Goal: Task Accomplishment & Management: Use online tool/utility

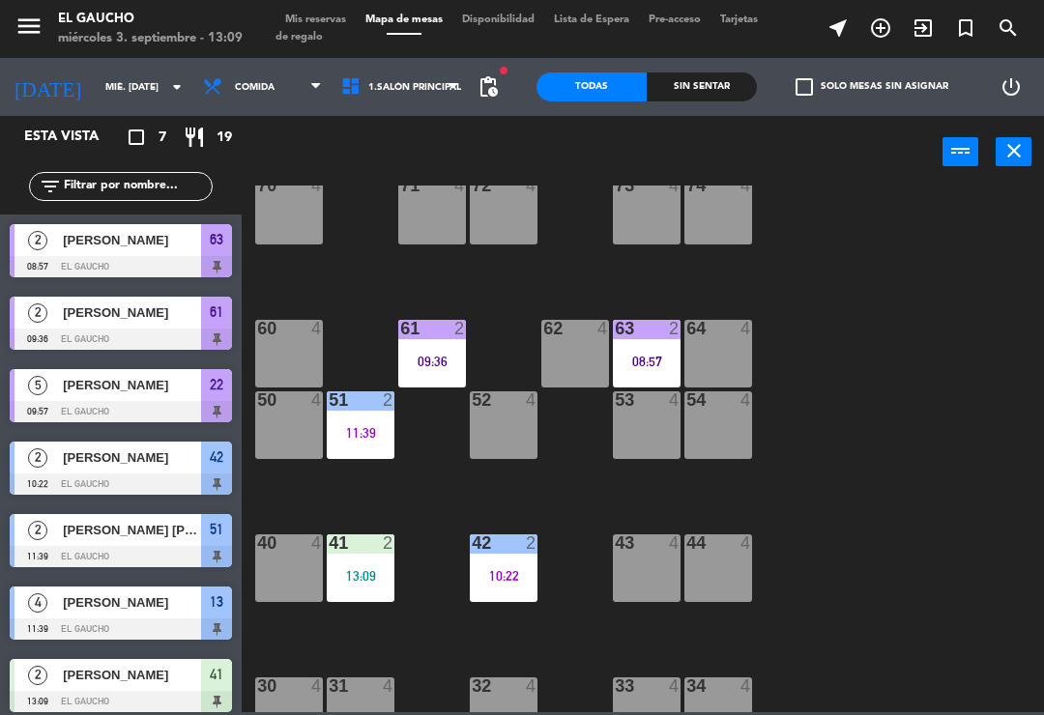
scroll to position [237, 0]
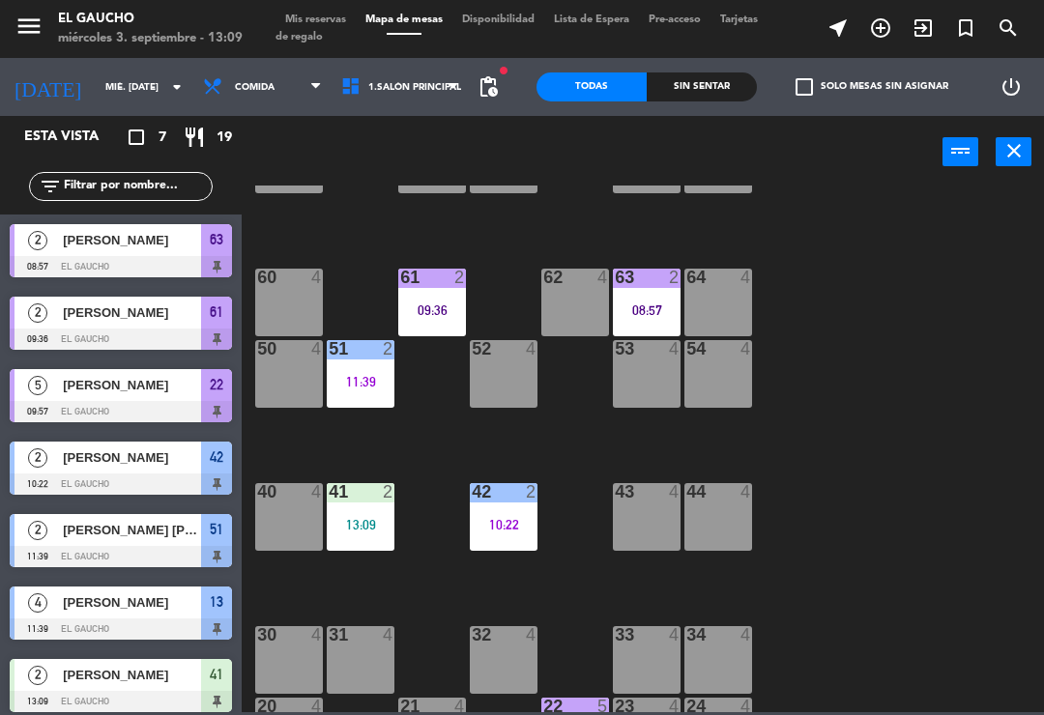
click at [287, 505] on div "40 4" at bounding box center [289, 517] width 68 height 68
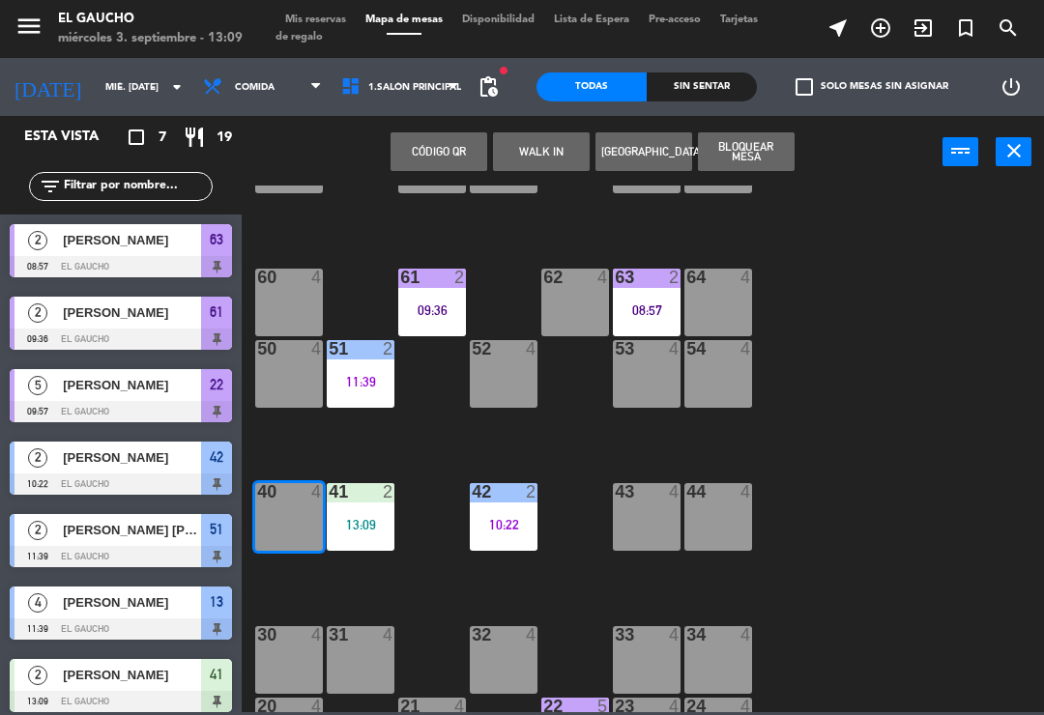
click at [579, 159] on button "WALK IN" at bounding box center [541, 151] width 97 height 39
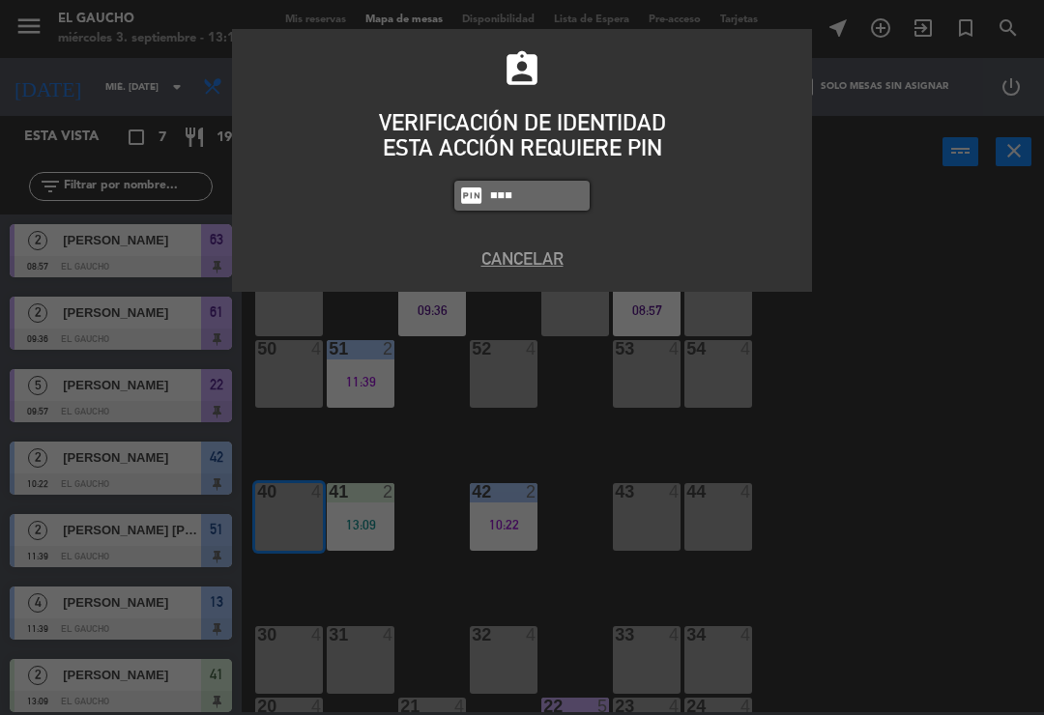
type input "0009"
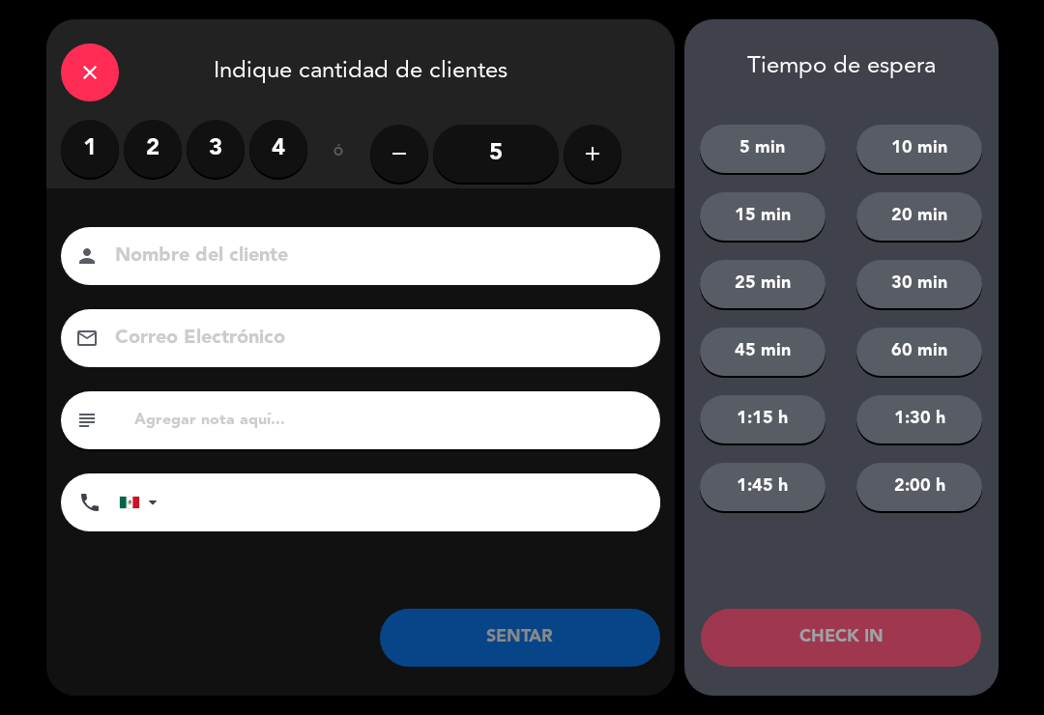
click at [150, 135] on label "2" at bounding box center [153, 149] width 58 height 58
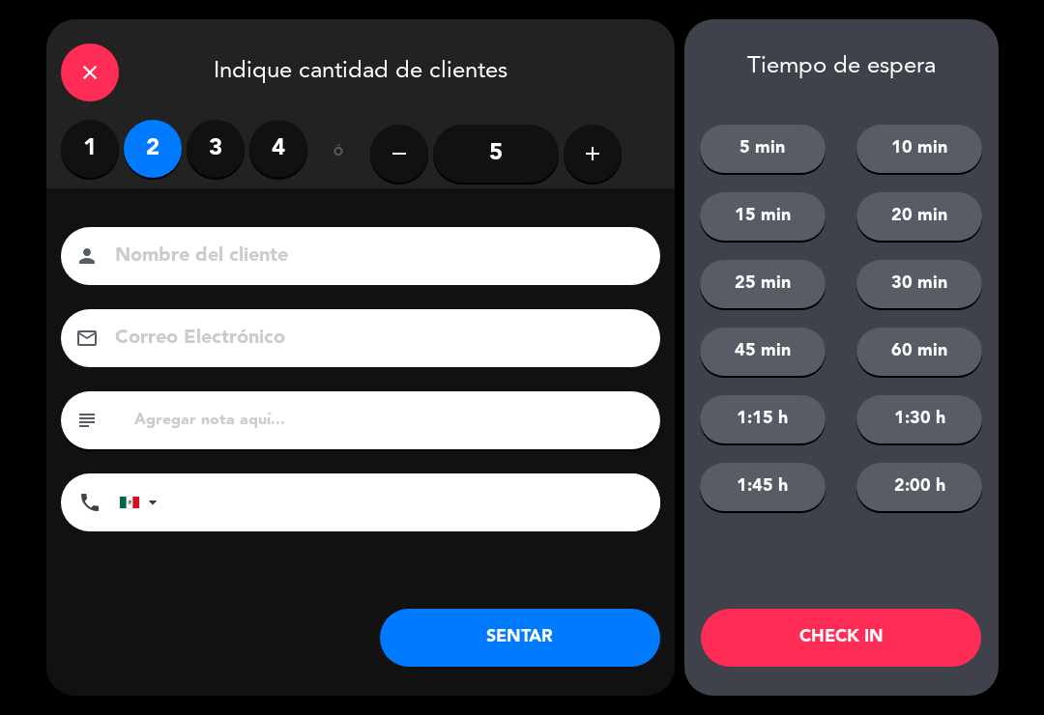
click at [514, 680] on div "close Indique cantidad de clientes 1 2 3 4 ó remove 5 add Nombre del cliente pe…" at bounding box center [360, 357] width 628 height 677
click at [466, 654] on button "SENTAR" at bounding box center [520, 638] width 280 height 58
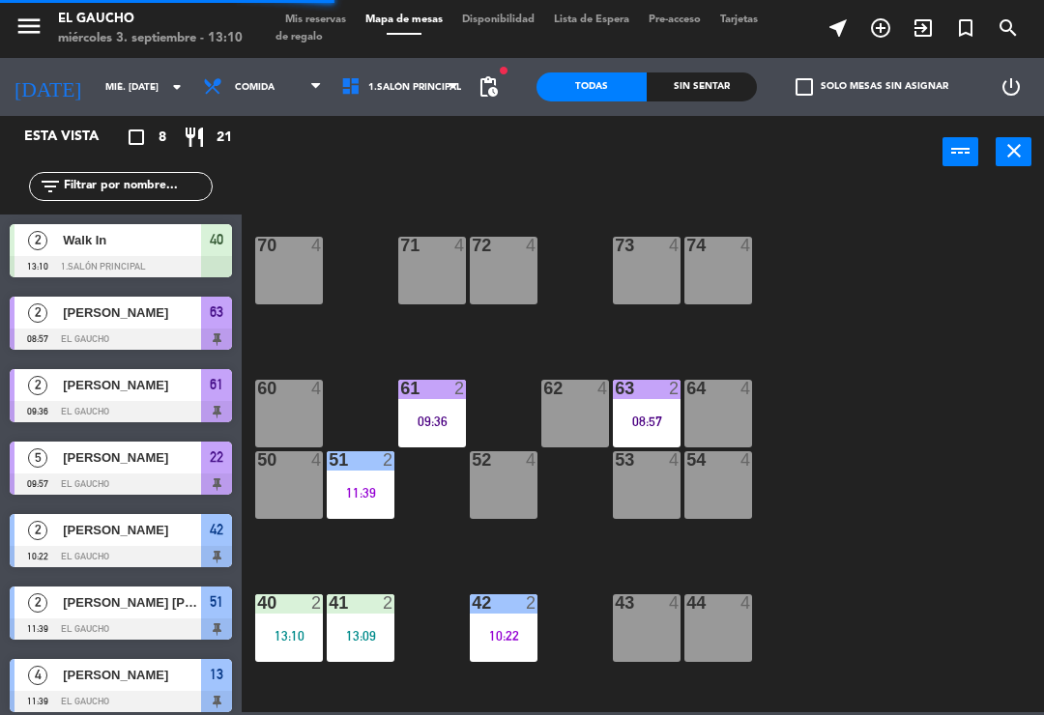
scroll to position [129, 0]
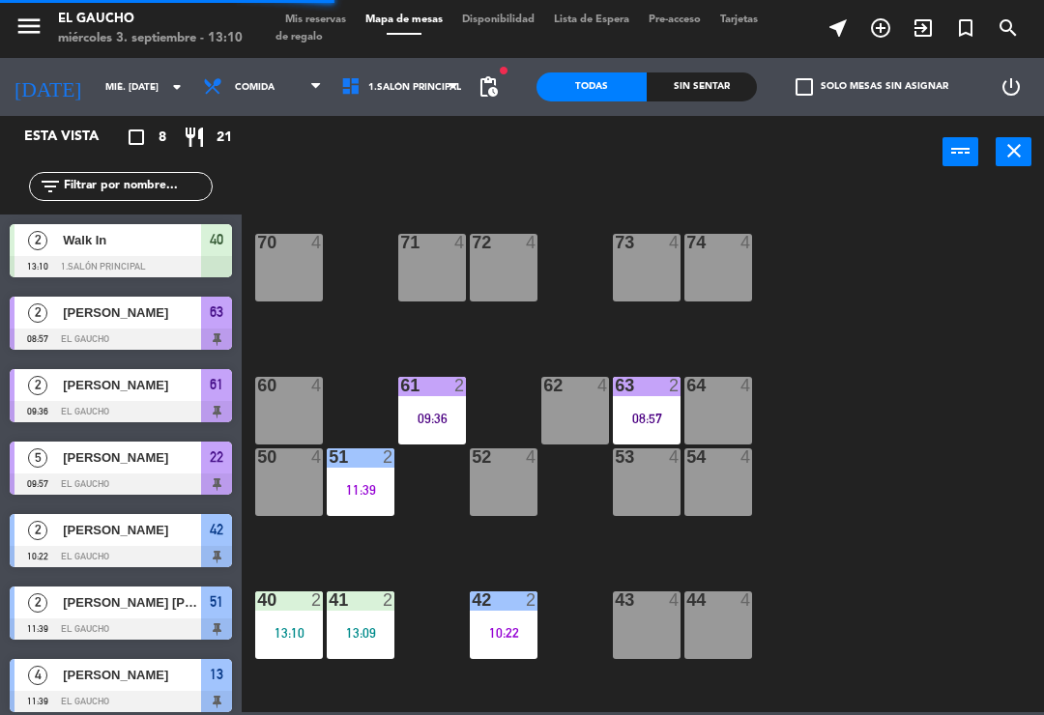
click at [360, 483] on div "11:39" at bounding box center [361, 490] width 68 height 14
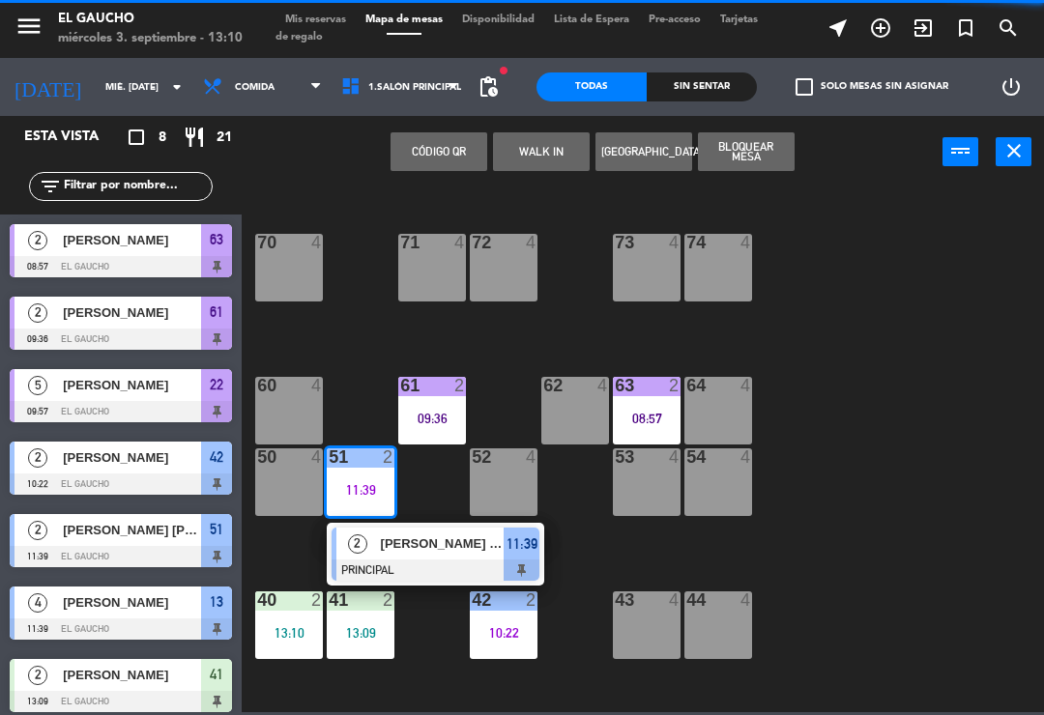
click at [346, 459] on div at bounding box center [361, 456] width 32 height 17
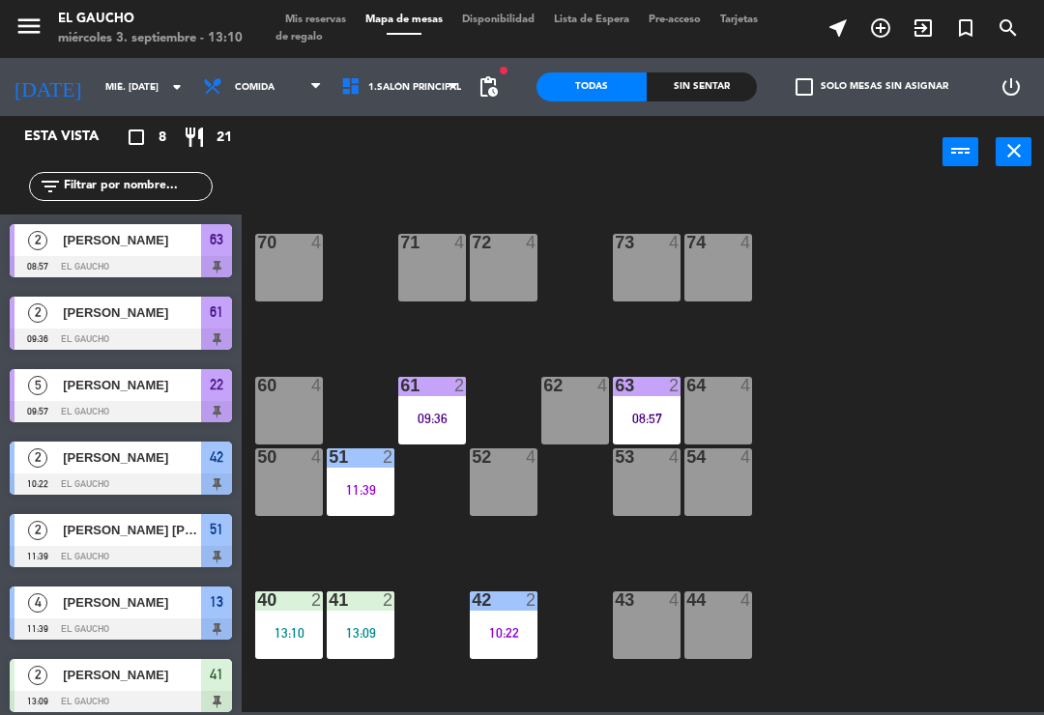
click at [340, 472] on div "51 2 11:39" at bounding box center [361, 482] width 68 height 68
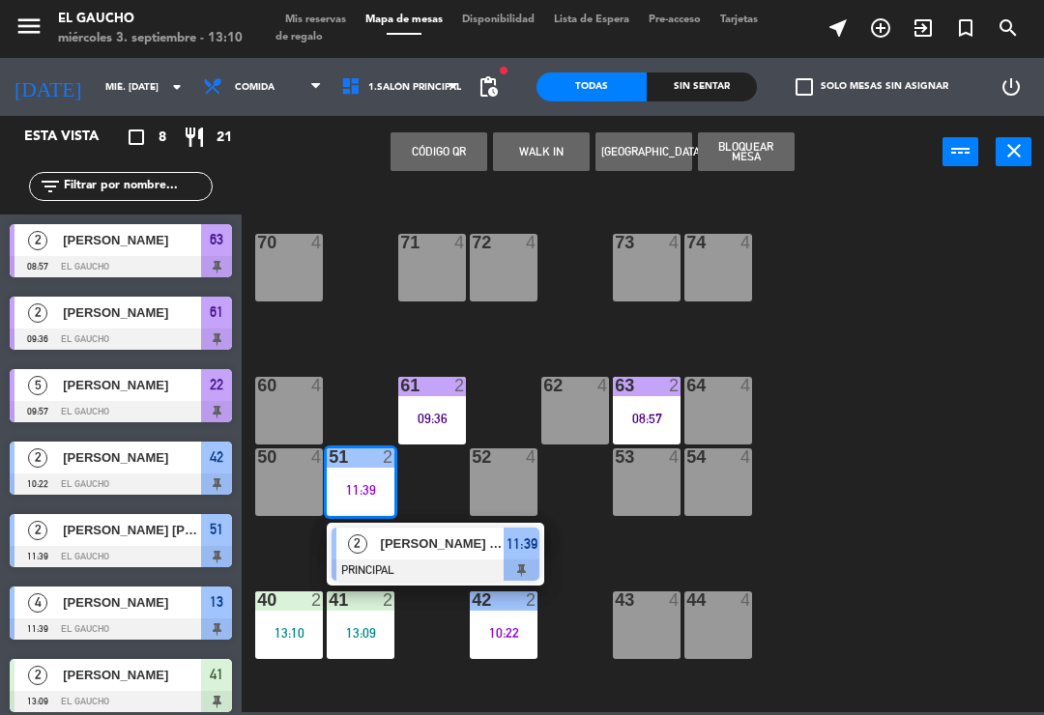
click at [386, 550] on span "[PERSON_NAME] [PERSON_NAME]" at bounding box center [443, 544] width 124 height 20
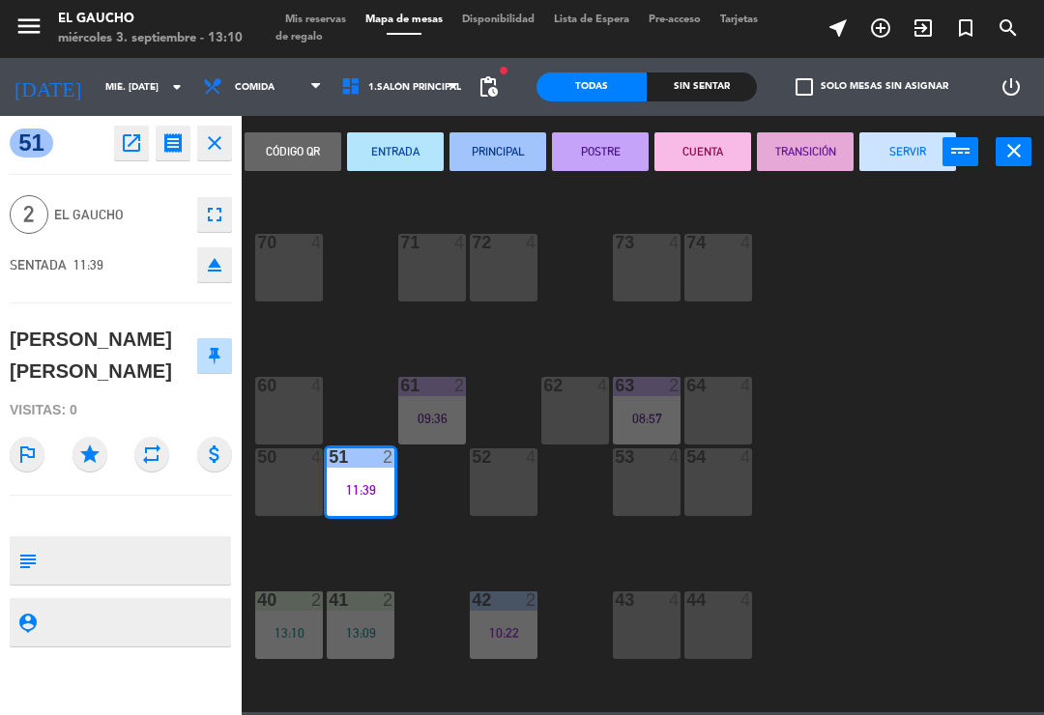
click at [912, 167] on button "SERVIR" at bounding box center [907, 151] width 97 height 39
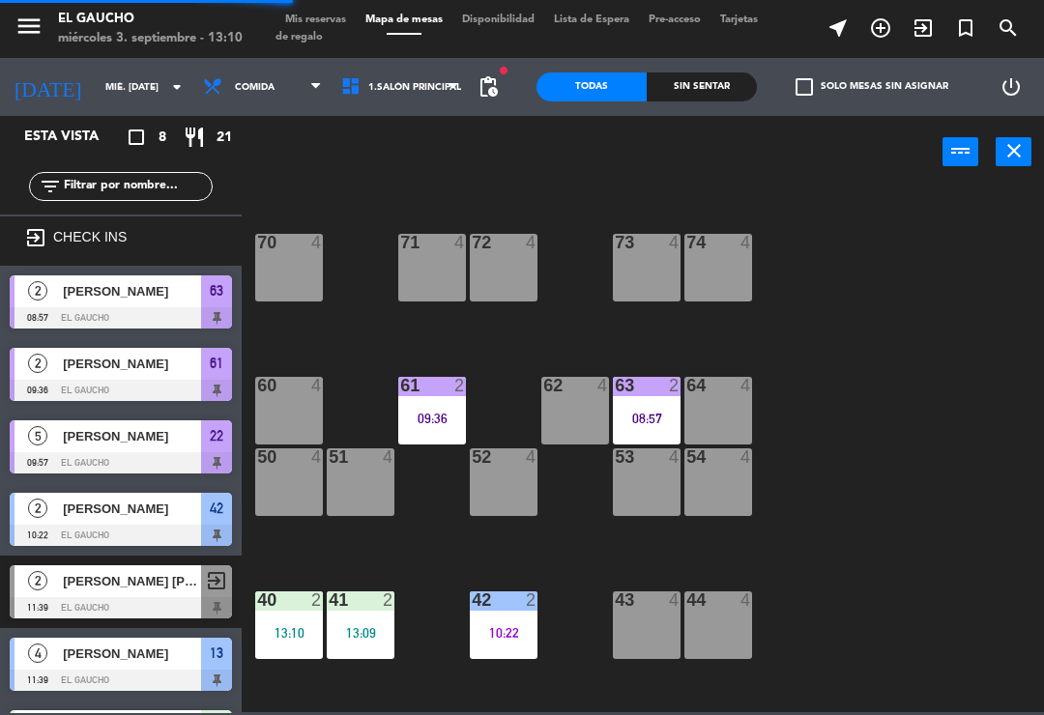
click at [382, 500] on div "51 4" at bounding box center [361, 482] width 68 height 68
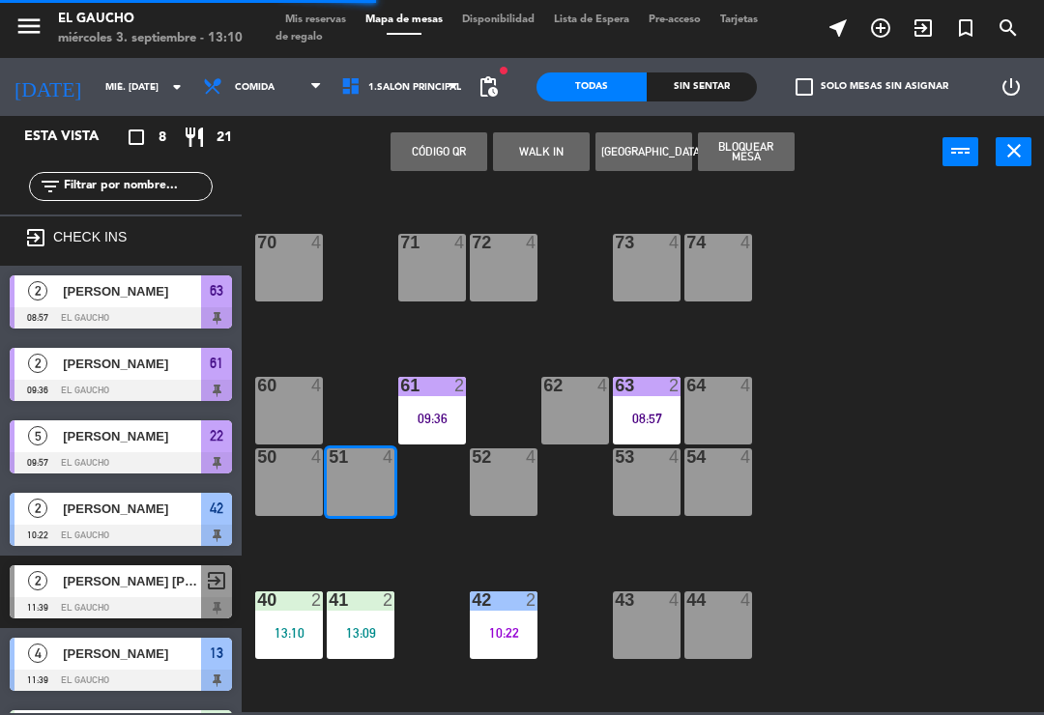
click at [533, 153] on button "WALK IN" at bounding box center [541, 151] width 97 height 39
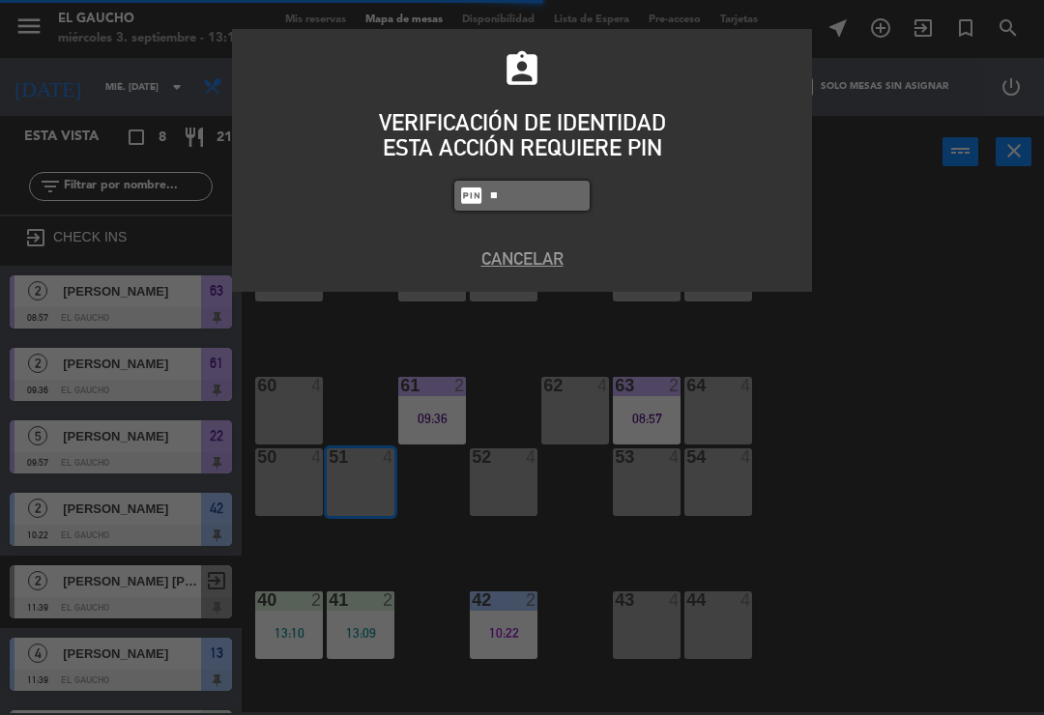
click at [964, 300] on div "assignment_ind VERIFICACIÓN DE IDENTIDAD ESTA ACCIÓN REQUIERE PIN fiber_pin 0 P…" at bounding box center [522, 357] width 1044 height 715
click at [764, 456] on div "assignment_ind VERIFICACIÓN DE IDENTIDAD ESTA ACCIÓN REQUIERE PIN fiber_pin 0 P…" at bounding box center [522, 357] width 1044 height 715
click at [490, 206] on input "0" at bounding box center [536, 196] width 97 height 22
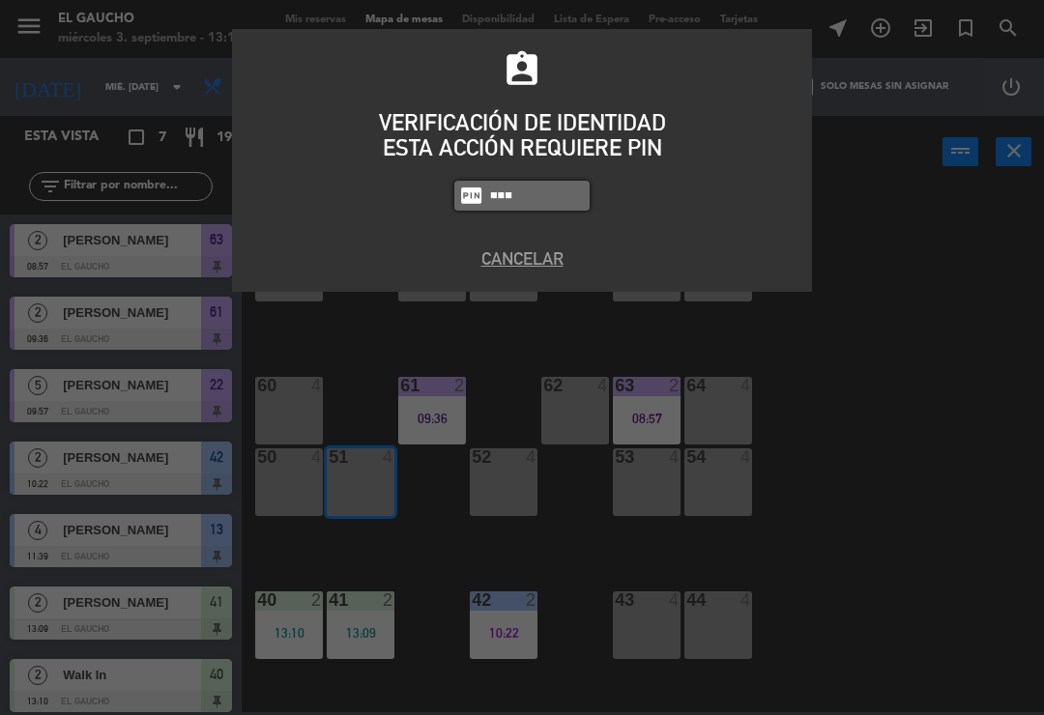
type input "0009"
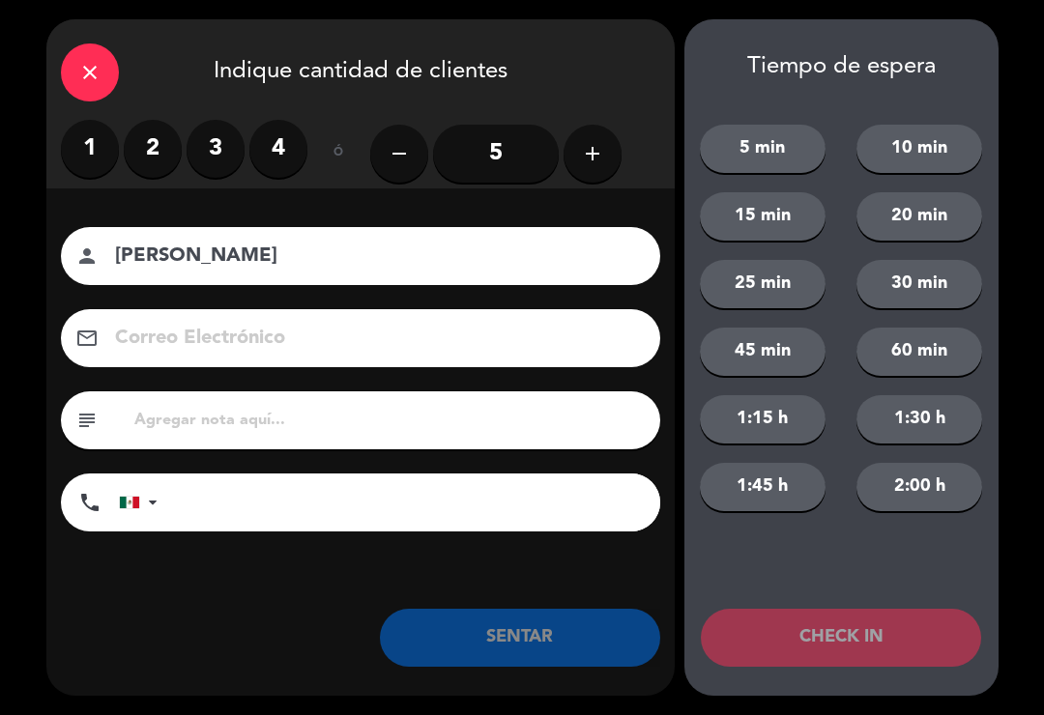
click at [157, 146] on label "2" at bounding box center [153, 149] width 58 height 58
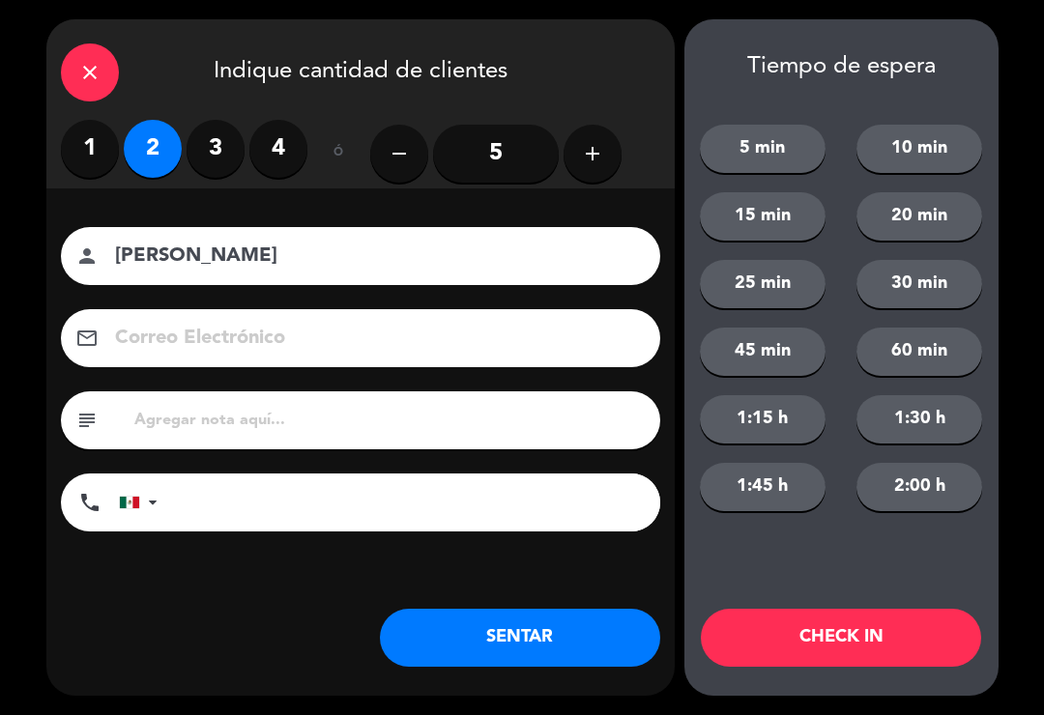
click at [453, 695] on div "close Indique cantidad de clientes 1 2 3 4 ó remove 5 add Nombre del cliente pe…" at bounding box center [360, 357] width 628 height 677
click at [234, 249] on input "[PERSON_NAME]" at bounding box center [374, 257] width 522 height 34
type input "[PERSON_NAME]"
click at [512, 632] on button "SENTAR" at bounding box center [520, 638] width 280 height 58
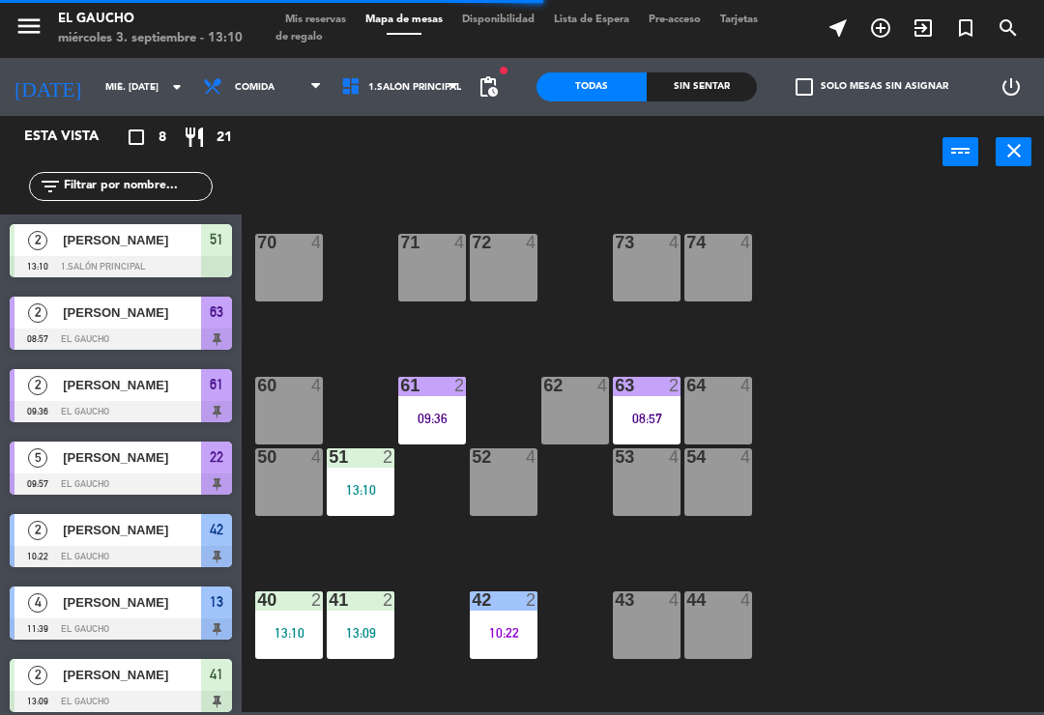
scroll to position [104, 0]
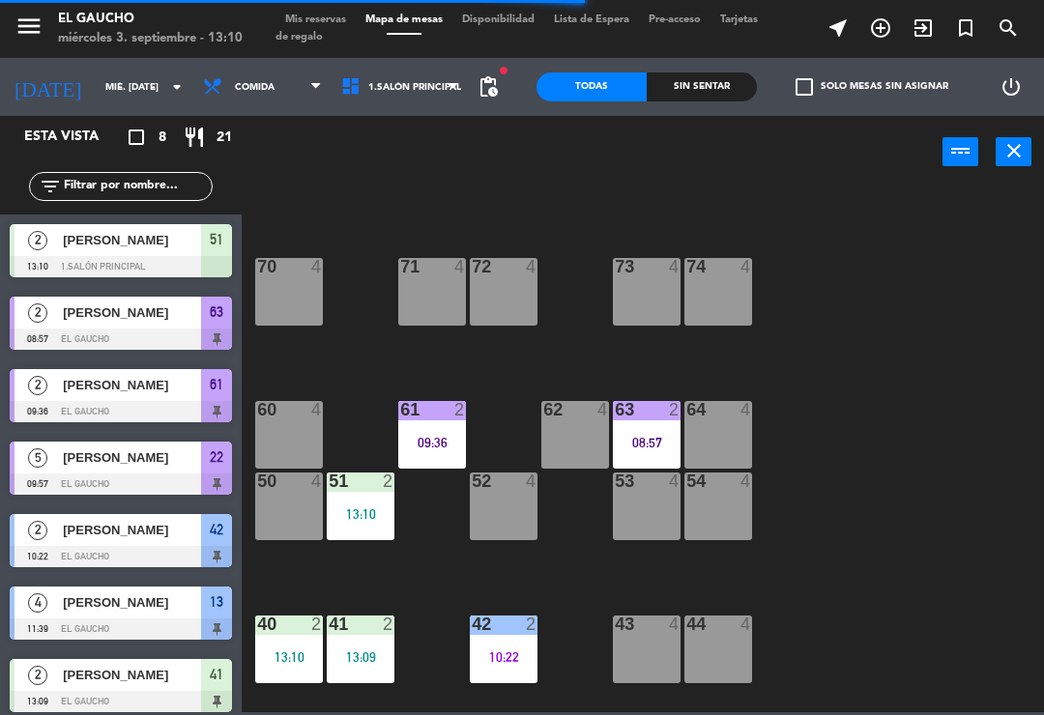
click at [410, 433] on div "61 2 09:36" at bounding box center [432, 435] width 68 height 68
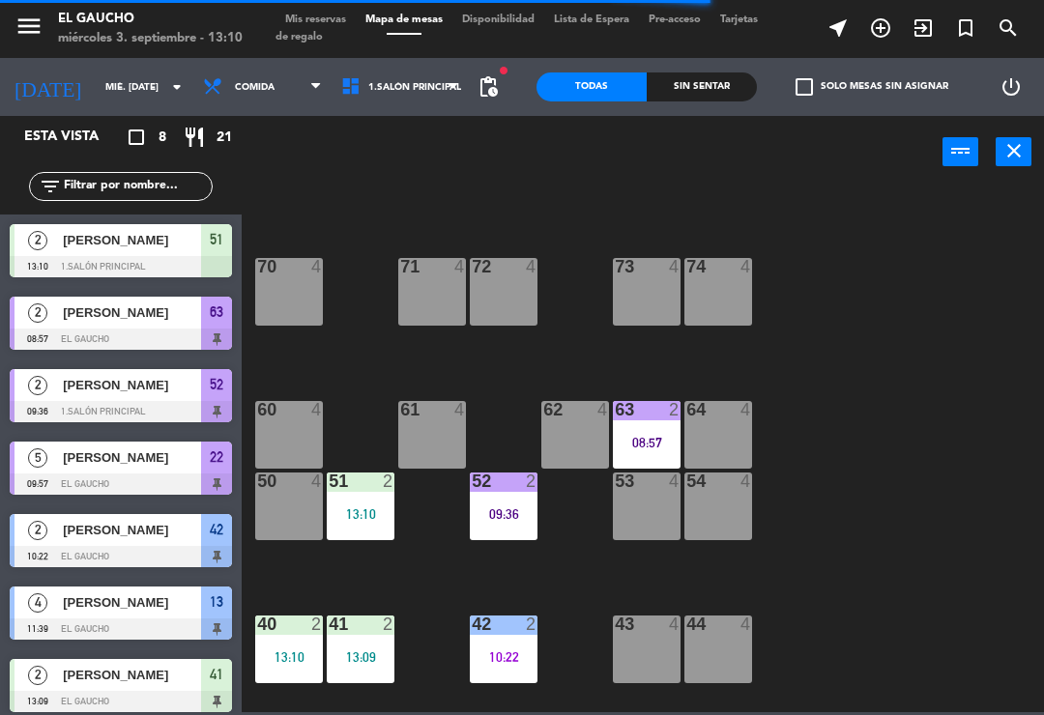
click at [509, 508] on div "09:36" at bounding box center [504, 514] width 68 height 14
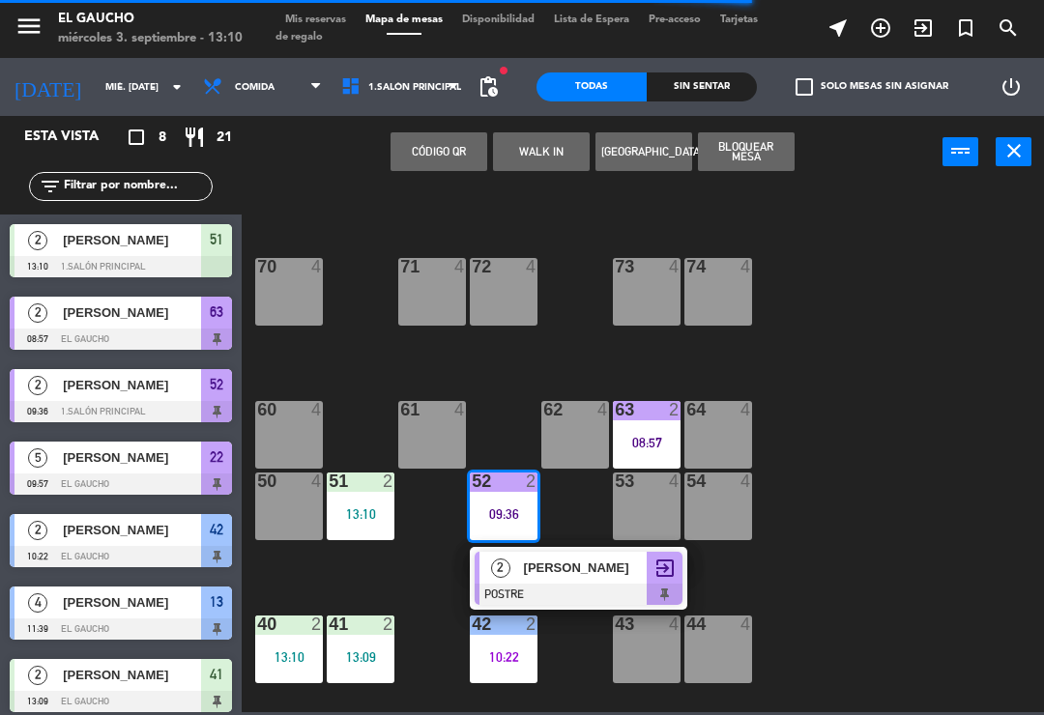
click at [571, 576] on span "[PERSON_NAME]" at bounding box center [586, 568] width 124 height 20
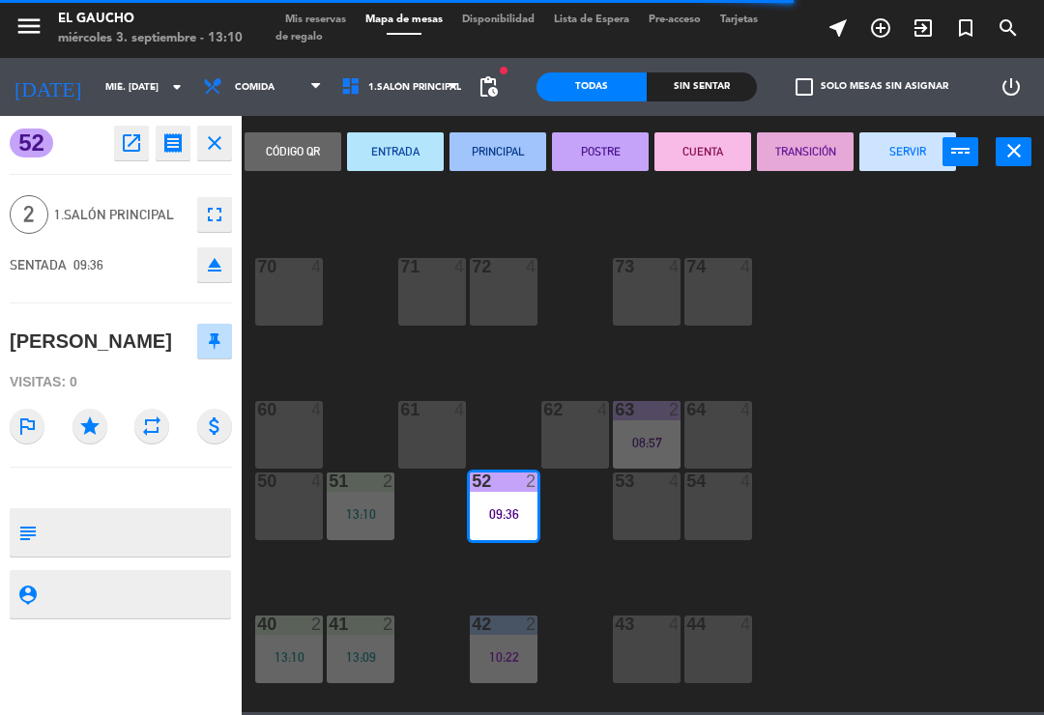
click at [907, 162] on button "SERVIR" at bounding box center [907, 151] width 97 height 39
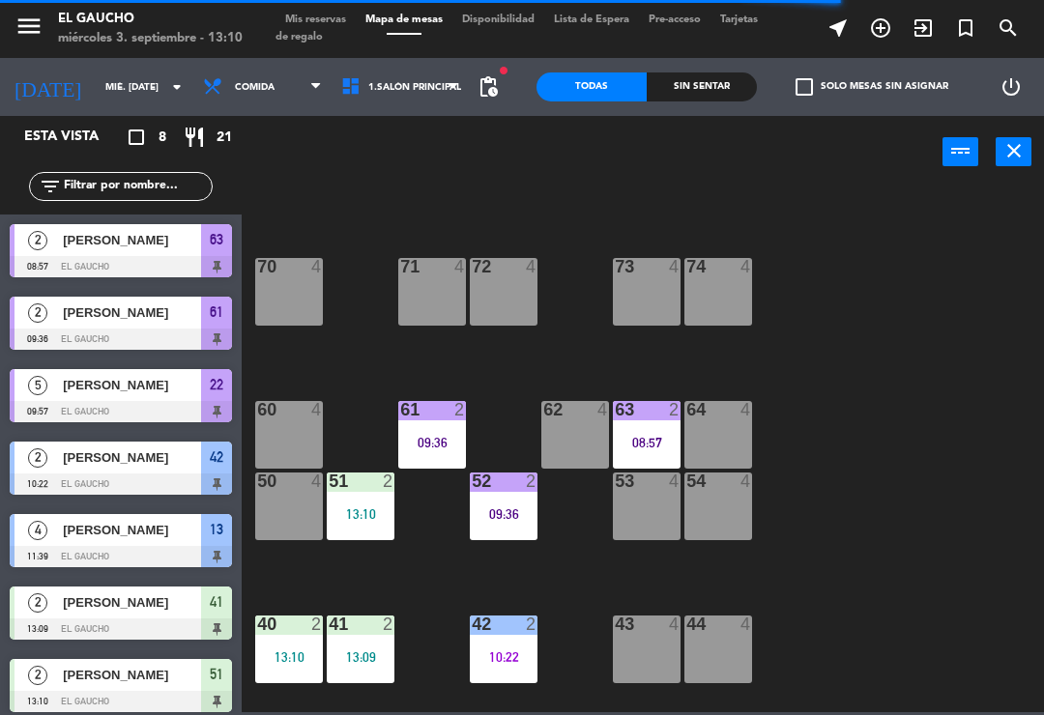
click at [671, 447] on div "08:57" at bounding box center [647, 443] width 68 height 14
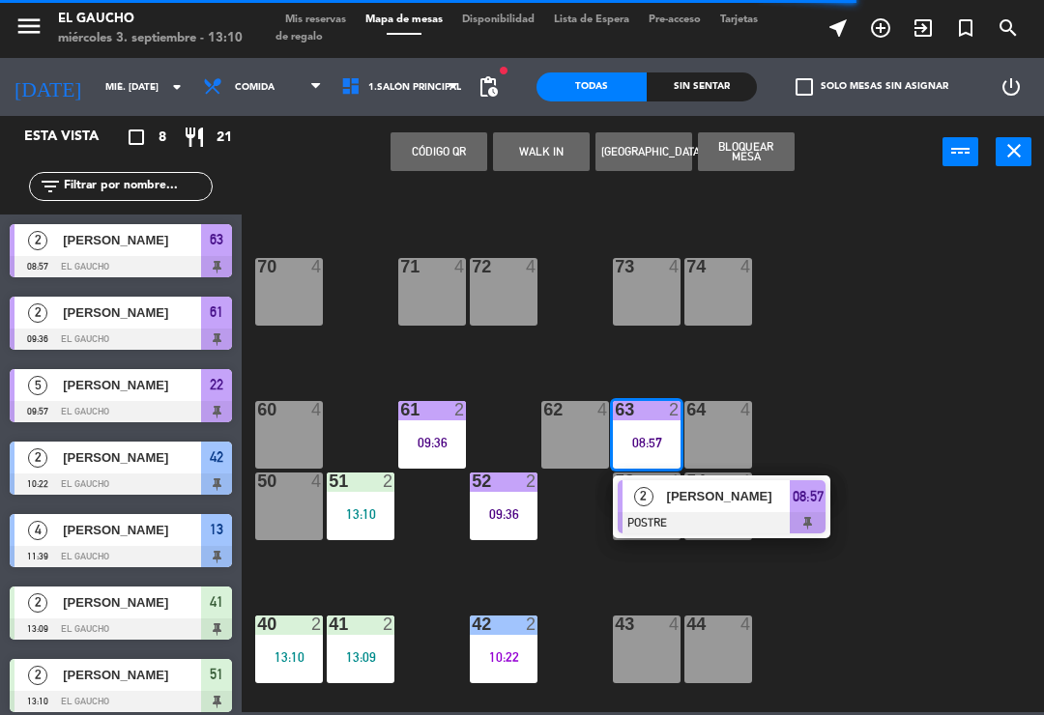
click at [715, 518] on div at bounding box center [722, 522] width 208 height 21
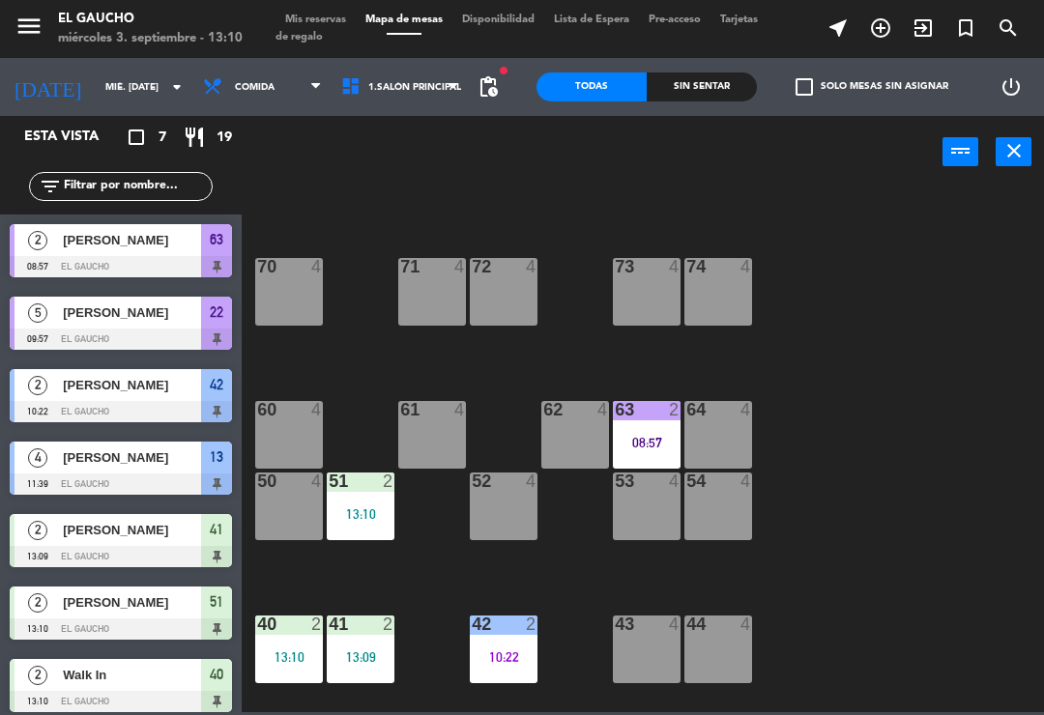
scroll to position [127, 0]
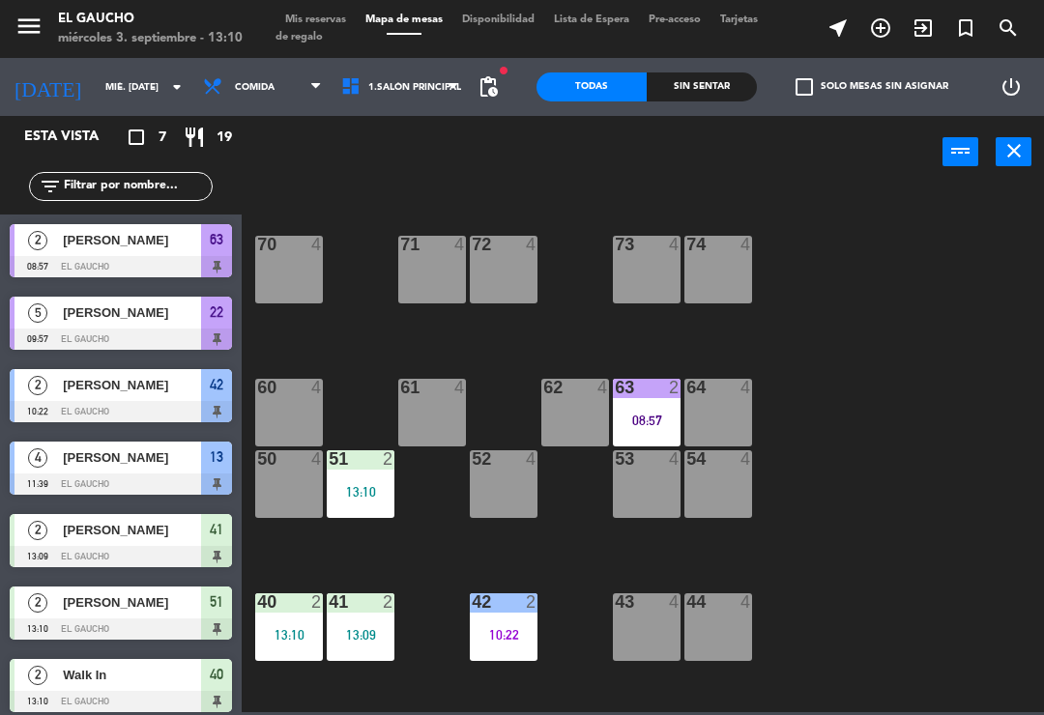
click at [750, 404] on div "64 4" at bounding box center [718, 413] width 68 height 68
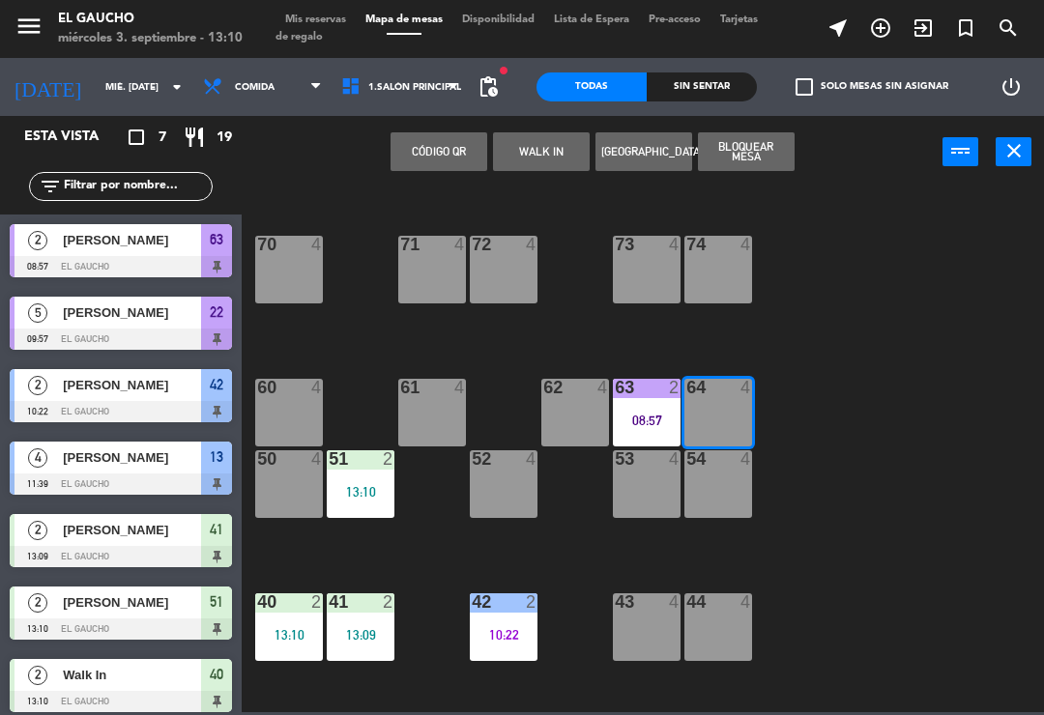
click at [572, 159] on button "WALK IN" at bounding box center [541, 151] width 97 height 39
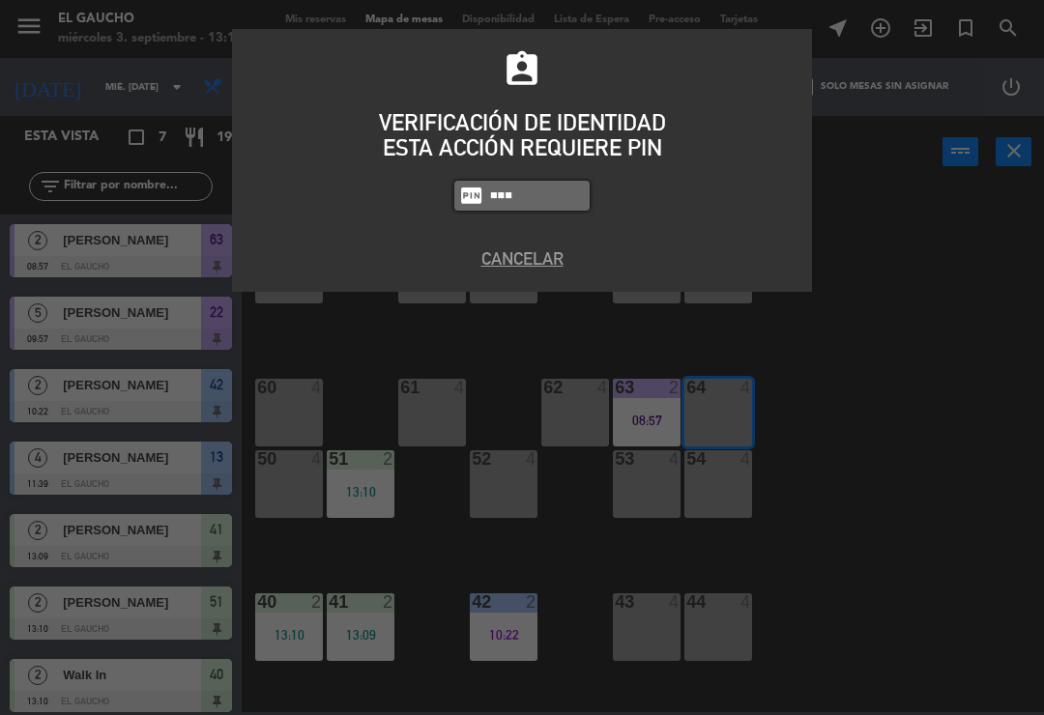
type input "0009"
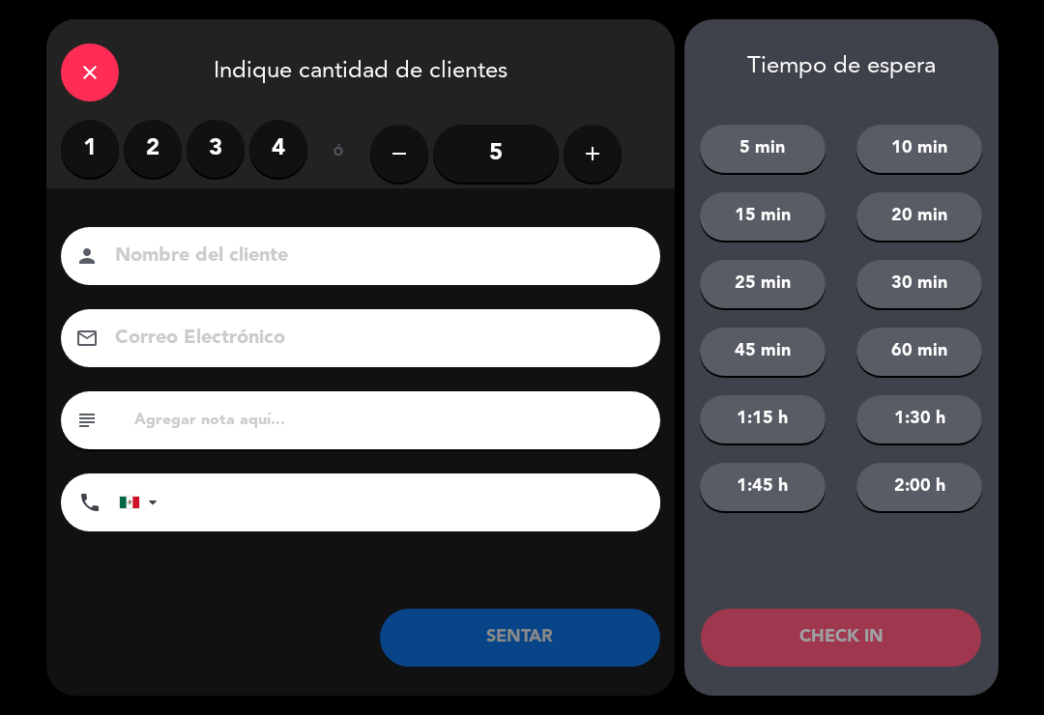
click at [589, 146] on icon "add" at bounding box center [592, 153] width 23 height 23
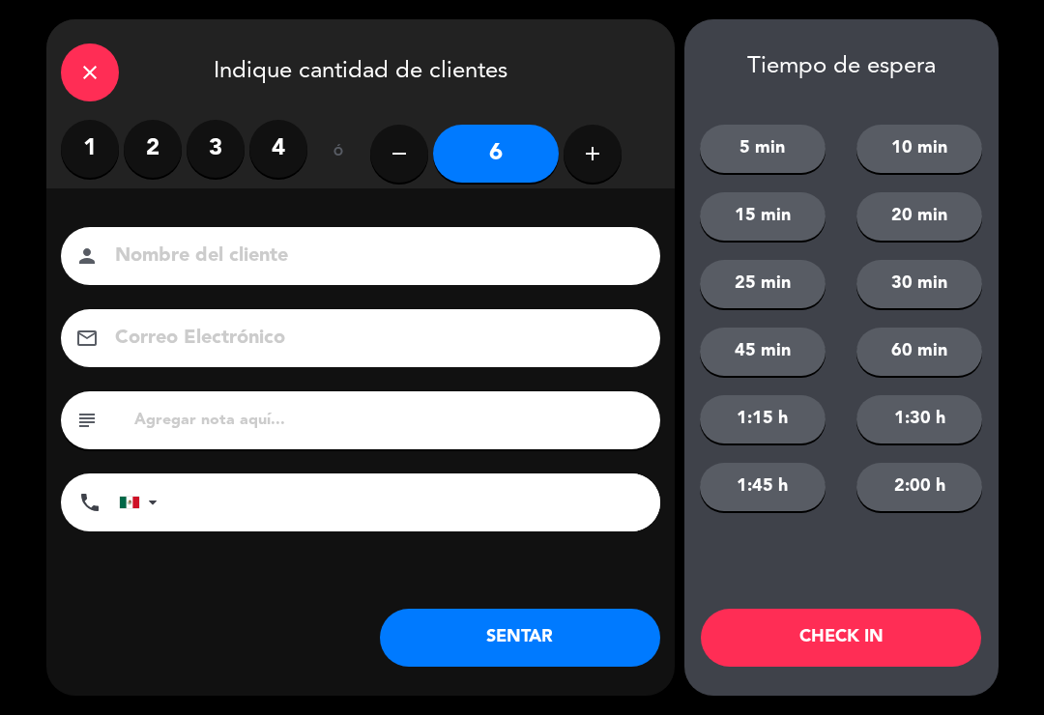
click at [502, 659] on button "SENTAR" at bounding box center [520, 638] width 280 height 58
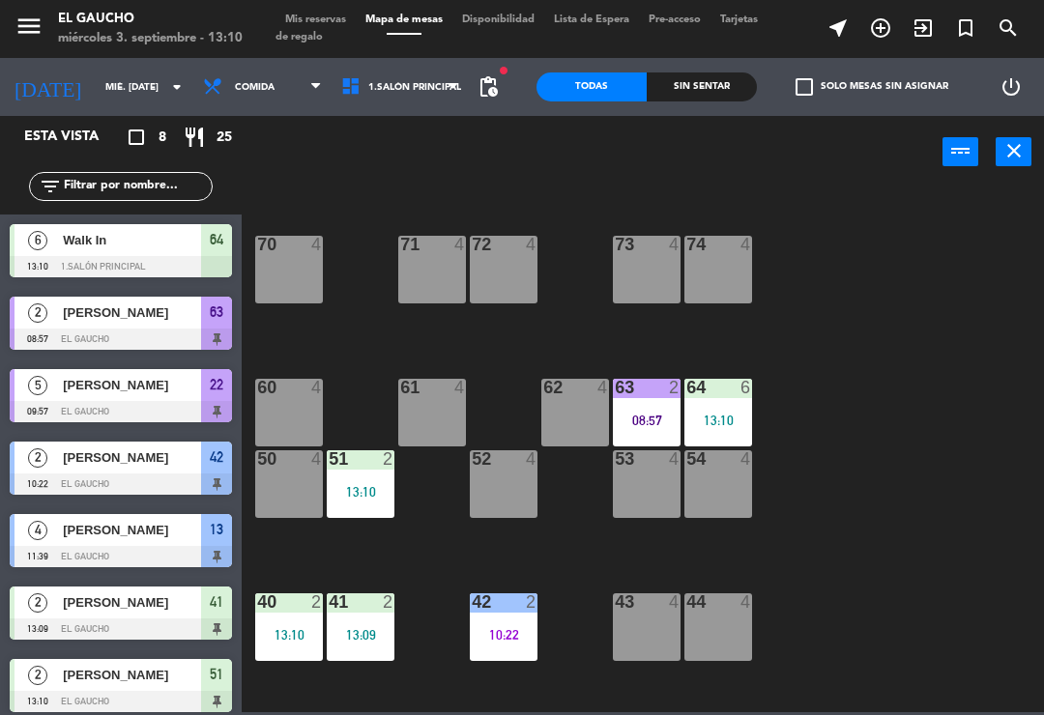
click at [724, 494] on div "54 4" at bounding box center [718, 484] width 68 height 68
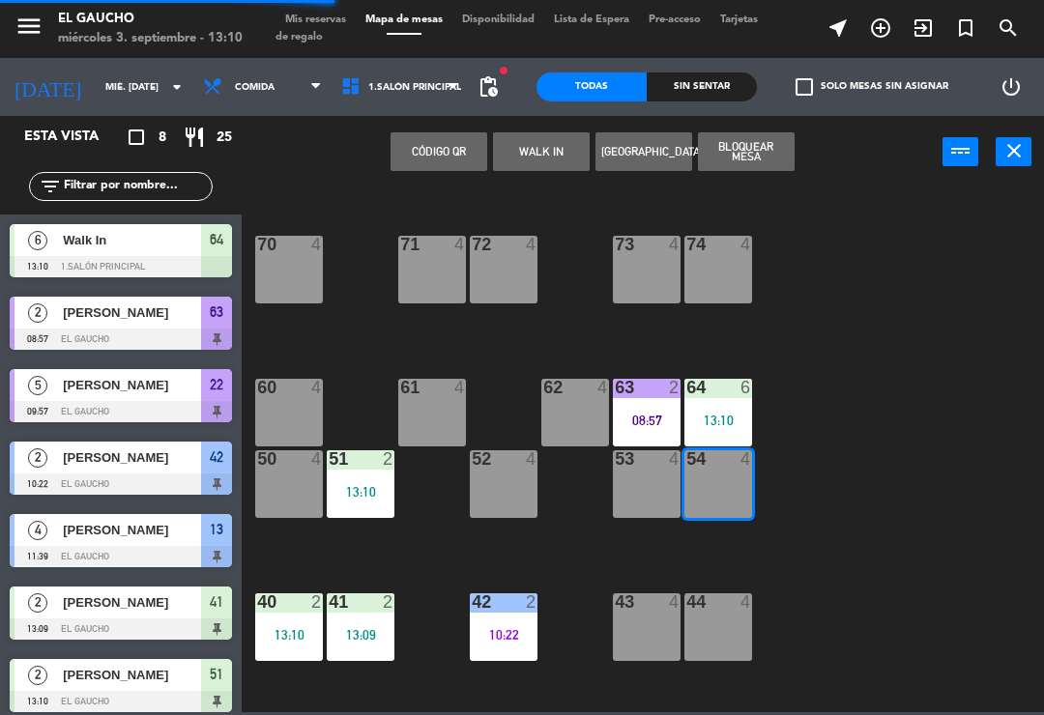
click at [556, 147] on button "WALK IN" at bounding box center [541, 151] width 97 height 39
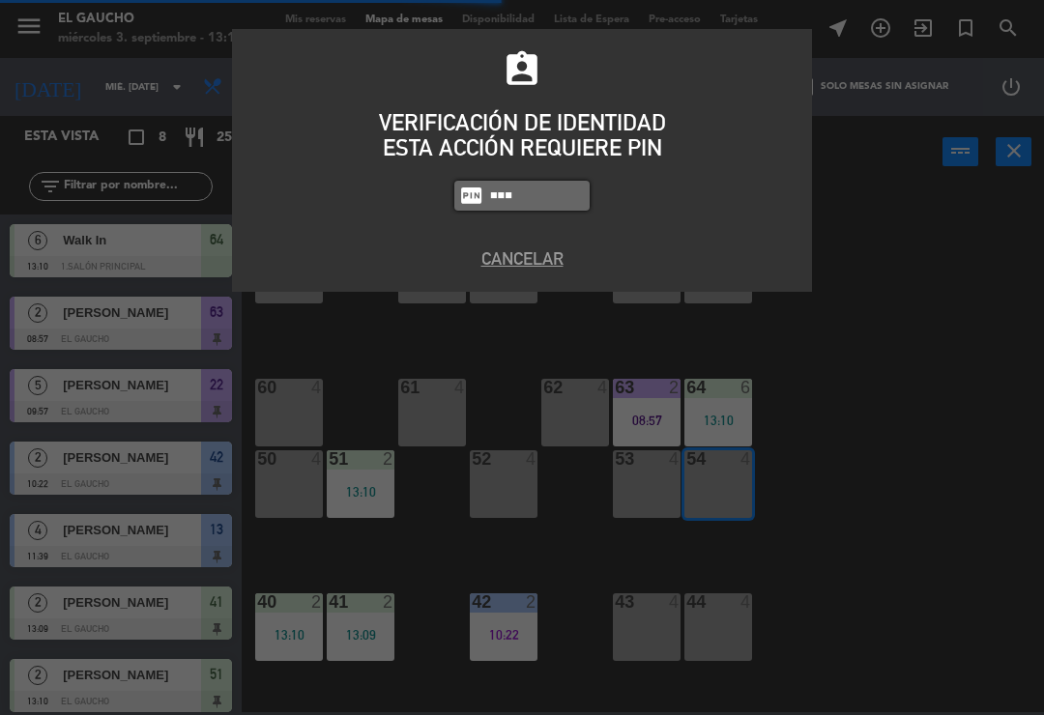
type input "0009"
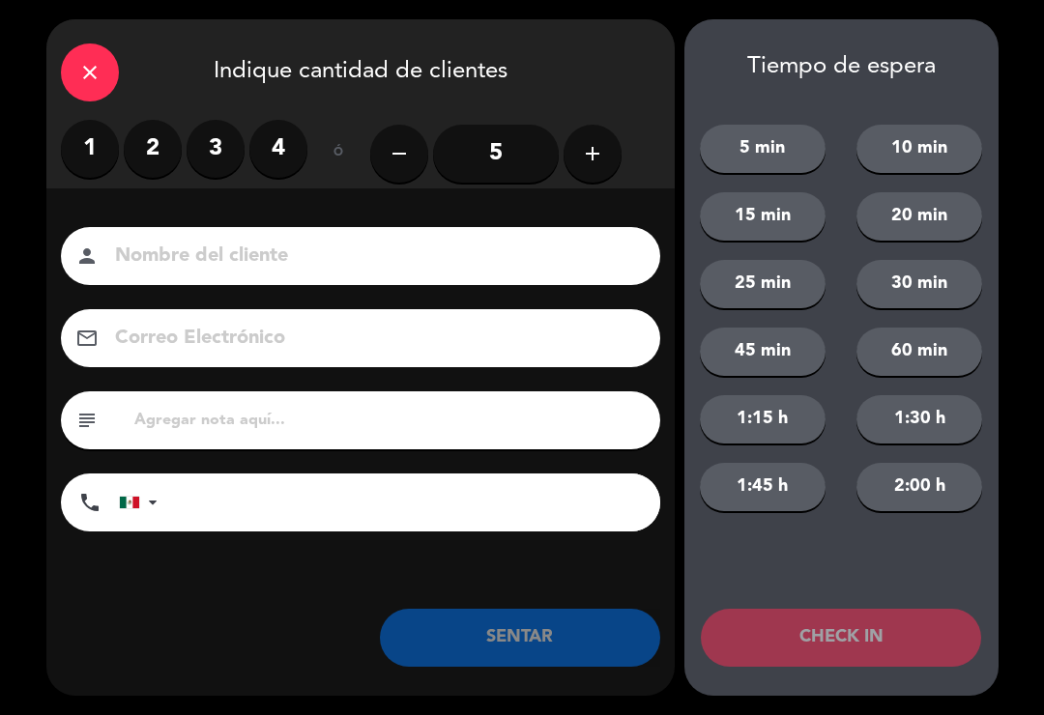
click at [150, 127] on label "2" at bounding box center [153, 149] width 58 height 58
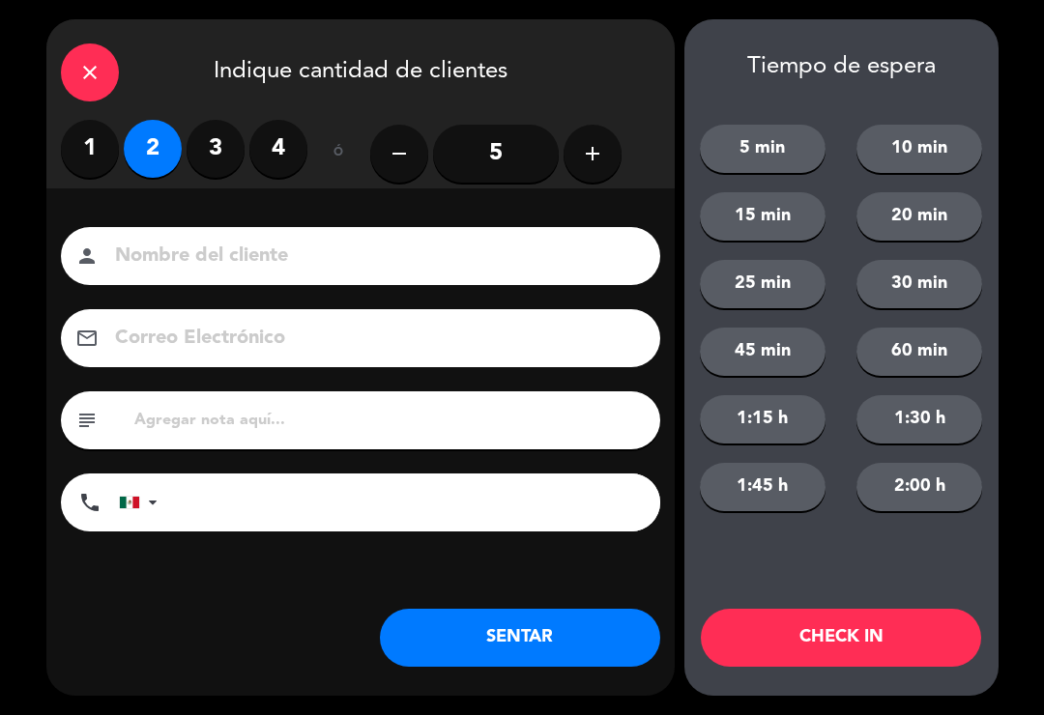
click at [615, 623] on button "SENTAR" at bounding box center [520, 638] width 280 height 58
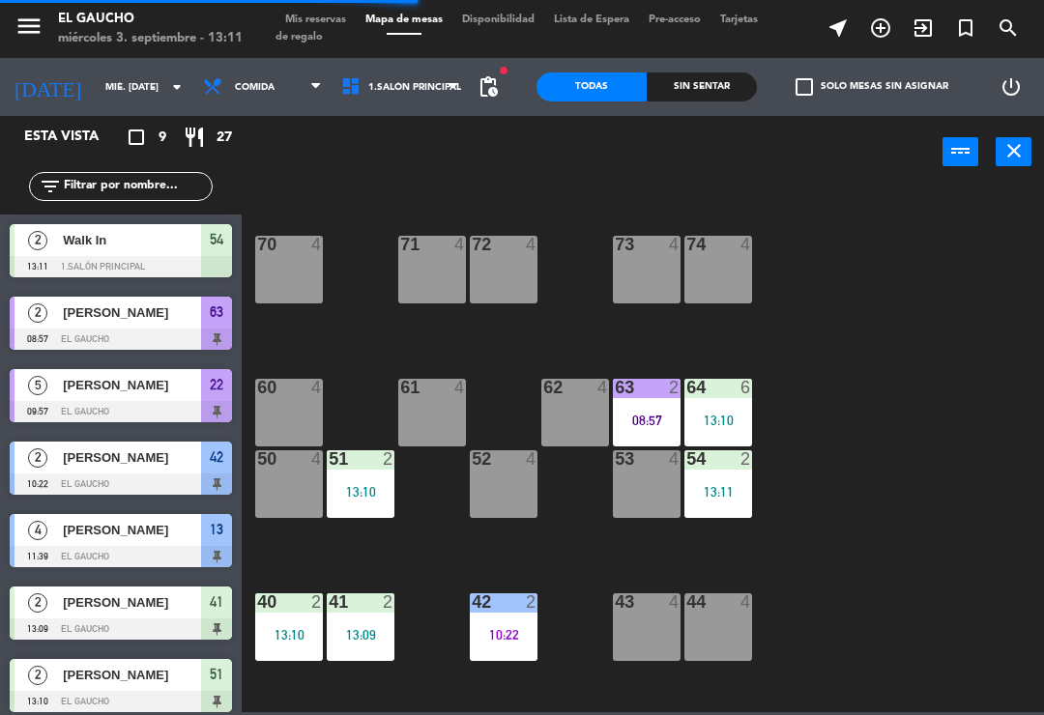
click at [447, 425] on div "61 4" at bounding box center [432, 413] width 68 height 68
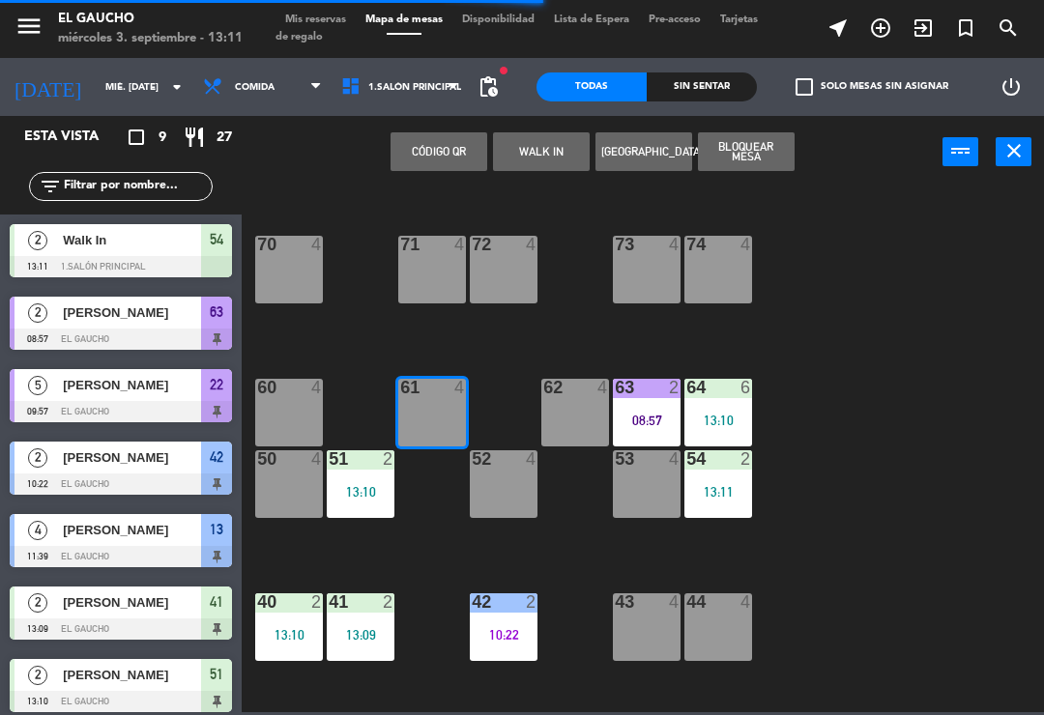
click at [539, 133] on button "WALK IN" at bounding box center [541, 151] width 97 height 39
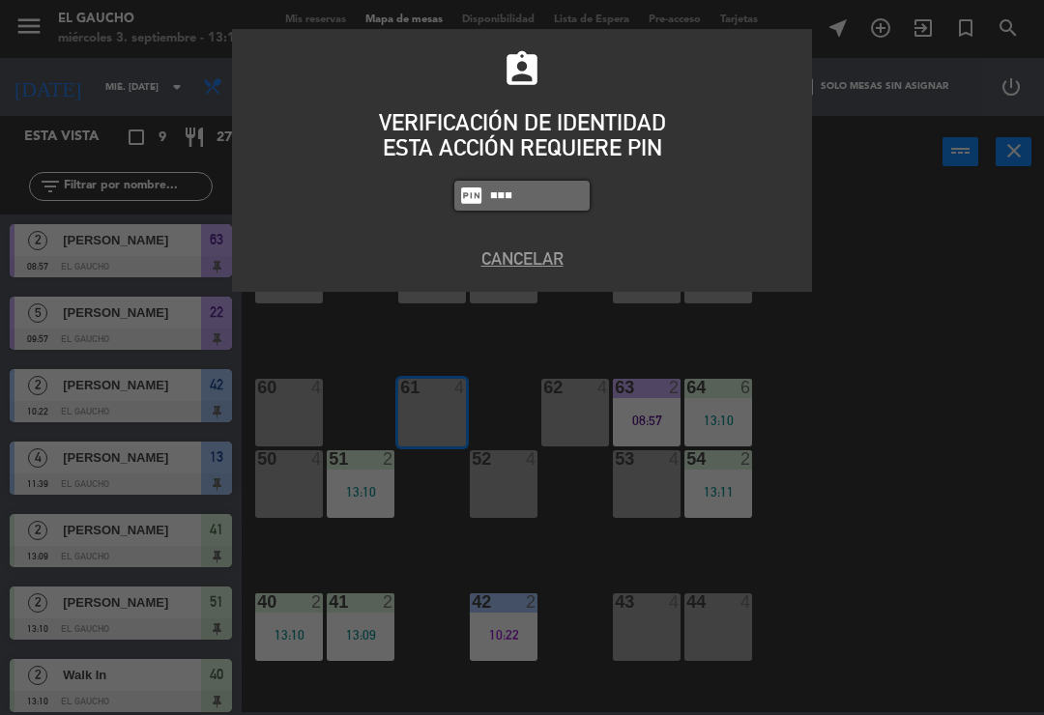
type input "0009"
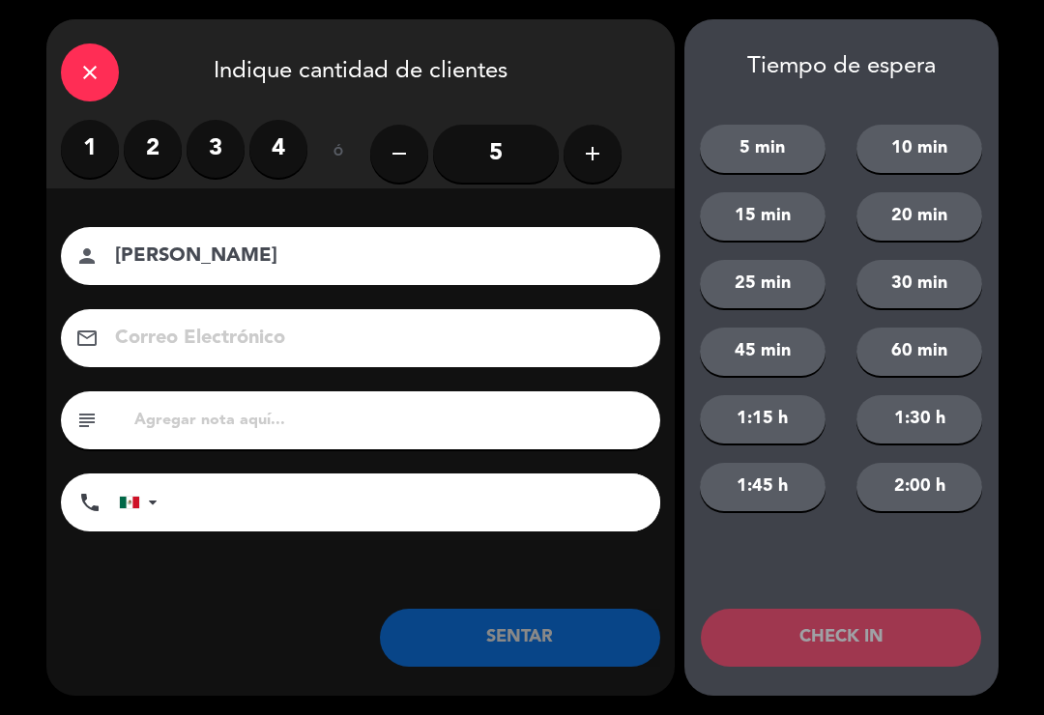
type input "[PERSON_NAME]"
click at [137, 148] on label "2" at bounding box center [153, 149] width 58 height 58
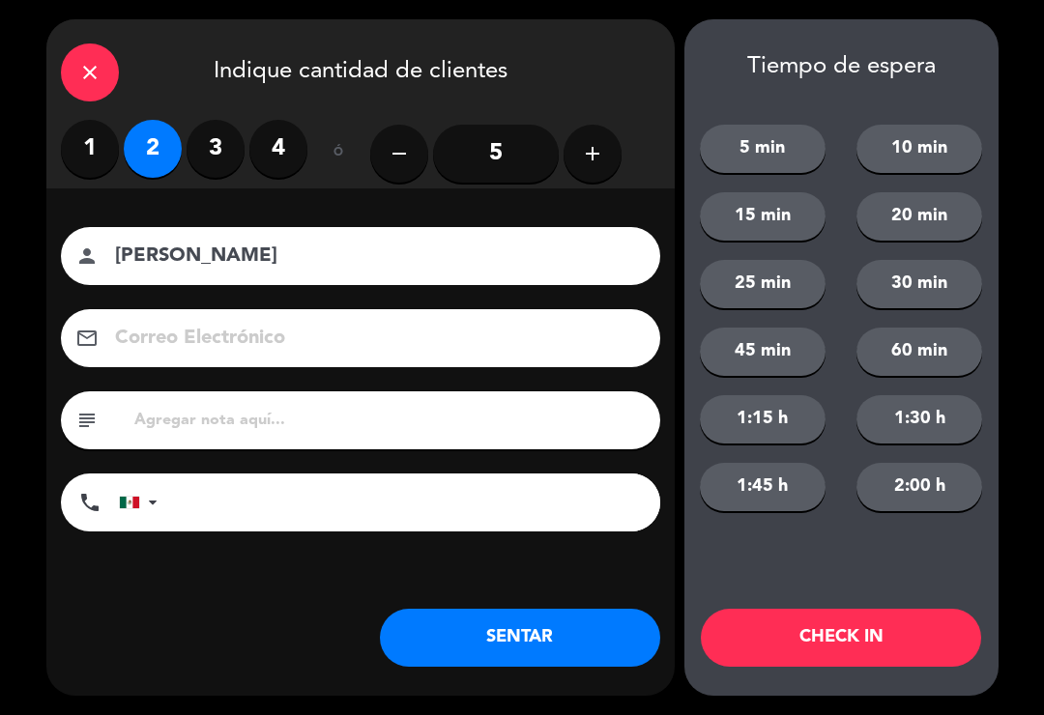
click at [568, 666] on button "SENTAR" at bounding box center [520, 638] width 280 height 58
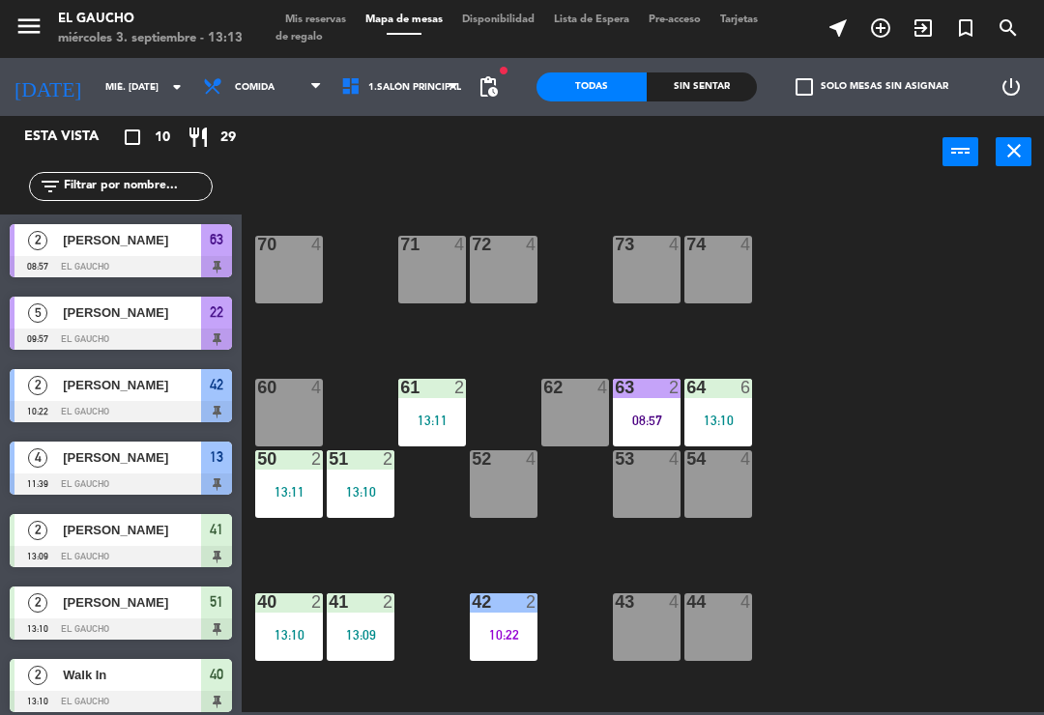
scroll to position [189, 0]
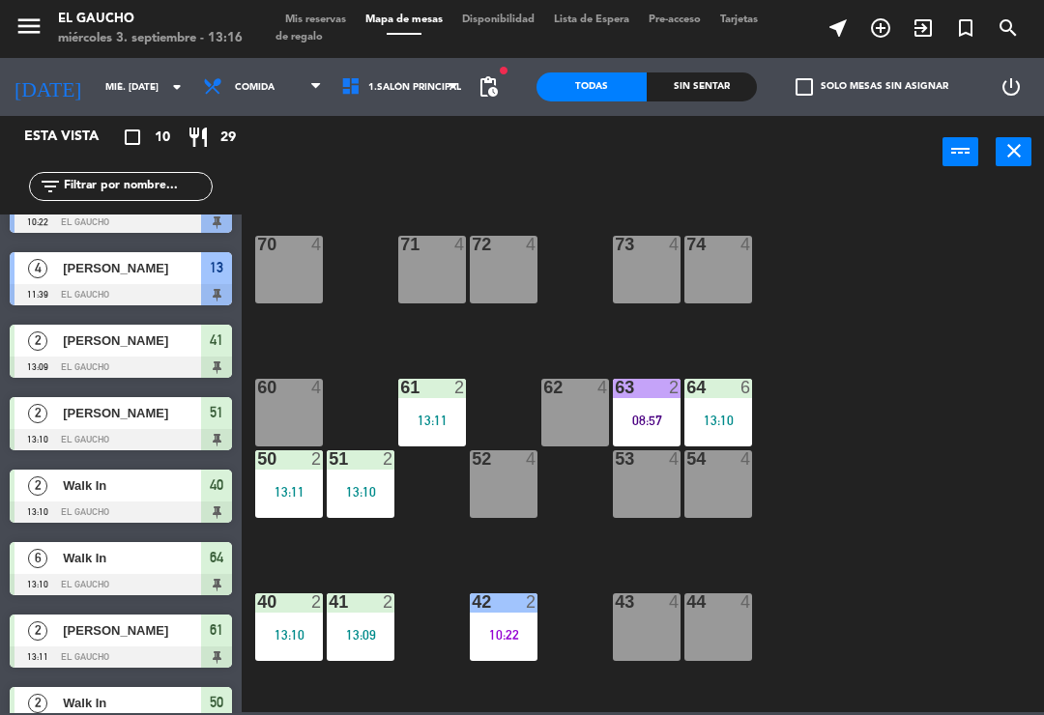
click at [726, 468] on div at bounding box center [719, 458] width 32 height 17
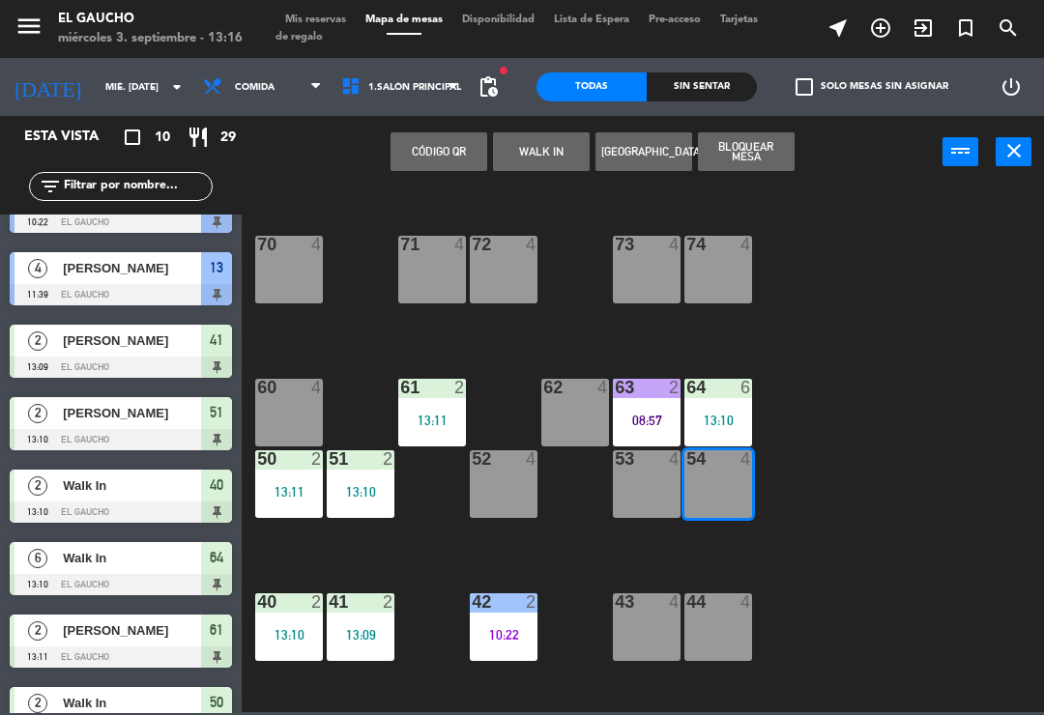
click at [536, 157] on button "WALK IN" at bounding box center [541, 151] width 97 height 39
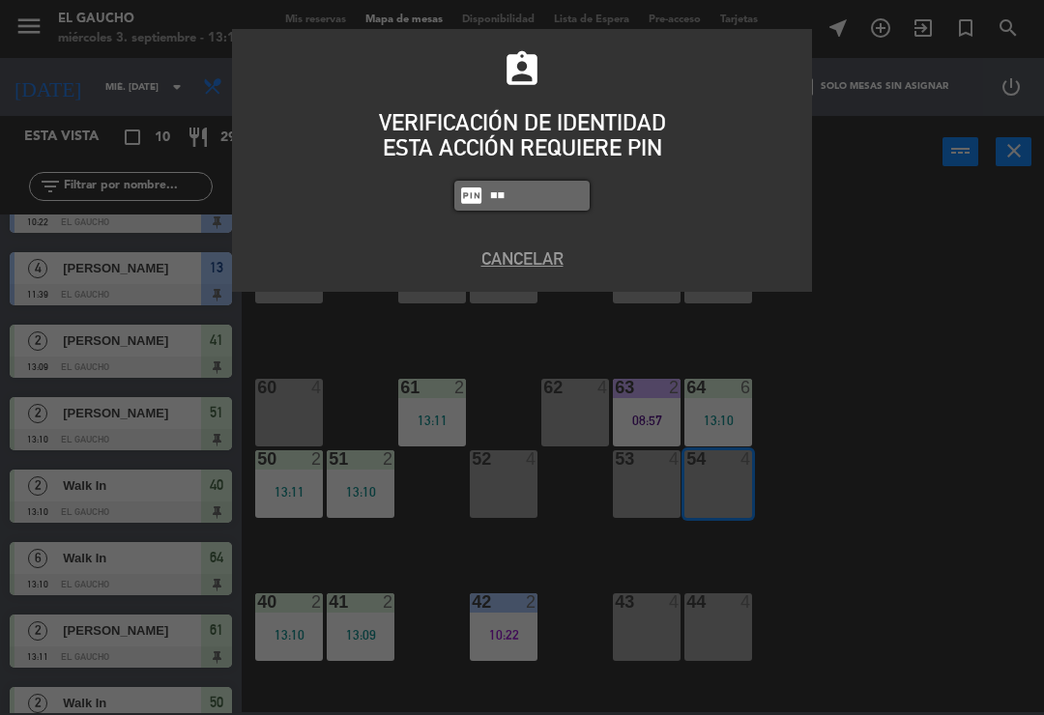
type input "P"
type input "0009"
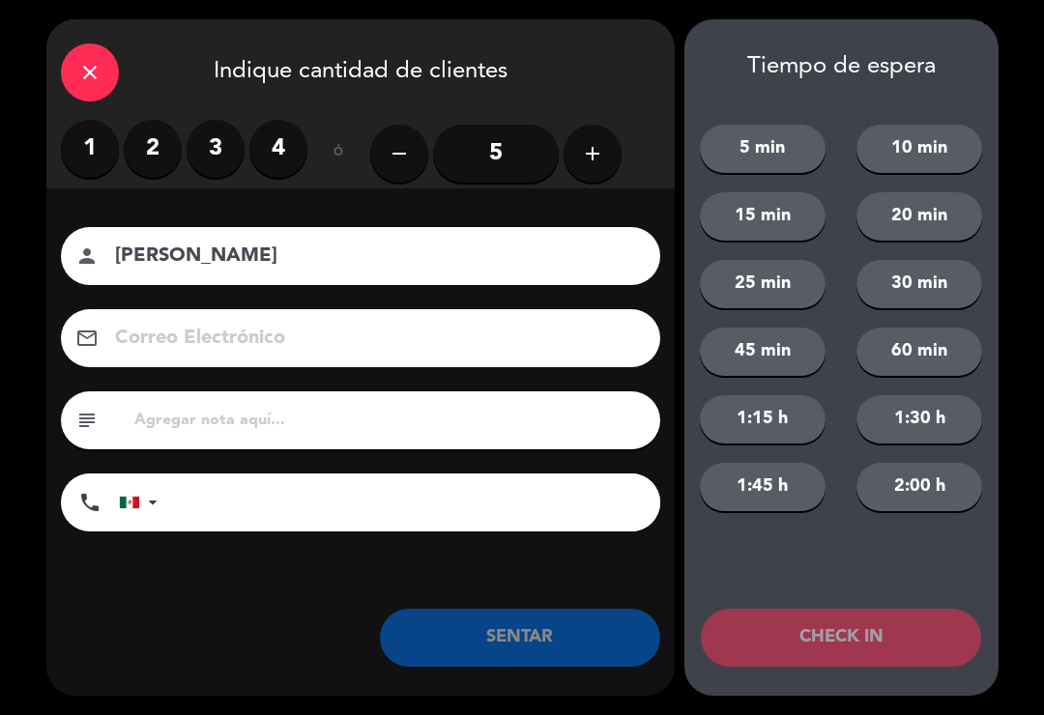
type input "[PERSON_NAME]"
click at [153, 144] on label "2" at bounding box center [153, 149] width 58 height 58
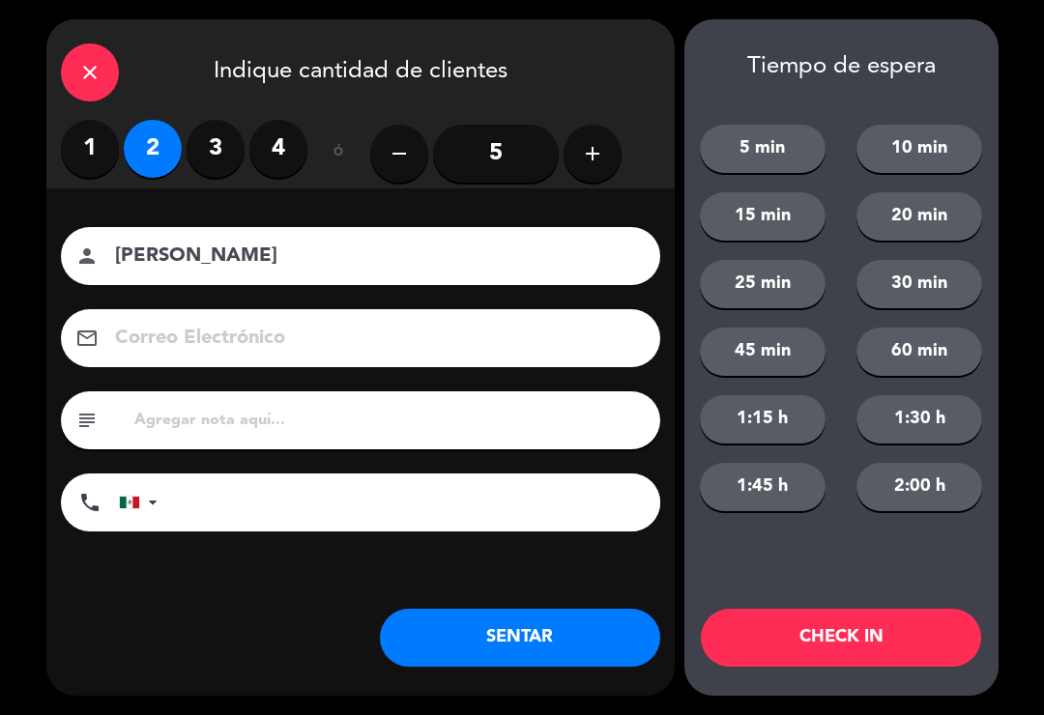
click at [83, 146] on label "1" at bounding box center [90, 149] width 58 height 58
click at [539, 628] on button "SENTAR" at bounding box center [520, 638] width 280 height 58
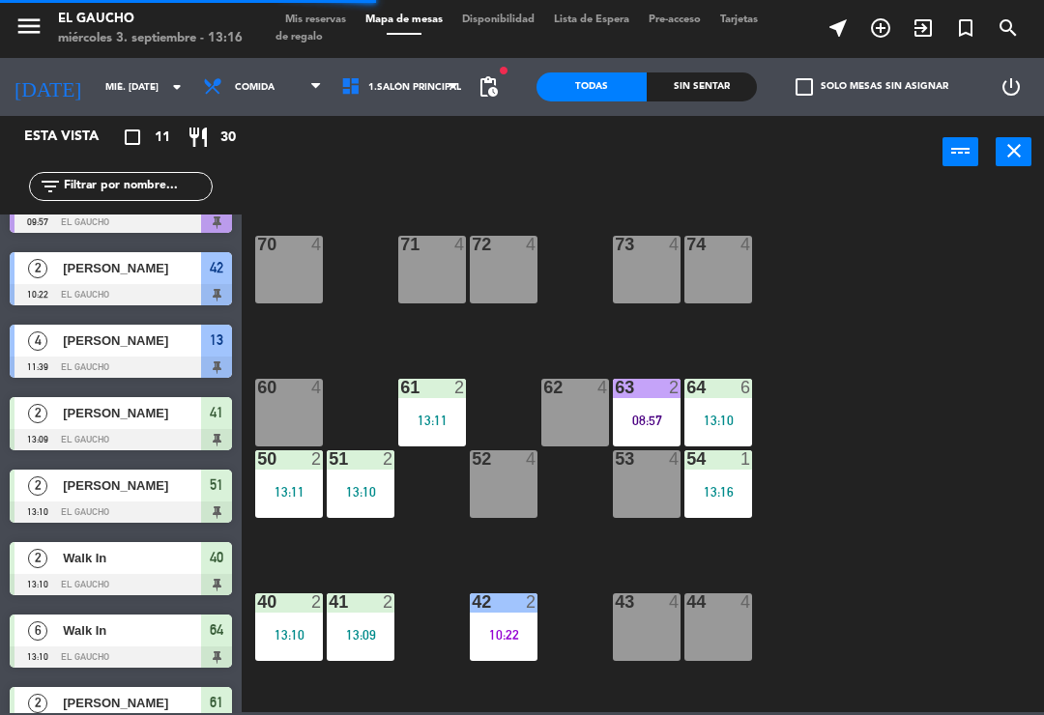
scroll to position [0, 0]
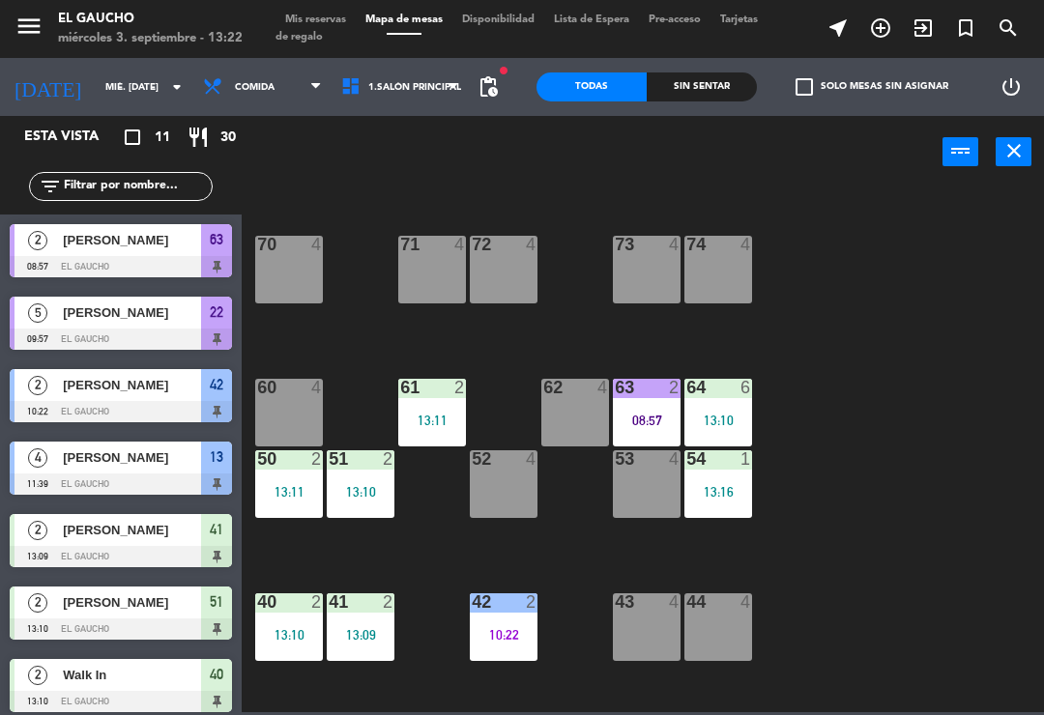
click at [644, 491] on div "53 4" at bounding box center [647, 484] width 68 height 68
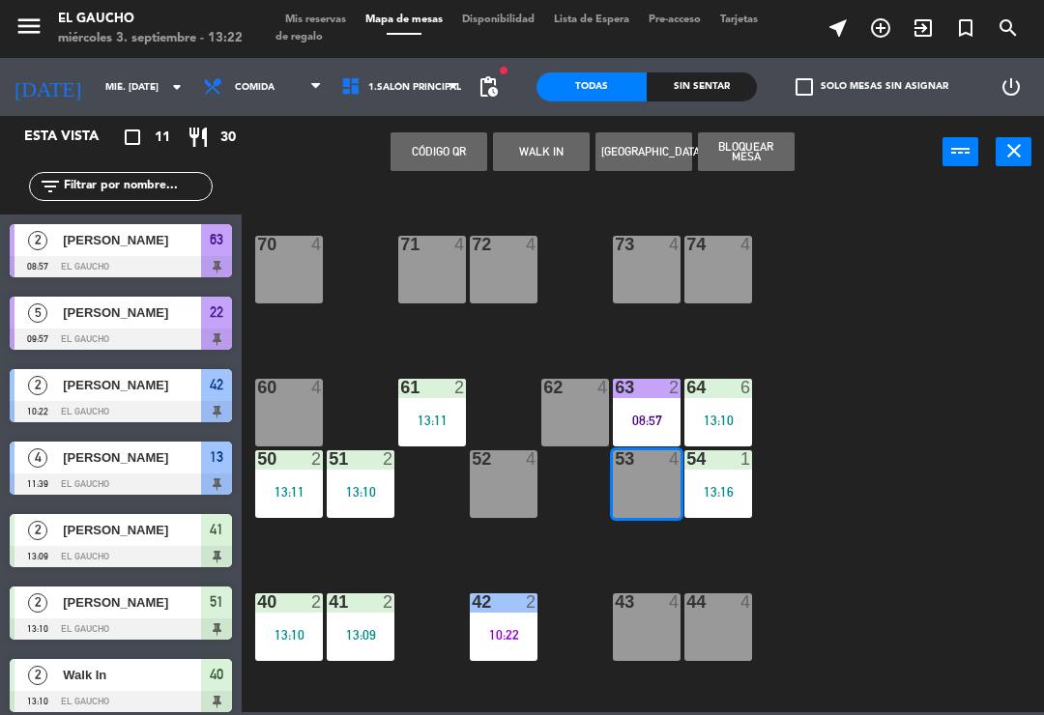
click at [564, 156] on button "WALK IN" at bounding box center [541, 151] width 97 height 39
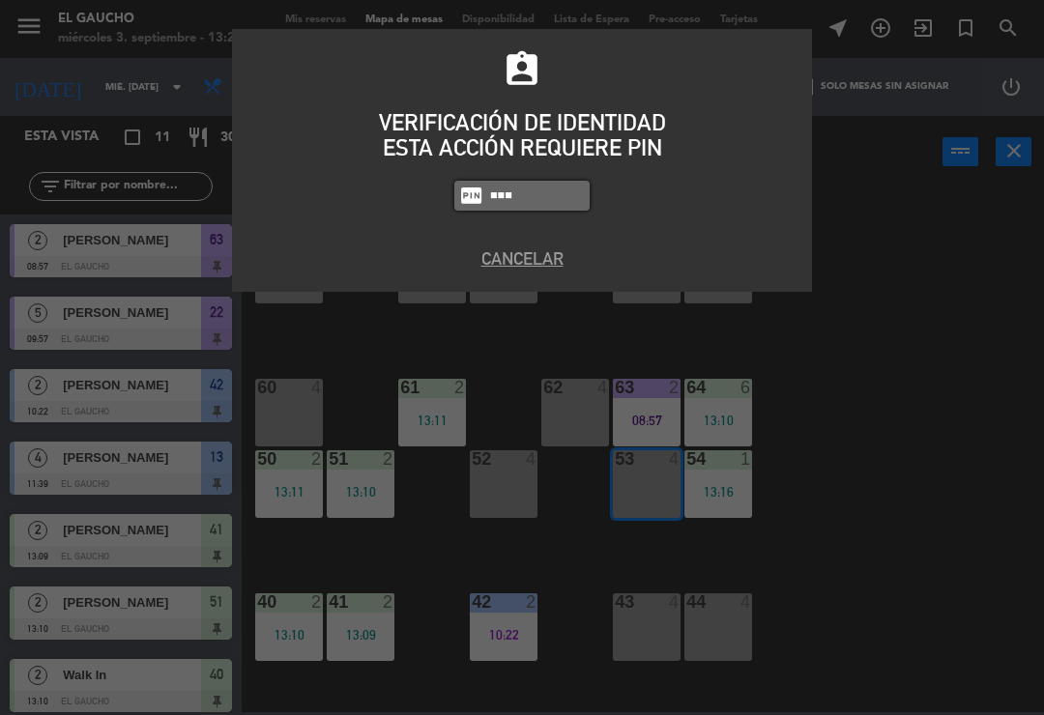
type input "0009"
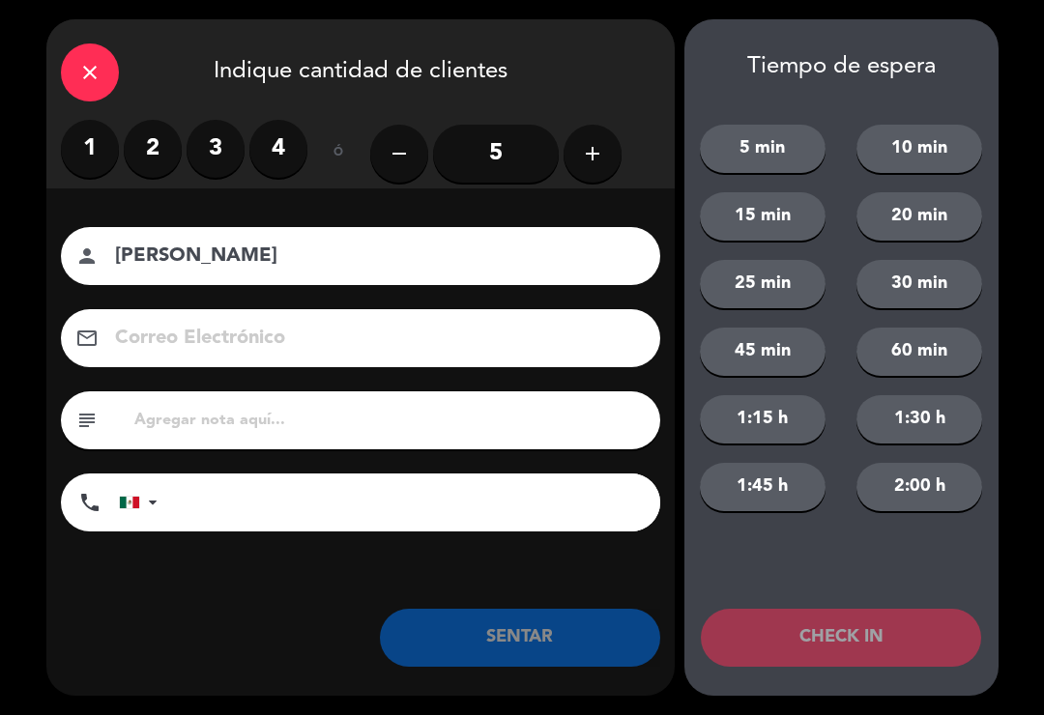
click at [95, 132] on label "1" at bounding box center [90, 149] width 58 height 58
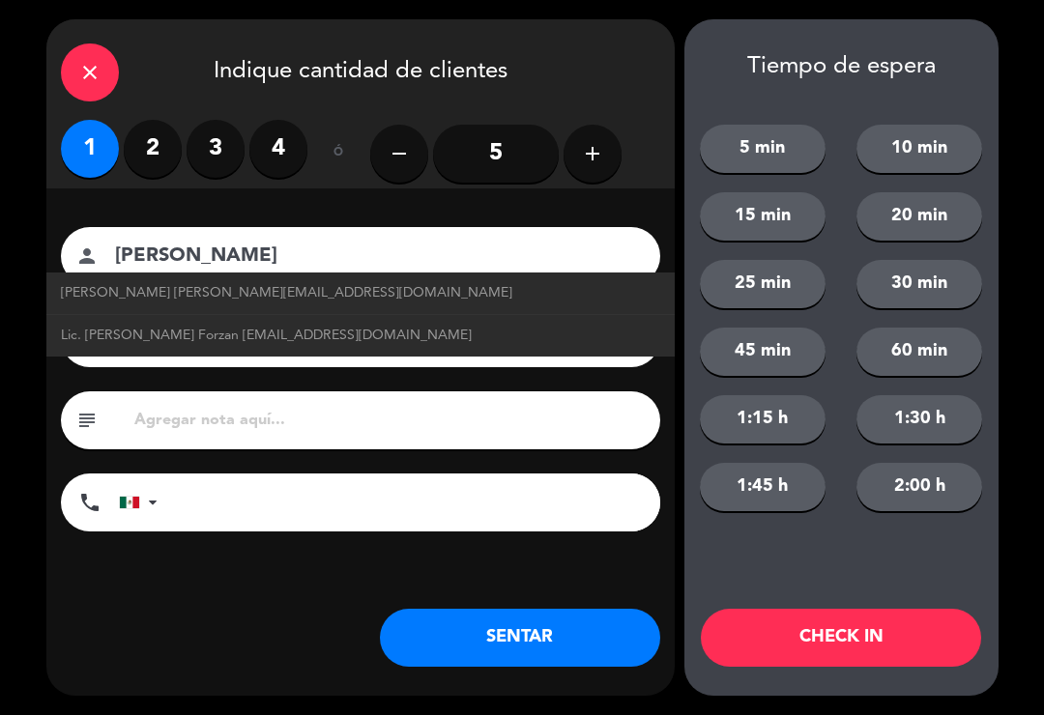
click at [109, 341] on span "Lic. [PERSON_NAME] Forzan [EMAIL_ADDRESS][DOMAIN_NAME]" at bounding box center [266, 336] width 411 height 22
type input "Lic. [PERSON_NAME]"
type input "[EMAIL_ADDRESS][DOMAIN_NAME]"
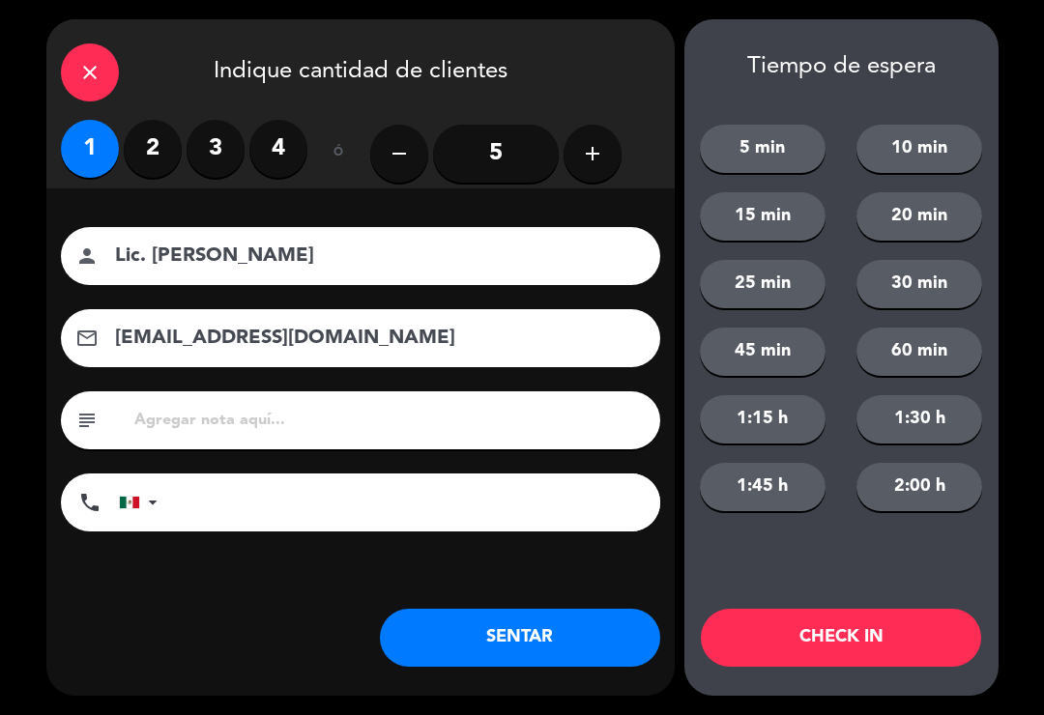
click at [464, 615] on button "SENTAR" at bounding box center [520, 638] width 280 height 58
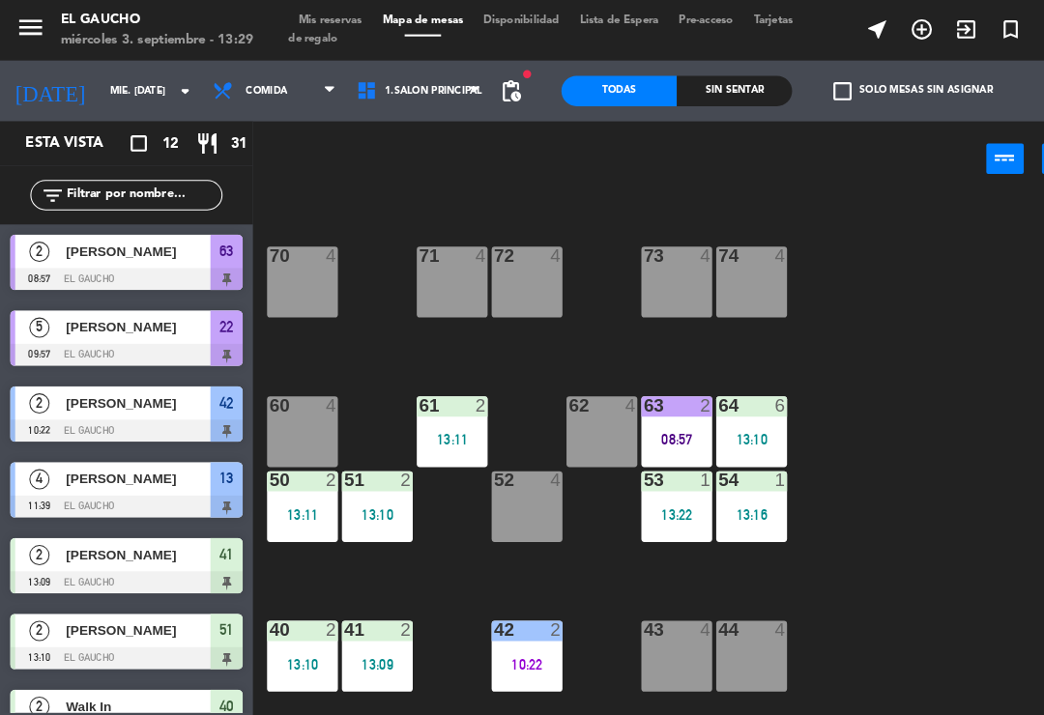
click at [367, 485] on div "13:10" at bounding box center [361, 492] width 68 height 14
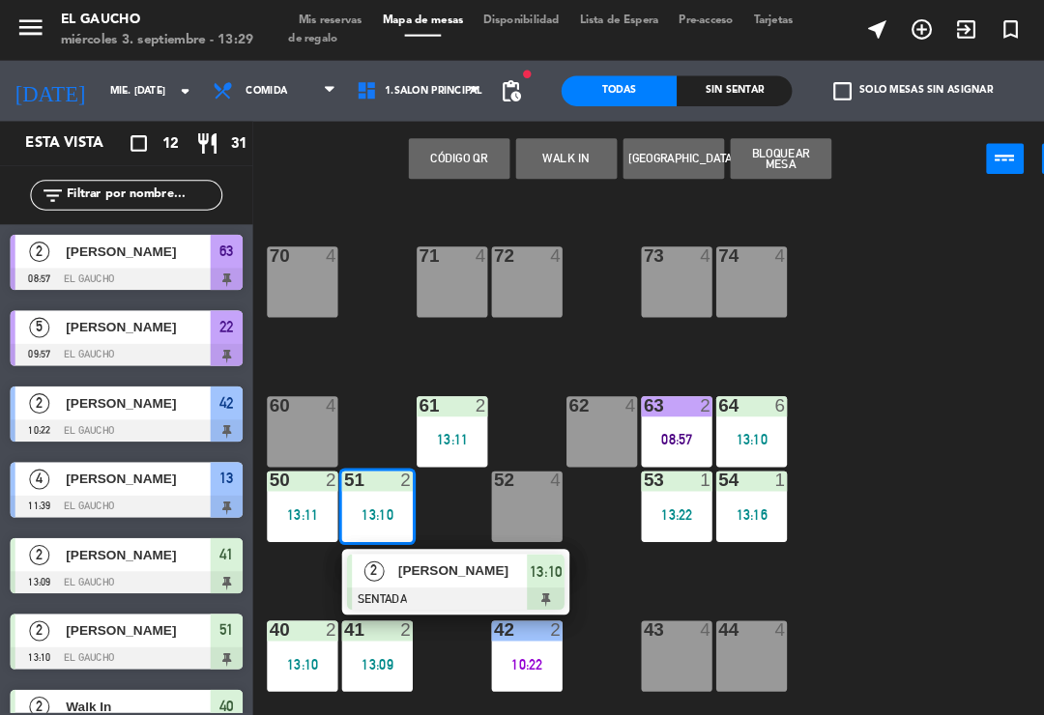
click at [392, 526] on div "2 [PERSON_NAME] SENTADA 13:10" at bounding box center [435, 556] width 217 height 63
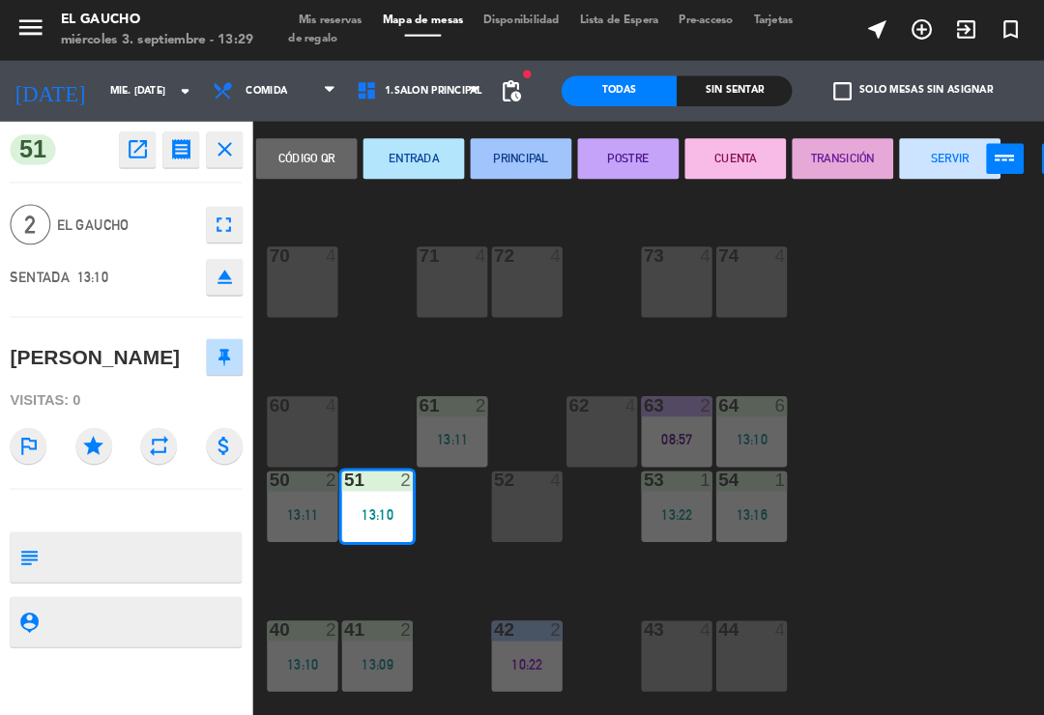
click at [873, 180] on div "Código qr ENTRADA PRINCIPAL POSTRE CUENTA TRANSICIÓN SERVIR power_input close" at bounding box center [600, 152] width 717 height 73
click at [909, 159] on button "SERVIR" at bounding box center [907, 151] width 97 height 39
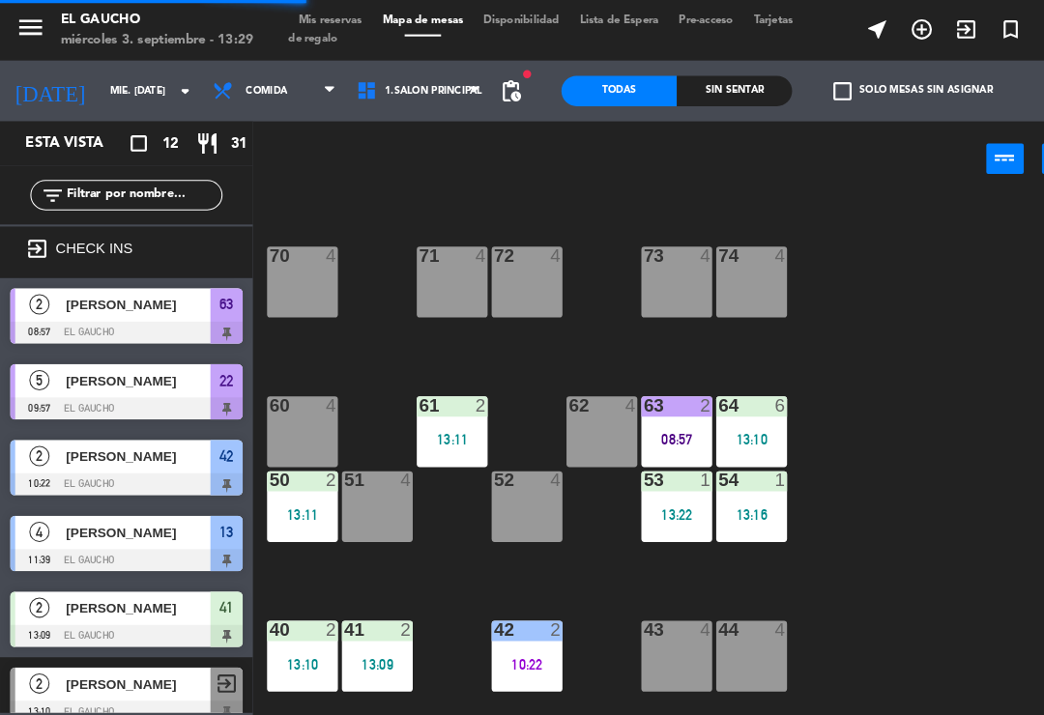
click at [660, 403] on div "63 2 08:57" at bounding box center [647, 413] width 68 height 68
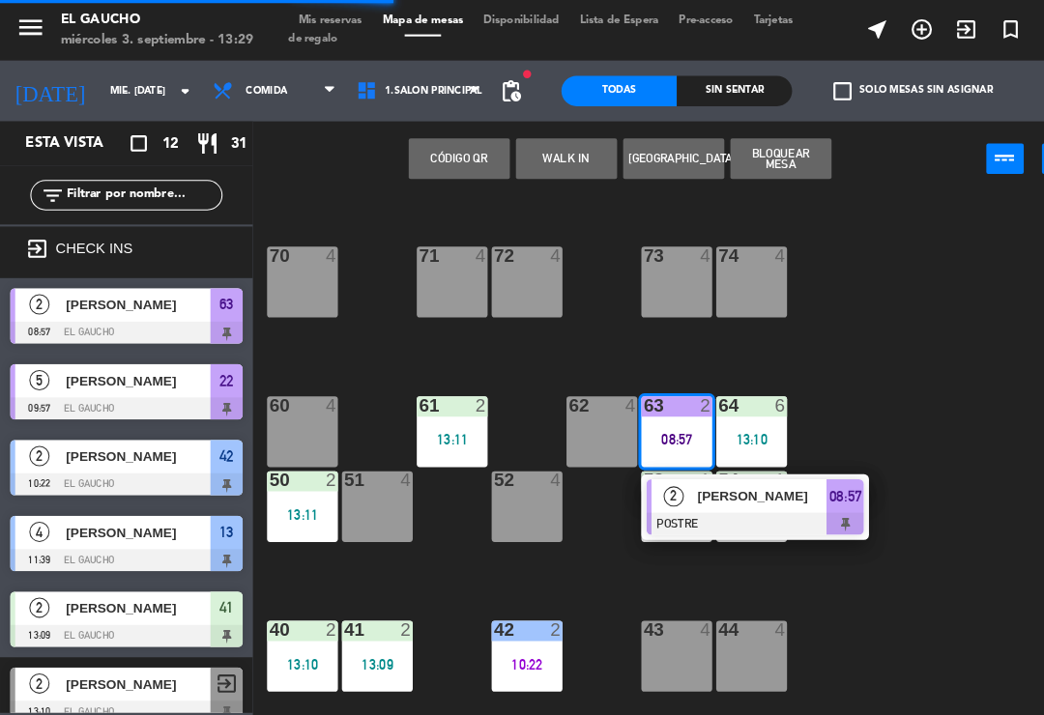
click at [631, 427] on div "63 2 08:57" at bounding box center [647, 413] width 68 height 68
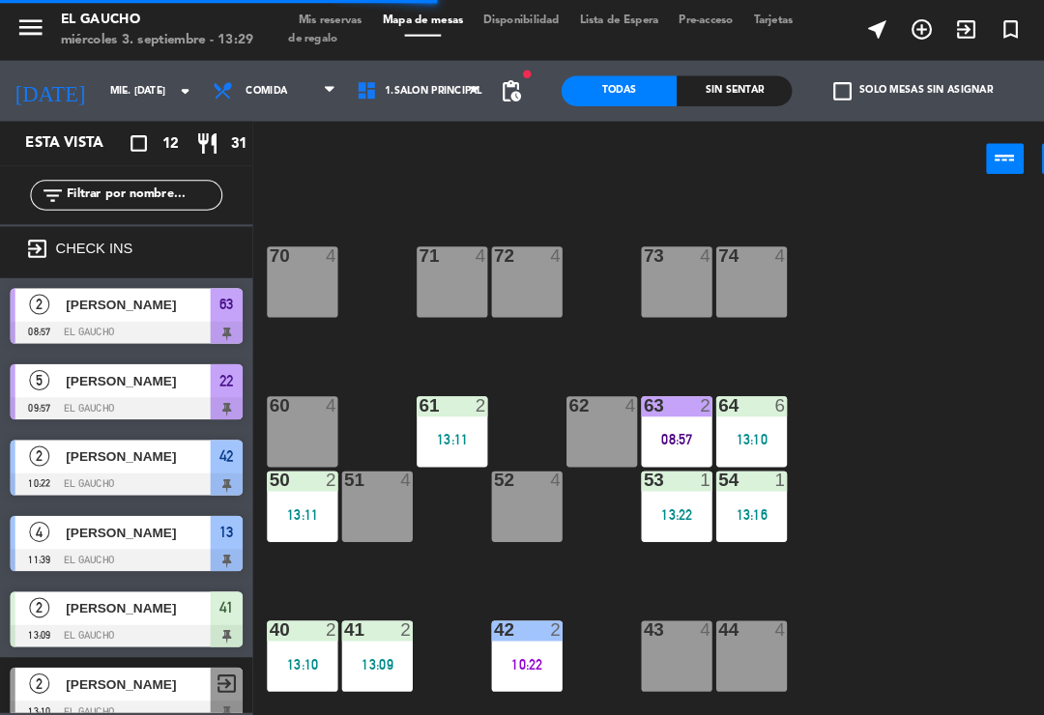
click at [653, 417] on div "08:57" at bounding box center [647, 421] width 68 height 14
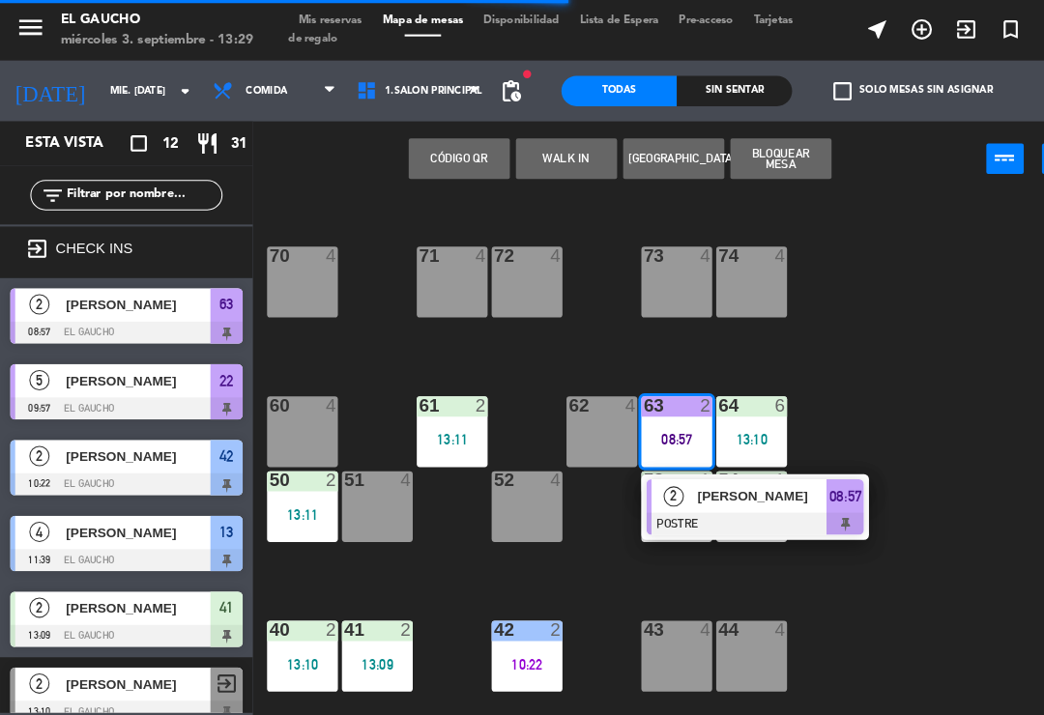
click at [694, 502] on div at bounding box center [722, 500] width 208 height 21
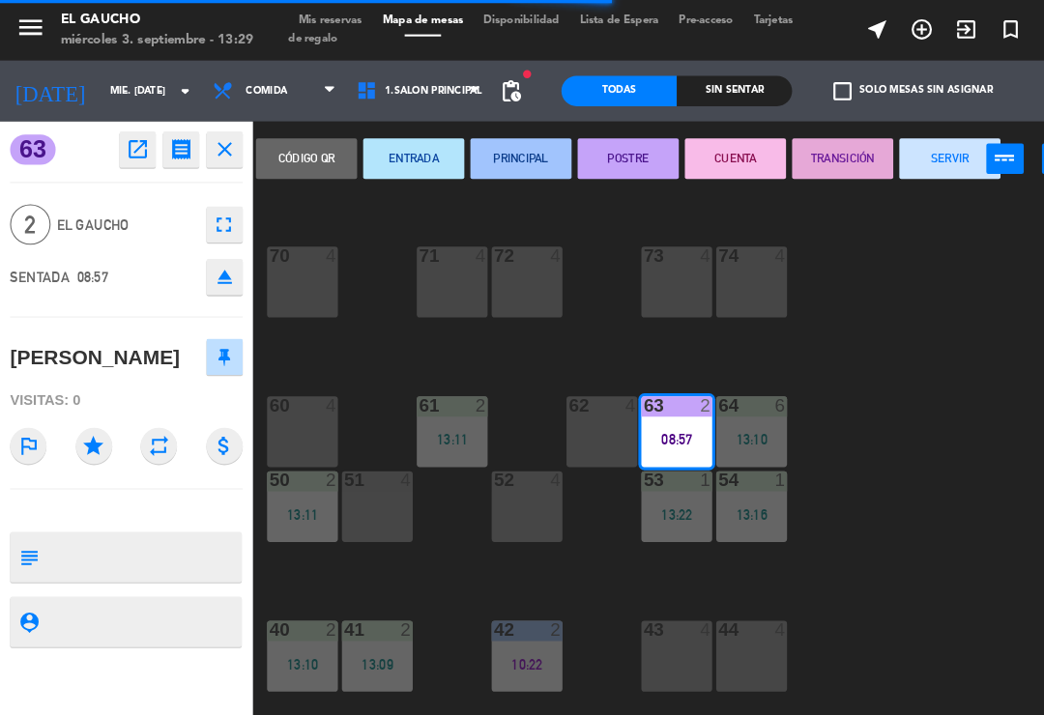
click at [900, 169] on button "SERVIR" at bounding box center [907, 151] width 97 height 39
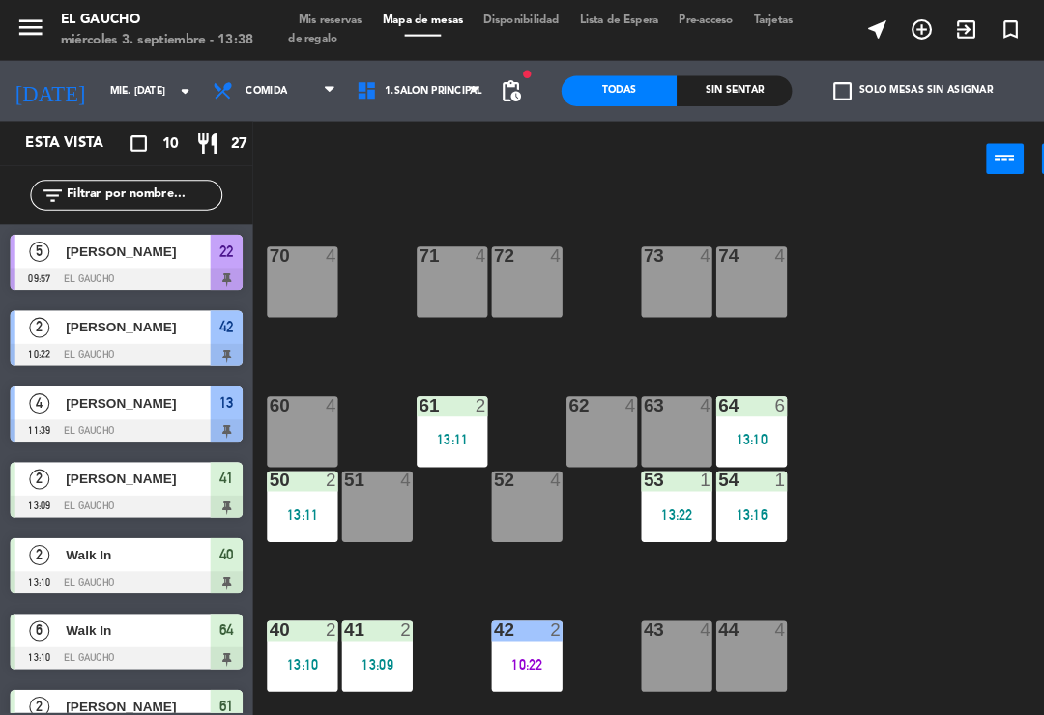
click at [884, 527] on div "84 4 80 4 83 4 82 4 81 4 70 4 71 4 72 4 73 4 74 4 63 4 62 4 61 2 13:11 60 4 64 …" at bounding box center [648, 449] width 792 height 527
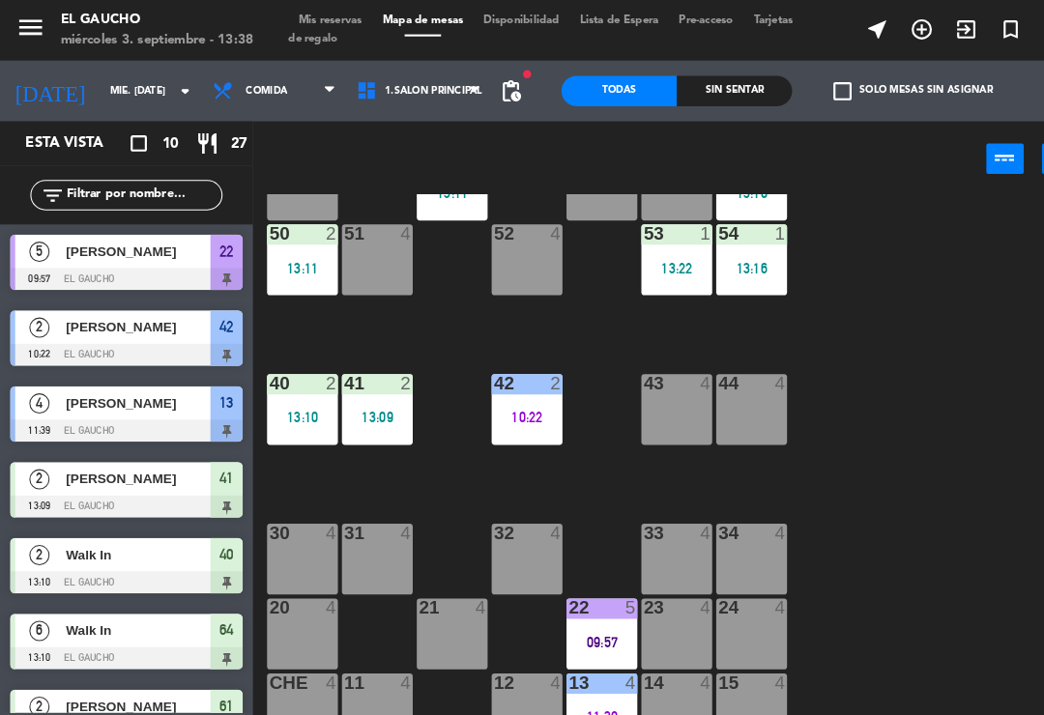
scroll to position [362, 0]
click at [547, 678] on div "11:39" at bounding box center [575, 685] width 68 height 14
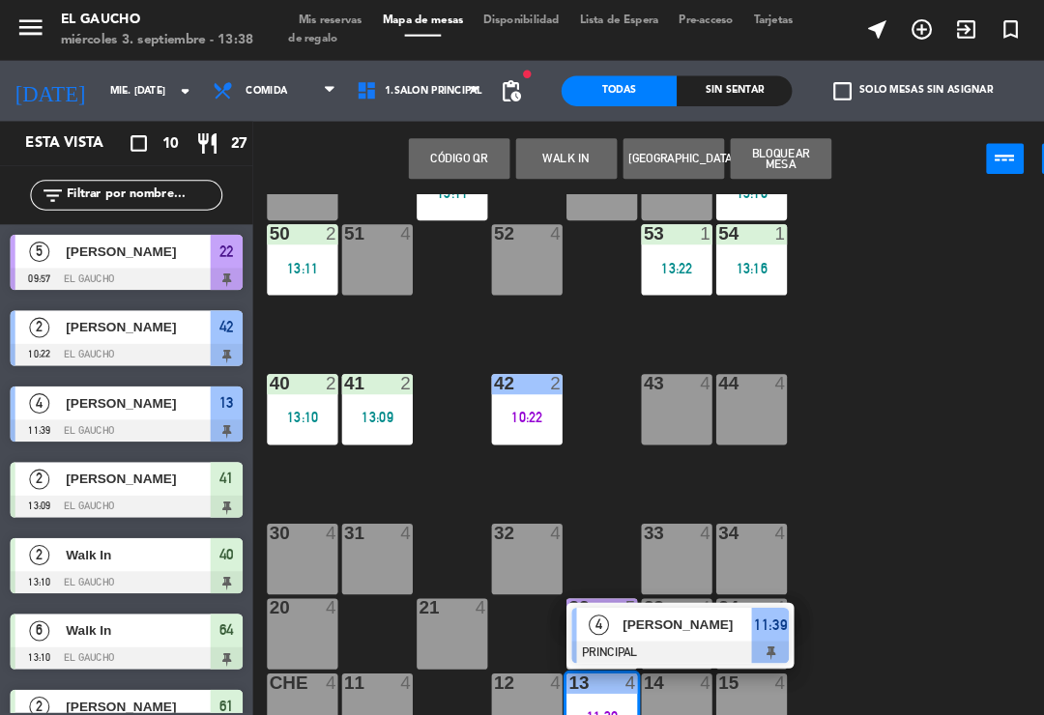
click at [634, 601] on span "[PERSON_NAME]" at bounding box center [657, 597] width 124 height 20
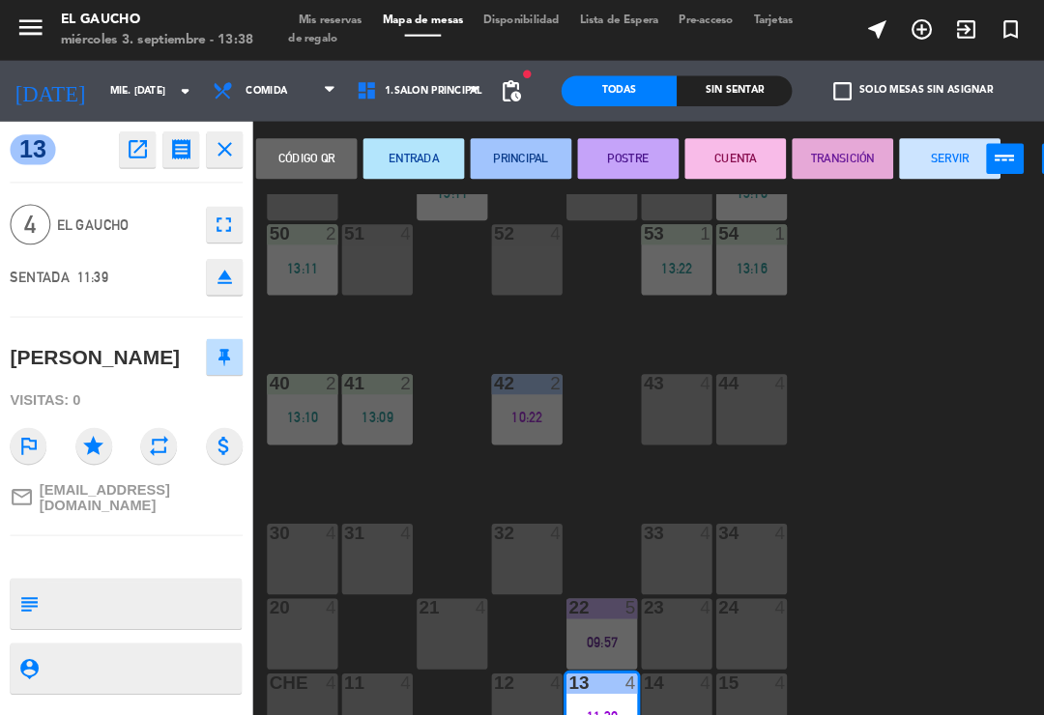
click at [899, 166] on button "SERVIR" at bounding box center [907, 151] width 97 height 39
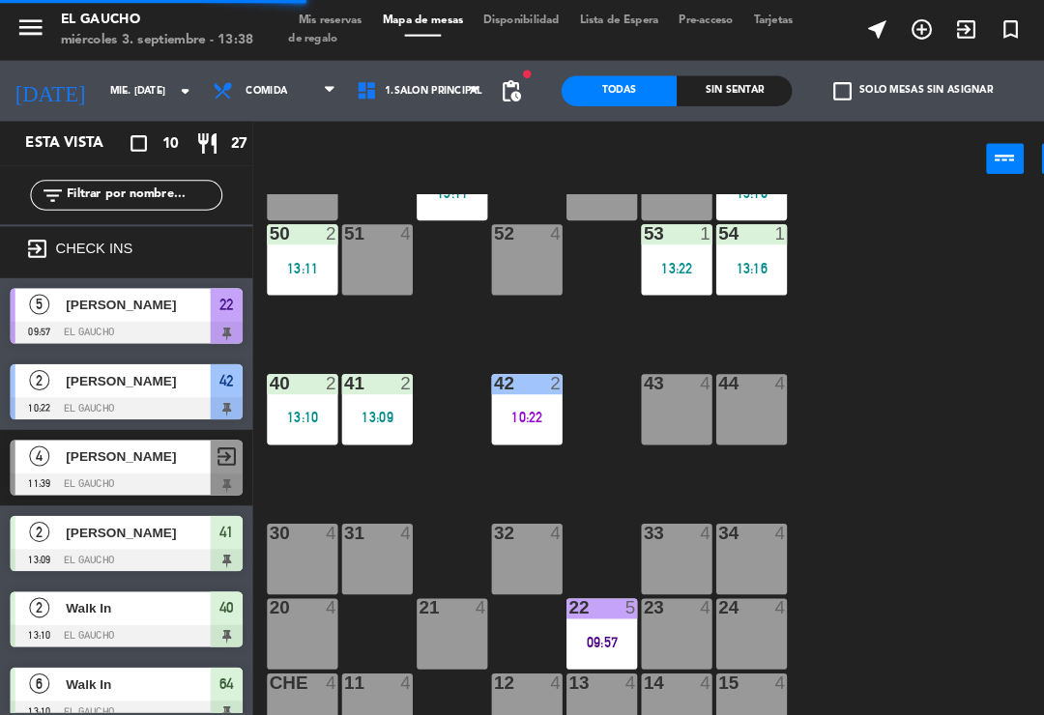
click at [593, 590] on div "5" at bounding box center [608, 580] width 32 height 17
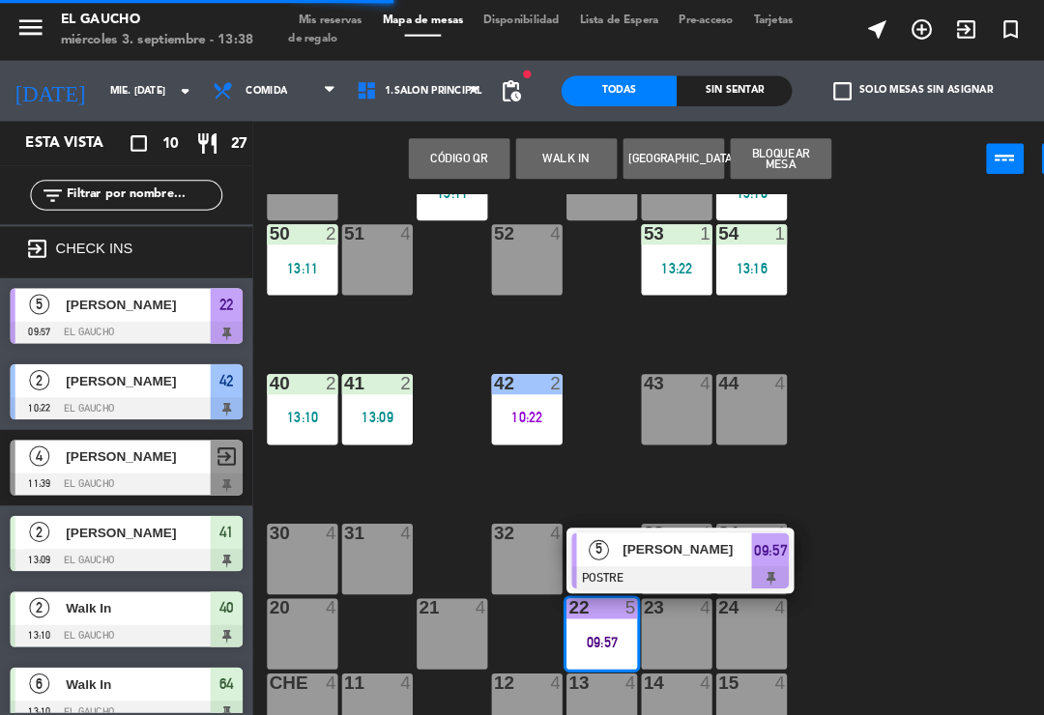
click at [642, 531] on span "[PERSON_NAME]" at bounding box center [657, 525] width 124 height 20
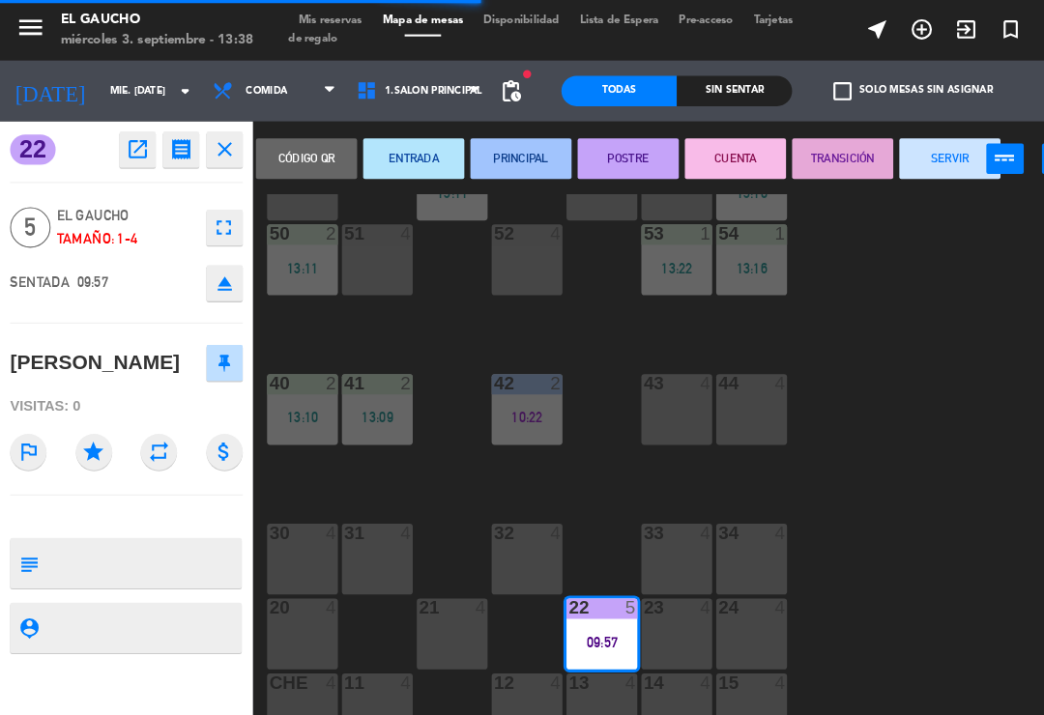
click at [896, 153] on button "SERVIR" at bounding box center [907, 151] width 97 height 39
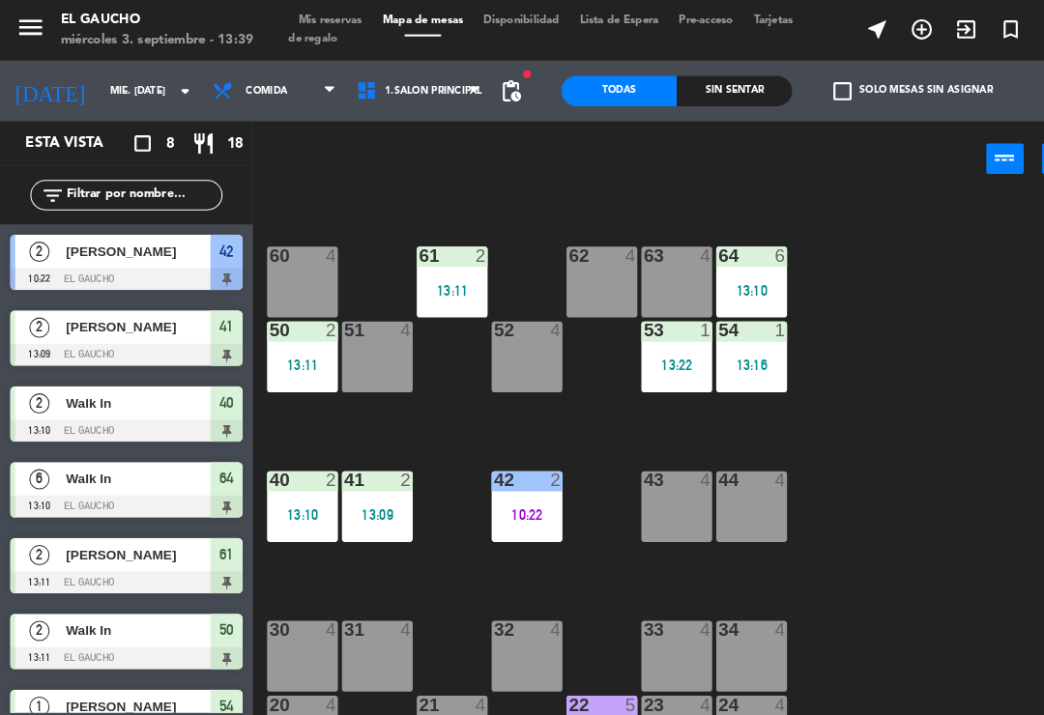
scroll to position [248, 0]
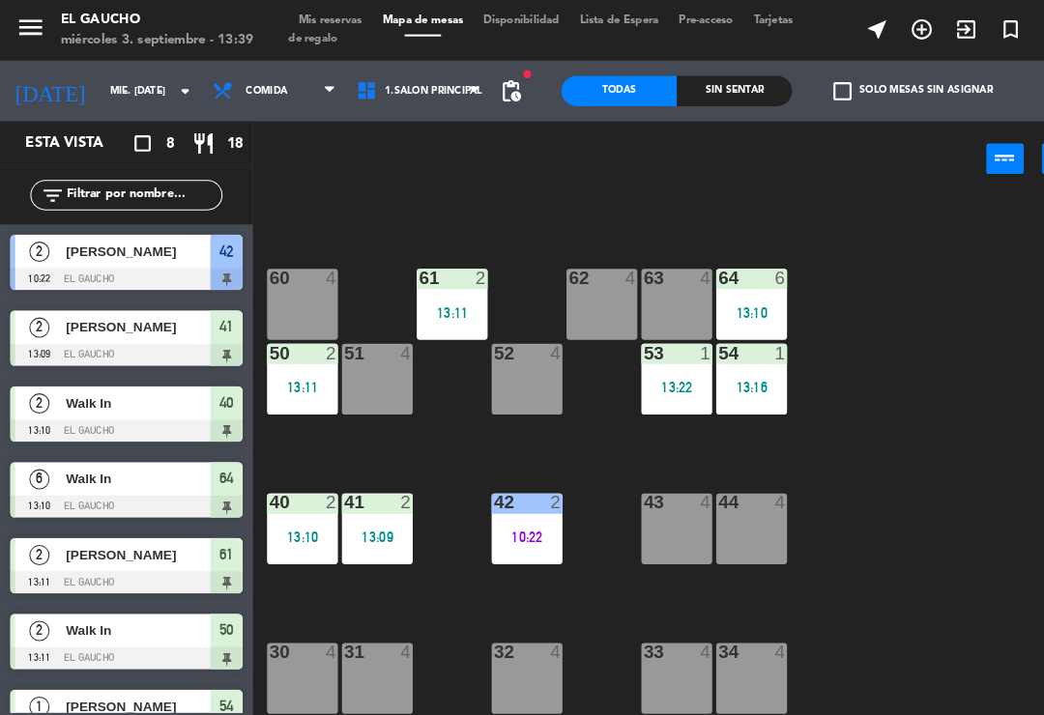
click at [362, 343] on div at bounding box center [361, 337] width 32 height 17
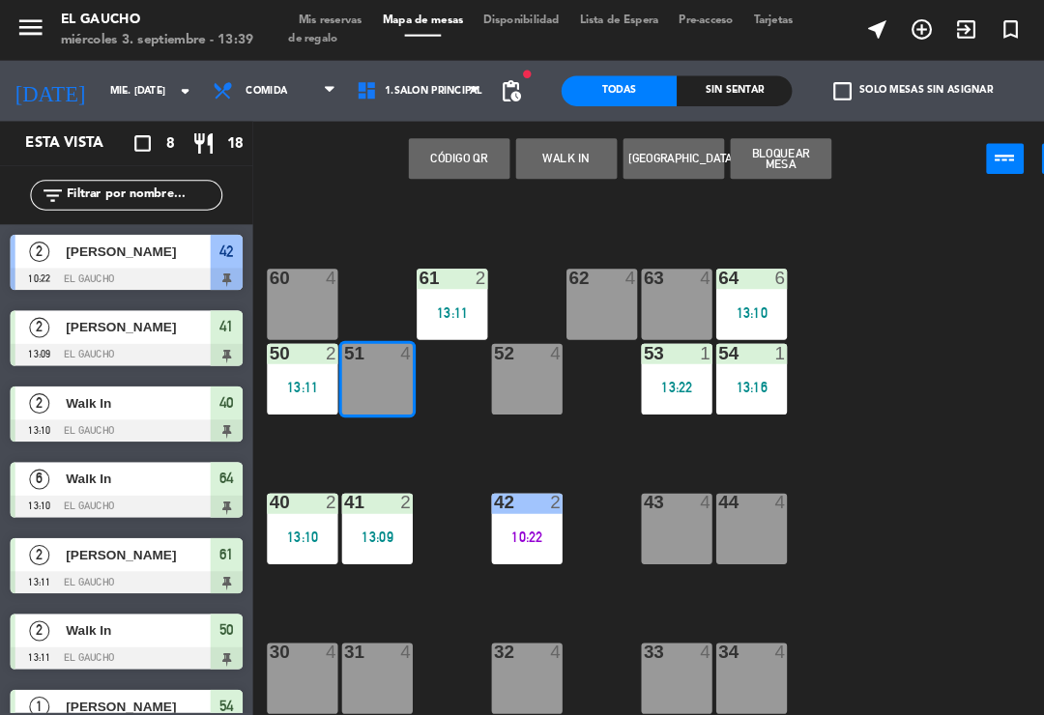
click at [564, 144] on button "WALK IN" at bounding box center [541, 151] width 97 height 39
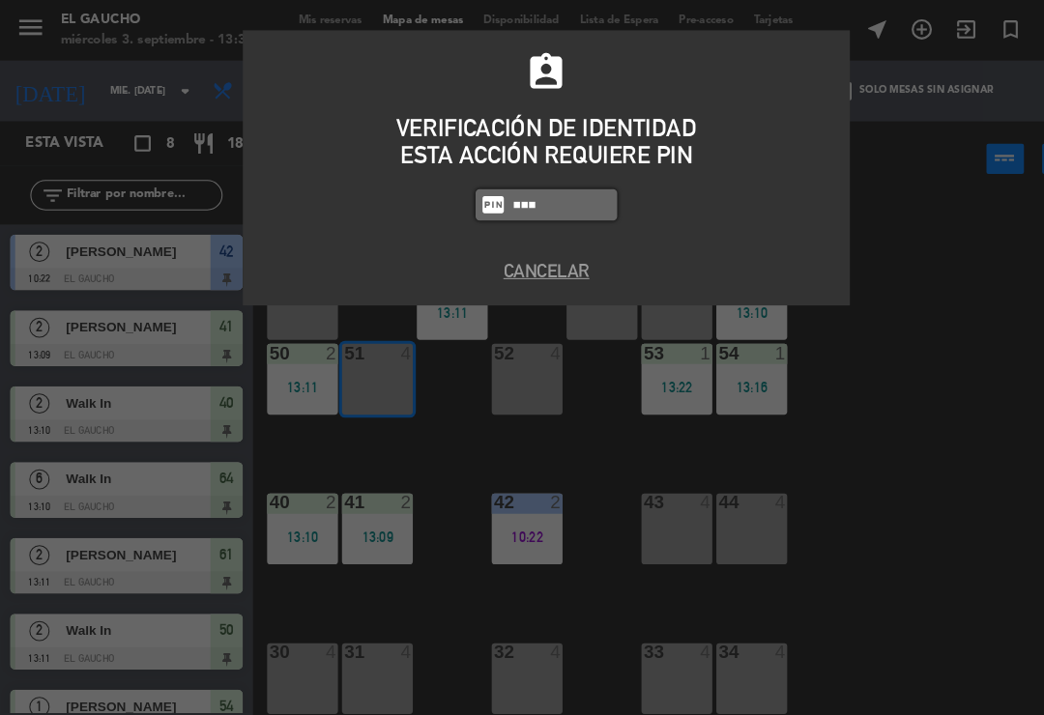
type input "0009"
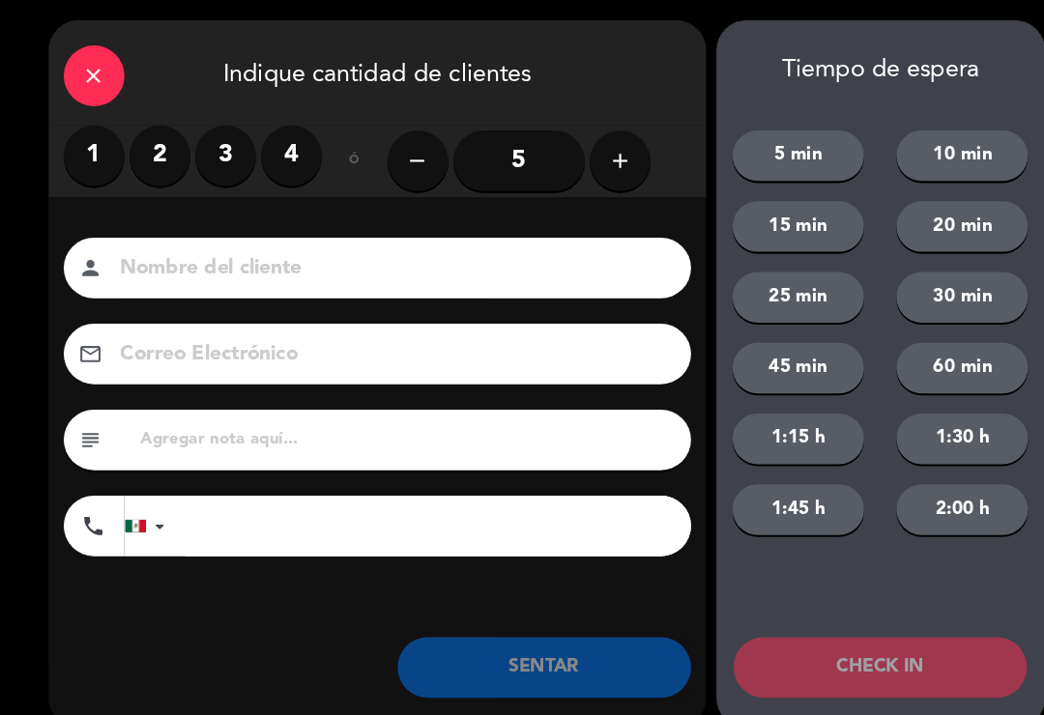
click at [93, 62] on icon "close" at bounding box center [89, 72] width 23 height 23
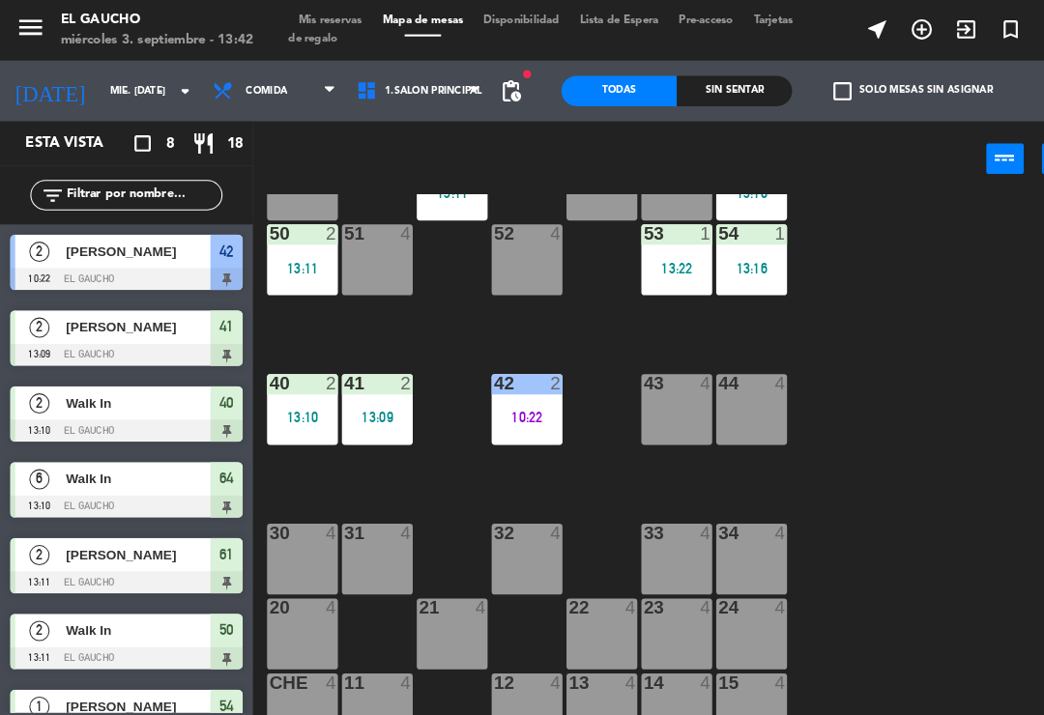
scroll to position [362, 0]
click at [709, 675] on div "15 4" at bounding box center [718, 678] width 68 height 68
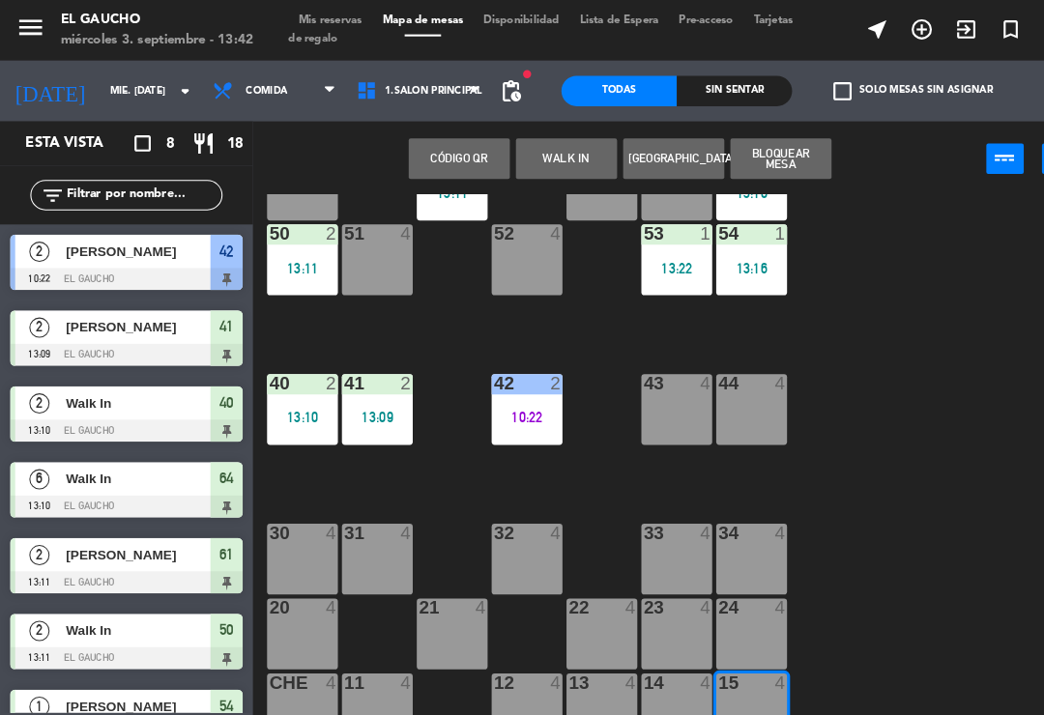
click at [548, 152] on button "WALK IN" at bounding box center [541, 151] width 97 height 39
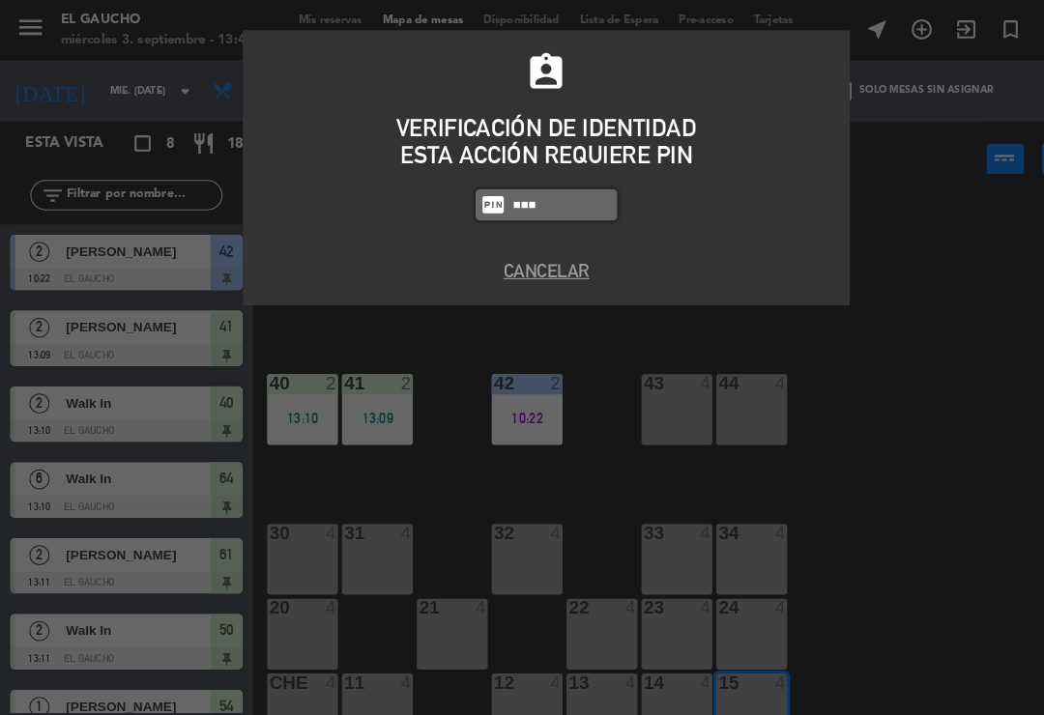
type input "0009"
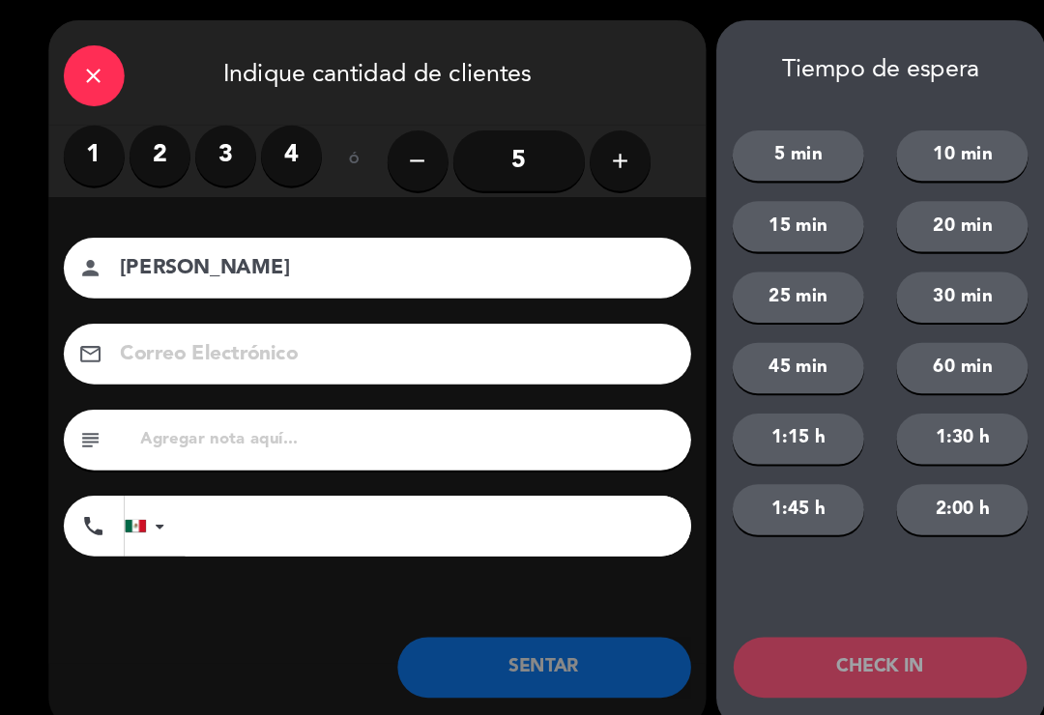
click at [616, 143] on button "add" at bounding box center [592, 154] width 58 height 58
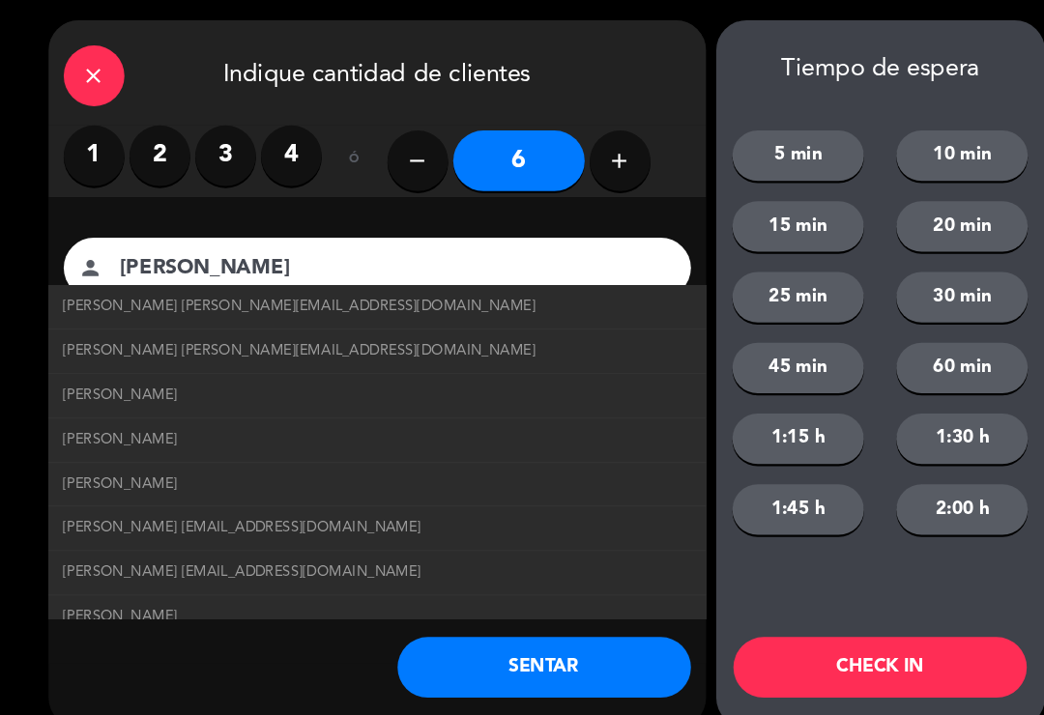
click at [80, 295] on span "[PERSON_NAME] [PERSON_NAME][EMAIL_ADDRESS][DOMAIN_NAME]" at bounding box center [286, 293] width 451 height 22
type input "[PERSON_NAME]"
type input "[EMAIL_ADDRESS][DOMAIN_NAME]"
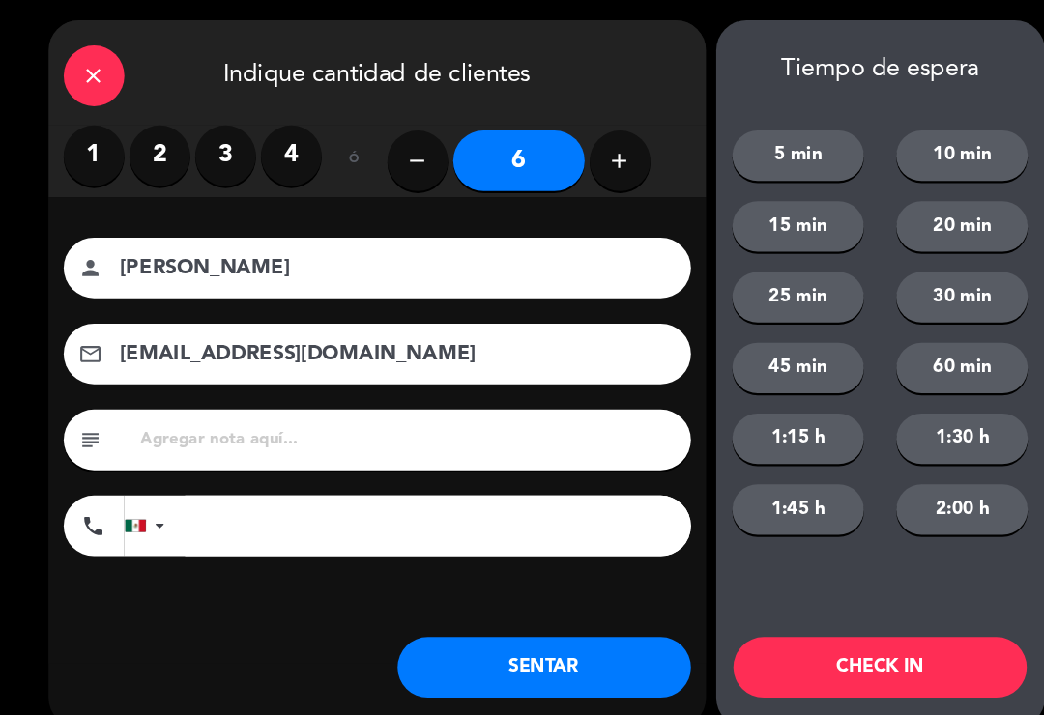
click at [496, 650] on button "SENTAR" at bounding box center [520, 638] width 280 height 58
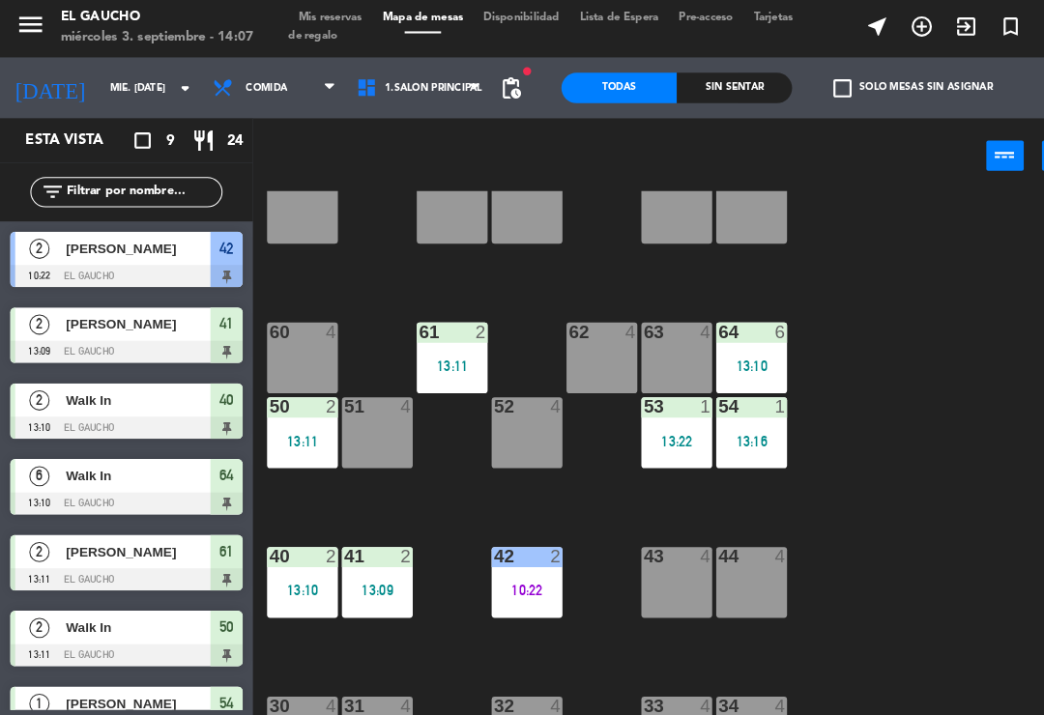
scroll to position [175, 0]
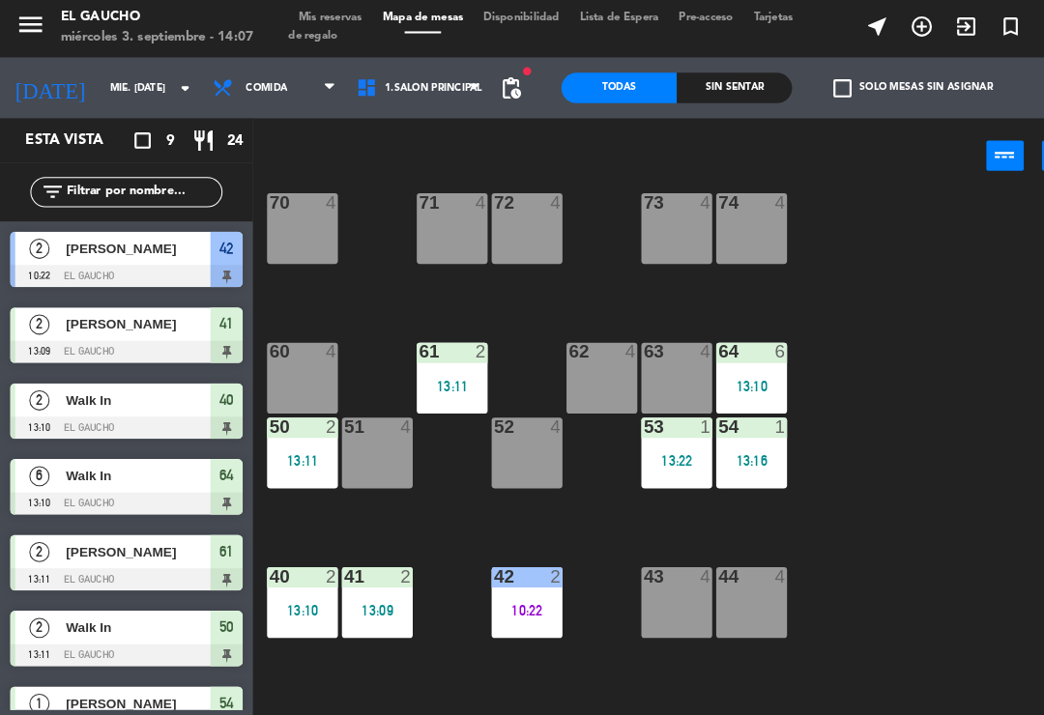
click at [438, 367] on div "13:11" at bounding box center [432, 372] width 68 height 14
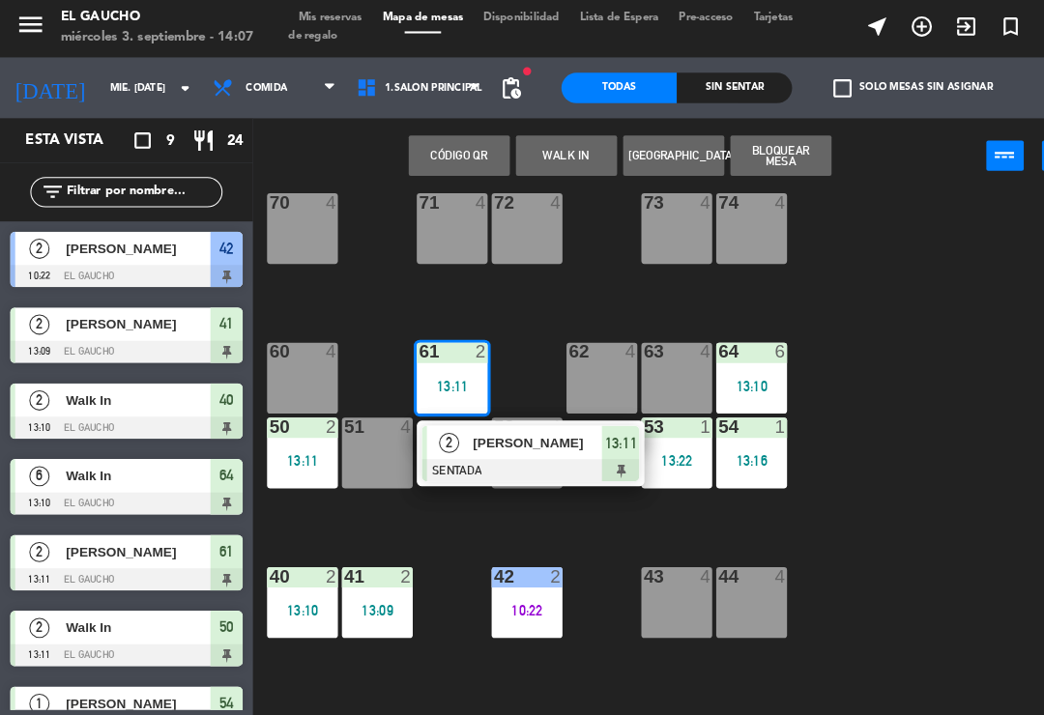
click at [520, 420] on span "[PERSON_NAME]" at bounding box center [514, 426] width 124 height 20
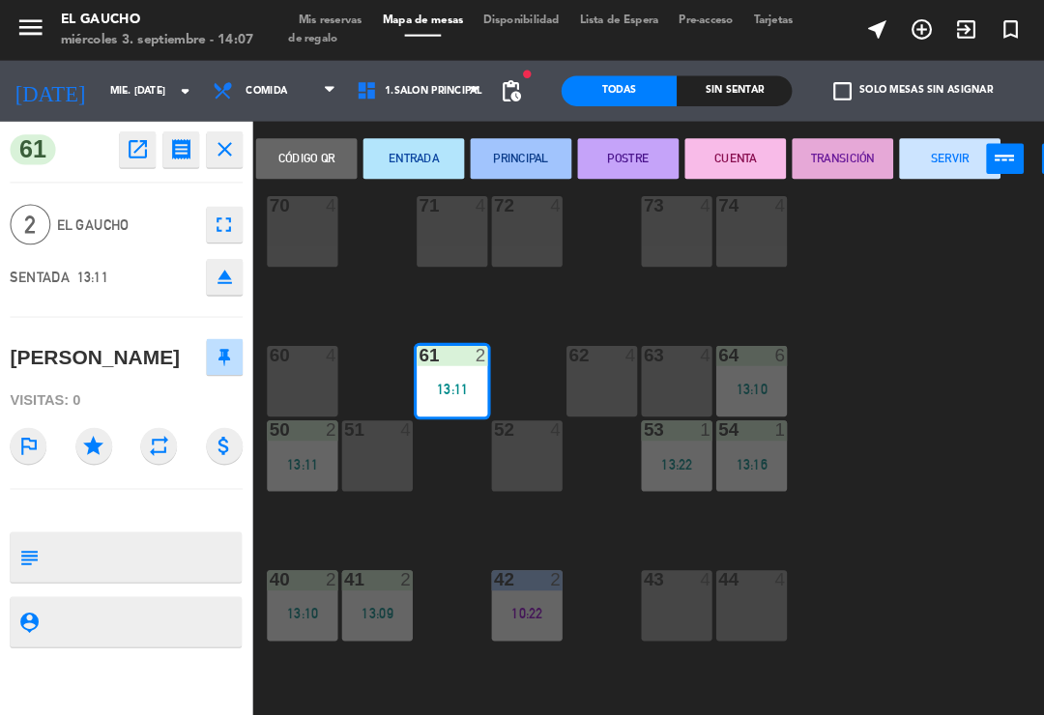
click at [901, 156] on button "SERVIR" at bounding box center [907, 151] width 97 height 39
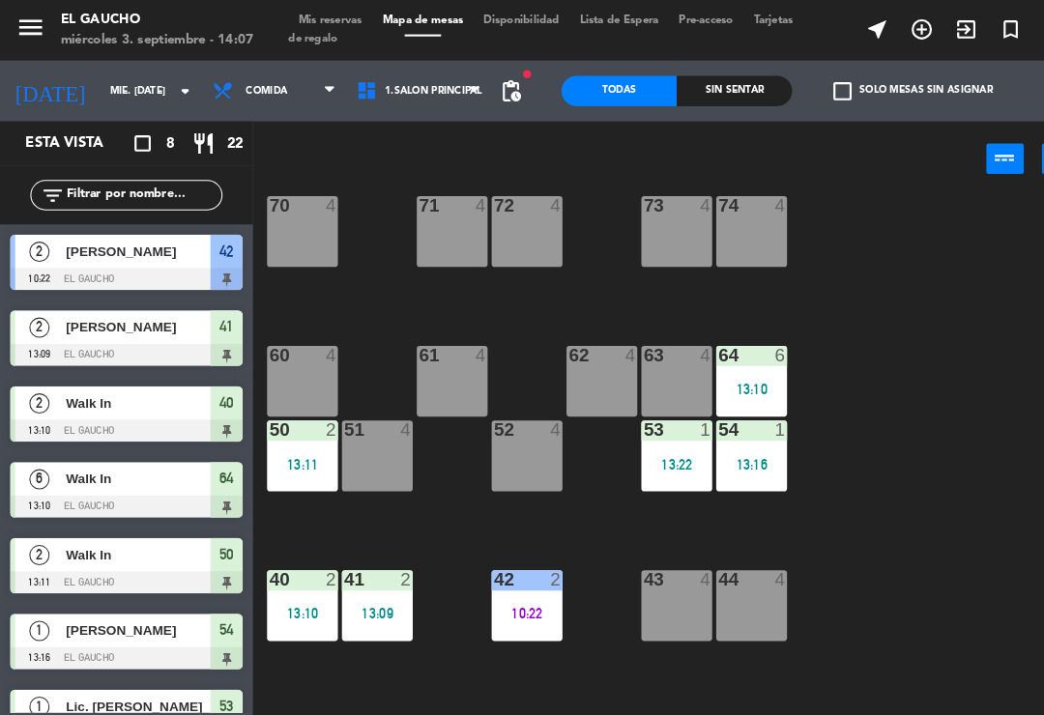
click at [439, 363] on div "61 4" at bounding box center [432, 365] width 68 height 68
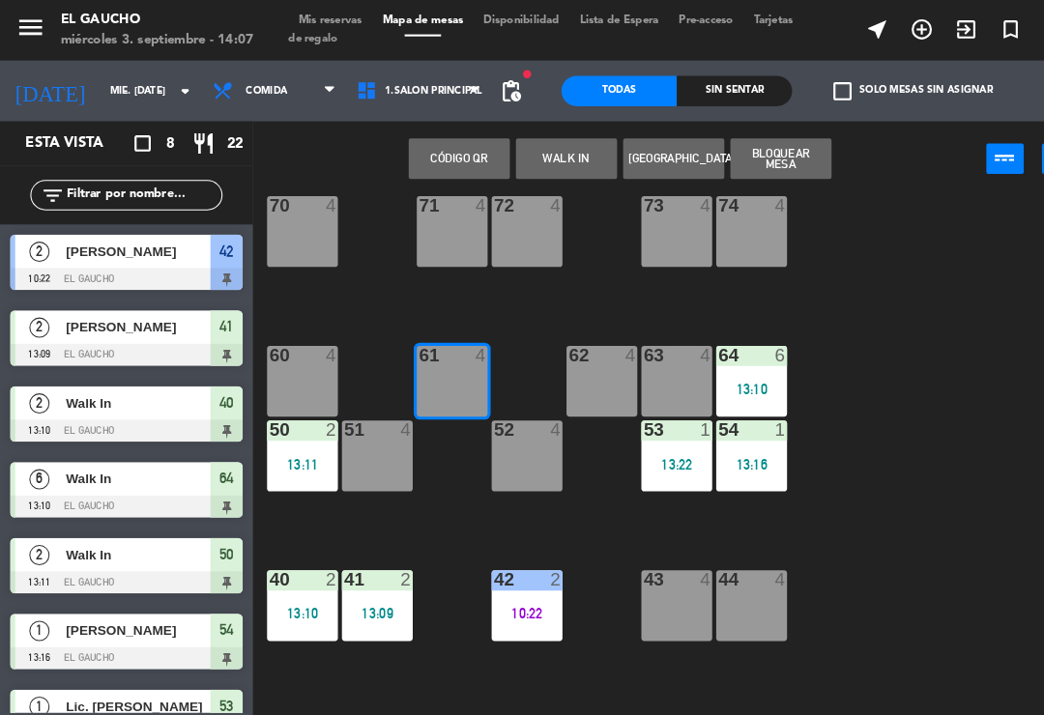
click at [552, 159] on button "WALK IN" at bounding box center [541, 151] width 97 height 39
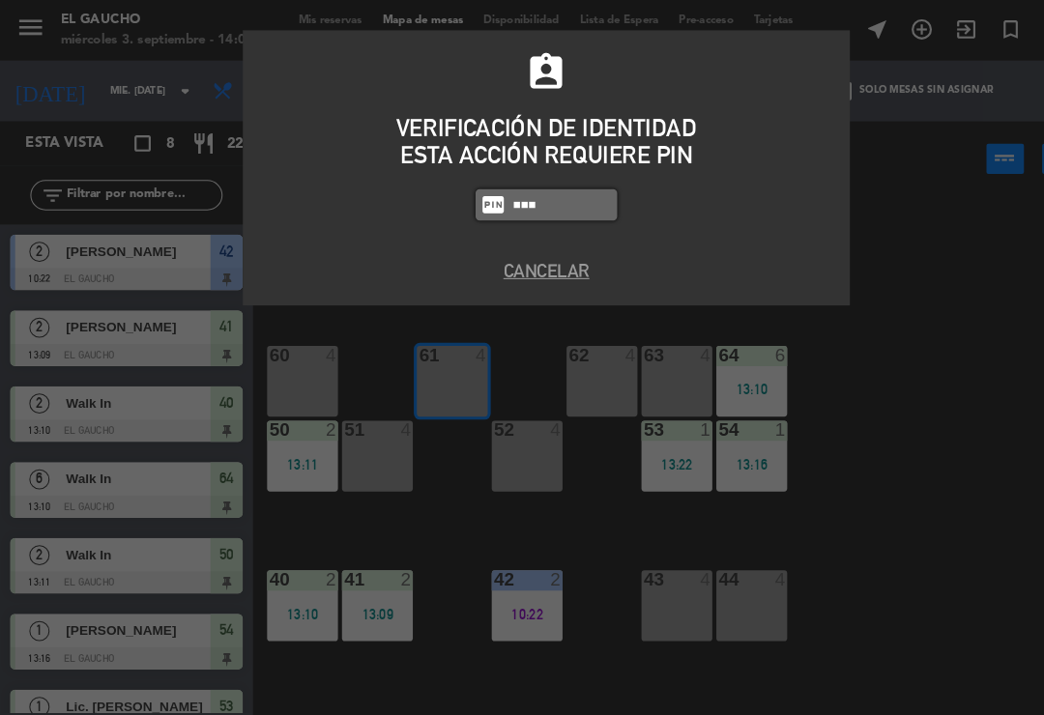
type input "0009"
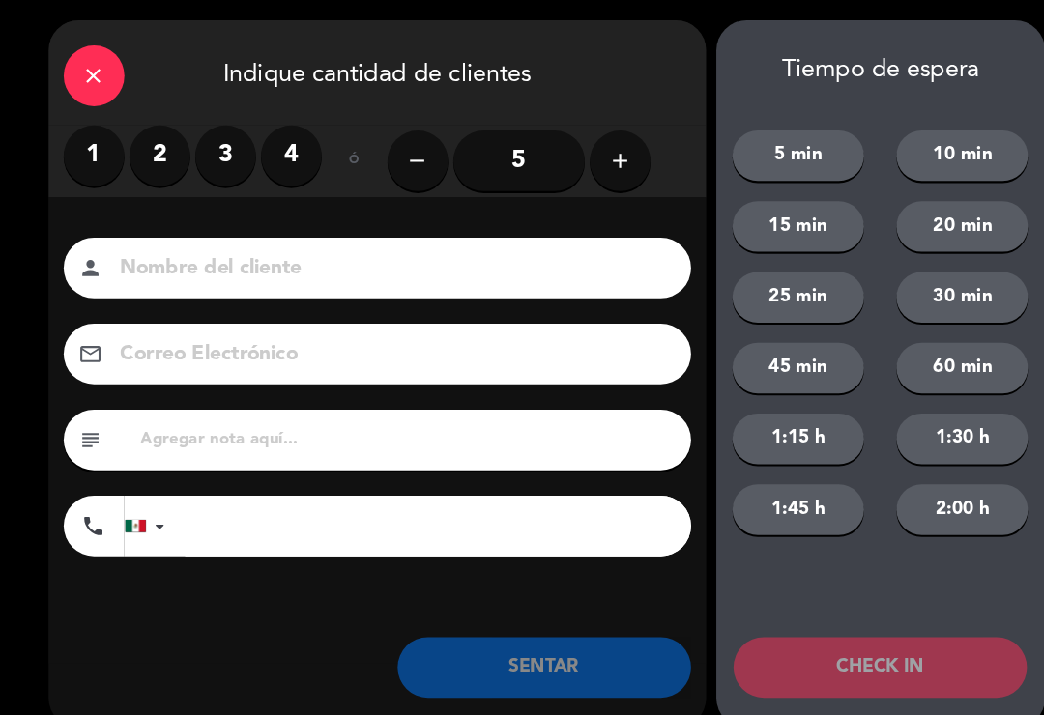
click at [163, 150] on label "2" at bounding box center [153, 149] width 58 height 58
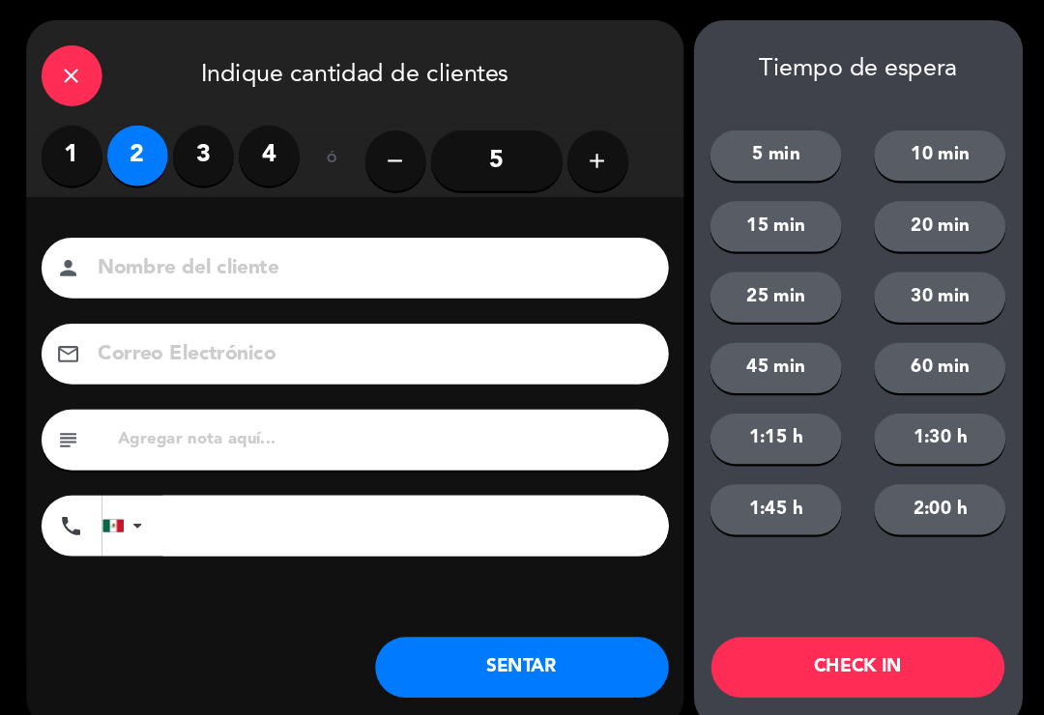
click at [132, 240] on input at bounding box center [374, 257] width 522 height 34
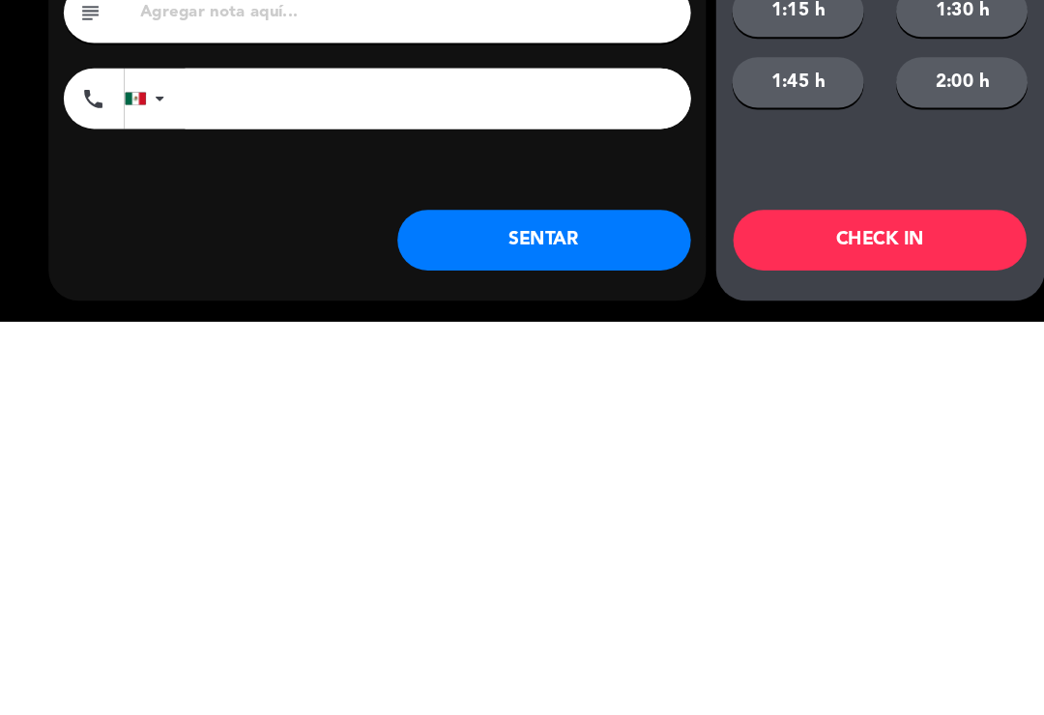
type input "Sra.matauhs"
click at [558, 609] on button "SENTAR" at bounding box center [520, 638] width 280 height 58
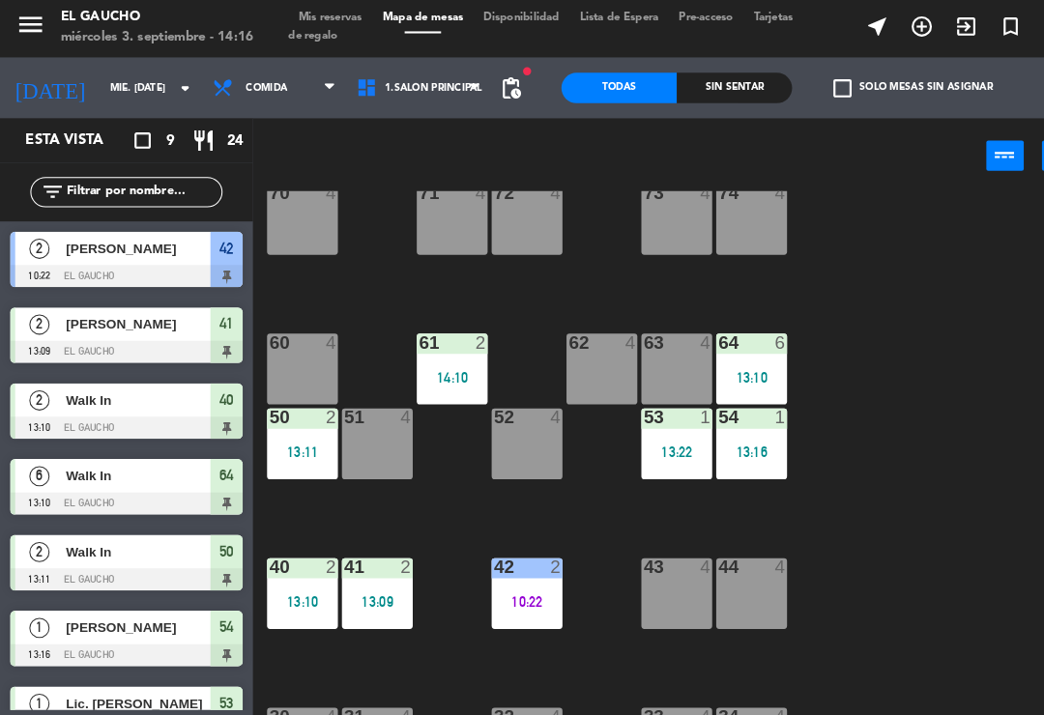
scroll to position [181, 0]
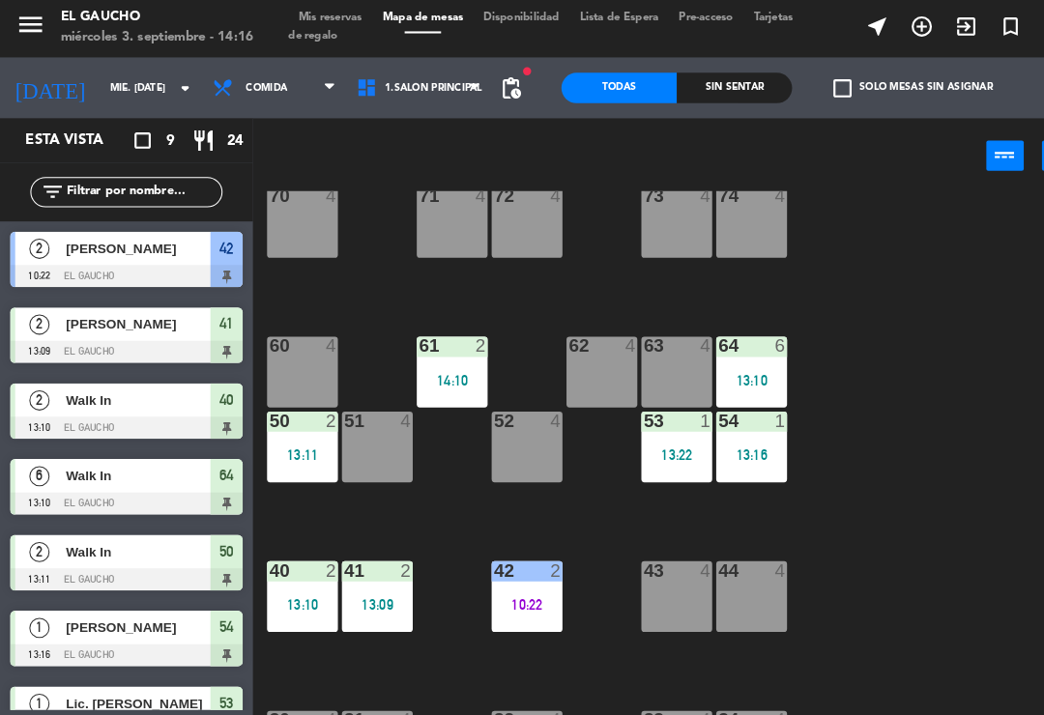
click at [307, 430] on div "13:11" at bounding box center [289, 437] width 68 height 14
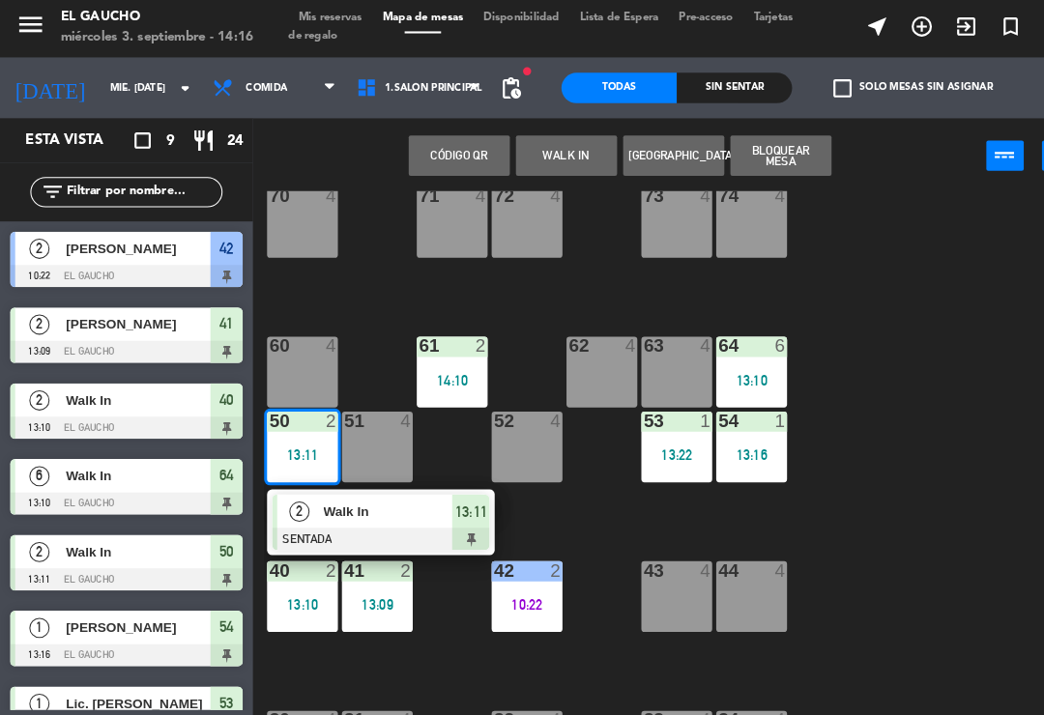
click at [405, 487] on span "Walk In" at bounding box center [371, 491] width 124 height 20
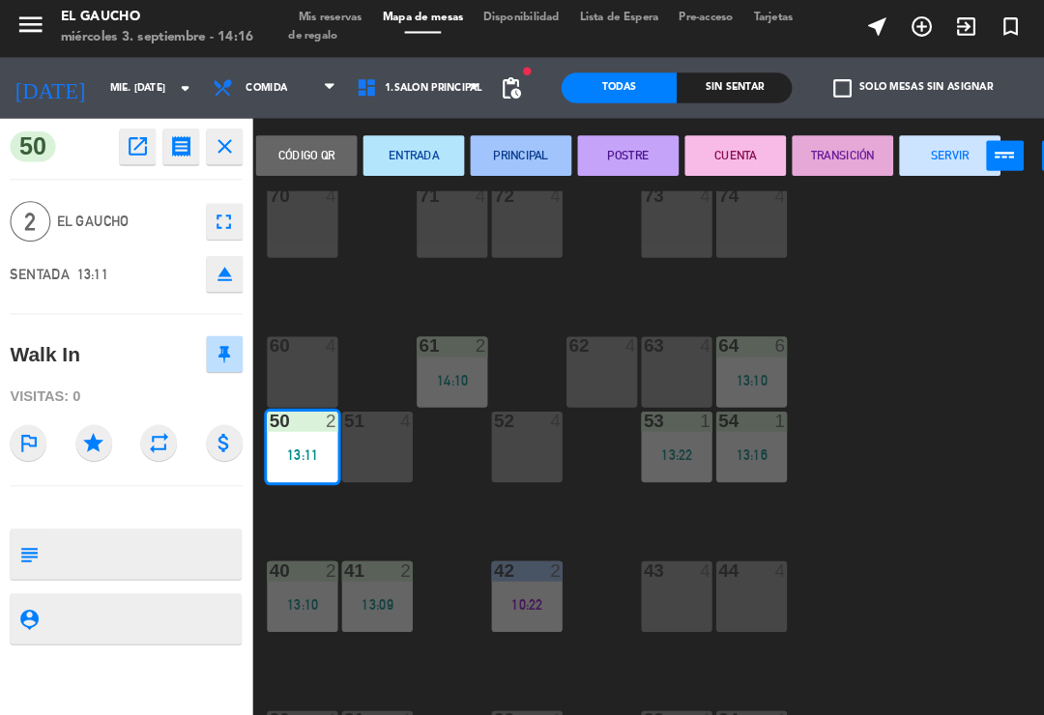
click at [923, 147] on button "SERVIR" at bounding box center [907, 151] width 97 height 39
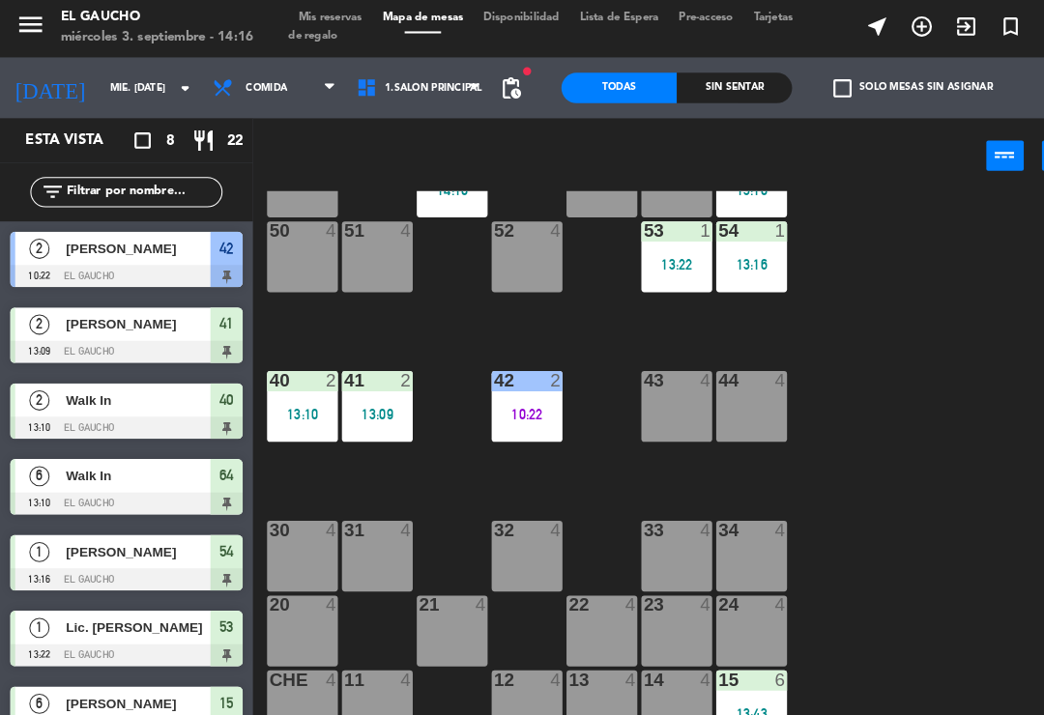
scroll to position [362, 0]
click at [281, 249] on div "50 4" at bounding box center [289, 249] width 68 height 68
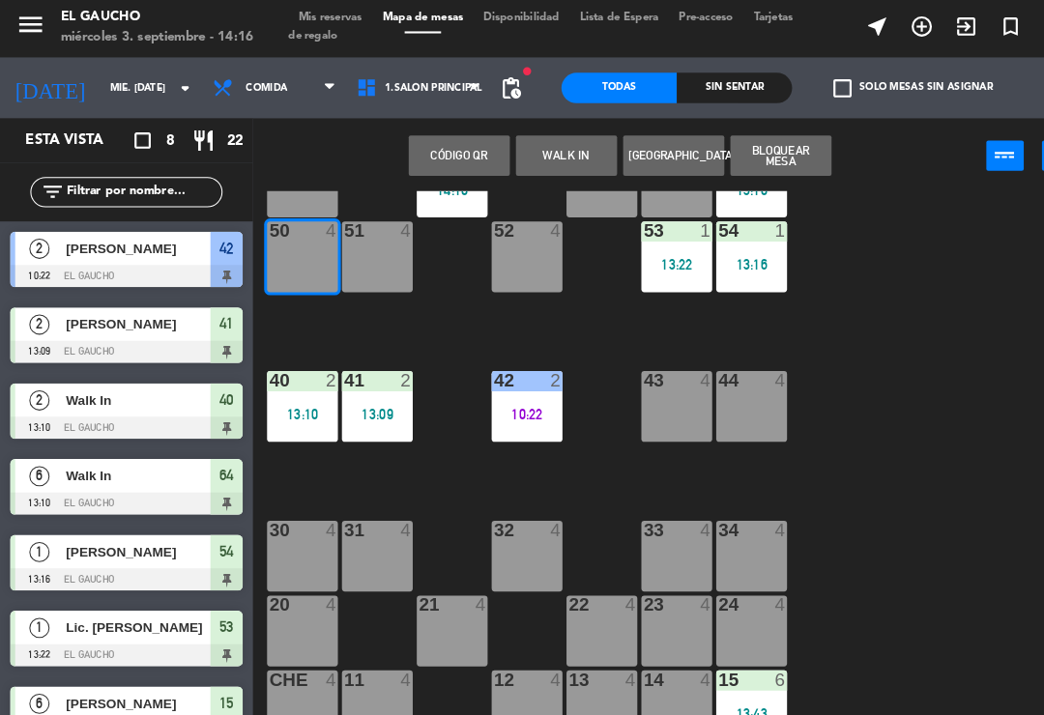
click at [535, 159] on button "WALK IN" at bounding box center [541, 151] width 97 height 39
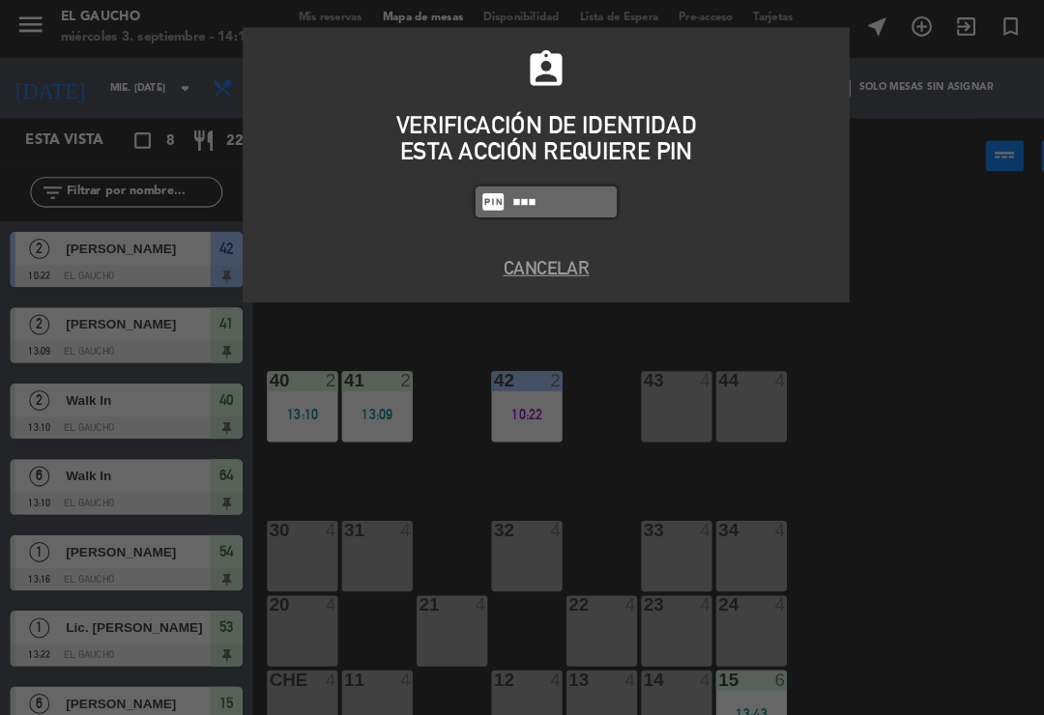
type input "0009"
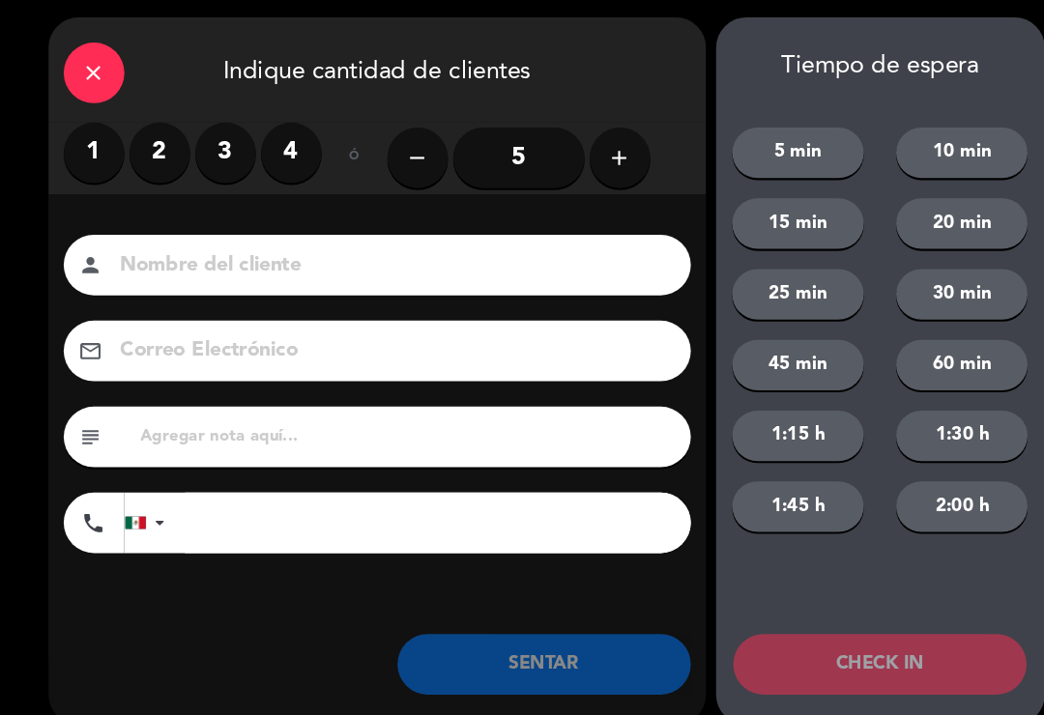
click at [101, 141] on label "1" at bounding box center [90, 149] width 58 height 58
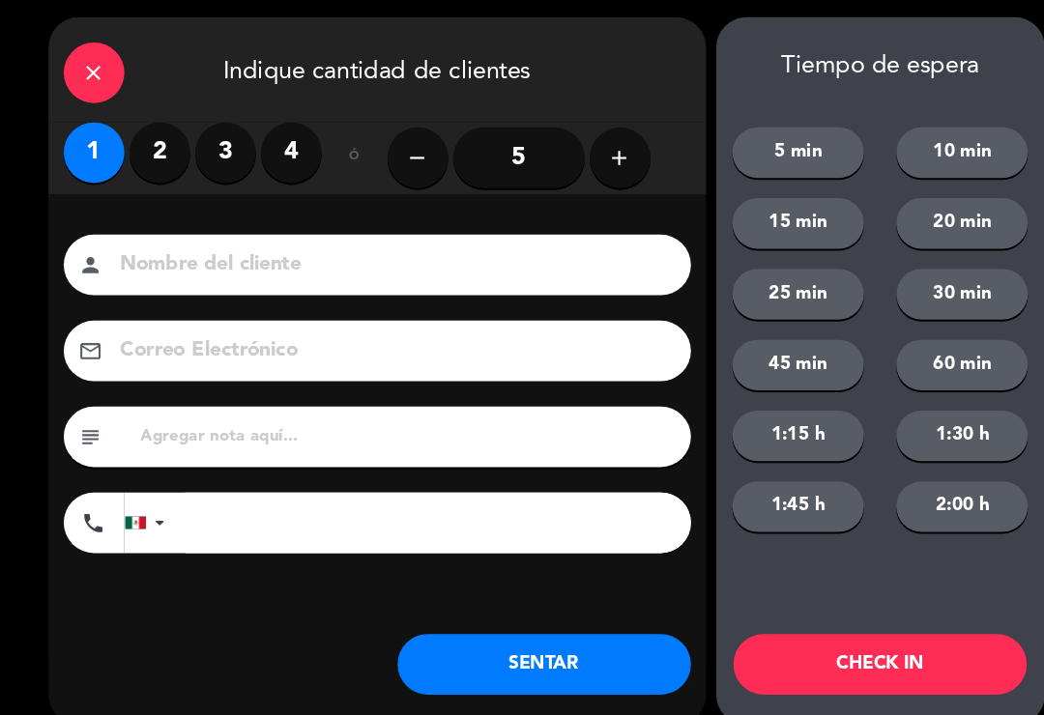
click at [277, 263] on input at bounding box center [374, 257] width 522 height 34
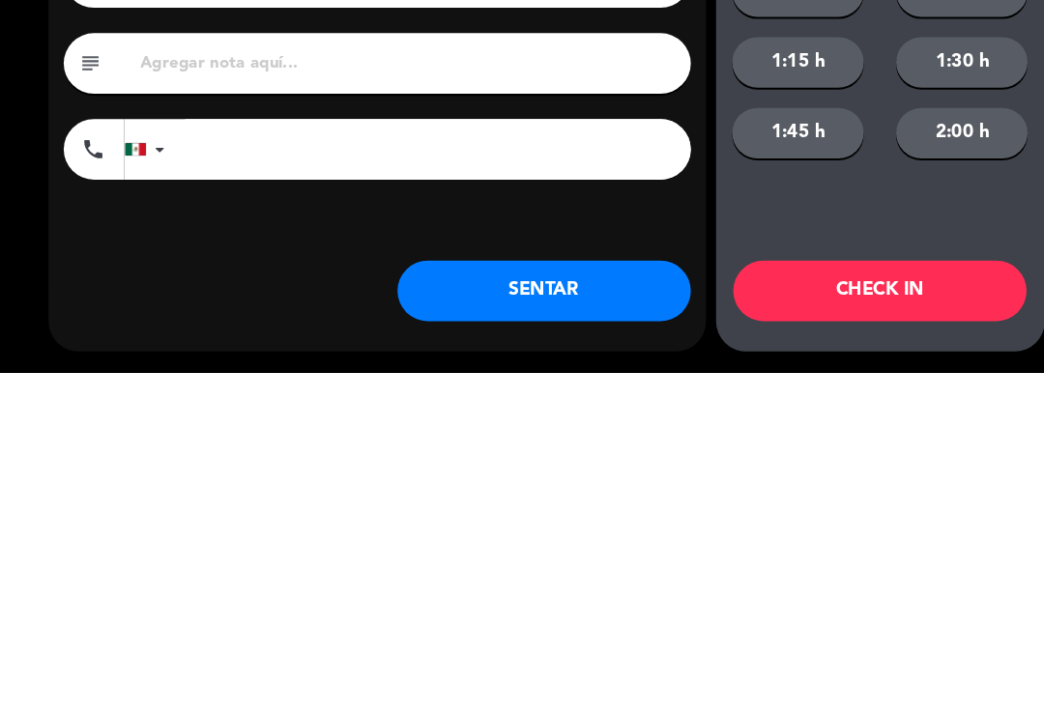
type input "[PERSON_NAME]"
click at [544, 609] on button "SENTAR" at bounding box center [520, 638] width 280 height 58
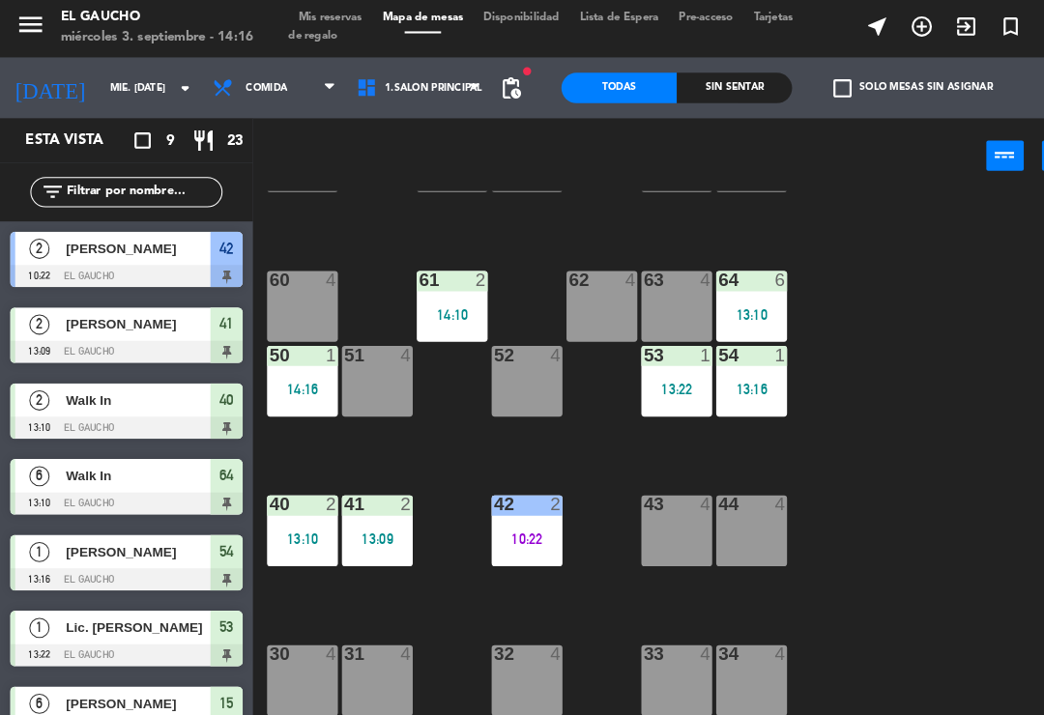
scroll to position [211, 0]
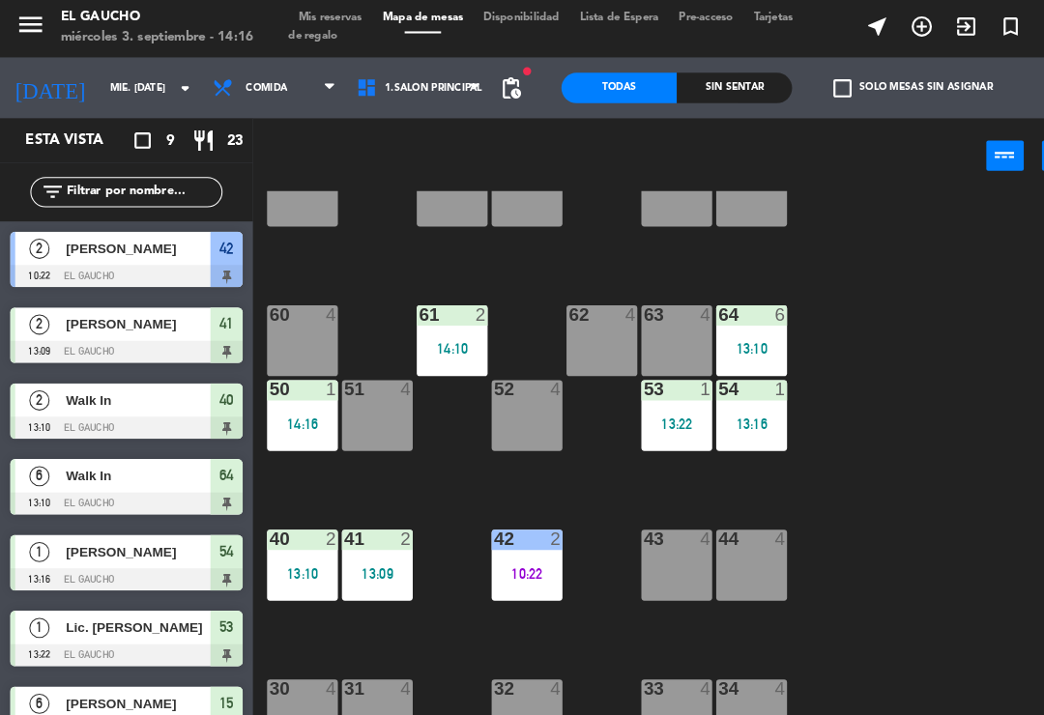
click at [644, 326] on div "63 4" at bounding box center [647, 329] width 68 height 68
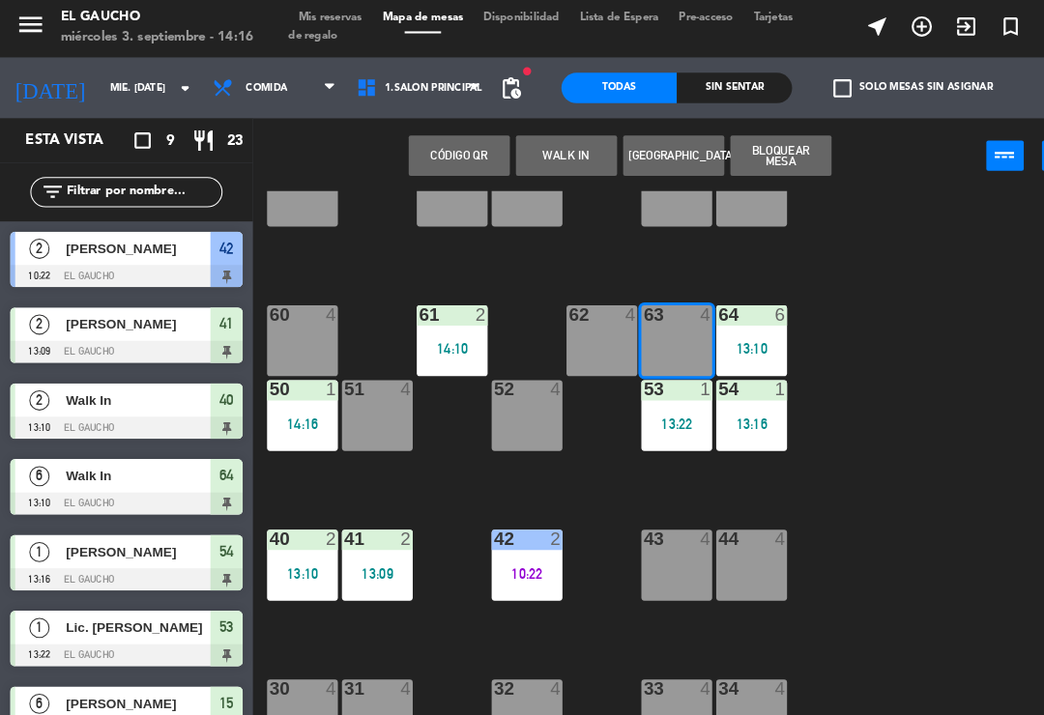
click at [550, 146] on button "WALK IN" at bounding box center [541, 151] width 97 height 39
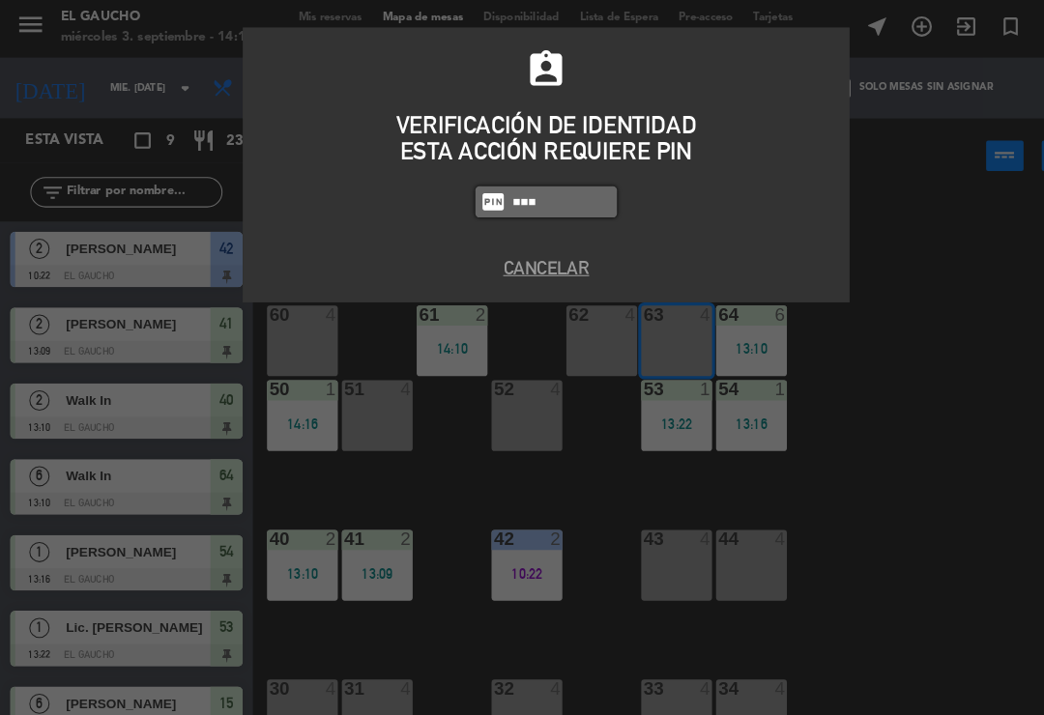
type input "0009"
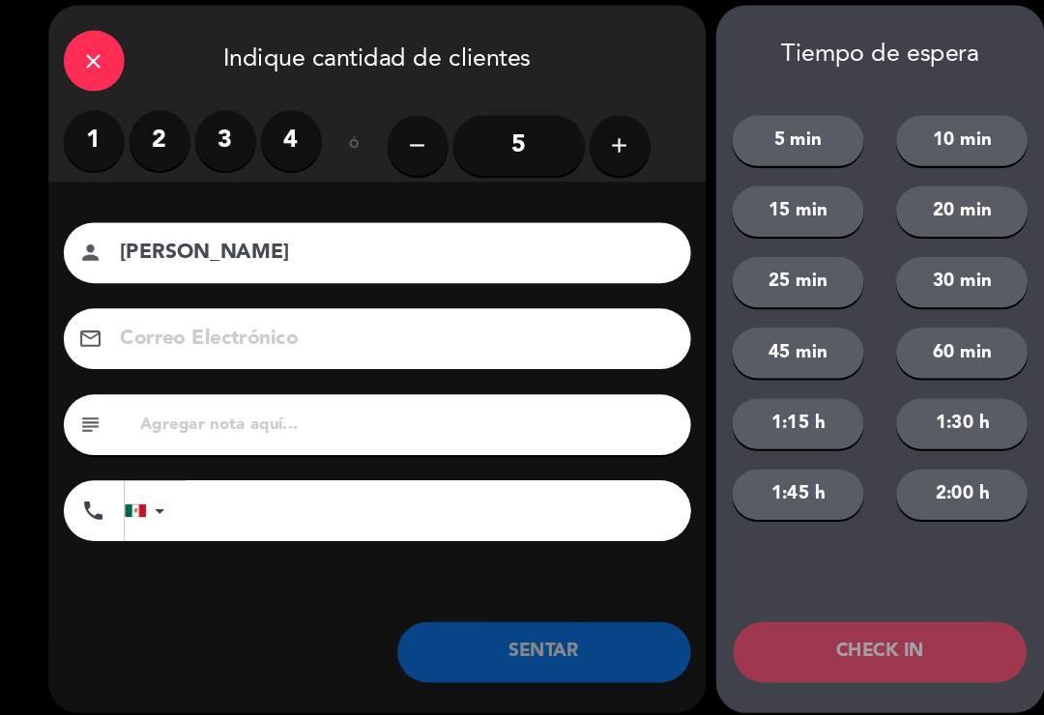
type input "[PERSON_NAME]"
click at [108, 126] on label "1" at bounding box center [90, 149] width 58 height 58
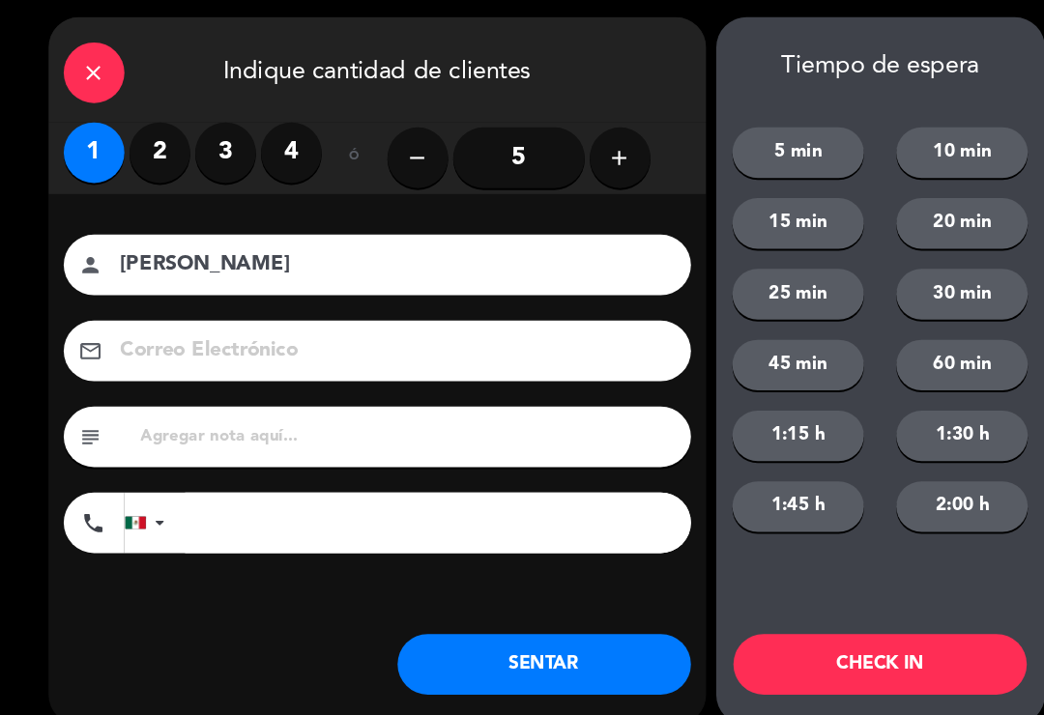
click at [570, 633] on button "SENTAR" at bounding box center [520, 638] width 280 height 58
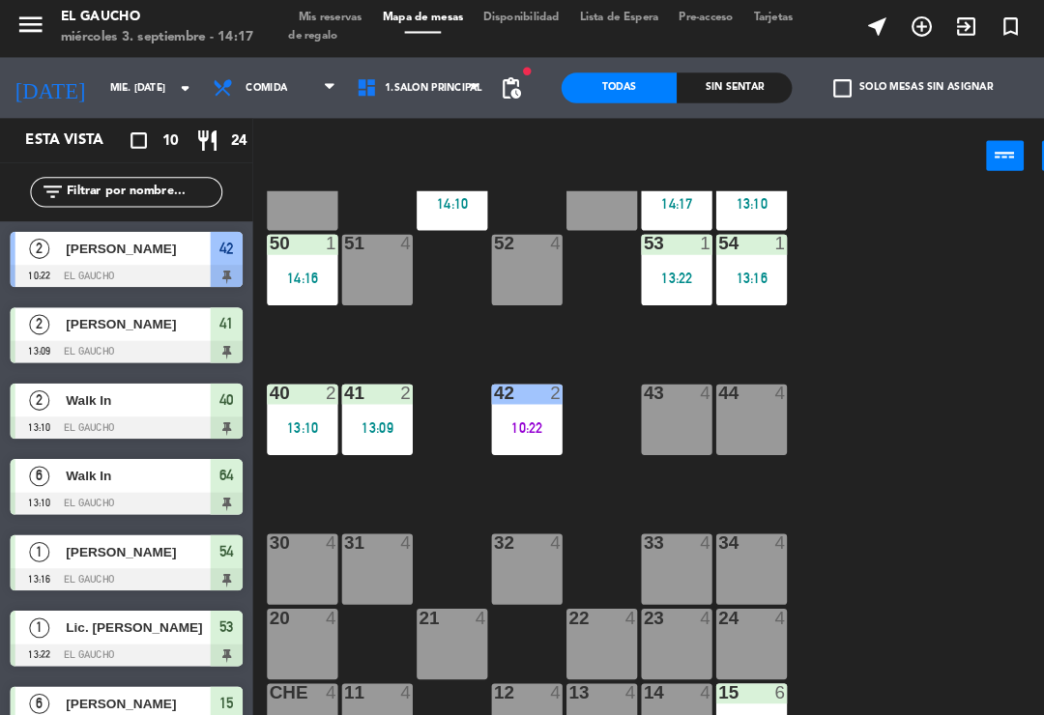
scroll to position [347, 0]
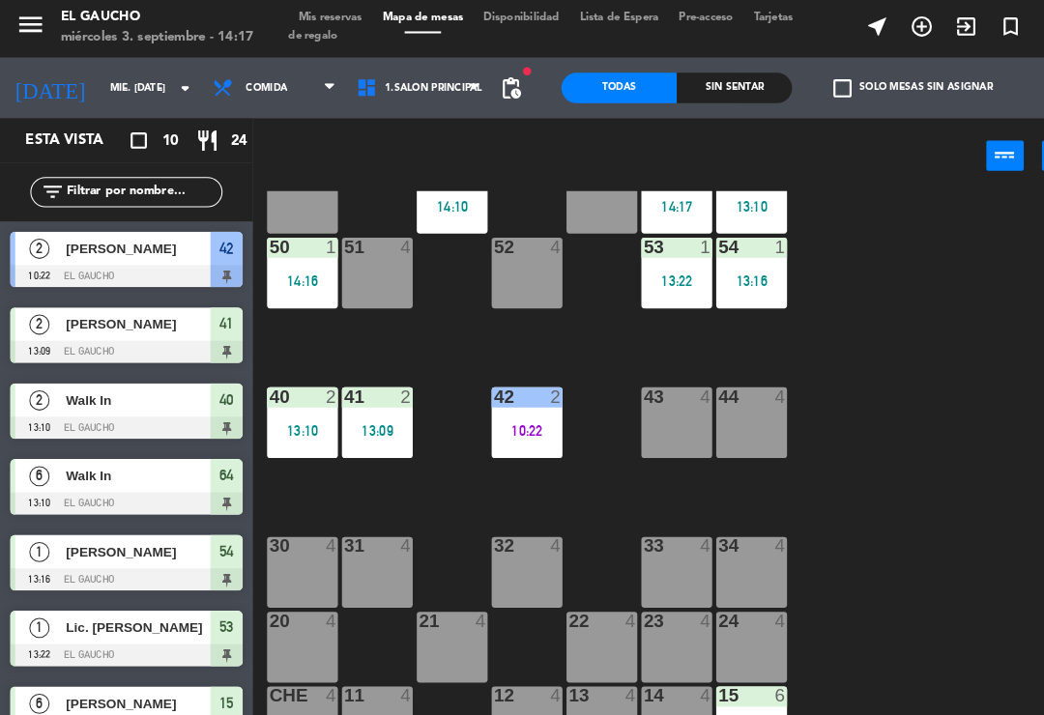
click at [643, 620] on div "23 4" at bounding box center [647, 622] width 68 height 68
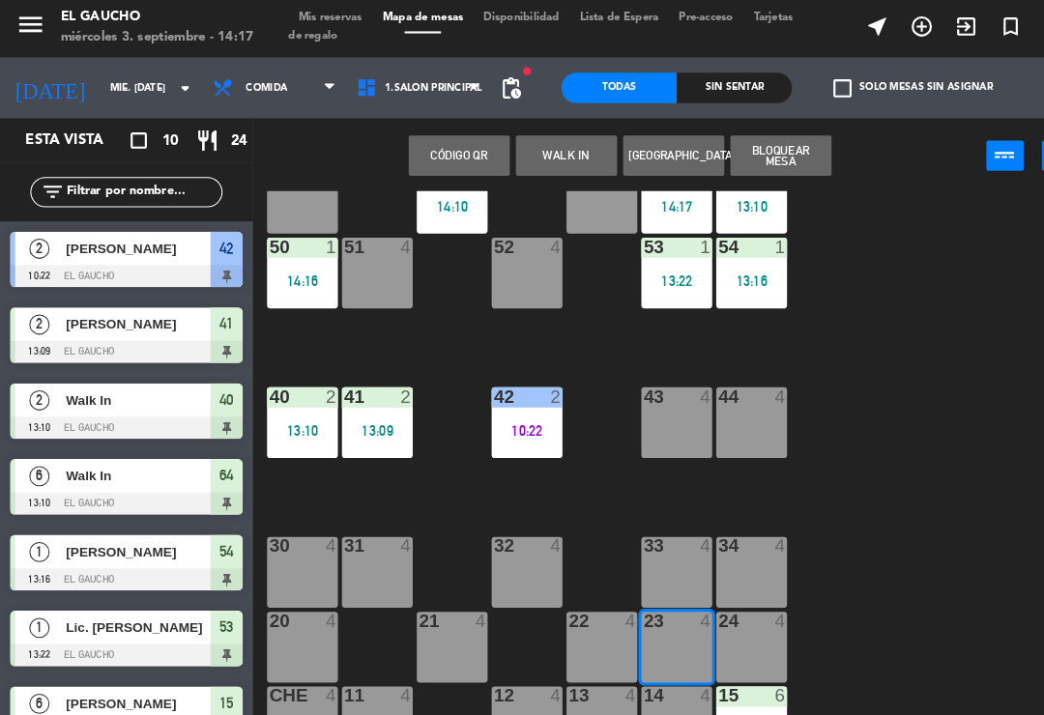
click at [553, 149] on button "WALK IN" at bounding box center [541, 151] width 97 height 39
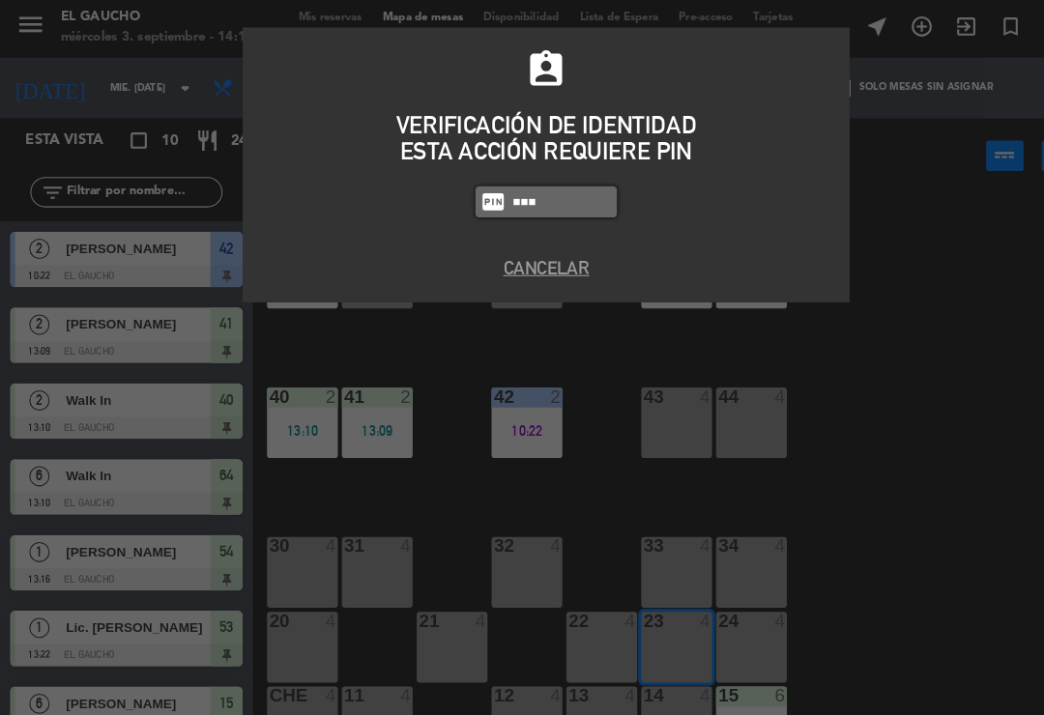
type input "0009"
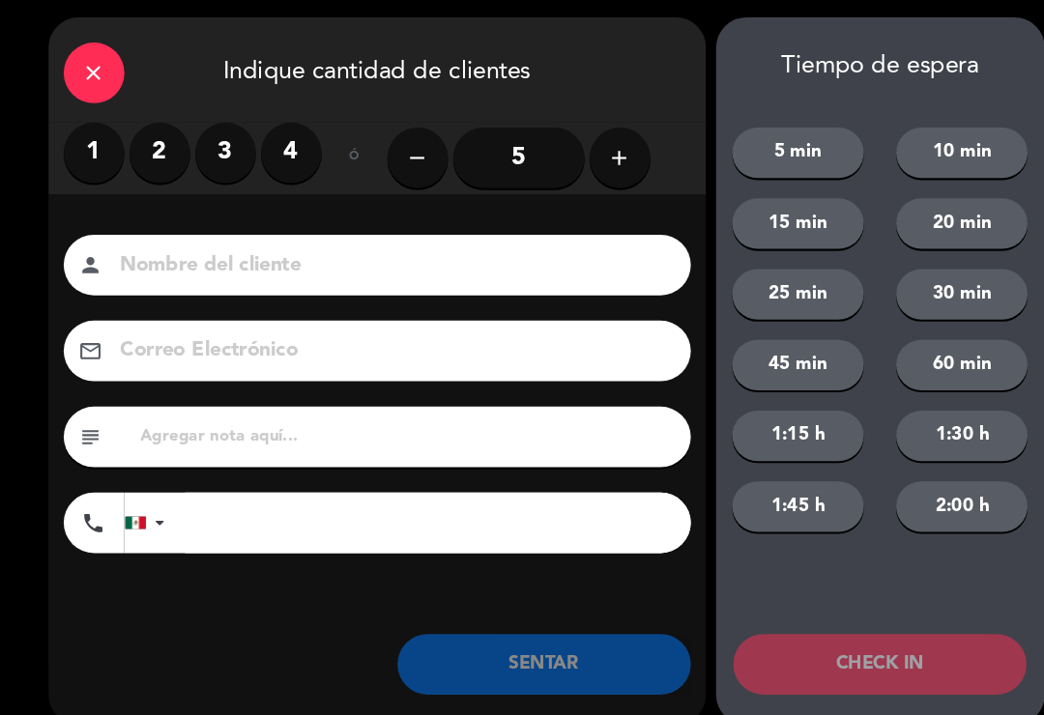
click at [164, 131] on label "2" at bounding box center [153, 149] width 58 height 58
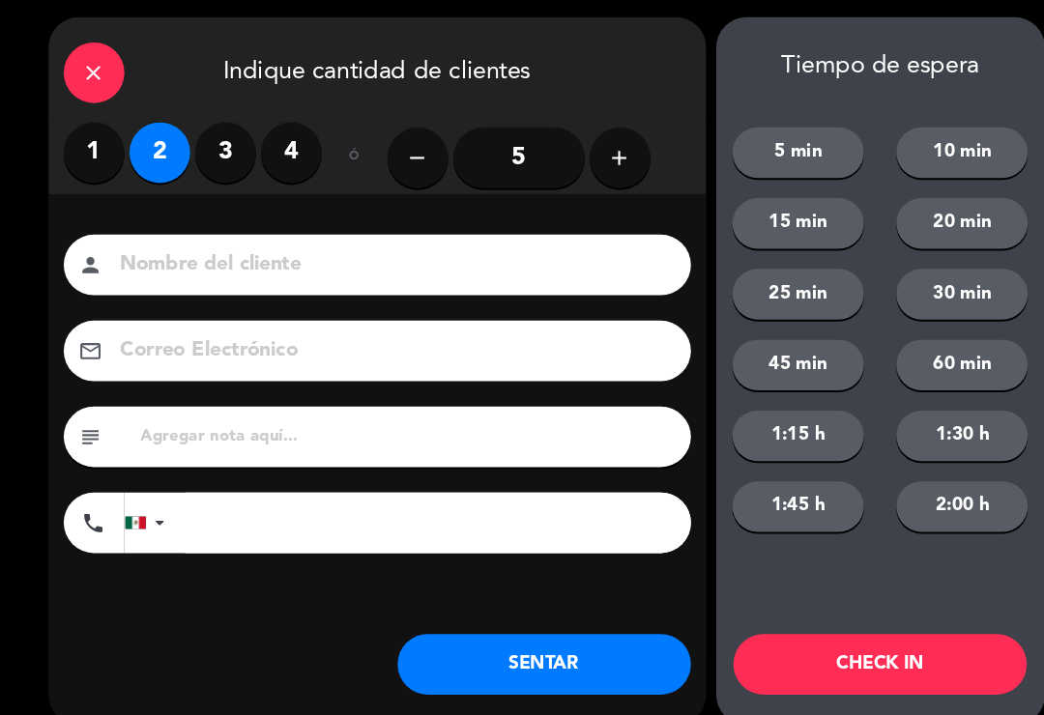
click at [309, 260] on input at bounding box center [374, 257] width 522 height 34
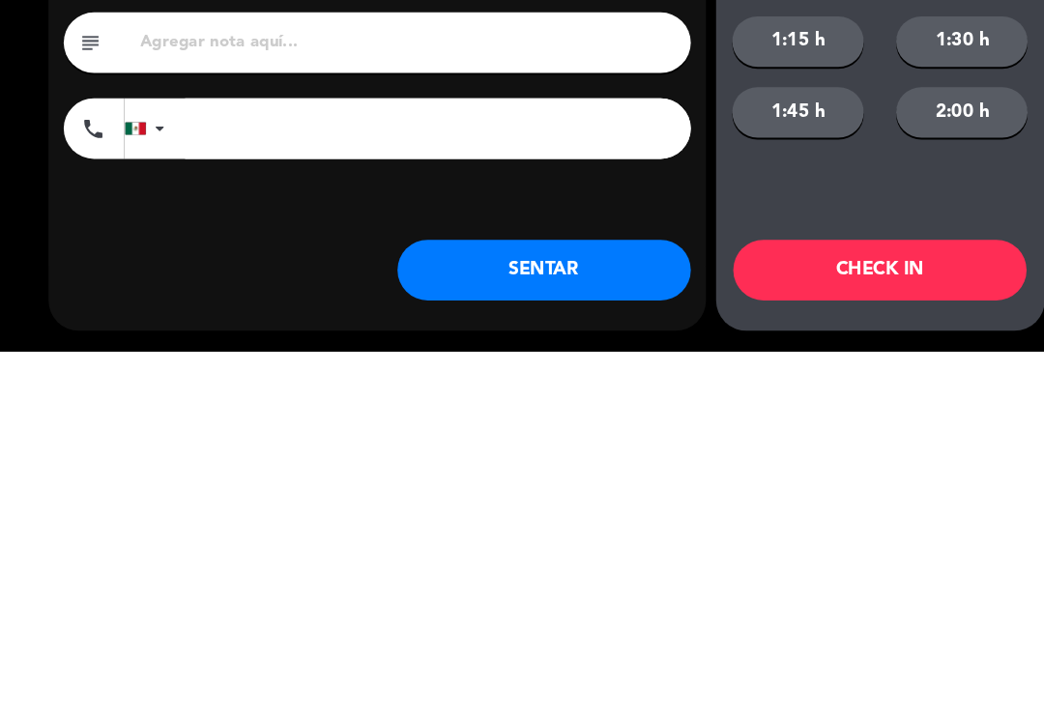
type input "[PERSON_NAME]"
click at [544, 609] on button "SENTAR" at bounding box center [520, 638] width 280 height 58
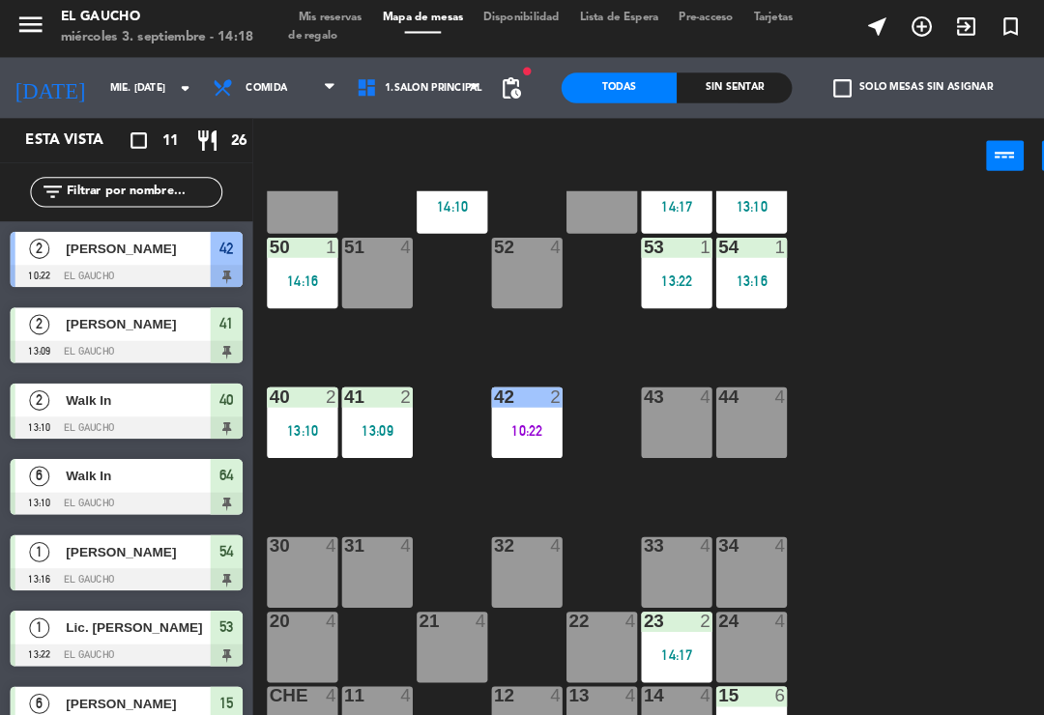
click at [520, 534] on div "32 4" at bounding box center [504, 550] width 68 height 68
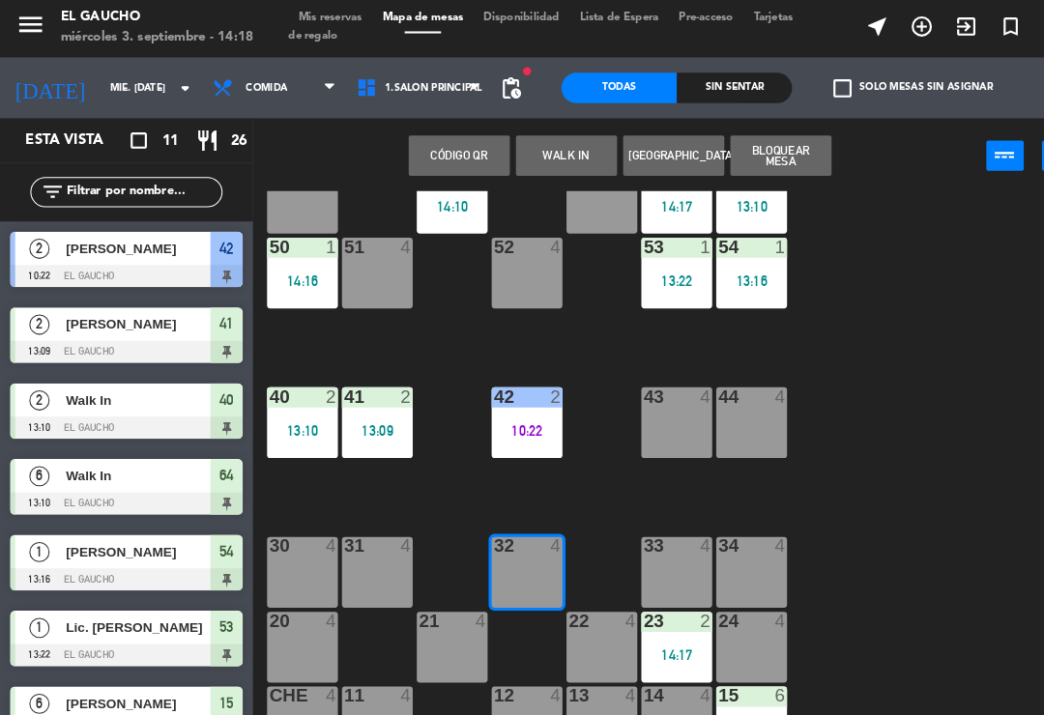
click at [549, 151] on button "WALK IN" at bounding box center [541, 151] width 97 height 39
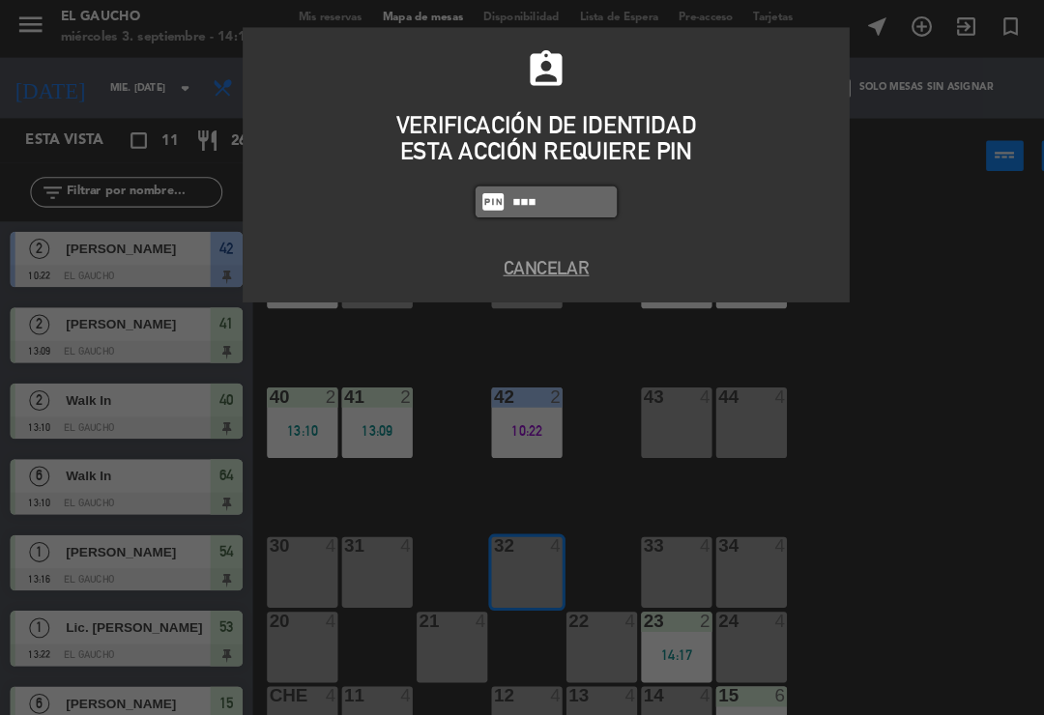
type input "0009"
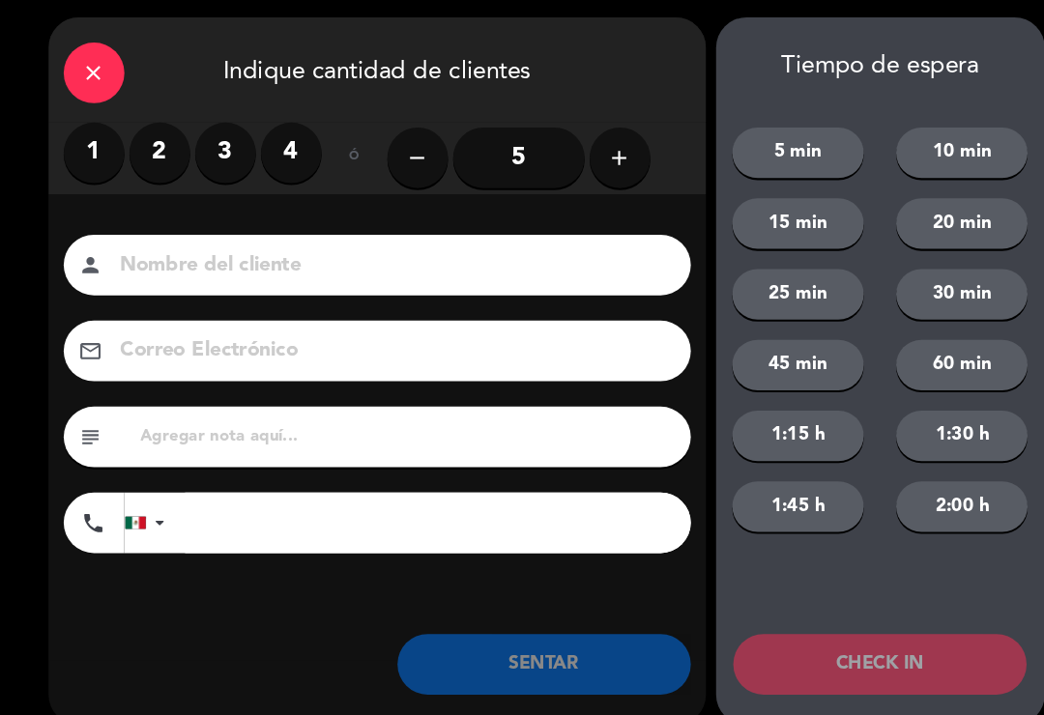
click at [233, 135] on label "3" at bounding box center [216, 149] width 58 height 58
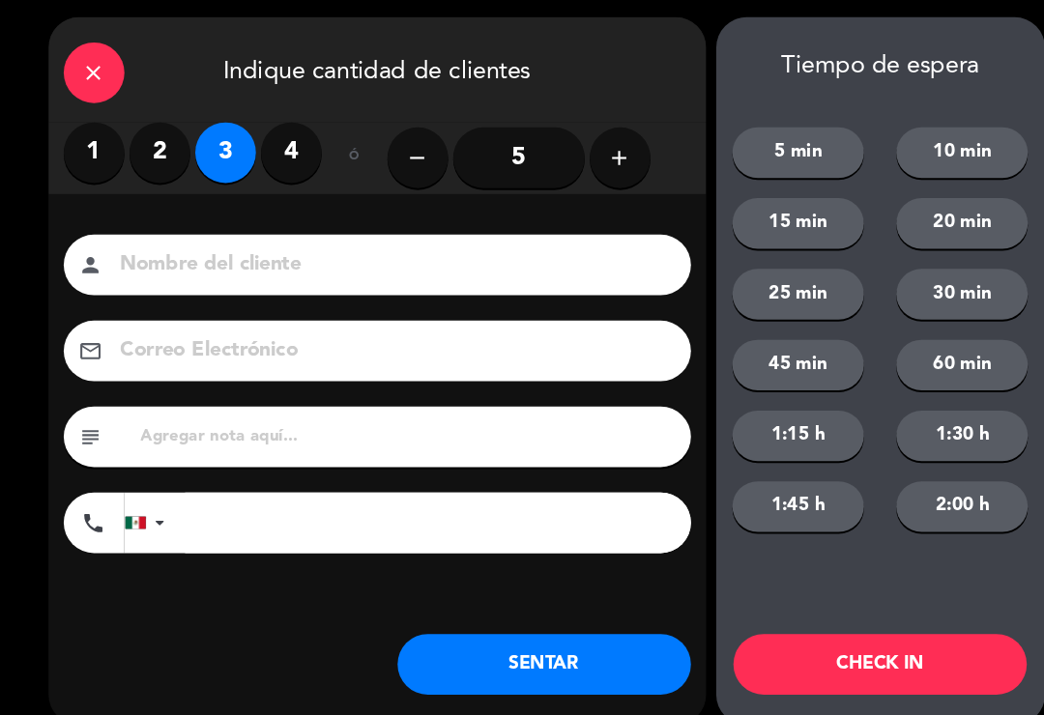
click at [282, 252] on input at bounding box center [374, 257] width 522 height 34
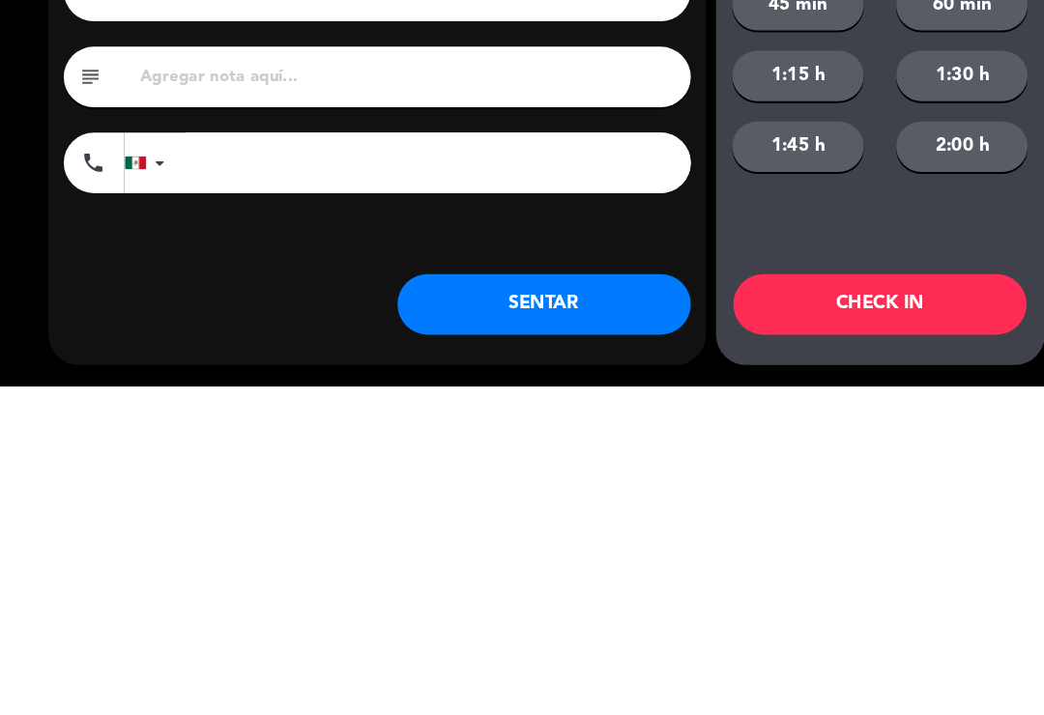
type input "[PERSON_NAME]"
click at [536, 609] on button "SENTAR" at bounding box center [520, 638] width 280 height 58
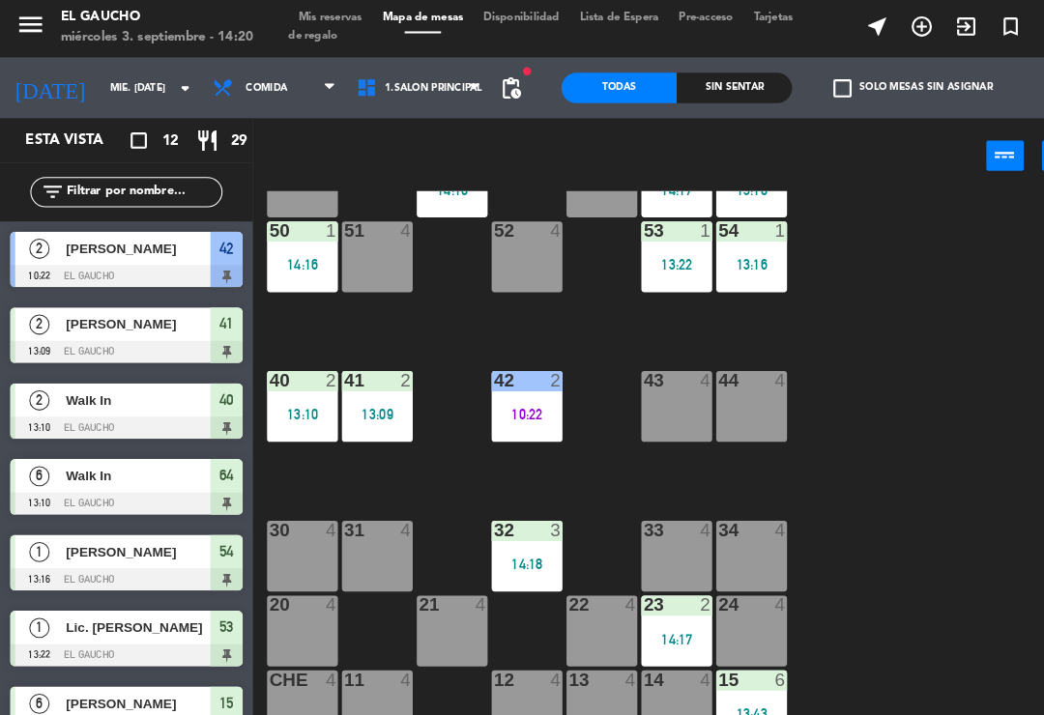
scroll to position [362, 0]
click at [344, 535] on div "31 4" at bounding box center [361, 535] width 68 height 68
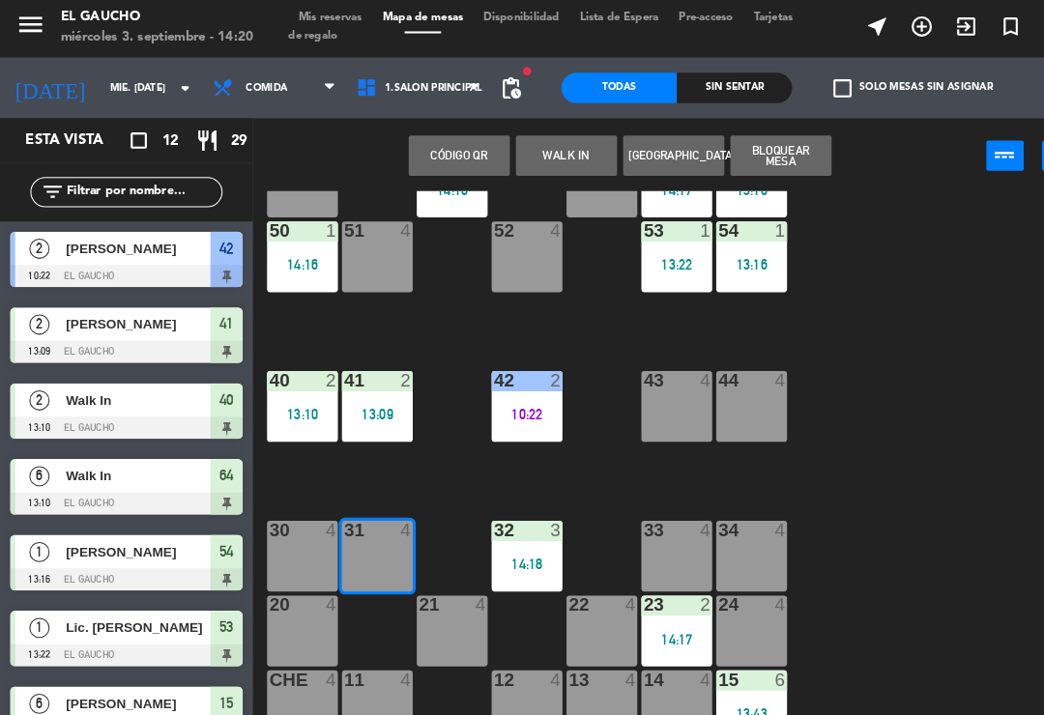
click at [550, 152] on button "WALK IN" at bounding box center [541, 151] width 97 height 39
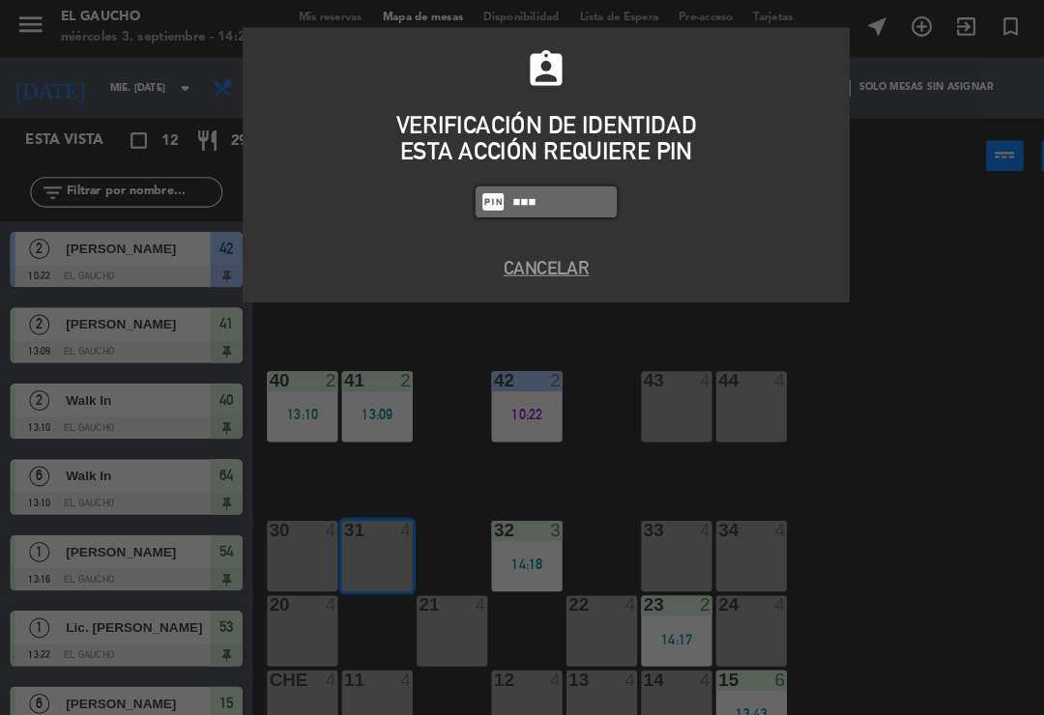
type input "0009"
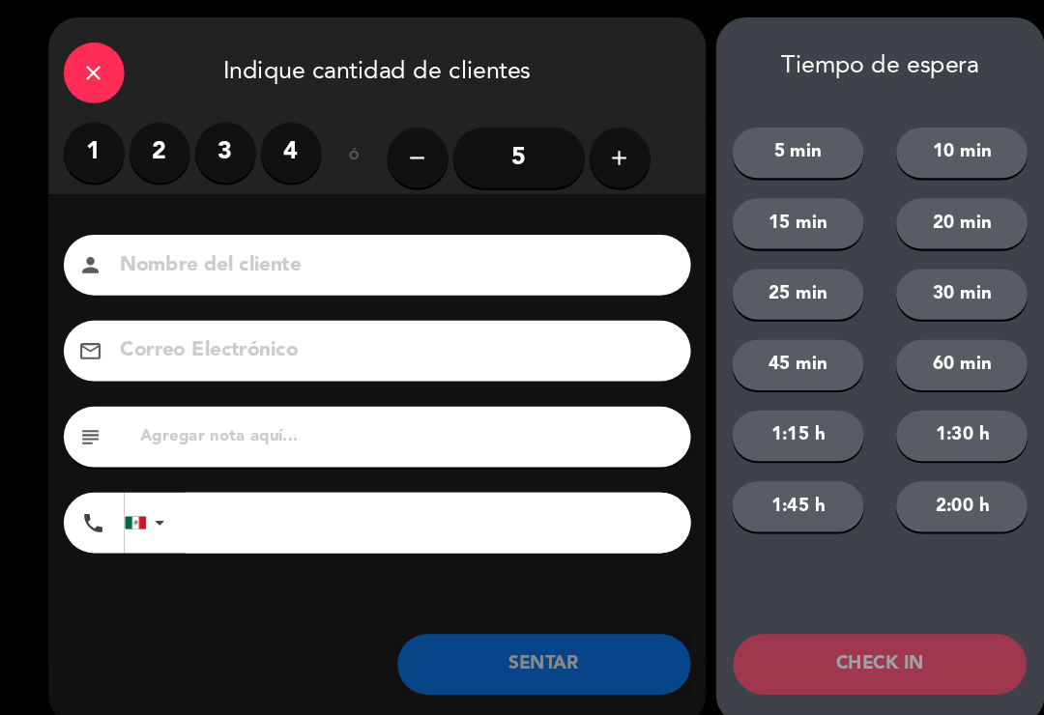
click at [604, 154] on button "add" at bounding box center [592, 154] width 58 height 58
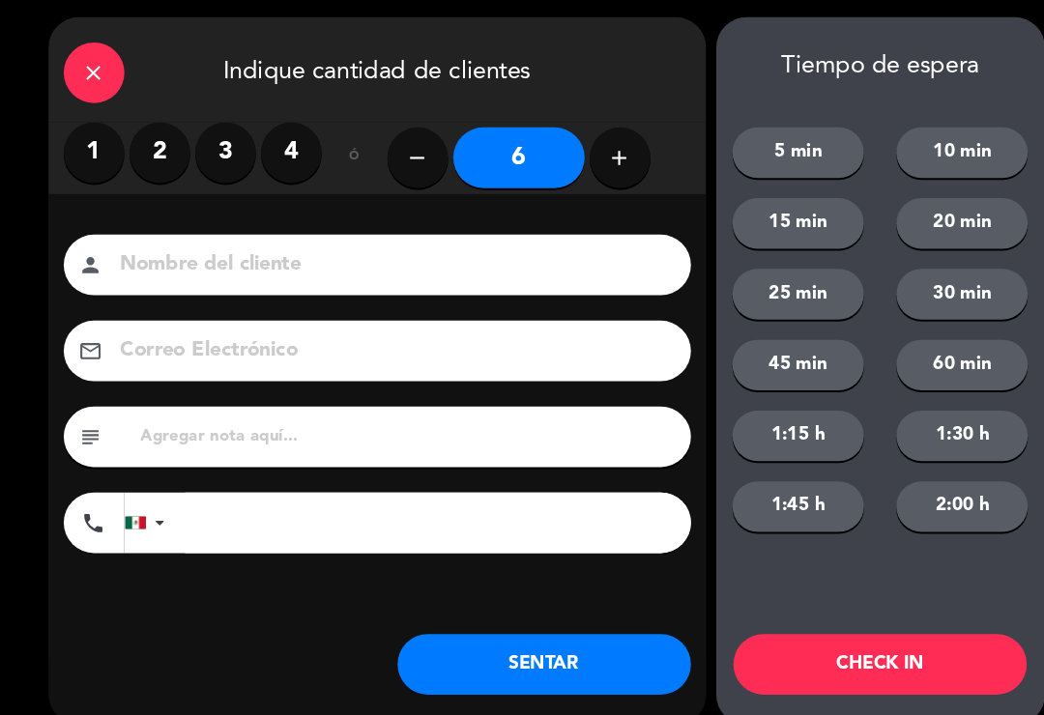
click at [605, 161] on button "add" at bounding box center [592, 154] width 58 height 58
click at [603, 175] on button "add" at bounding box center [592, 154] width 58 height 58
type input "8"
click at [284, 264] on input at bounding box center [374, 257] width 522 height 34
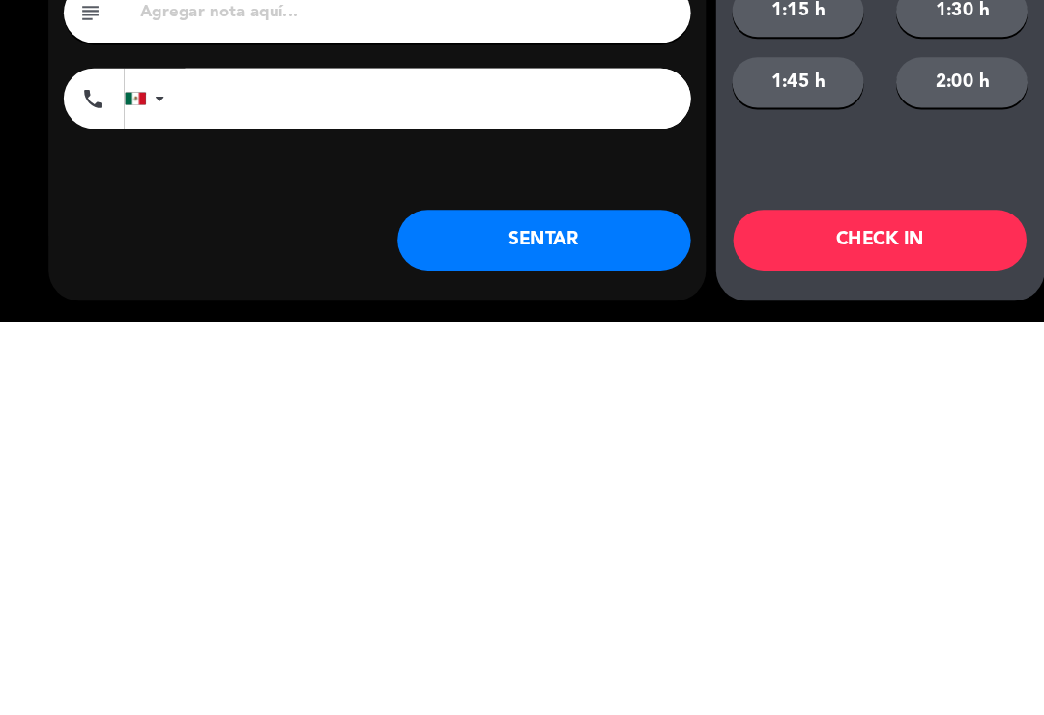
type input "[PERSON_NAME]"
click at [543, 609] on button "SENTAR" at bounding box center [520, 638] width 280 height 58
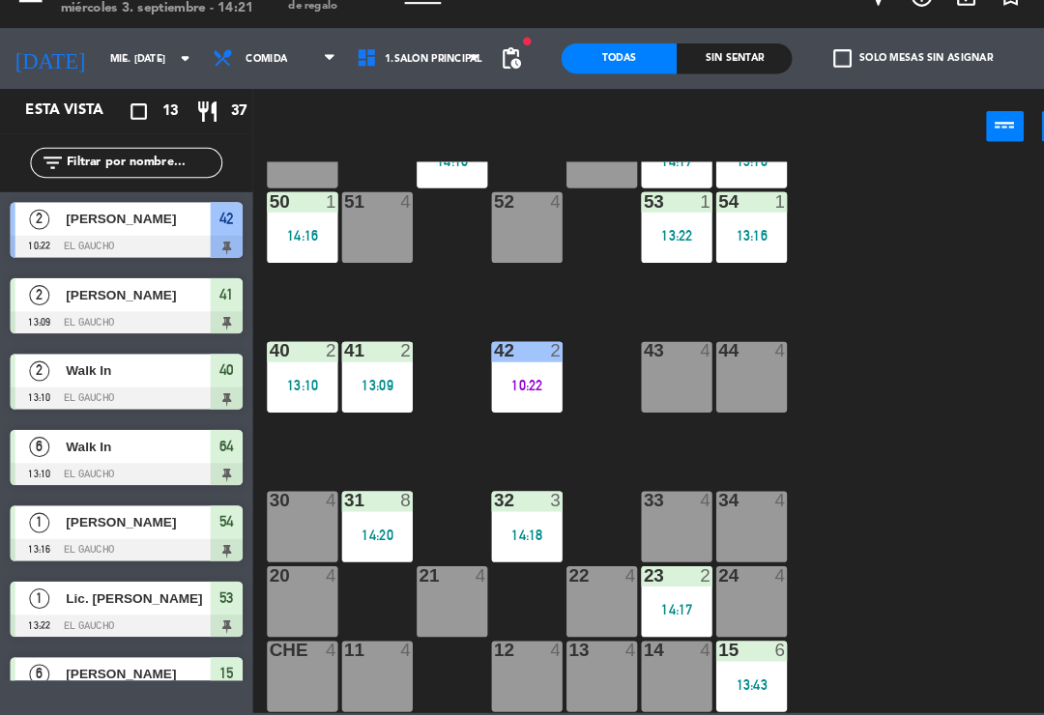
click at [505, 644] on div "12 4" at bounding box center [504, 678] width 68 height 68
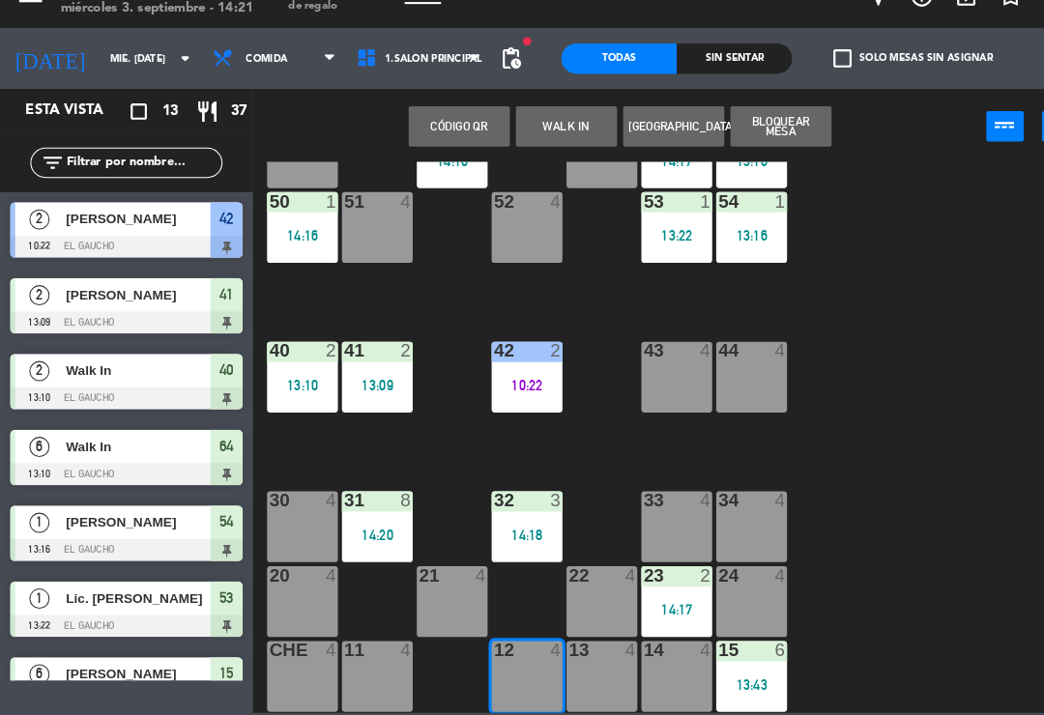
click at [538, 132] on button "WALK IN" at bounding box center [541, 151] width 97 height 39
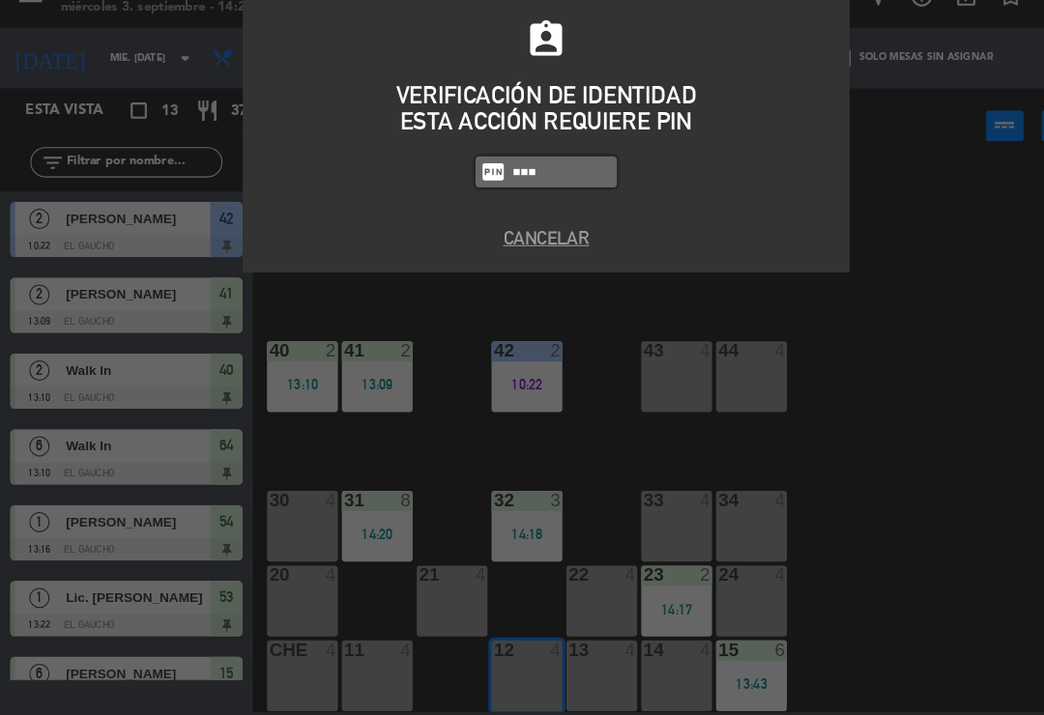
type input "0009"
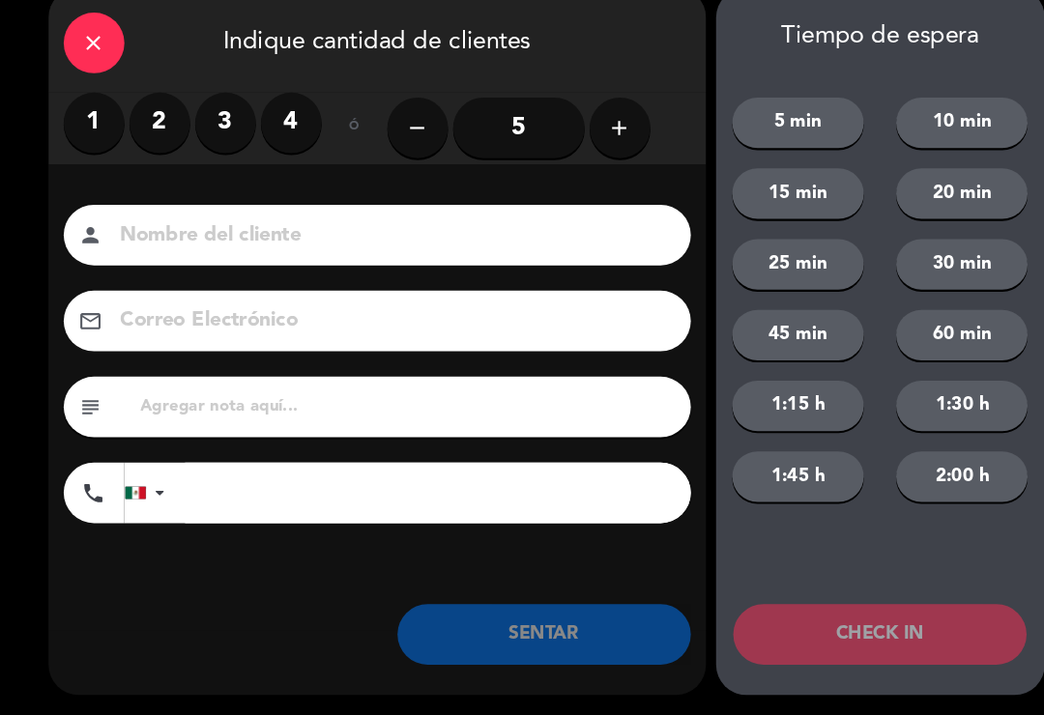
click at [210, 120] on label "3" at bounding box center [216, 149] width 58 height 58
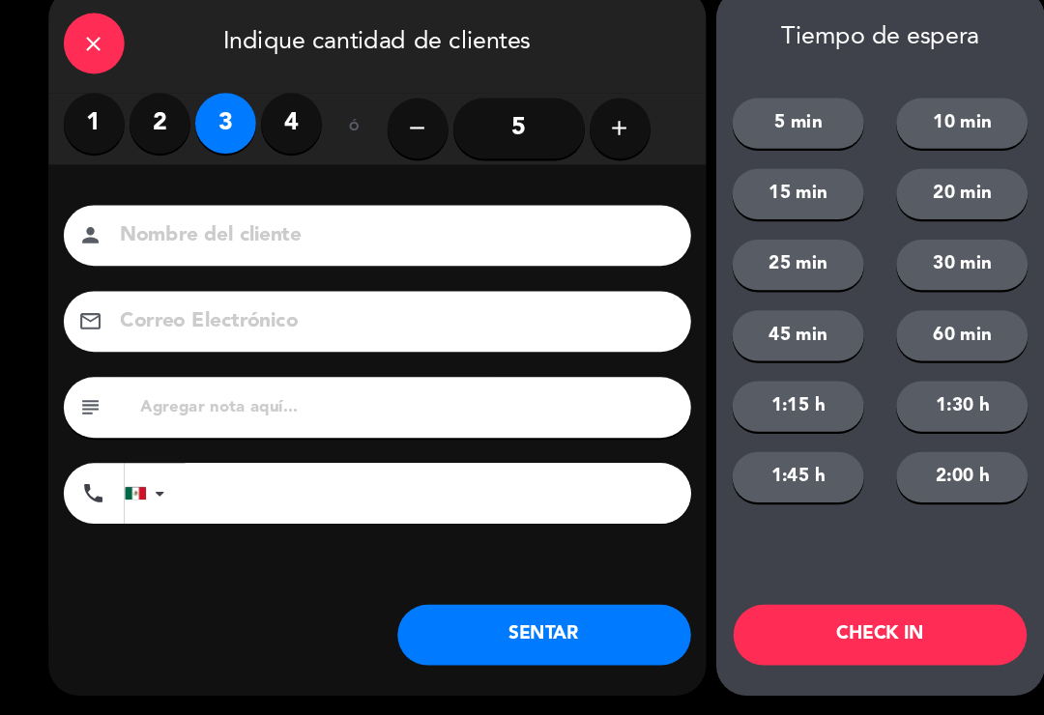
click at [314, 244] on input at bounding box center [374, 257] width 522 height 34
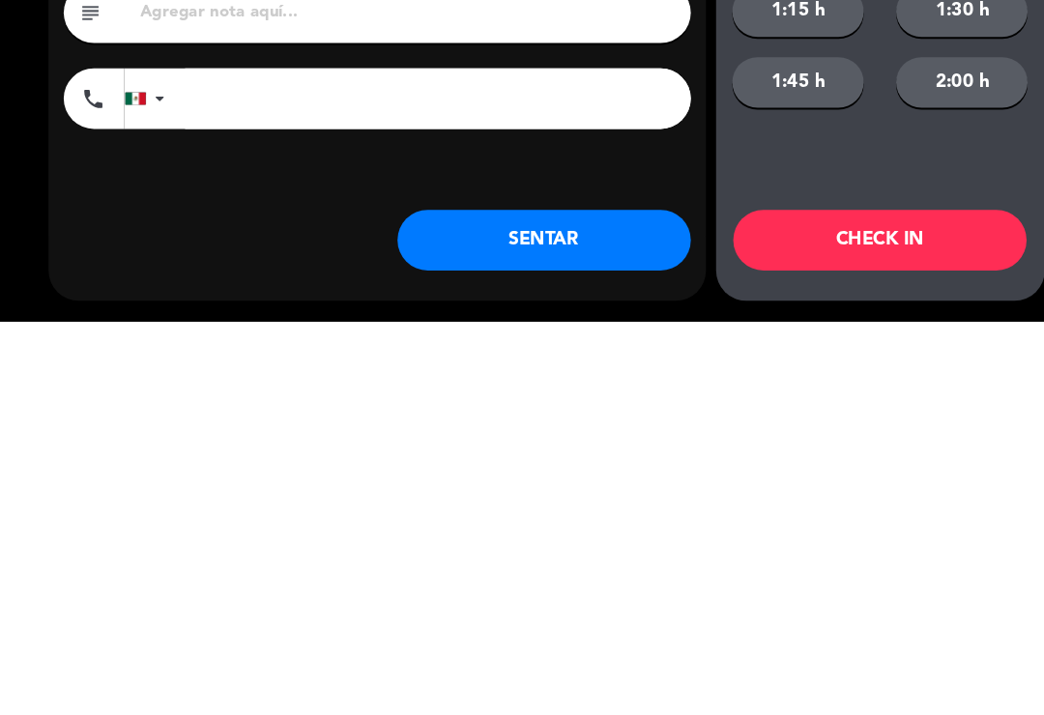
type input "[PERSON_NAME]"
click at [572, 609] on button "SENTAR" at bounding box center [520, 638] width 280 height 58
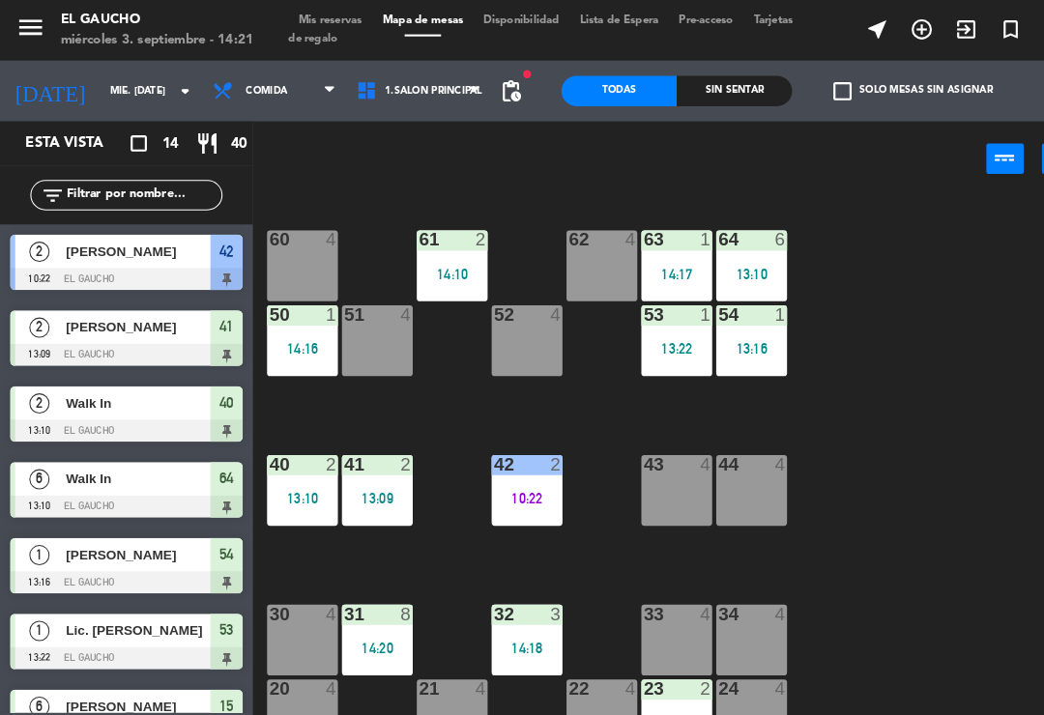
scroll to position [280, 0]
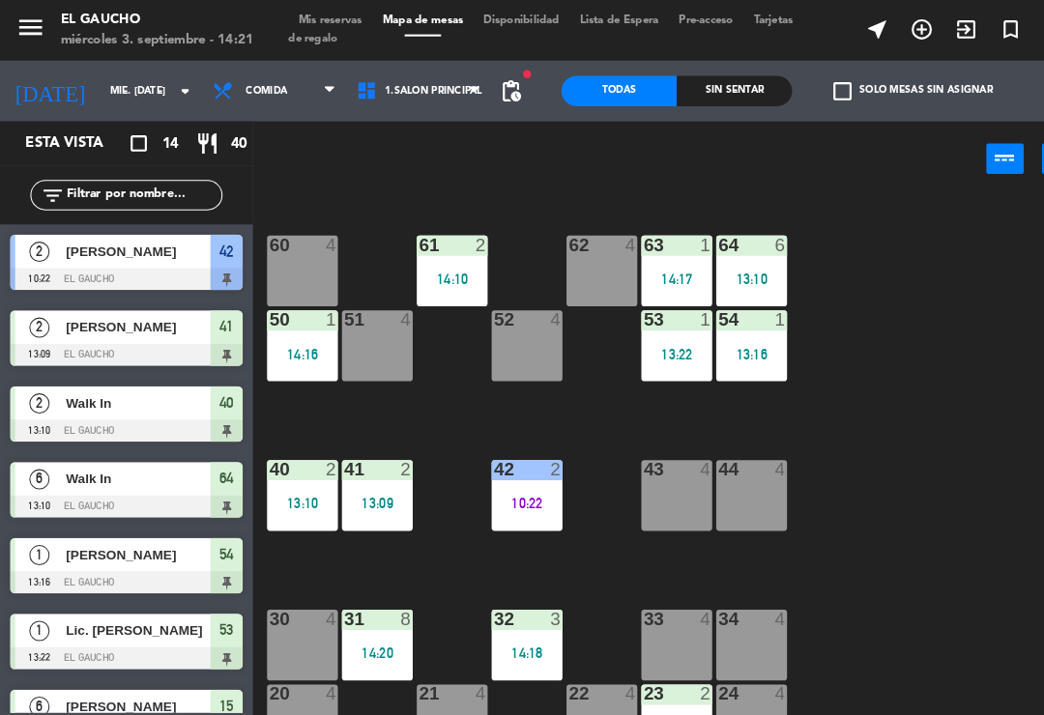
click at [731, 253] on div "64 6 13:10" at bounding box center [718, 259] width 68 height 68
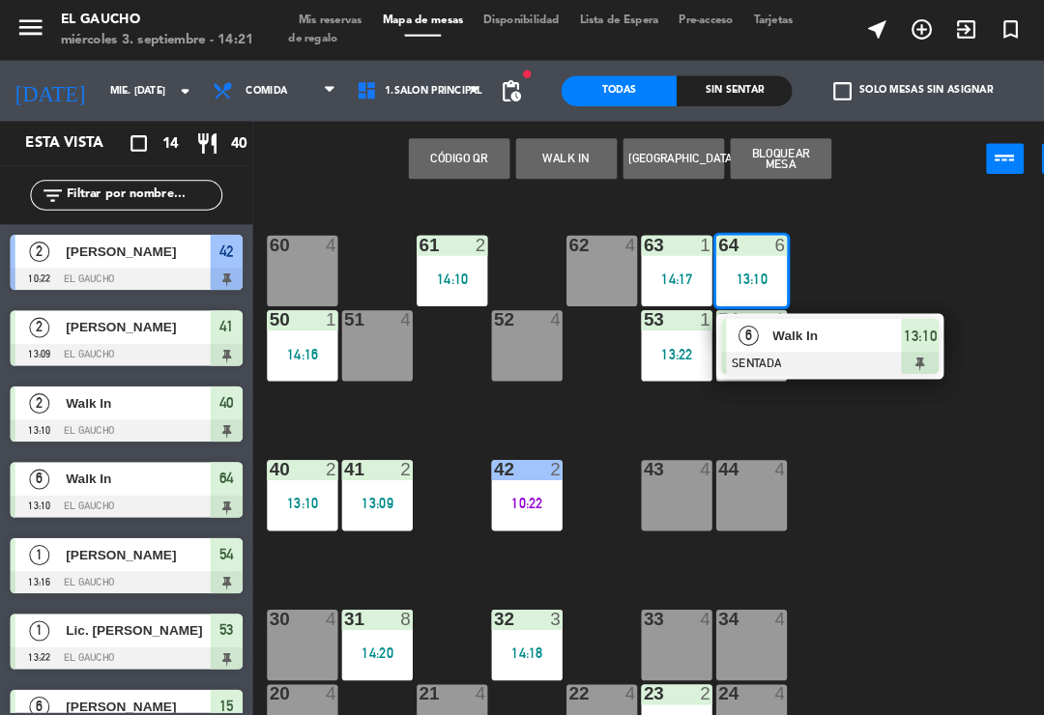
click at [817, 327] on span "Walk In" at bounding box center [800, 320] width 124 height 20
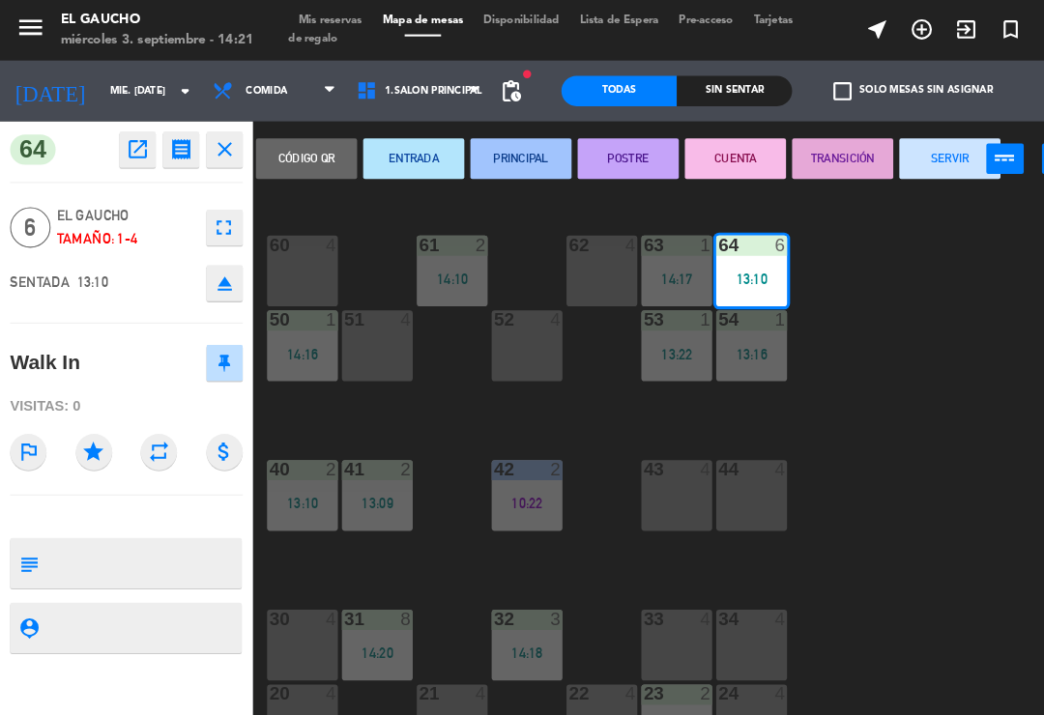
click at [909, 153] on button "SERVIR" at bounding box center [907, 151] width 97 height 39
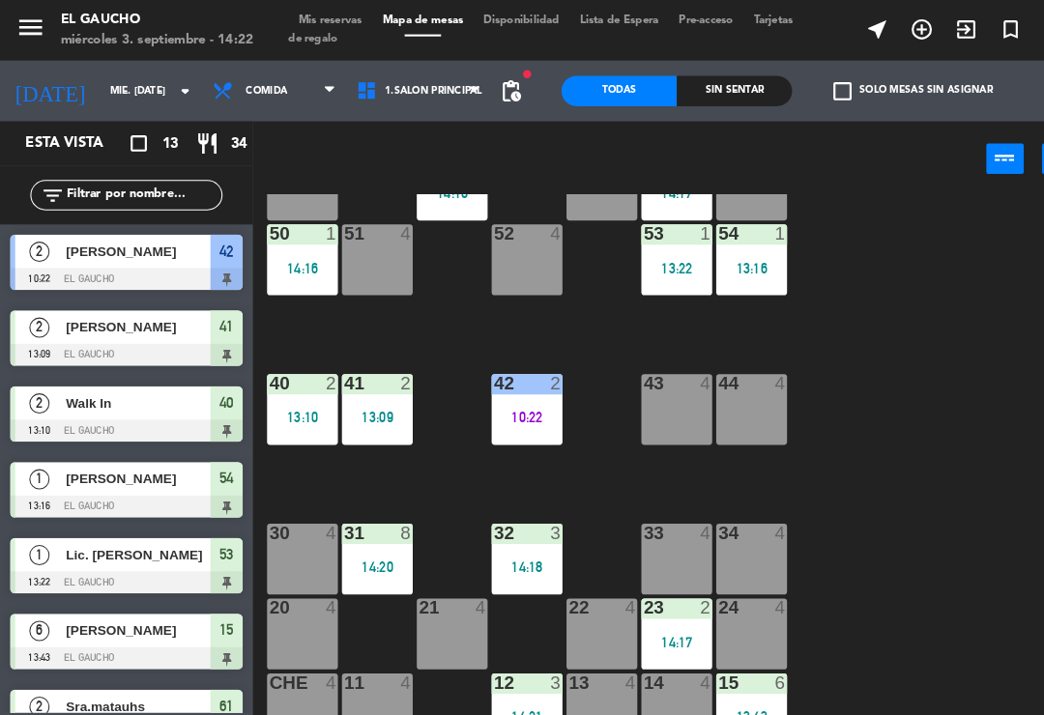
scroll to position [362, 0]
click at [720, 249] on div "13:16" at bounding box center [718, 256] width 68 height 14
click at [945, 453] on div "84 4 80 4 83 4 82 4 81 4 70 4 71 4 72 4 73 4 74 4 63 1 14:17 62 4 61 2 14:10 60…" at bounding box center [648, 449] width 792 height 527
click at [734, 240] on div "54 1 13:16" at bounding box center [718, 249] width 68 height 68
click at [939, 461] on div "84 4 80 4 83 4 82 4 81 4 70 4 71 4 72 4 73 4 74 4 63 1 14:17 62 4 61 2 14:10 60…" at bounding box center [648, 449] width 792 height 527
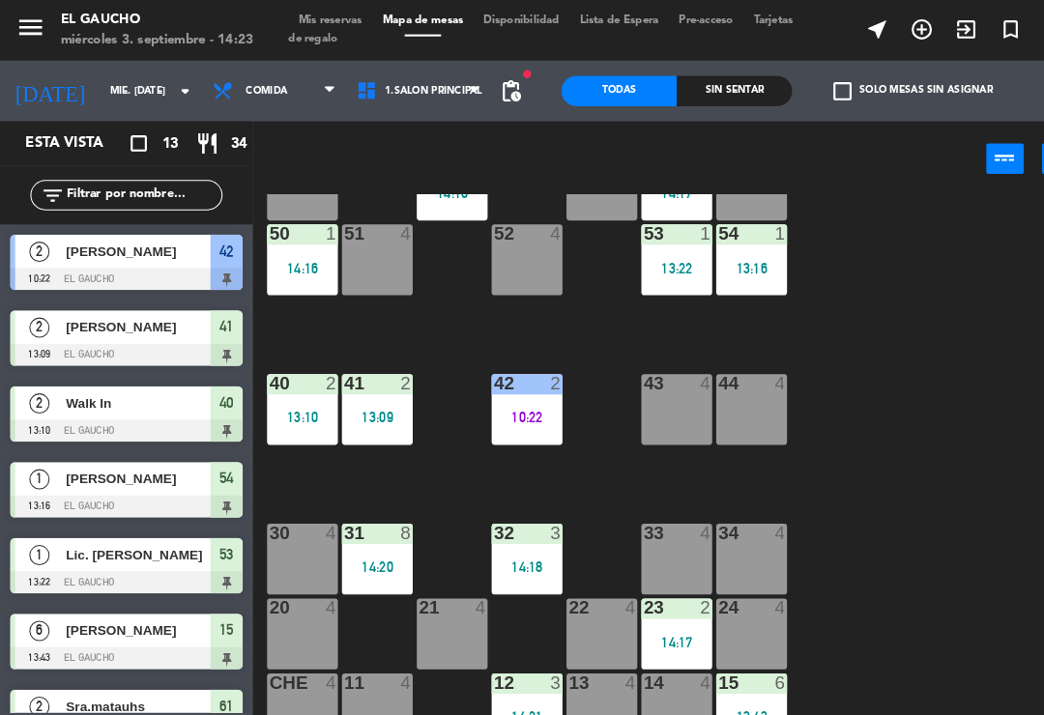
click at [720, 254] on div "13:16" at bounding box center [718, 256] width 68 height 14
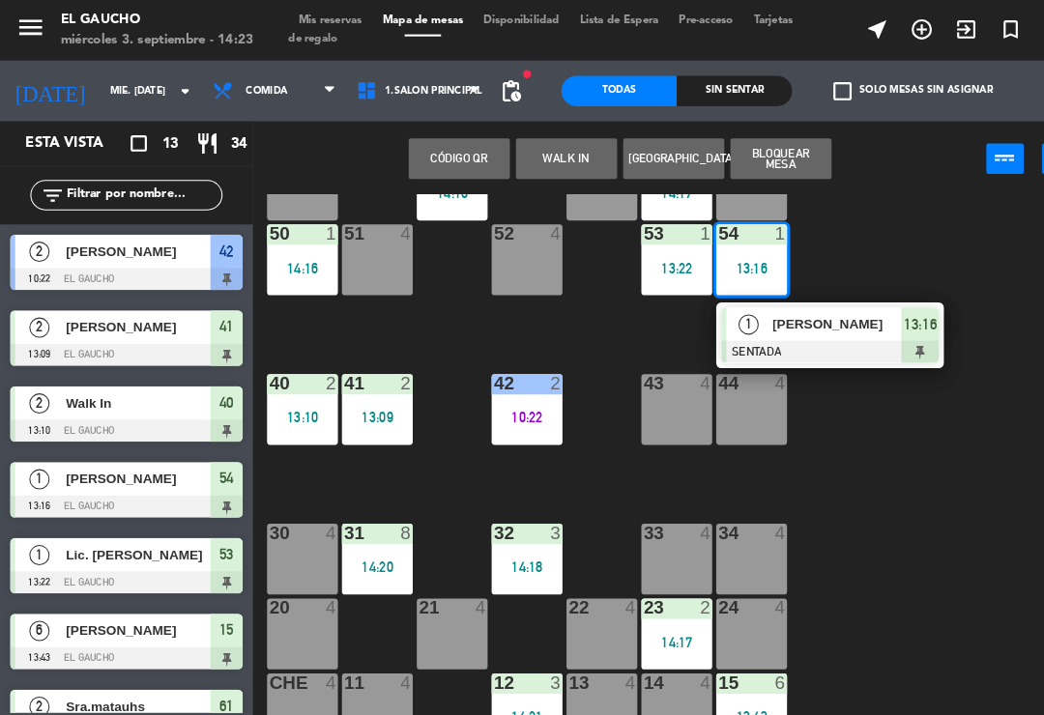
click at [798, 317] on span "[PERSON_NAME]" at bounding box center [800, 310] width 124 height 20
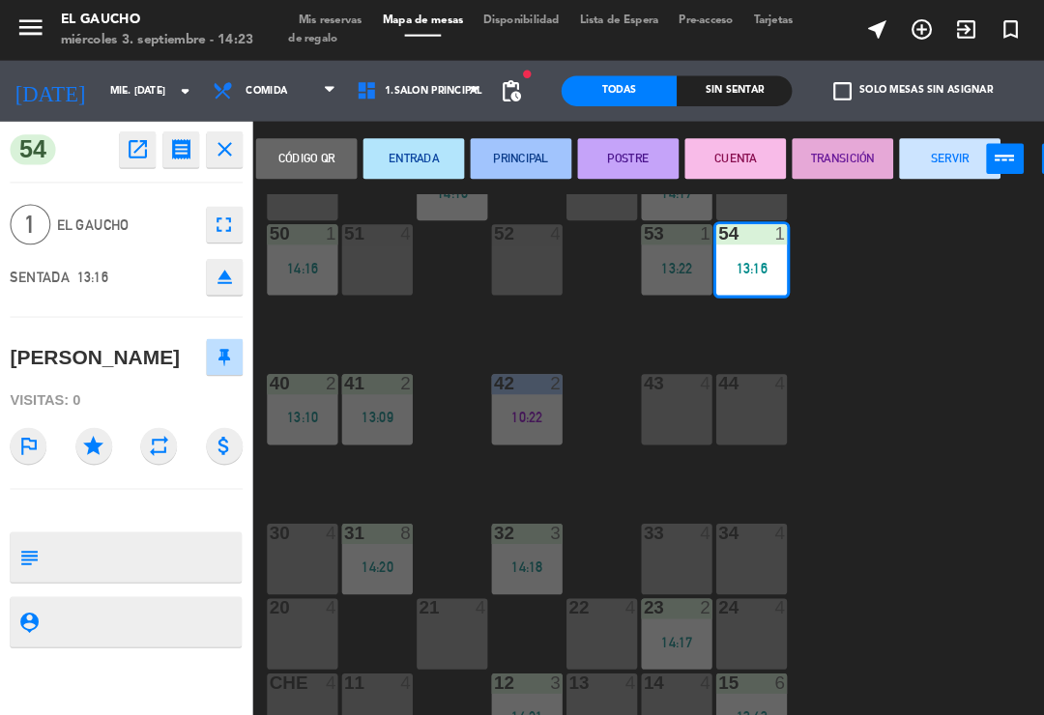
click at [902, 148] on button "SERVIR" at bounding box center [907, 151] width 97 height 39
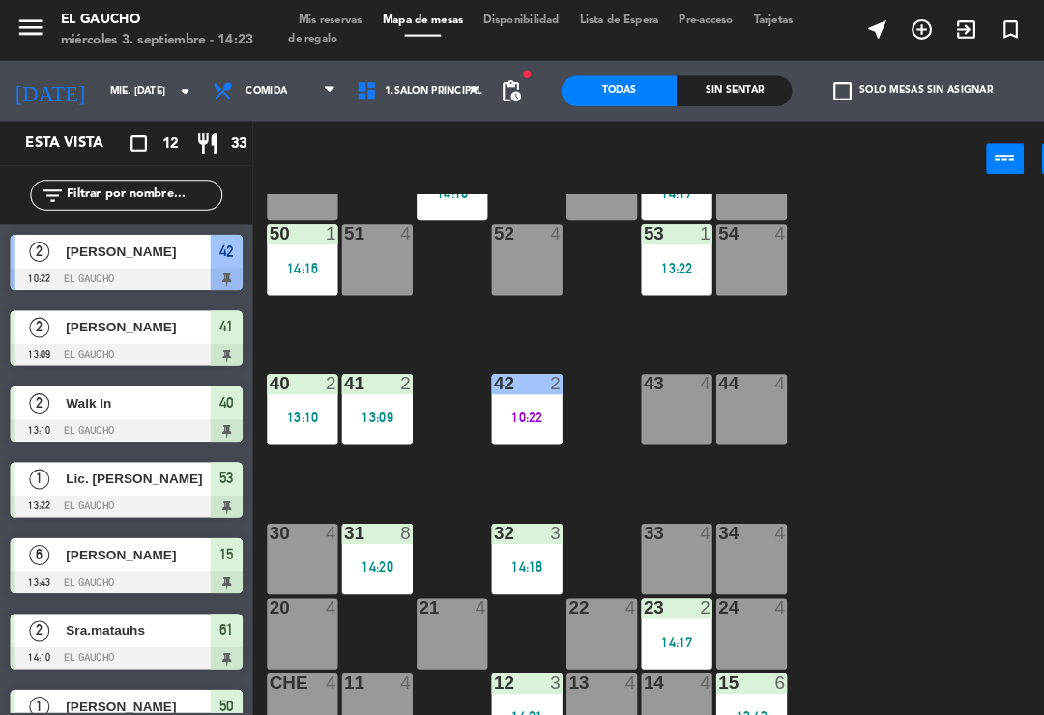
click at [721, 252] on div "54 4" at bounding box center [718, 249] width 68 height 68
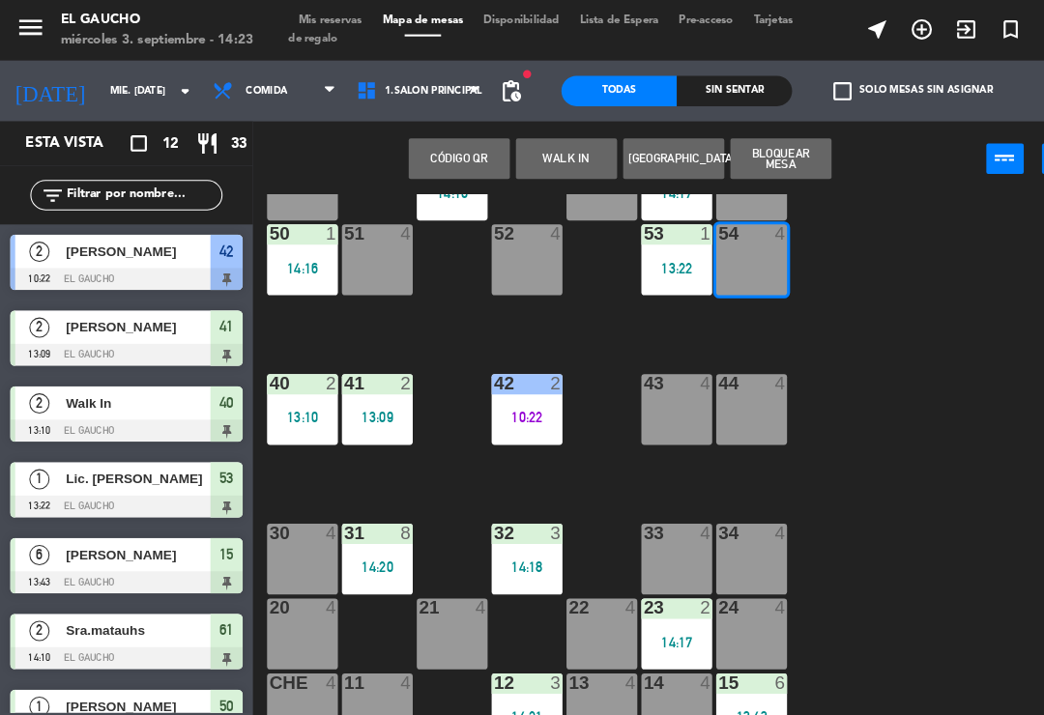
click at [439, 144] on button "Código qr" at bounding box center [438, 151] width 97 height 39
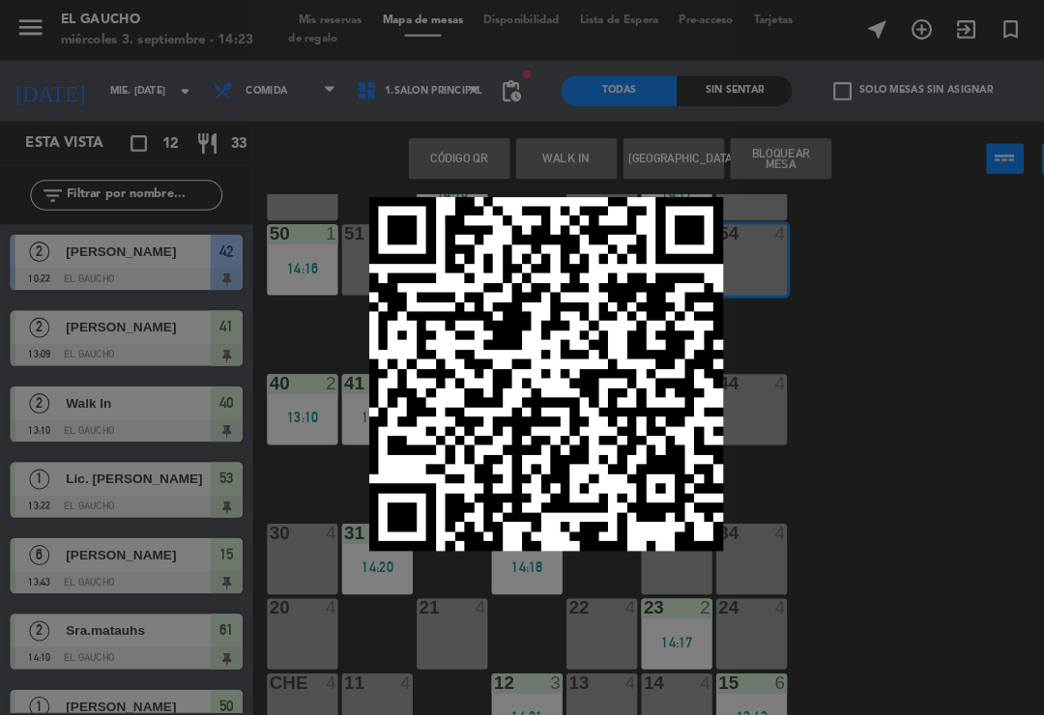
click at [863, 347] on div at bounding box center [522, 357] width 1044 height 715
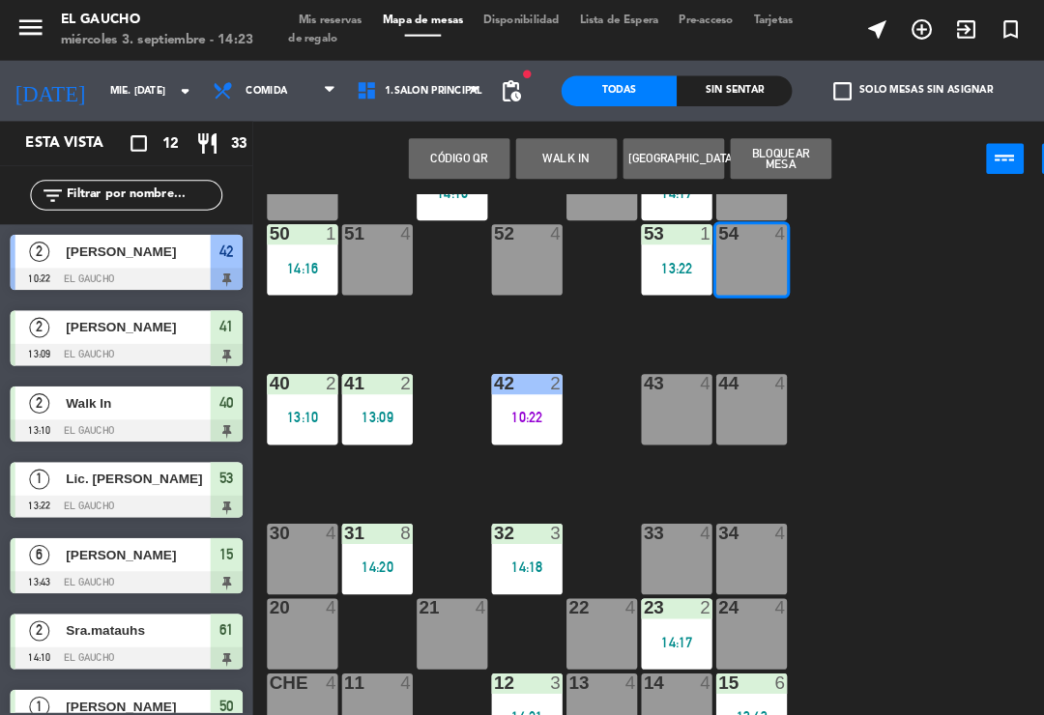
click at [561, 166] on button "WALK IN" at bounding box center [541, 151] width 97 height 39
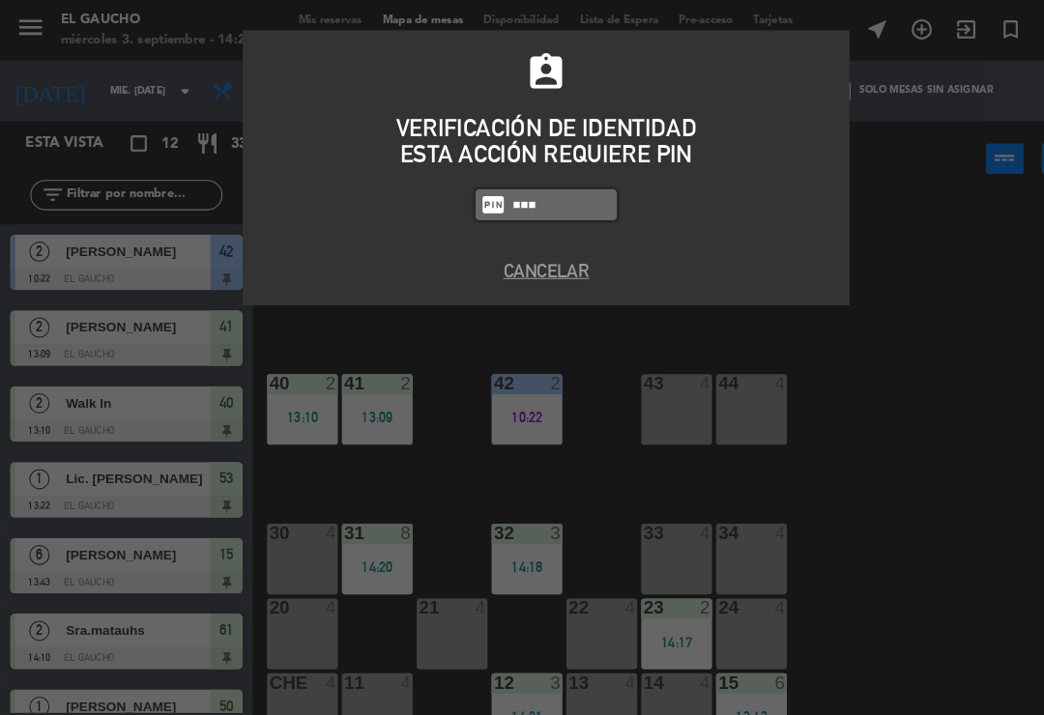
type input "0009"
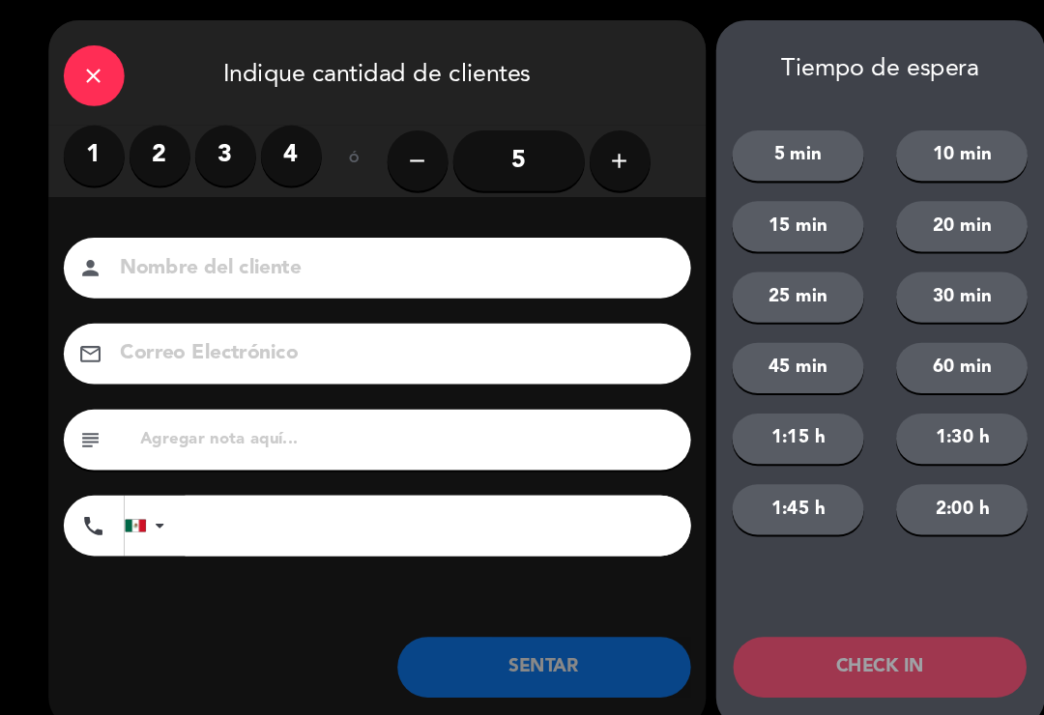
click at [220, 144] on label "3" at bounding box center [216, 149] width 58 height 58
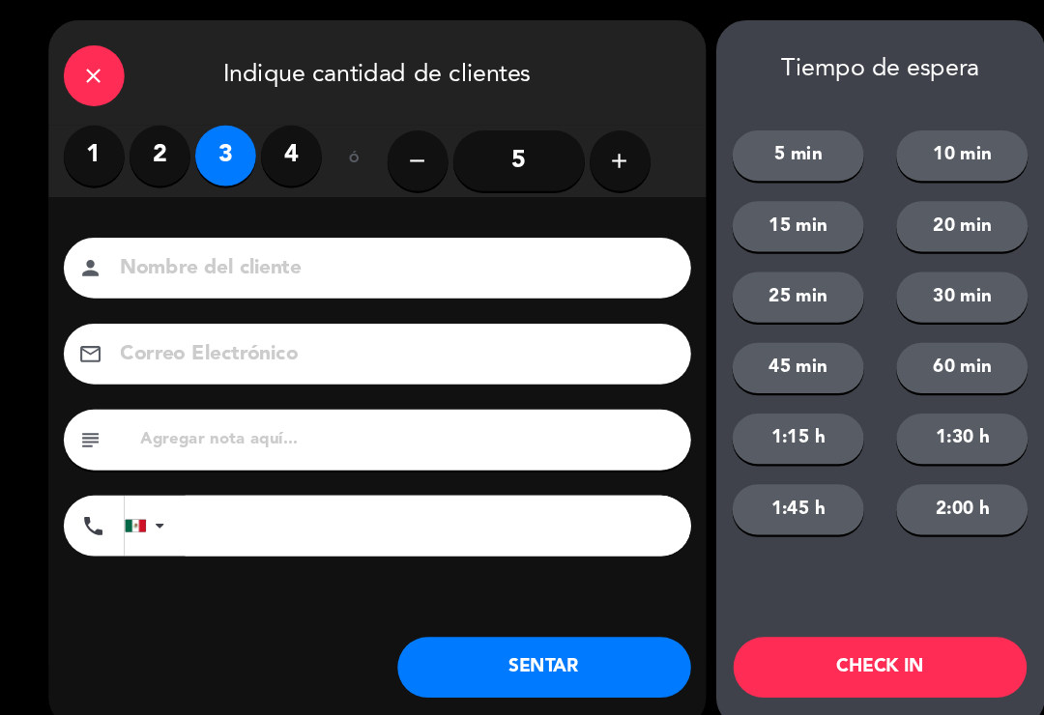
click at [326, 262] on input at bounding box center [374, 257] width 522 height 34
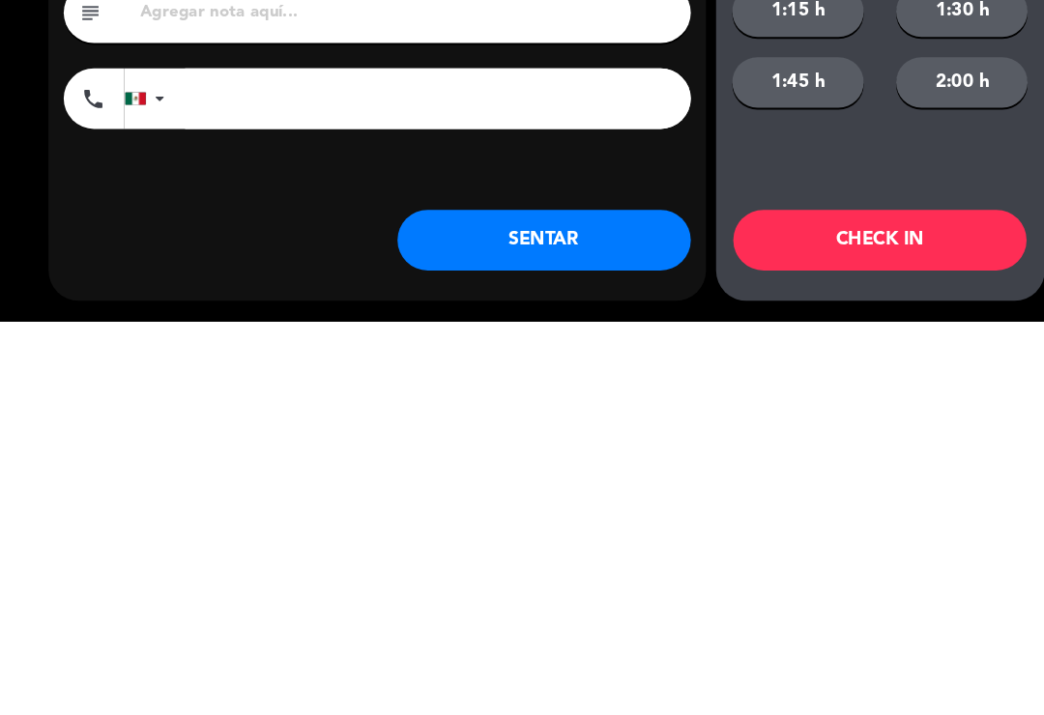
type input "[PERSON_NAME]"
click at [592, 609] on button "SENTAR" at bounding box center [520, 638] width 280 height 58
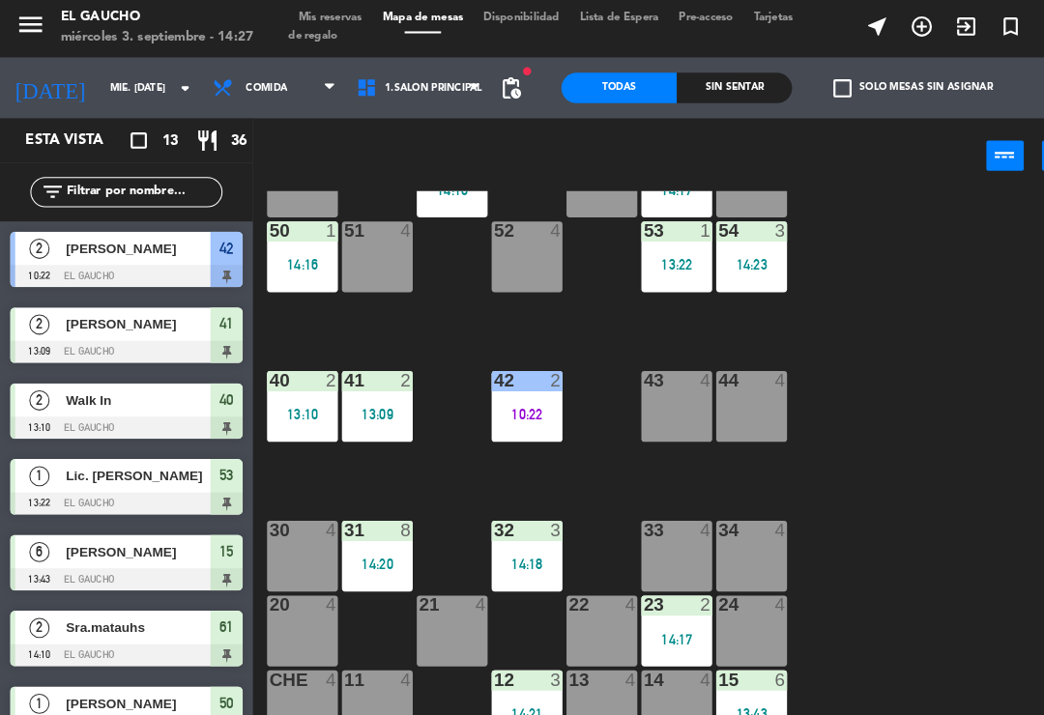
click at [377, 671] on div "11 4" at bounding box center [361, 678] width 68 height 68
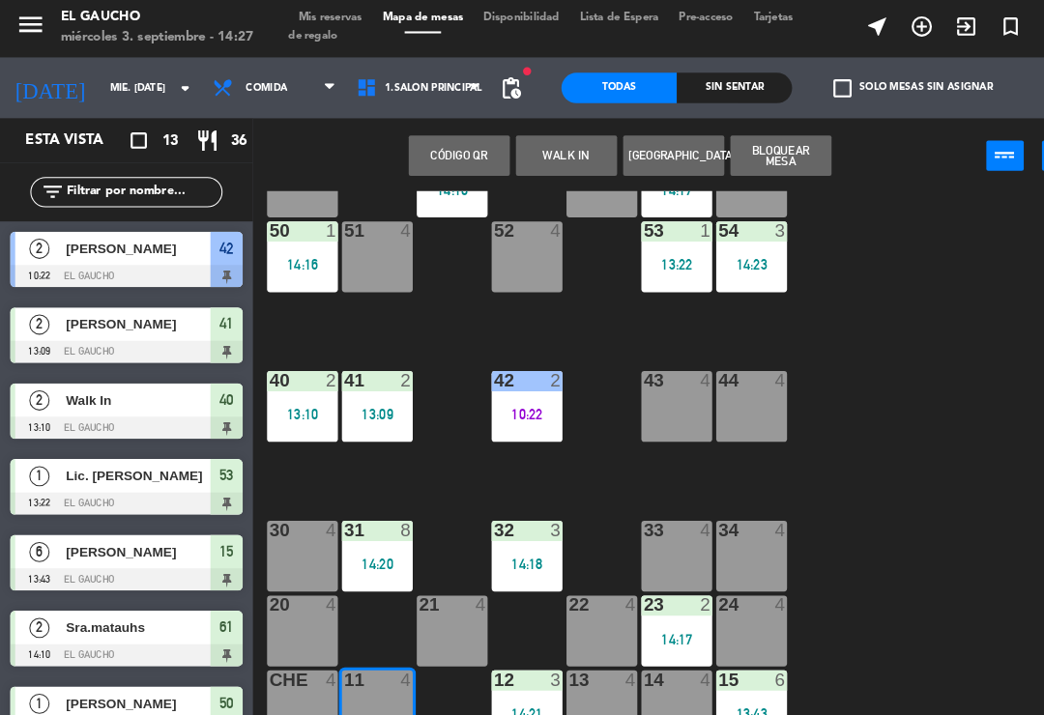
click at [372, 663] on div "11 4" at bounding box center [361, 678] width 68 height 68
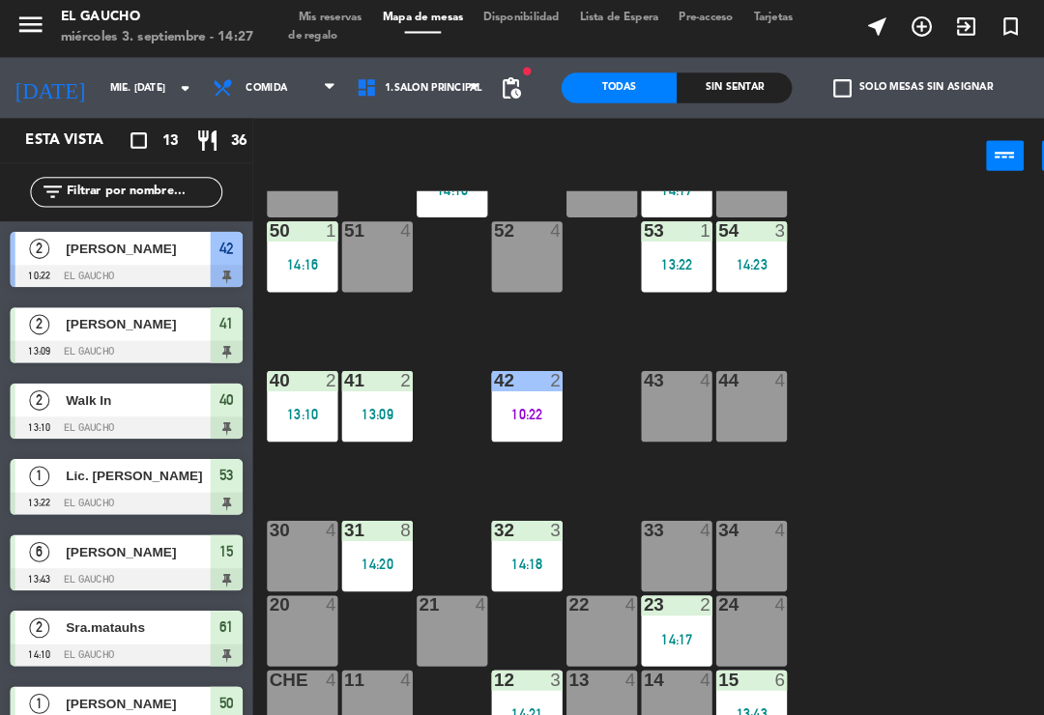
click at [354, 656] on div at bounding box center [361, 652] width 32 height 17
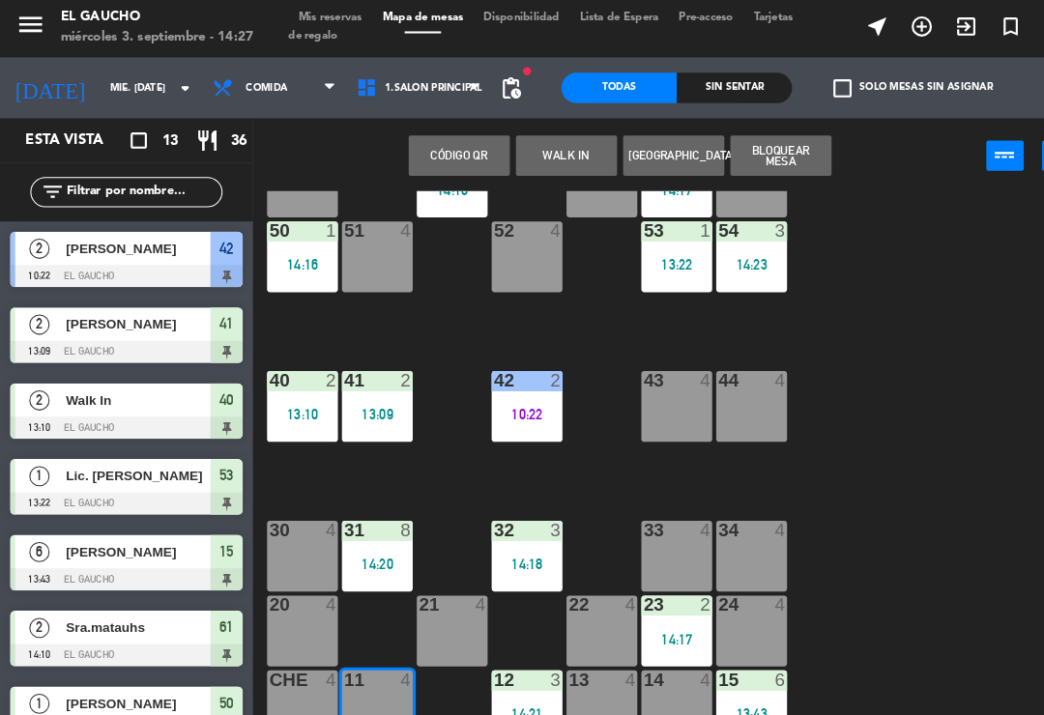
click at [552, 149] on button "WALK IN" at bounding box center [541, 151] width 97 height 39
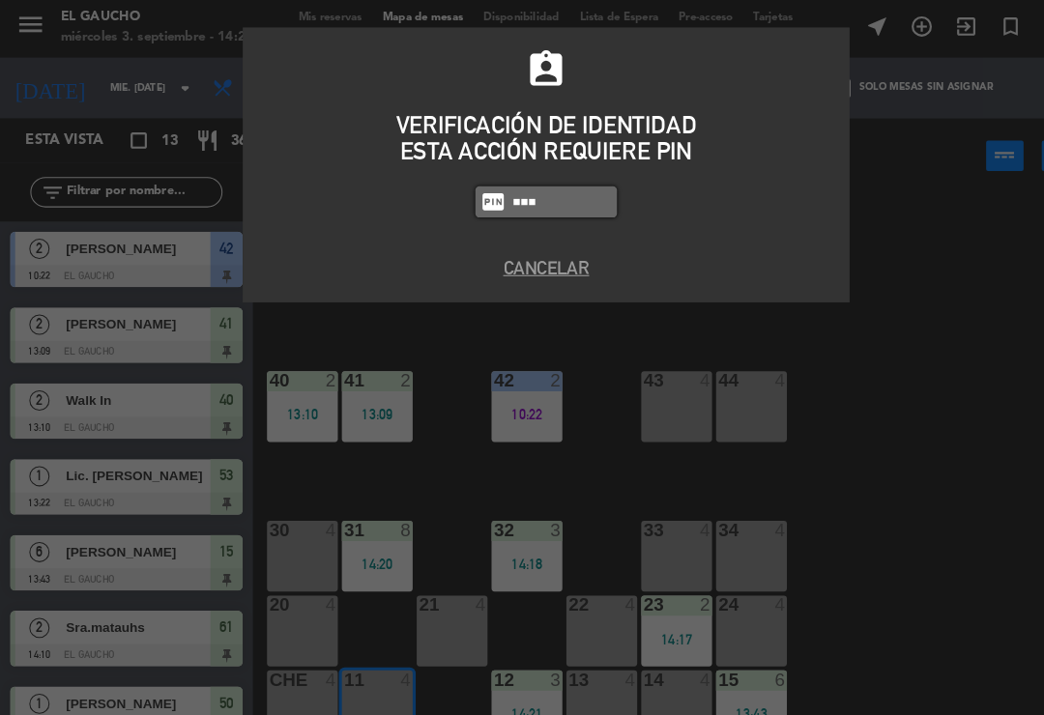
type input "0009"
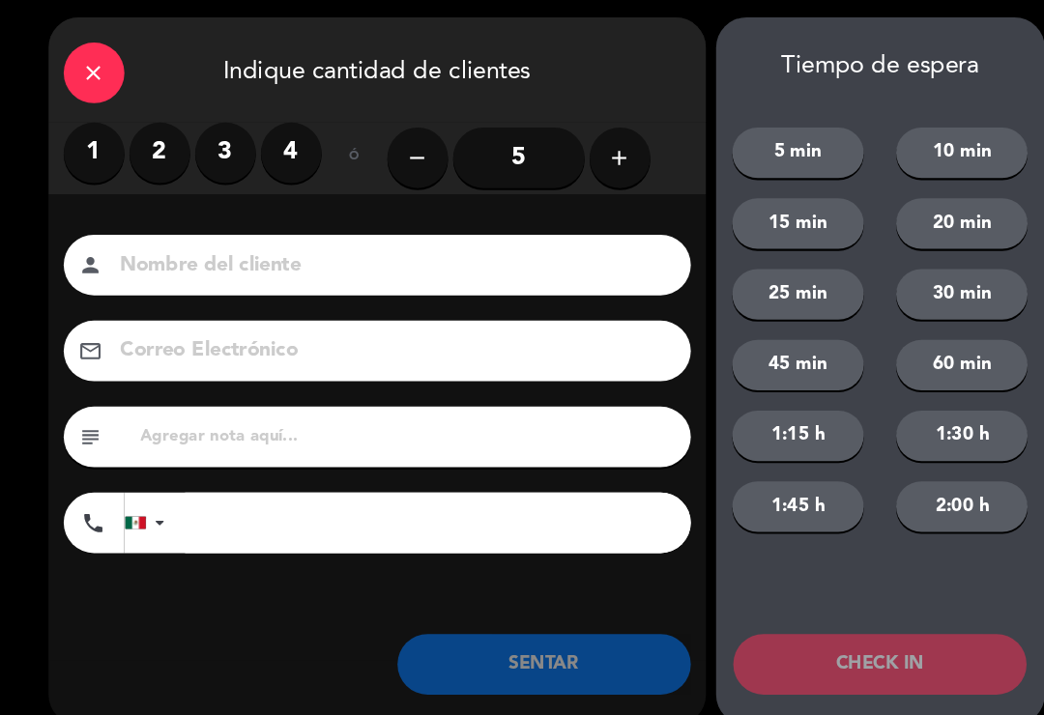
click at [233, 125] on label "3" at bounding box center [216, 149] width 58 height 58
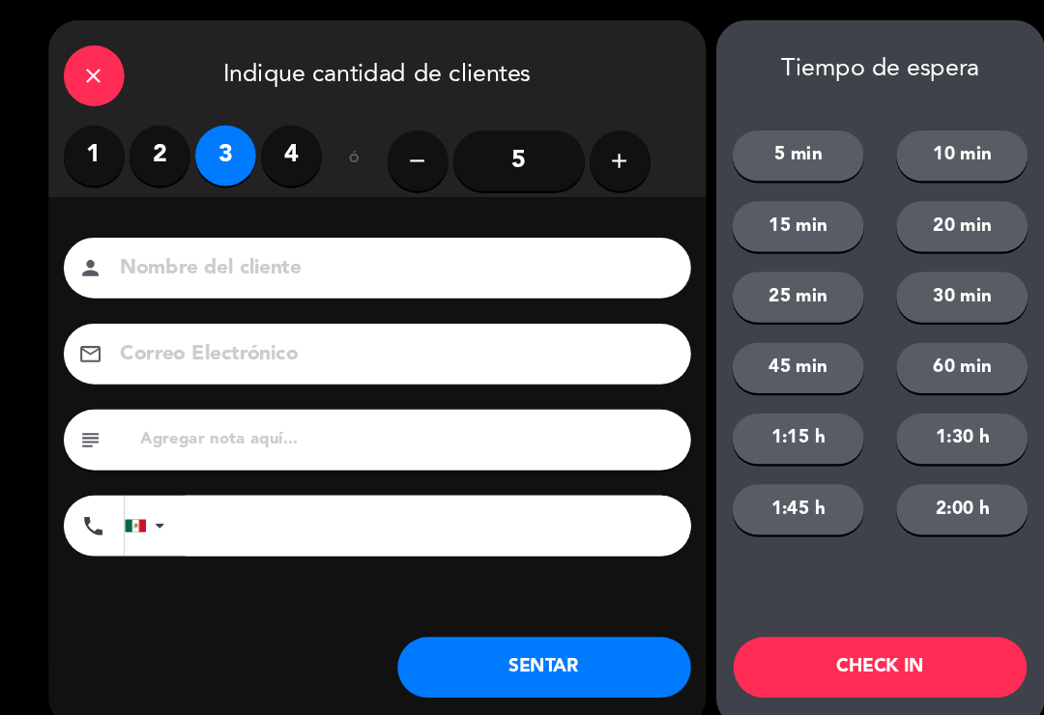
click at [128, 255] on input at bounding box center [374, 257] width 522 height 34
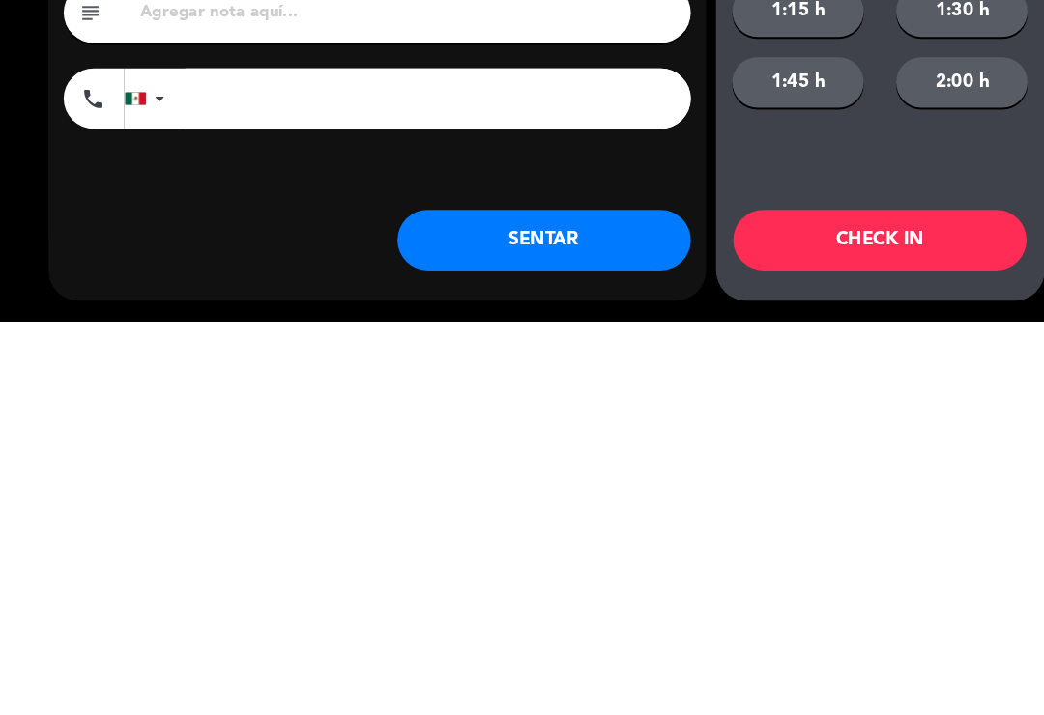
type input "[PERSON_NAME]"
click at [501, 609] on button "SENTAR" at bounding box center [520, 638] width 280 height 58
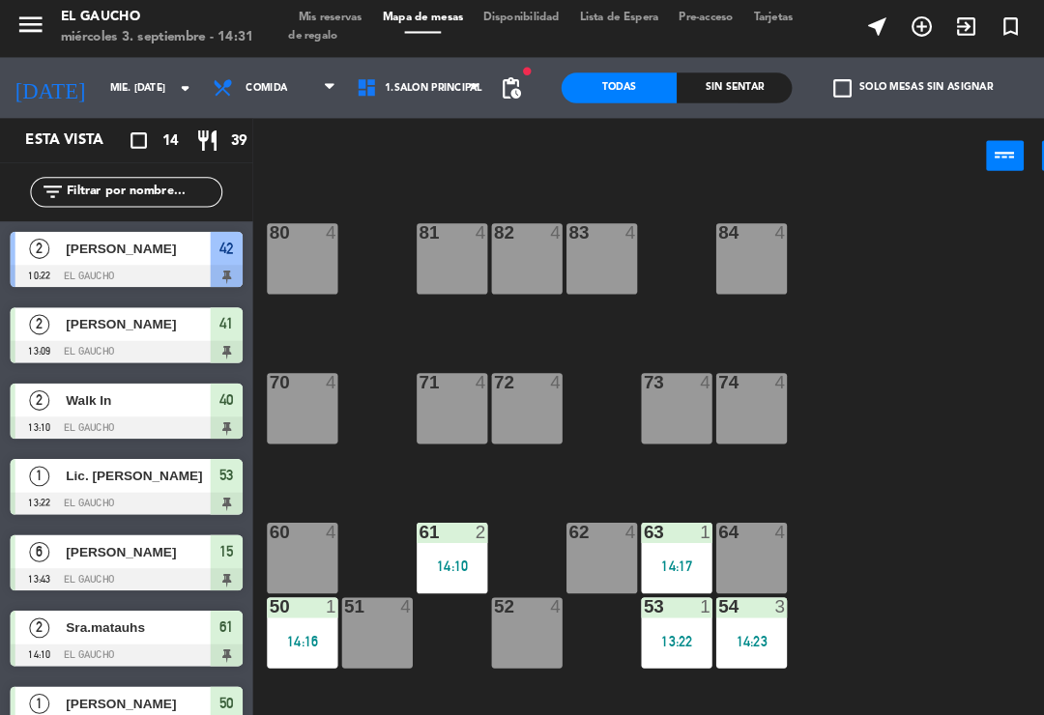
scroll to position [4, 0]
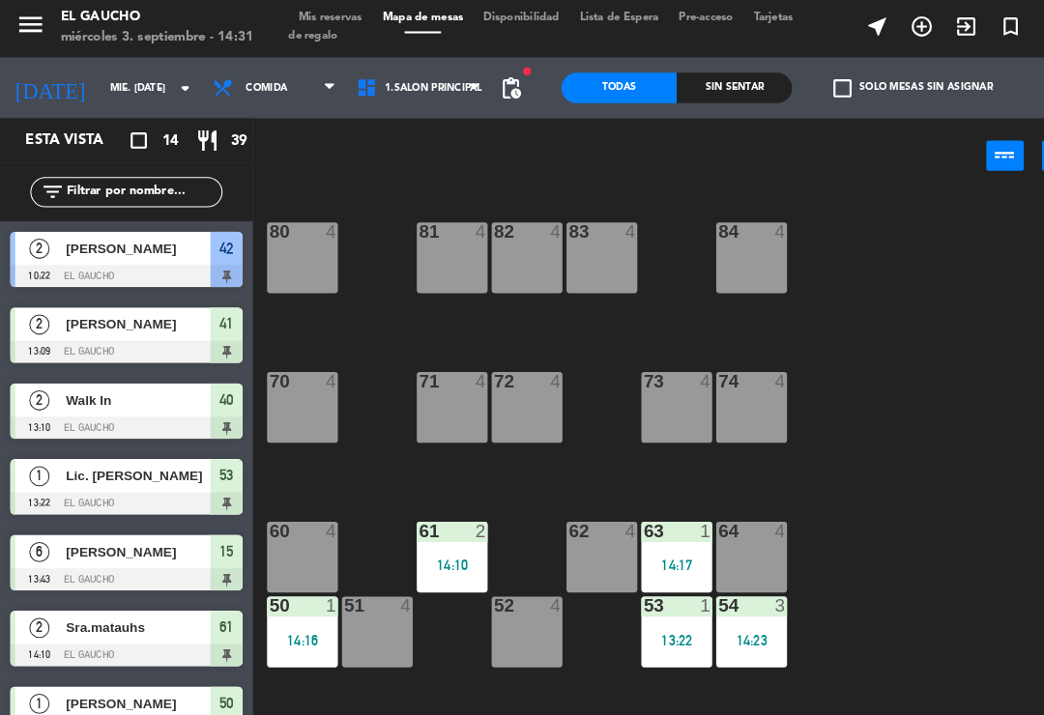
click at [638, 616] on div "13:22" at bounding box center [647, 615] width 68 height 14
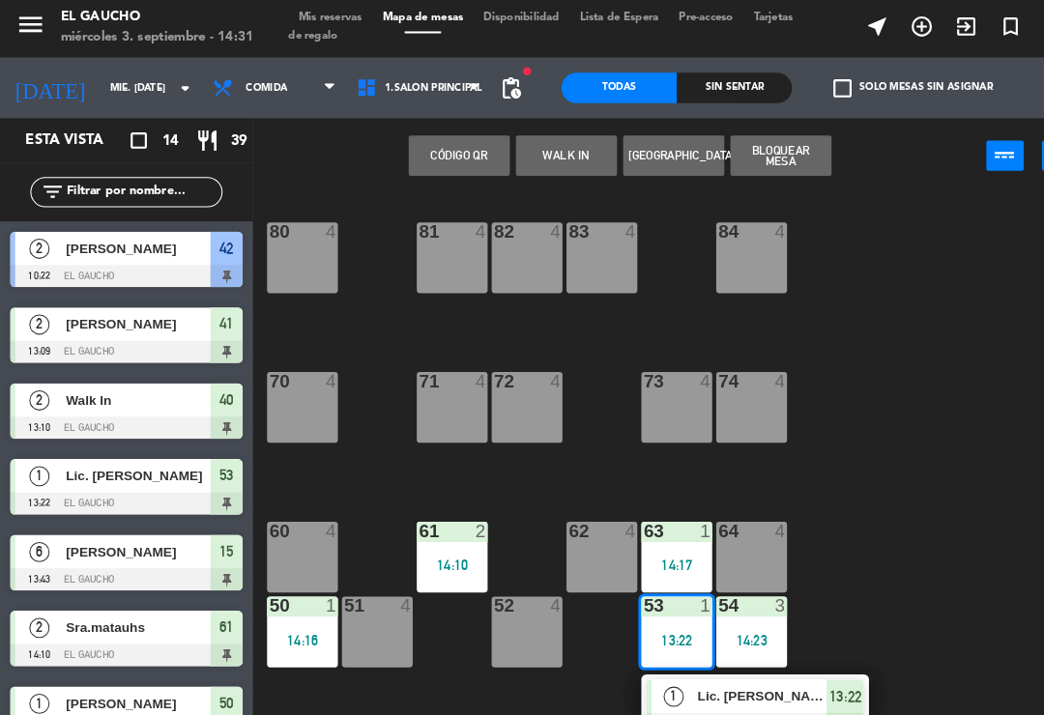
click at [759, 672] on span "Lic. [PERSON_NAME]" at bounding box center [729, 668] width 124 height 20
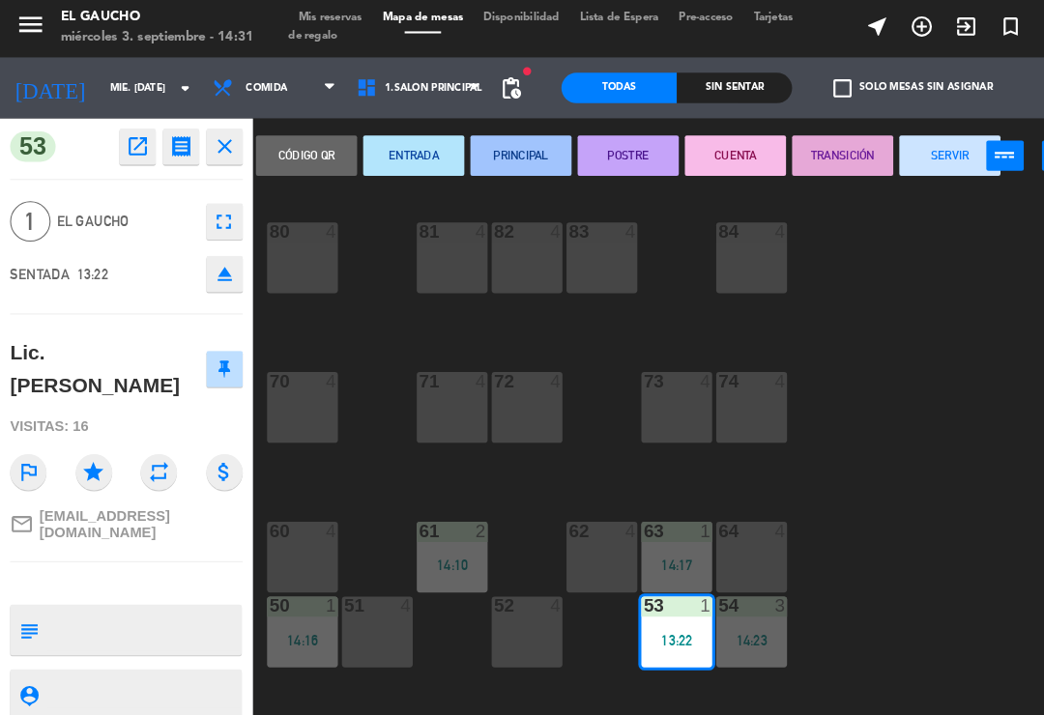
click at [897, 151] on button "SERVIR" at bounding box center [907, 151] width 97 height 39
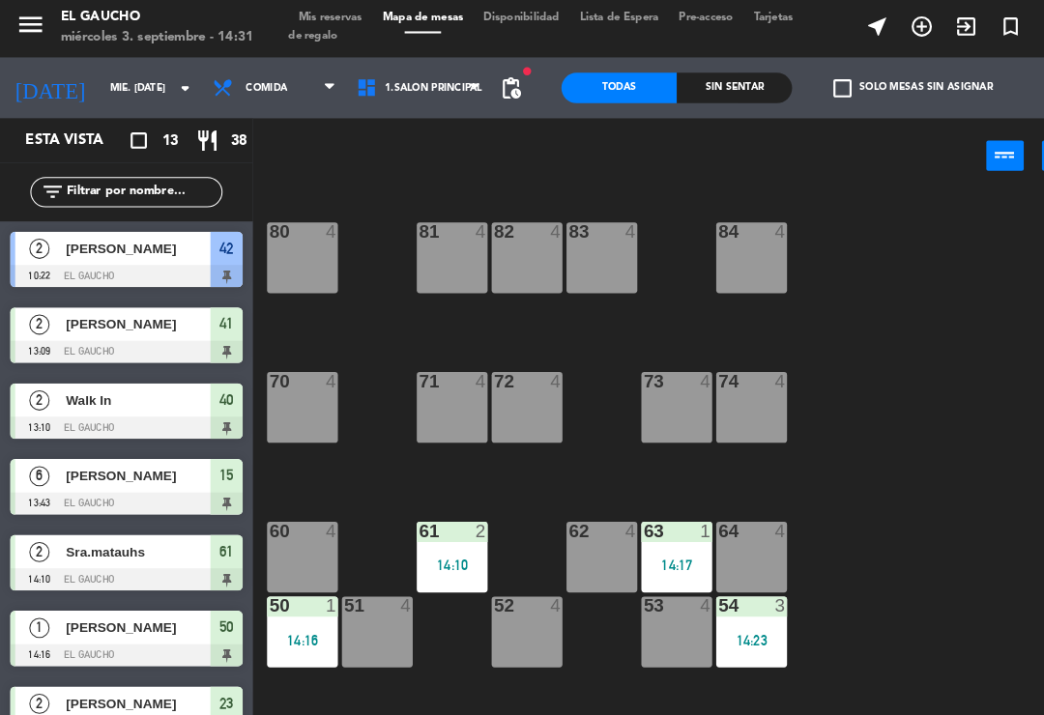
click at [507, 605] on div "52 4" at bounding box center [504, 607] width 68 height 68
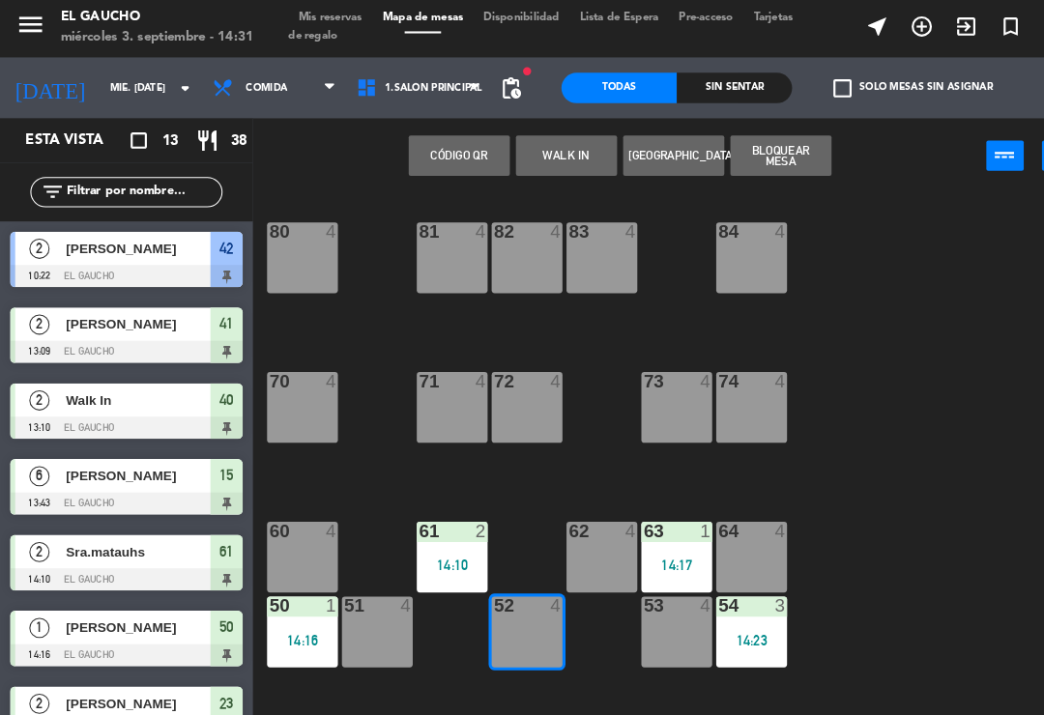
click at [548, 150] on button "WALK IN" at bounding box center [541, 151] width 97 height 39
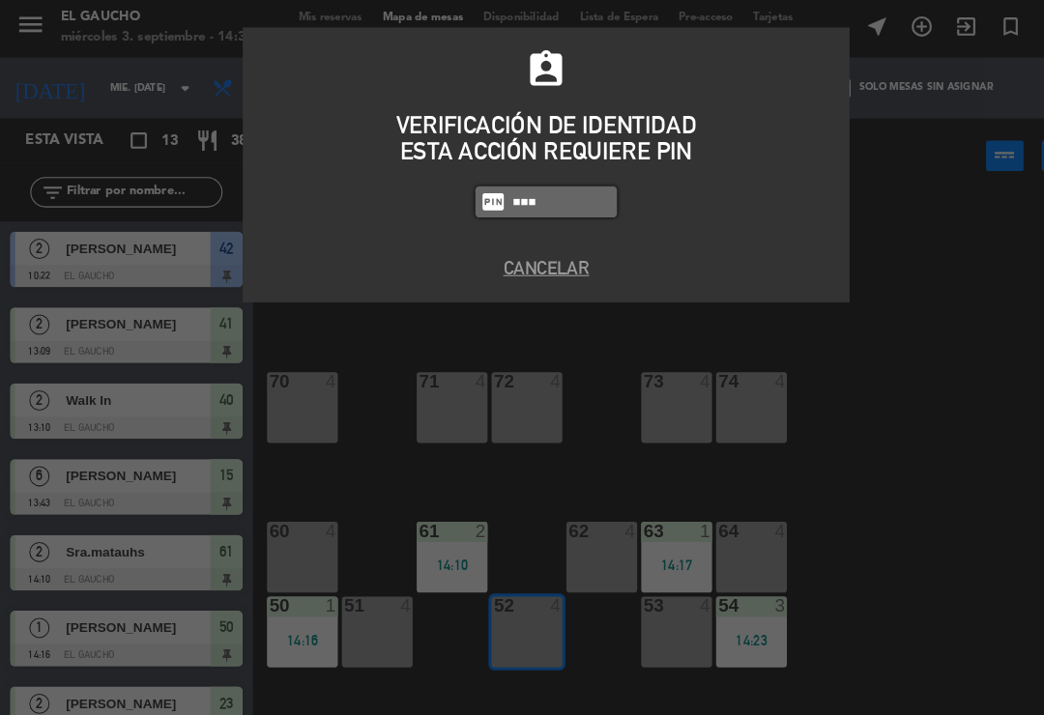
type input "0009"
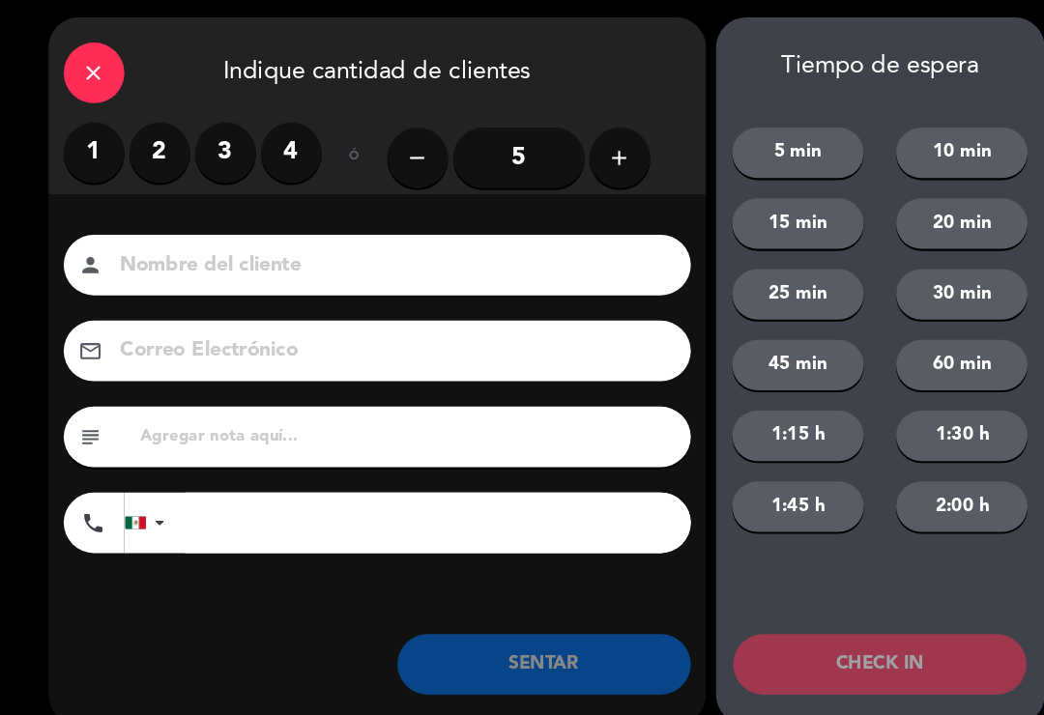
click at [283, 131] on label "4" at bounding box center [278, 149] width 58 height 58
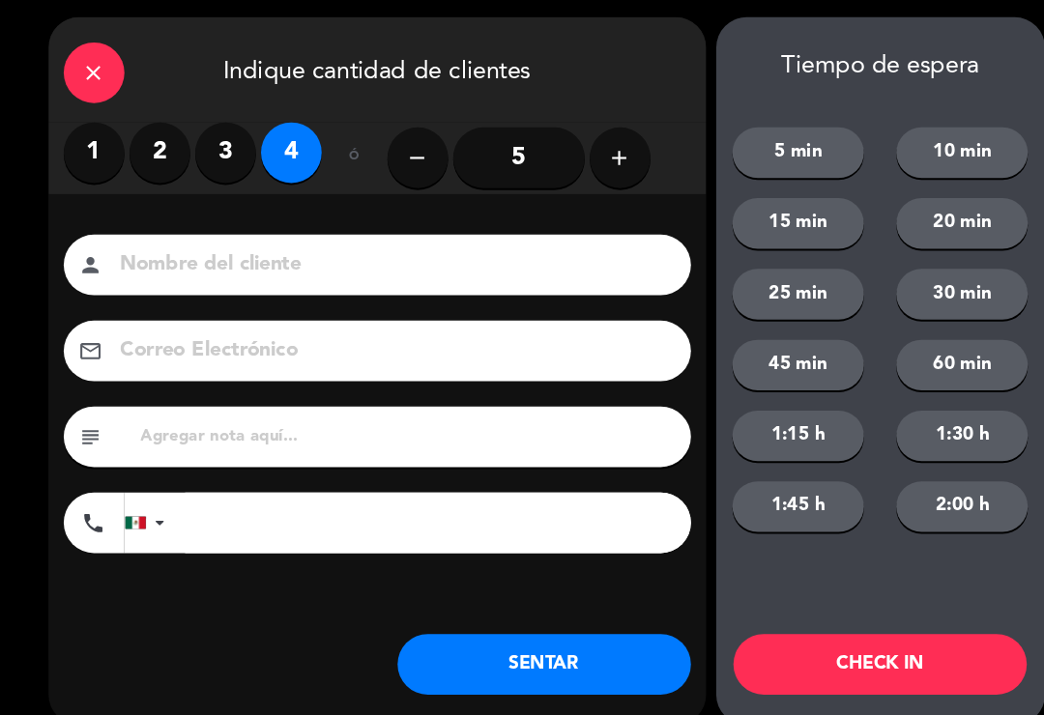
click at [344, 248] on input at bounding box center [374, 257] width 522 height 34
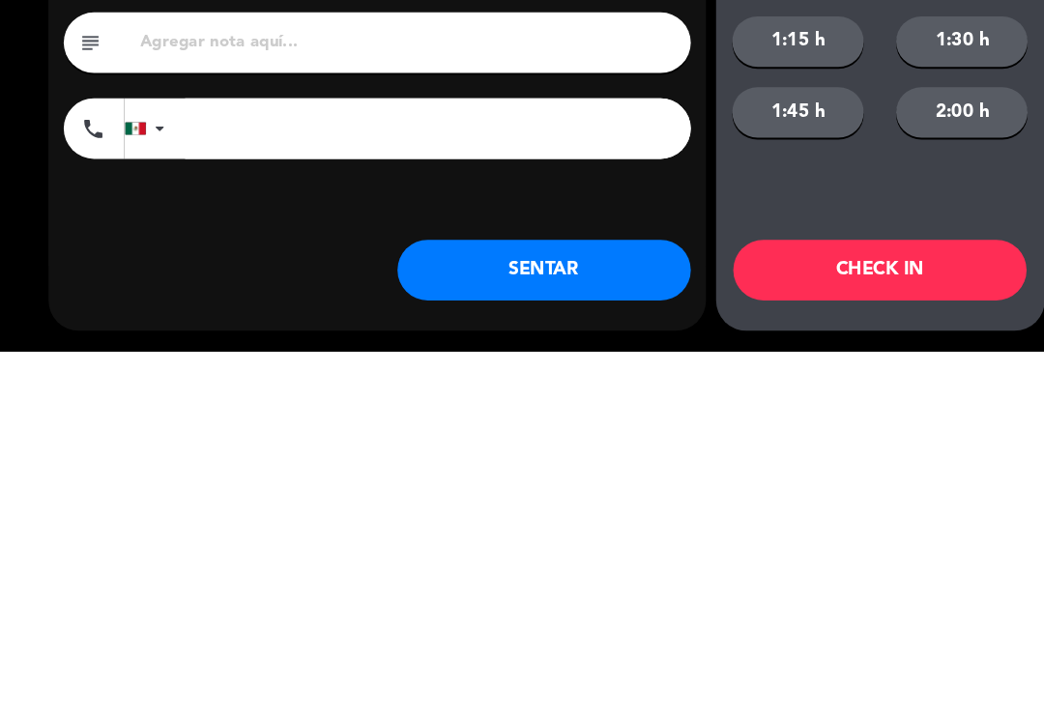
type input "[PERSON_NAME]"
click at [583, 609] on button "SENTAR" at bounding box center [520, 638] width 280 height 58
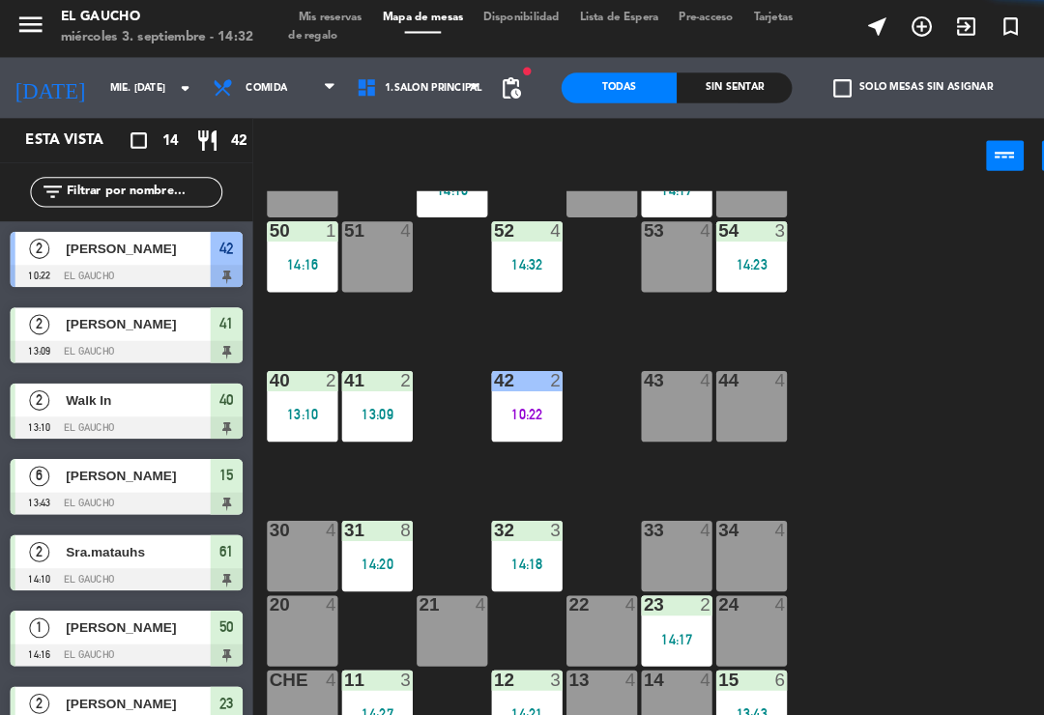
scroll to position [362, 0]
click at [274, 392] on div "13:10" at bounding box center [289, 399] width 68 height 14
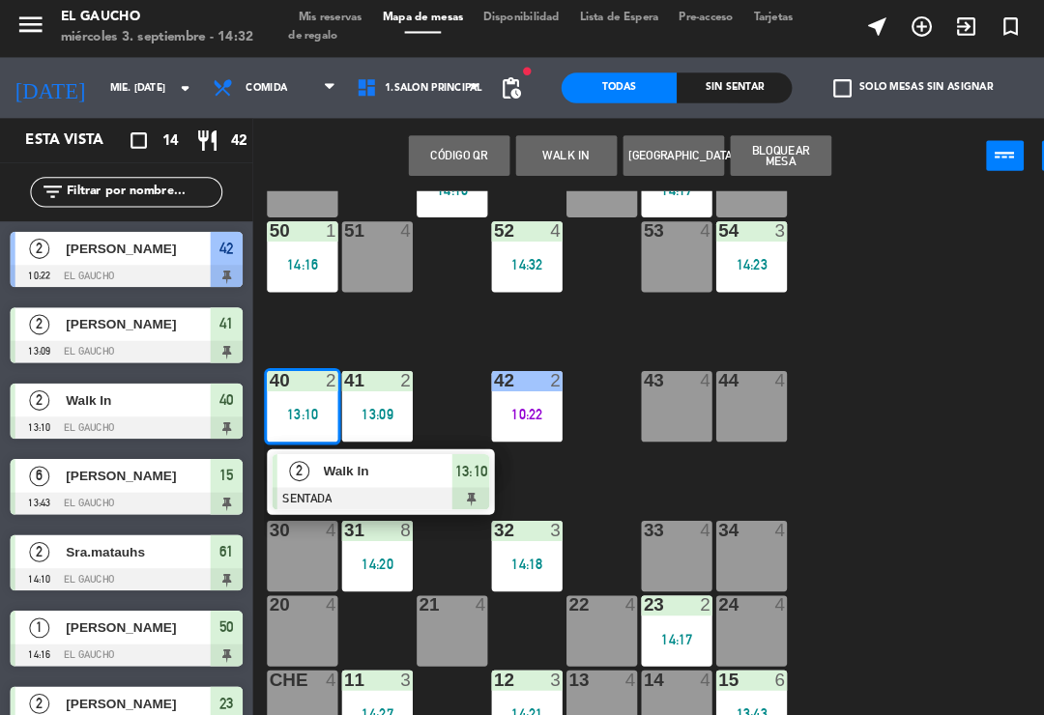
click at [373, 455] on span "Walk In" at bounding box center [371, 453] width 124 height 20
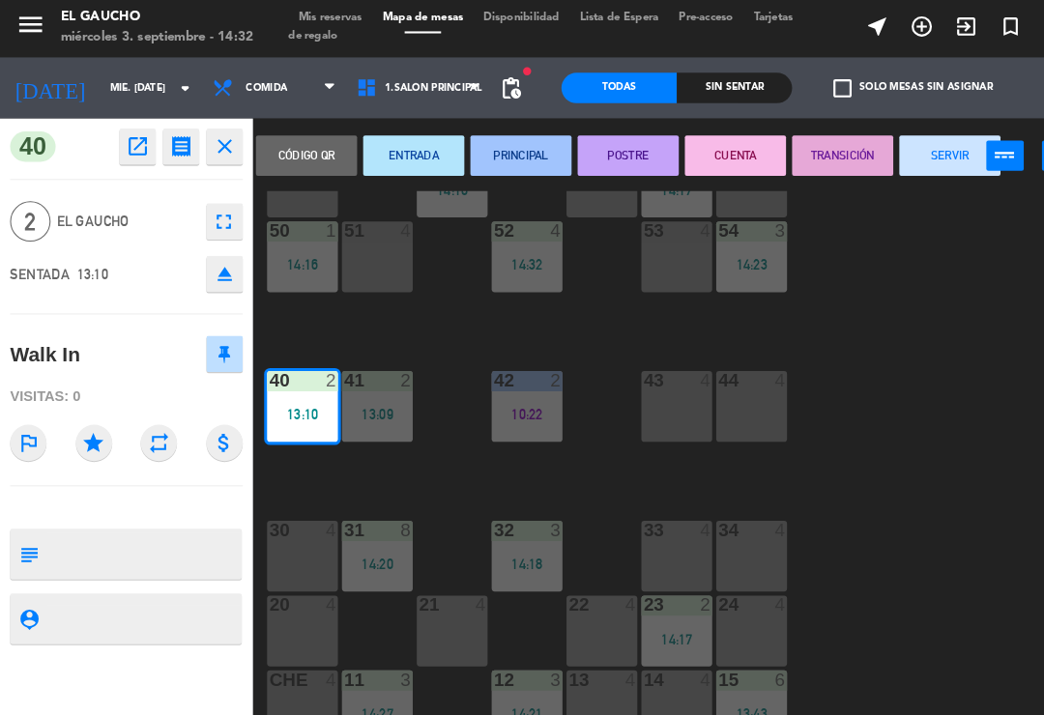
click at [901, 140] on button "SERVIR" at bounding box center [907, 151] width 97 height 39
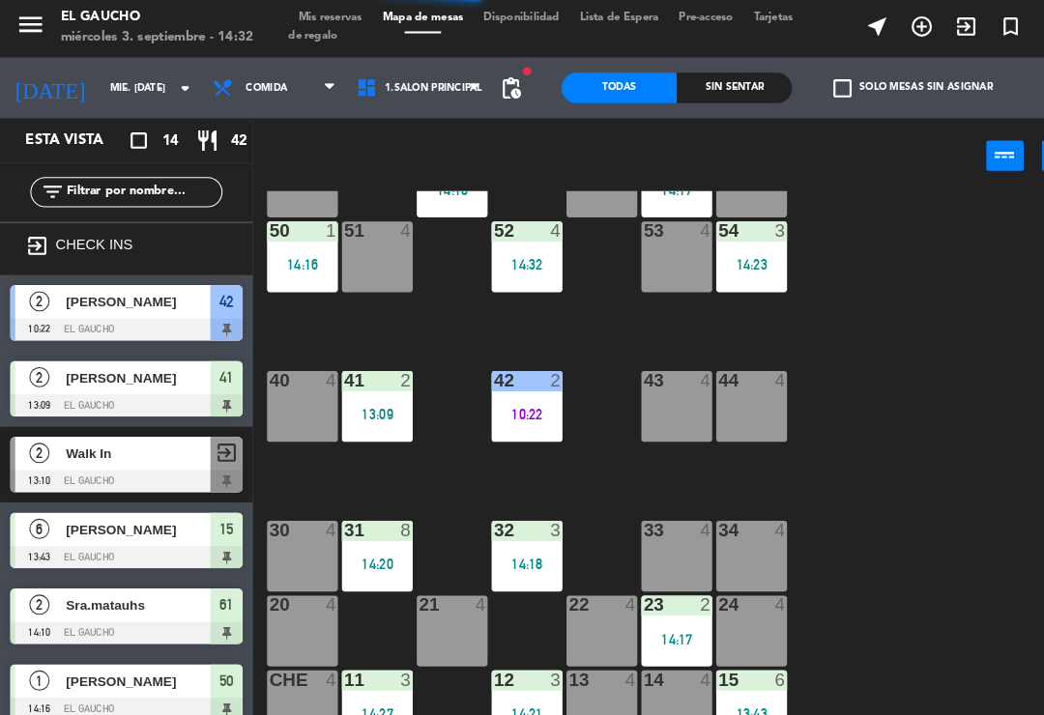
click at [511, 393] on div "10:22" at bounding box center [504, 399] width 68 height 14
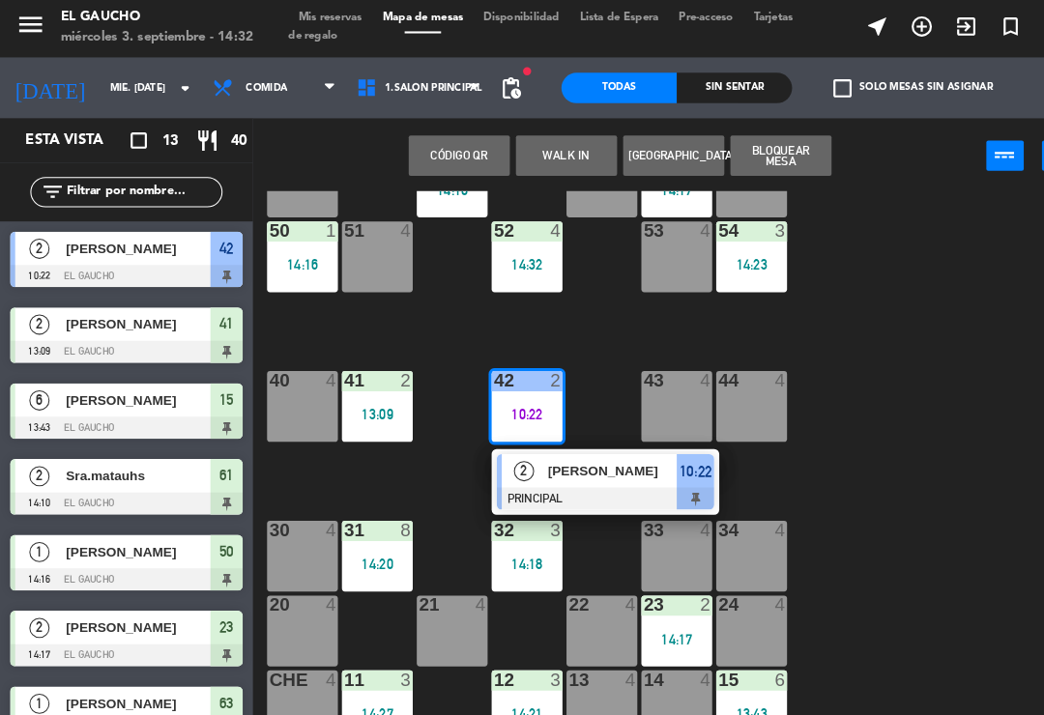
click at [583, 459] on span "[PERSON_NAME]" at bounding box center [586, 453] width 124 height 20
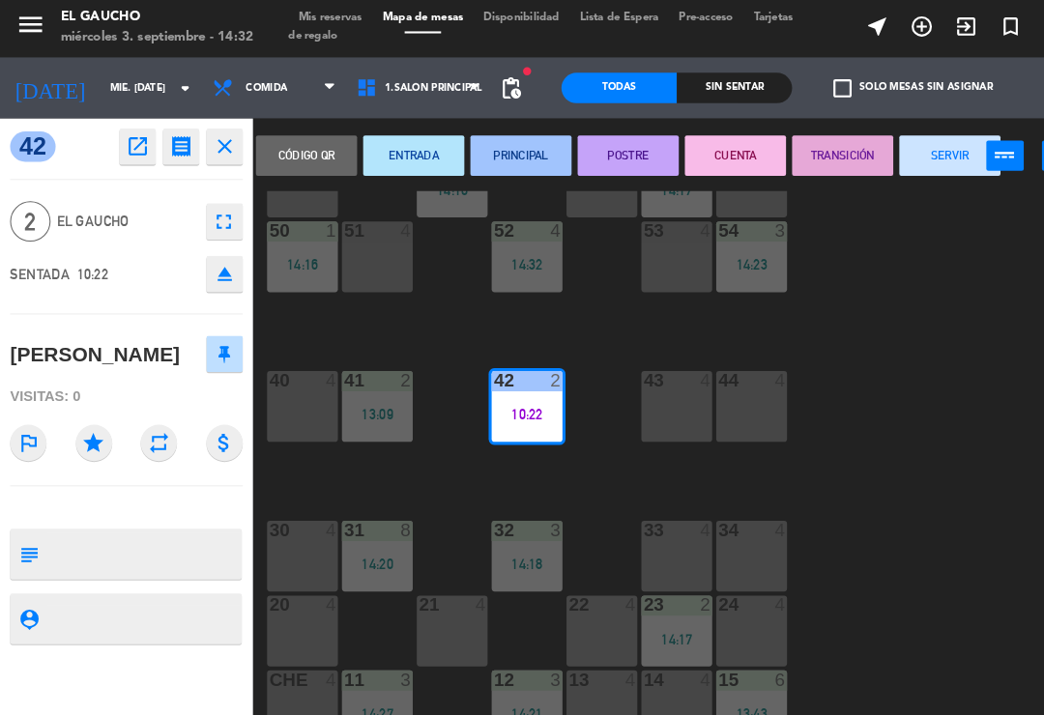
click at [888, 157] on button "SERVIR" at bounding box center [907, 151] width 97 height 39
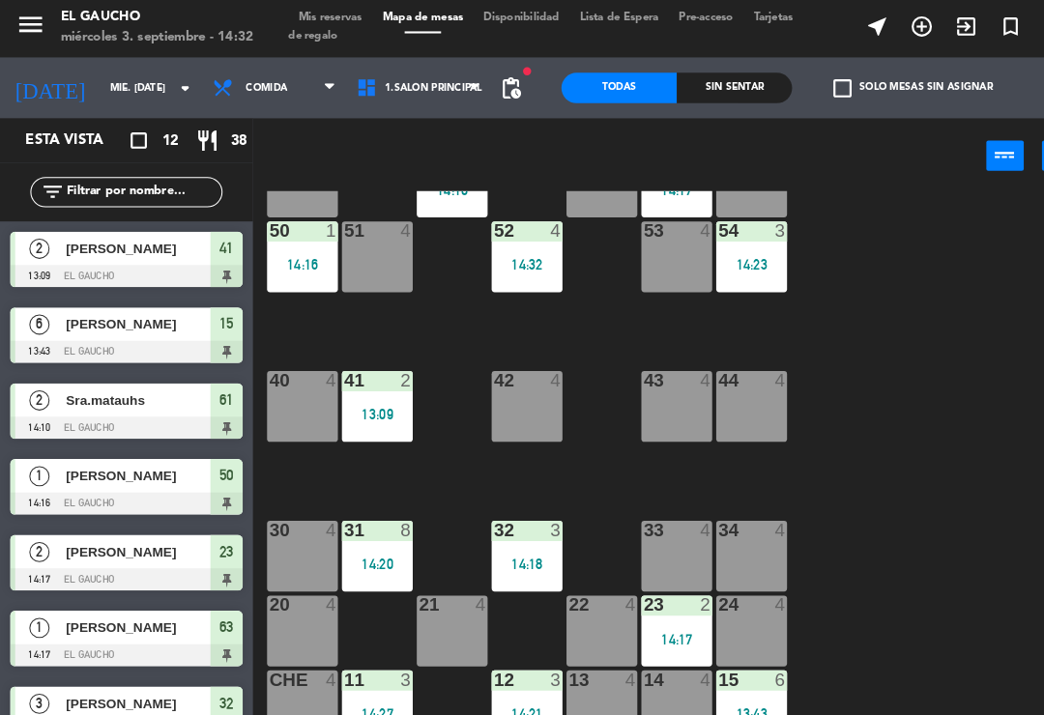
scroll to position [355, 0]
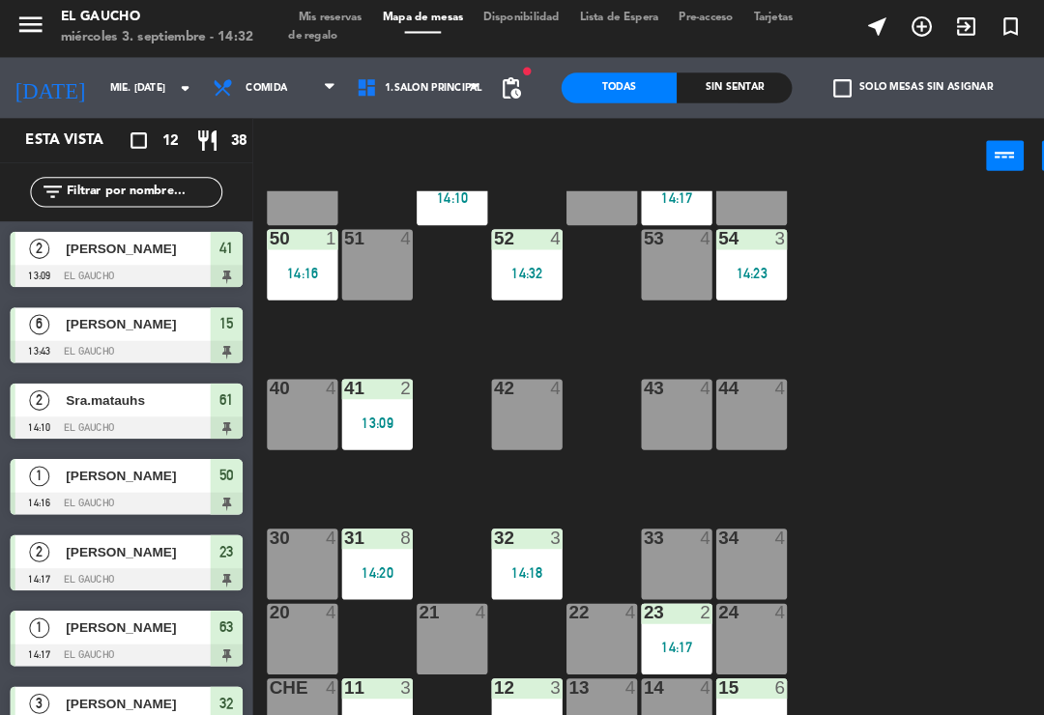
click at [721, 549] on div "34 4" at bounding box center [718, 542] width 68 height 68
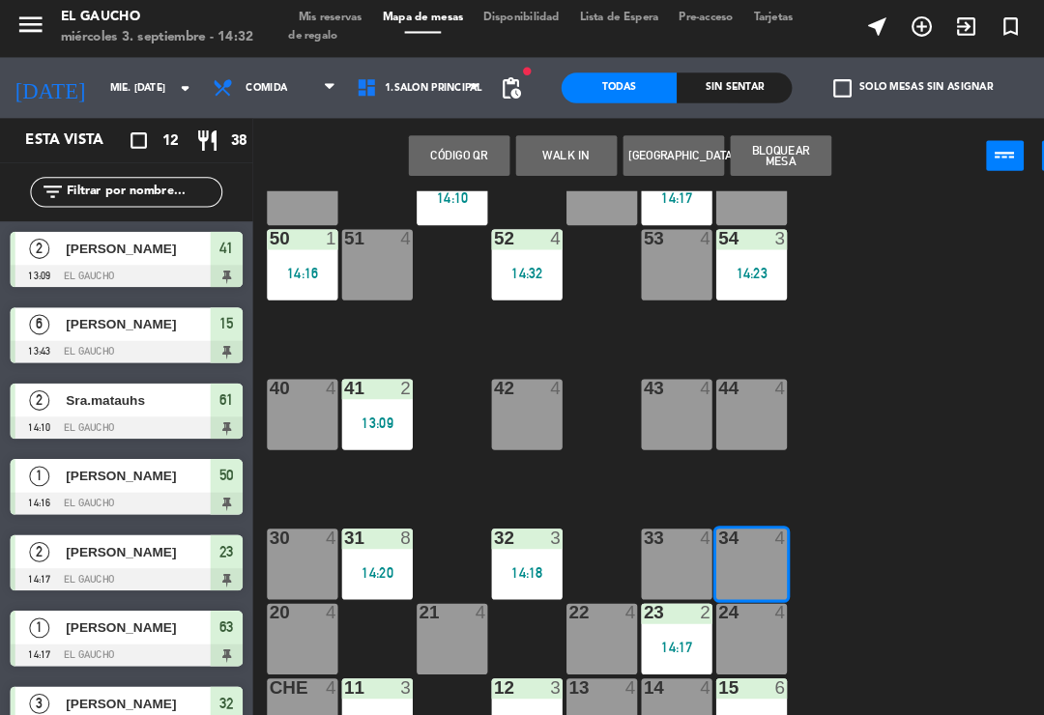
click at [538, 154] on button "WALK IN" at bounding box center [541, 151] width 97 height 39
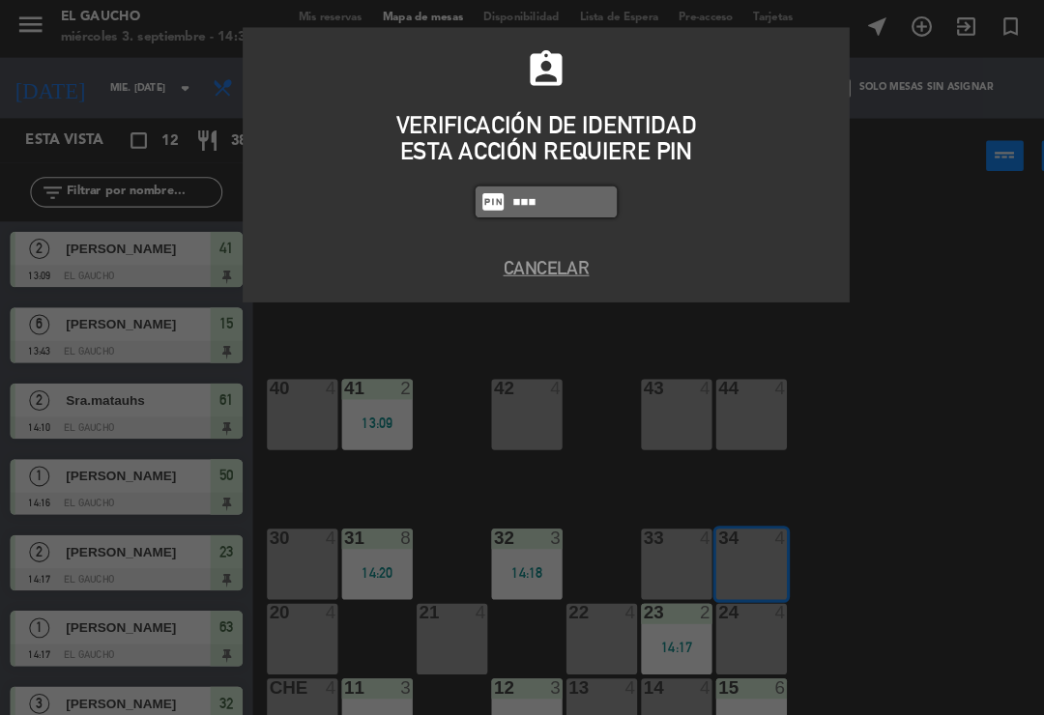
type input "0009"
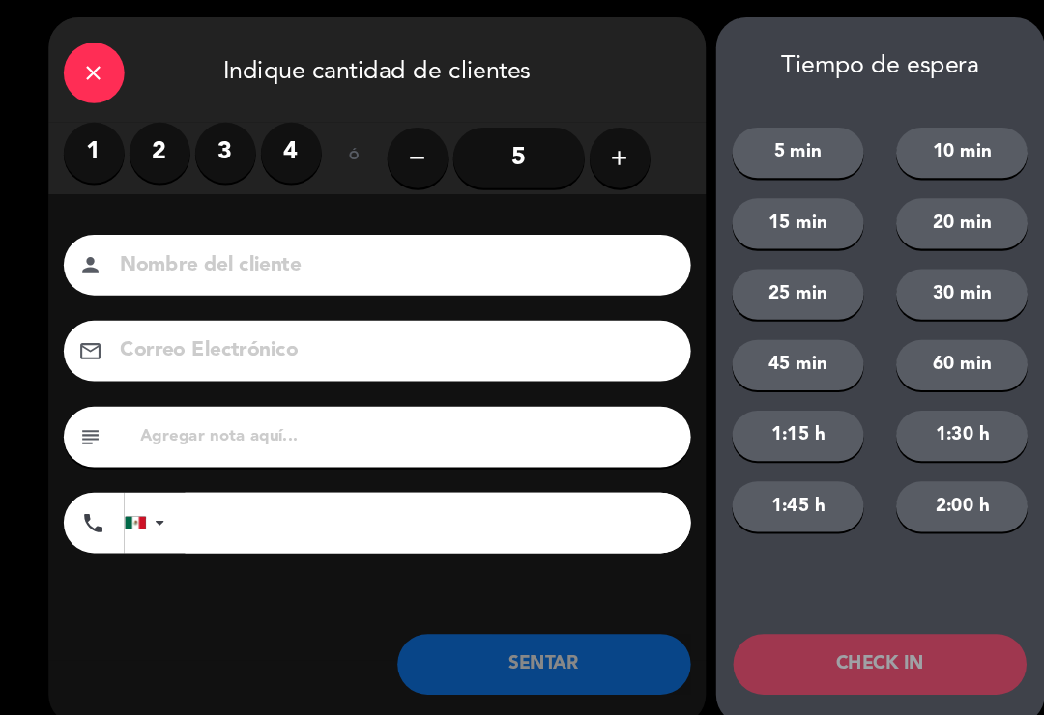
click at [162, 136] on label "2" at bounding box center [153, 149] width 58 height 58
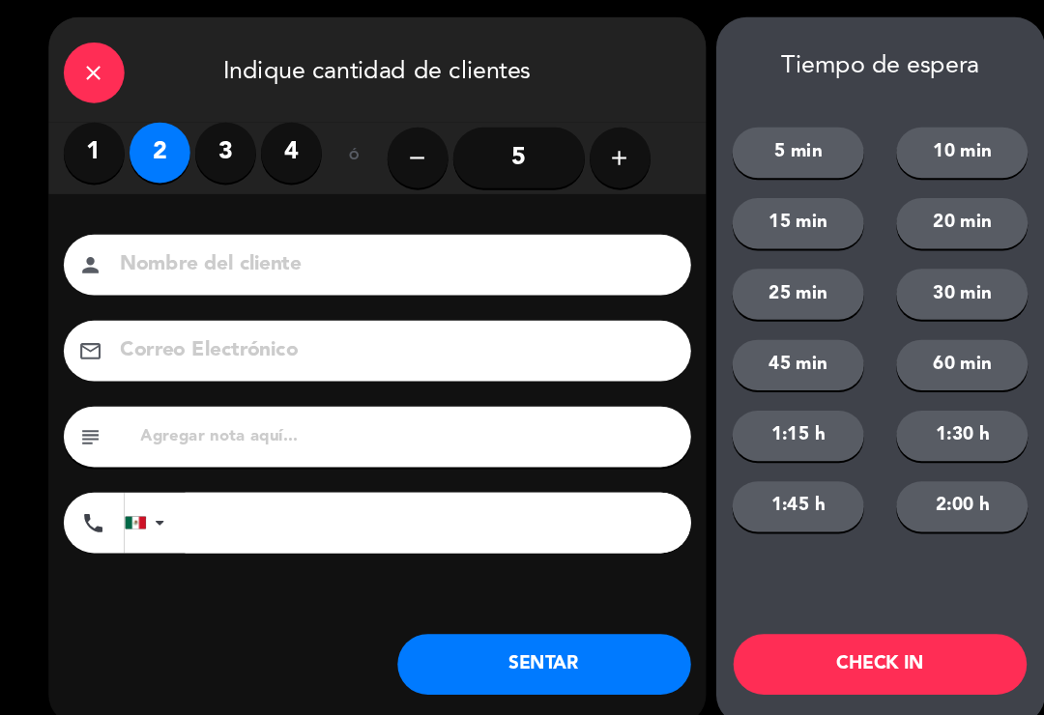
click at [274, 257] on input at bounding box center [374, 257] width 522 height 34
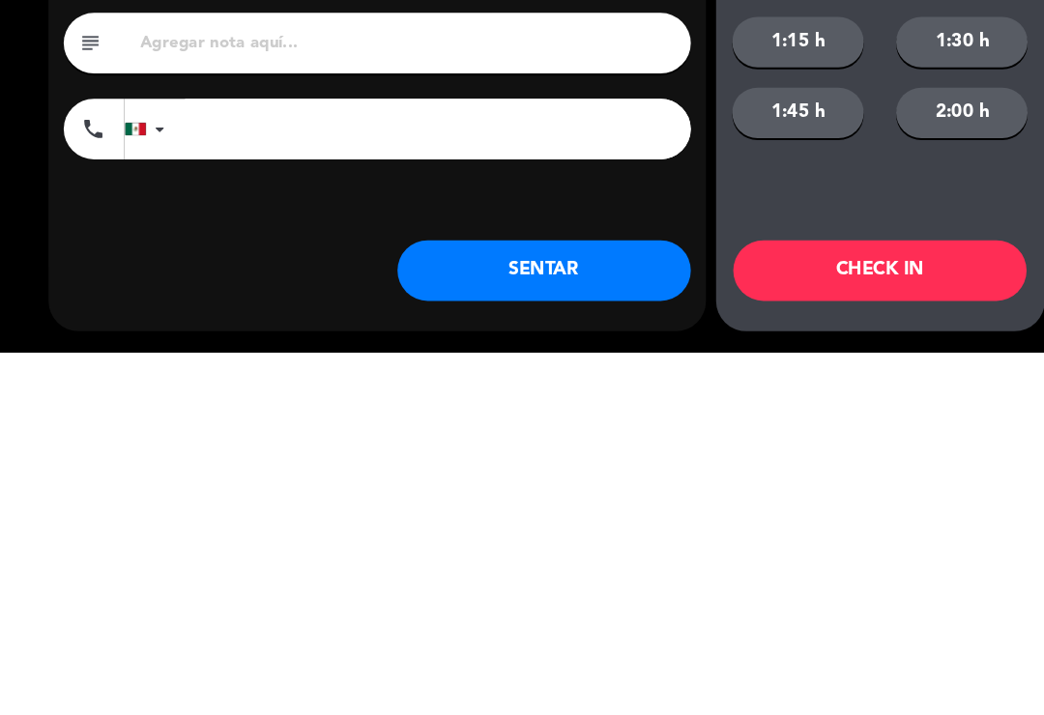
type input "Sra. [GEOGRAPHIC_DATA]"
click at [553, 609] on button "SENTAR" at bounding box center [520, 638] width 280 height 58
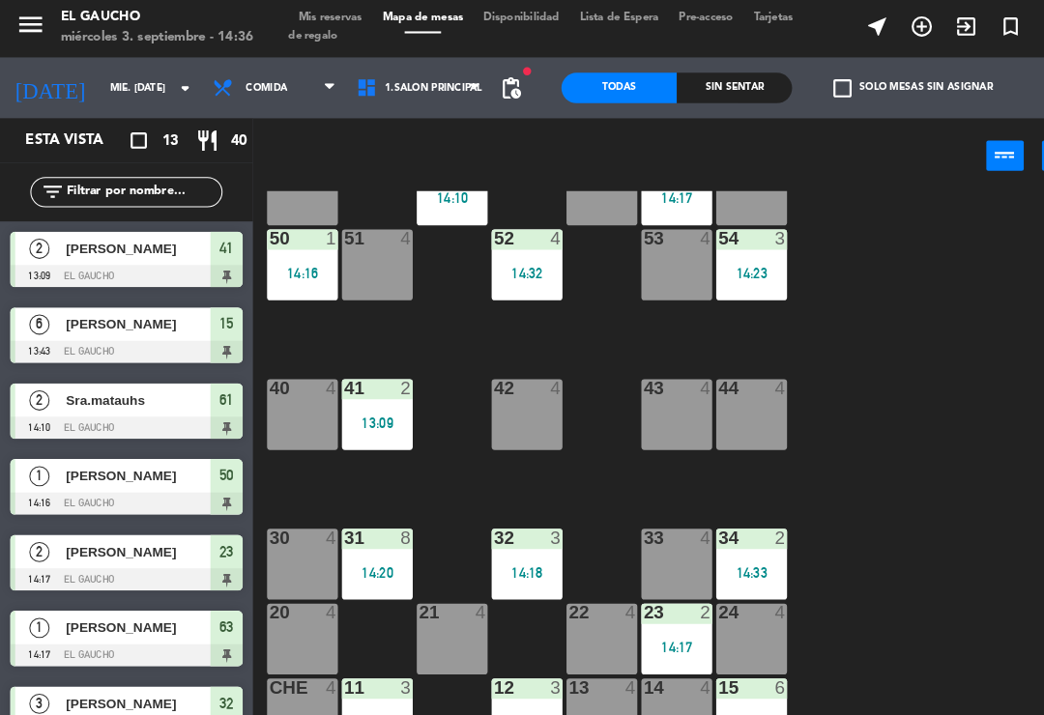
click at [654, 534] on div "33 4" at bounding box center [647, 542] width 68 height 68
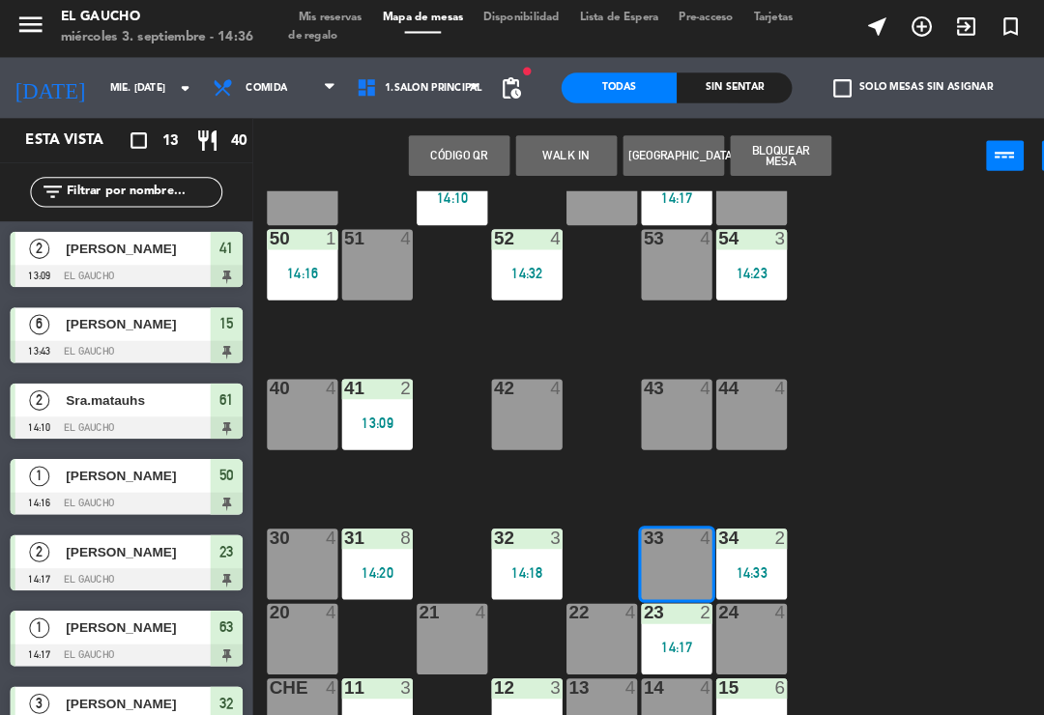
click at [552, 147] on button "WALK IN" at bounding box center [541, 151] width 97 height 39
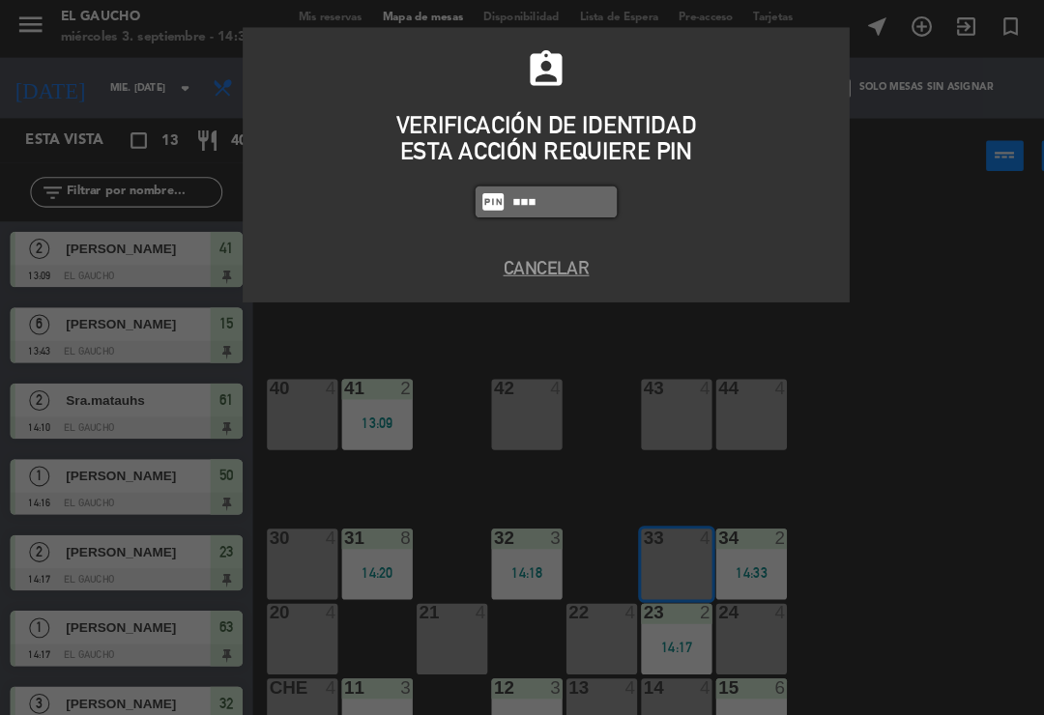
type input "0009"
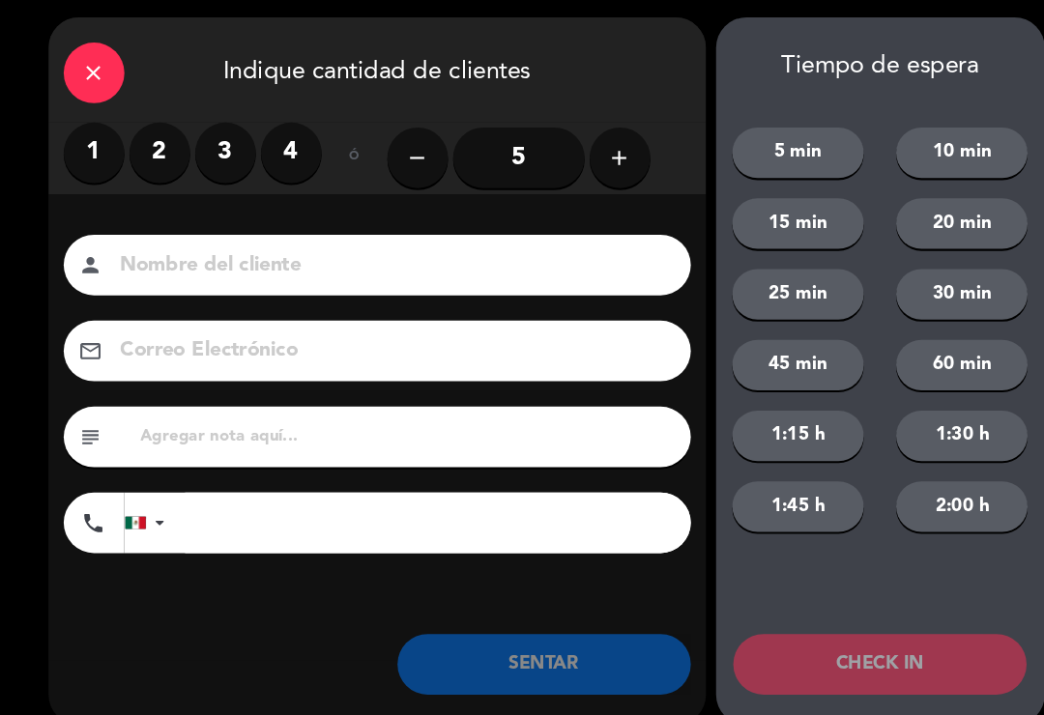
click at [163, 153] on label "2" at bounding box center [153, 149] width 58 height 58
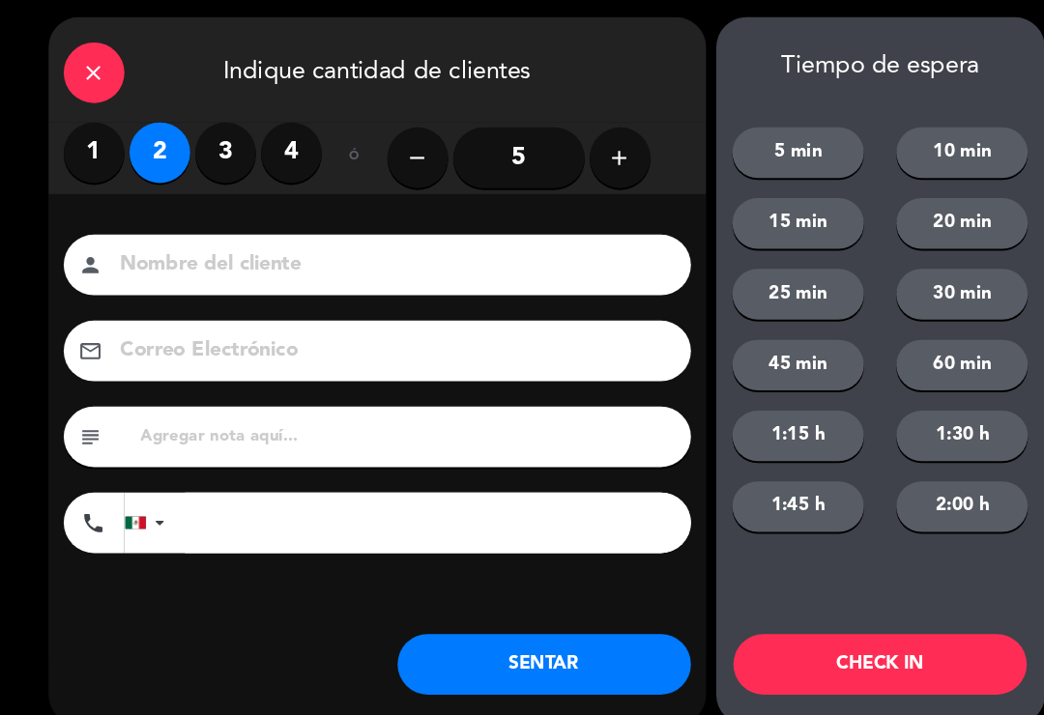
click at [339, 257] on input at bounding box center [374, 257] width 522 height 34
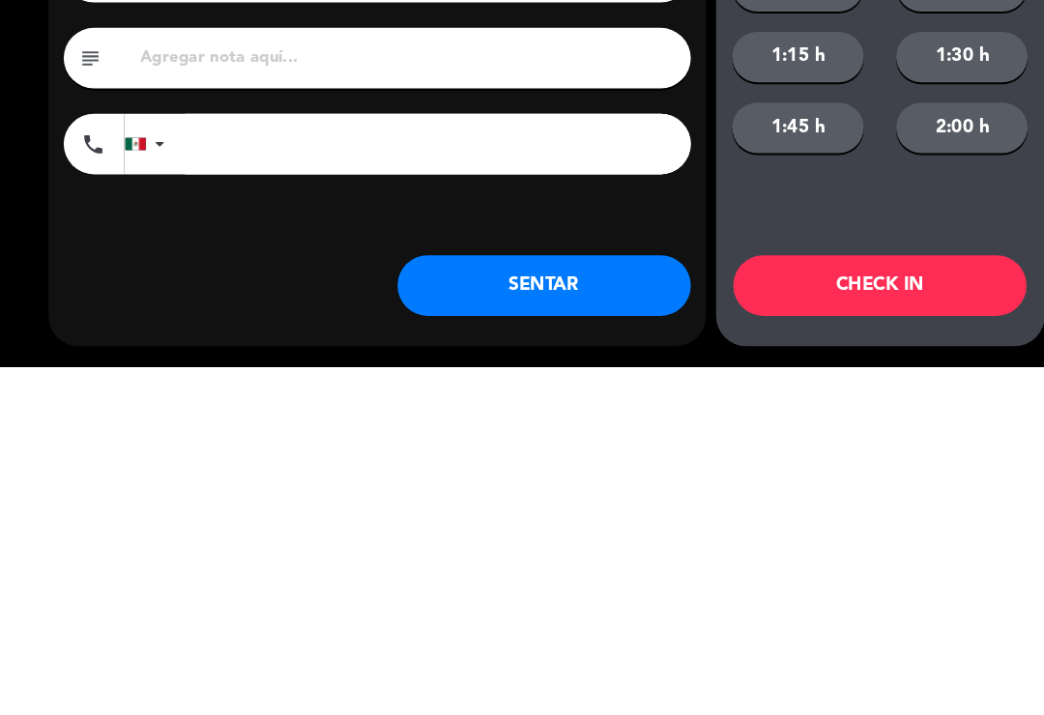
type input "[PERSON_NAME]"
click at [607, 609] on button "SENTAR" at bounding box center [520, 638] width 280 height 58
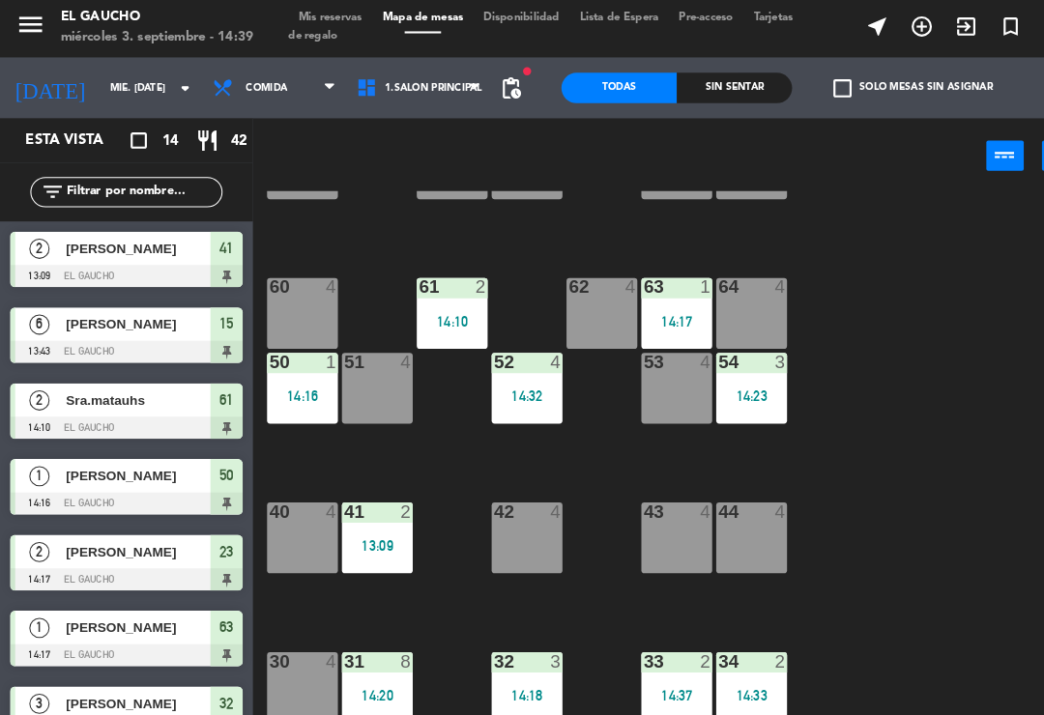
scroll to position [249, 0]
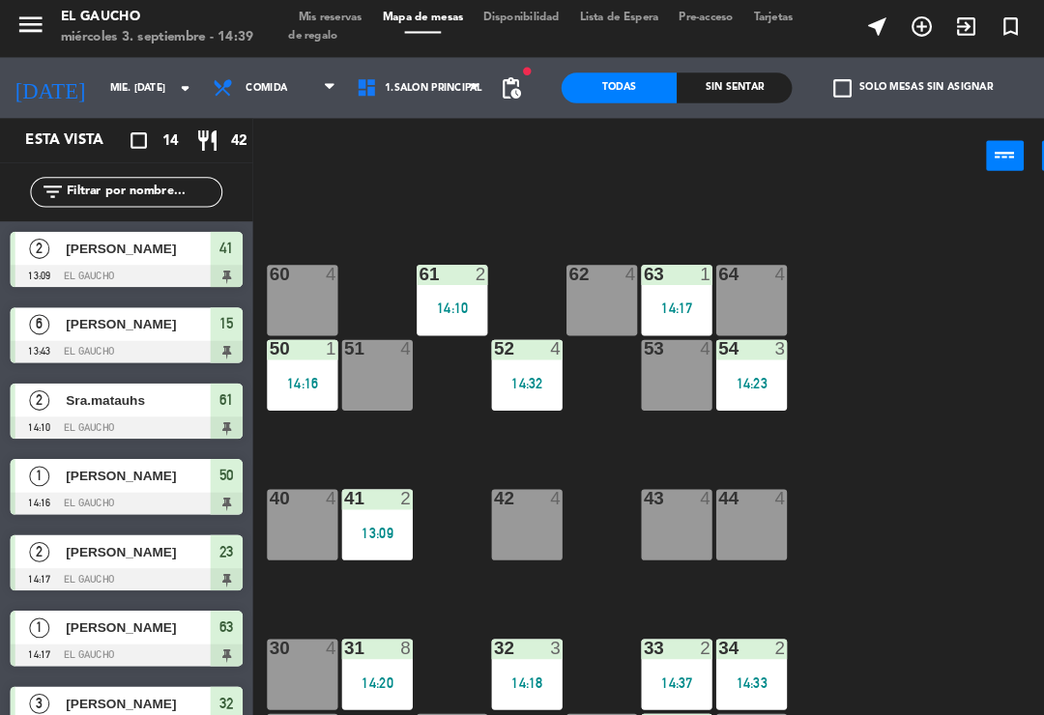
click at [296, 498] on div "40 4" at bounding box center [289, 505] width 68 height 68
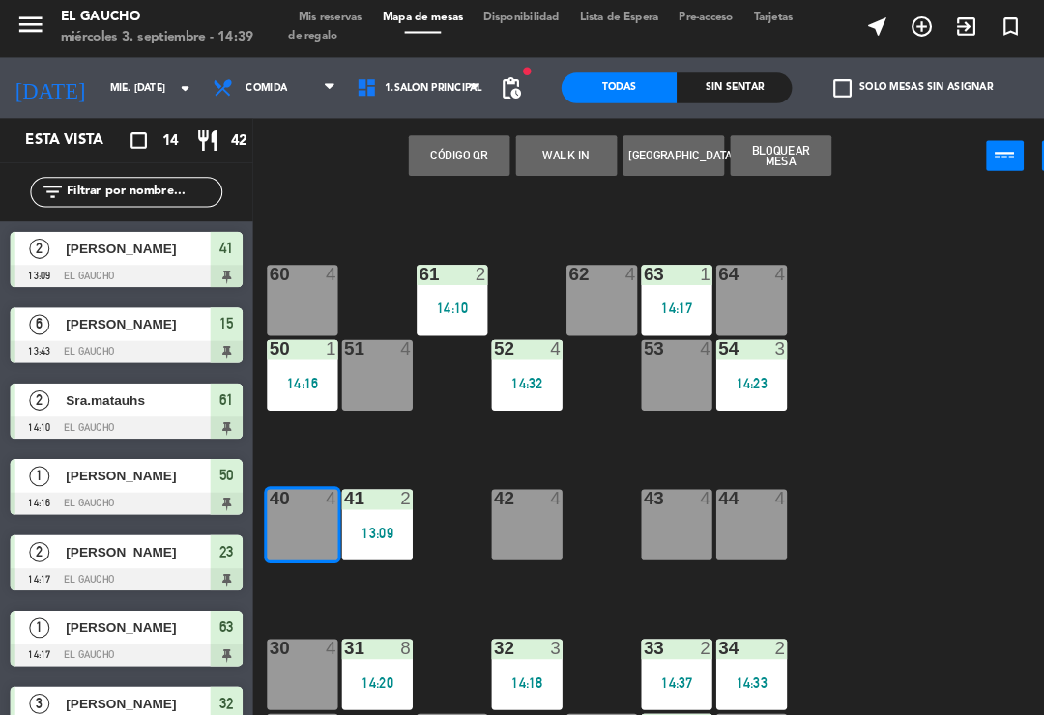
click at [542, 154] on button "WALK IN" at bounding box center [541, 151] width 97 height 39
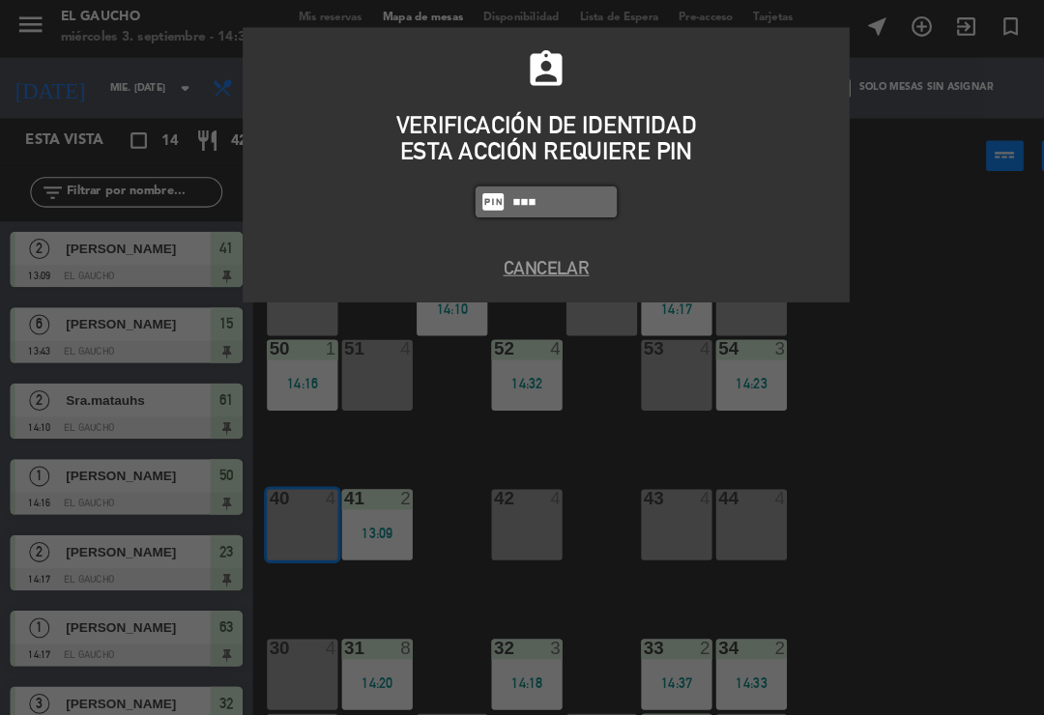
type input "0009"
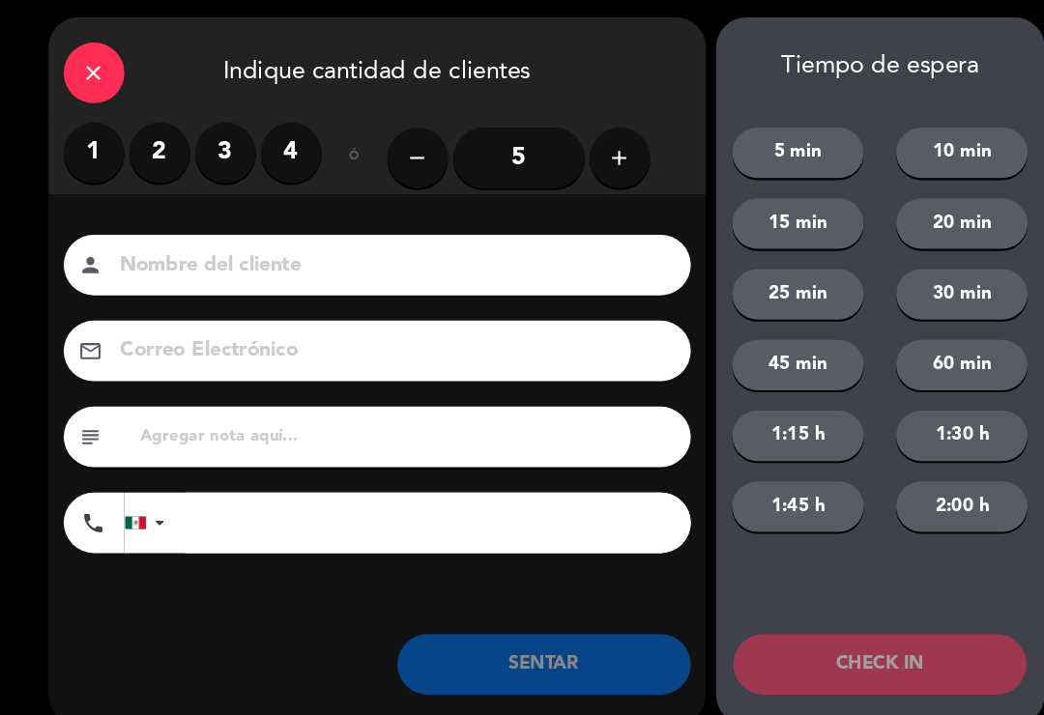
click at [174, 141] on label "2" at bounding box center [153, 149] width 58 height 58
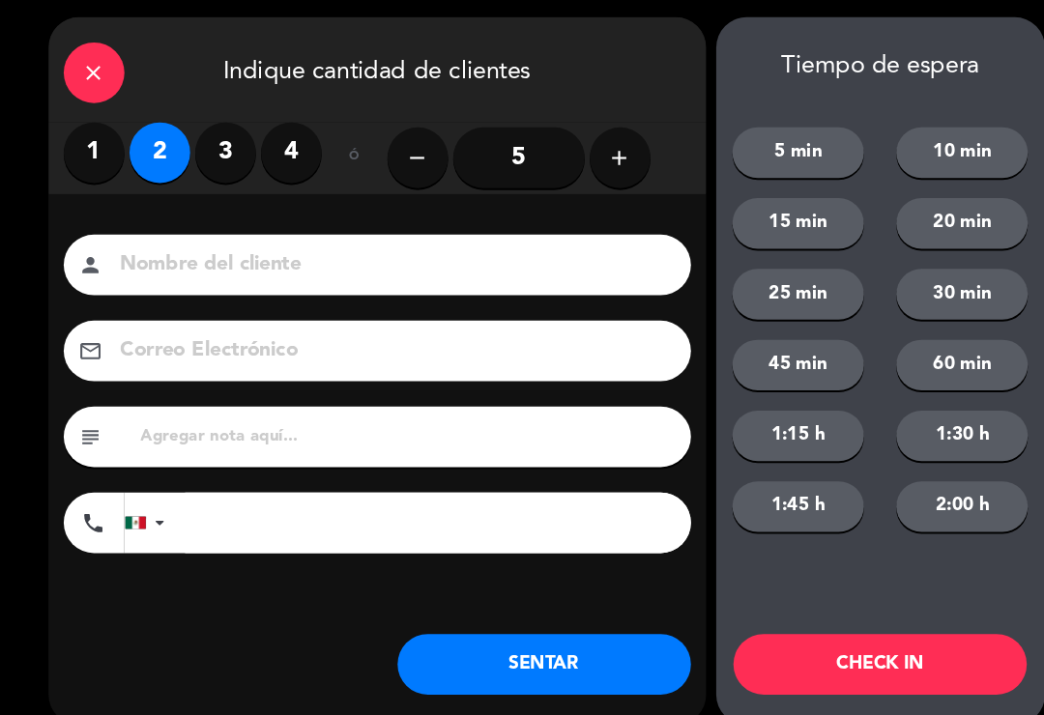
click at [264, 253] on input at bounding box center [374, 257] width 522 height 34
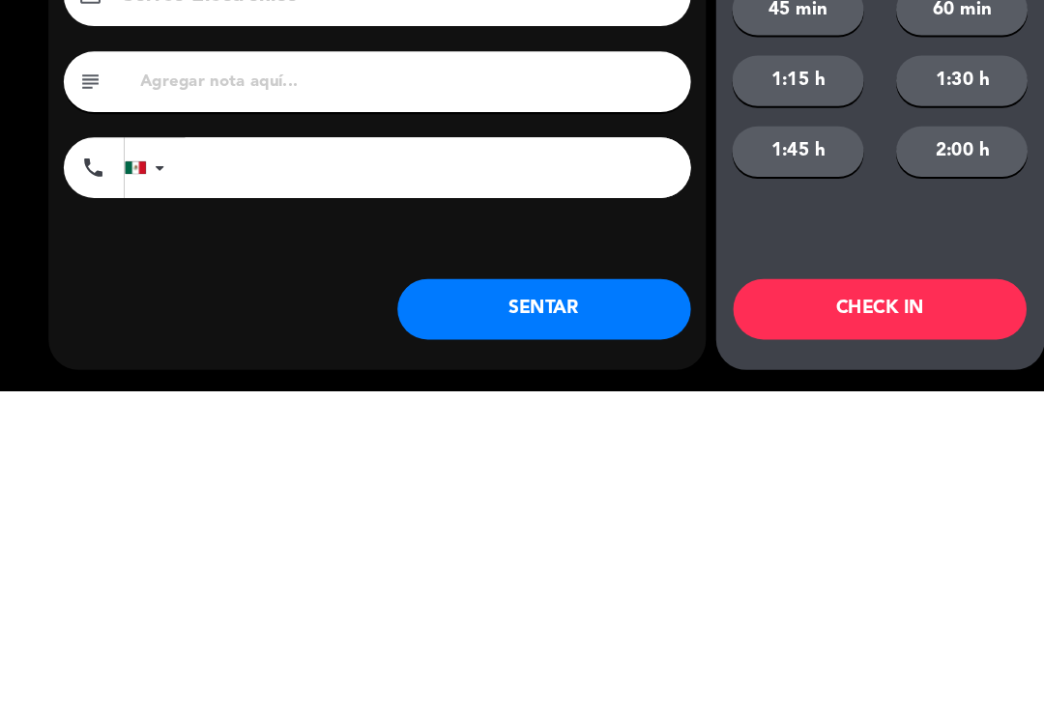
type input "Sr. [PERSON_NAME]"
click at [563, 609] on button "SENTAR" at bounding box center [520, 638] width 280 height 58
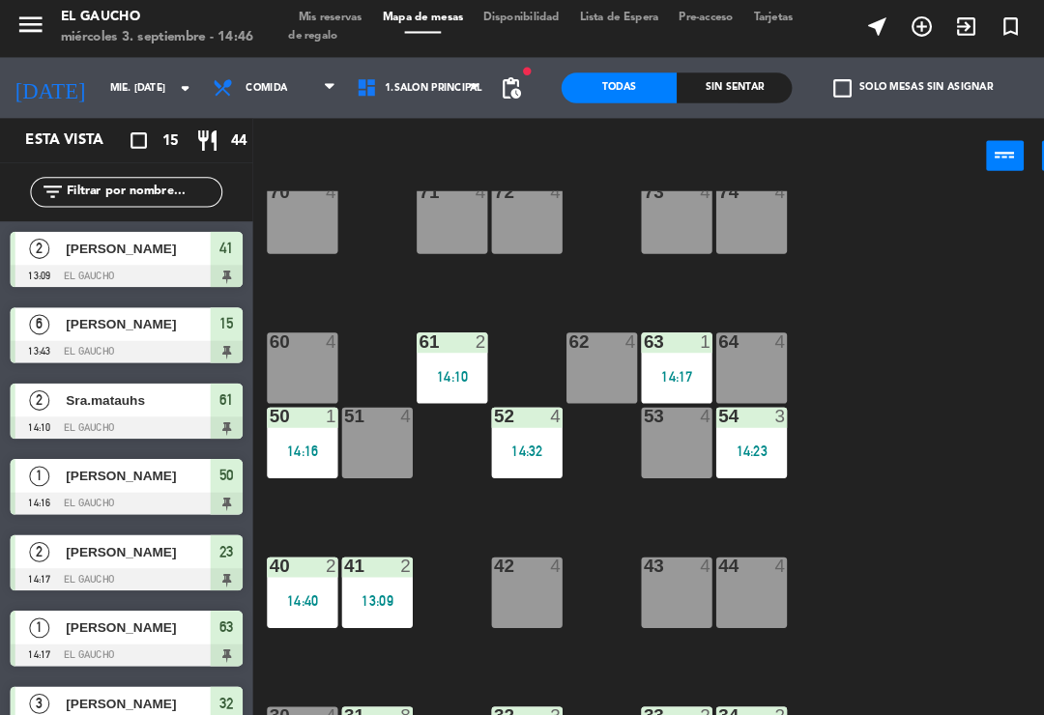
scroll to position [186, 0]
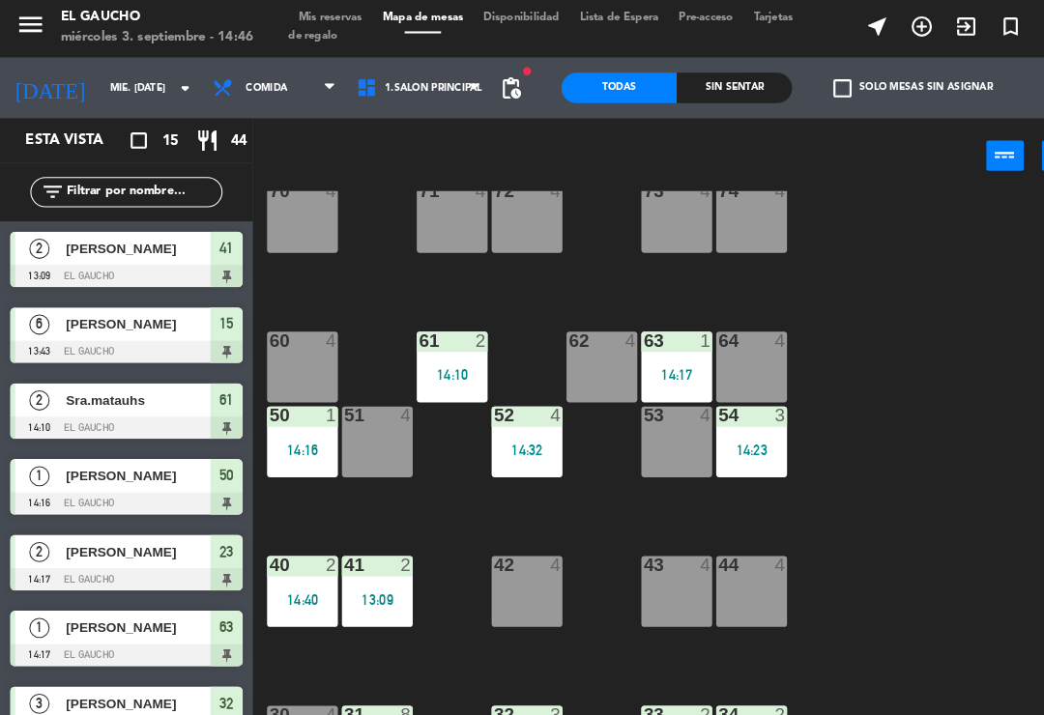
click at [644, 355] on div "14:17" at bounding box center [647, 362] width 68 height 14
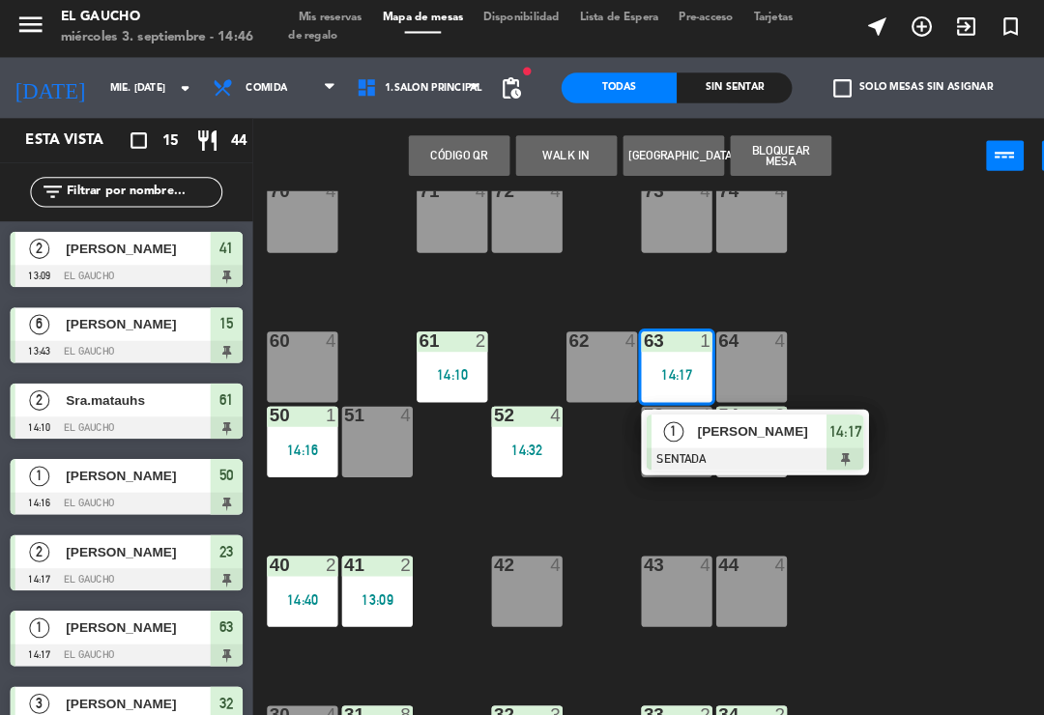
click at [743, 418] on span "[PERSON_NAME]" at bounding box center [729, 415] width 124 height 20
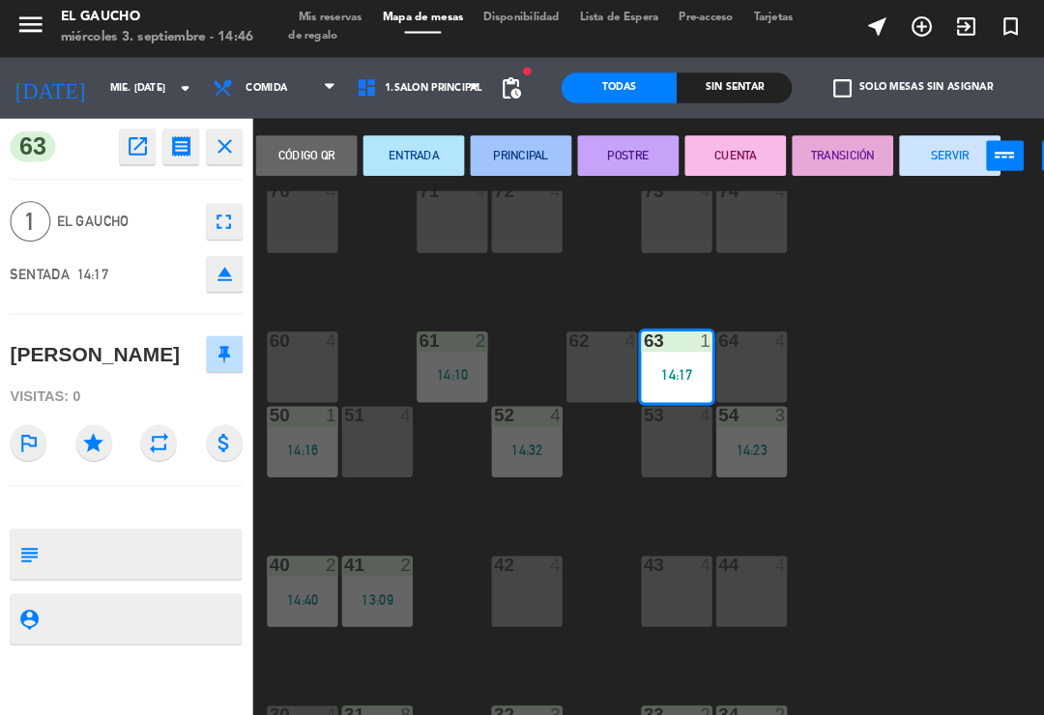
click at [892, 153] on button "SERVIR" at bounding box center [907, 151] width 97 height 39
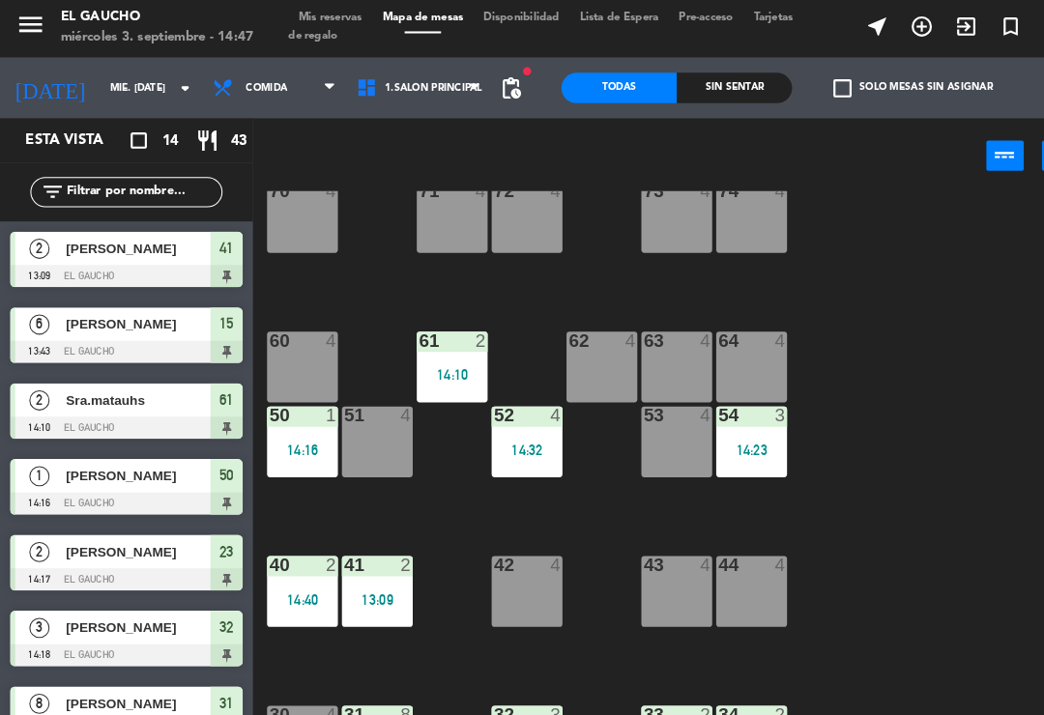
click at [647, 353] on div "63 4" at bounding box center [647, 354] width 68 height 68
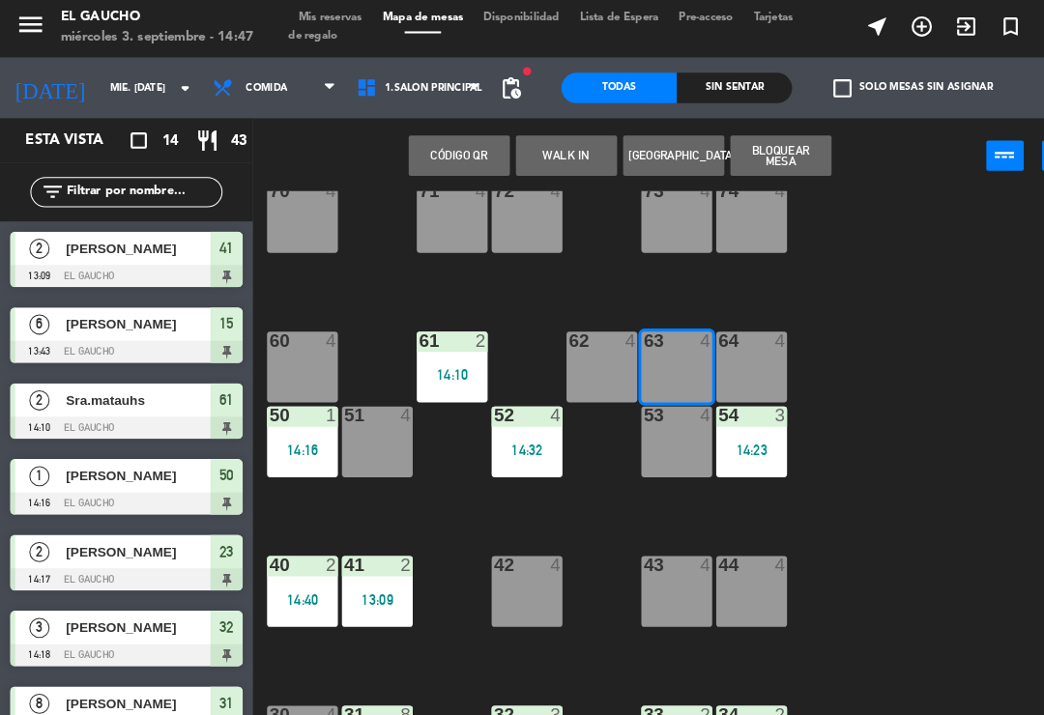
click at [534, 151] on button "WALK IN" at bounding box center [541, 151] width 97 height 39
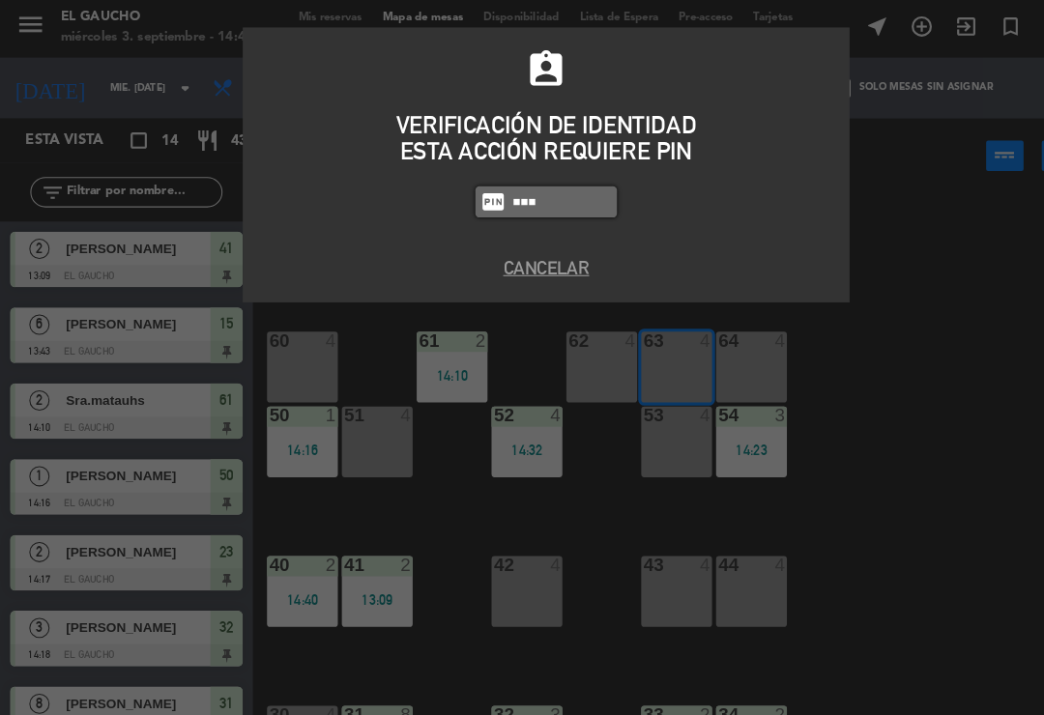
type input "0009"
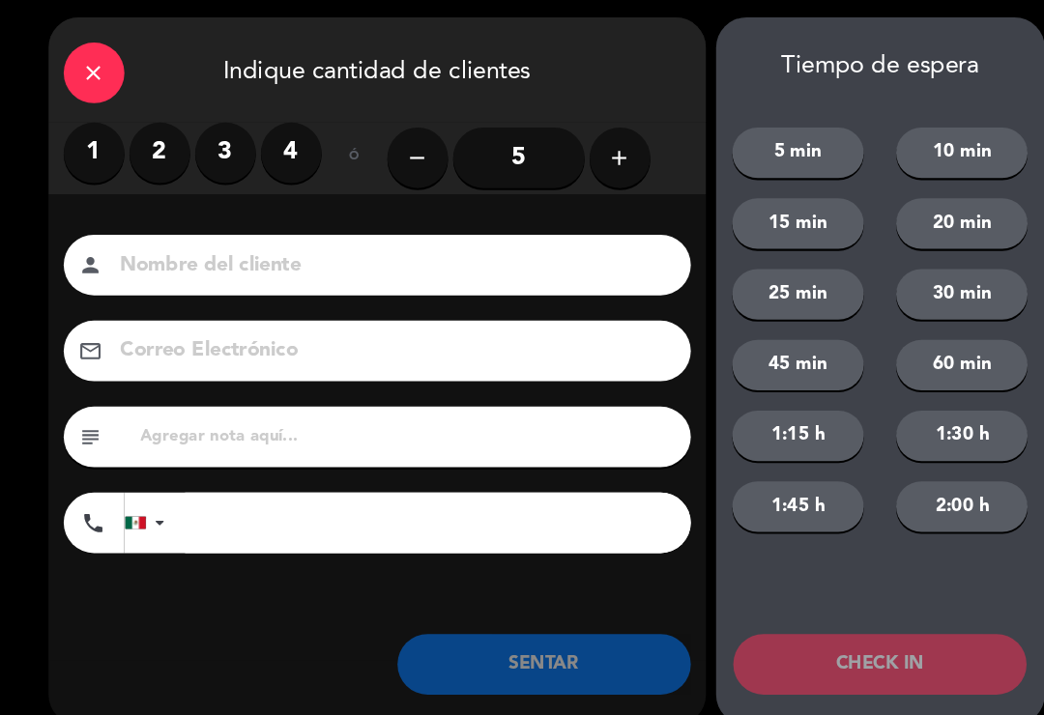
click at [149, 138] on label "2" at bounding box center [153, 149] width 58 height 58
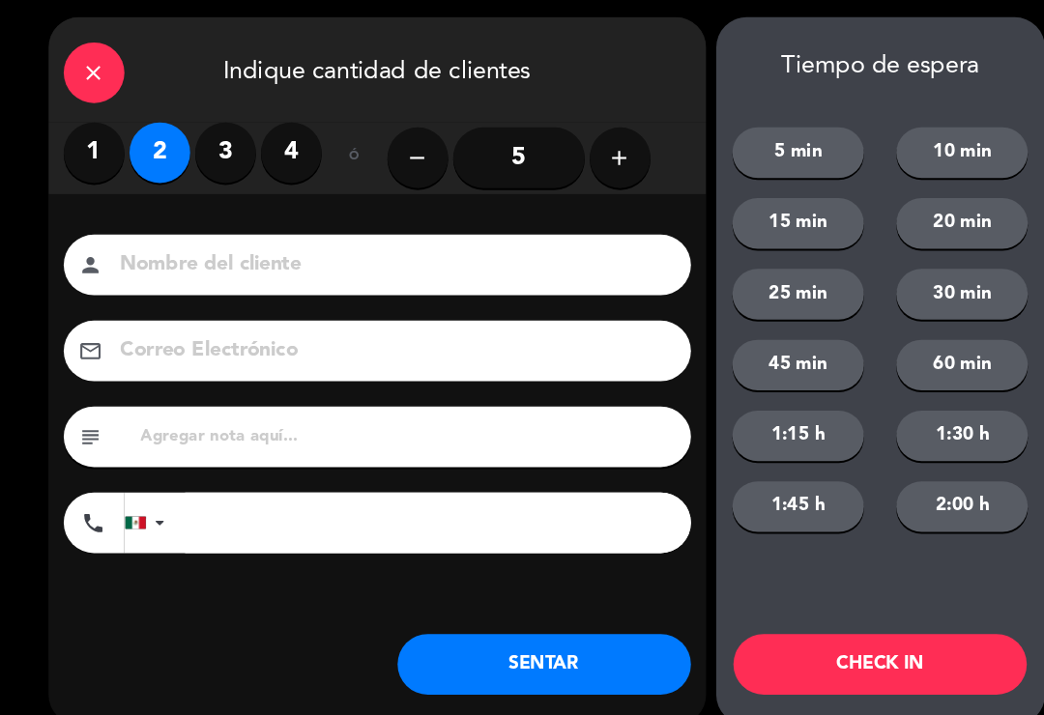
click at [306, 256] on input at bounding box center [374, 257] width 522 height 34
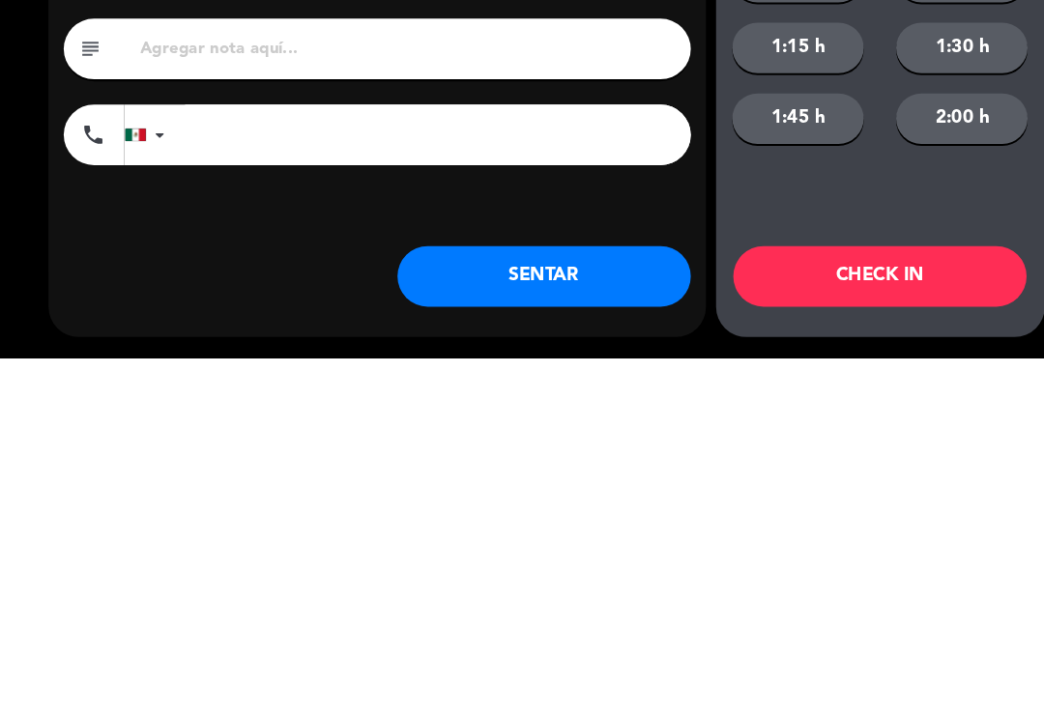
type input "Sra [PERSON_NAME]"
click at [598, 609] on button "SENTAR" at bounding box center [520, 638] width 280 height 58
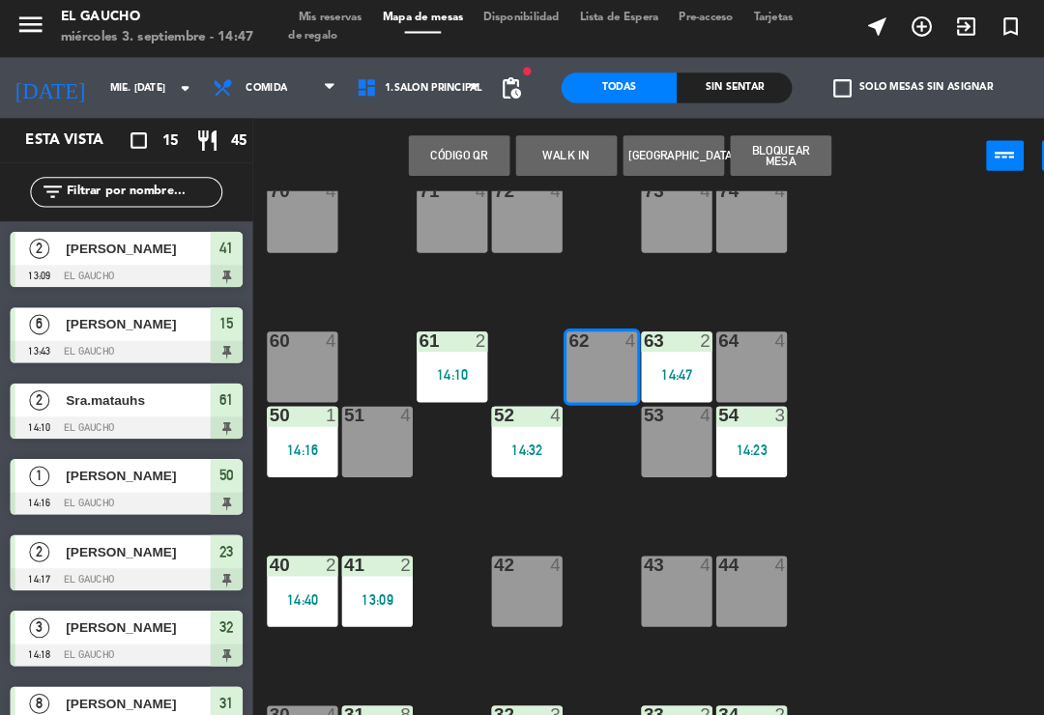
click at [551, 149] on button "WALK IN" at bounding box center [541, 151] width 97 height 39
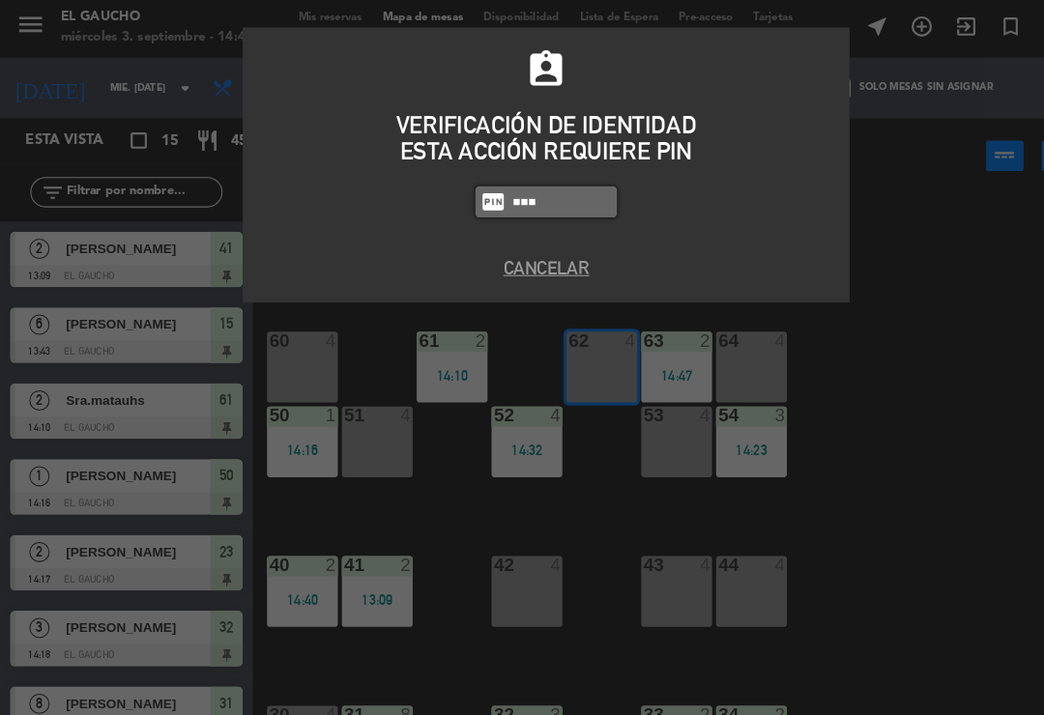
type input "0009"
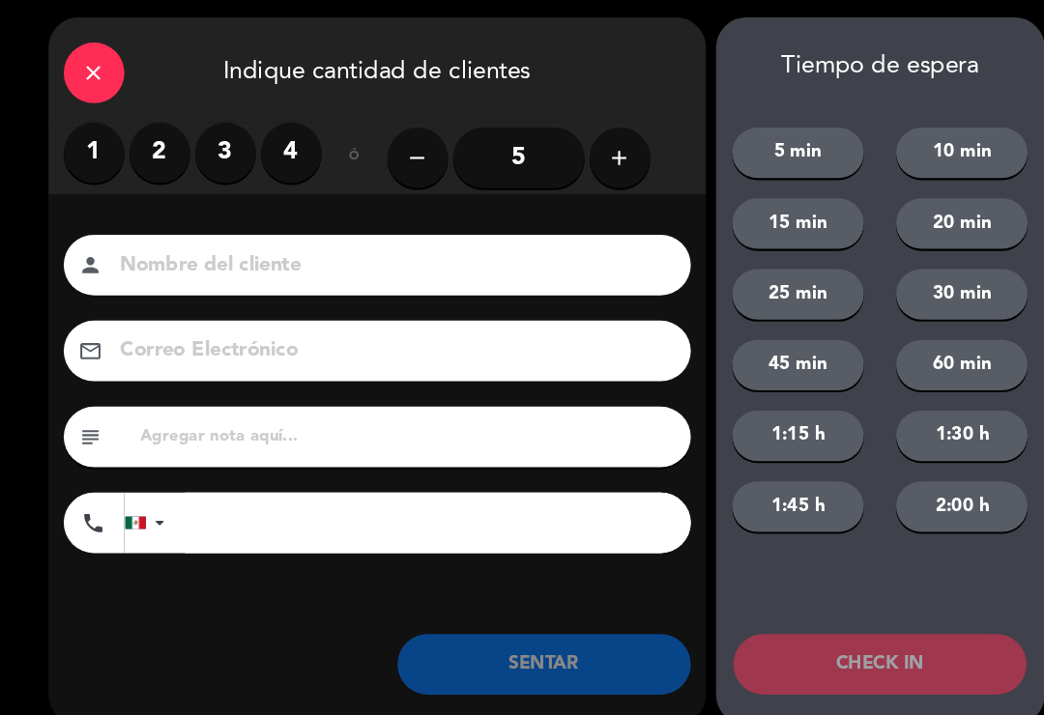
click at [157, 142] on label "2" at bounding box center [153, 149] width 58 height 58
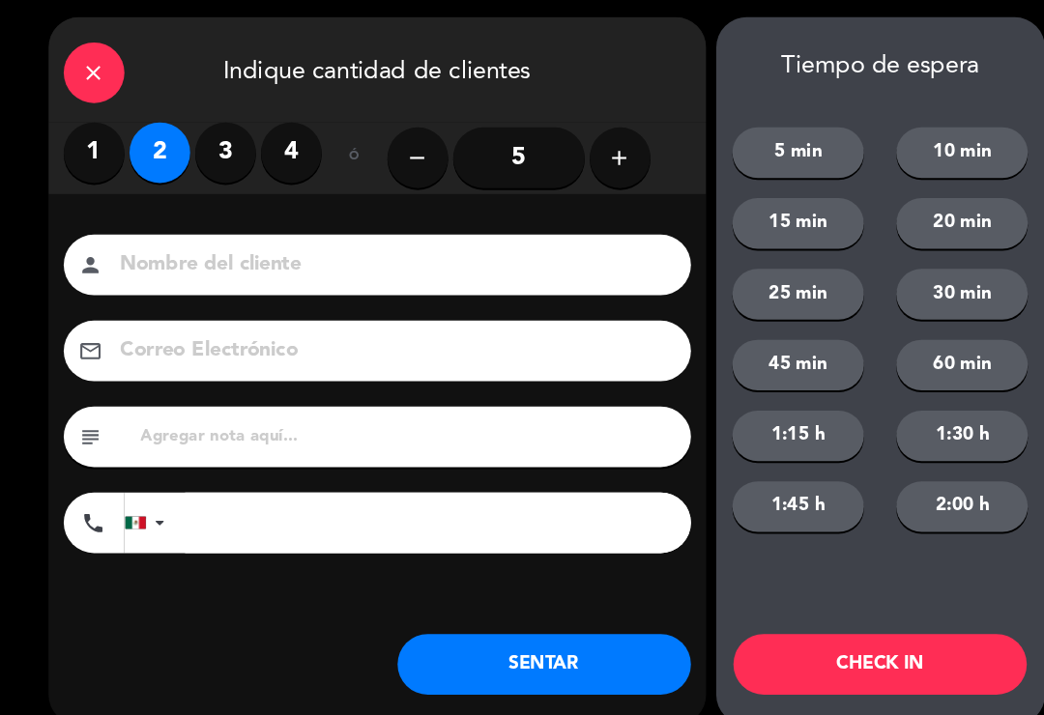
click at [363, 254] on input at bounding box center [374, 257] width 522 height 34
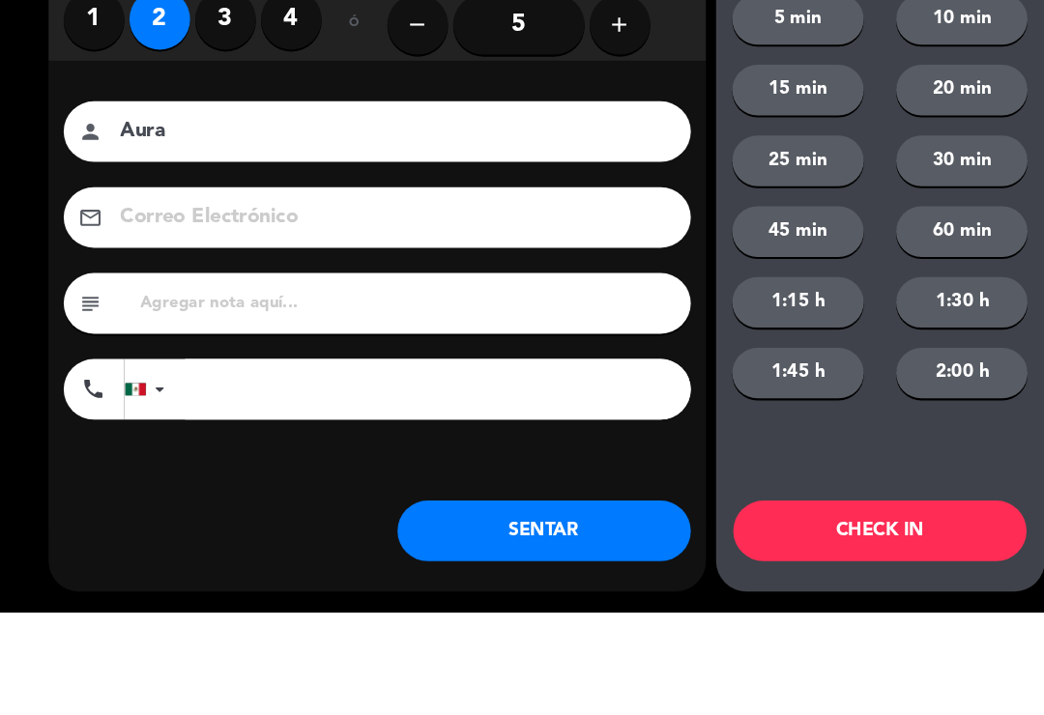
type input "Aura"
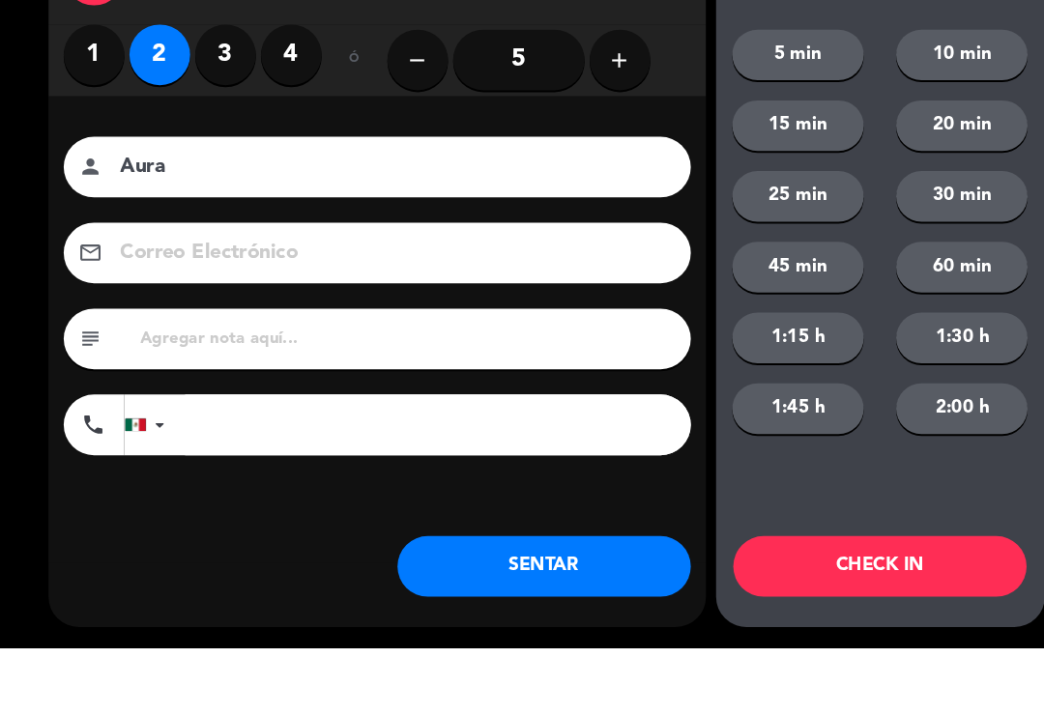
click at [569, 609] on button "SENTAR" at bounding box center [520, 638] width 280 height 58
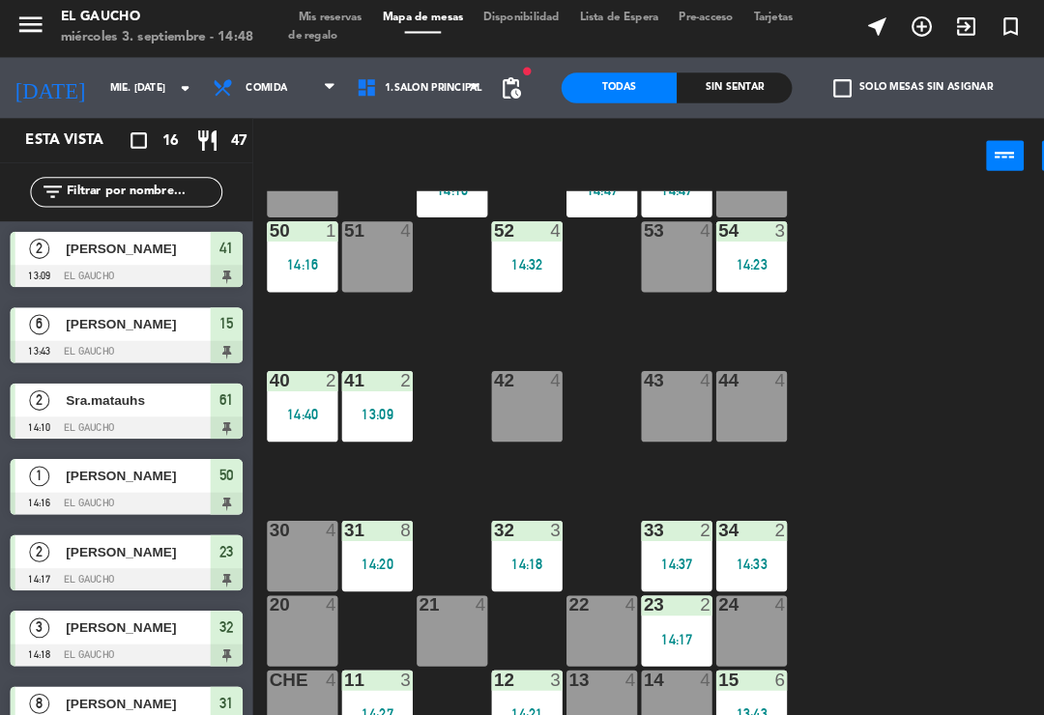
scroll to position [362, 0]
click at [363, 378] on div "41 2 13:09" at bounding box center [361, 392] width 68 height 68
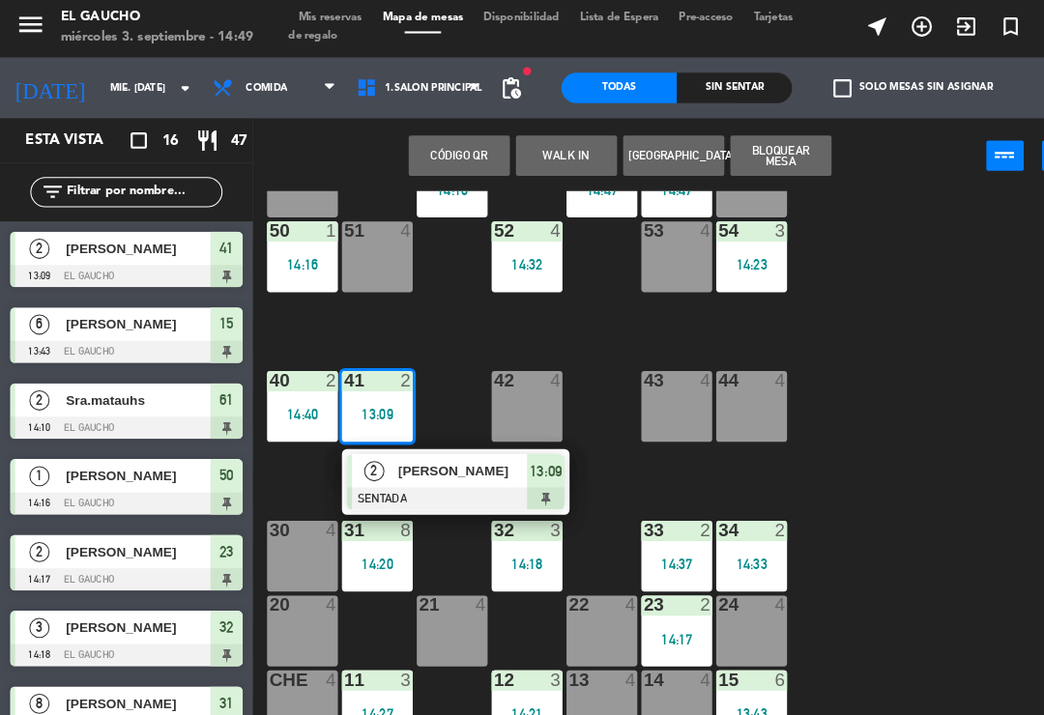
click at [467, 443] on span "[PERSON_NAME]" at bounding box center [443, 453] width 124 height 20
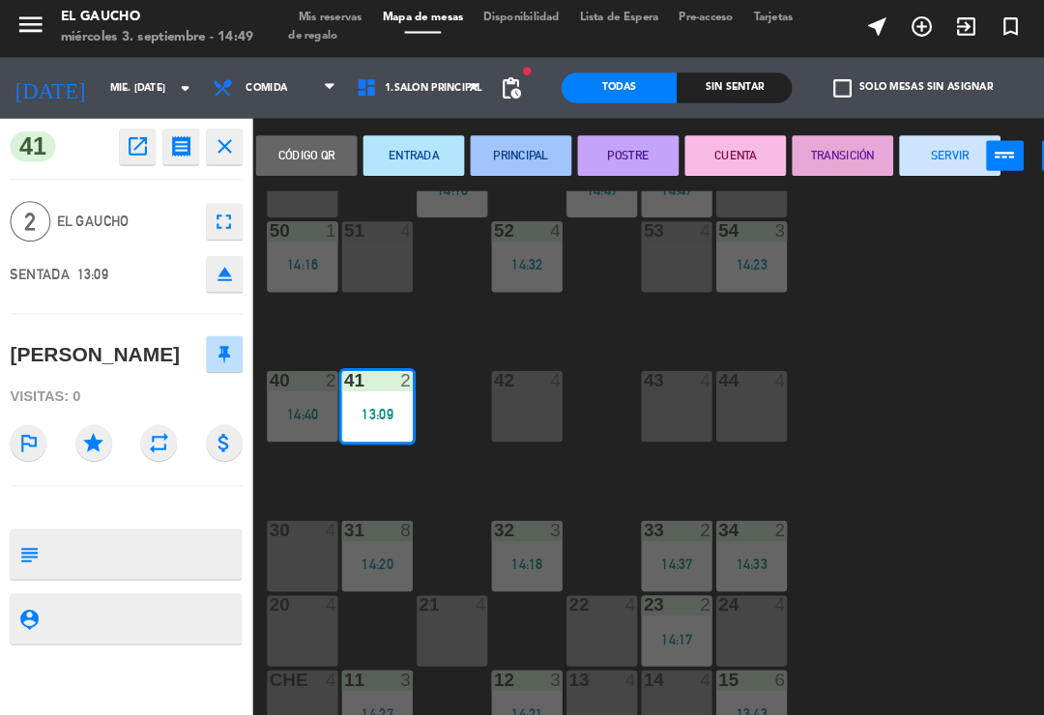
click at [901, 147] on button "SERVIR" at bounding box center [907, 151] width 97 height 39
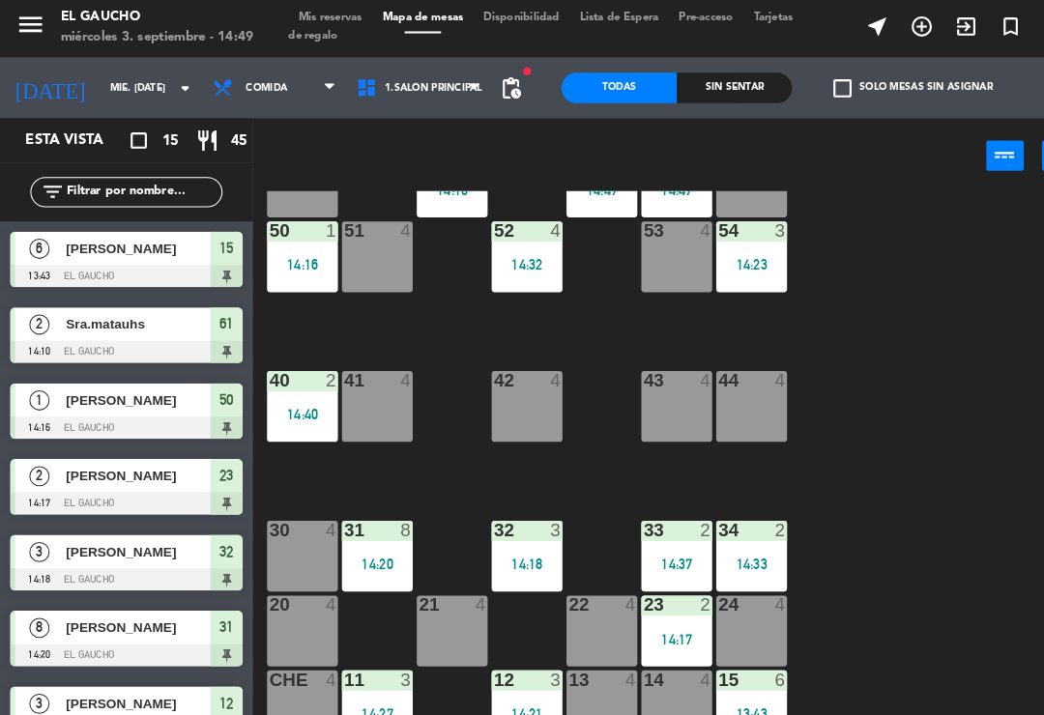
click at [345, 385] on div "41 4" at bounding box center [361, 392] width 68 height 68
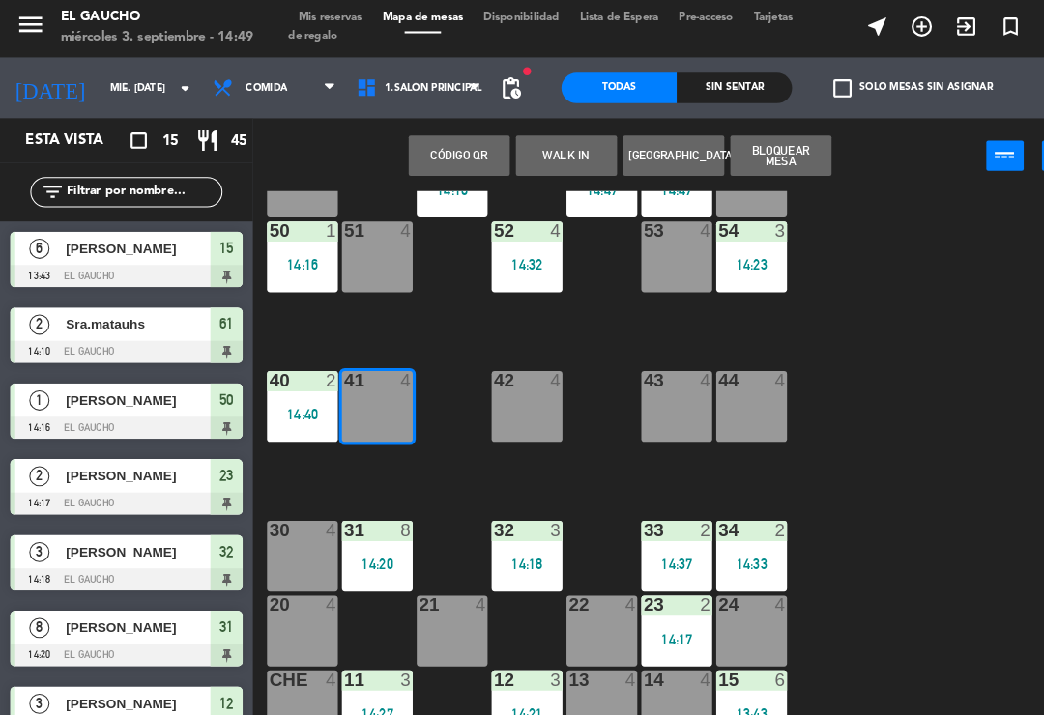
click at [549, 153] on button "WALK IN" at bounding box center [541, 151] width 97 height 39
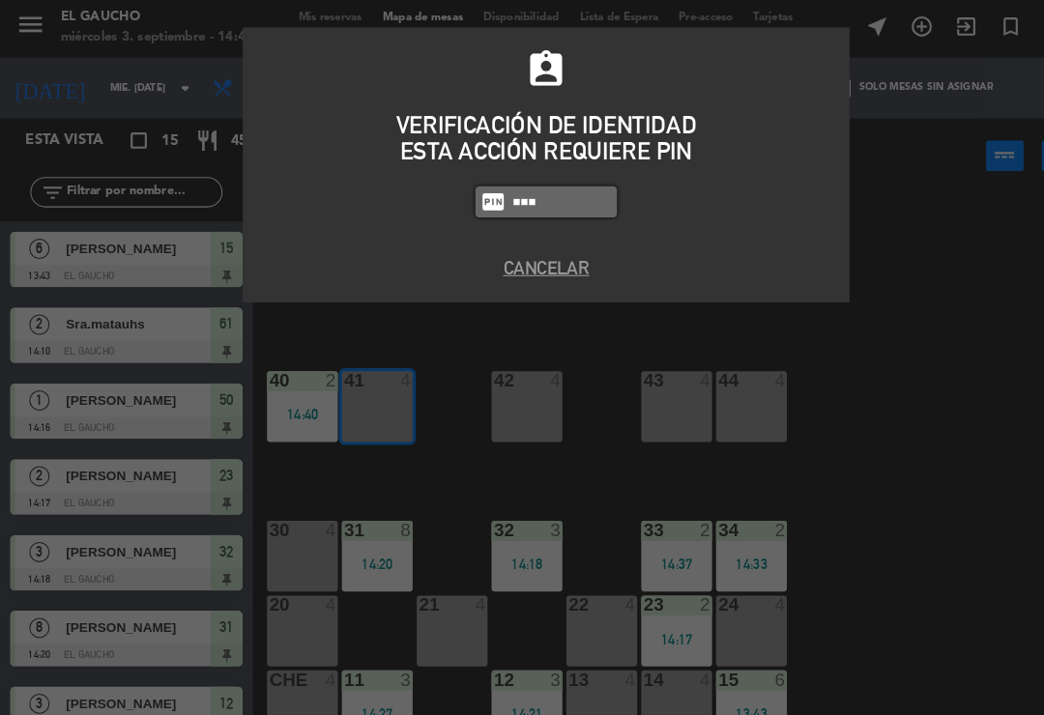
type input "0009"
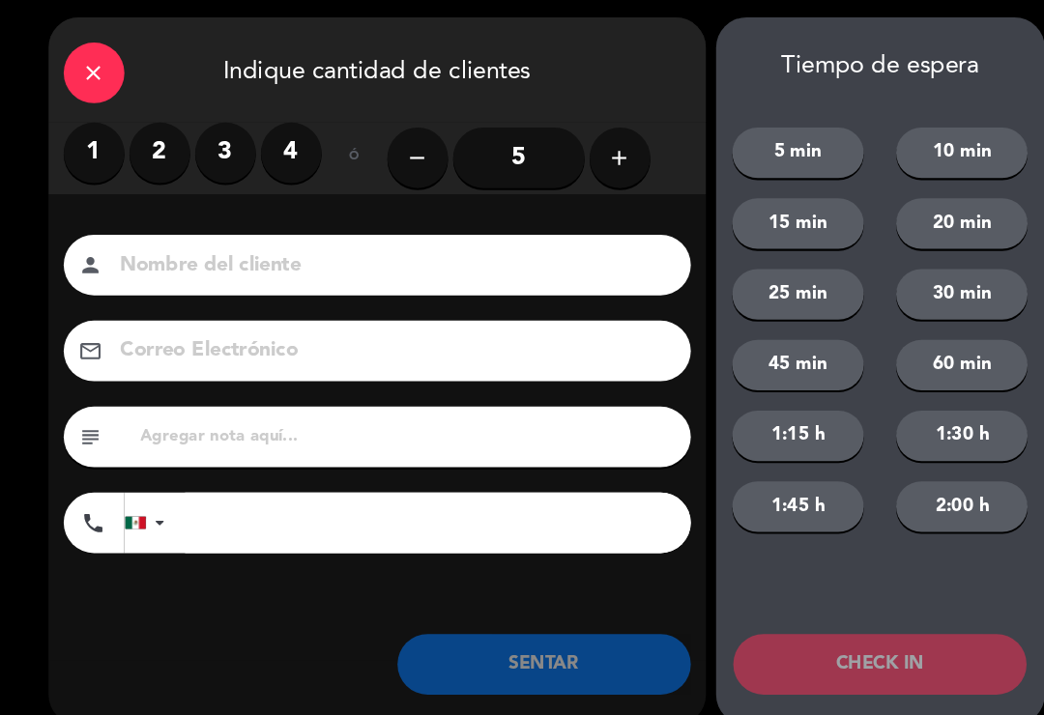
click at [219, 137] on label "3" at bounding box center [216, 149] width 58 height 58
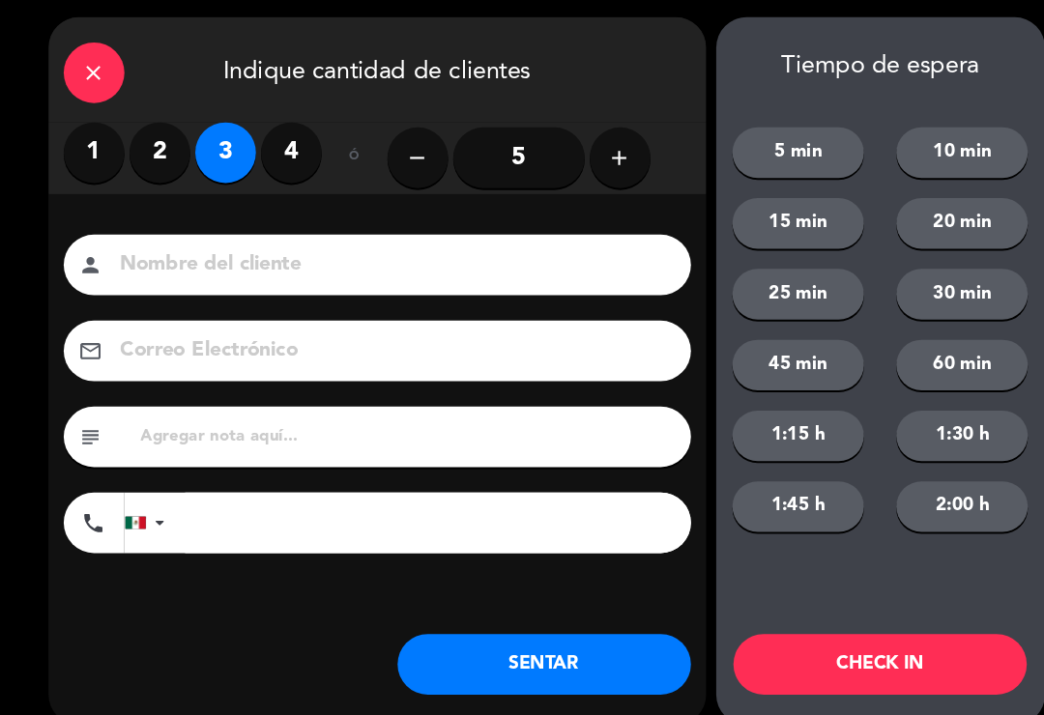
click at [306, 263] on input at bounding box center [374, 257] width 522 height 34
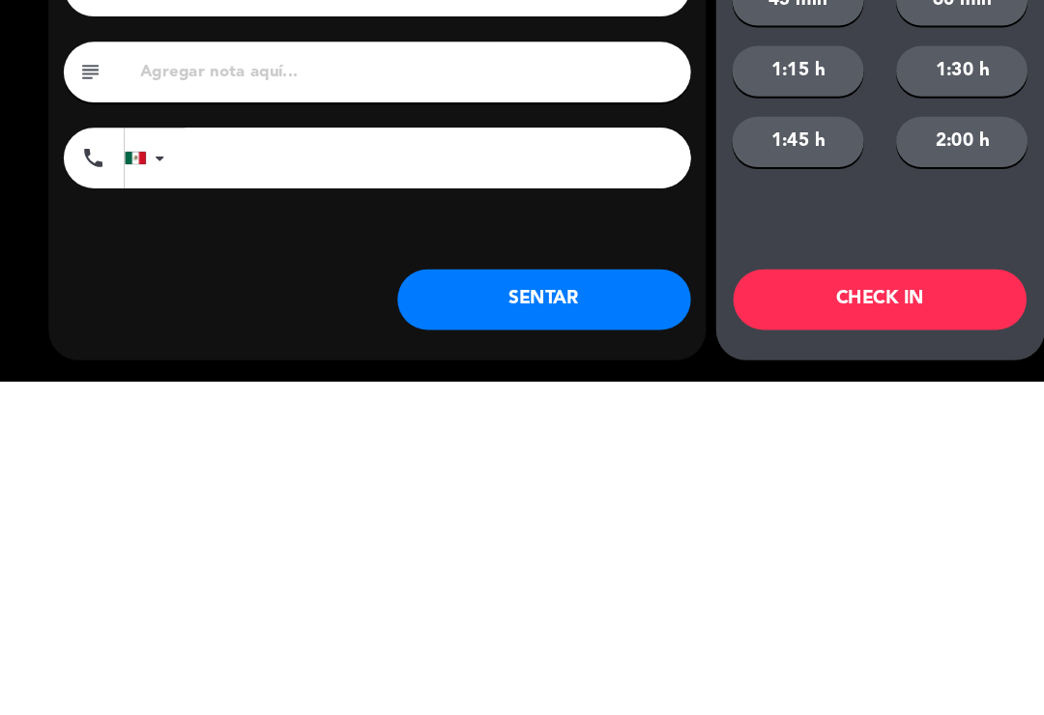
type input "[PERSON_NAME]"
click at [577, 609] on button "SENTAR" at bounding box center [520, 638] width 280 height 58
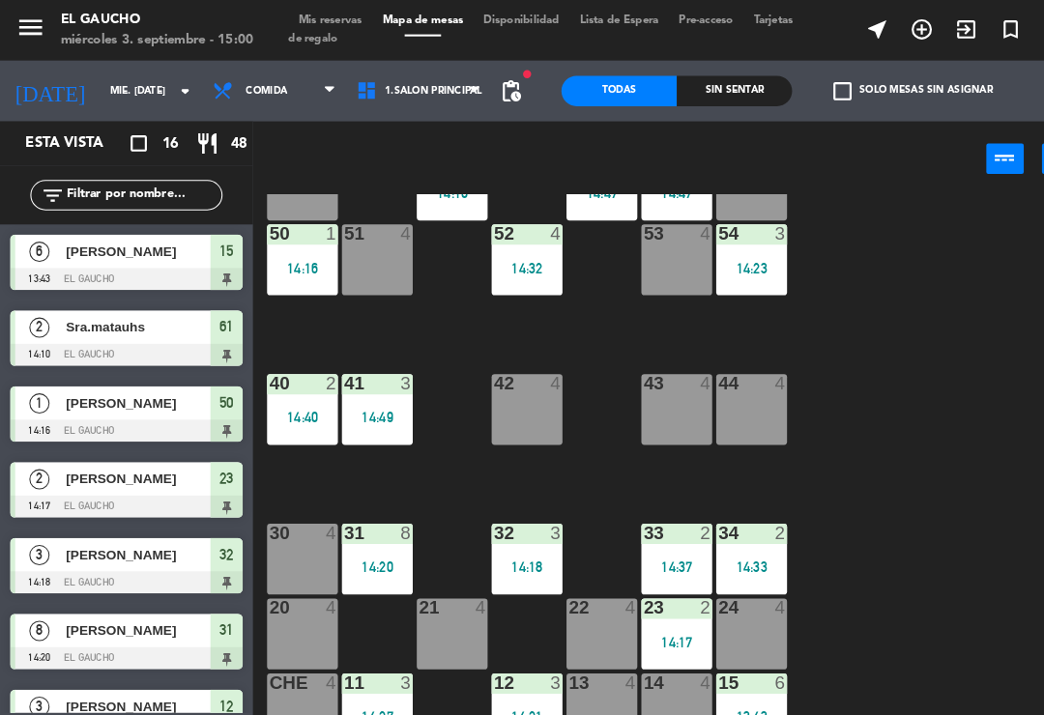
click at [739, 536] on div "14:33" at bounding box center [718, 542] width 68 height 14
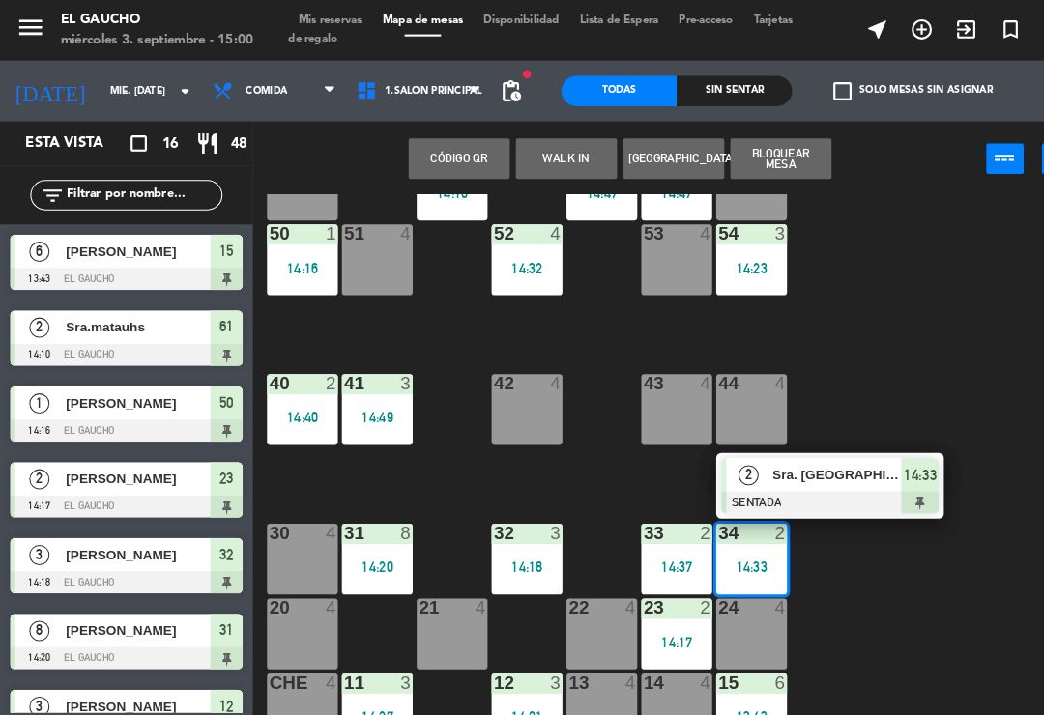
click at [812, 458] on span "Sra. [GEOGRAPHIC_DATA]" at bounding box center [800, 454] width 124 height 20
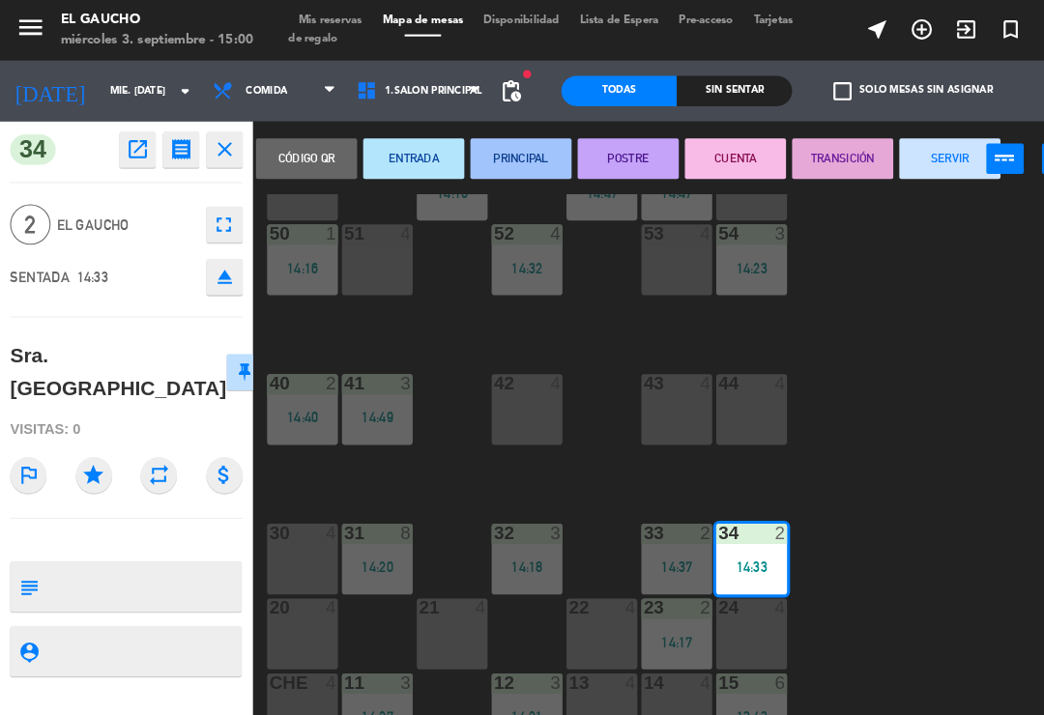
click at [894, 154] on button "SERVIR" at bounding box center [907, 151] width 97 height 39
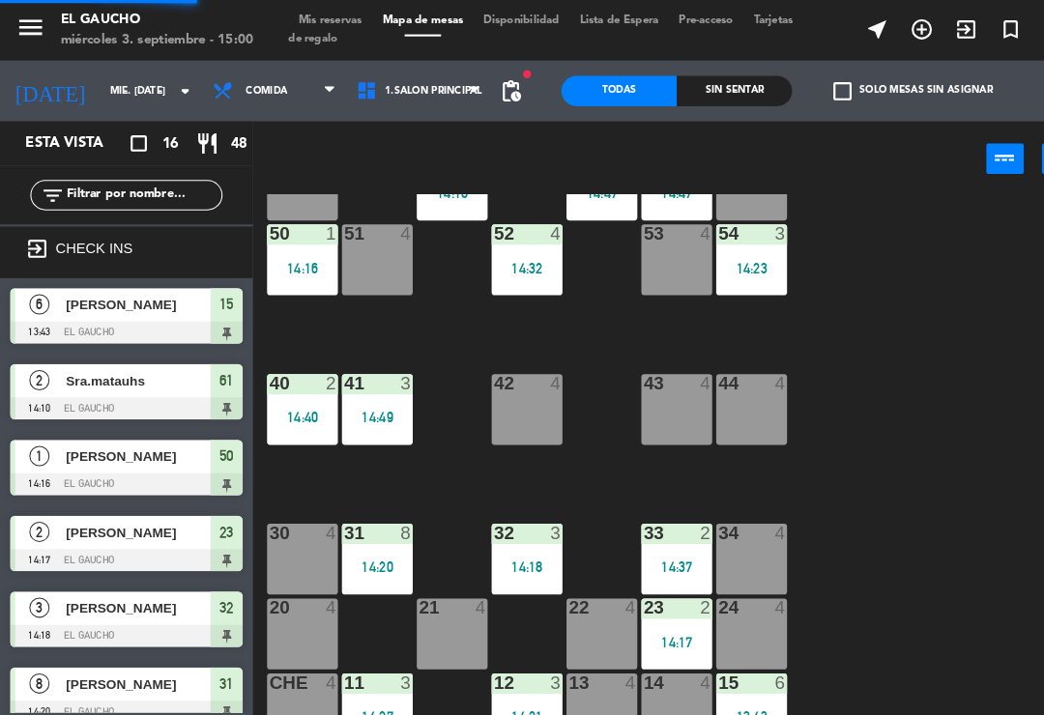
scroll to position [0, 0]
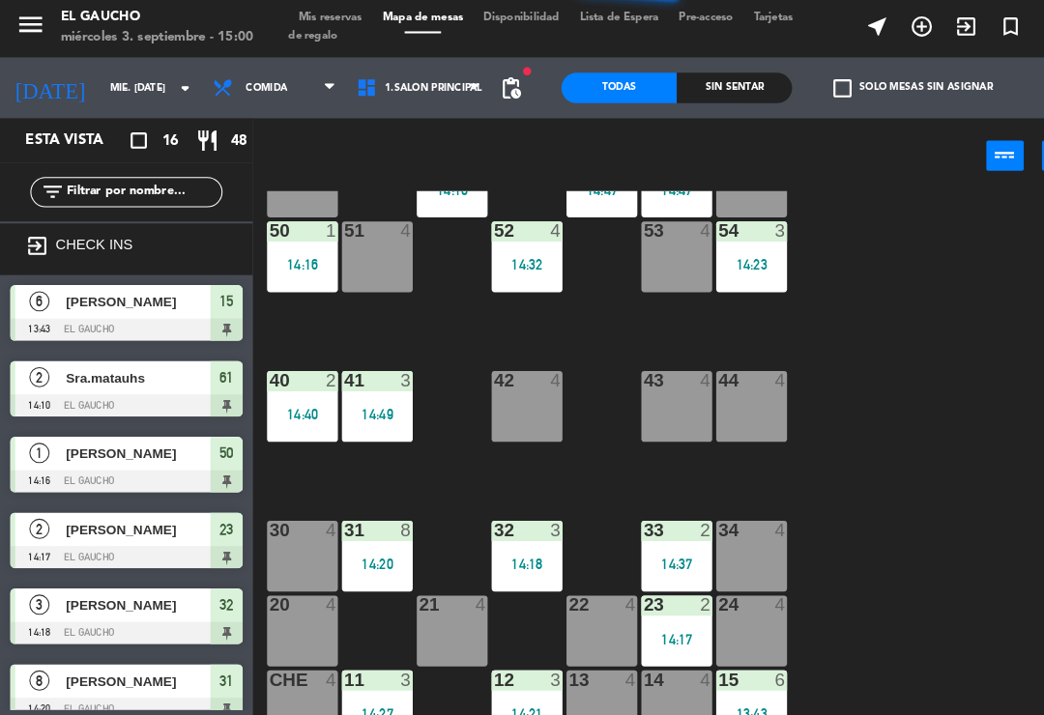
click at [648, 599] on div "23 2 14:17" at bounding box center [647, 606] width 68 height 68
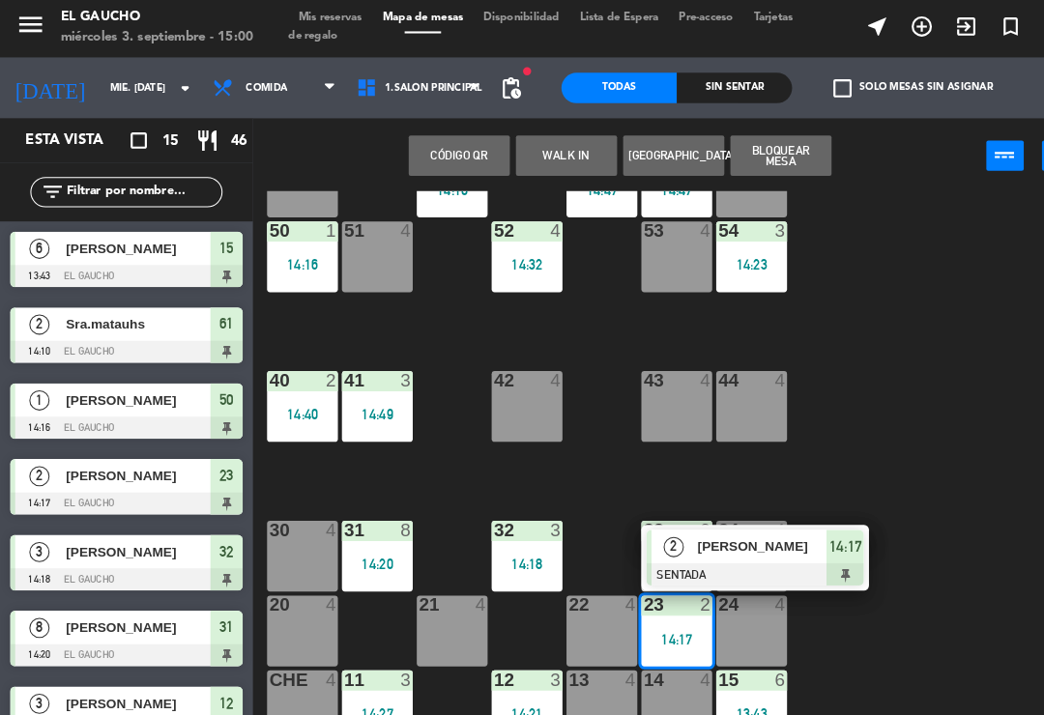
click at [699, 528] on span "[PERSON_NAME]" at bounding box center [729, 525] width 124 height 20
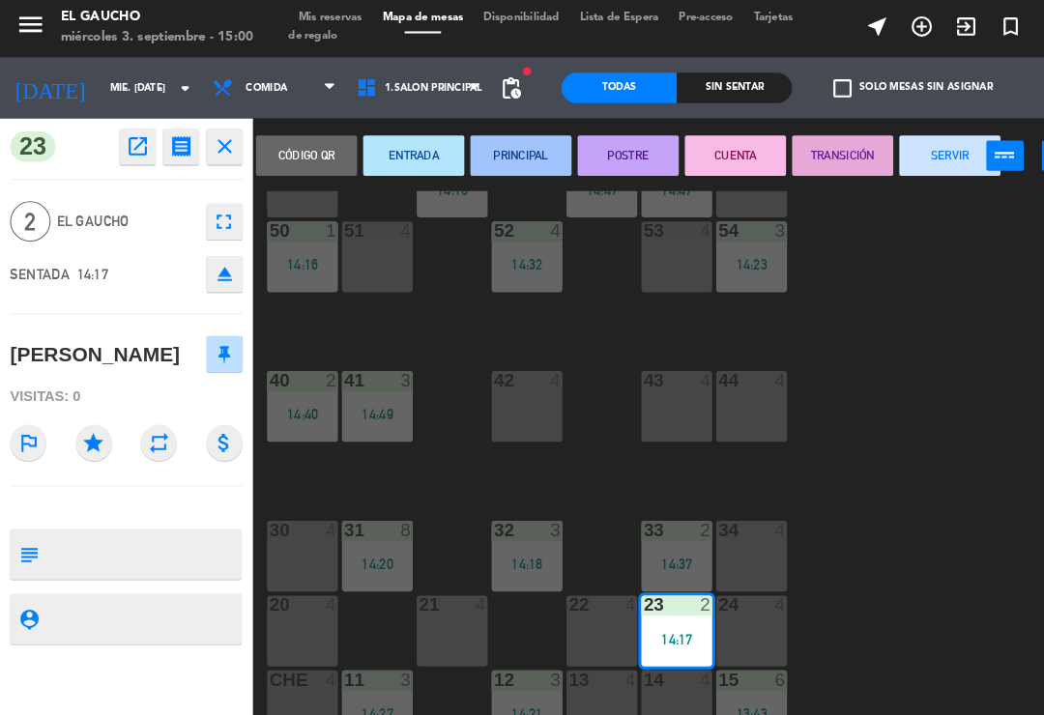
click at [883, 156] on button "SERVIR" at bounding box center [907, 151] width 97 height 39
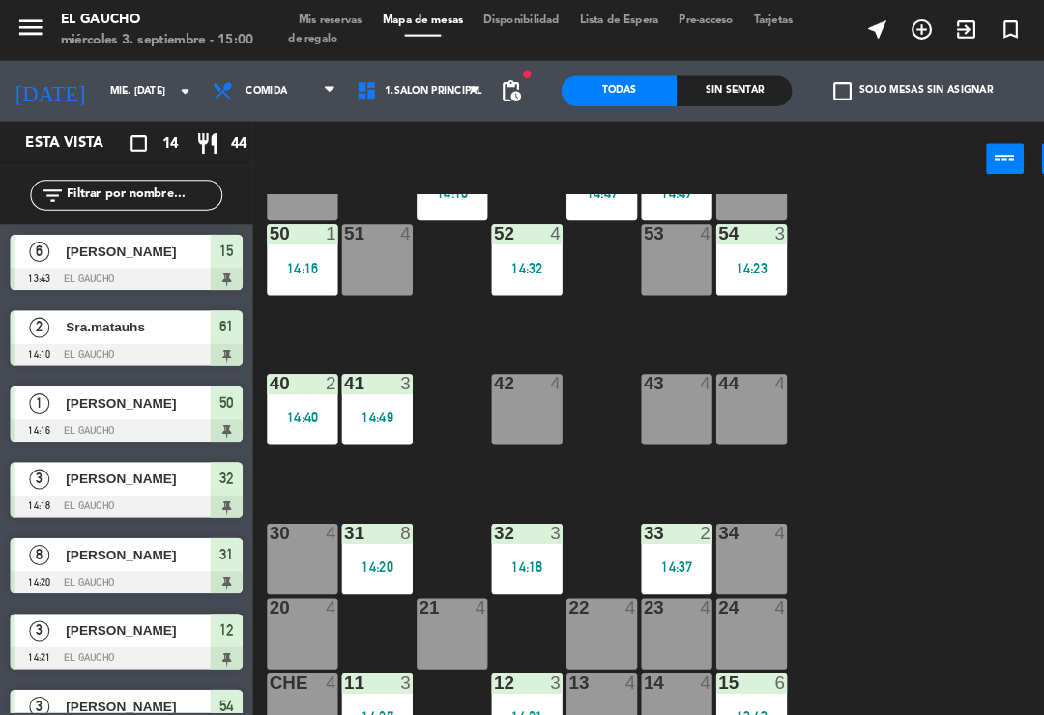
scroll to position [362, 0]
click at [724, 535] on div "34 4" at bounding box center [718, 535] width 68 height 68
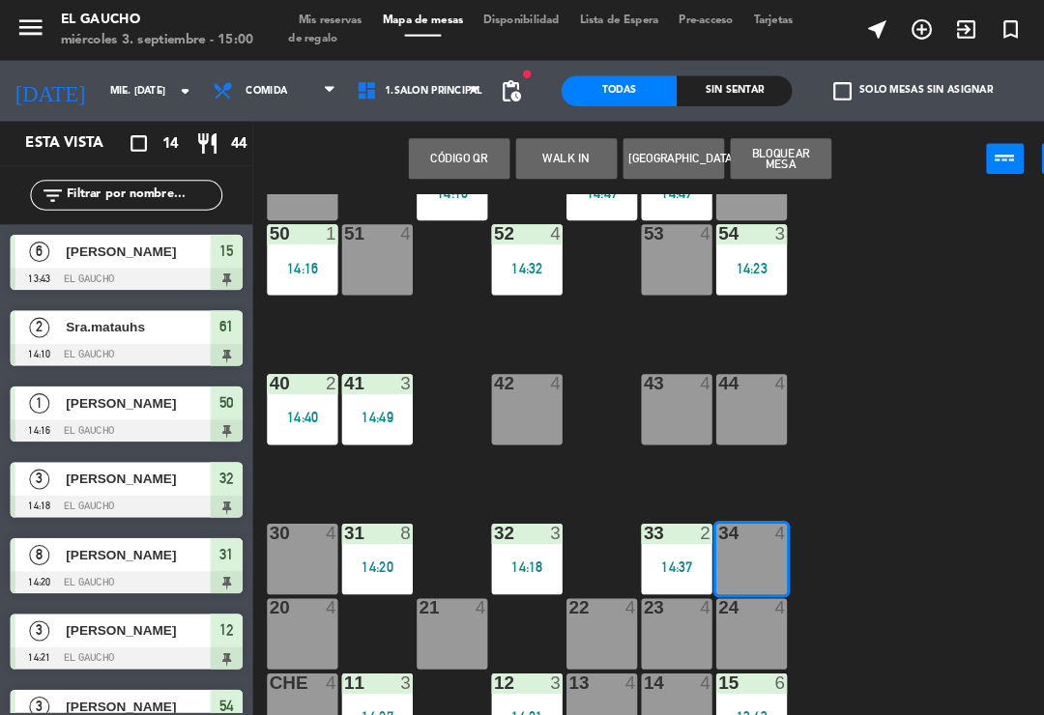
click at [543, 149] on button "WALK IN" at bounding box center [541, 151] width 97 height 39
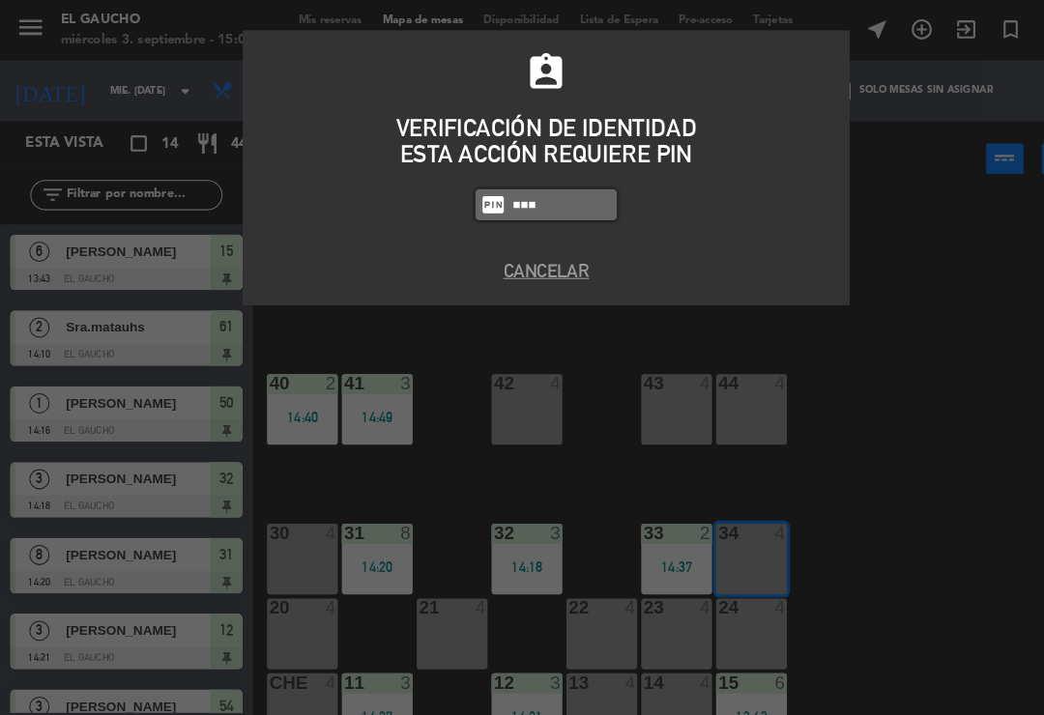
type input "0009"
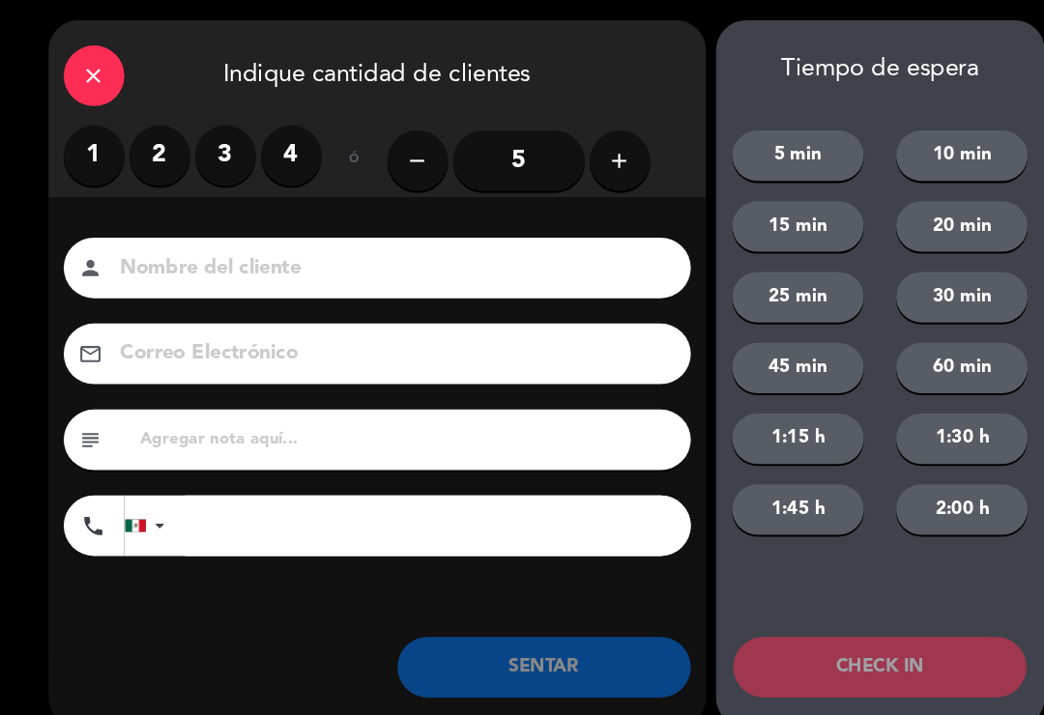
click at [157, 144] on label "2" at bounding box center [153, 149] width 58 height 58
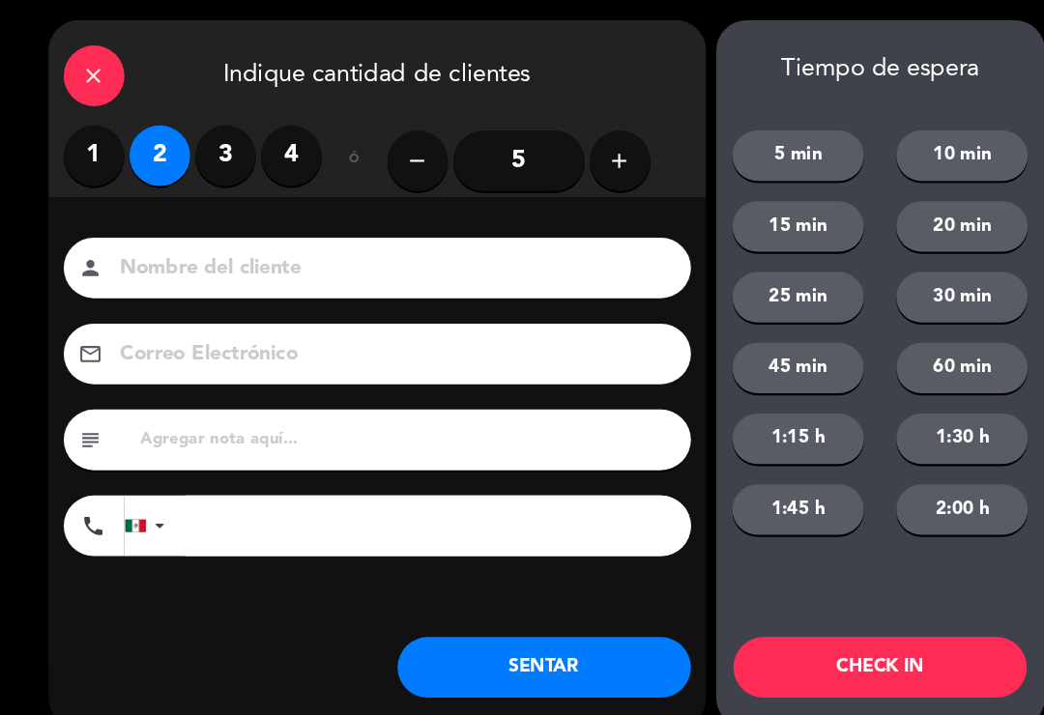
click at [290, 256] on input at bounding box center [374, 257] width 522 height 34
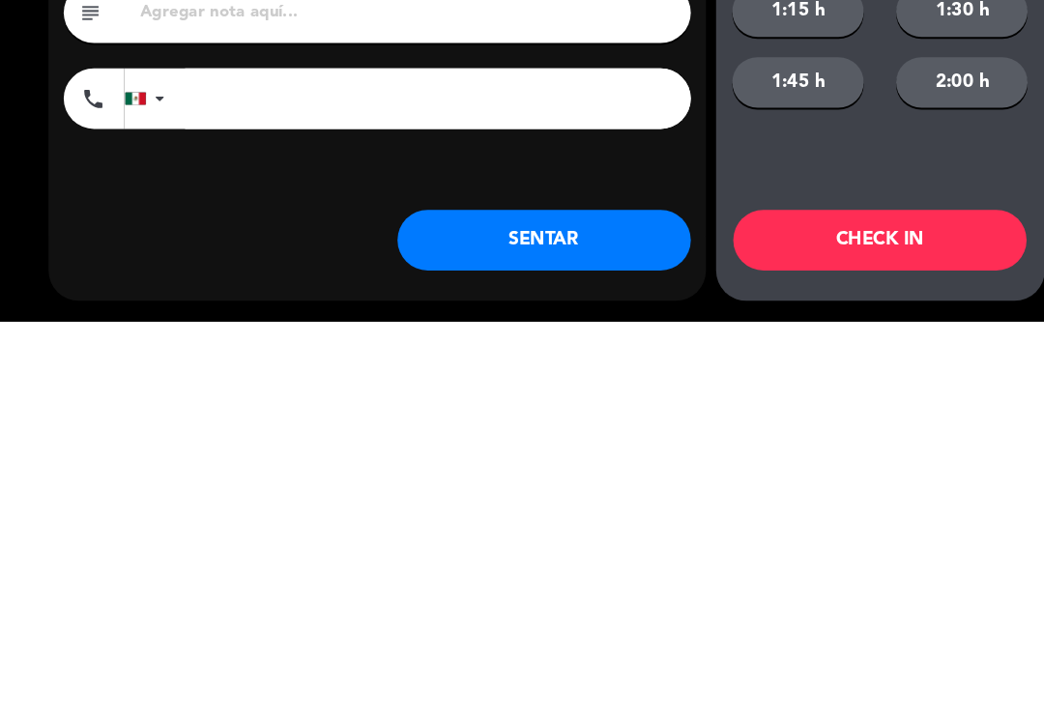
type input "[PERSON_NAME]"
click at [587, 609] on button "SENTAR" at bounding box center [520, 638] width 280 height 58
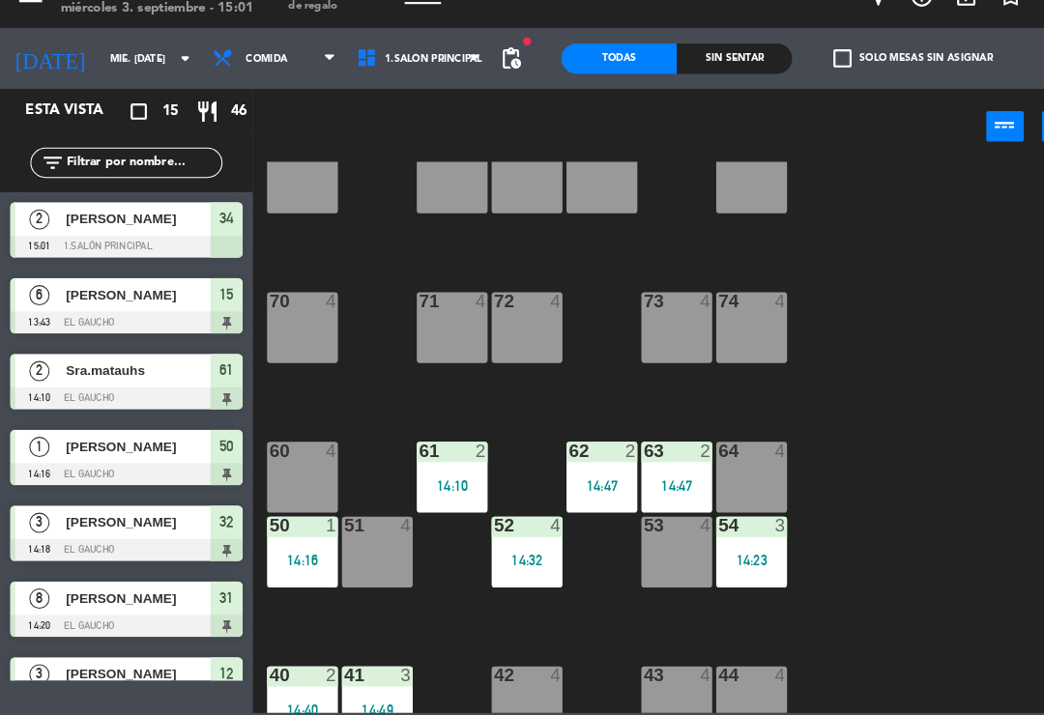
scroll to position [51, 0]
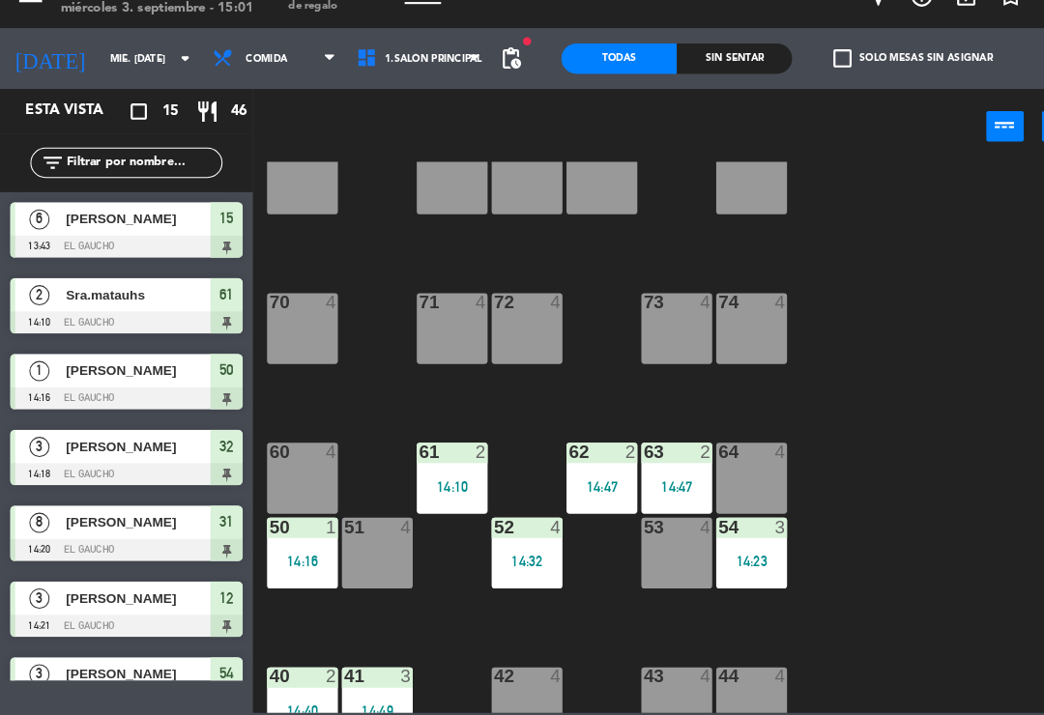
click at [284, 526] on div "50 1 14:16" at bounding box center [289, 560] width 68 height 68
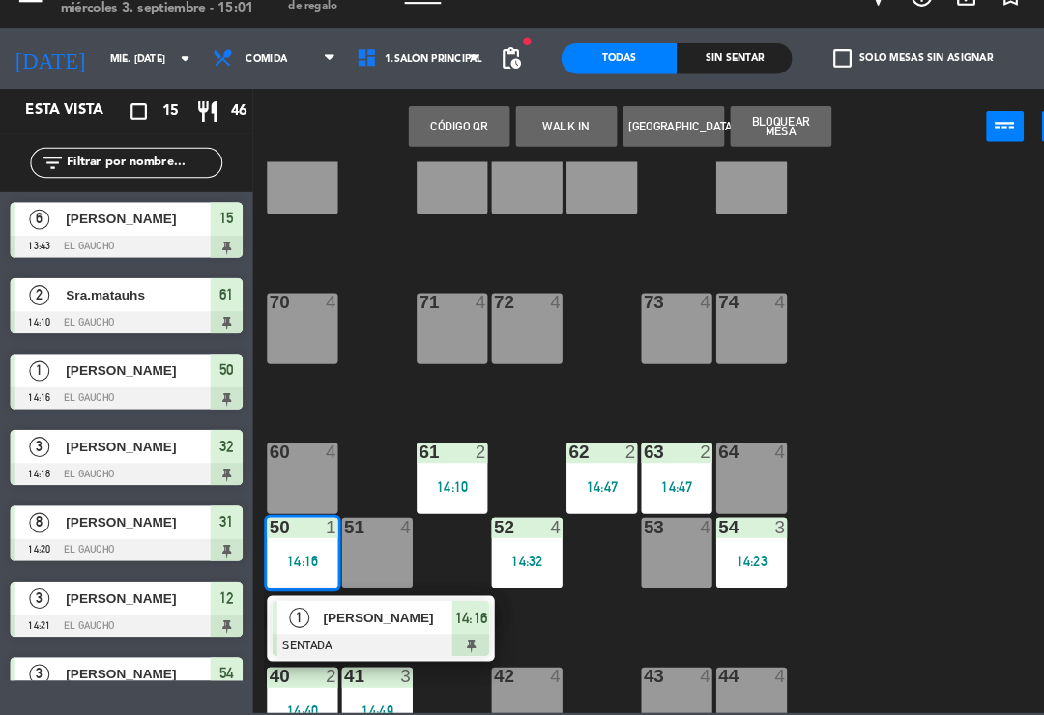
click at [413, 611] on span "[PERSON_NAME]" at bounding box center [371, 621] width 124 height 20
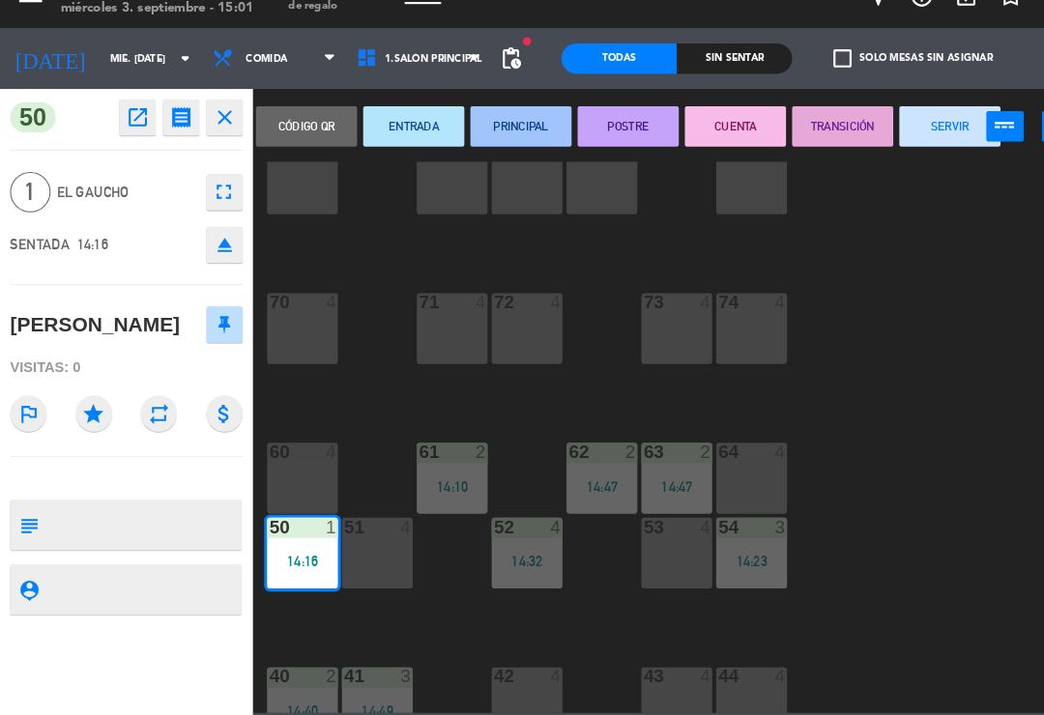
click at [895, 132] on button "SERVIR" at bounding box center [907, 151] width 97 height 39
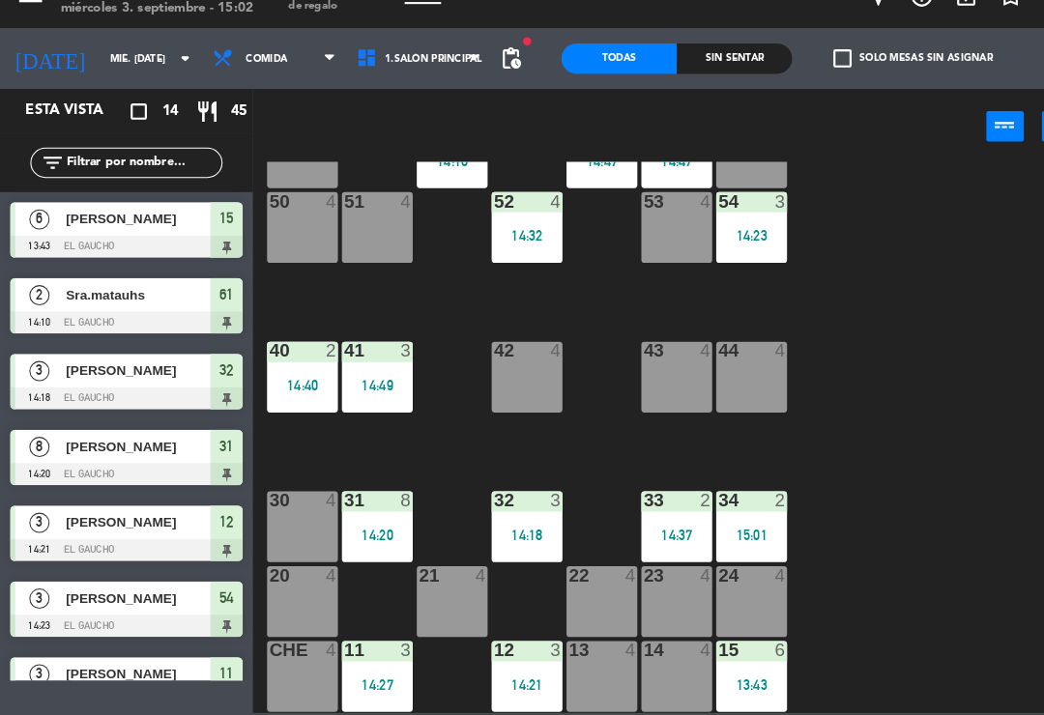
scroll to position [362, 0]
click at [578, 572] on div "22 4" at bounding box center [575, 606] width 68 height 68
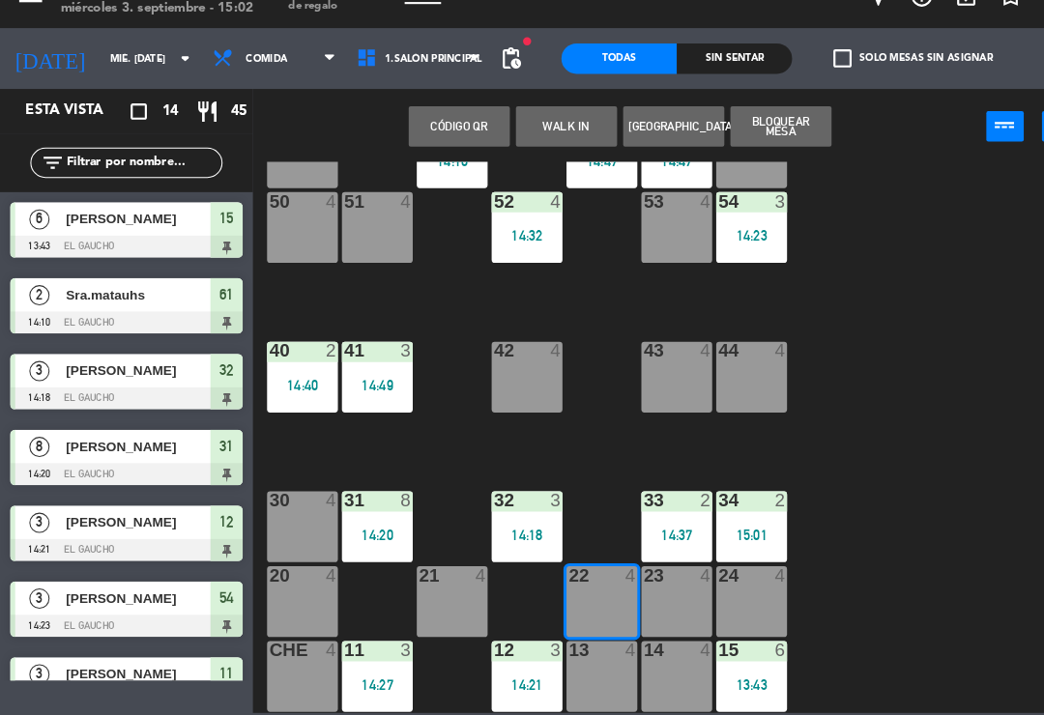
click at [546, 132] on button "WALK IN" at bounding box center [541, 151] width 97 height 39
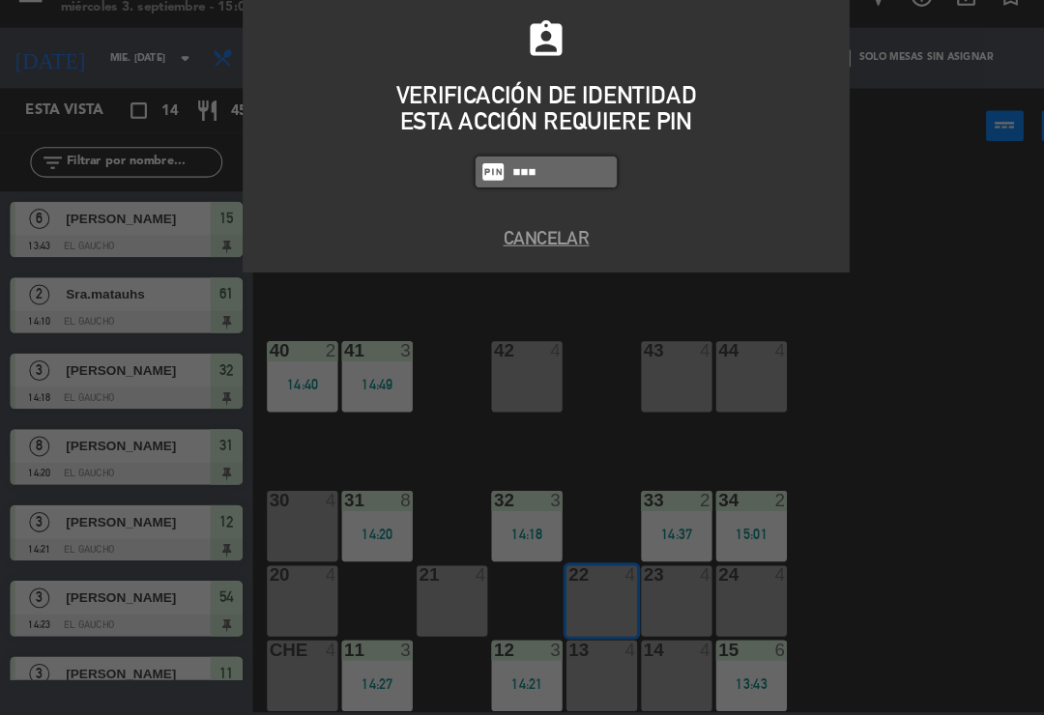
type input "0009"
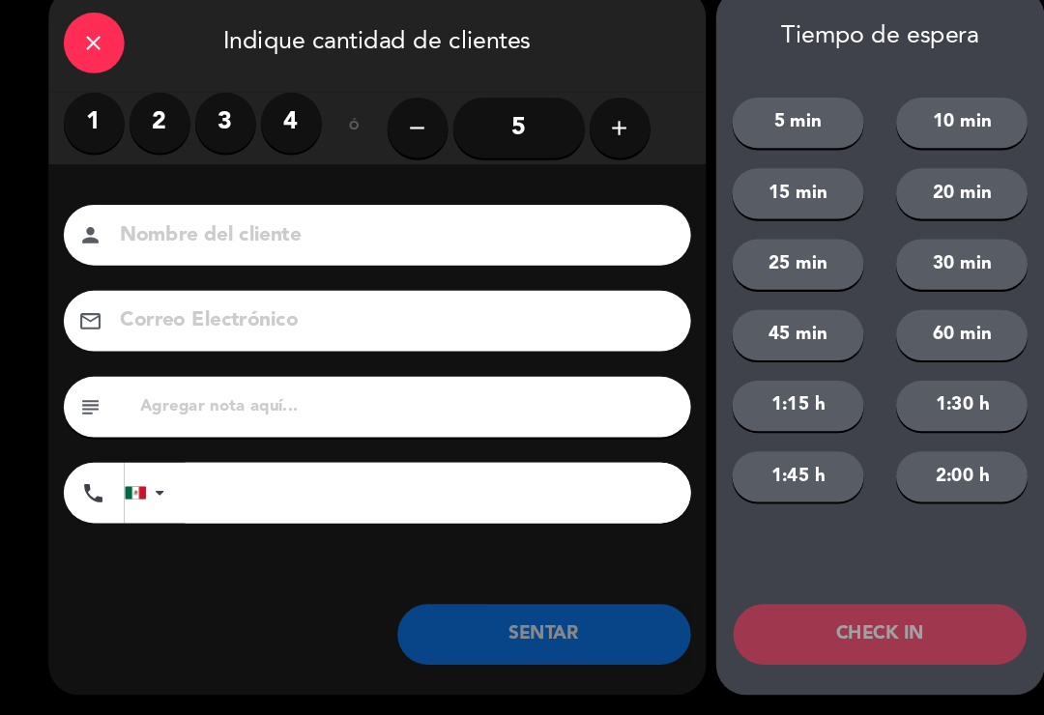
click at [596, 142] on icon "add" at bounding box center [592, 153] width 23 height 23
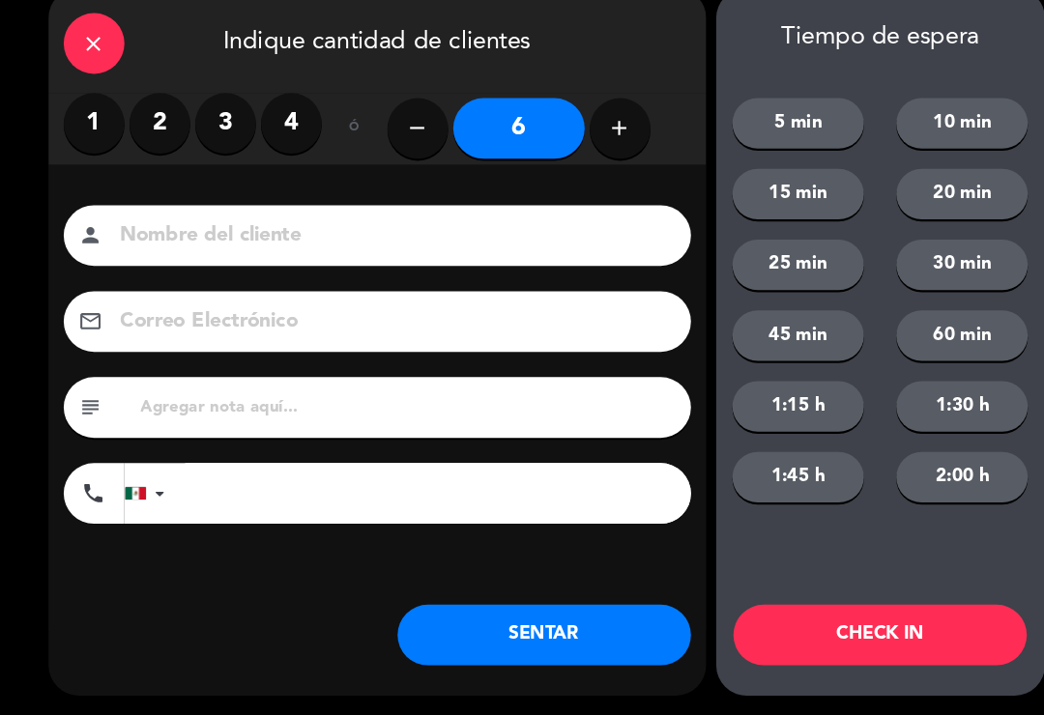
click at [321, 240] on input at bounding box center [374, 257] width 522 height 34
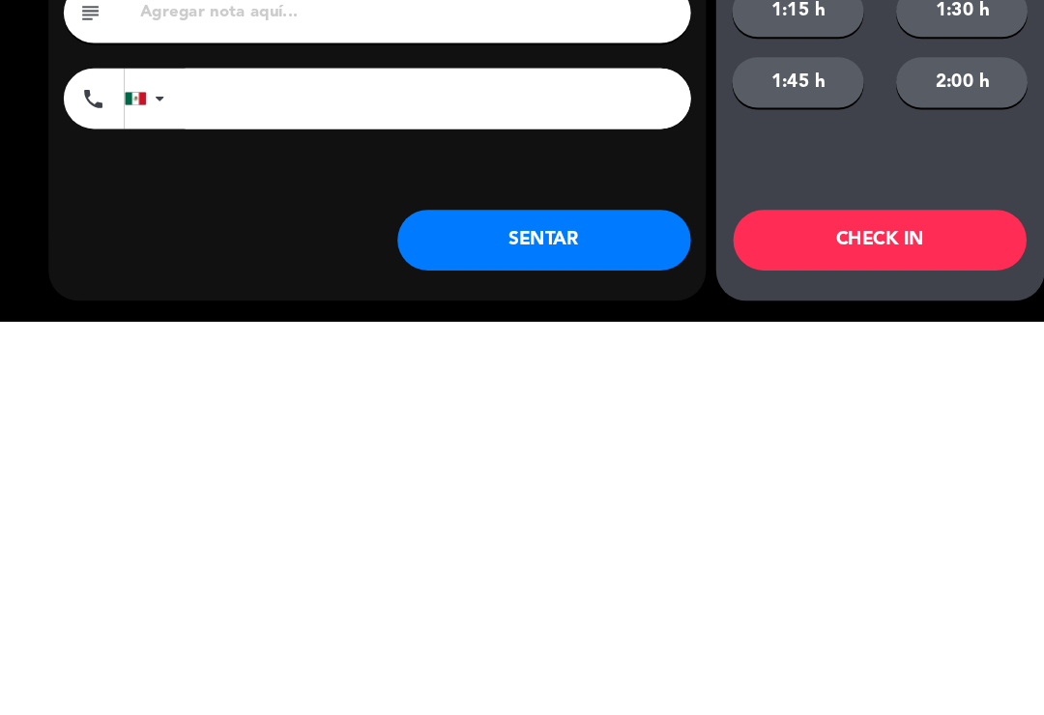
type input "[PERSON_NAME]"
click at [579, 609] on button "SENTAR" at bounding box center [520, 638] width 280 height 58
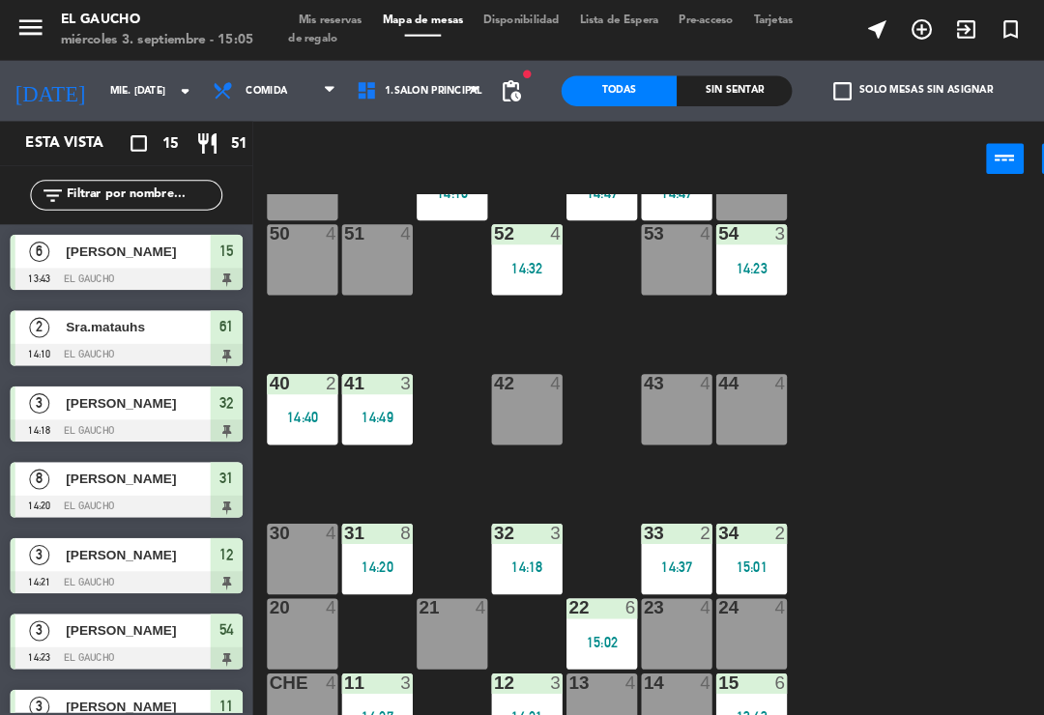
click at [638, 234] on div "53 4" at bounding box center [647, 224] width 68 height 19
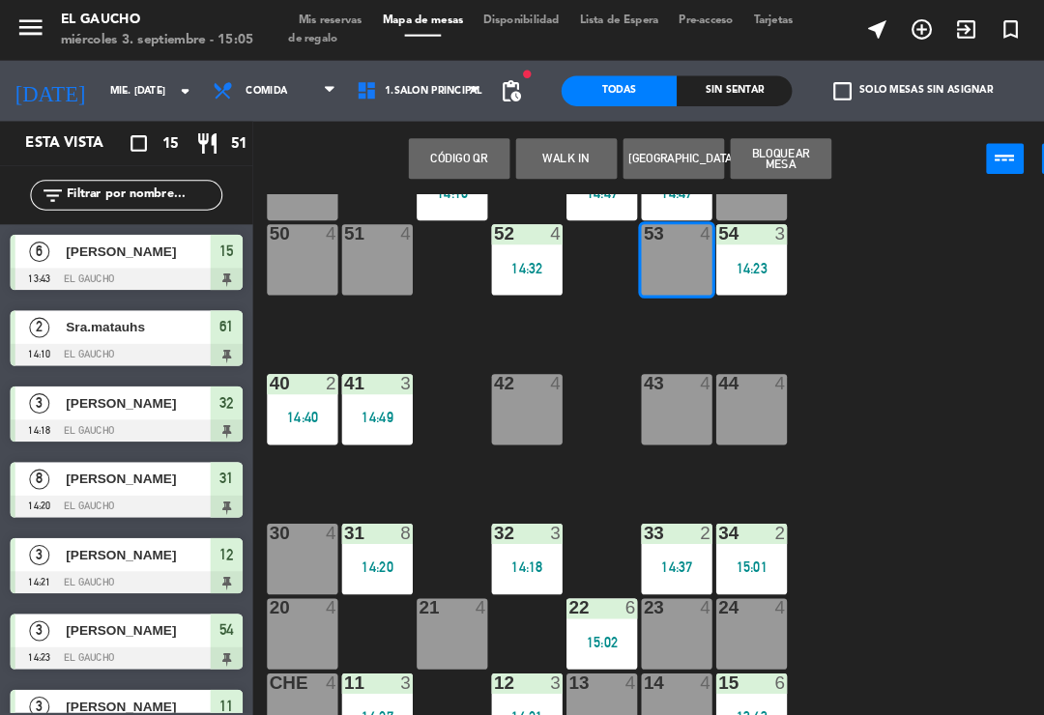
click at [544, 151] on button "WALK IN" at bounding box center [541, 151] width 97 height 39
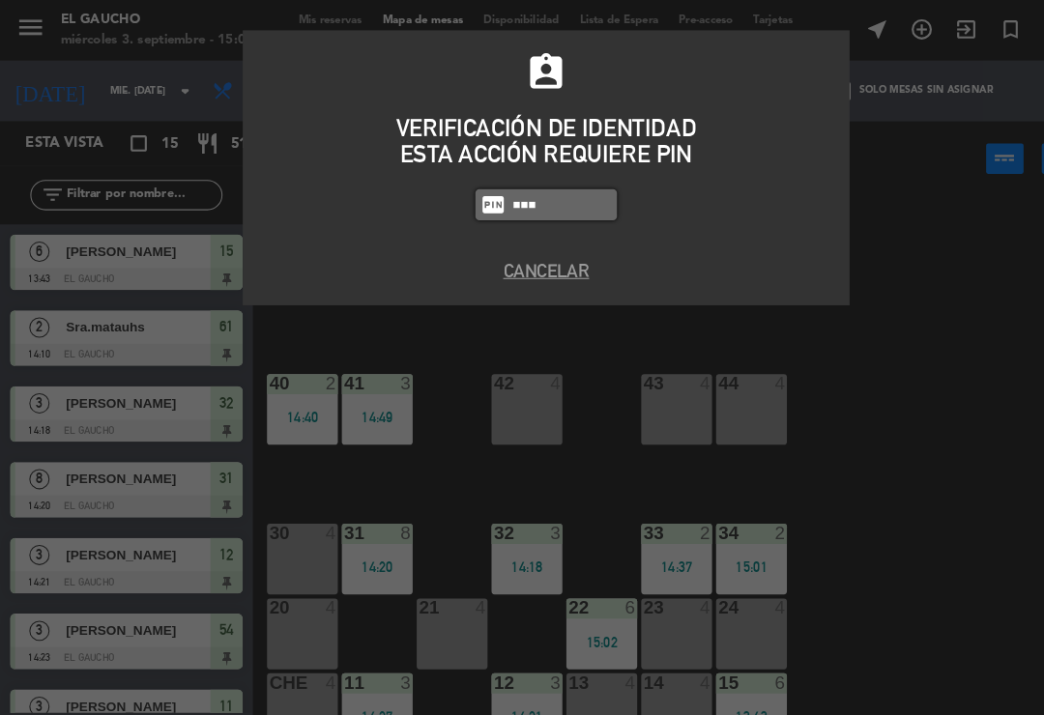
type input "0009"
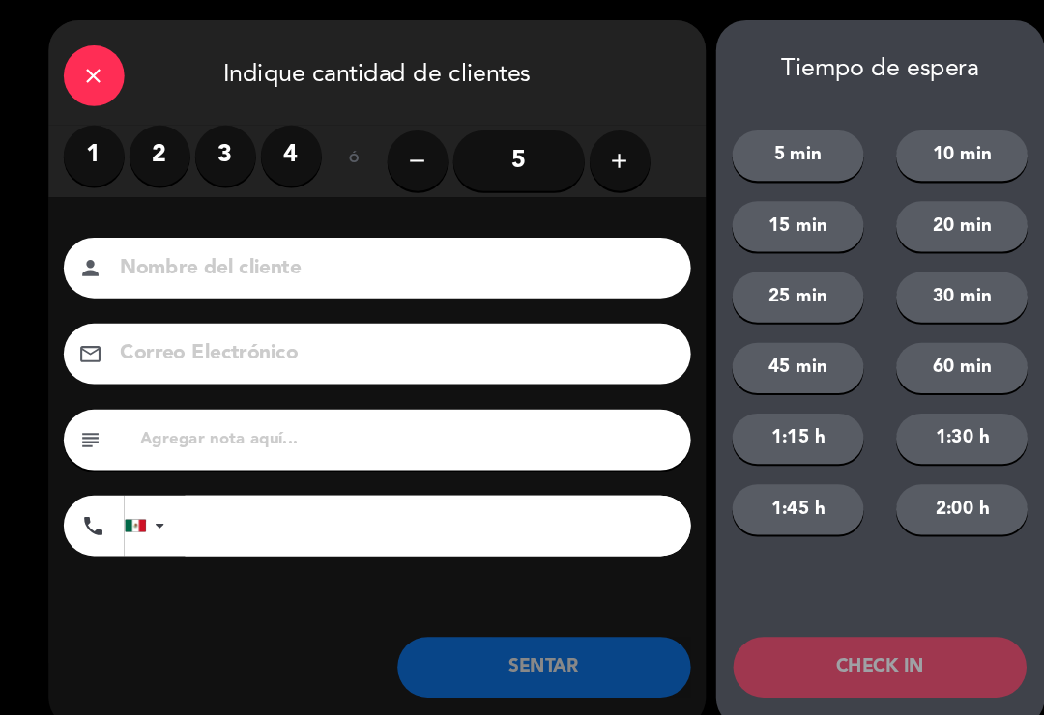
click at [160, 142] on label "2" at bounding box center [153, 149] width 58 height 58
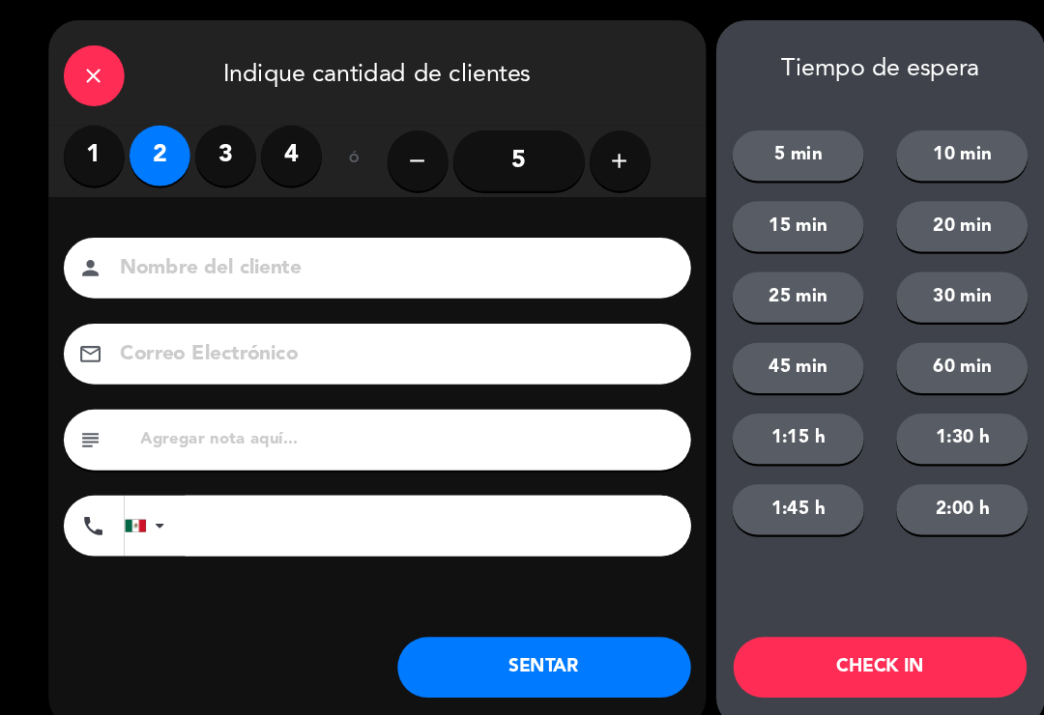
click at [305, 247] on input at bounding box center [374, 257] width 522 height 34
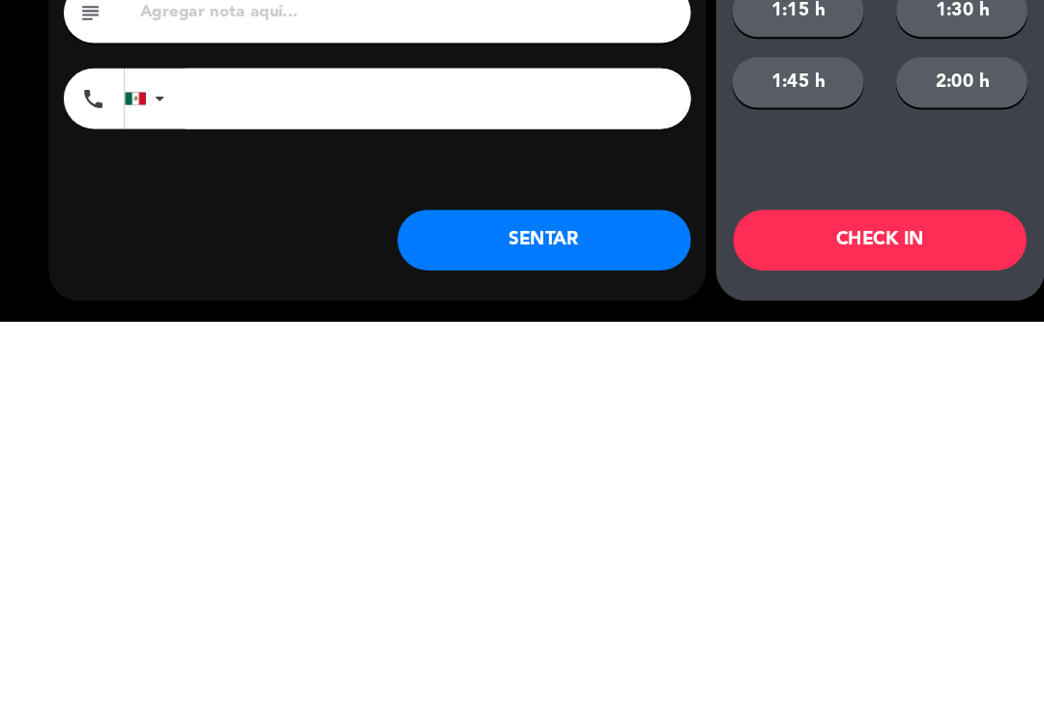
type input "Carmina"
click at [596, 609] on button "SENTAR" at bounding box center [520, 638] width 280 height 58
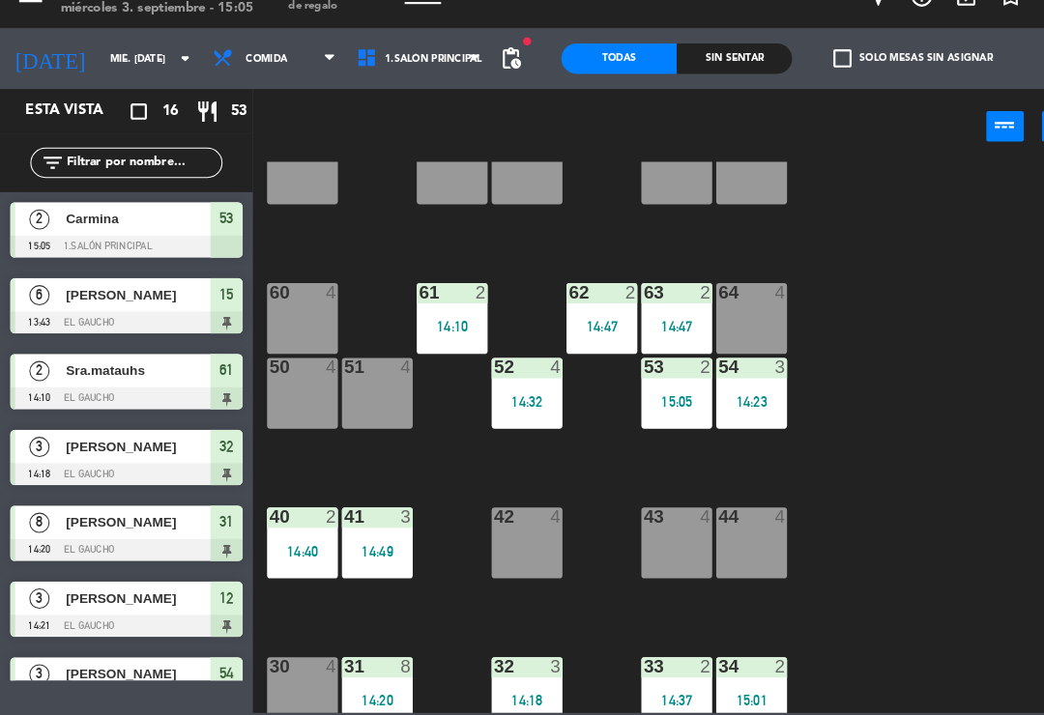
scroll to position [211, 0]
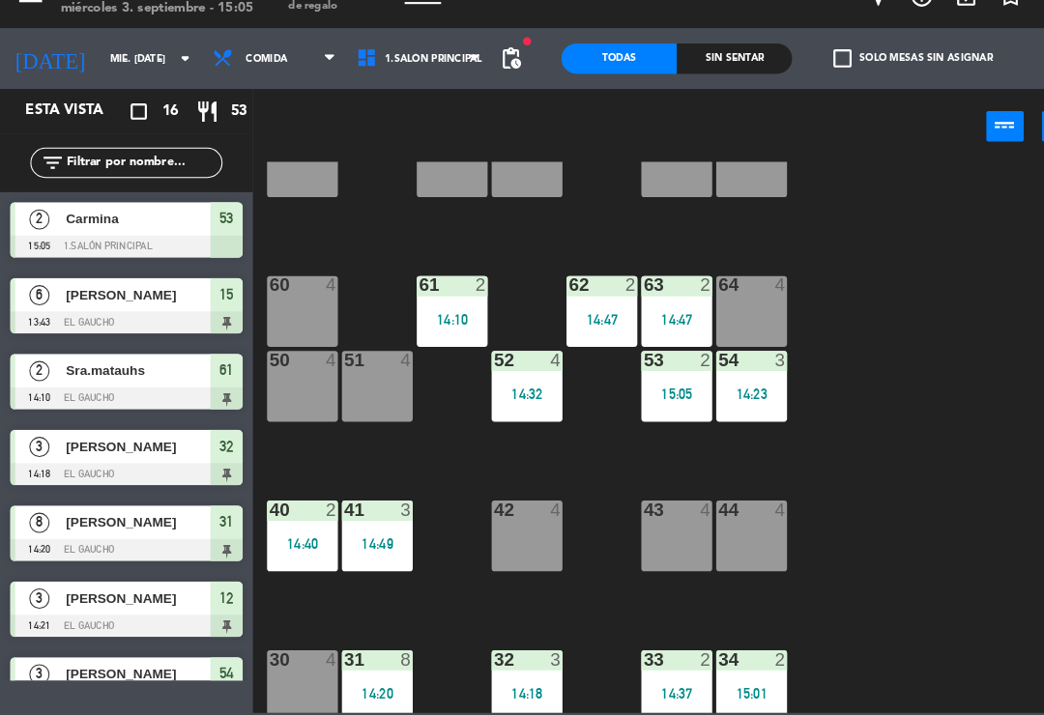
click at [731, 297] on div "64 4" at bounding box center [718, 329] width 68 height 68
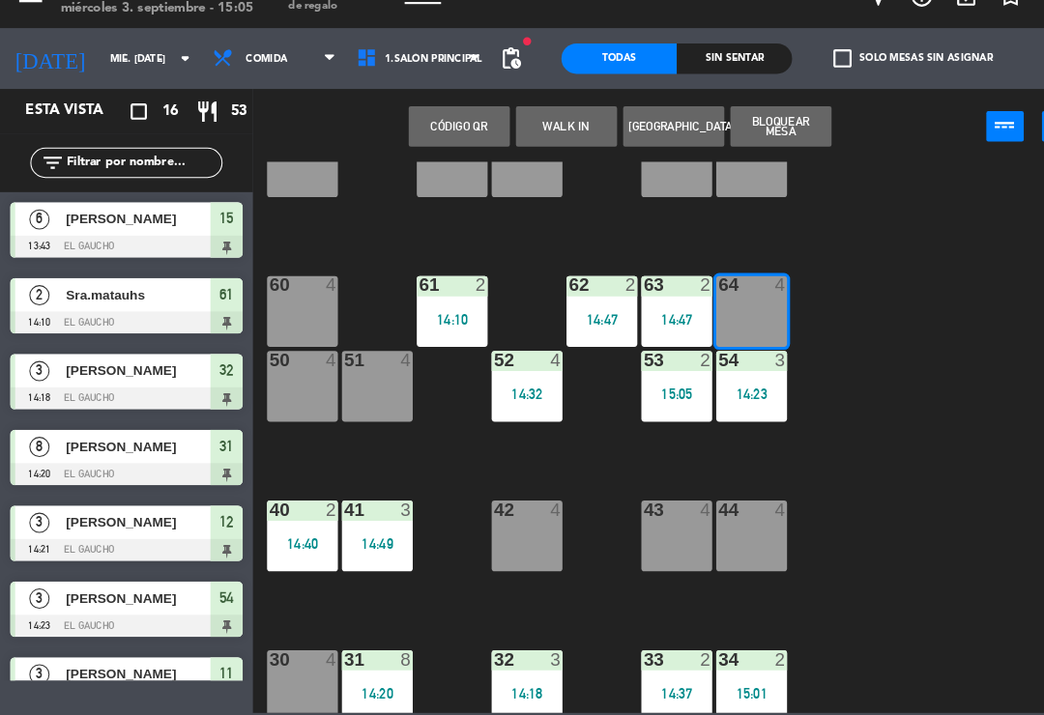
click at [546, 132] on button "WALK IN" at bounding box center [541, 151] width 97 height 39
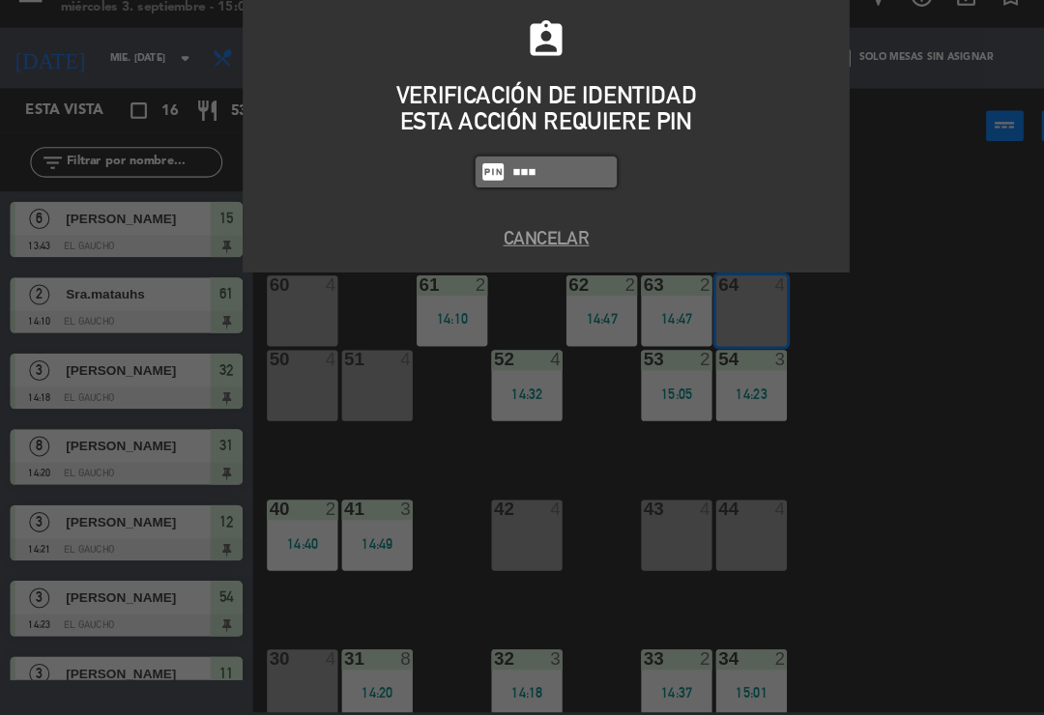
type input "0009"
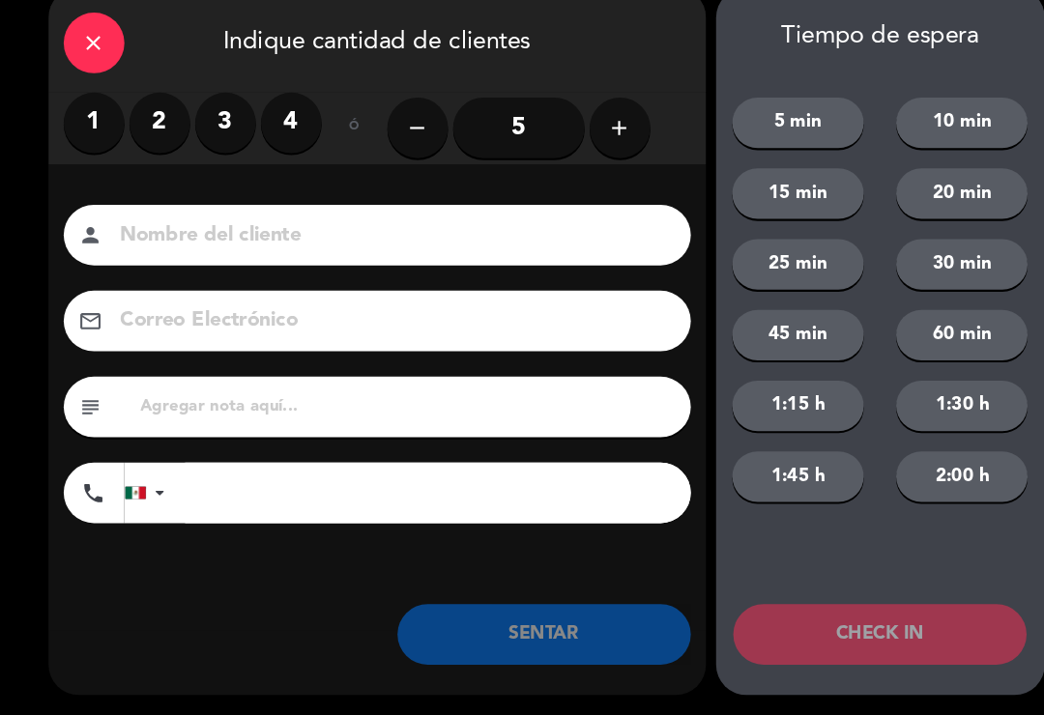
click at [279, 121] on label "4" at bounding box center [278, 149] width 58 height 58
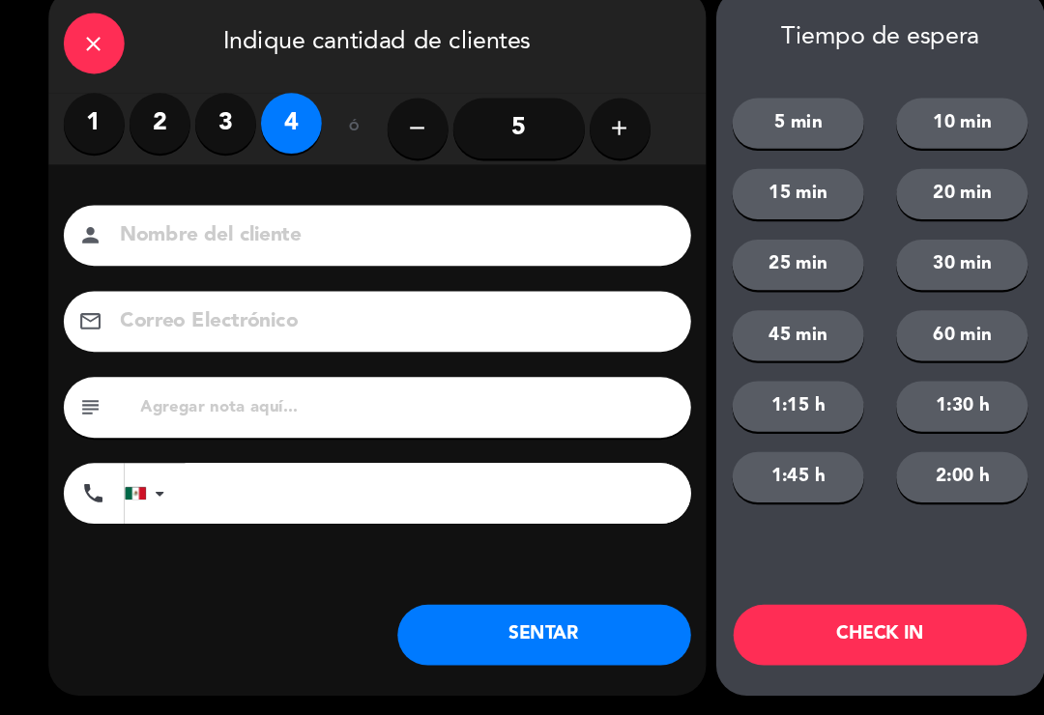
click at [284, 240] on input at bounding box center [374, 257] width 522 height 34
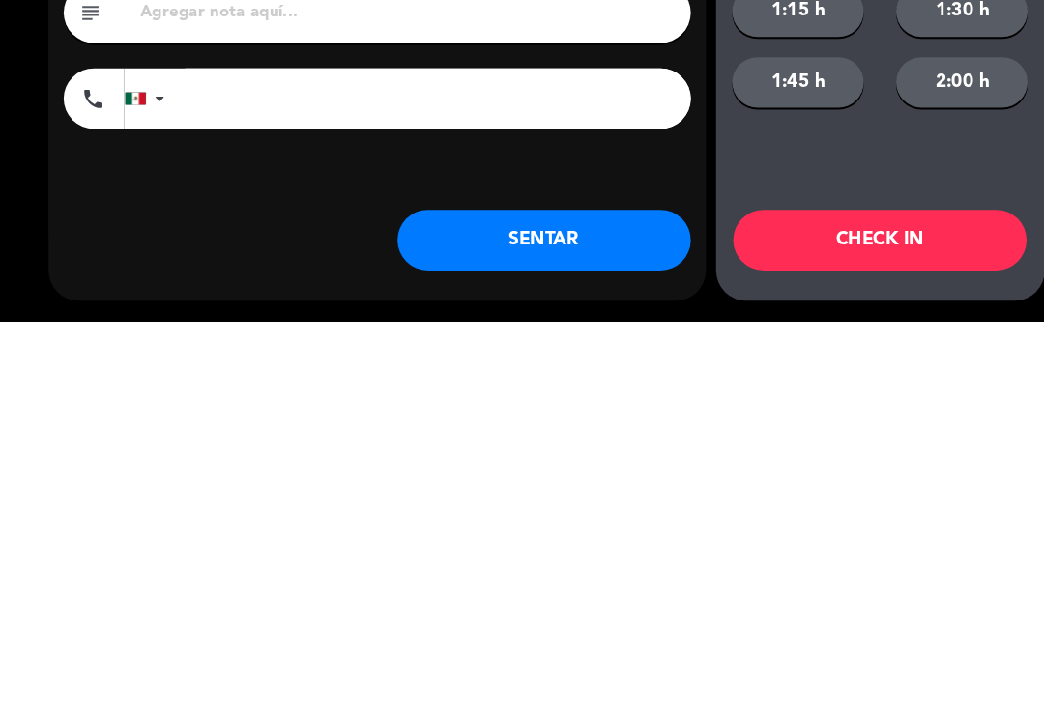
type input "[PERSON_NAME]"
click at [580, 609] on button "SENTAR" at bounding box center [520, 638] width 280 height 58
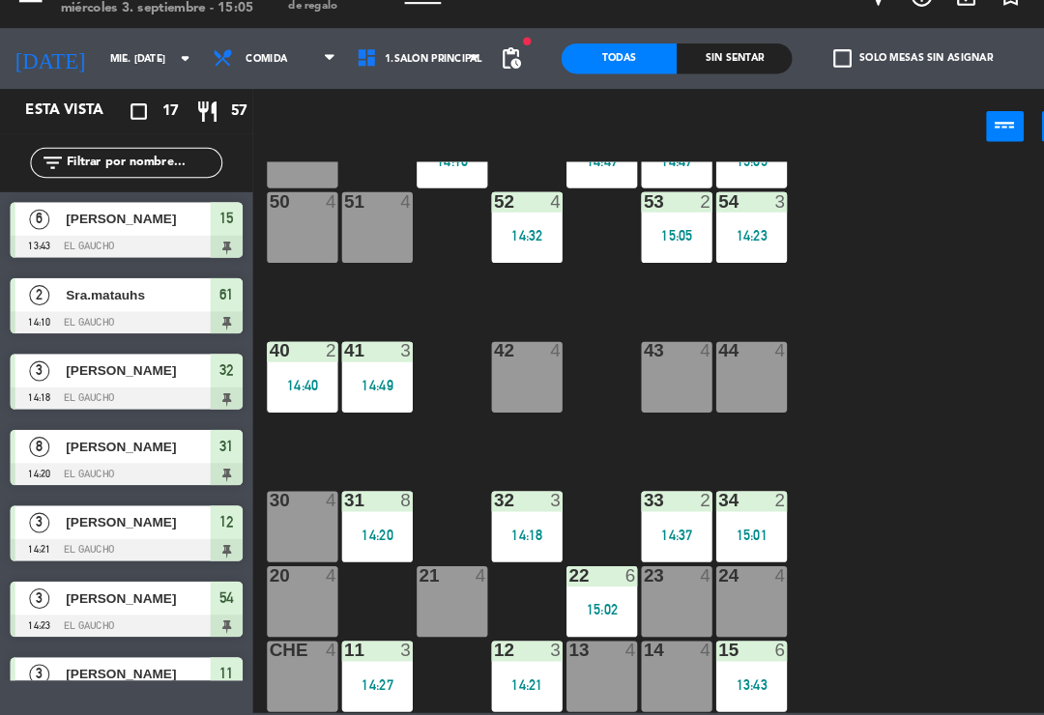
scroll to position [362, 0]
click at [505, 644] on div "12 3 14:21" at bounding box center [504, 678] width 68 height 68
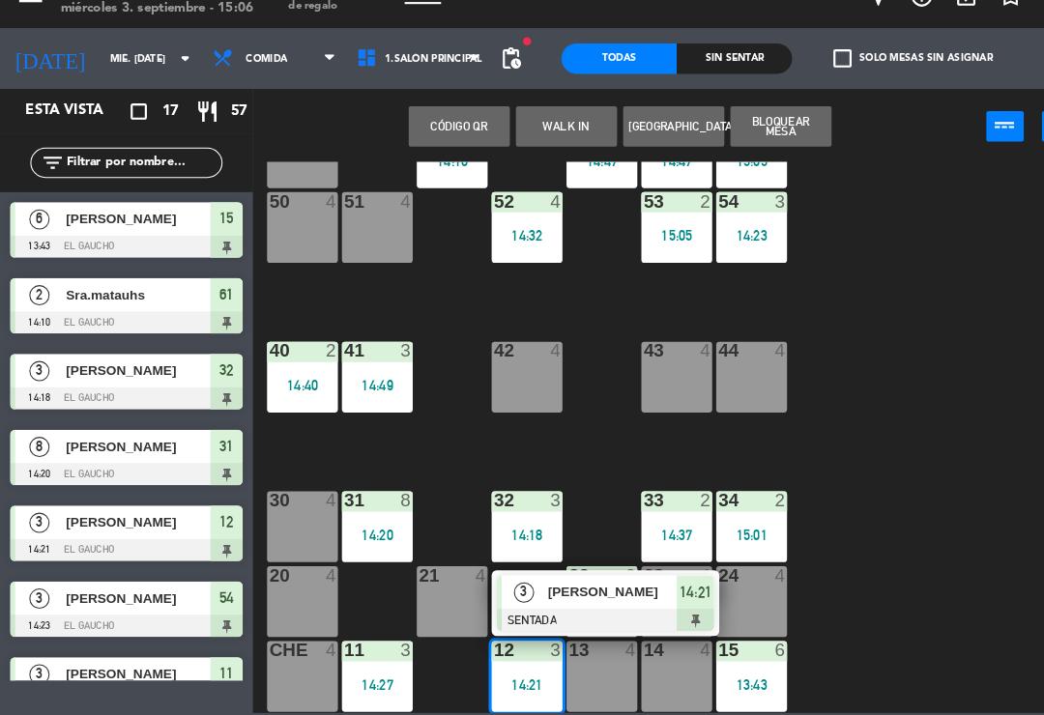
click at [600, 587] on span "[PERSON_NAME]" at bounding box center [586, 597] width 124 height 20
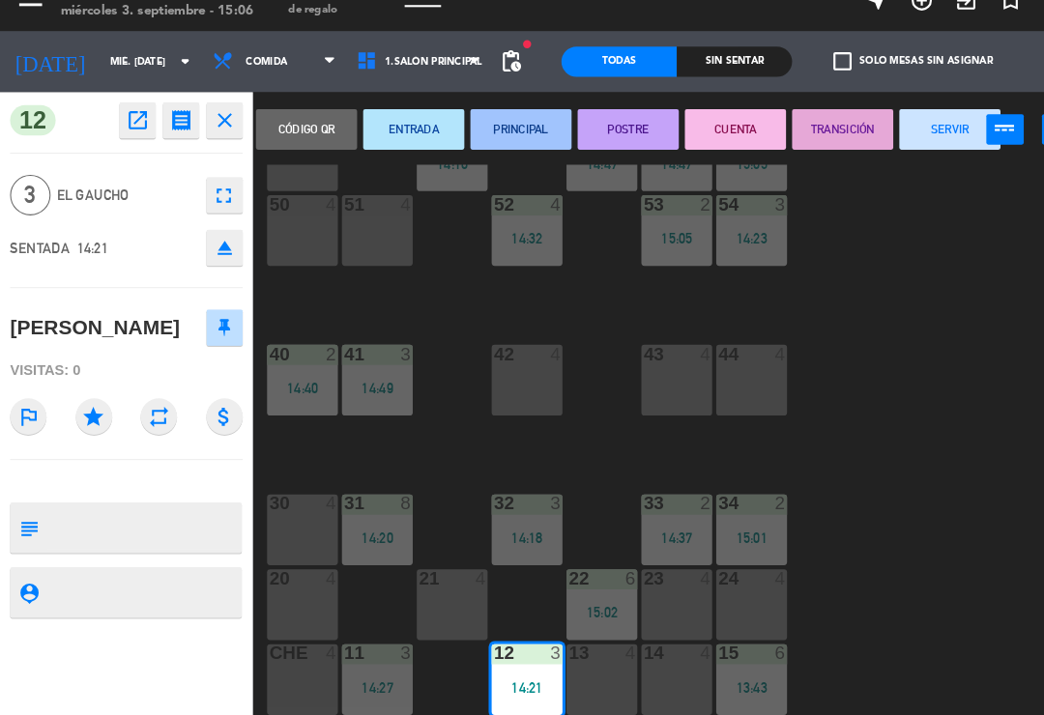
click at [898, 132] on button "SERVIR" at bounding box center [907, 151] width 97 height 39
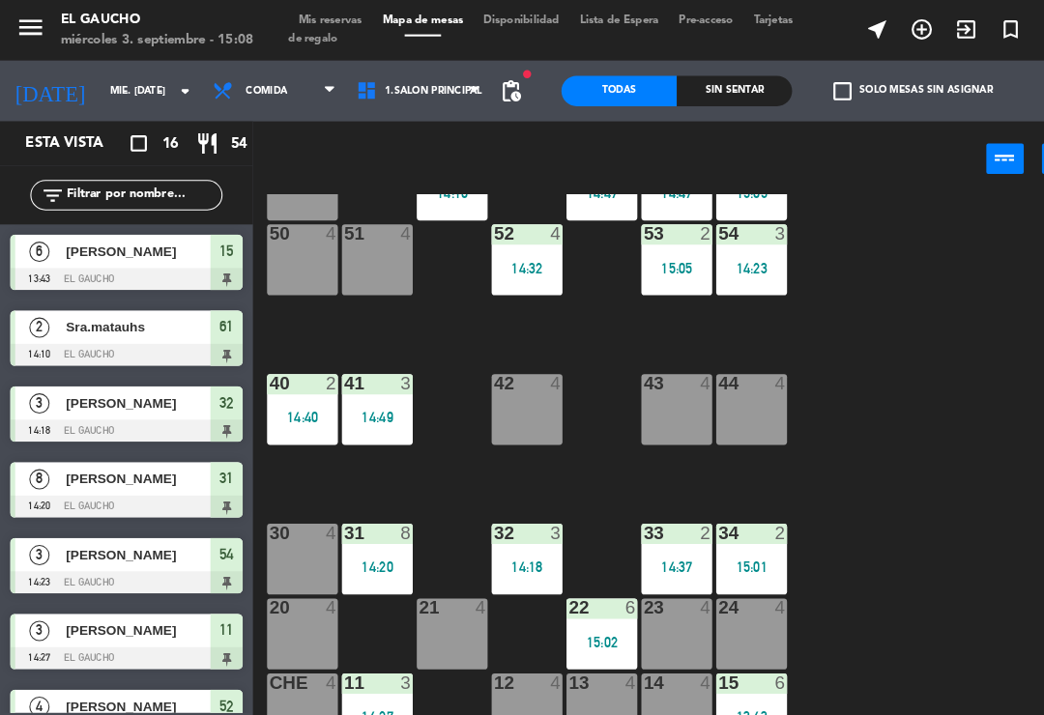
click at [274, 605] on div "20 4" at bounding box center [289, 606] width 68 height 68
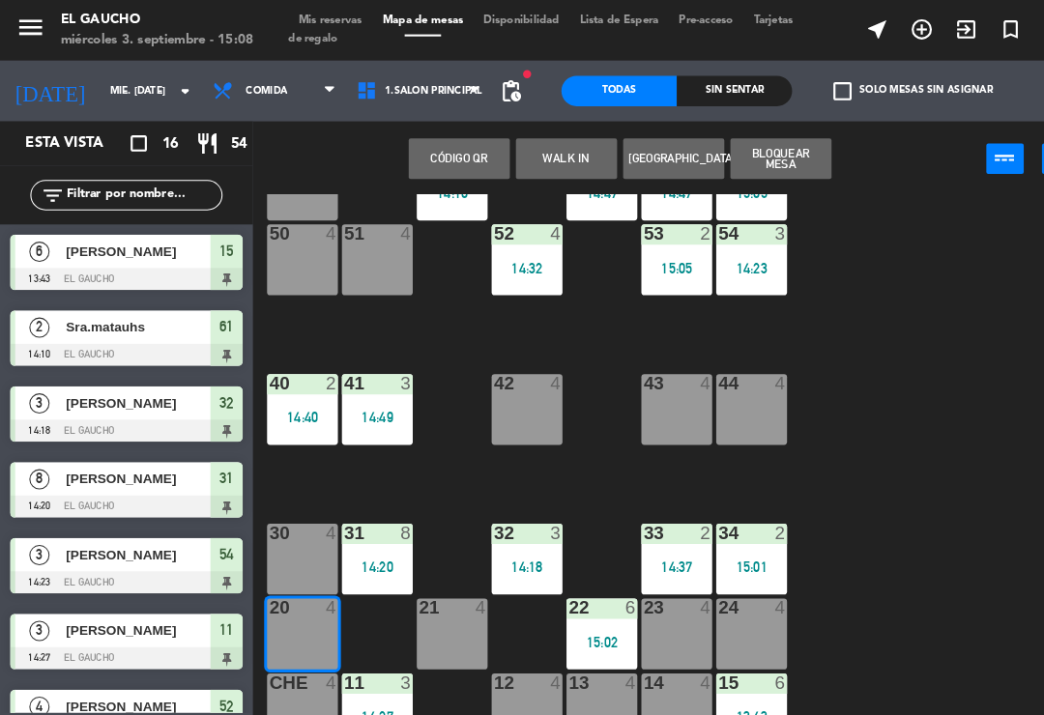
click at [542, 158] on button "WALK IN" at bounding box center [541, 151] width 97 height 39
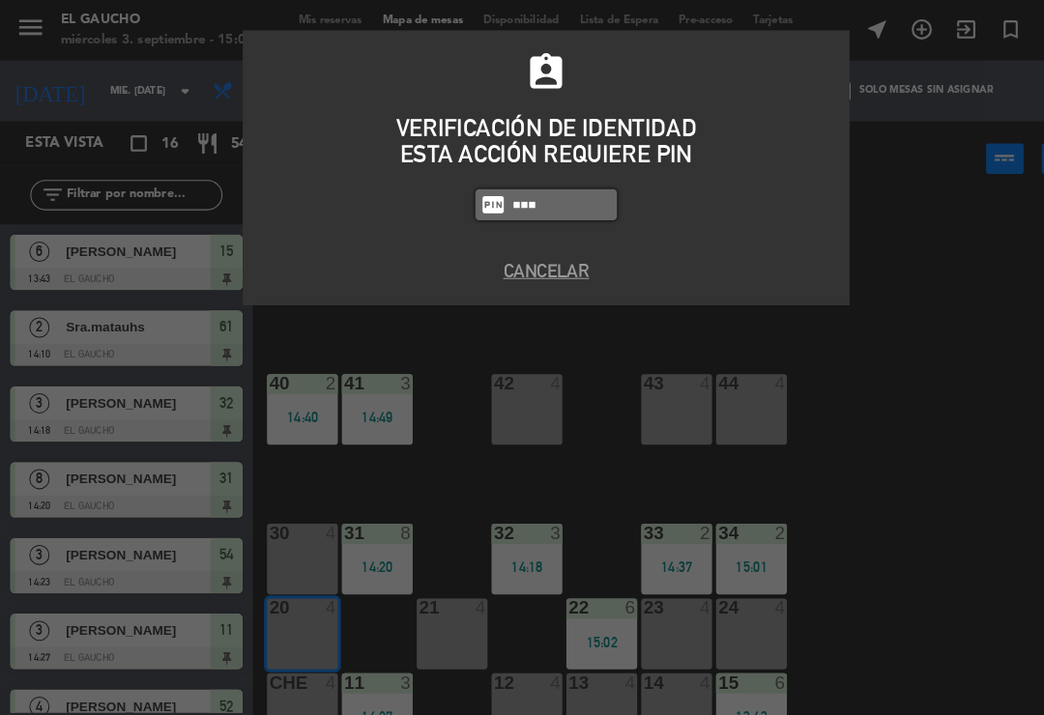
type input "0009"
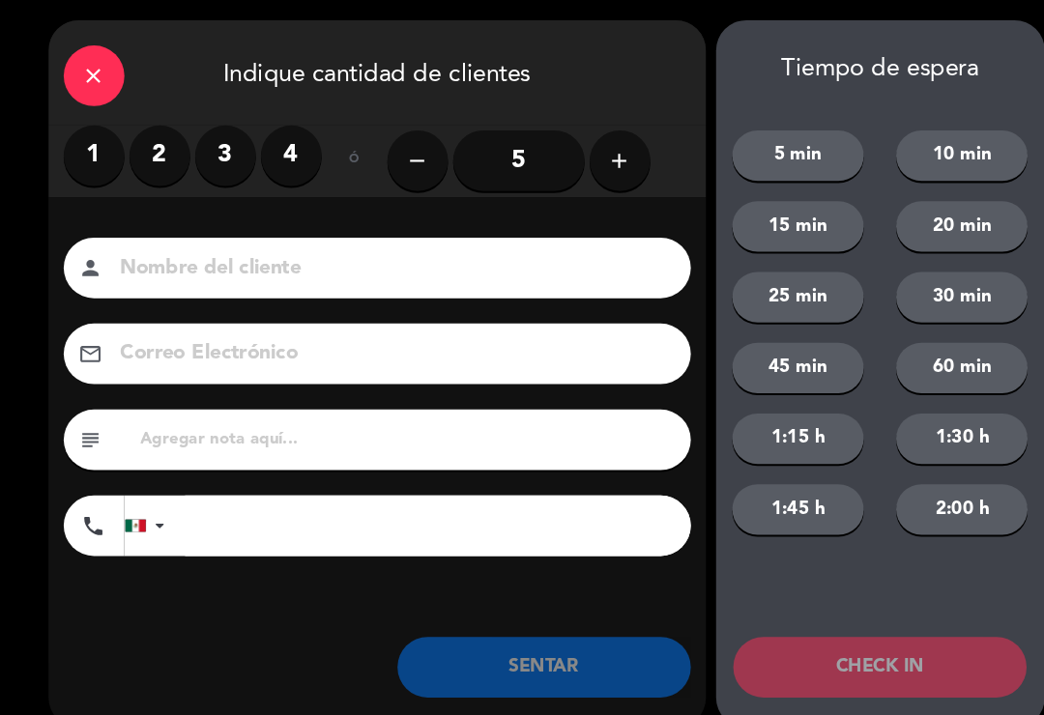
click at [157, 146] on label "2" at bounding box center [153, 149] width 58 height 58
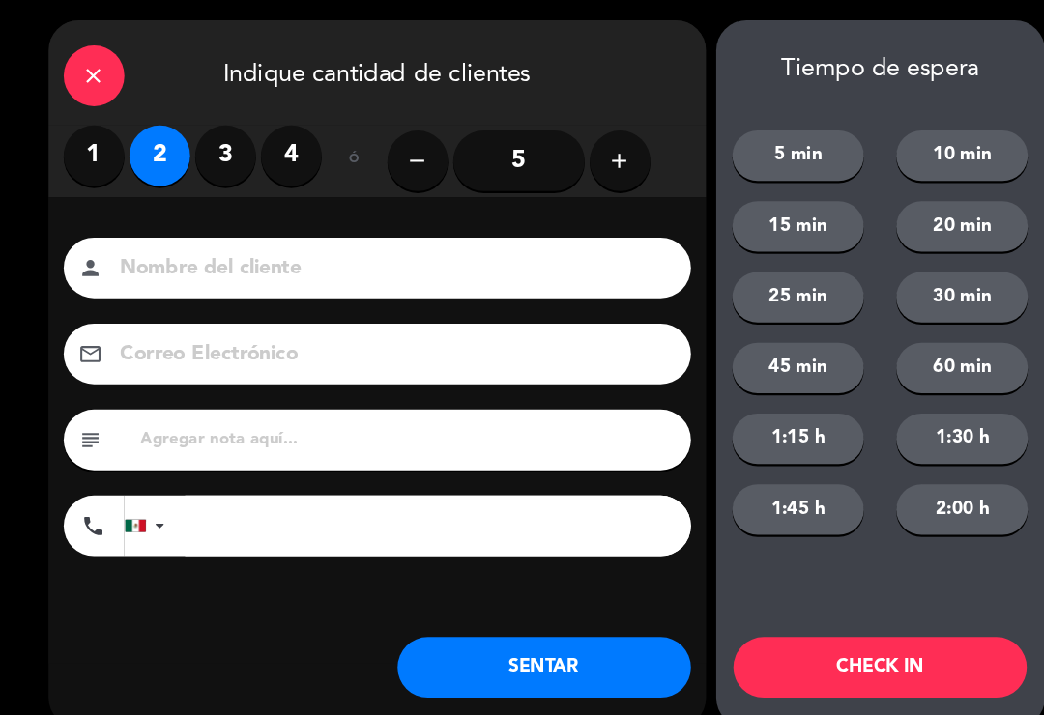
click at [363, 266] on input at bounding box center [374, 257] width 522 height 34
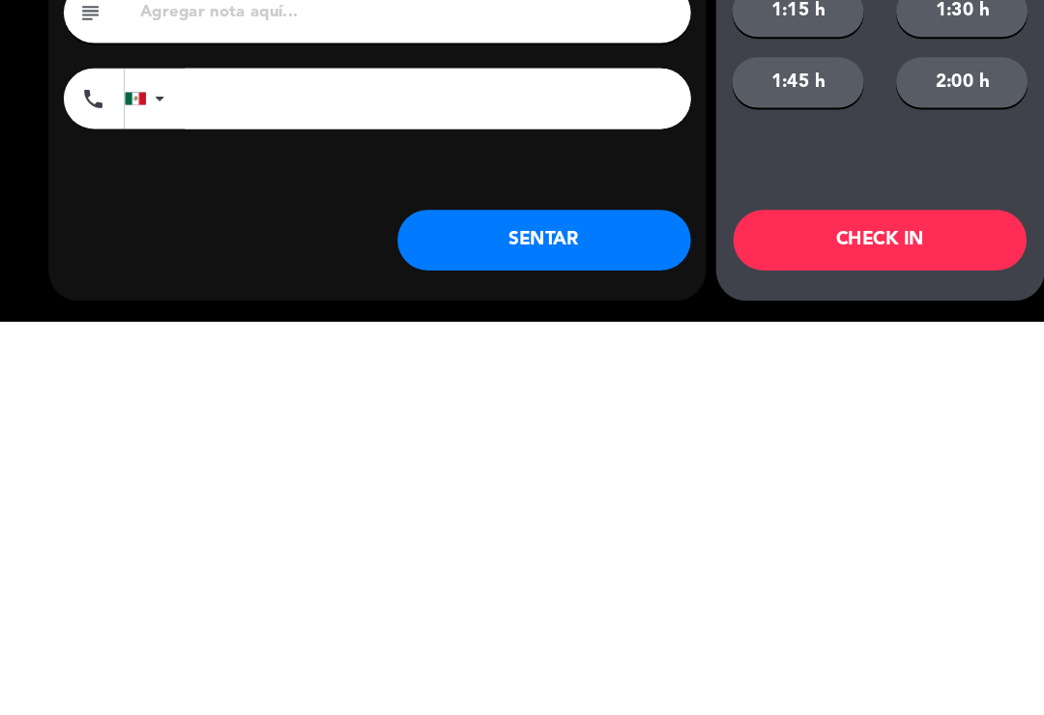
type input "[PERSON_NAME]"
click at [544, 609] on button "SENTAR" at bounding box center [520, 638] width 280 height 58
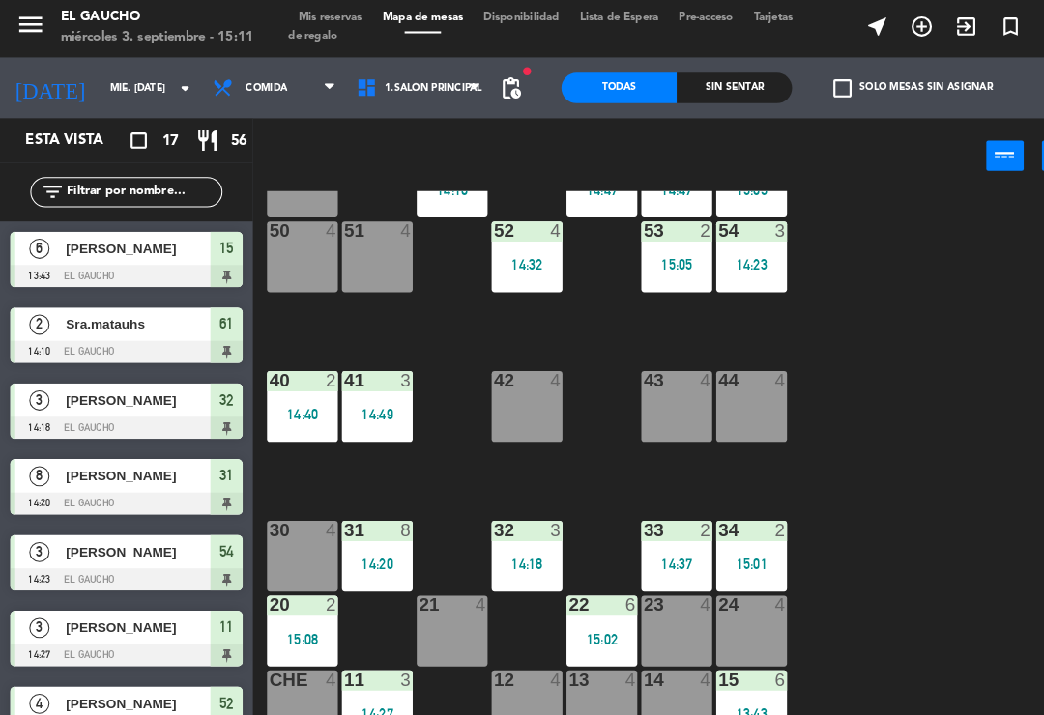
click at [245, 136] on div "power_input close" at bounding box center [592, 152] width 701 height 73
click at [231, 141] on span "56" at bounding box center [227, 138] width 15 height 22
click at [242, 135] on div "power_input close" at bounding box center [592, 152] width 701 height 73
click at [236, 130] on span "56" at bounding box center [227, 138] width 15 height 22
click at [178, 130] on div "crop_square 17 restaurant 56" at bounding box center [185, 137] width 93 height 23
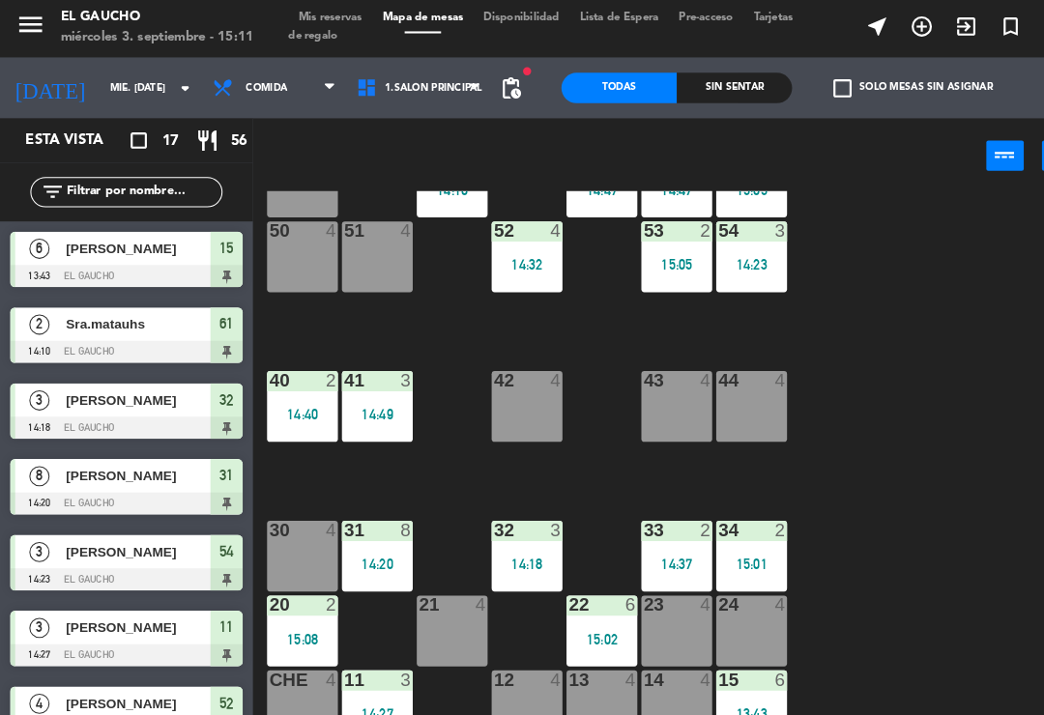
click at [240, 135] on div "Esta vista crop_square 17 restaurant 56" at bounding box center [121, 137] width 242 height 43
click at [240, 132] on div "Esta vista crop_square 17 restaurant 56" at bounding box center [121, 137] width 242 height 43
click at [141, 132] on icon "crop_square" at bounding box center [132, 137] width 23 height 23
click at [230, 141] on span "56" at bounding box center [227, 138] width 15 height 22
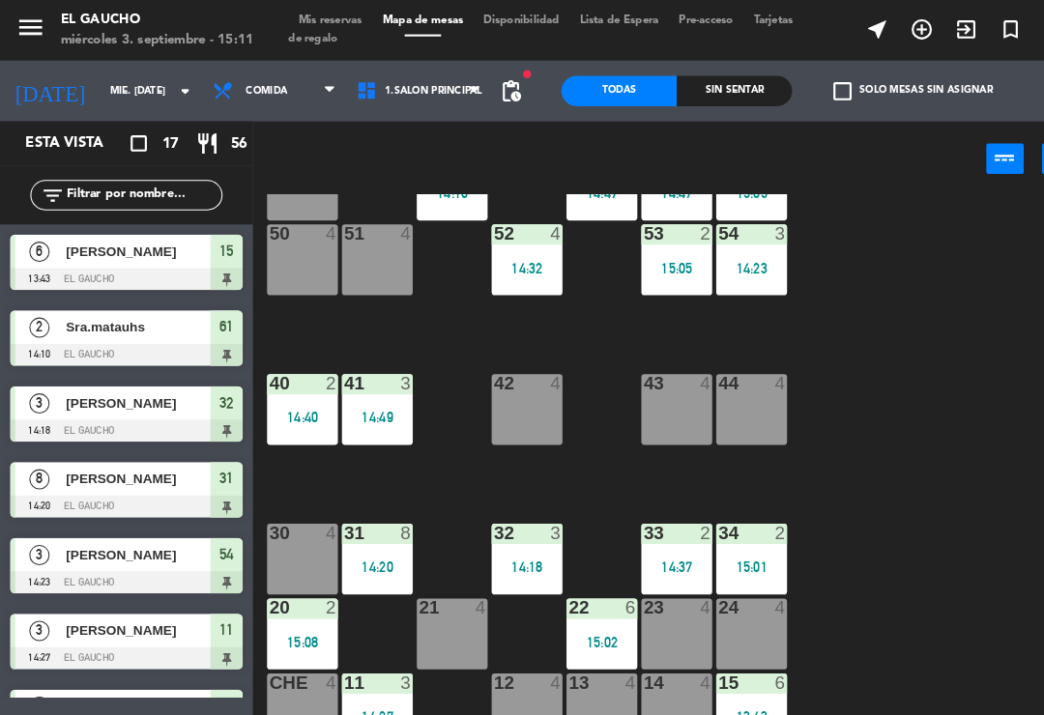
click at [238, 166] on div "filter_list" at bounding box center [121, 187] width 242 height 56
click at [359, 246] on div "51 4" at bounding box center [361, 249] width 68 height 68
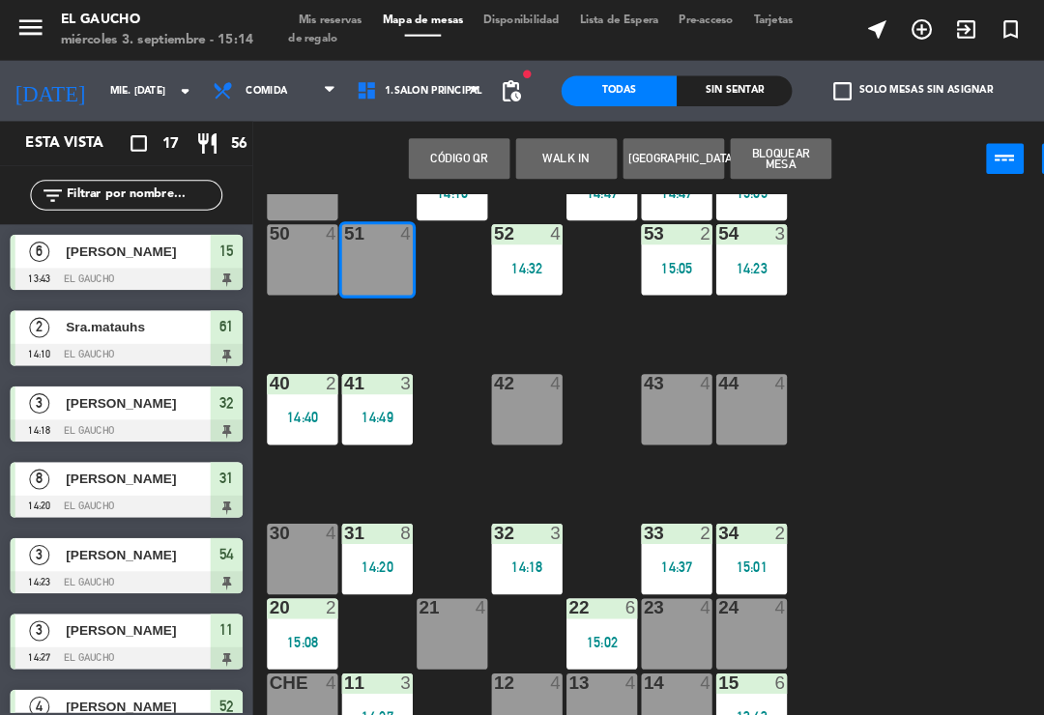
click at [549, 153] on button "WALK IN" at bounding box center [541, 151] width 97 height 39
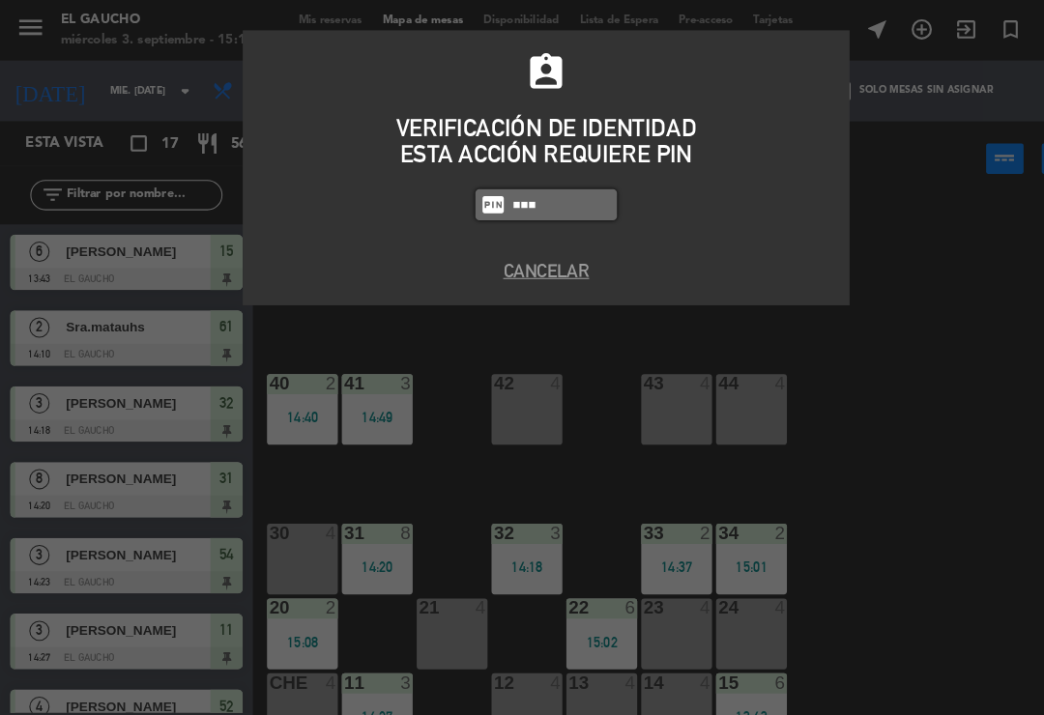
type input "0009"
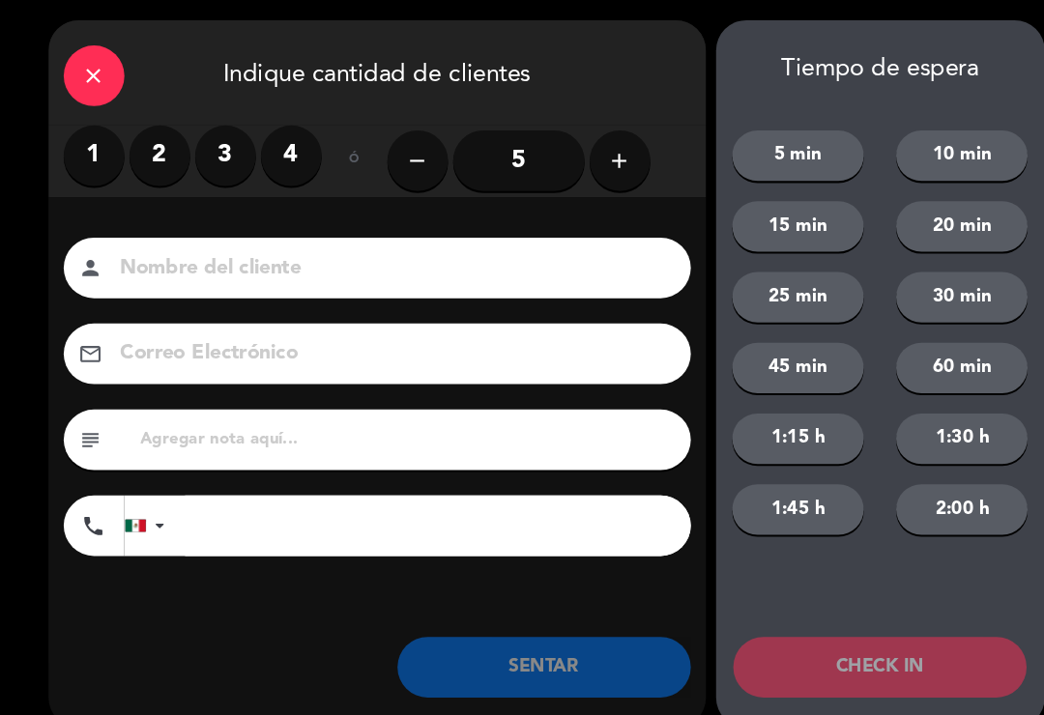
click at [157, 149] on label "2" at bounding box center [153, 149] width 58 height 58
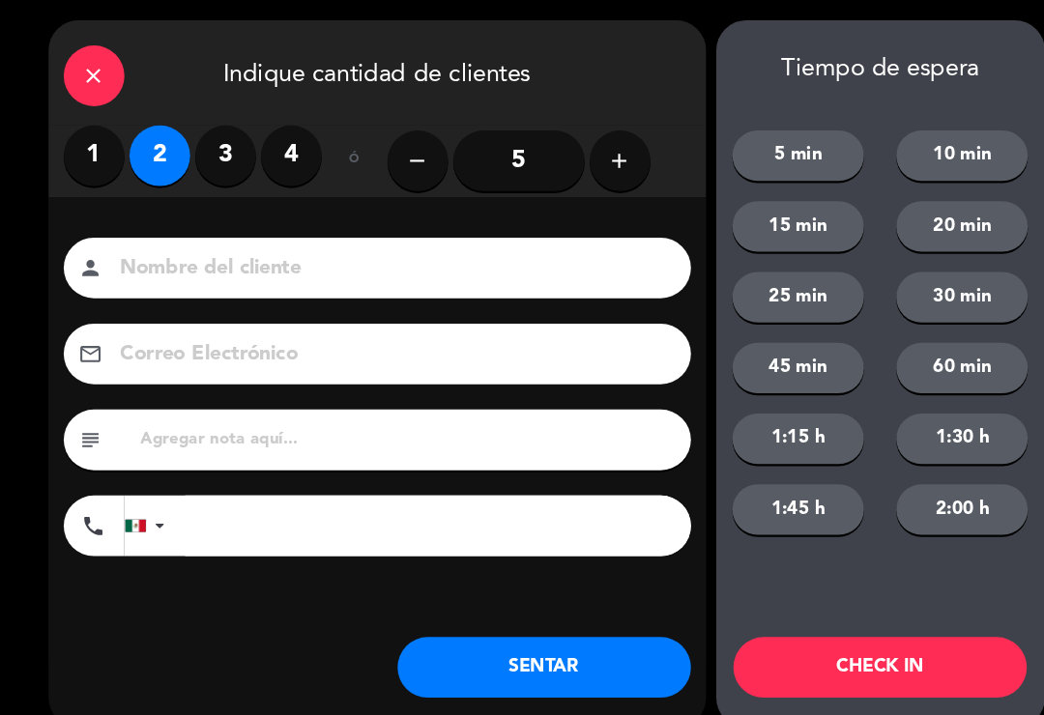
click at [277, 259] on input at bounding box center [374, 257] width 522 height 34
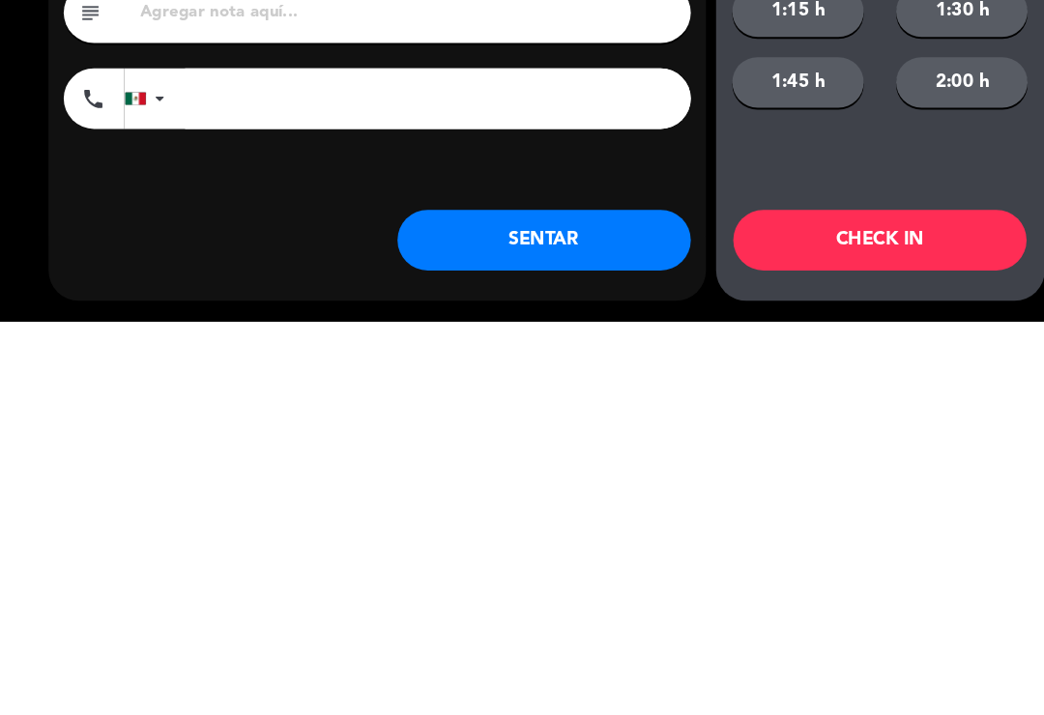
type input "[PERSON_NAME]"
click at [587, 609] on button "SENTAR" at bounding box center [520, 638] width 280 height 58
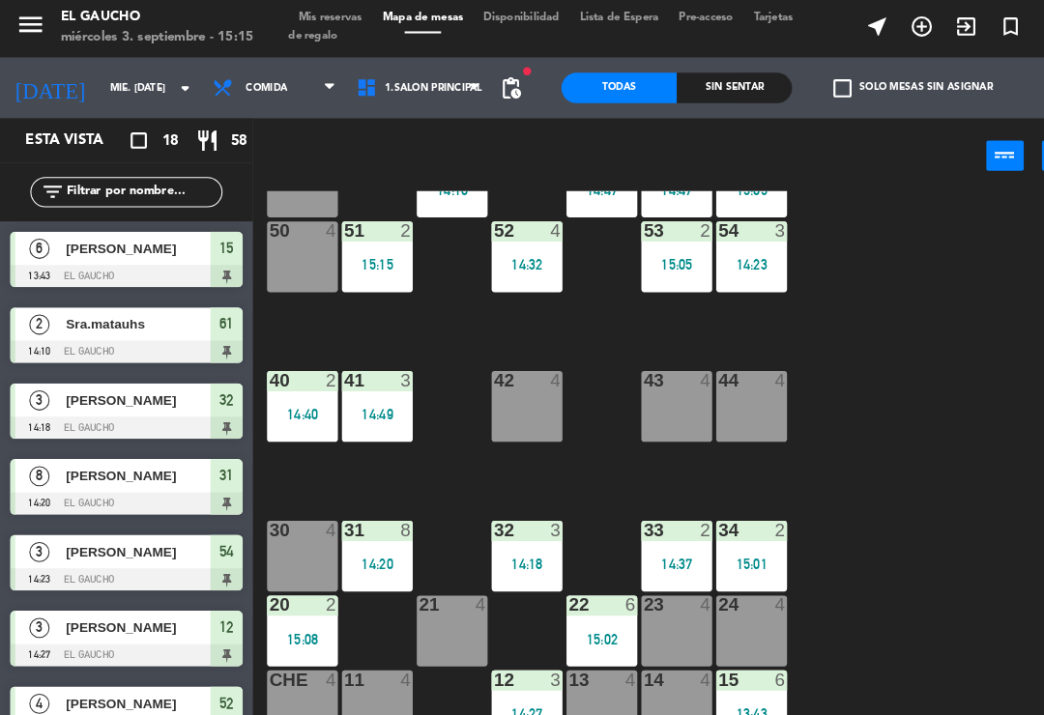
click at [515, 669] on div "12 3 14:27" at bounding box center [504, 678] width 68 height 68
click at [506, 669] on div "12 3 14:27" at bounding box center [504, 678] width 68 height 68
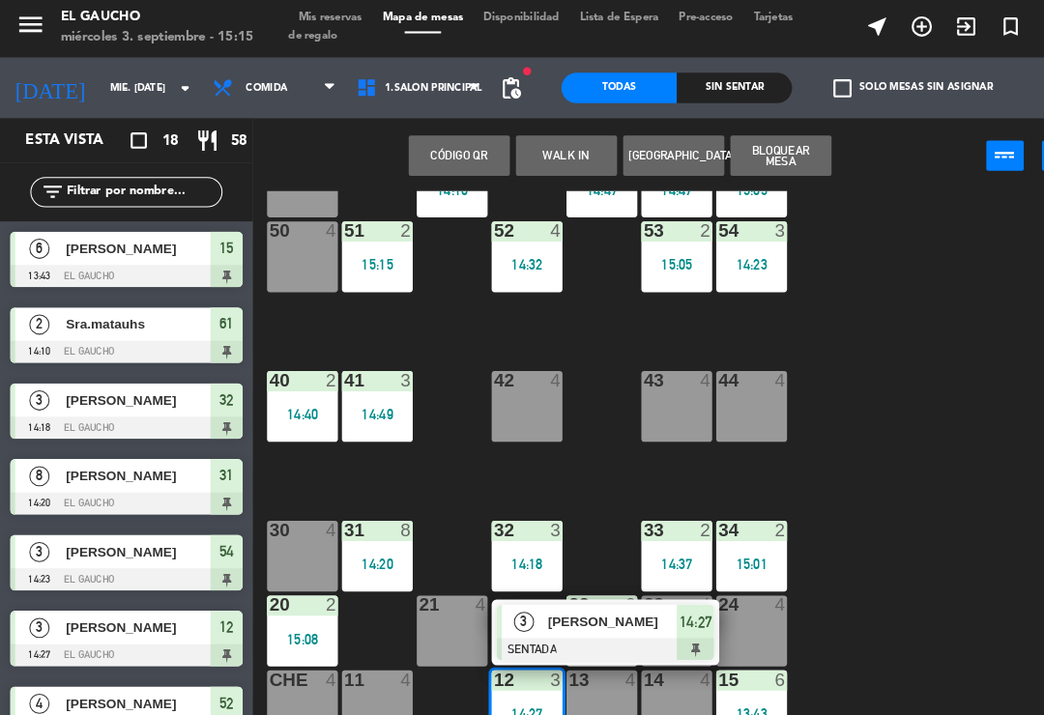
click at [558, 605] on div "[PERSON_NAME]" at bounding box center [585, 597] width 126 height 32
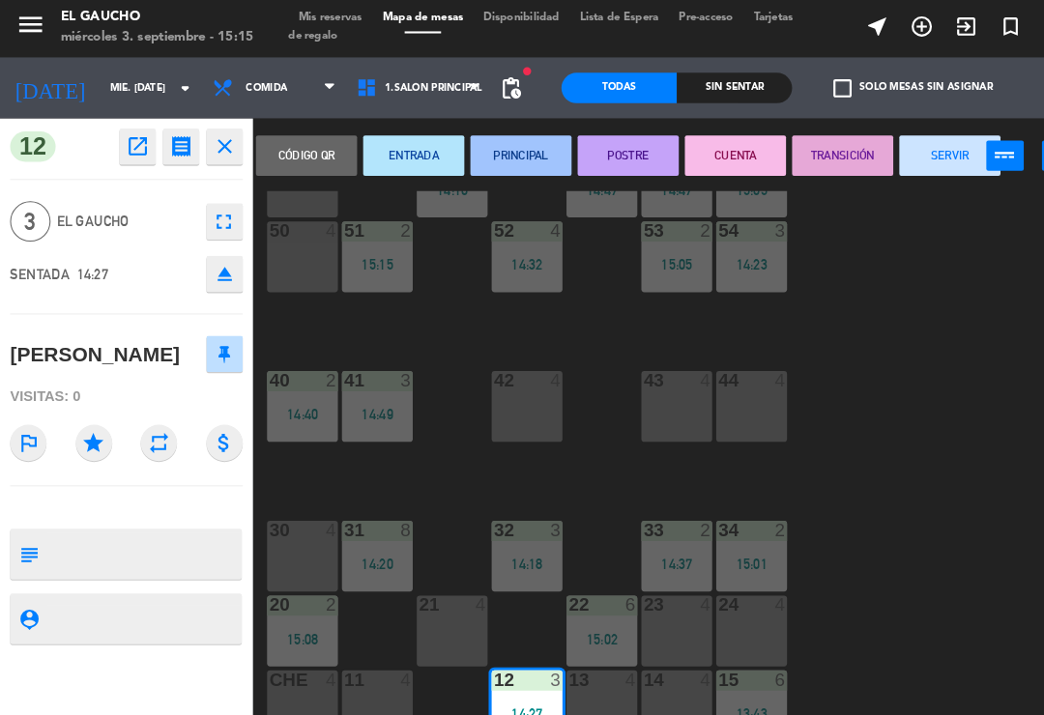
click at [493, 158] on button "PRINCIPAL" at bounding box center [497, 151] width 97 height 39
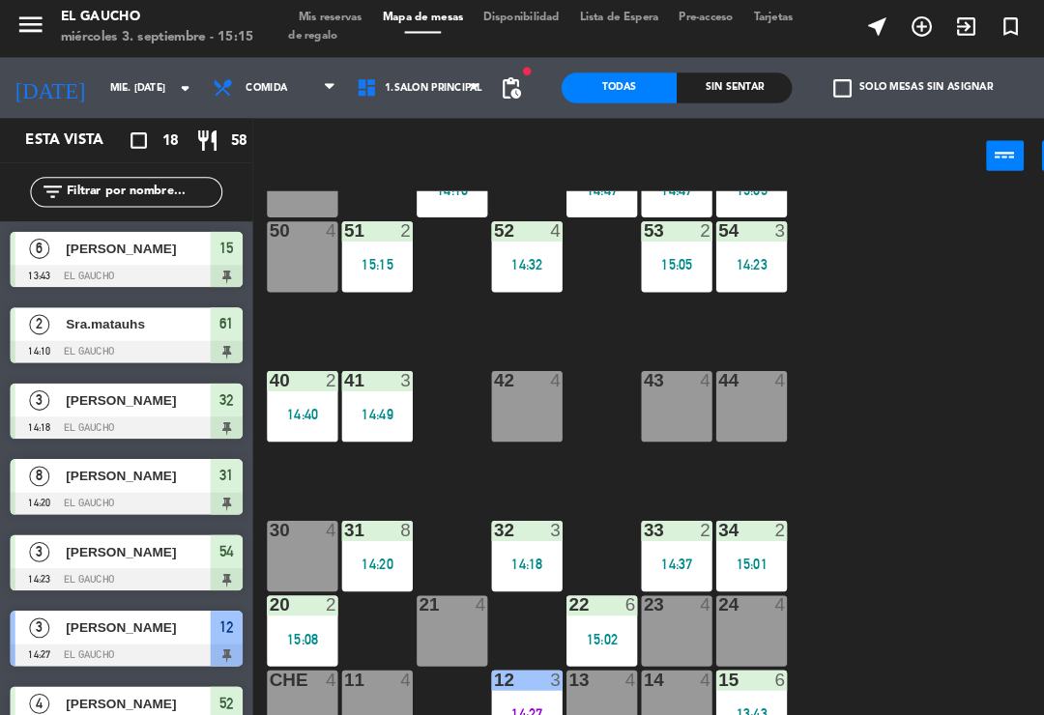
click at [733, 681] on div "13:43" at bounding box center [718, 685] width 68 height 14
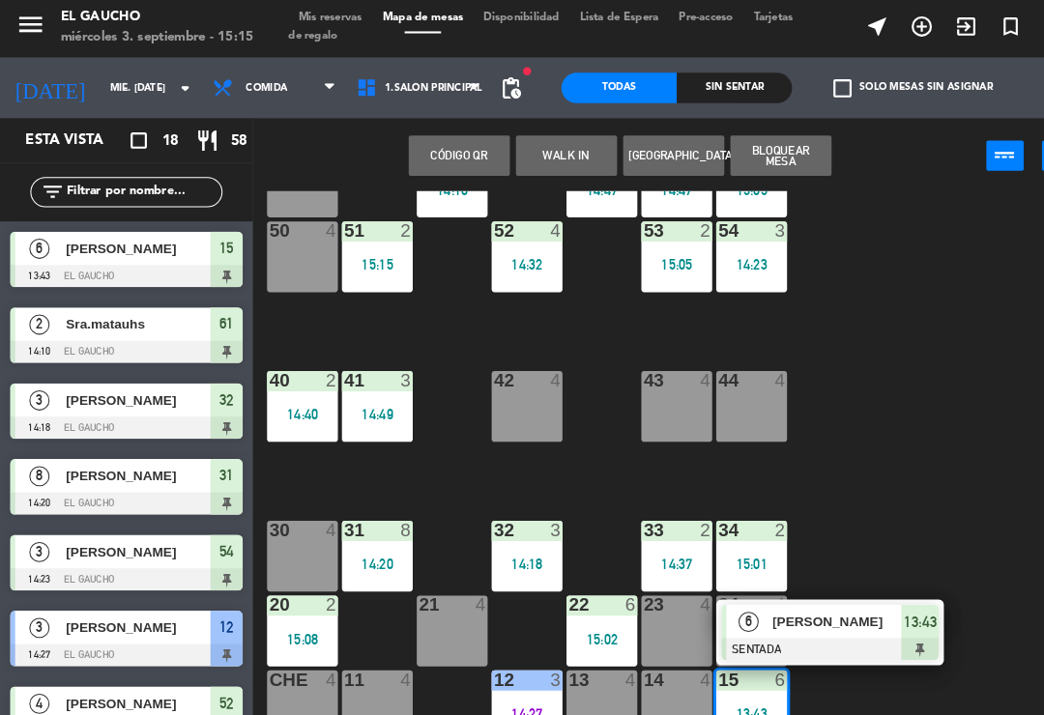
click at [808, 616] on div at bounding box center [793, 623] width 208 height 21
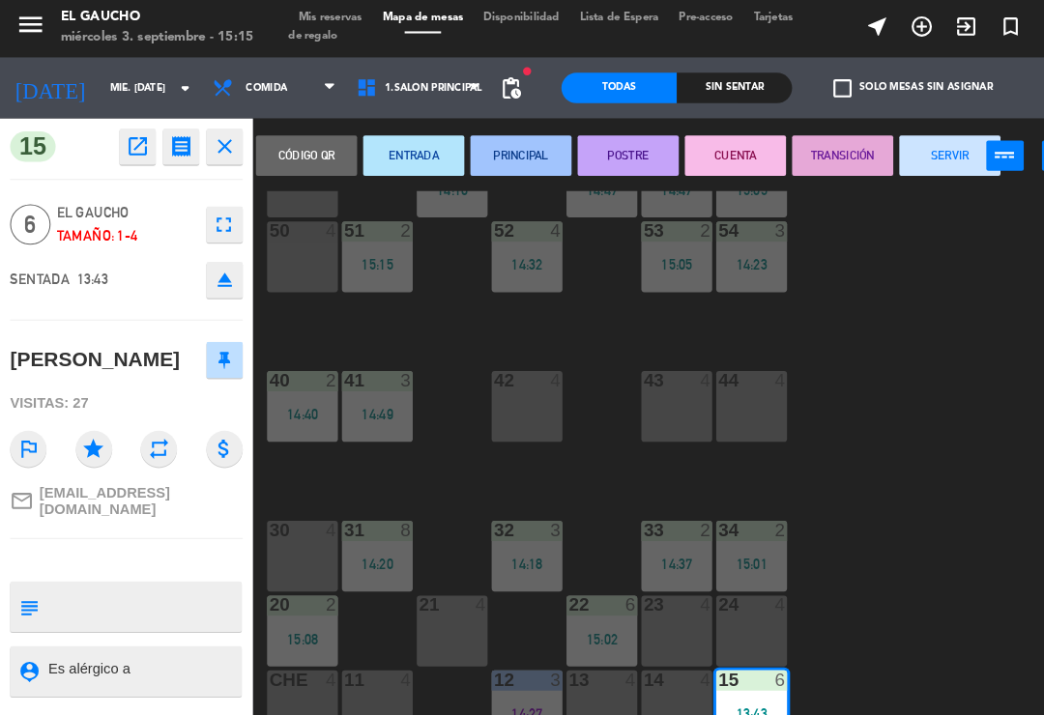
click at [494, 132] on button "PRINCIPAL" at bounding box center [497, 151] width 97 height 39
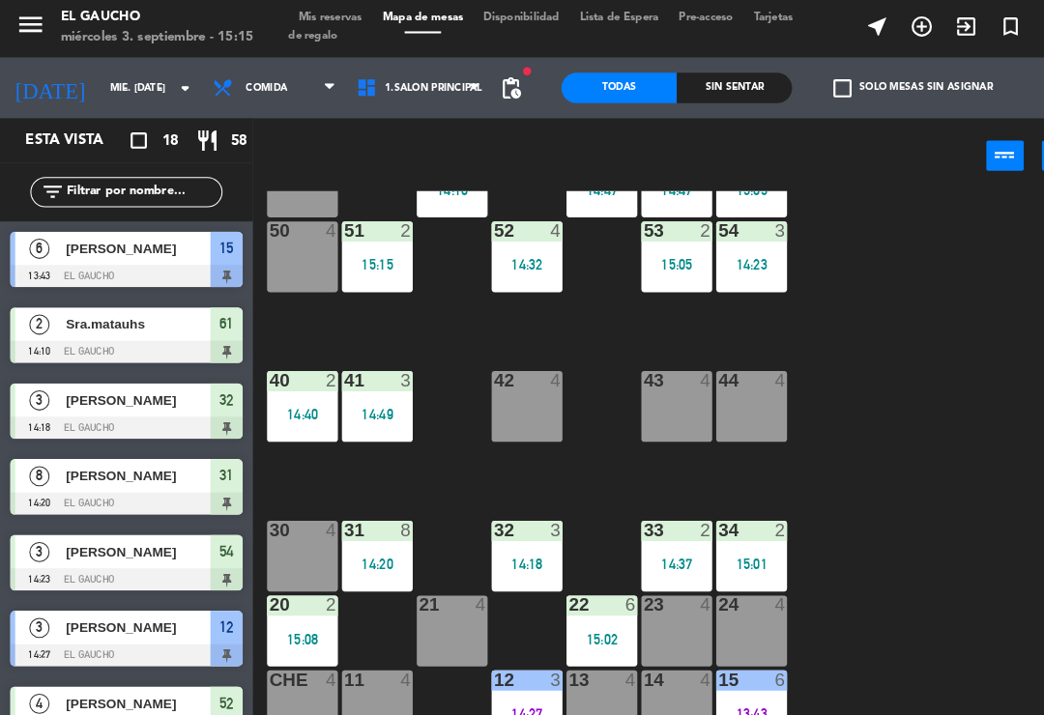
click at [663, 678] on div "14 4" at bounding box center [647, 678] width 68 height 68
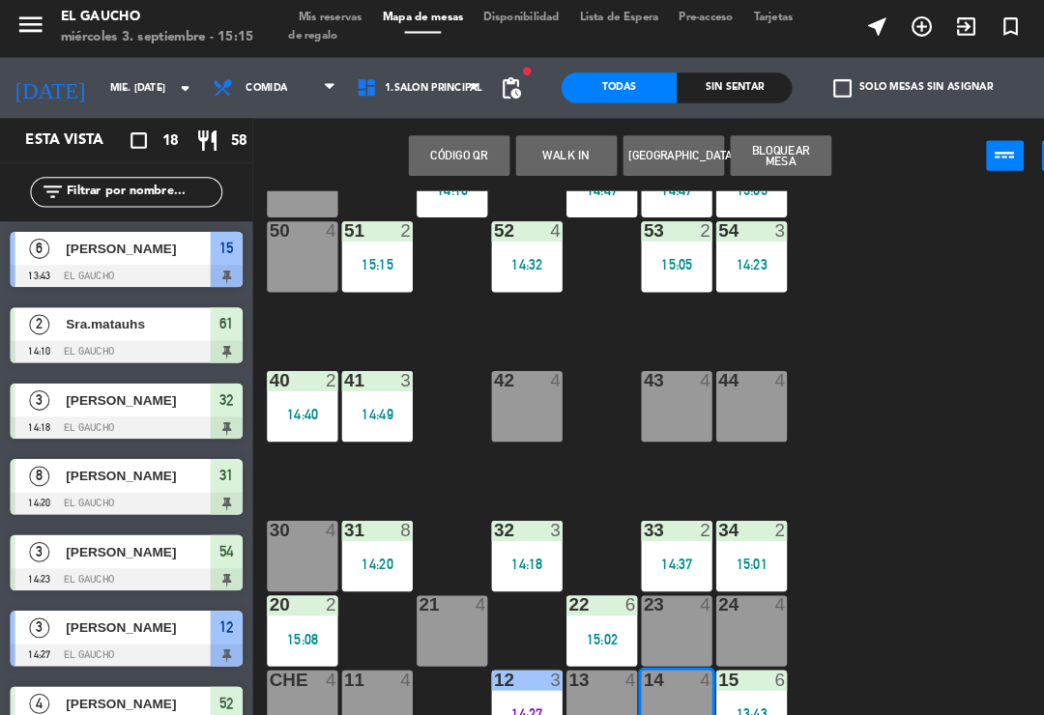
click at [535, 159] on button "WALK IN" at bounding box center [541, 151] width 97 height 39
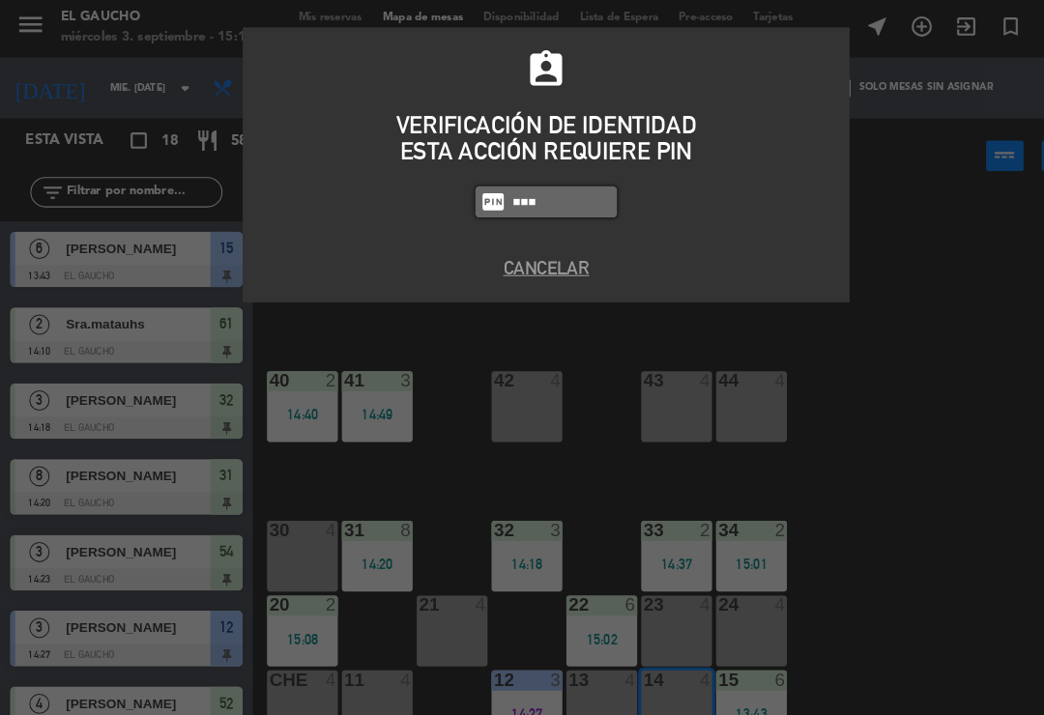
type input "3124"
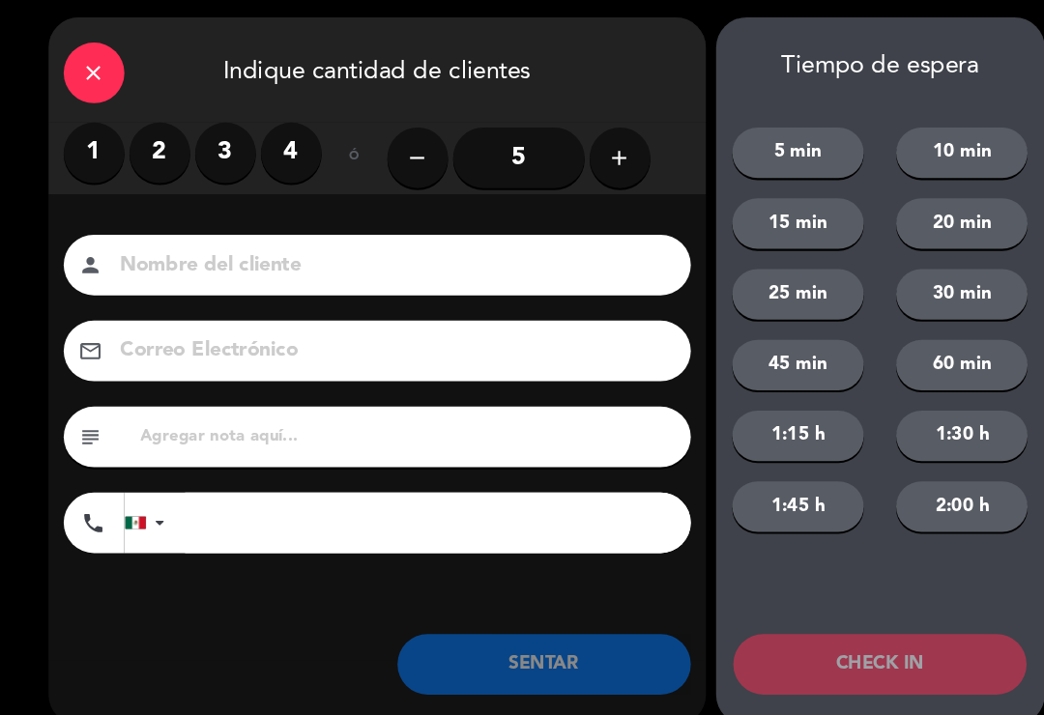
click at [97, 150] on label "1" at bounding box center [90, 149] width 58 height 58
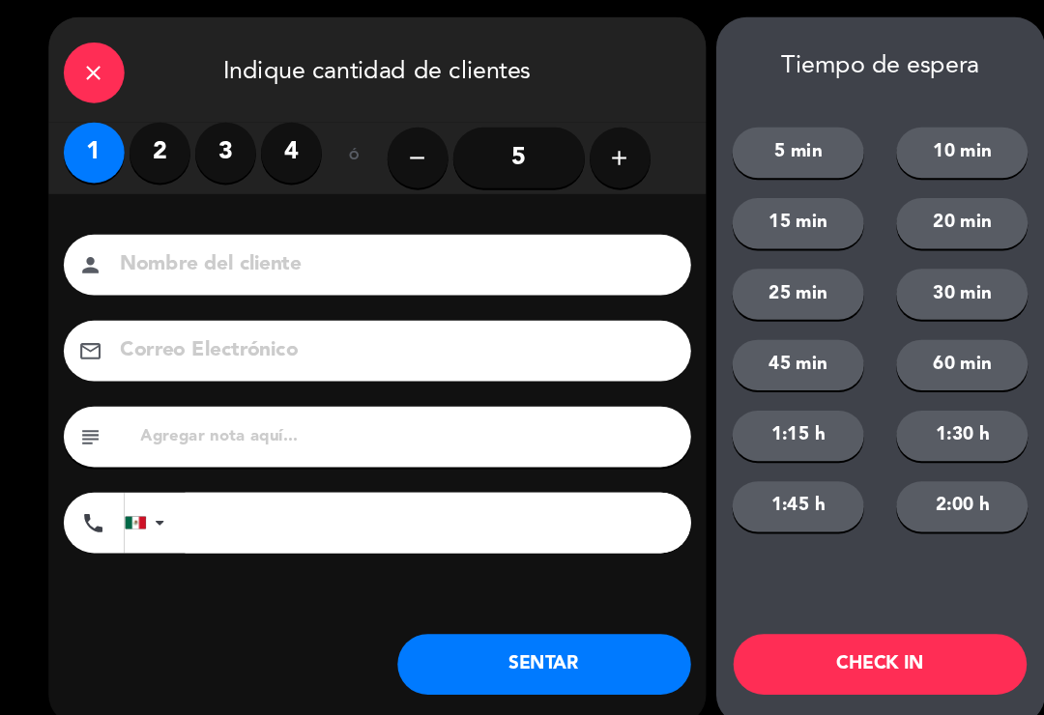
click at [517, 647] on button "SENTAR" at bounding box center [520, 638] width 280 height 58
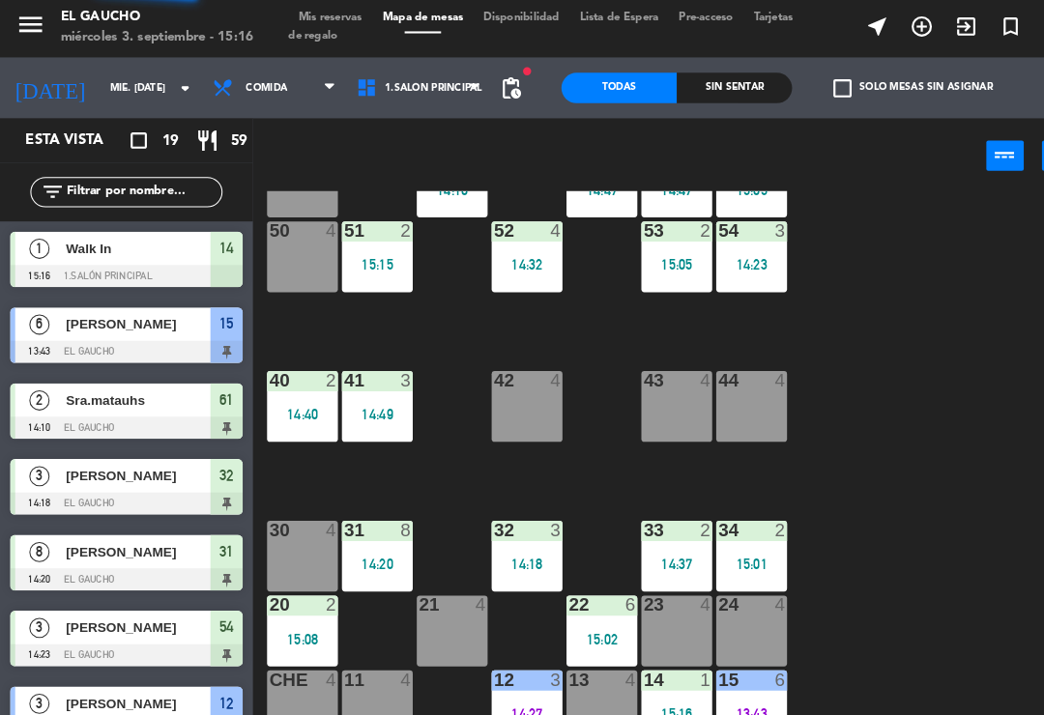
click at [643, 671] on div "14 1 15:16" at bounding box center [647, 678] width 68 height 68
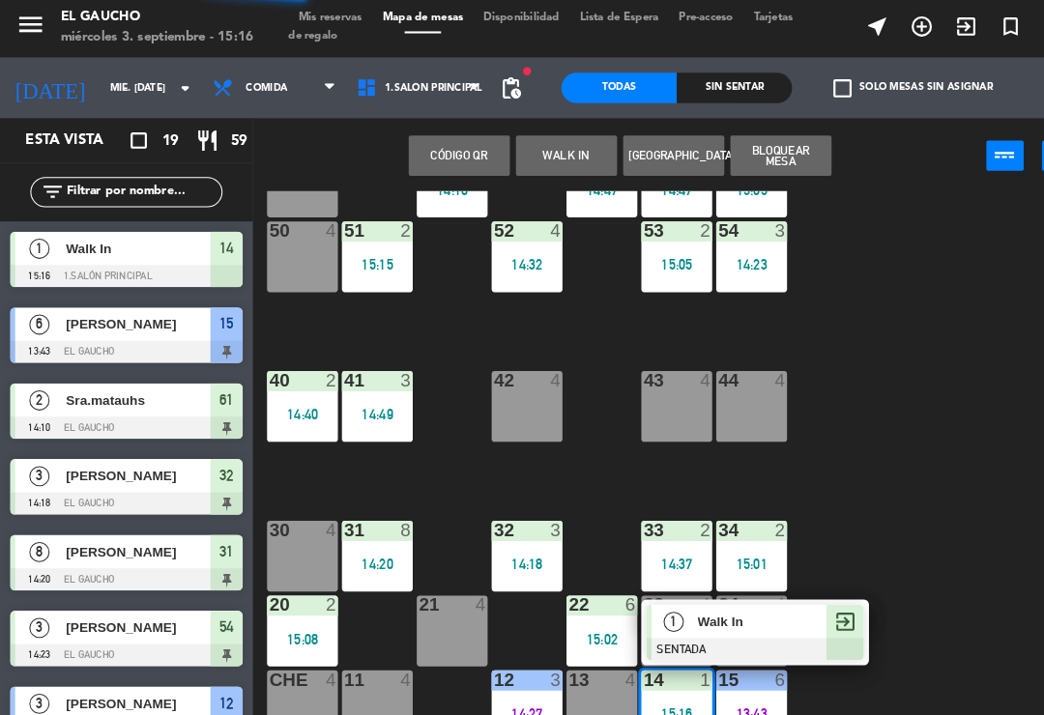
click at [694, 620] on div at bounding box center [722, 623] width 208 height 21
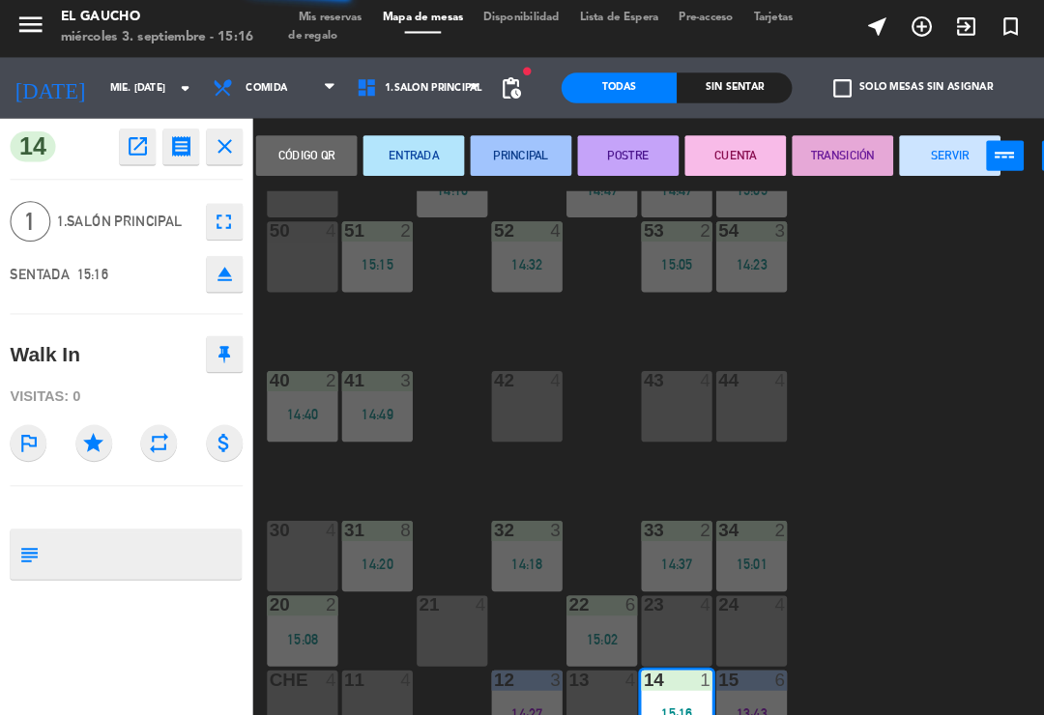
click at [509, 162] on button "PRINCIPAL" at bounding box center [497, 151] width 97 height 39
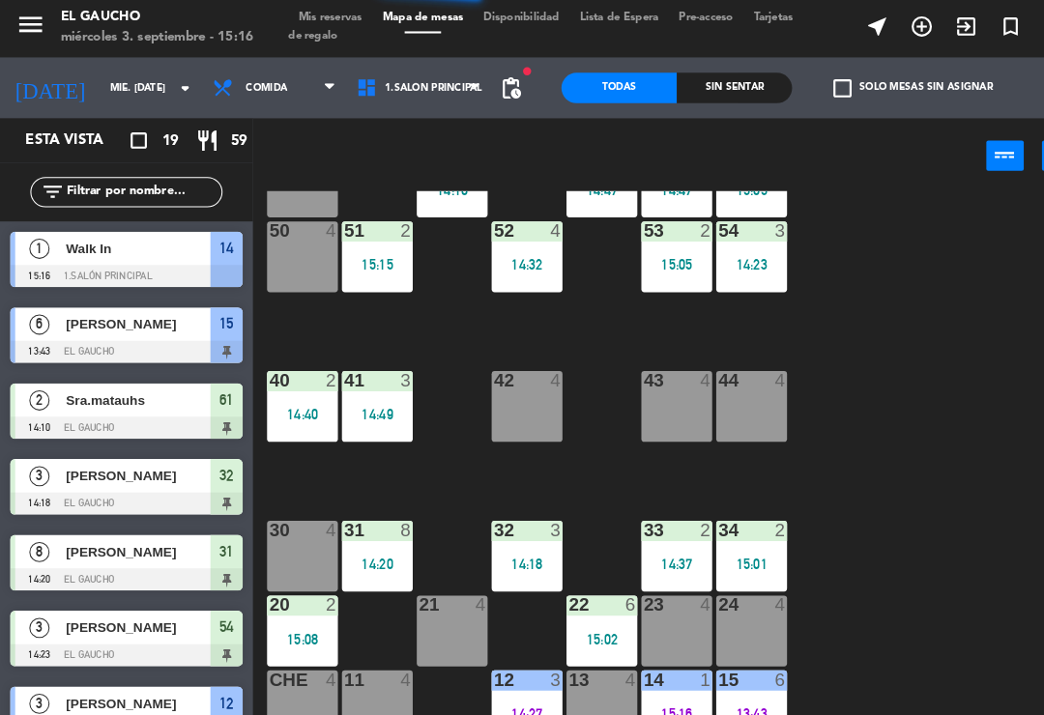
click at [280, 595] on div "20 2 15:08" at bounding box center [289, 606] width 68 height 68
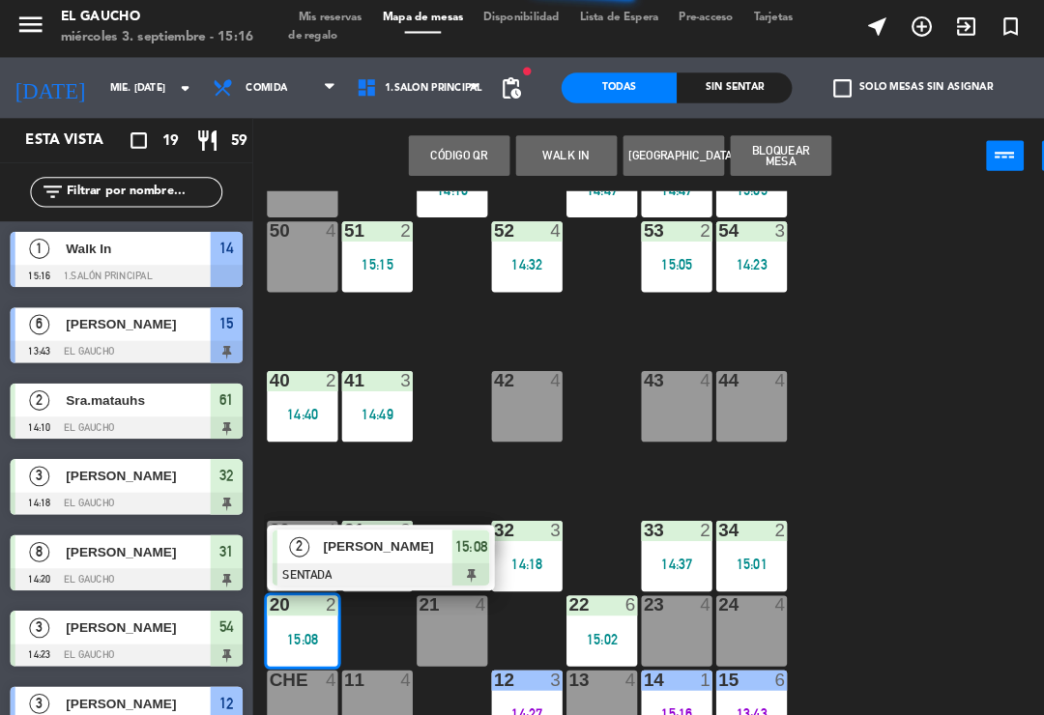
click at [388, 541] on div at bounding box center [364, 551] width 208 height 21
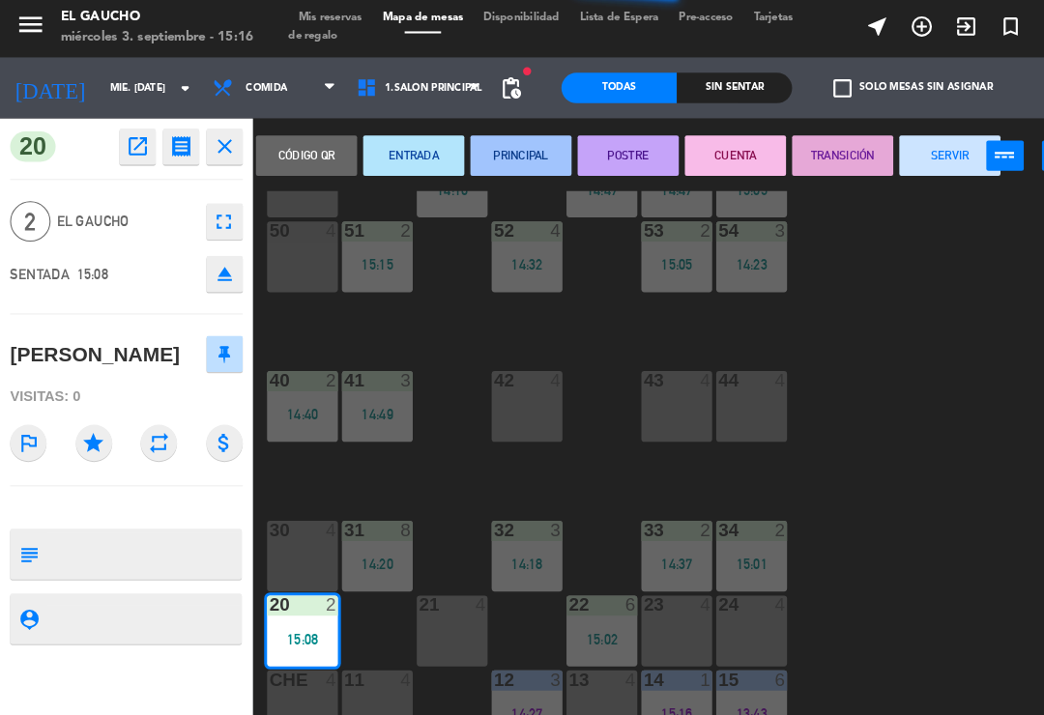
click at [495, 150] on button "PRINCIPAL" at bounding box center [497, 151] width 97 height 39
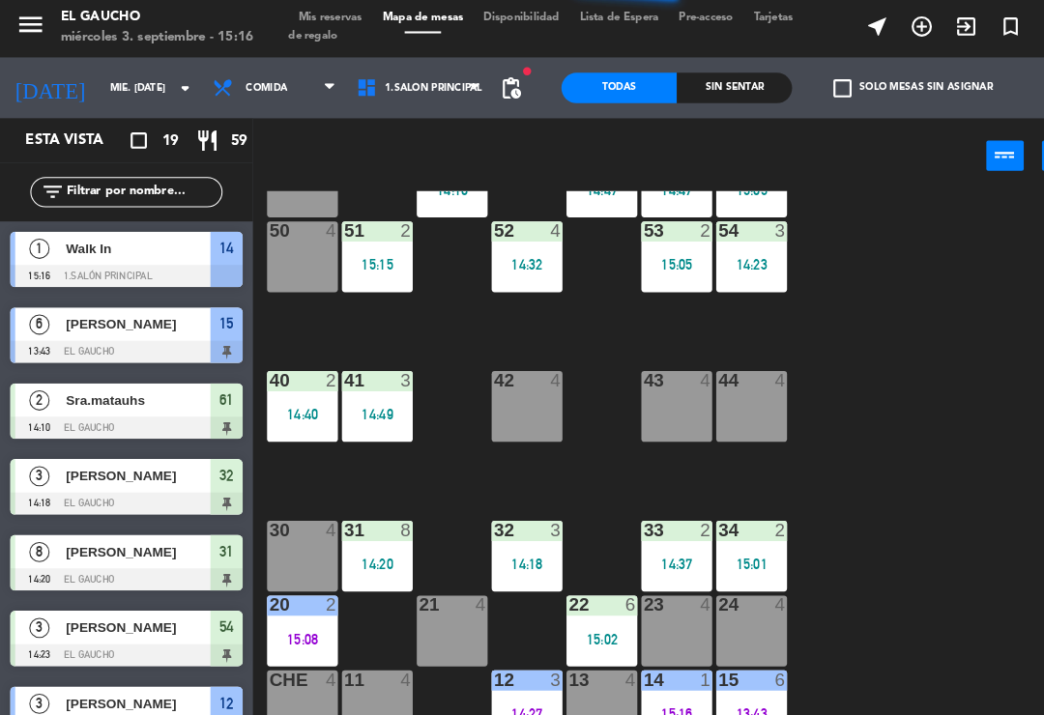
scroll to position [345, 0]
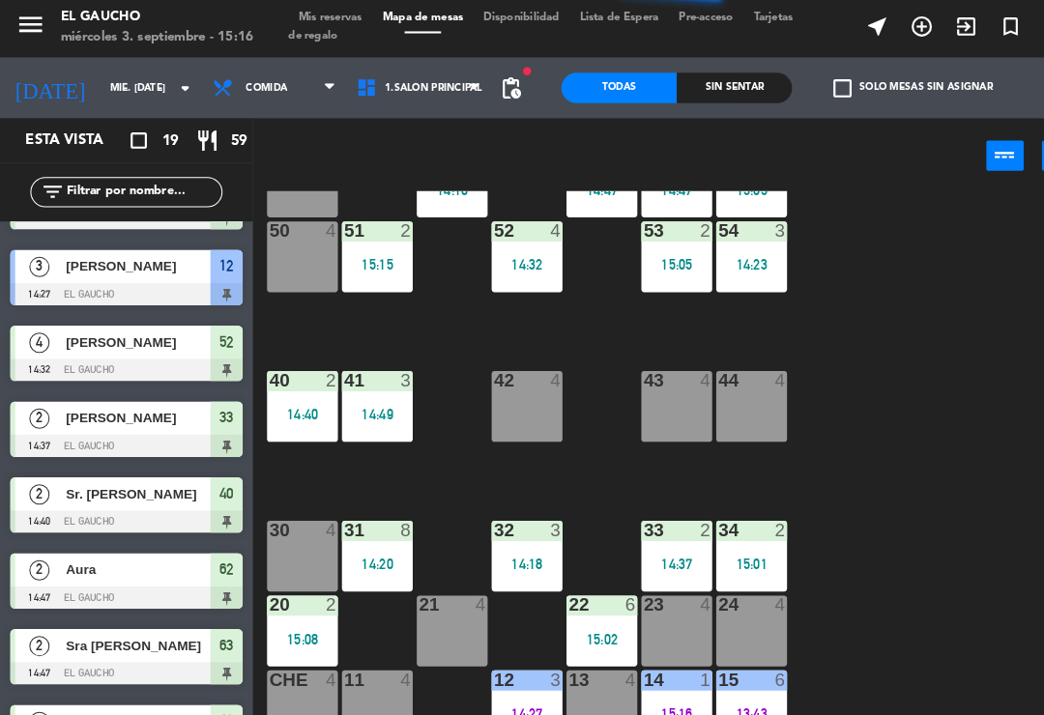
click at [585, 599] on div "22 6 15:02" at bounding box center [575, 606] width 68 height 68
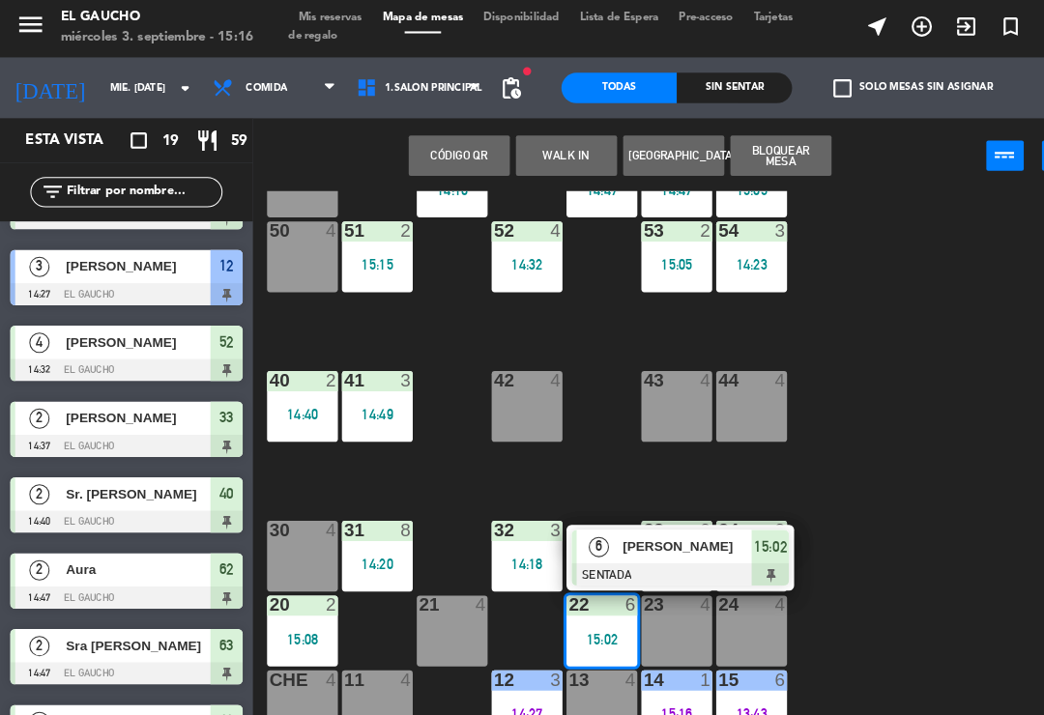
click at [649, 526] on span "[PERSON_NAME]" at bounding box center [657, 525] width 124 height 20
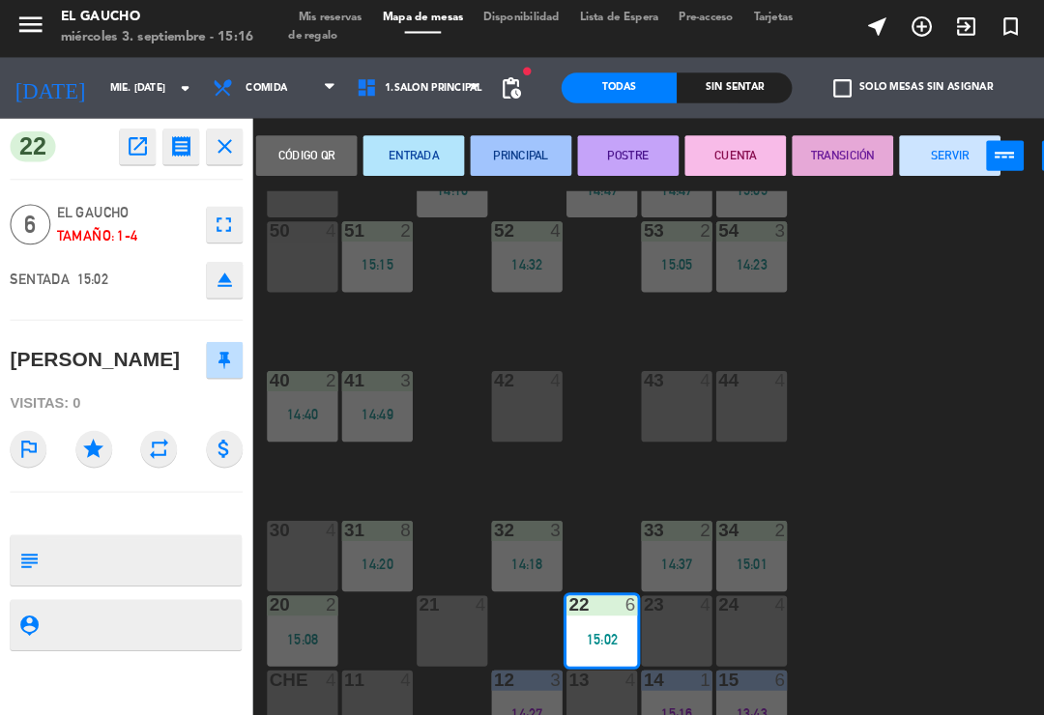
click at [511, 154] on button "PRINCIPAL" at bounding box center [497, 151] width 97 height 39
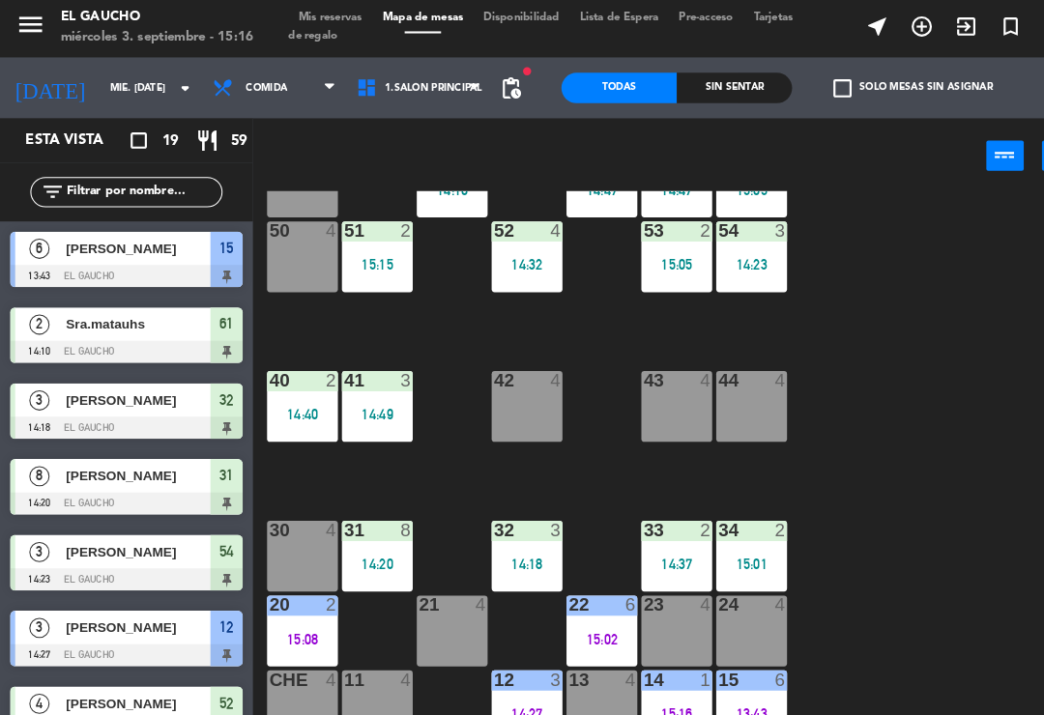
scroll to position [55, 0]
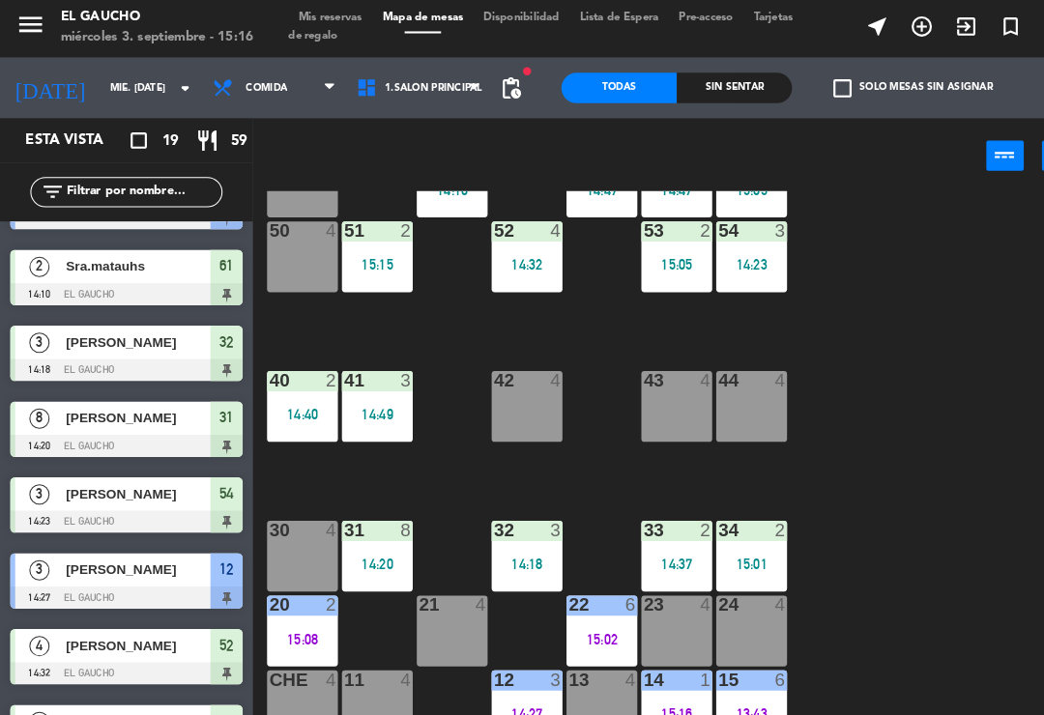
click at [354, 535] on div "14:20" at bounding box center [361, 542] width 68 height 14
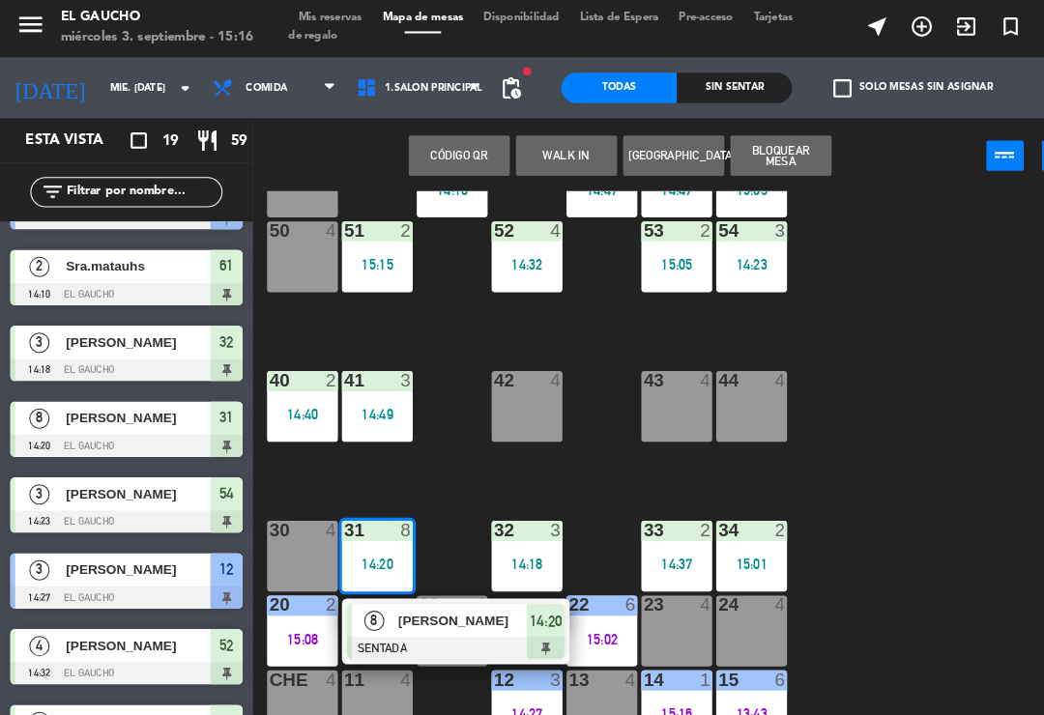
click at [442, 605] on div "[PERSON_NAME]" at bounding box center [442, 596] width 126 height 32
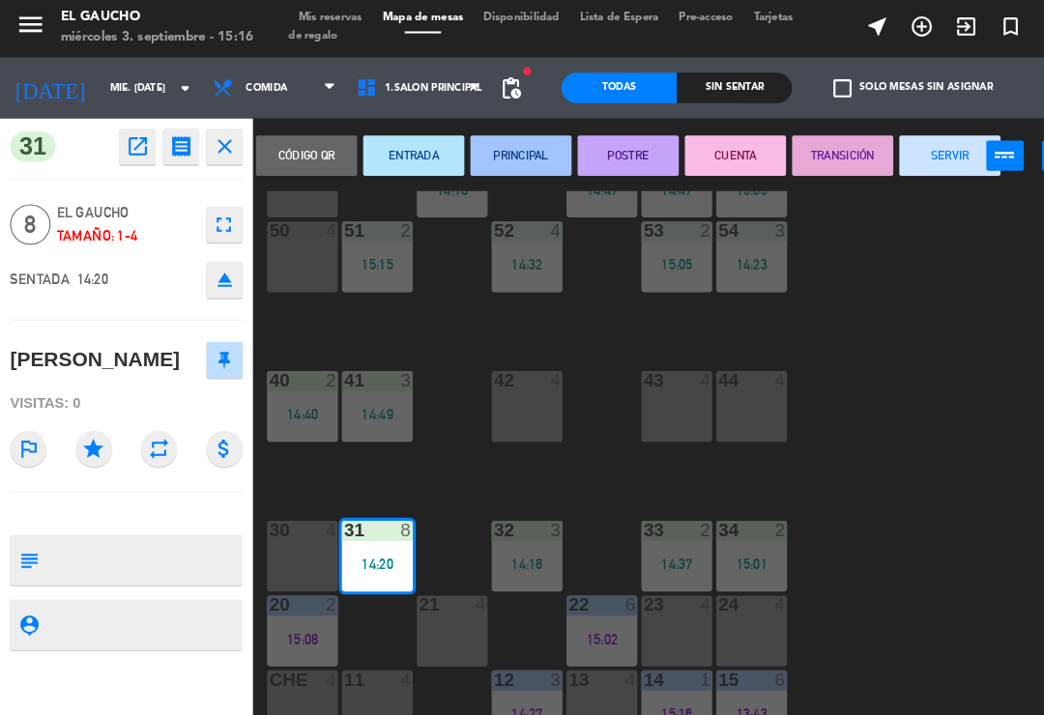
click at [504, 154] on button "PRINCIPAL" at bounding box center [497, 151] width 97 height 39
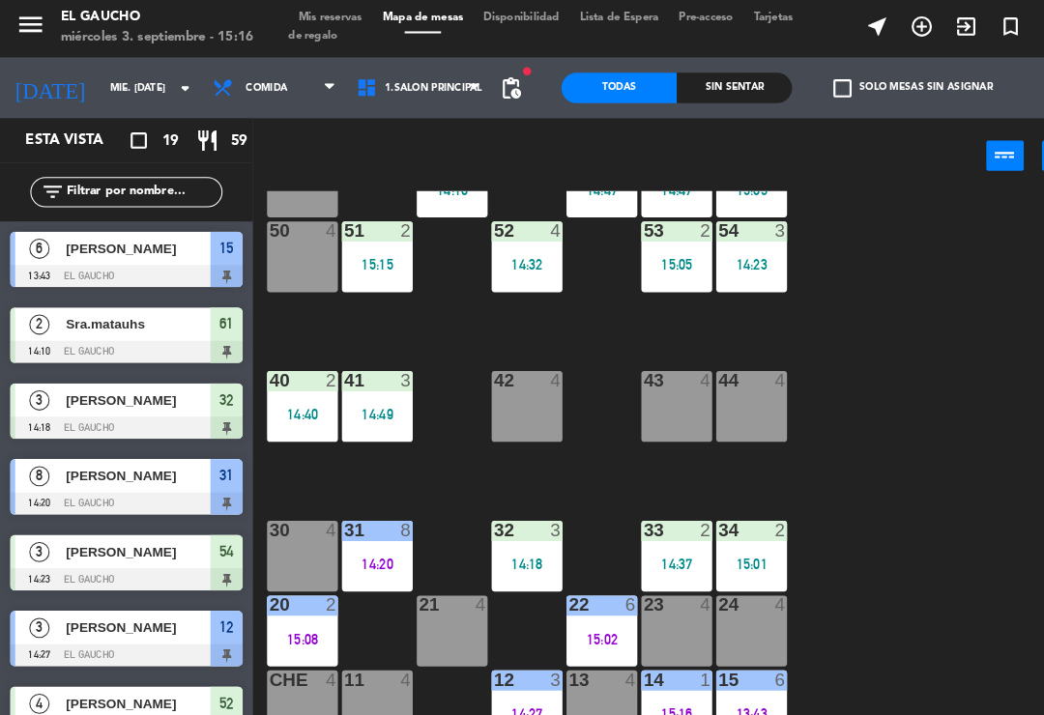
click at [509, 538] on div "14:18" at bounding box center [504, 542] width 68 height 14
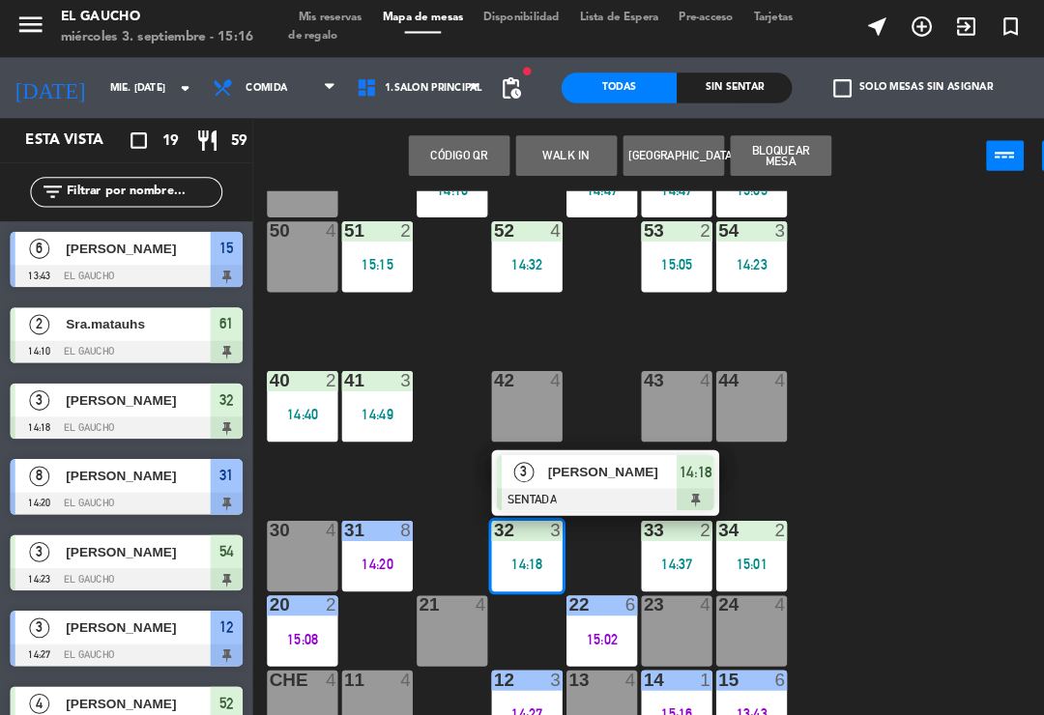
click at [592, 460] on span "[PERSON_NAME]" at bounding box center [586, 454] width 124 height 20
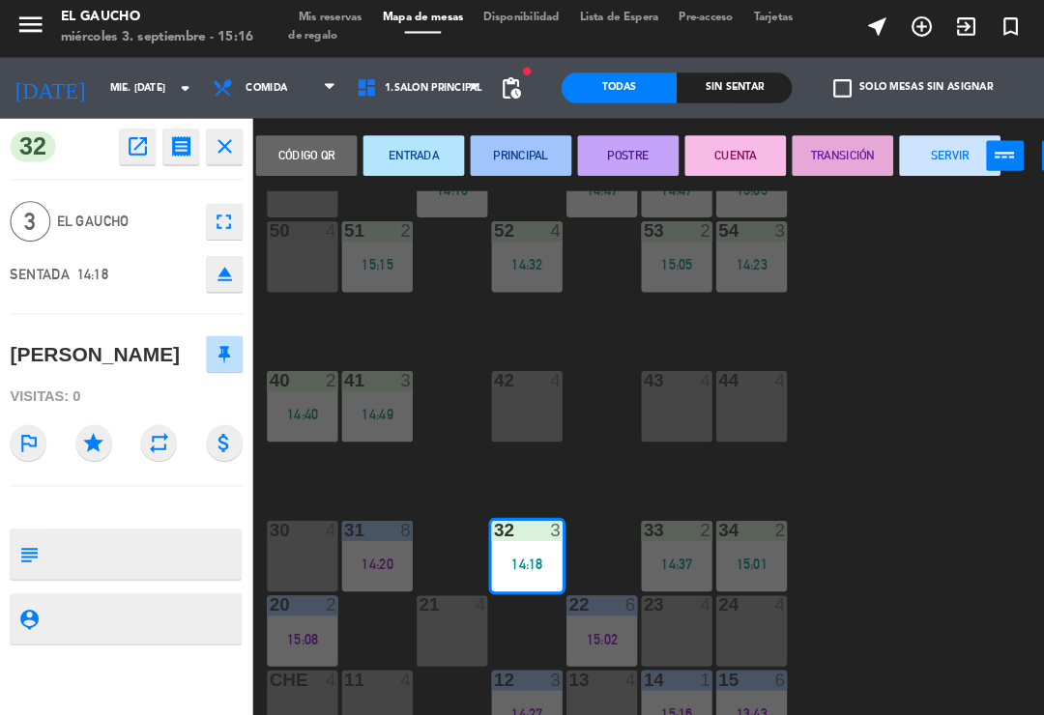
click at [503, 160] on button "PRINCIPAL" at bounding box center [497, 151] width 97 height 39
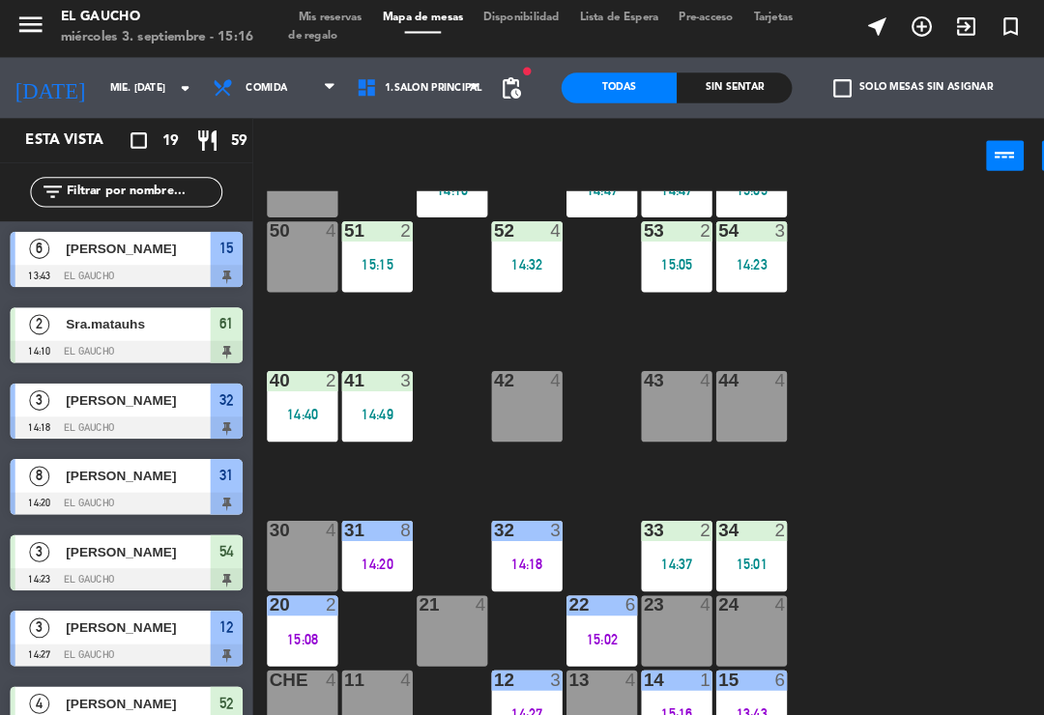
click at [648, 517] on div "33 2" at bounding box center [647, 510] width 68 height 19
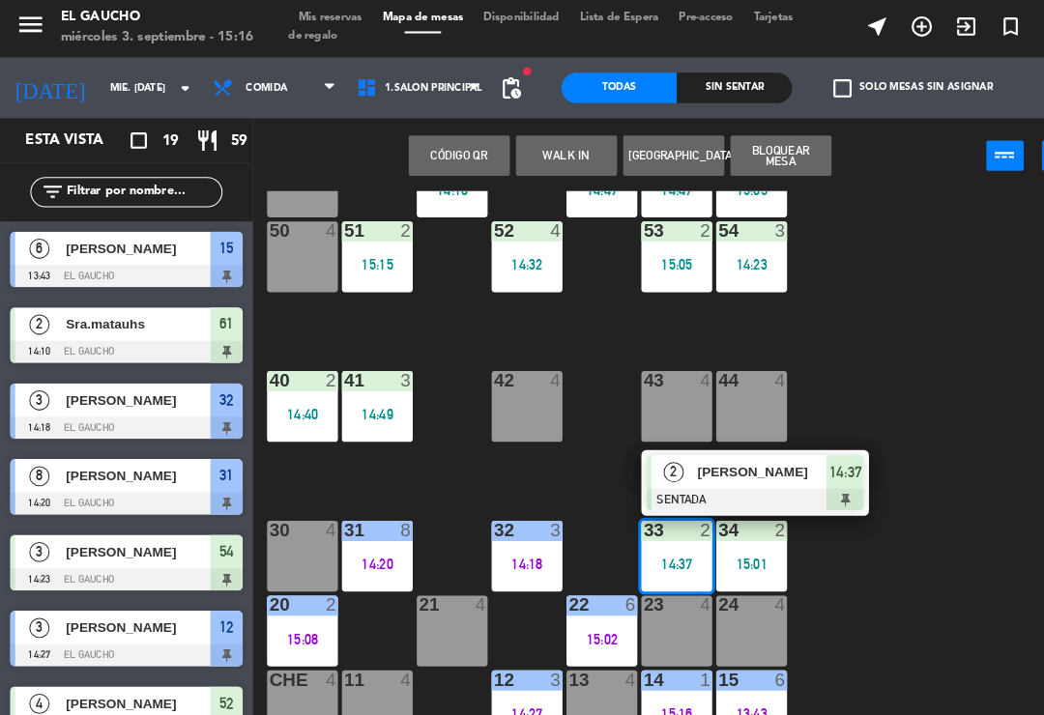
click at [735, 460] on span "[PERSON_NAME]" at bounding box center [729, 454] width 124 height 20
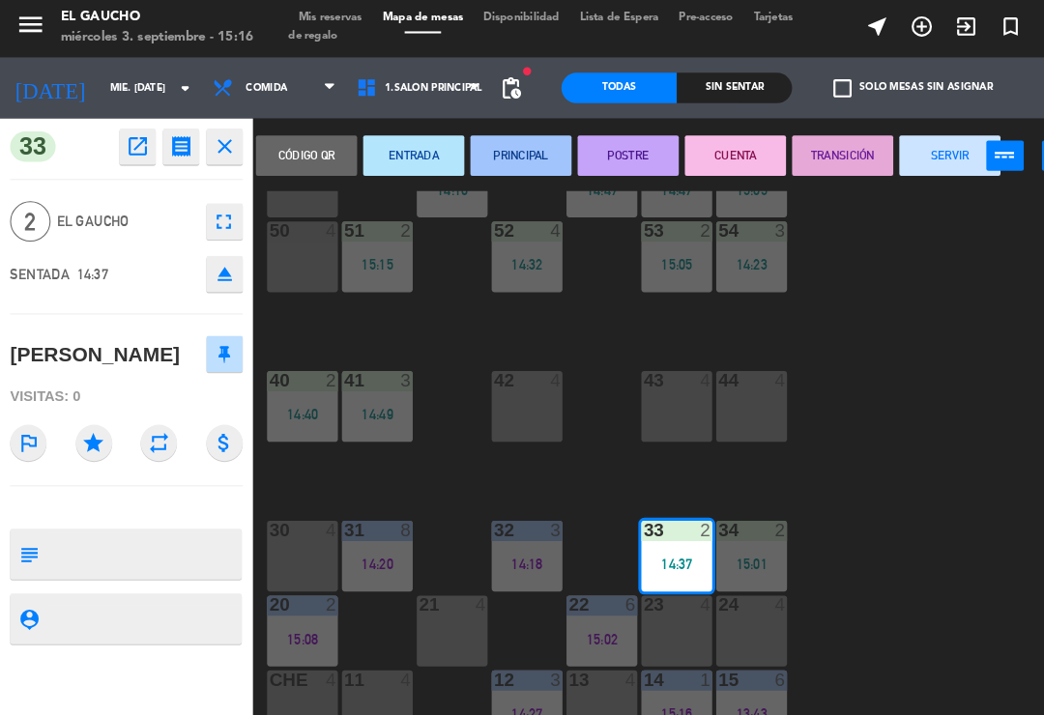
click at [489, 149] on button "PRINCIPAL" at bounding box center [497, 151] width 97 height 39
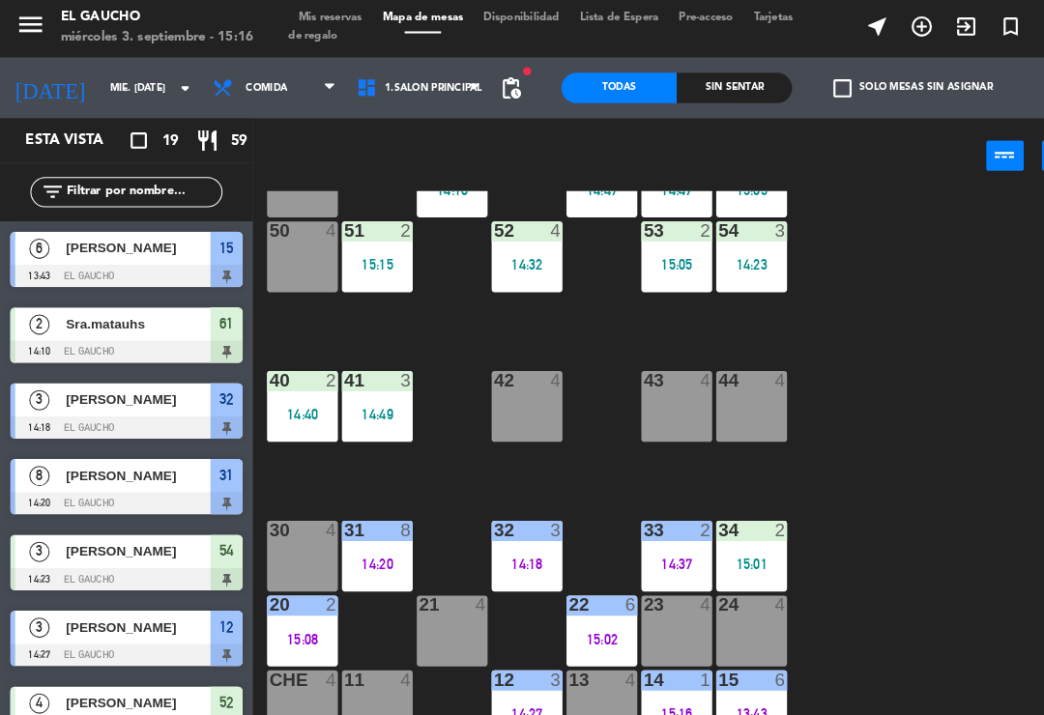
scroll to position [0, 0]
click at [718, 535] on div "15:01" at bounding box center [718, 542] width 68 height 14
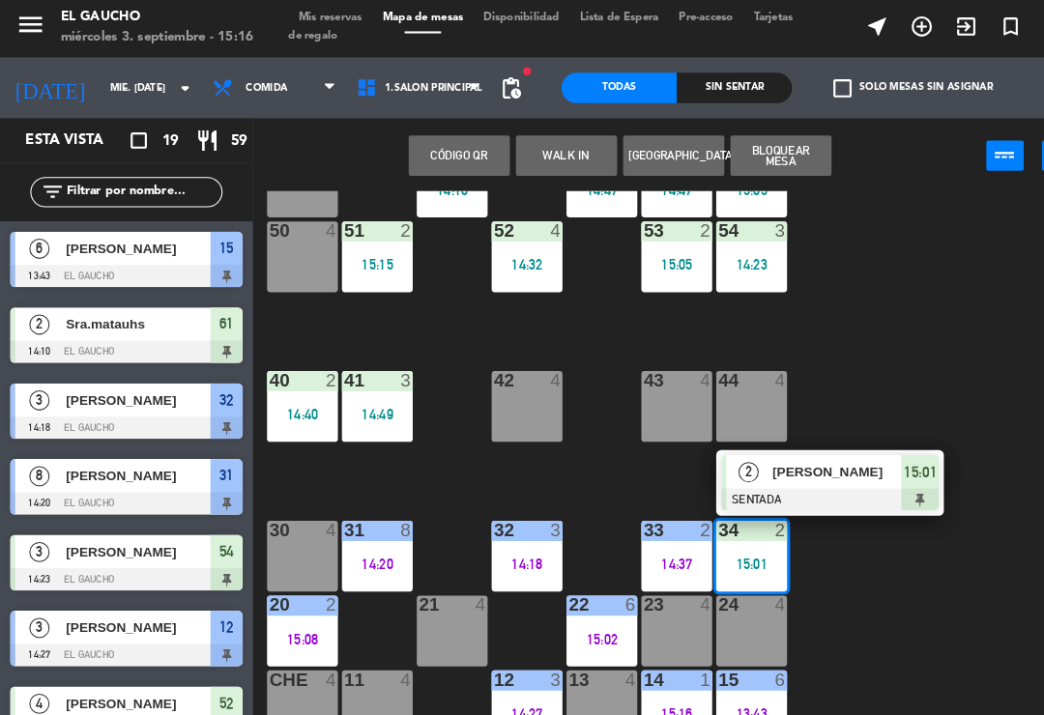
click at [812, 454] on span "[PERSON_NAME]" at bounding box center [800, 454] width 124 height 20
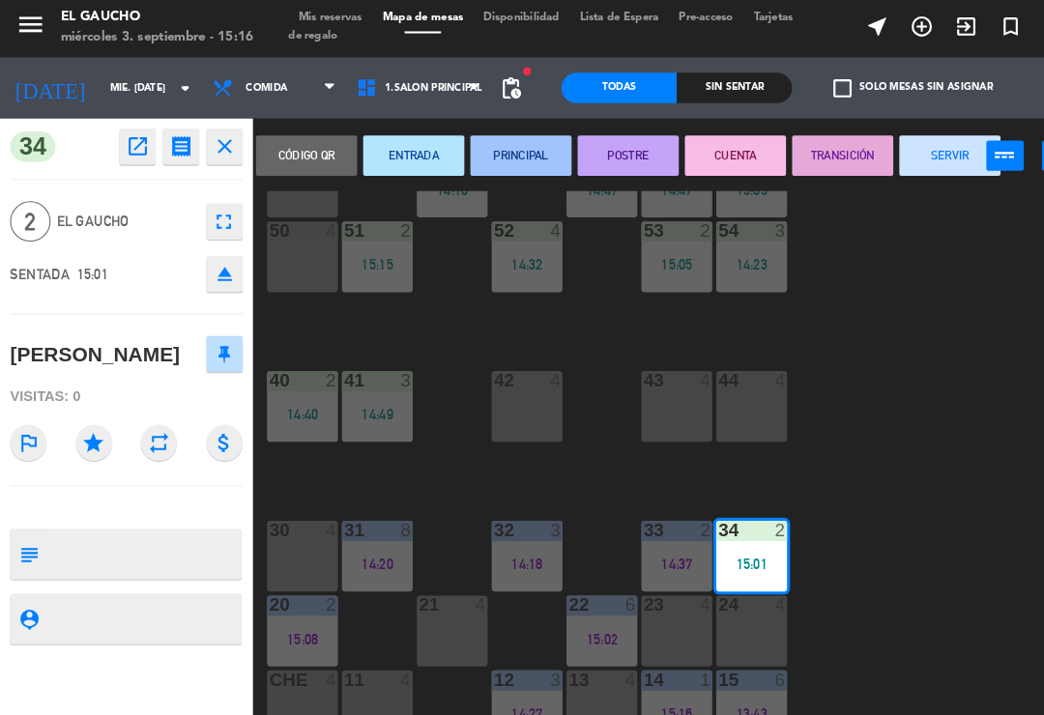
click at [503, 148] on button "PRINCIPAL" at bounding box center [497, 151] width 97 height 39
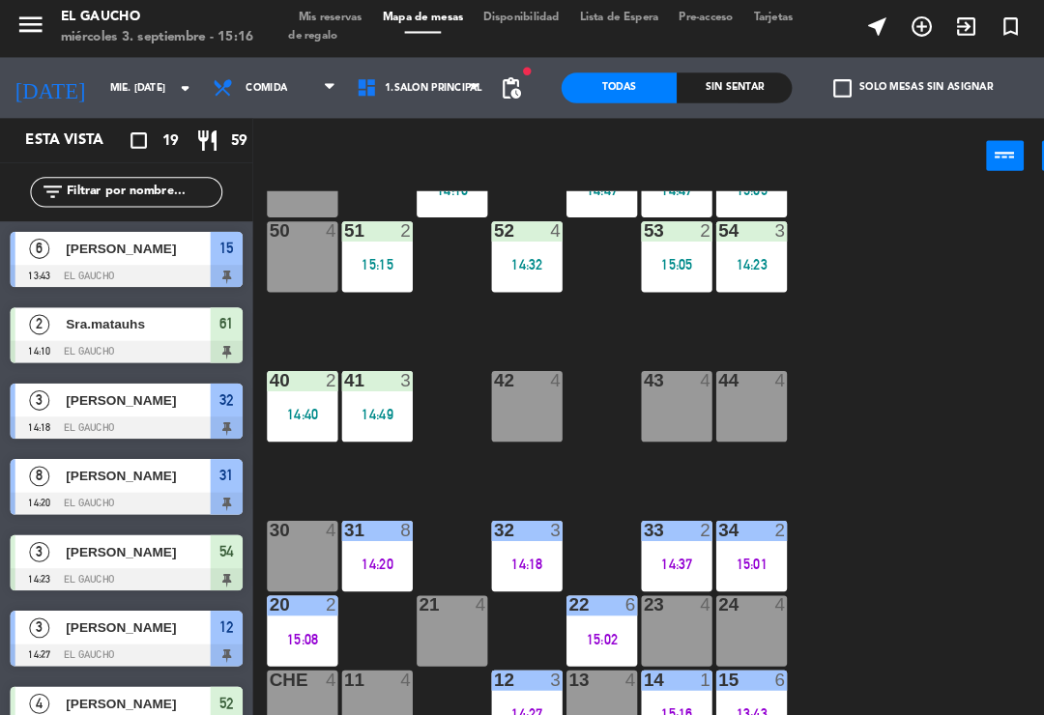
click at [500, 385] on div "42 4" at bounding box center [504, 392] width 68 height 68
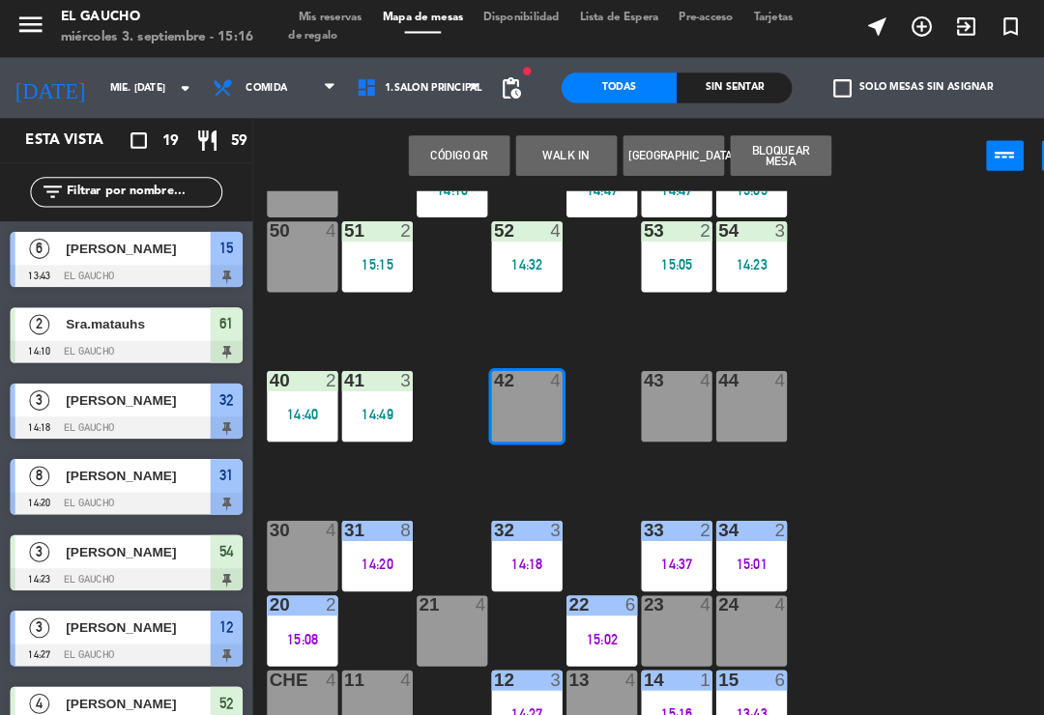
click at [554, 147] on button "WALK IN" at bounding box center [541, 151] width 97 height 39
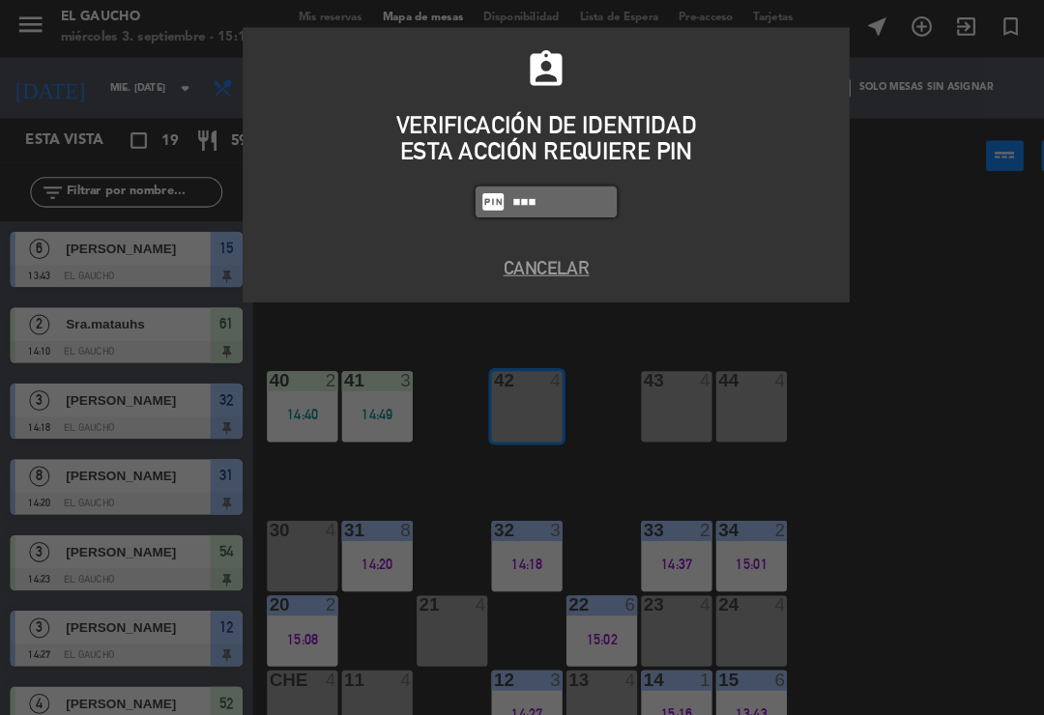
type input "3124"
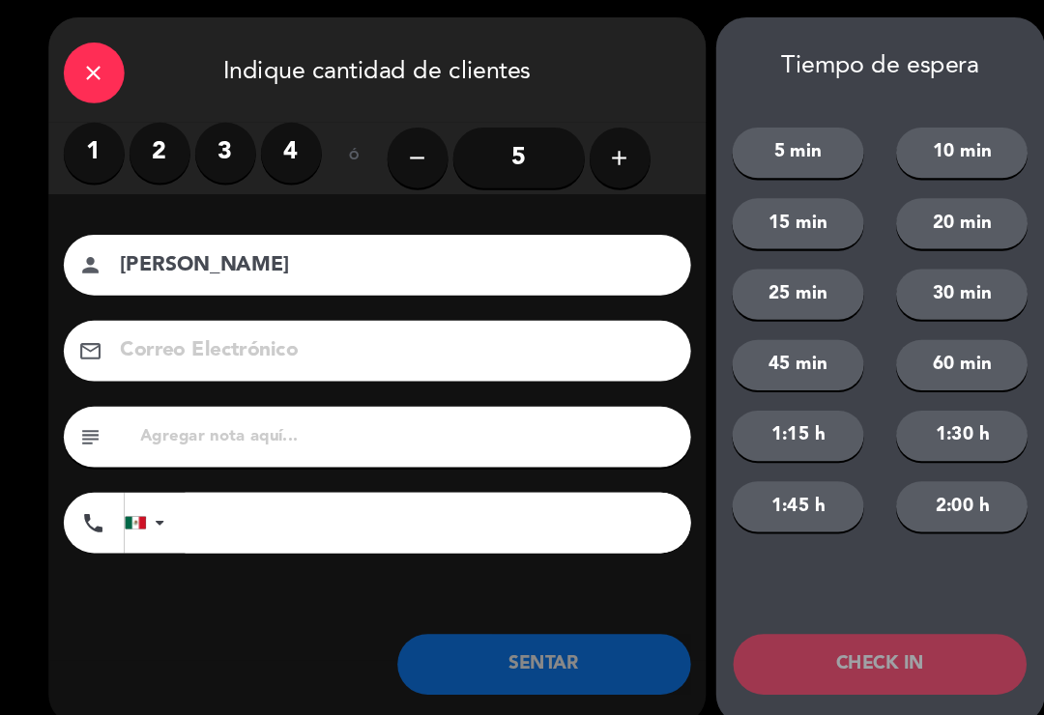
type input "[PERSON_NAME]"
click at [277, 154] on label "4" at bounding box center [278, 149] width 58 height 58
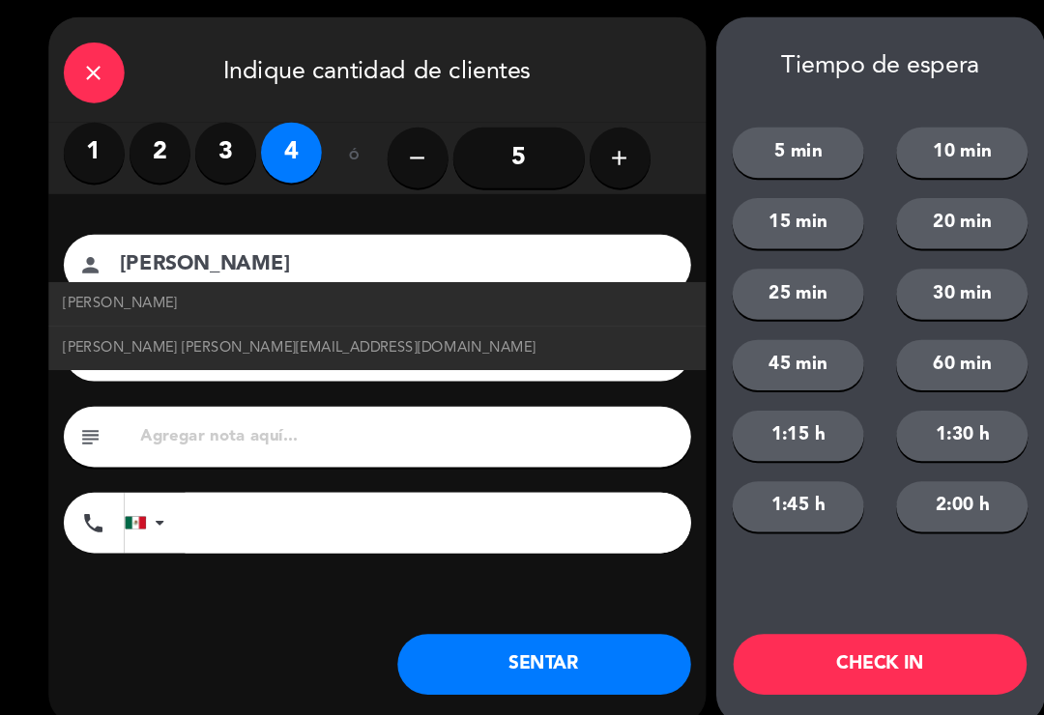
click at [260, 326] on span "[PERSON_NAME] [PERSON_NAME][EMAIL_ADDRESS][DOMAIN_NAME]" at bounding box center [286, 336] width 451 height 22
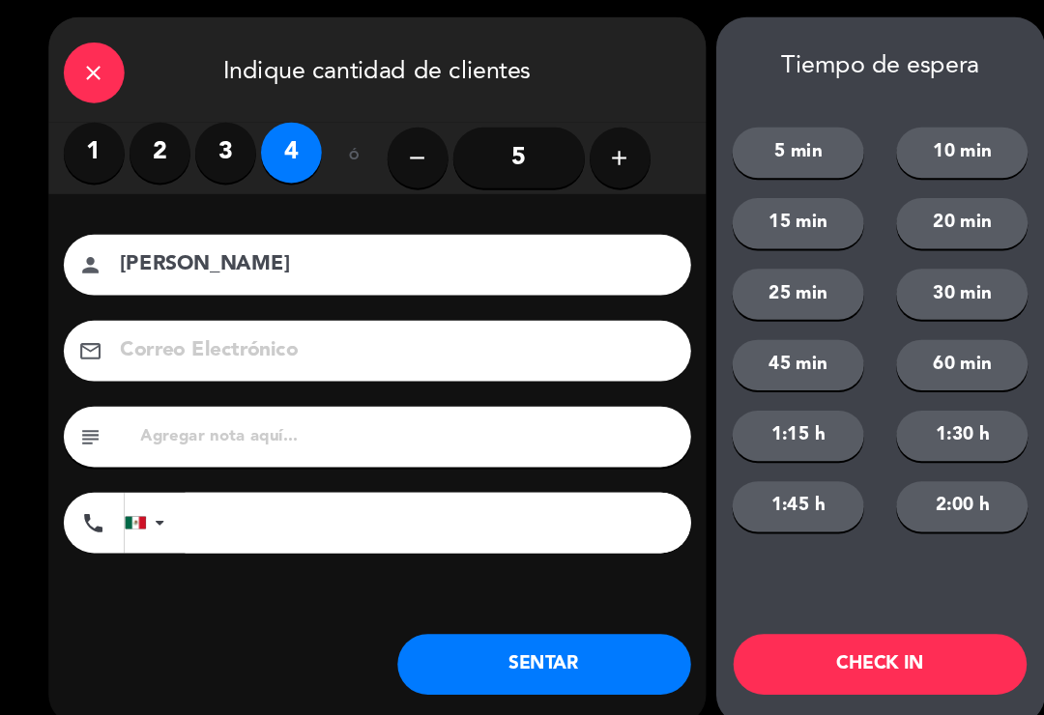
type input "[EMAIL_ADDRESS][DOMAIN_NAME]"
click at [513, 651] on button "SENTAR" at bounding box center [520, 638] width 280 height 58
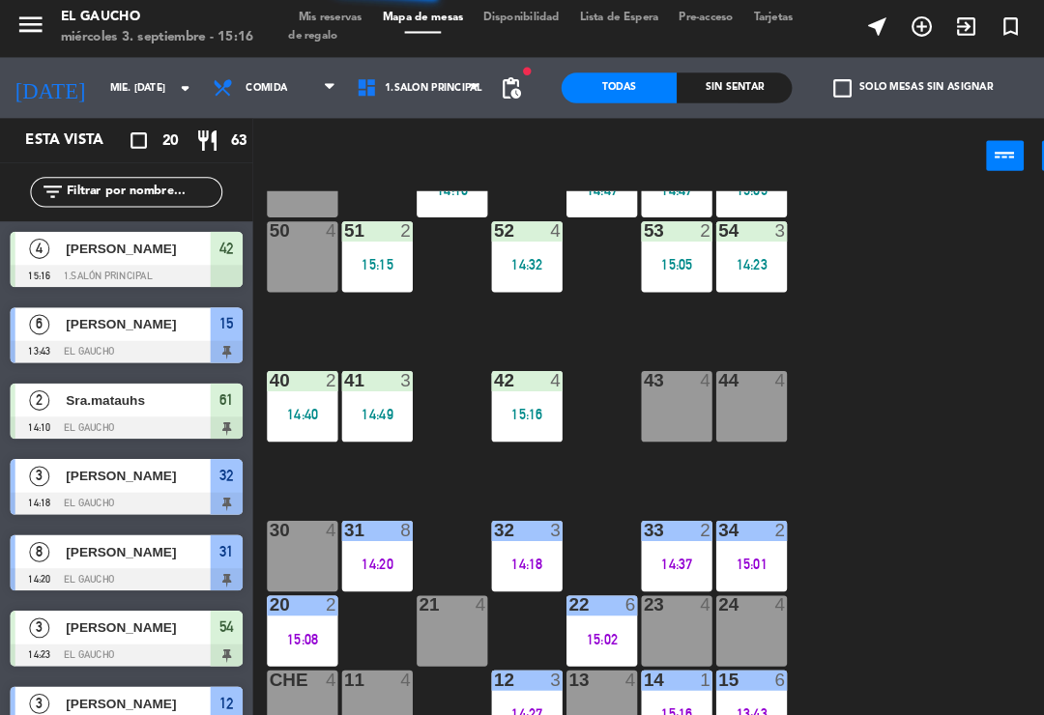
click at [359, 393] on div "14:49" at bounding box center [361, 399] width 68 height 14
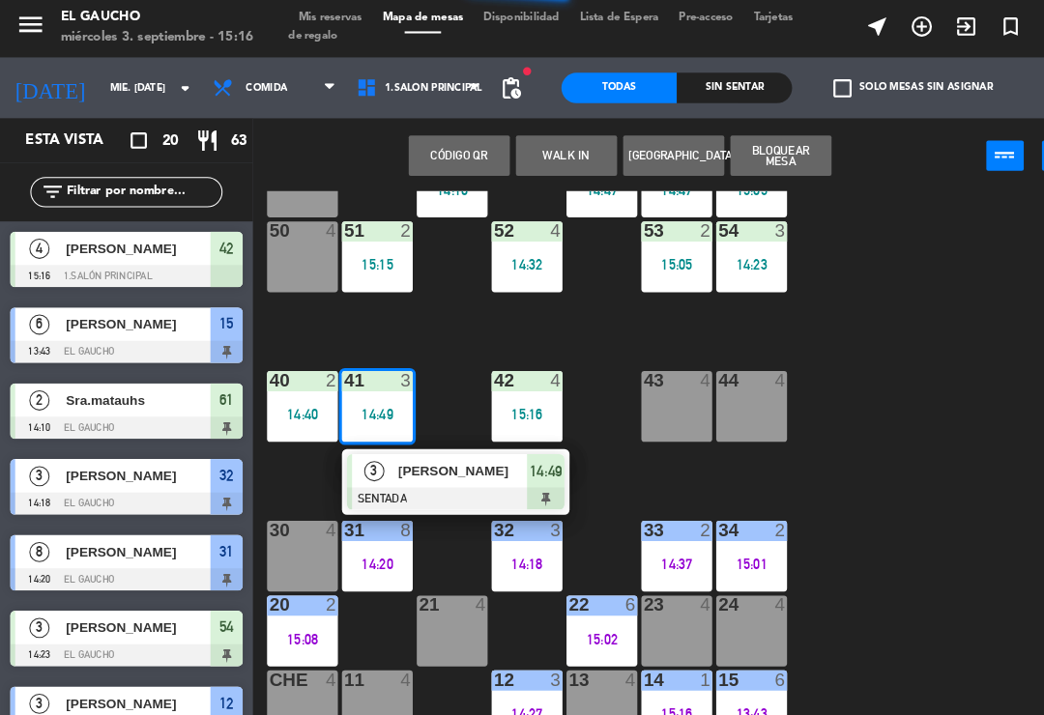
click at [441, 470] on div at bounding box center [436, 479] width 208 height 21
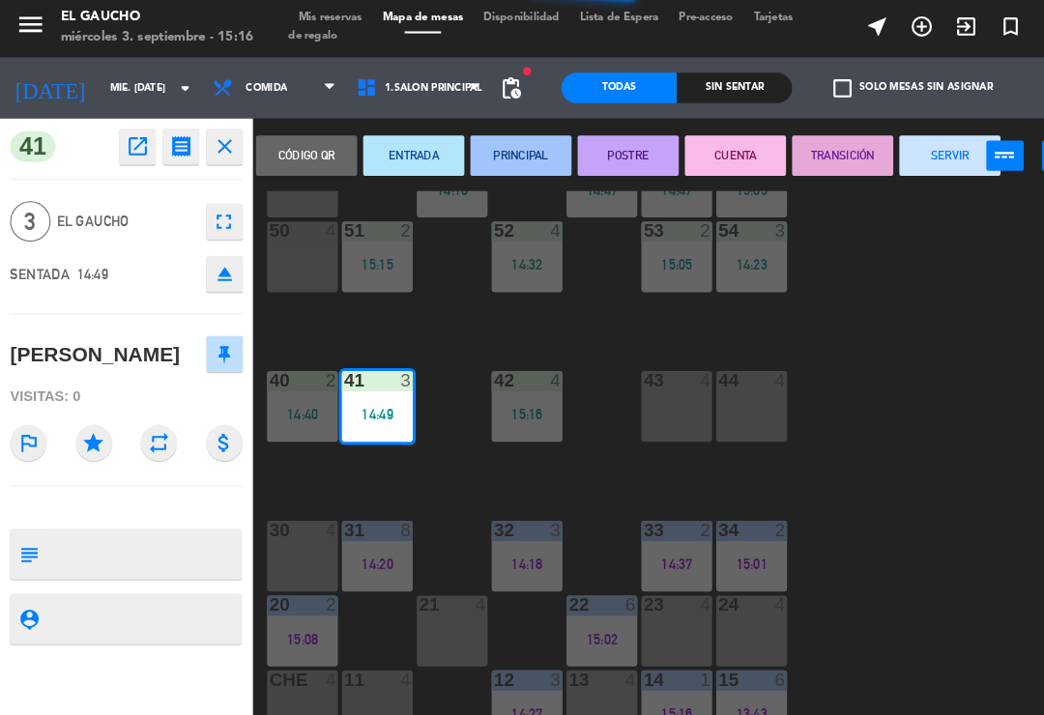
click at [498, 154] on button "PRINCIPAL" at bounding box center [497, 151] width 97 height 39
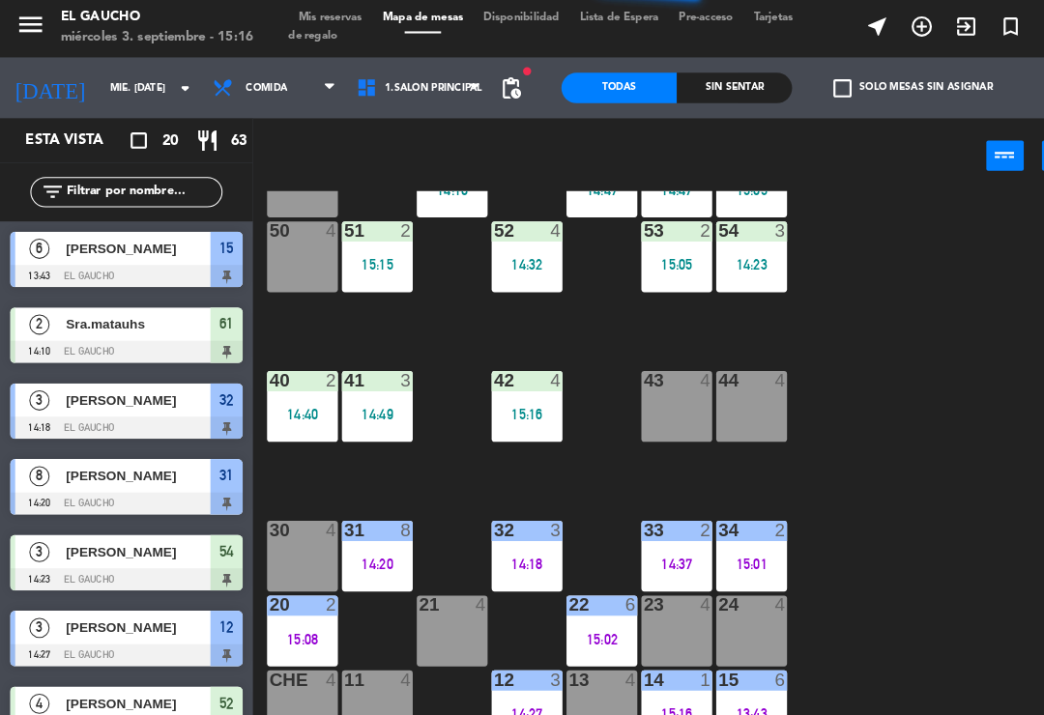
click at [303, 380] on div "40 2 14:40" at bounding box center [289, 392] width 68 height 68
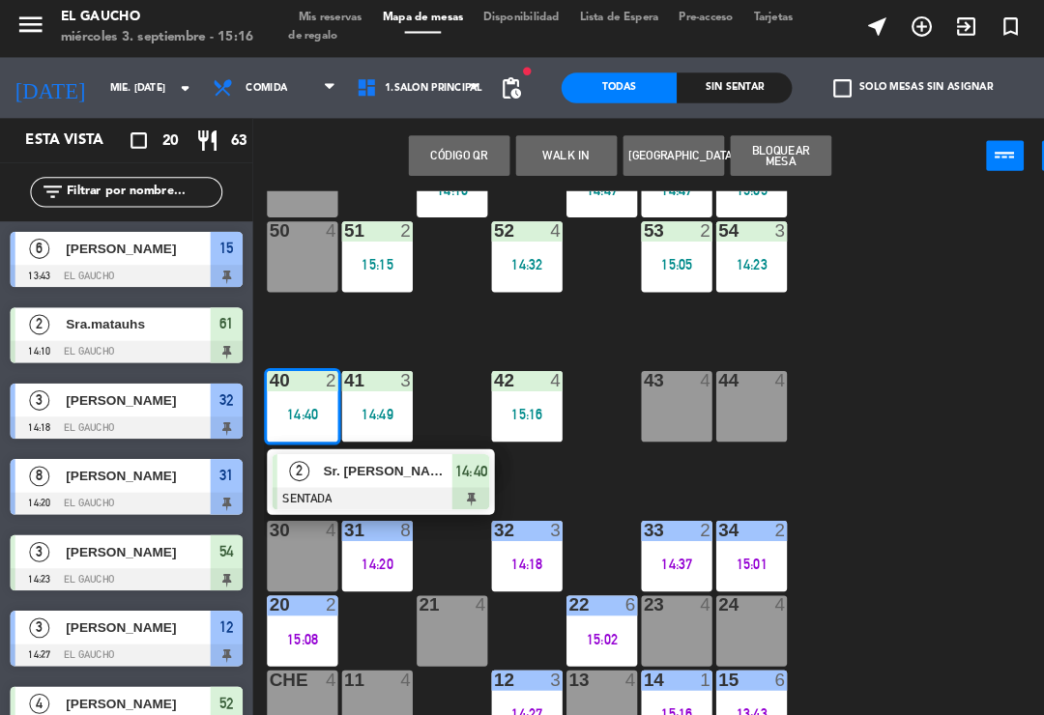
click at [402, 458] on span "Sr. [PERSON_NAME]" at bounding box center [371, 453] width 124 height 20
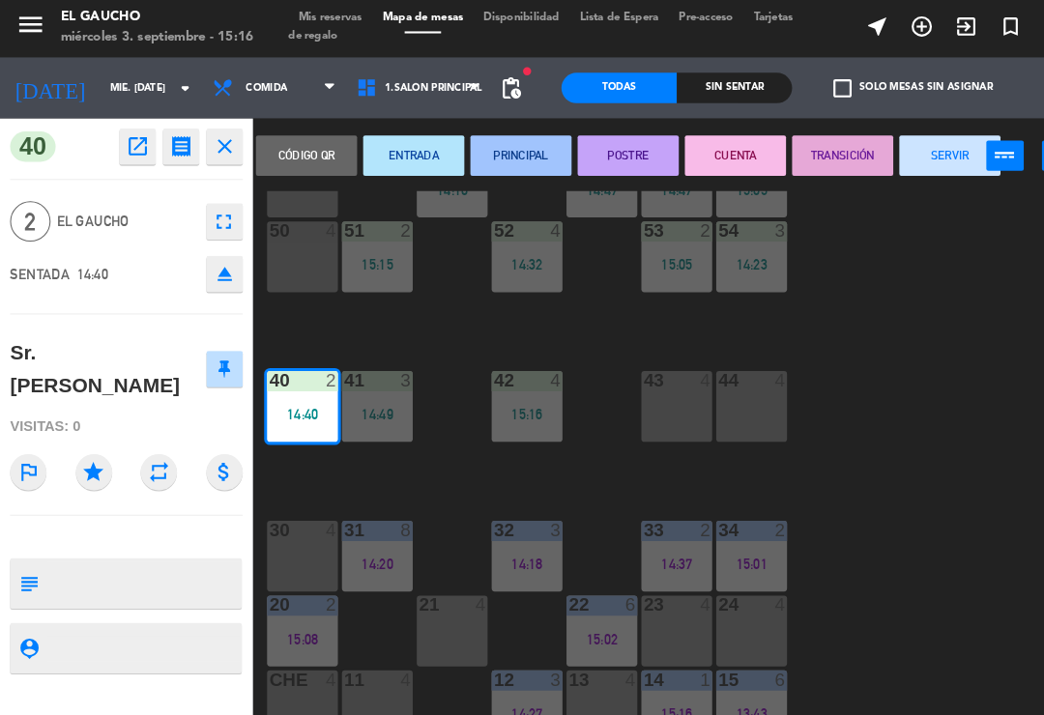
click at [496, 160] on button "PRINCIPAL" at bounding box center [497, 151] width 97 height 39
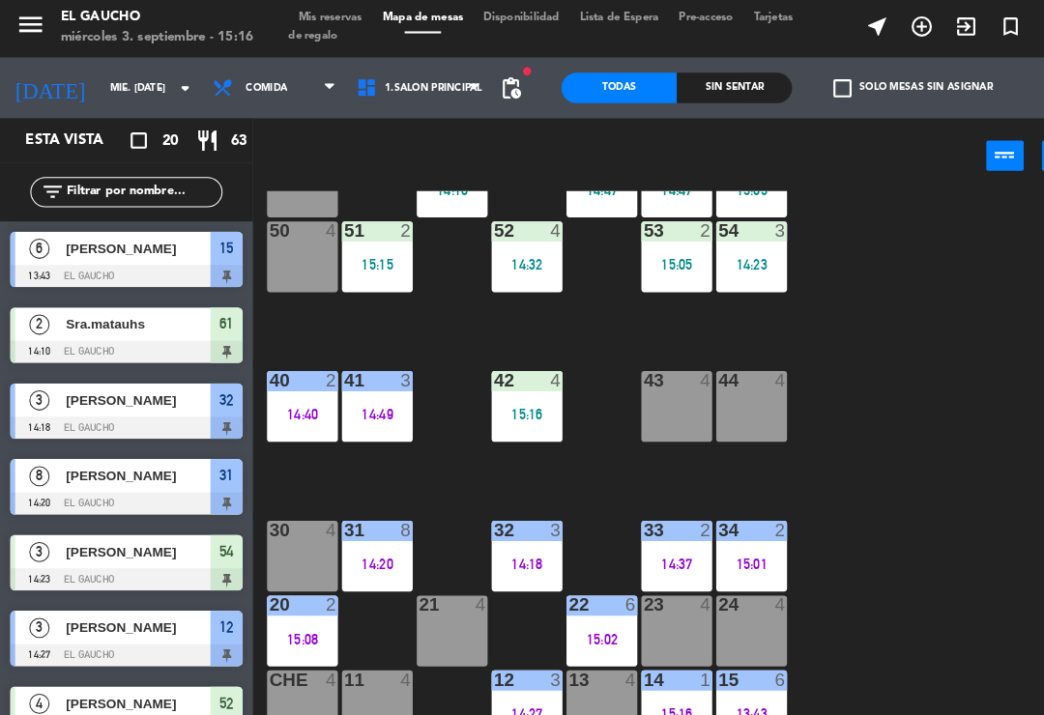
click at [413, 319] on div "84 4 80 4 83 4 82 4 81 4 70 4 71 4 72 4 73 4 74 4 63 2 14:47 62 2 14:47 61 2 14…" at bounding box center [648, 449] width 792 height 527
click at [369, 274] on div "51 2 15:15" at bounding box center [361, 249] width 68 height 68
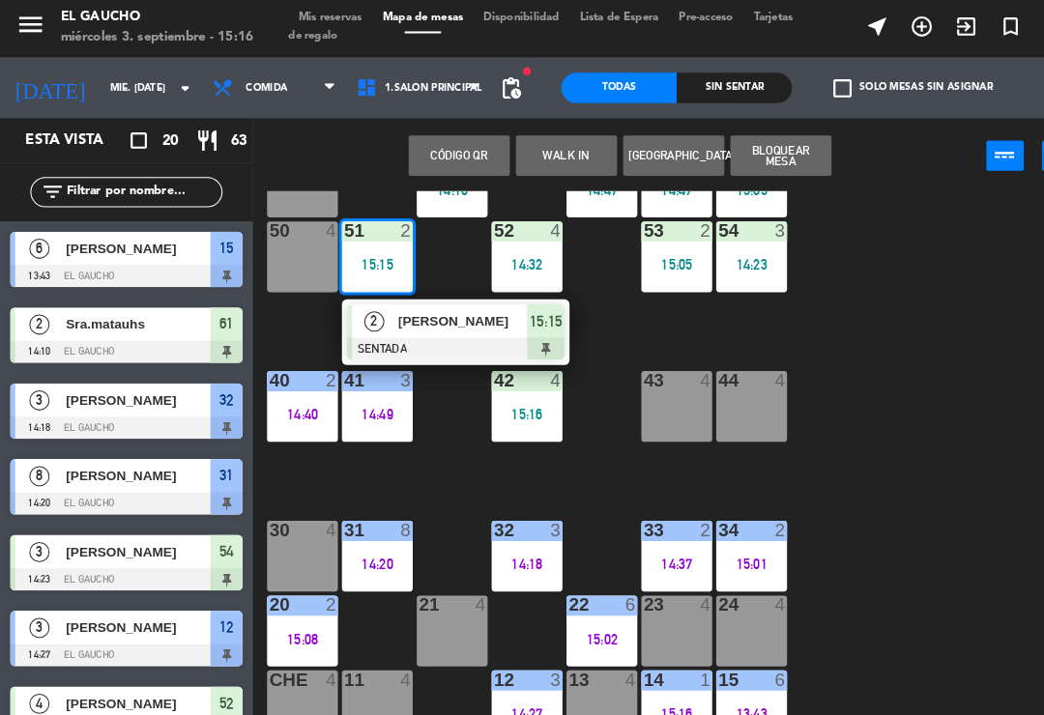
click at [410, 321] on div "[PERSON_NAME]" at bounding box center [442, 310] width 126 height 32
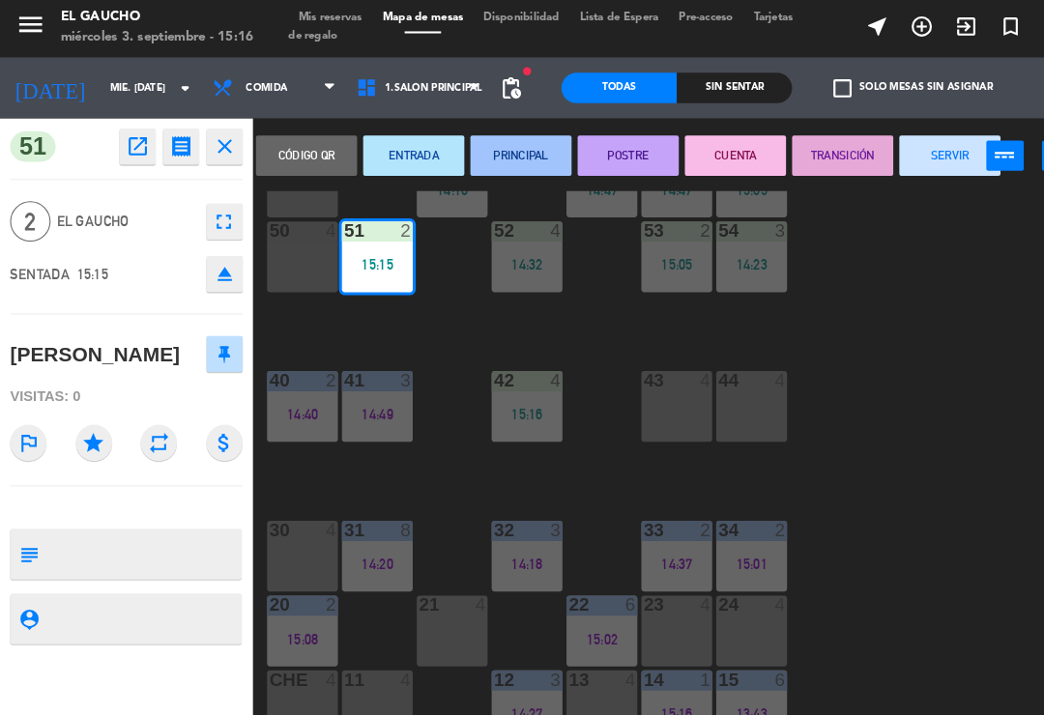
click at [496, 150] on button "PRINCIPAL" at bounding box center [497, 151] width 97 height 39
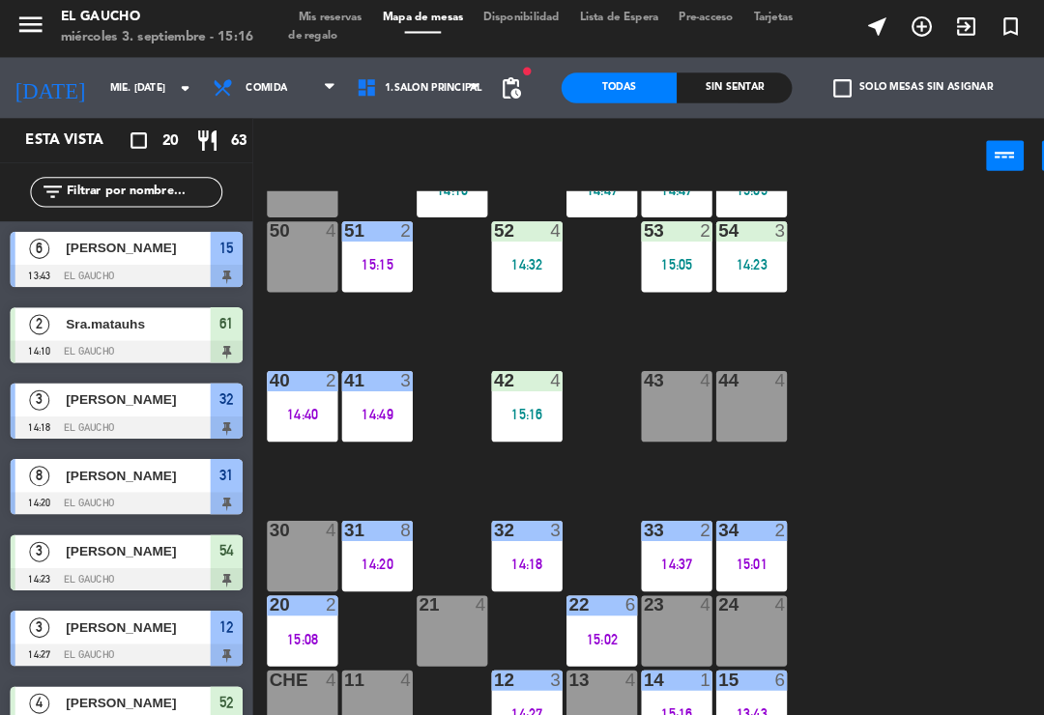
scroll to position [299, 0]
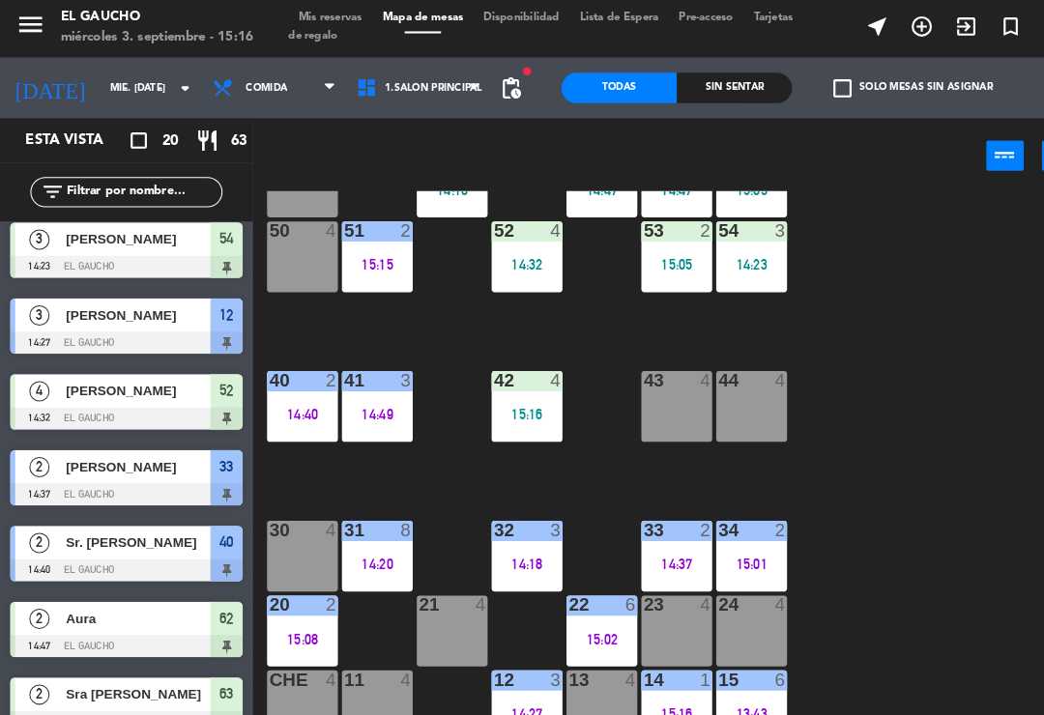
click at [509, 265] on div "52 4 14:32" at bounding box center [504, 249] width 68 height 68
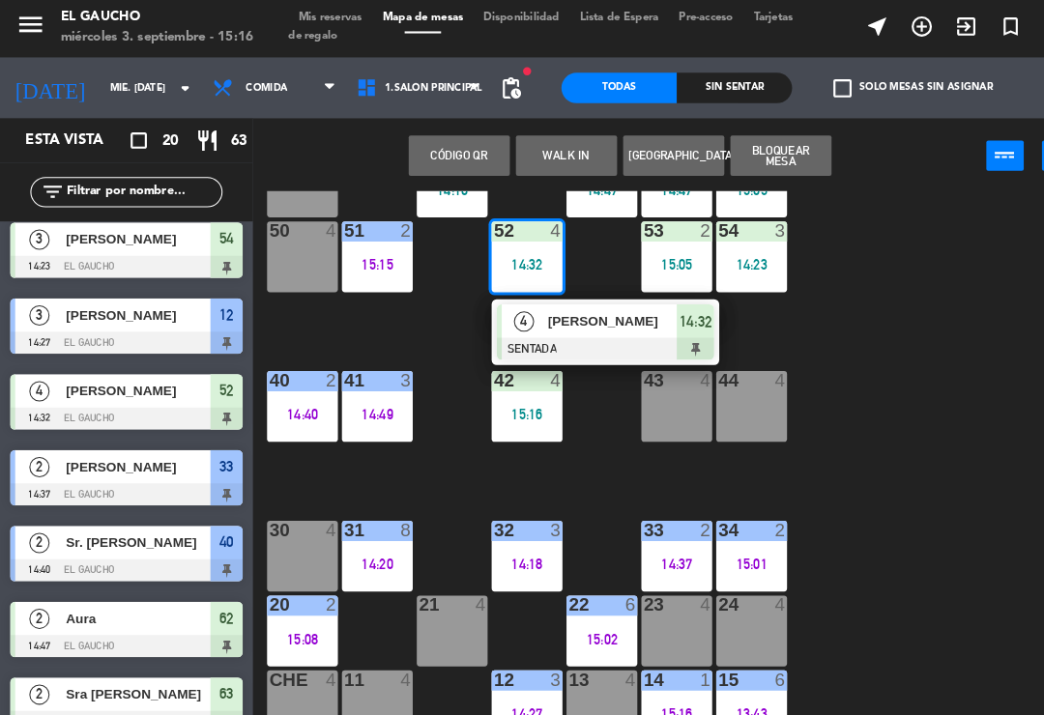
click at [552, 313] on span "[PERSON_NAME]" at bounding box center [586, 310] width 124 height 20
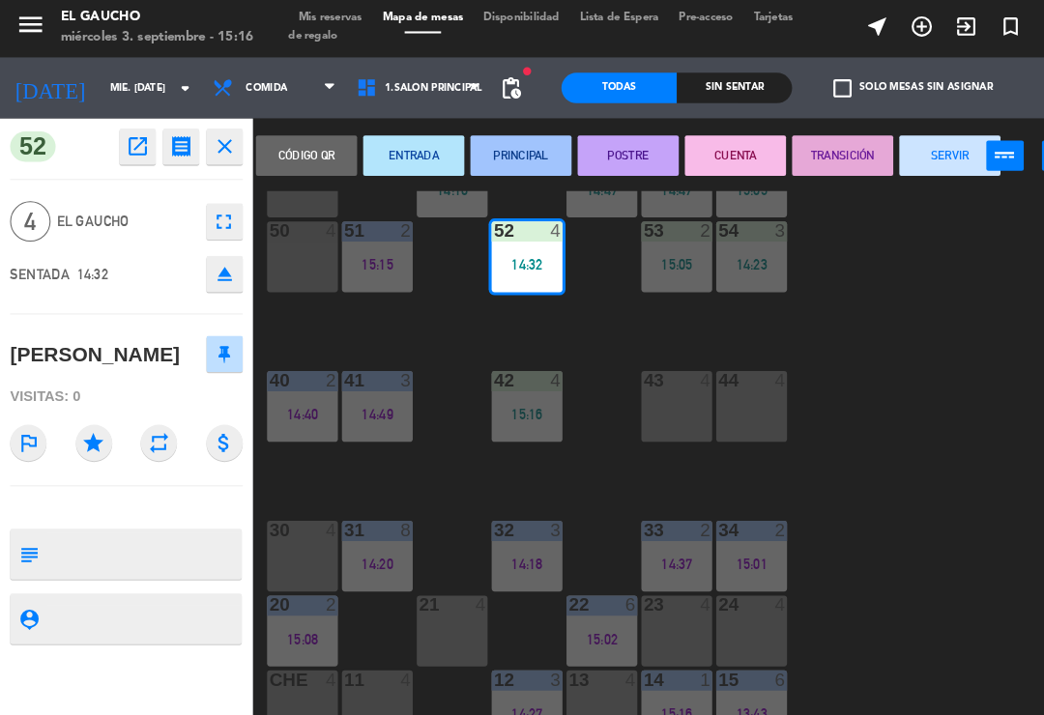
click at [489, 153] on button "PRINCIPAL" at bounding box center [497, 151] width 97 height 39
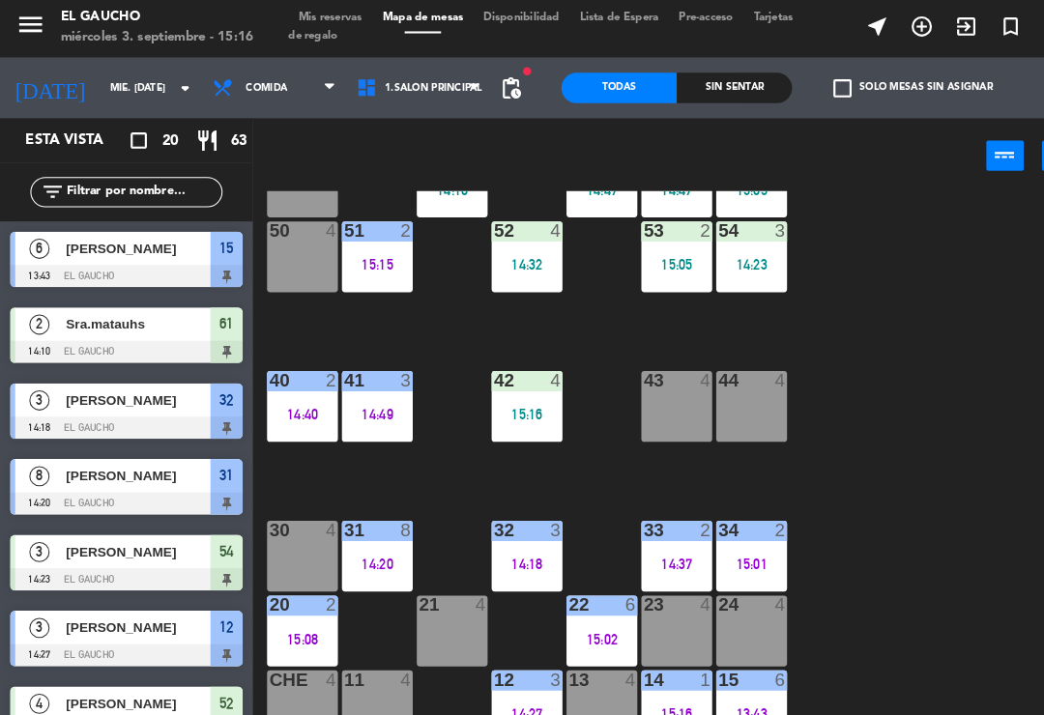
click at [640, 250] on div "15:05" at bounding box center [647, 256] width 68 height 14
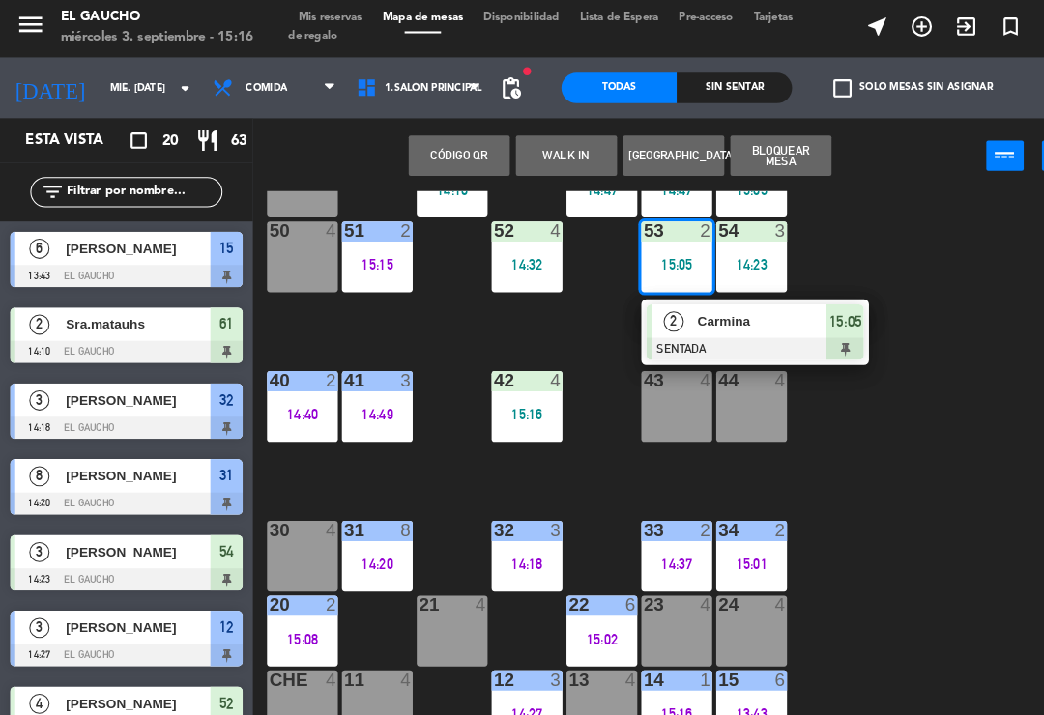
click at [666, 333] on div at bounding box center [722, 336] width 208 height 21
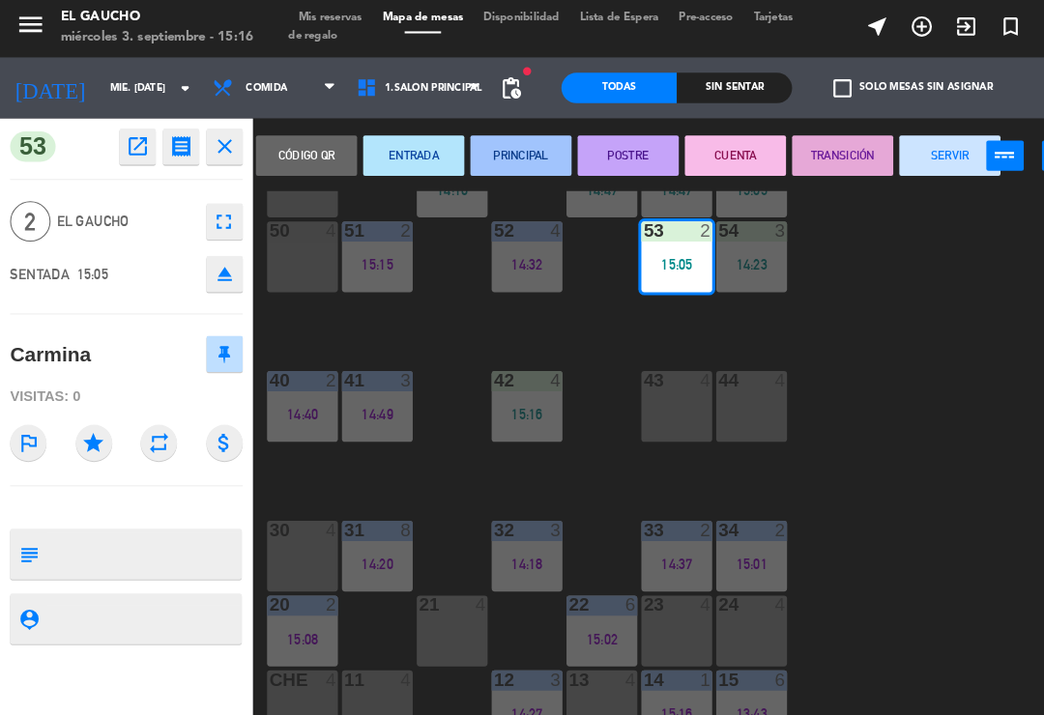
click at [482, 146] on button "PRINCIPAL" at bounding box center [497, 151] width 97 height 39
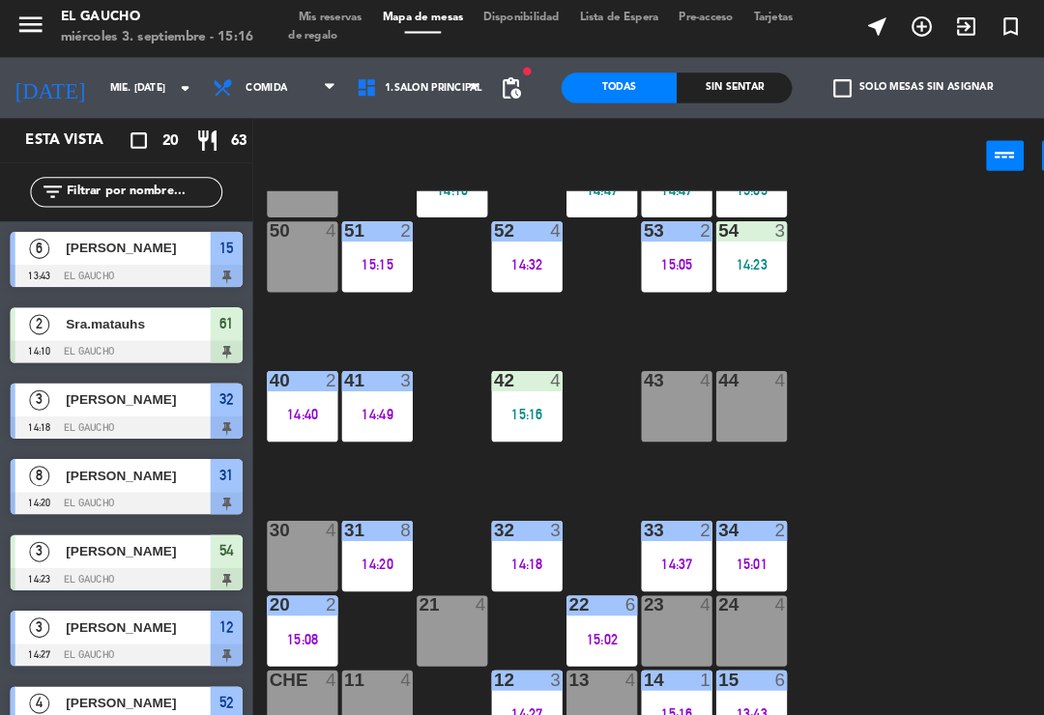
scroll to position [81, 0]
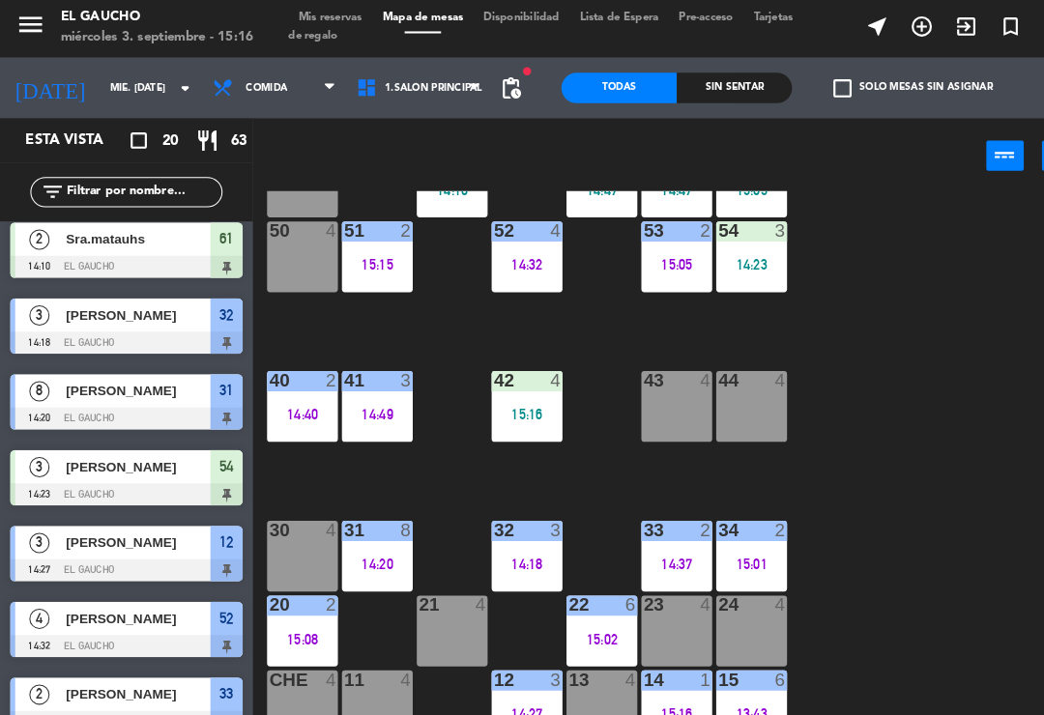
click at [723, 261] on div "14:23" at bounding box center [718, 256] width 68 height 14
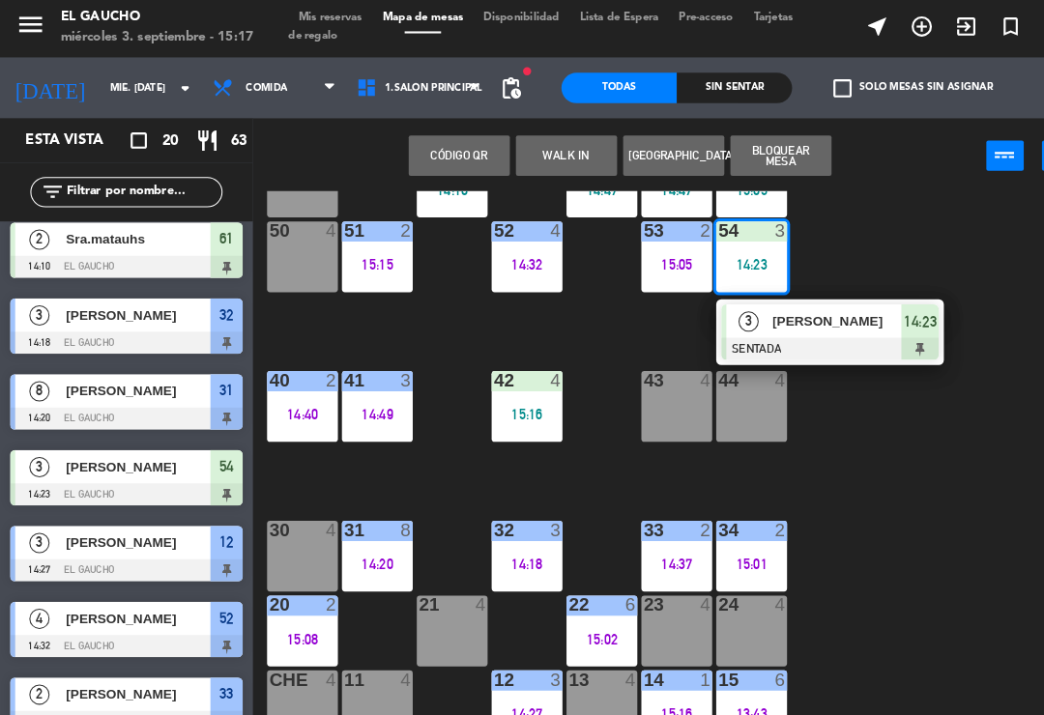
click at [763, 331] on div at bounding box center [793, 336] width 208 height 21
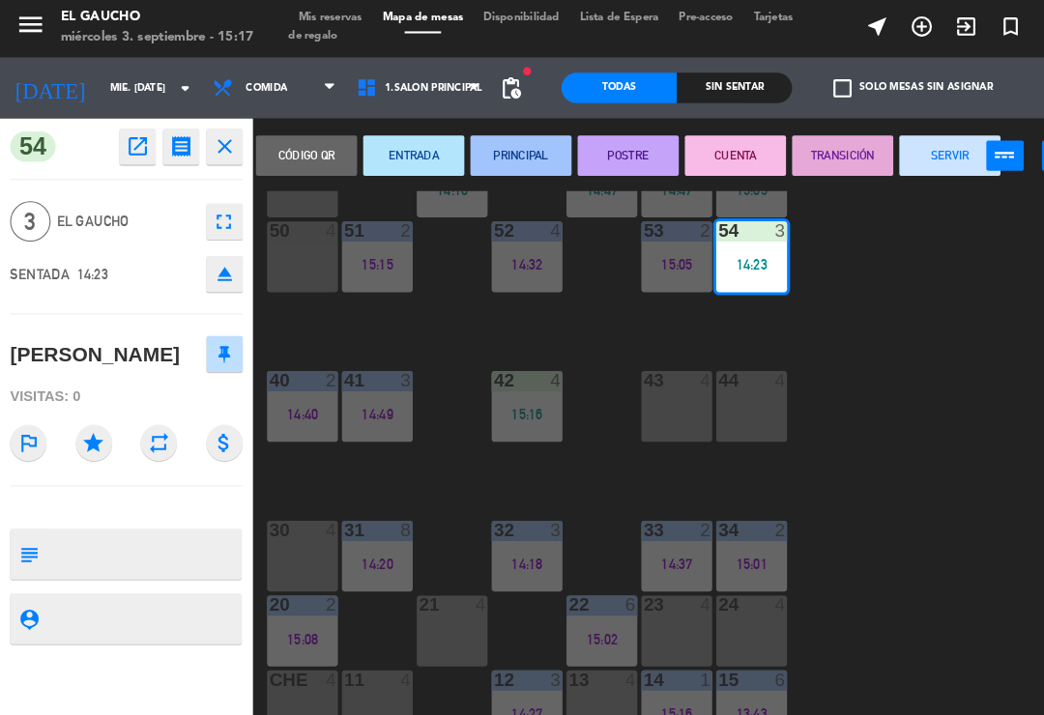
click at [505, 156] on button "PRINCIPAL" at bounding box center [497, 151] width 97 height 39
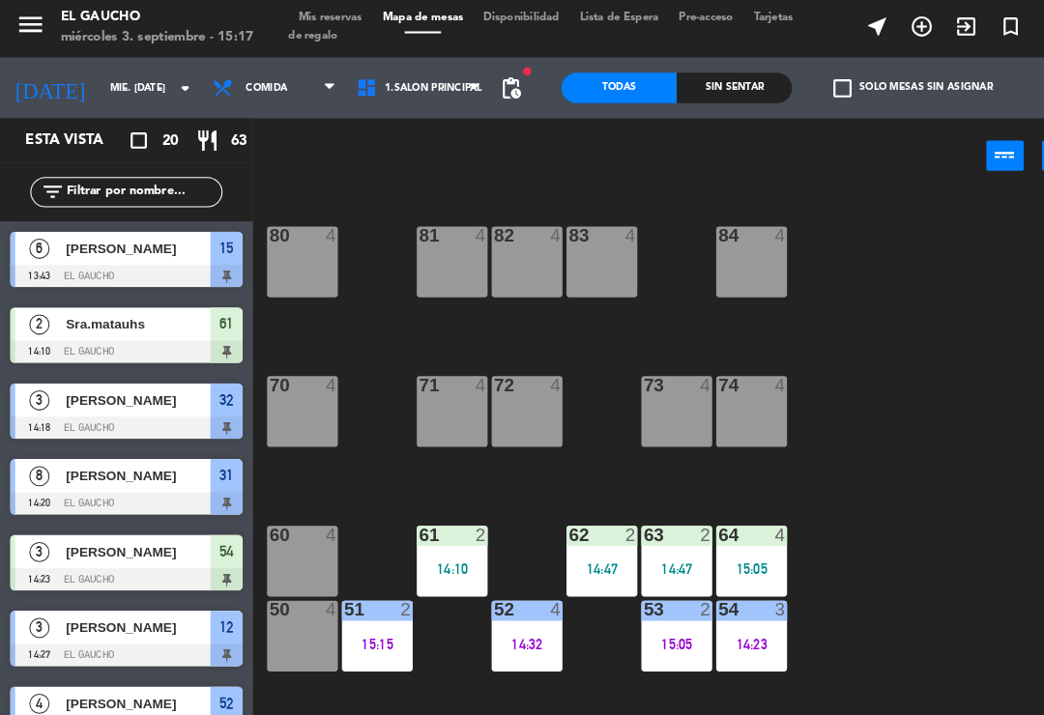
scroll to position [0, 0]
click at [728, 527] on div "64 4 15:05" at bounding box center [718, 539] width 68 height 68
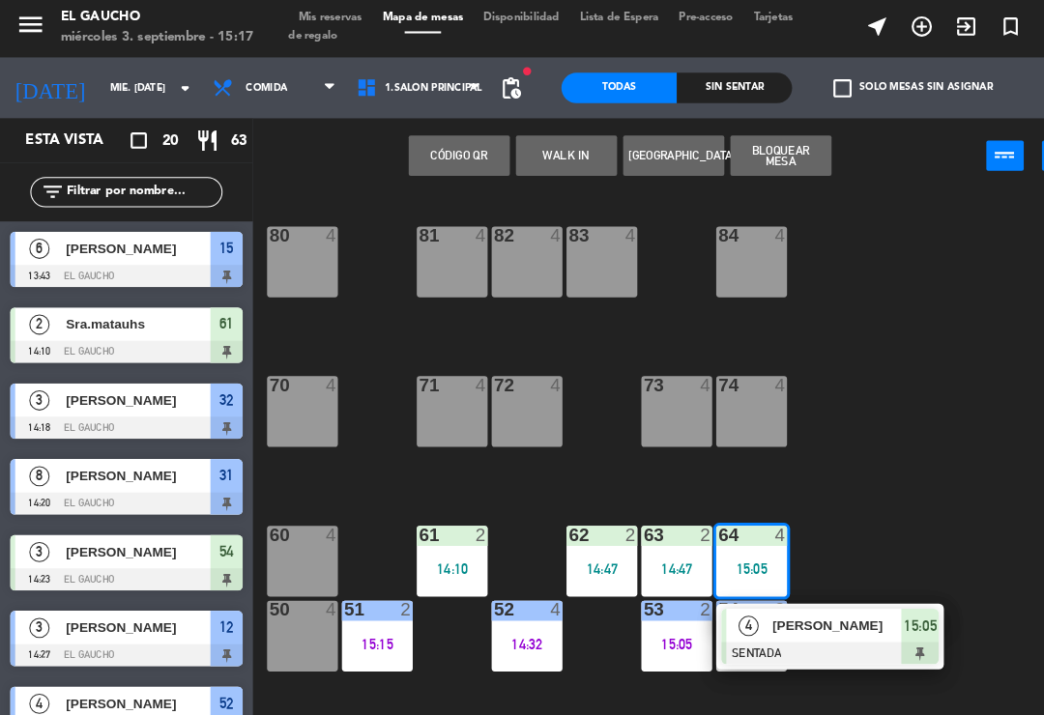
click at [765, 611] on div "[PERSON_NAME]" at bounding box center [799, 601] width 126 height 32
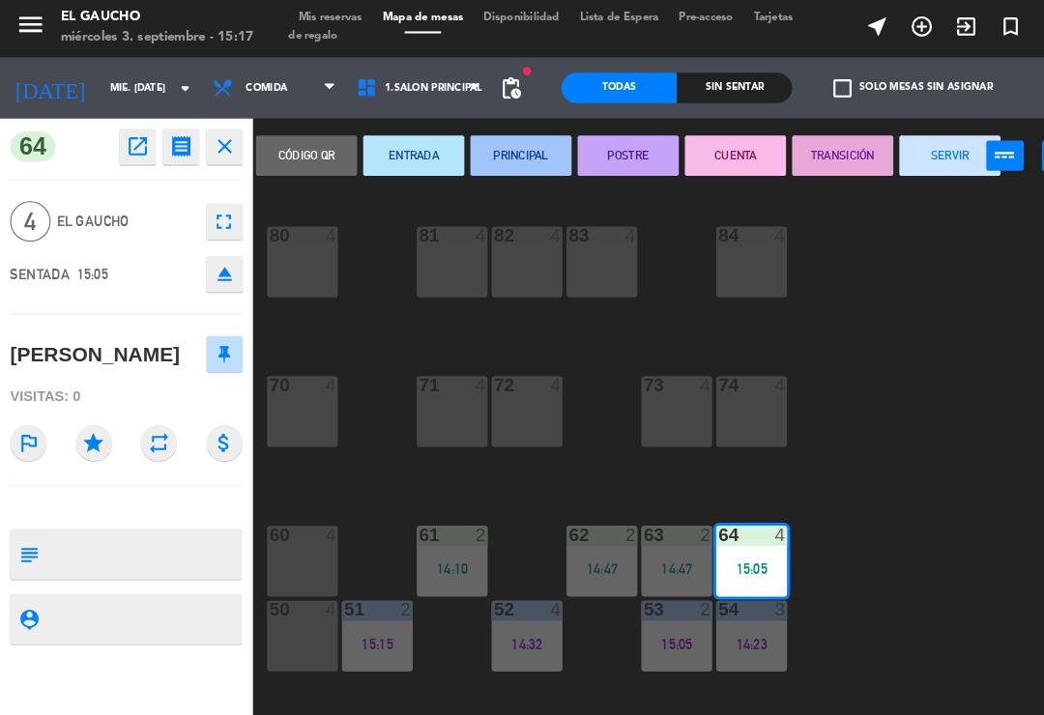
click at [487, 153] on button "PRINCIPAL" at bounding box center [497, 151] width 97 height 39
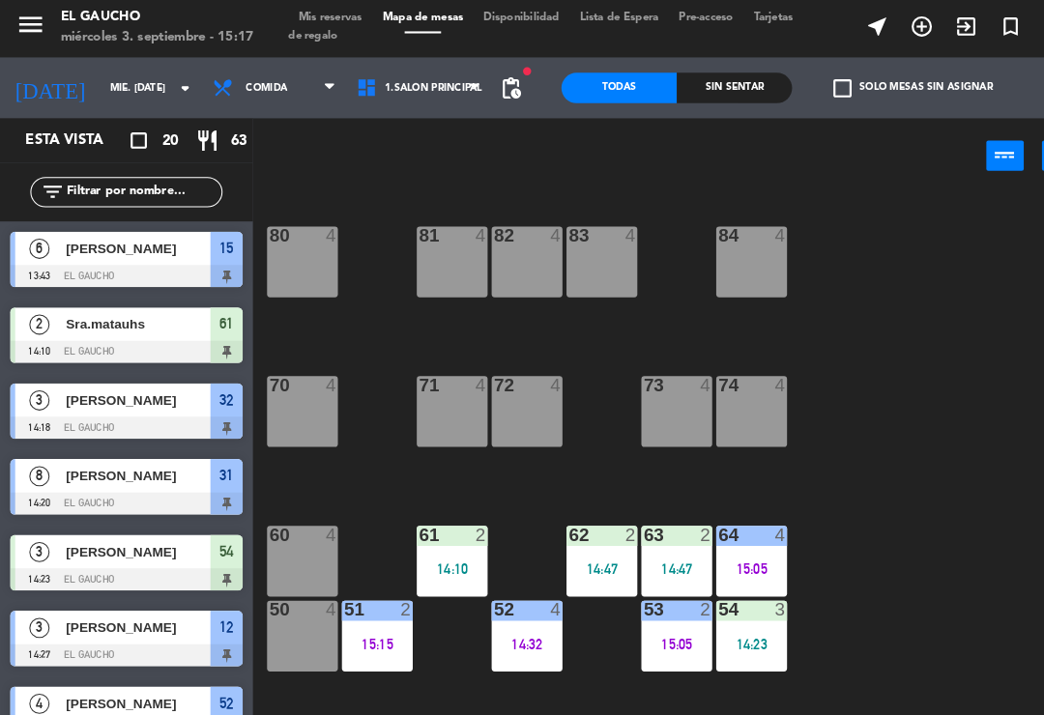
scroll to position [154, 0]
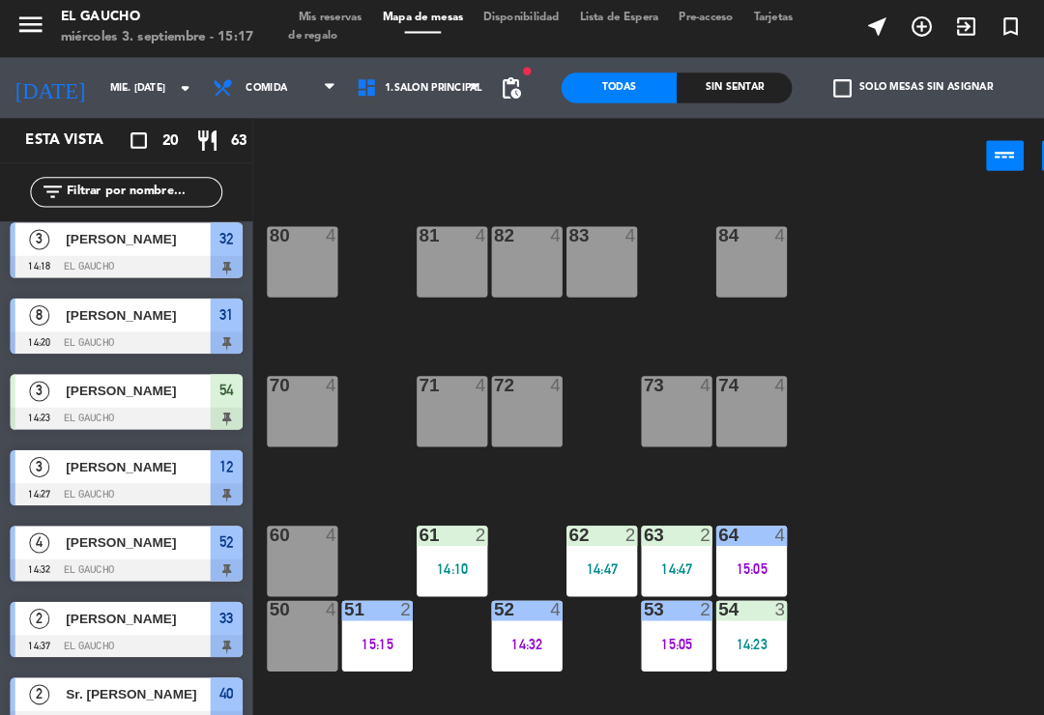
click at [639, 540] on div "14:47" at bounding box center [647, 547] width 68 height 14
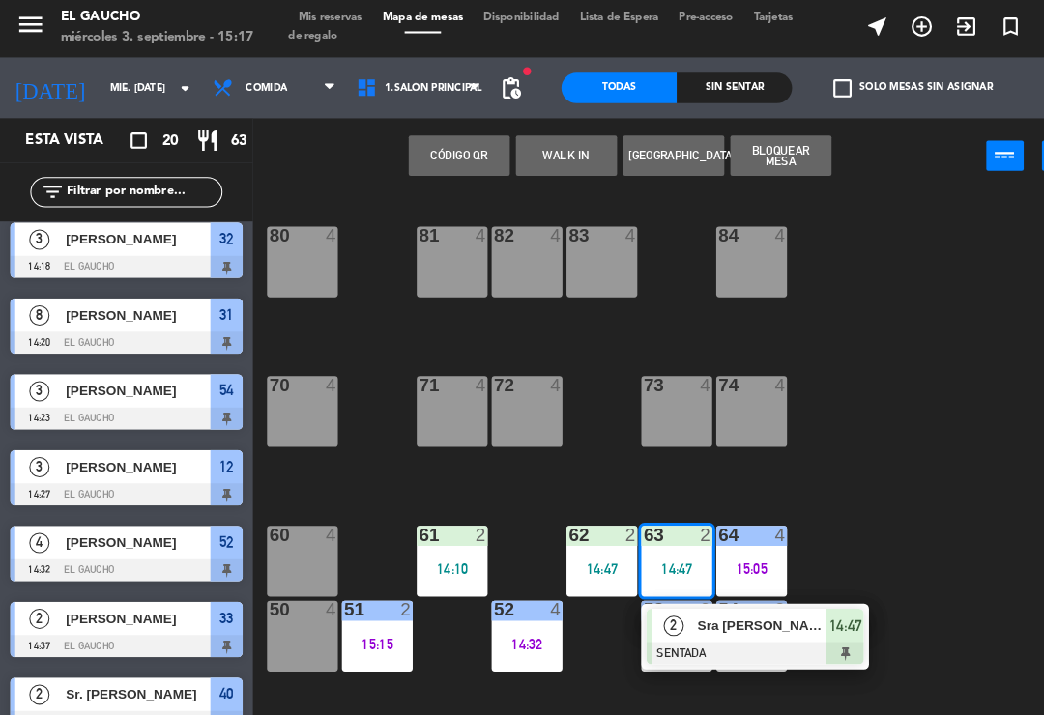
click at [711, 599] on span "Sra [PERSON_NAME]" at bounding box center [729, 601] width 124 height 20
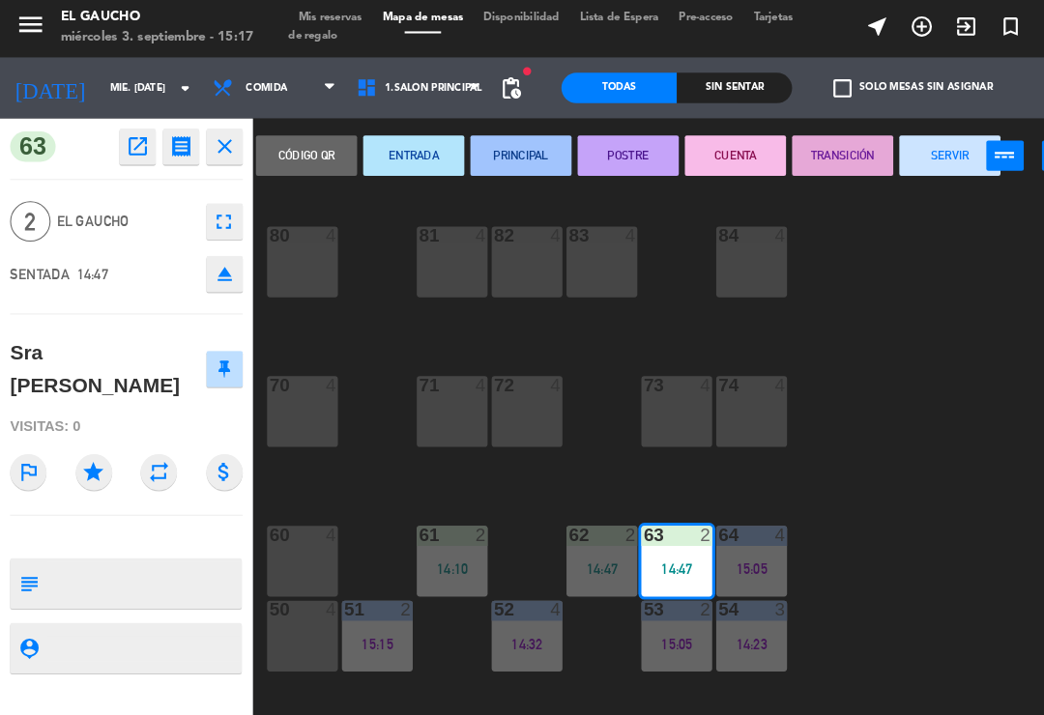
click at [496, 140] on button "PRINCIPAL" at bounding box center [497, 151] width 97 height 39
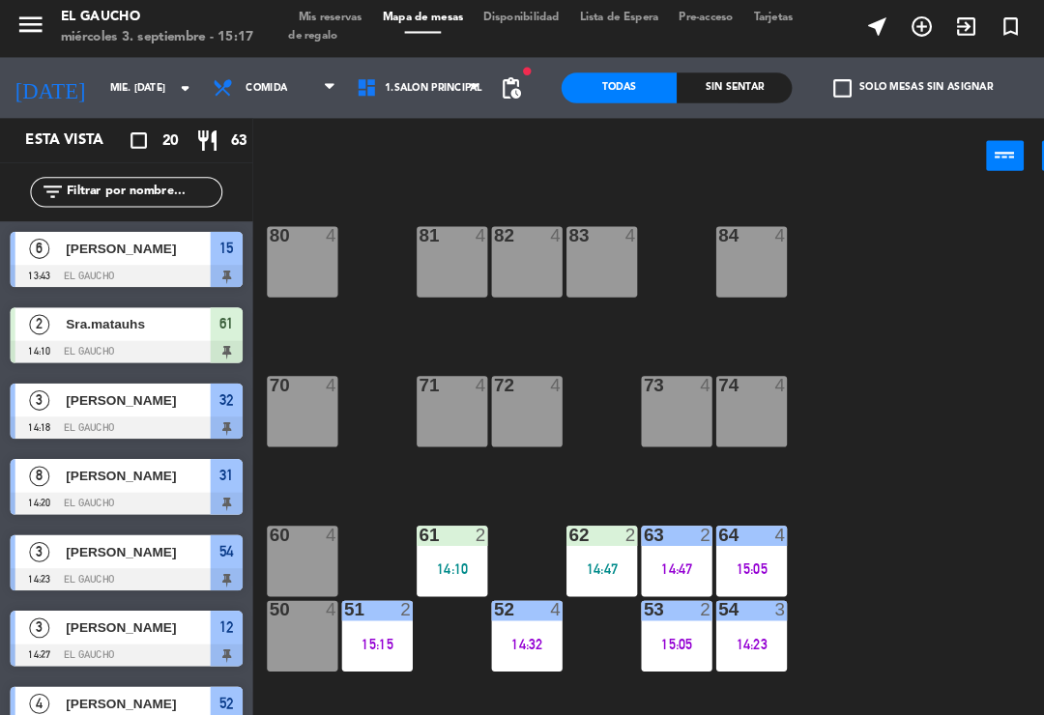
click at [574, 530] on div "62 2 14:47" at bounding box center [575, 539] width 68 height 68
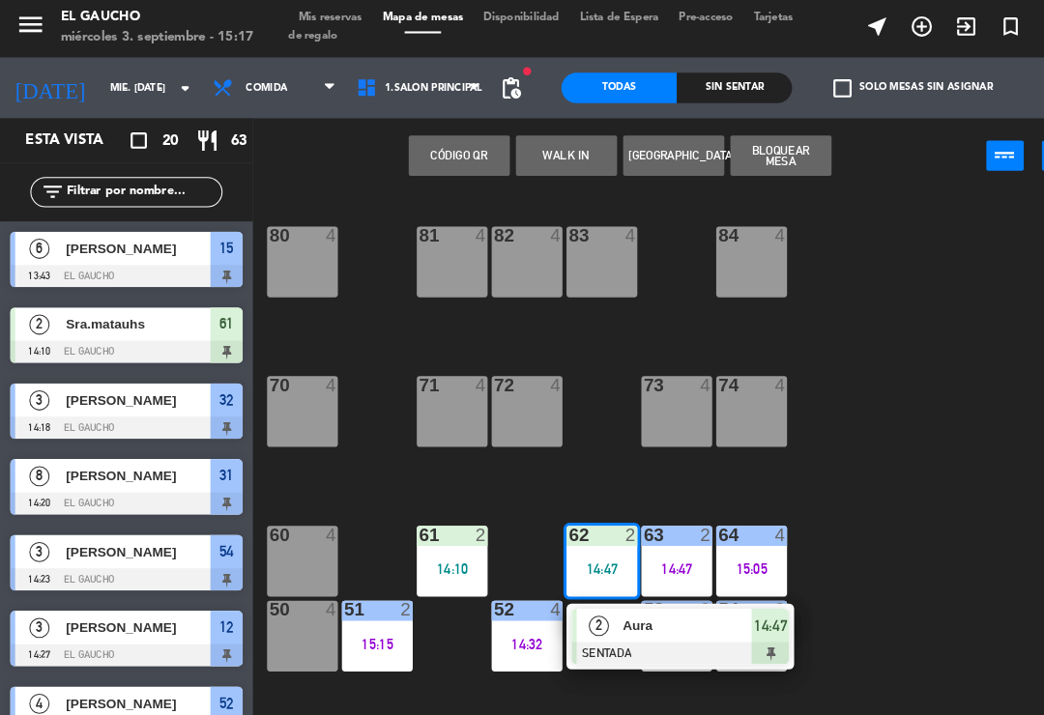
click at [597, 625] on div at bounding box center [650, 627] width 208 height 21
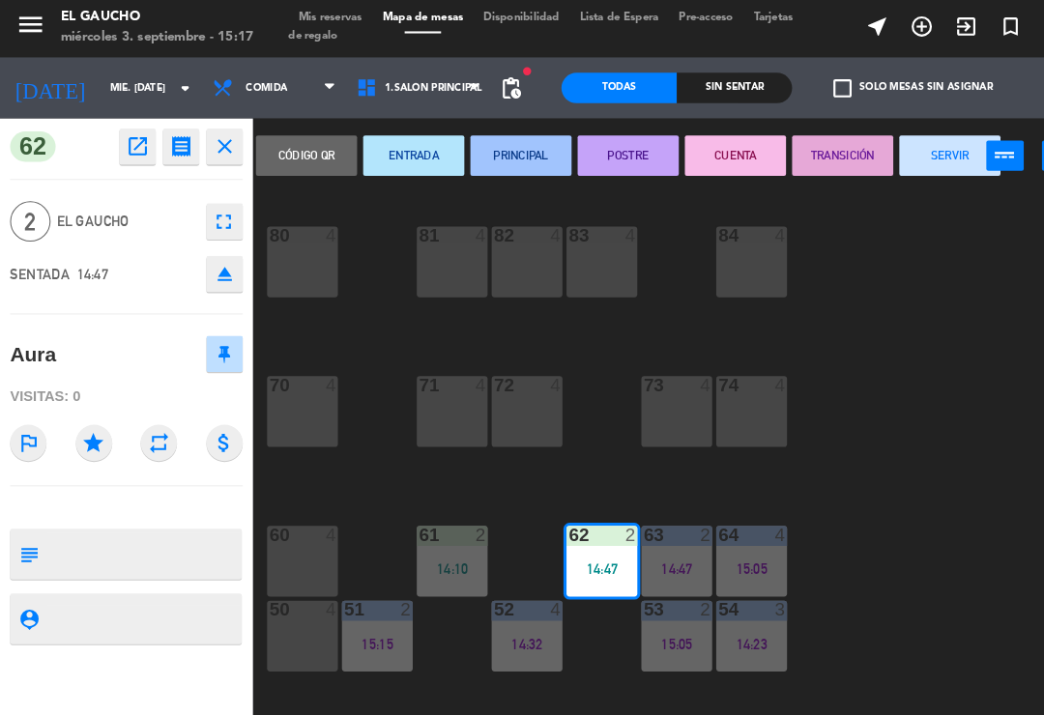
click at [491, 134] on button "PRINCIPAL" at bounding box center [497, 151] width 97 height 39
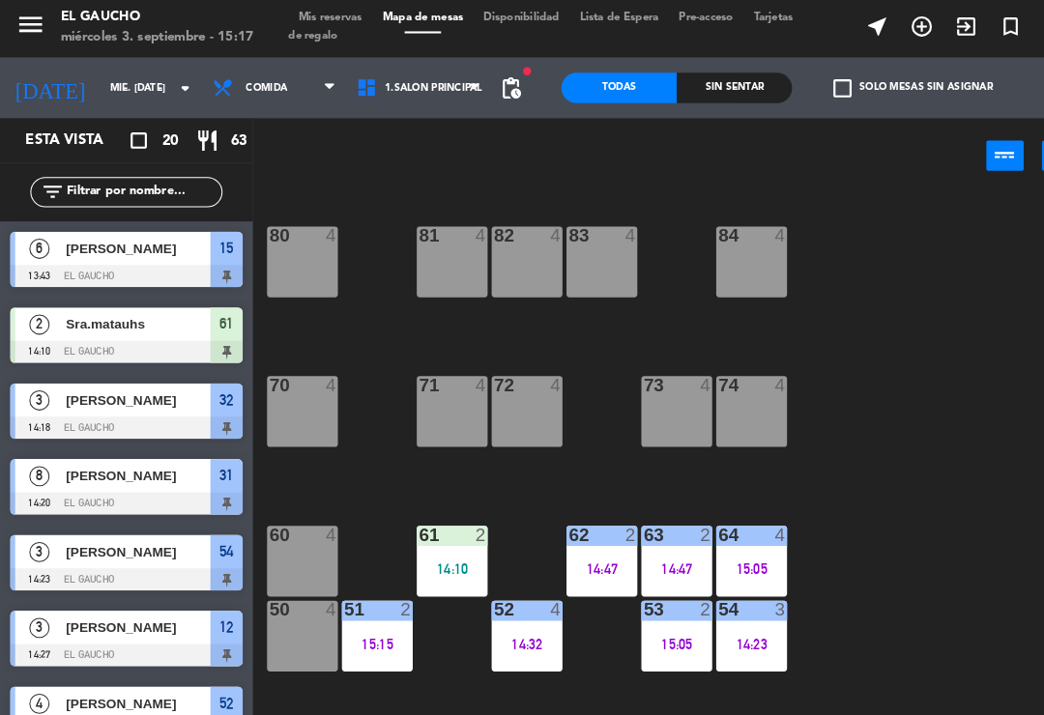
click at [420, 540] on div "14:10" at bounding box center [432, 547] width 68 height 14
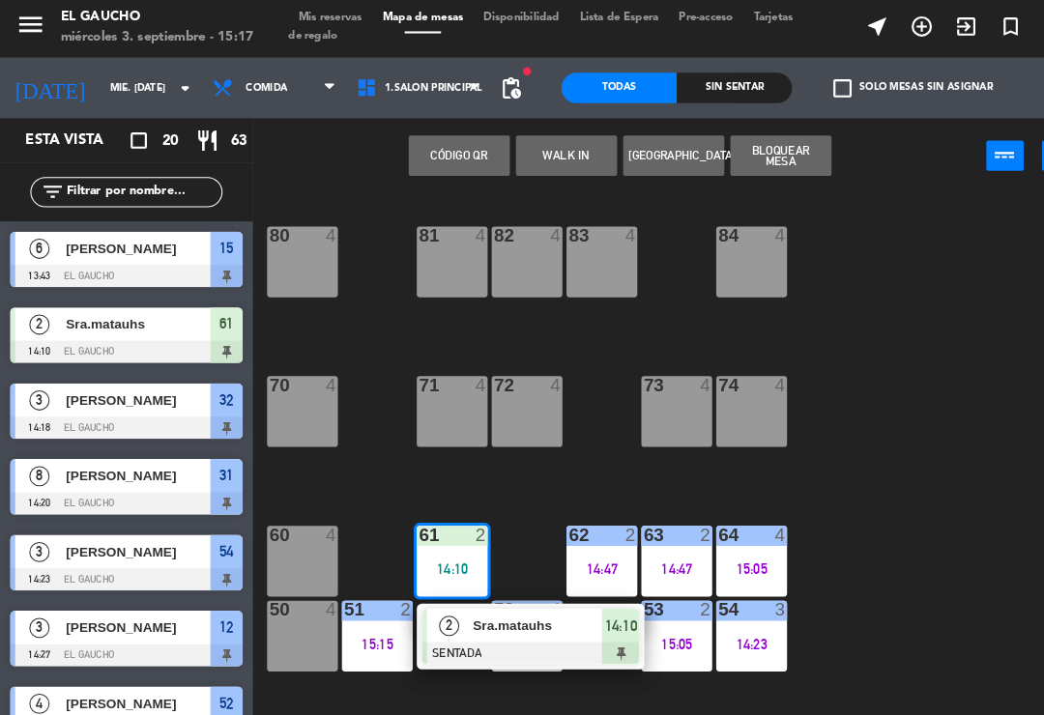
click at [474, 612] on div "Sra.matauhs" at bounding box center [513, 601] width 126 height 32
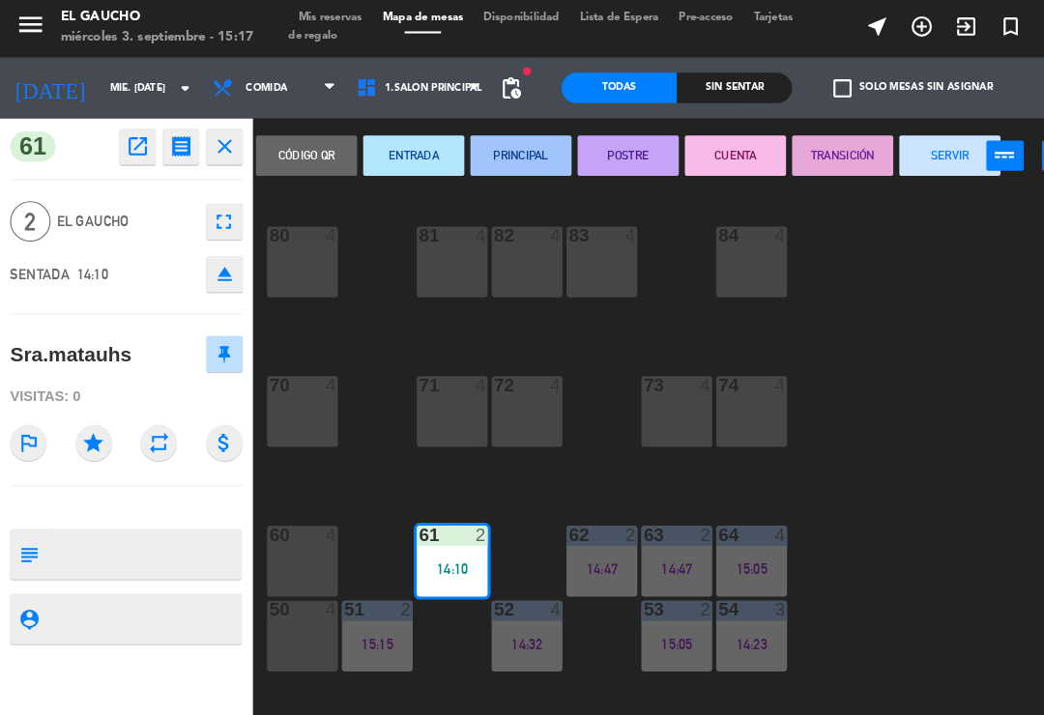
click at [498, 145] on button "PRINCIPAL" at bounding box center [497, 151] width 97 height 39
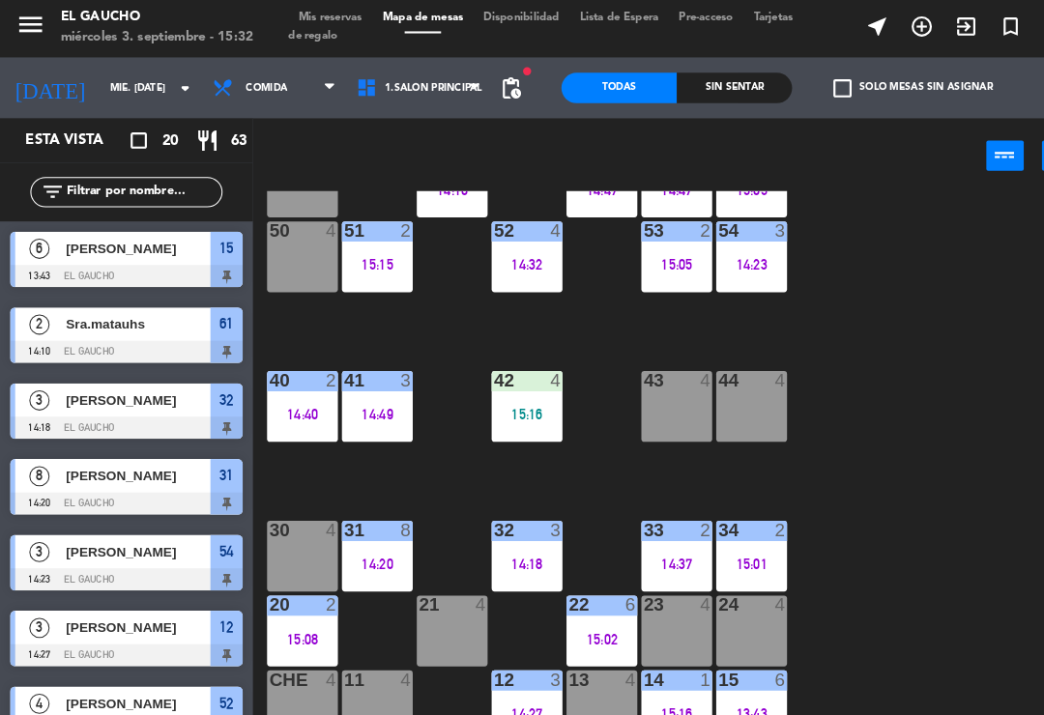
scroll to position [362, 0]
click at [713, 678] on div "13:43" at bounding box center [718, 685] width 68 height 14
click at [821, 485] on div "84 4 80 4 83 4 82 4 81 4 70 4 71 4 72 4 73 4 74 4 63 2 14:47 62 2 14:47 61 2 14…" at bounding box center [648, 449] width 792 height 527
click at [329, 472] on div "84 4 80 4 83 4 82 4 81 4 70 4 71 4 72 4 73 4 74 4 63 2 14:47 62 2 14:47 61 2 14…" at bounding box center [648, 449] width 792 height 527
click at [319, 460] on div "84 4 80 4 83 4 82 4 81 4 70 4 71 4 72 4 73 4 74 4 63 2 14:47 62 2 14:47 61 2 14…" at bounding box center [648, 449] width 792 height 527
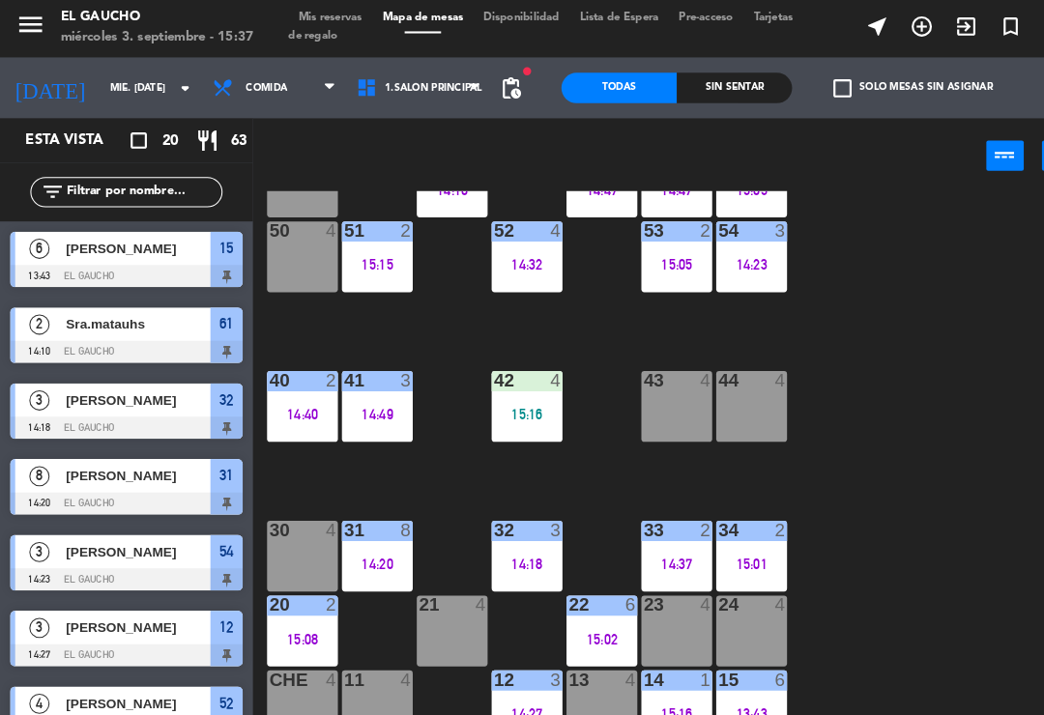
click at [427, 421] on div "84 4 80 4 83 4 82 4 81 4 70 4 71 4 72 4 73 4 74 4 63 2 14:47 62 2 14:47 61 2 14…" at bounding box center [648, 449] width 792 height 527
click at [277, 399] on div "14:40" at bounding box center [289, 399] width 68 height 14
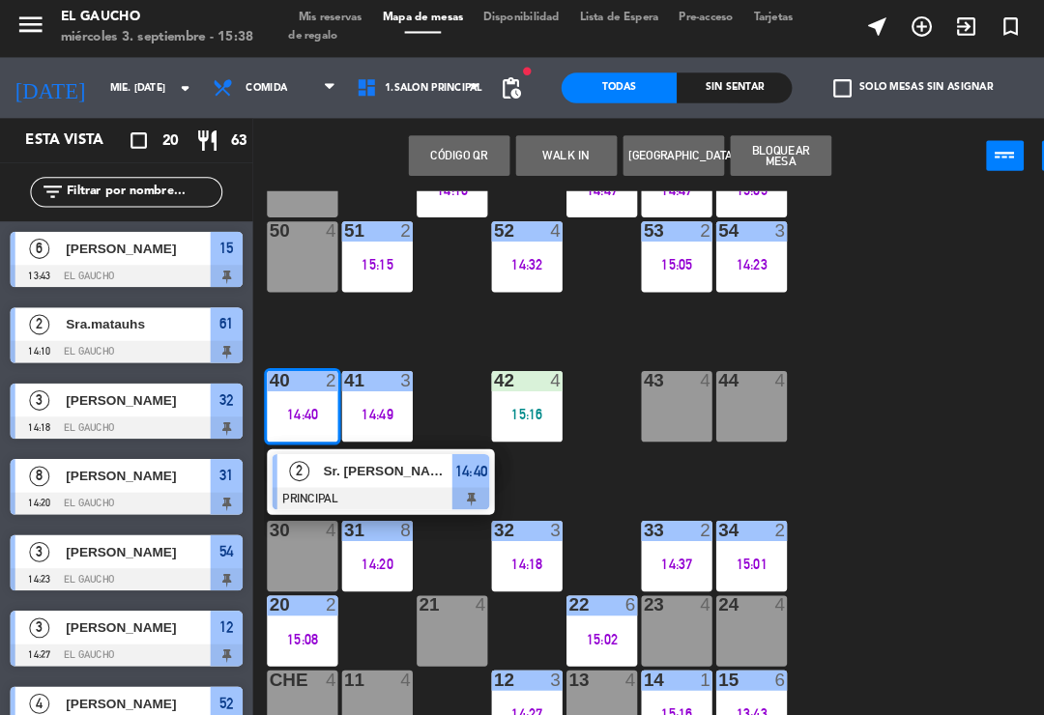
click at [321, 470] on div at bounding box center [364, 479] width 208 height 21
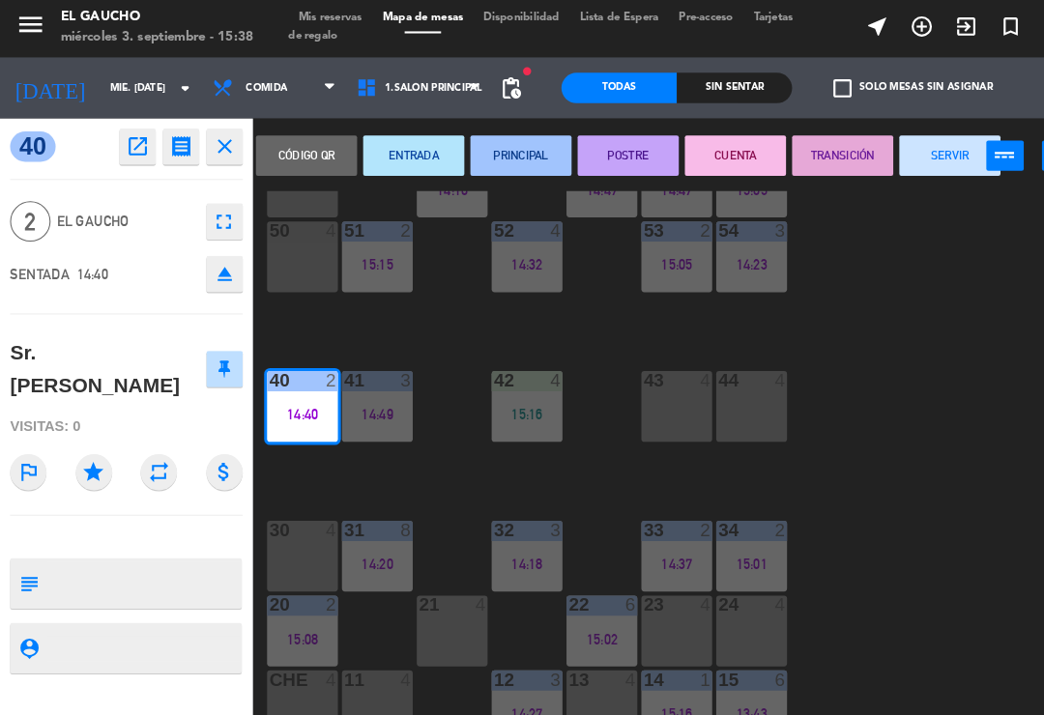
click at [898, 152] on button "SERVIR" at bounding box center [907, 151] width 97 height 39
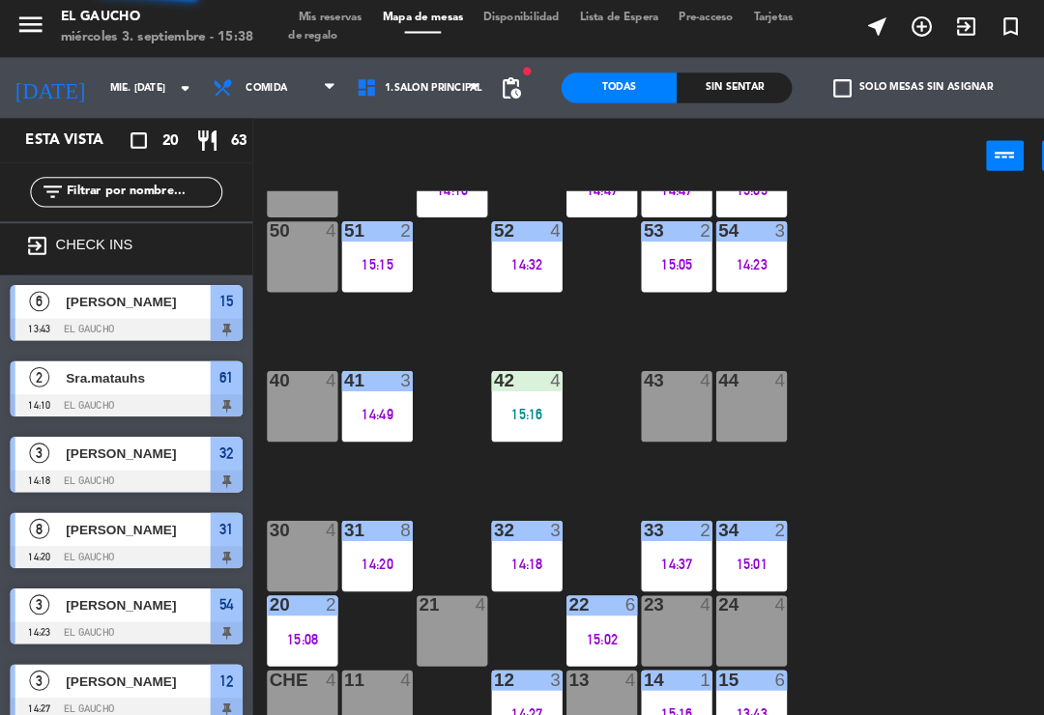
scroll to position [0, 0]
click at [890, 154] on div "power_input close" at bounding box center [592, 152] width 701 height 73
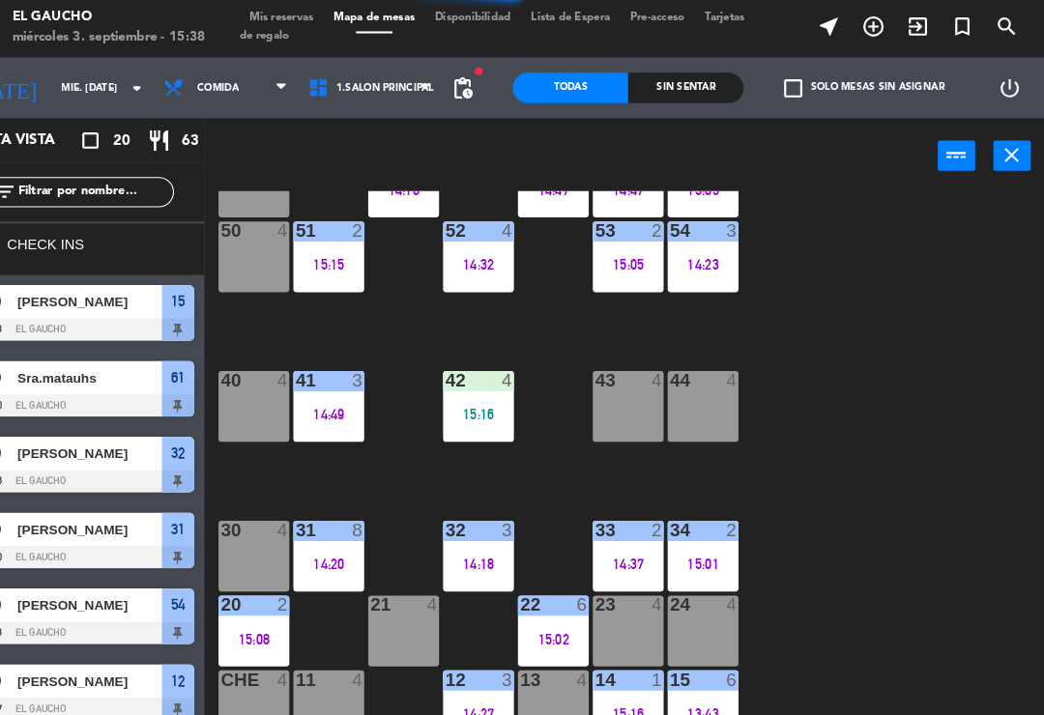
click at [255, 373] on div "40 4" at bounding box center [289, 367] width 68 height 19
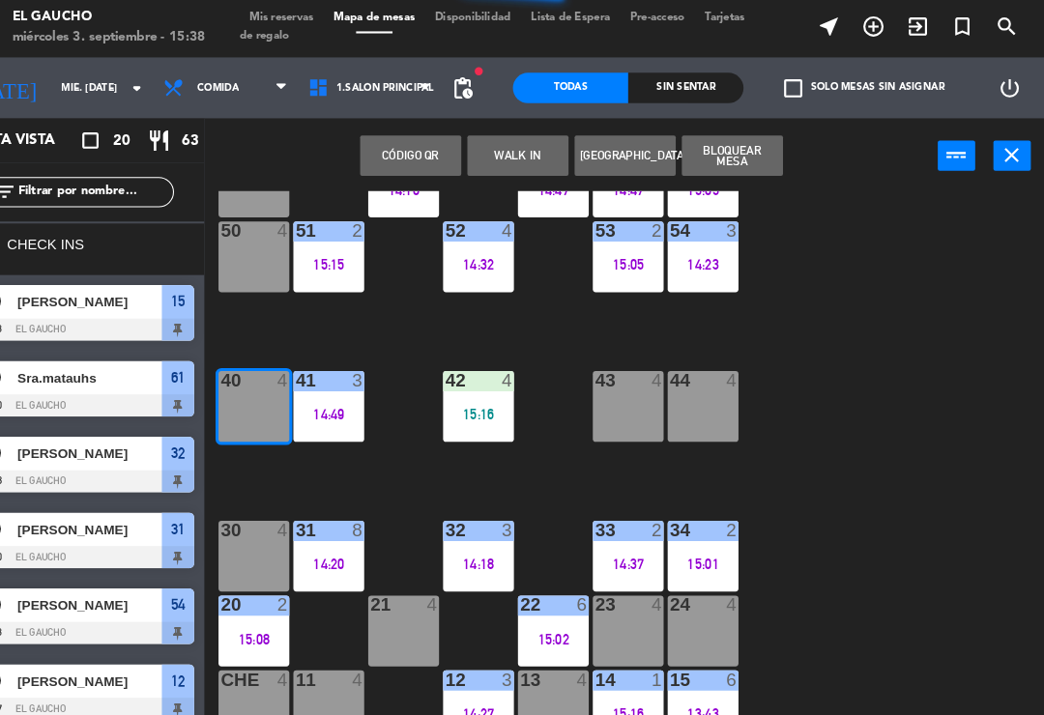
click at [504, 154] on button "WALK IN" at bounding box center [541, 151] width 97 height 39
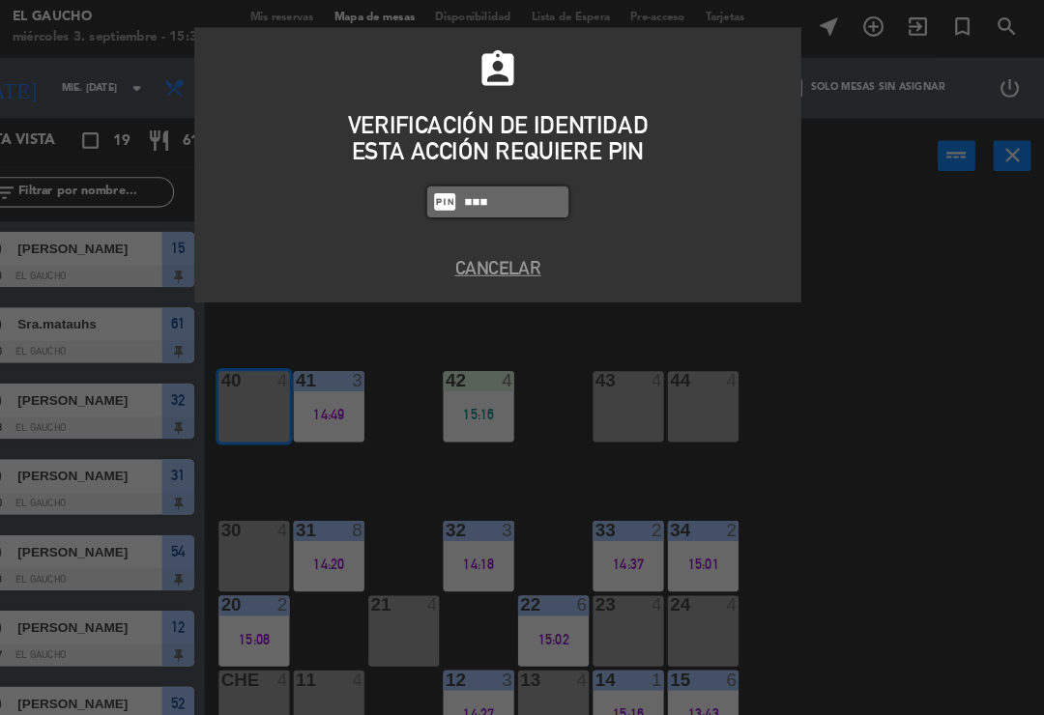
type input "3124"
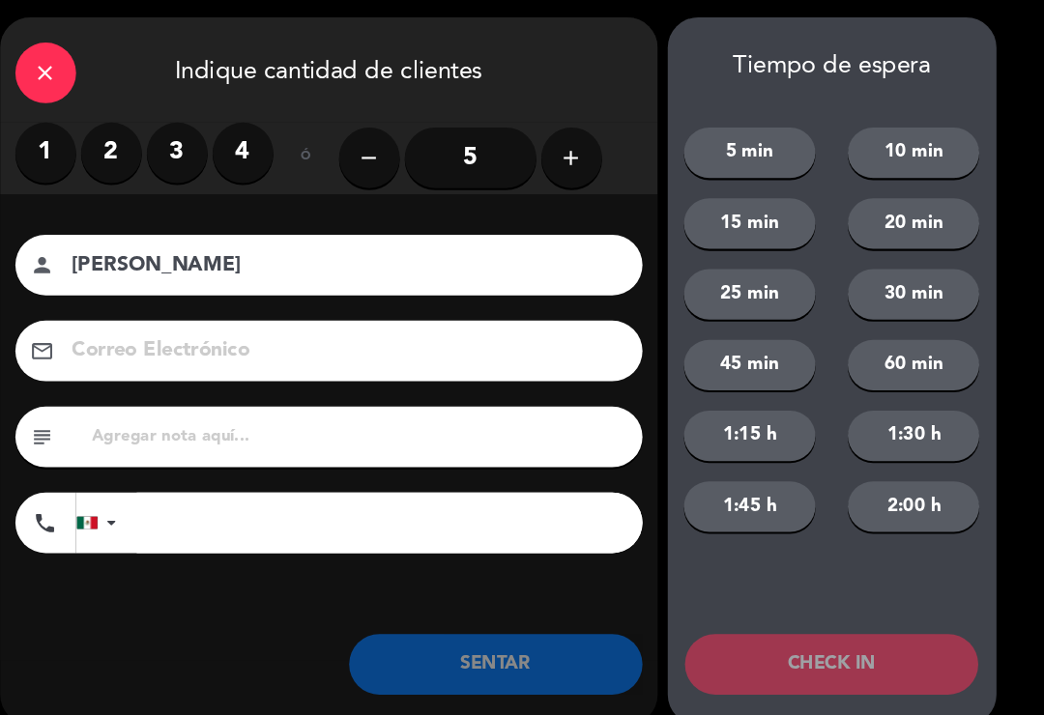
type input "[PERSON_NAME]"
click at [124, 143] on label "2" at bounding box center [153, 149] width 58 height 58
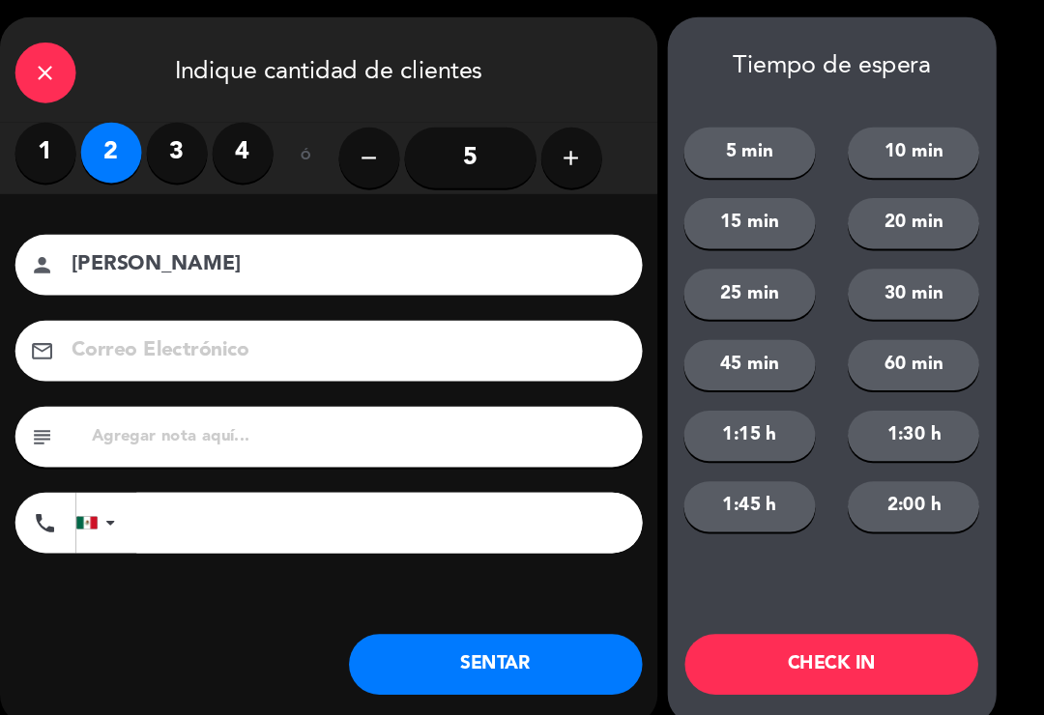
click at [473, 637] on button "SENTAR" at bounding box center [520, 638] width 280 height 58
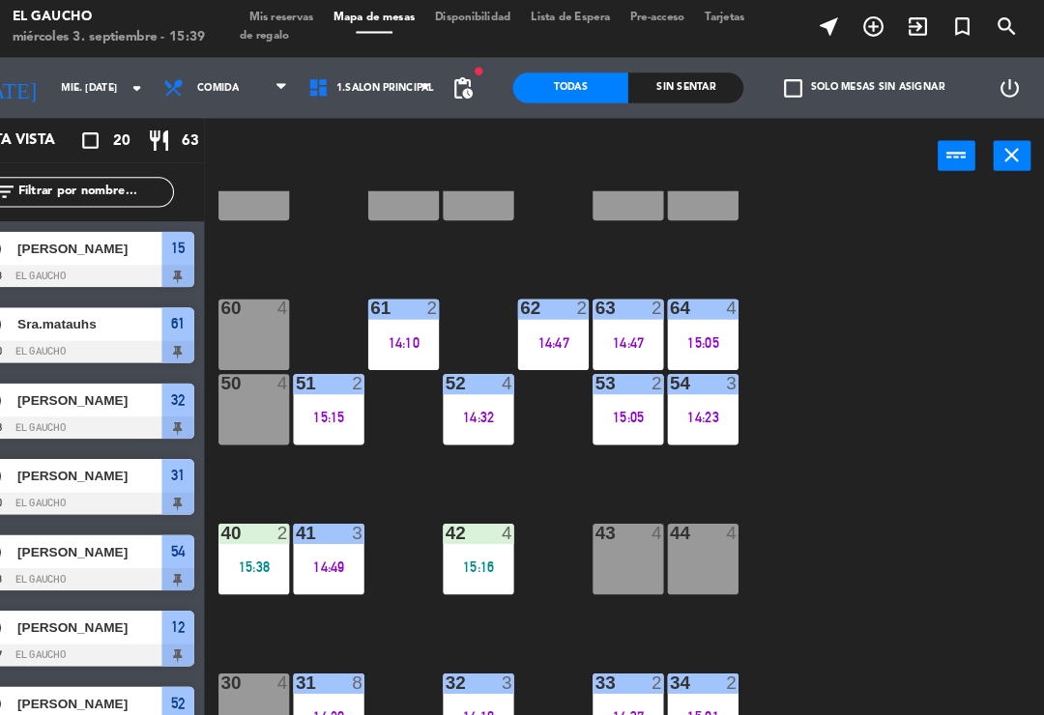
scroll to position [222, 0]
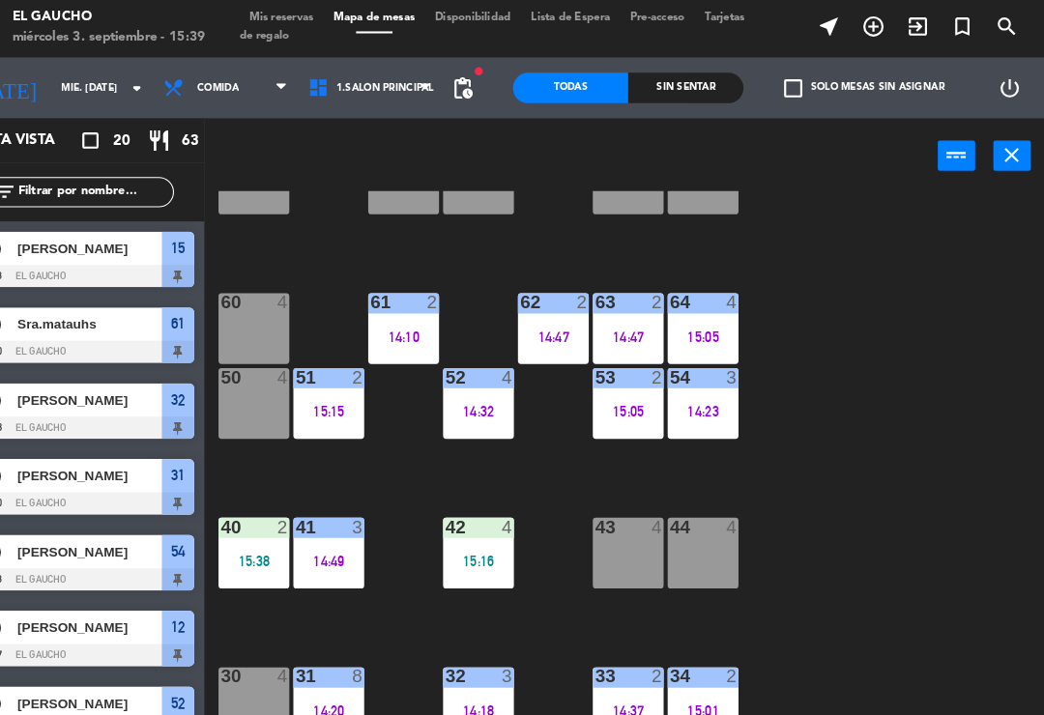
click at [274, 289] on div at bounding box center [290, 291] width 32 height 17
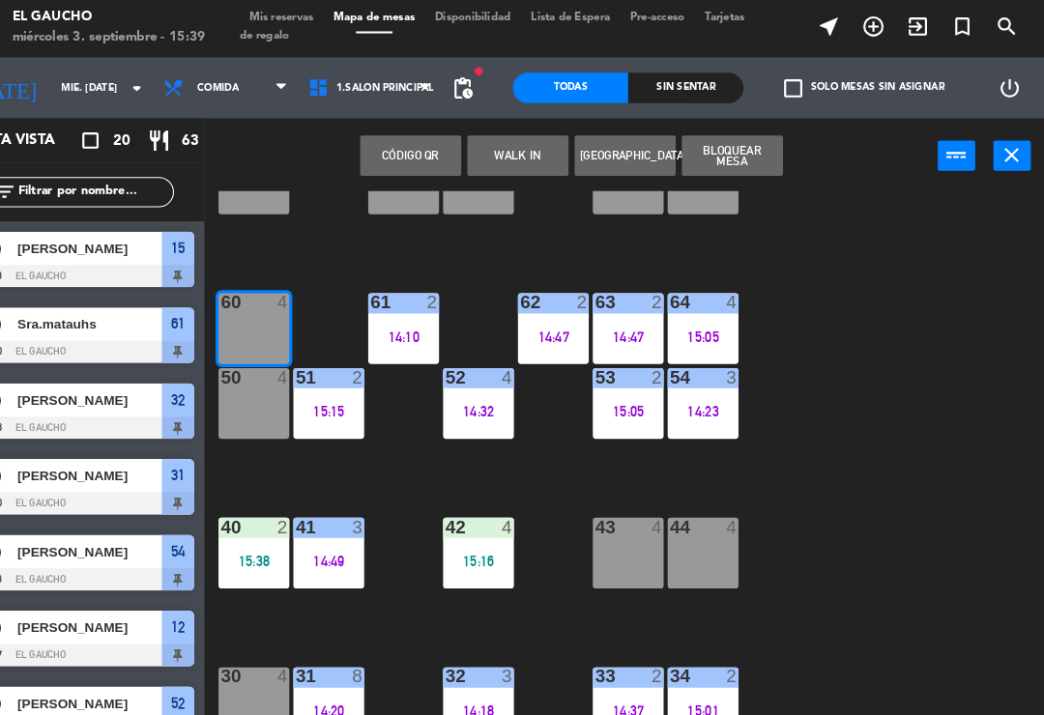
click at [493, 148] on button "WALK IN" at bounding box center [541, 151] width 97 height 39
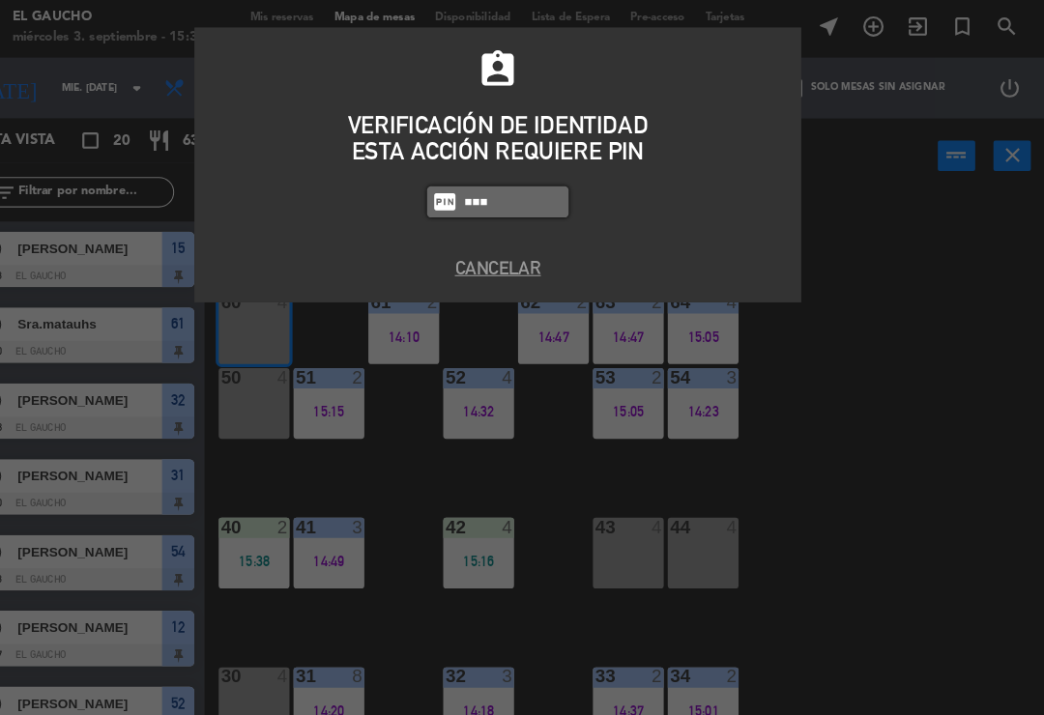
type input "3124"
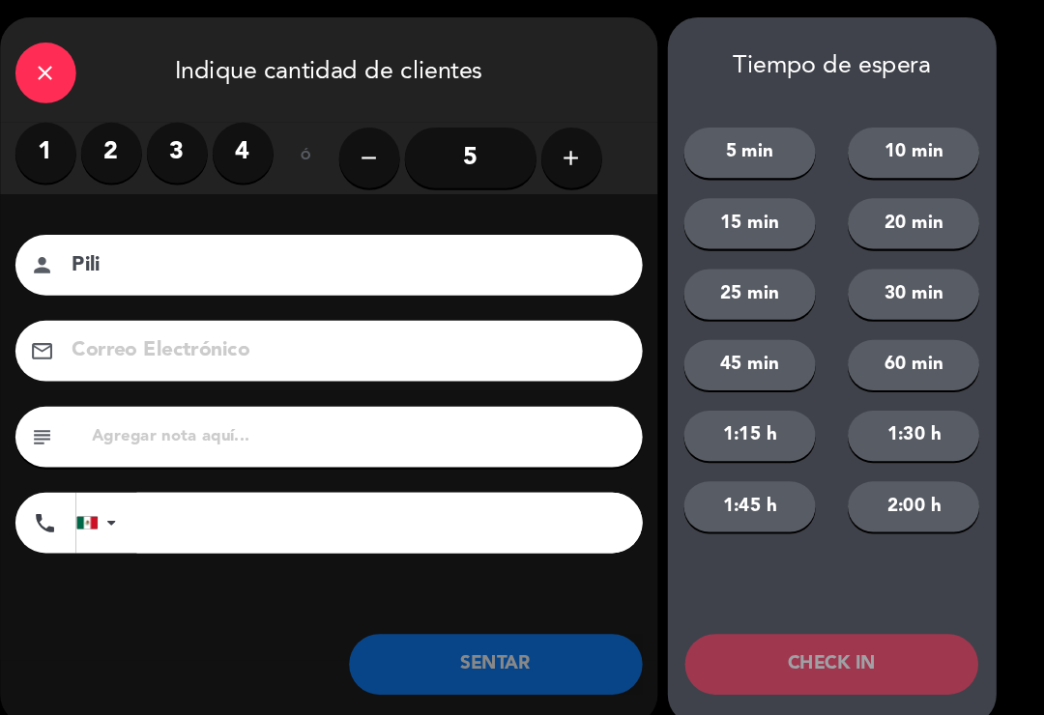
type input "Pili"
click at [457, 156] on input "5" at bounding box center [496, 154] width 126 height 58
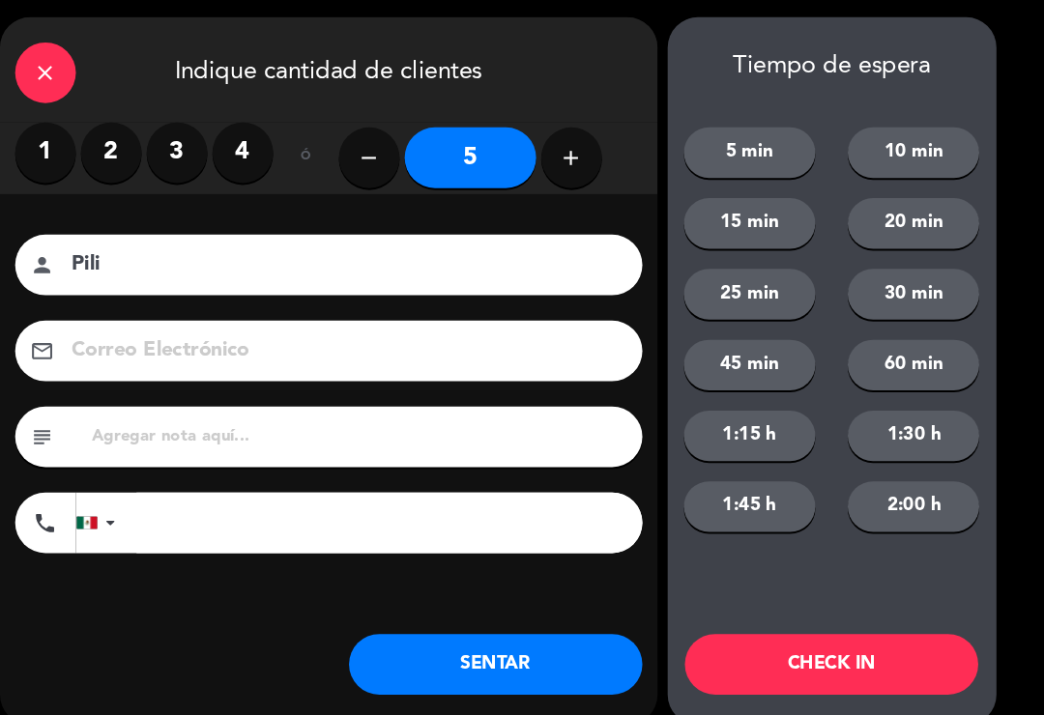
click at [512, 657] on button "SENTAR" at bounding box center [520, 638] width 280 height 58
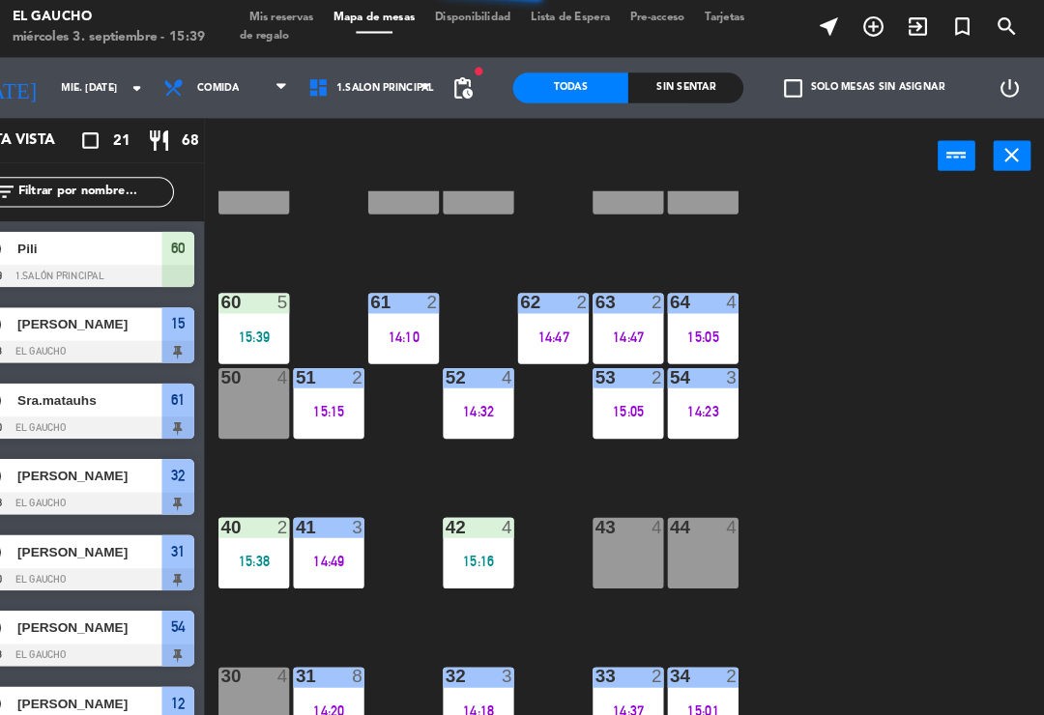
click at [387, 387] on div "84 4 80 4 83 4 82 4 81 4 70 4 71 4 72 4 73 4 74 4 63 2 14:47 62 2 14:47 61 2 14…" at bounding box center [648, 449] width 792 height 527
click at [398, 328] on div "14:10" at bounding box center [432, 325] width 68 height 14
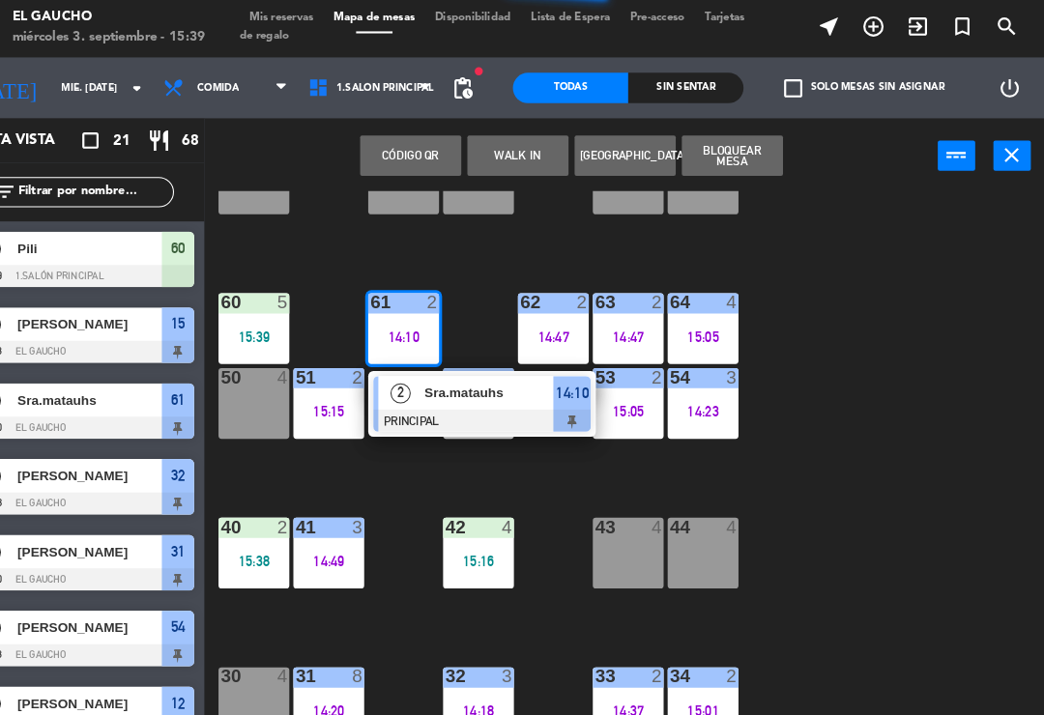
click at [408, 384] on div "2" at bounding box center [429, 378] width 42 height 32
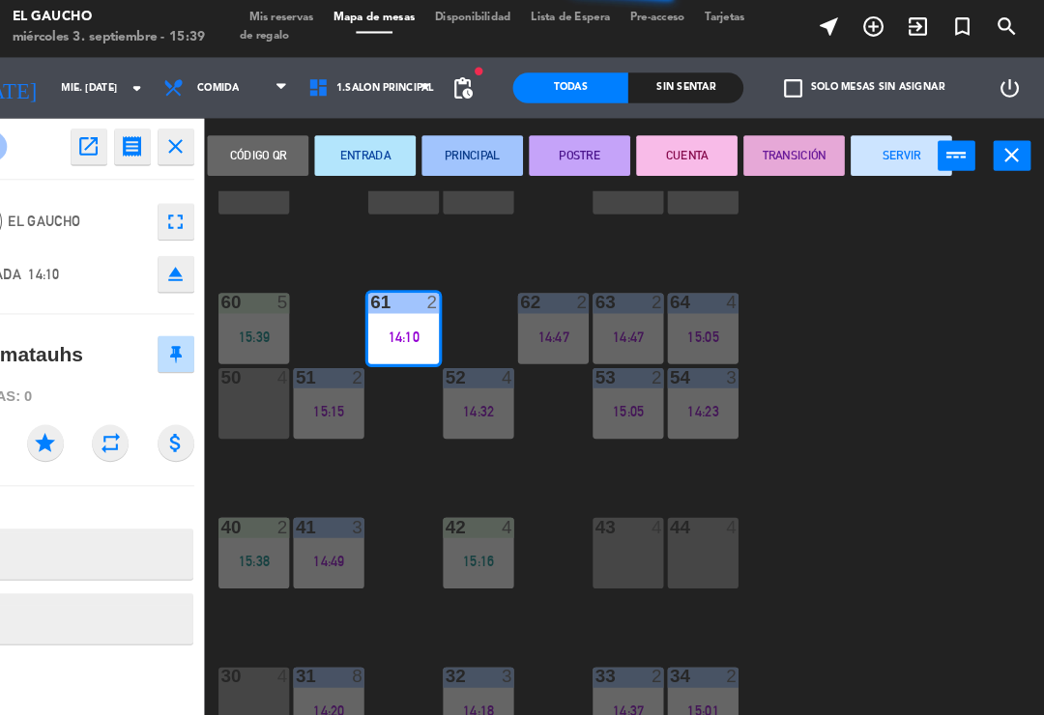
click at [890, 148] on button "SERVIR" at bounding box center [907, 151] width 97 height 39
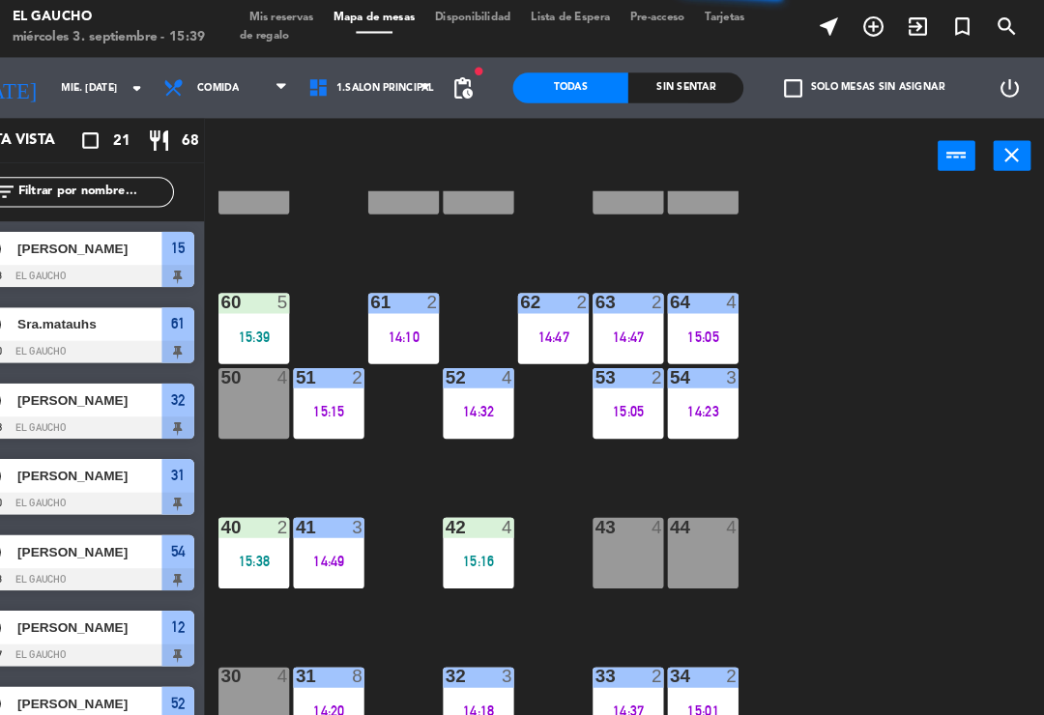
click at [520, 377] on div "84 4 80 4 83 4 82 4 81 4 70 4 71 4 72 4 73 4 74 4 63 2 14:47 62 2 14:47 61 2 14…" at bounding box center [648, 449] width 792 height 527
click at [526, 384] on div "84 4 80 4 83 4 82 4 81 4 70 4 71 4 72 4 73 4 74 4 63 2 14:47 62 2 14:47 61 2 14…" at bounding box center [648, 449] width 792 height 527
click at [541, 334] on div "62 2 14:47" at bounding box center [575, 317] width 68 height 68
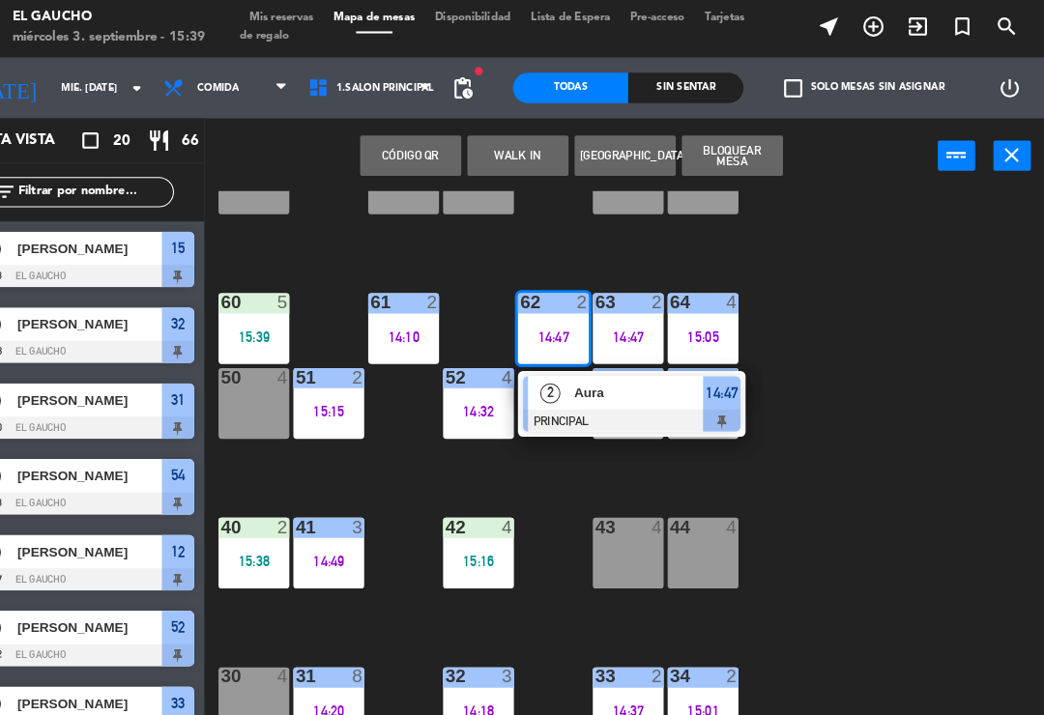
click at [593, 387] on div "Aura" at bounding box center [656, 378] width 126 height 32
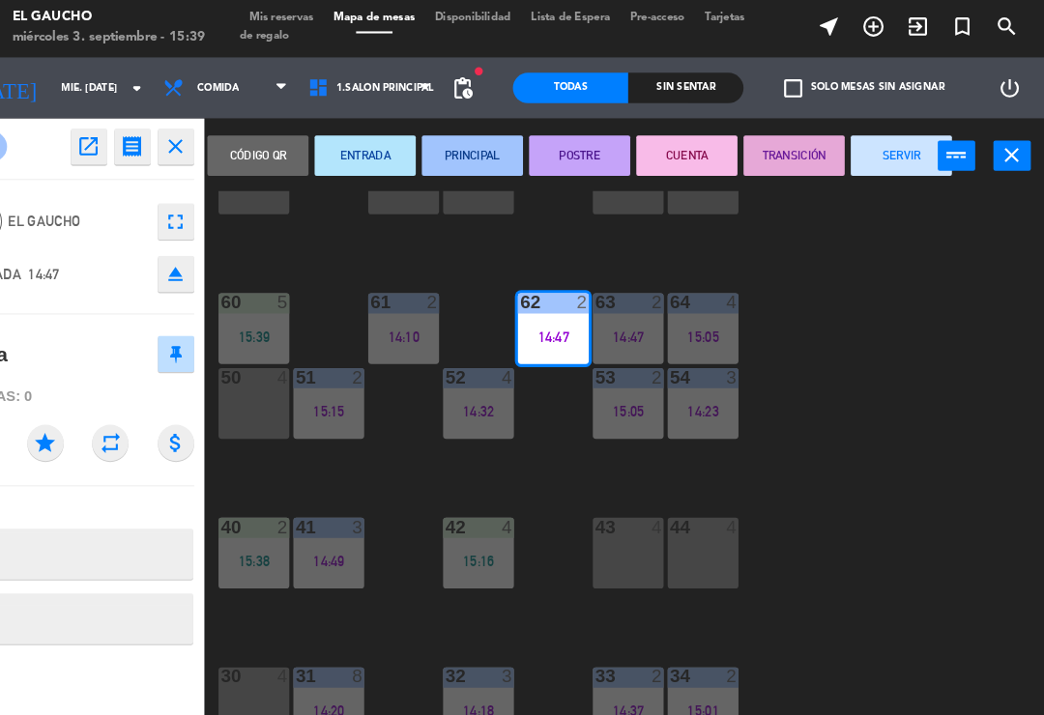
click at [859, 154] on button "SERVIR" at bounding box center [907, 151] width 97 height 39
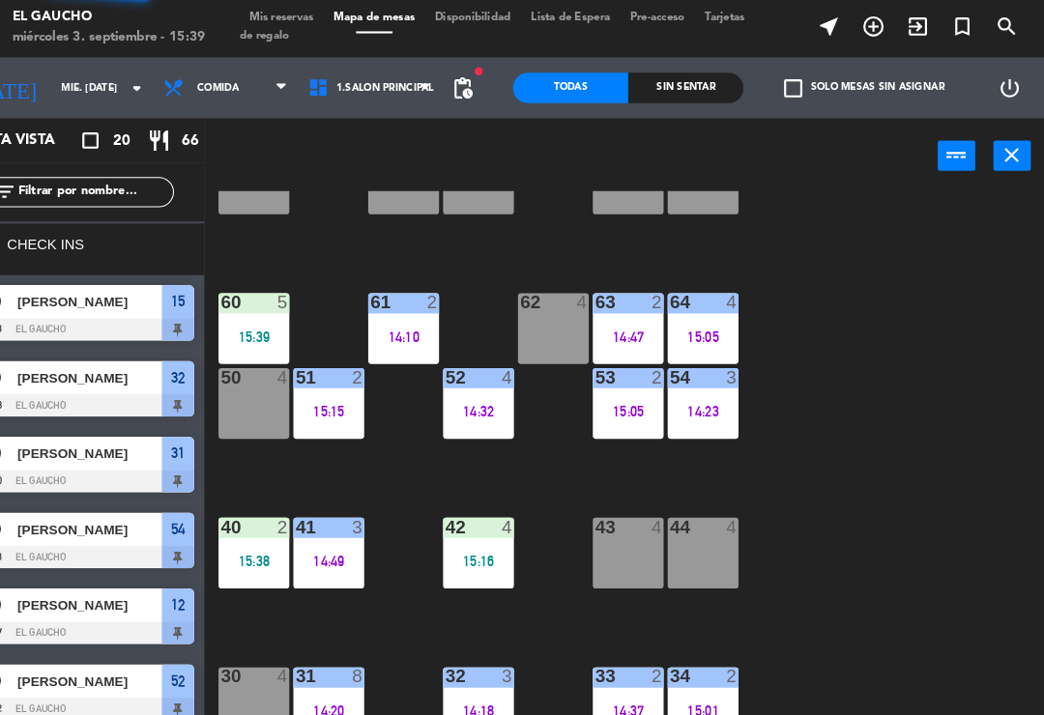
scroll to position [0, 0]
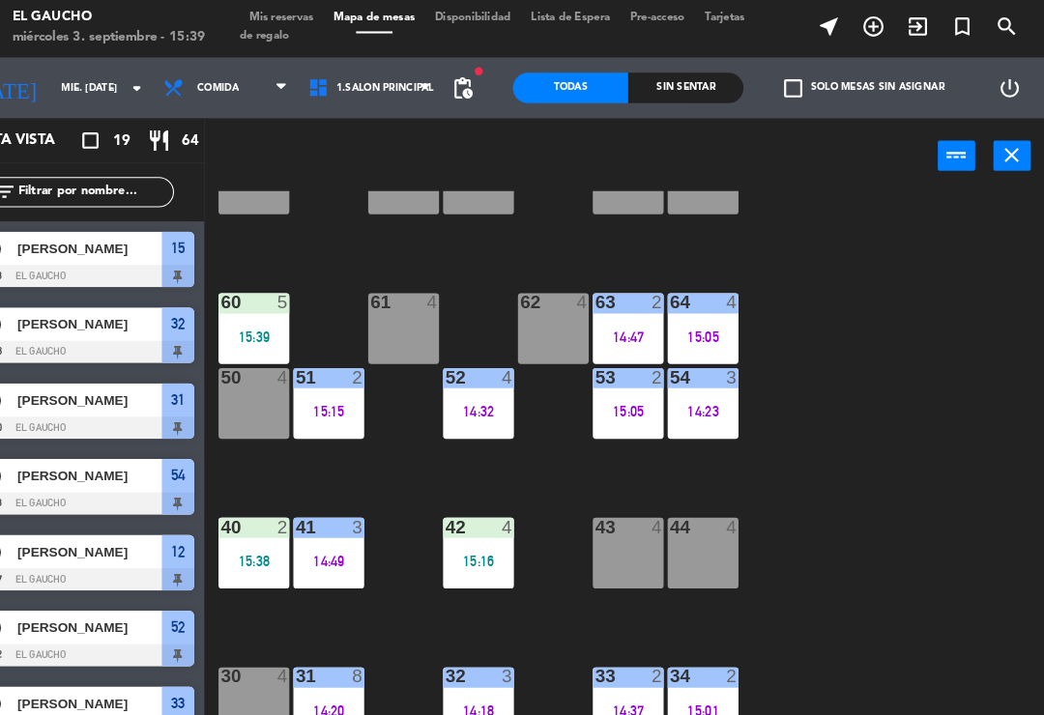
click at [327, 399] on div "15:15" at bounding box center [361, 397] width 68 height 14
click at [398, 598] on div "84 4 80 4 83 4 82 4 81 4 70 4 71 4 72 4 73 4 74 4 63 2 14:47 62 4 61 4 60 5 15:…" at bounding box center [648, 449] width 792 height 527
click at [474, 540] on div "15:16" at bounding box center [504, 540] width 68 height 14
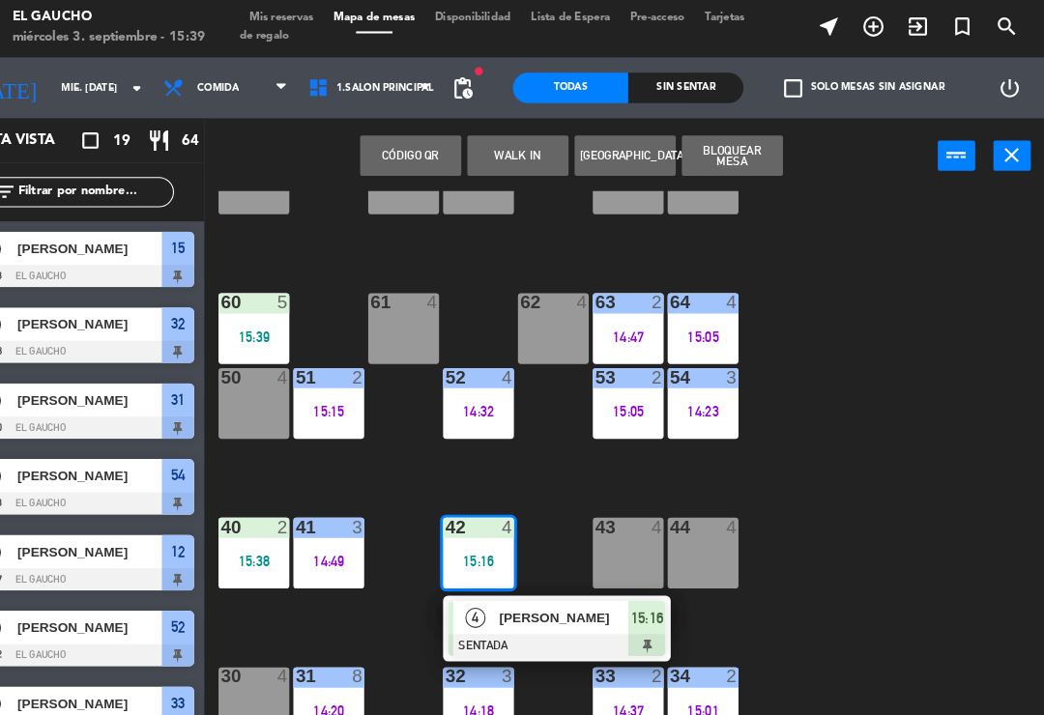
click at [522, 578] on div "[PERSON_NAME]" at bounding box center [585, 593] width 126 height 32
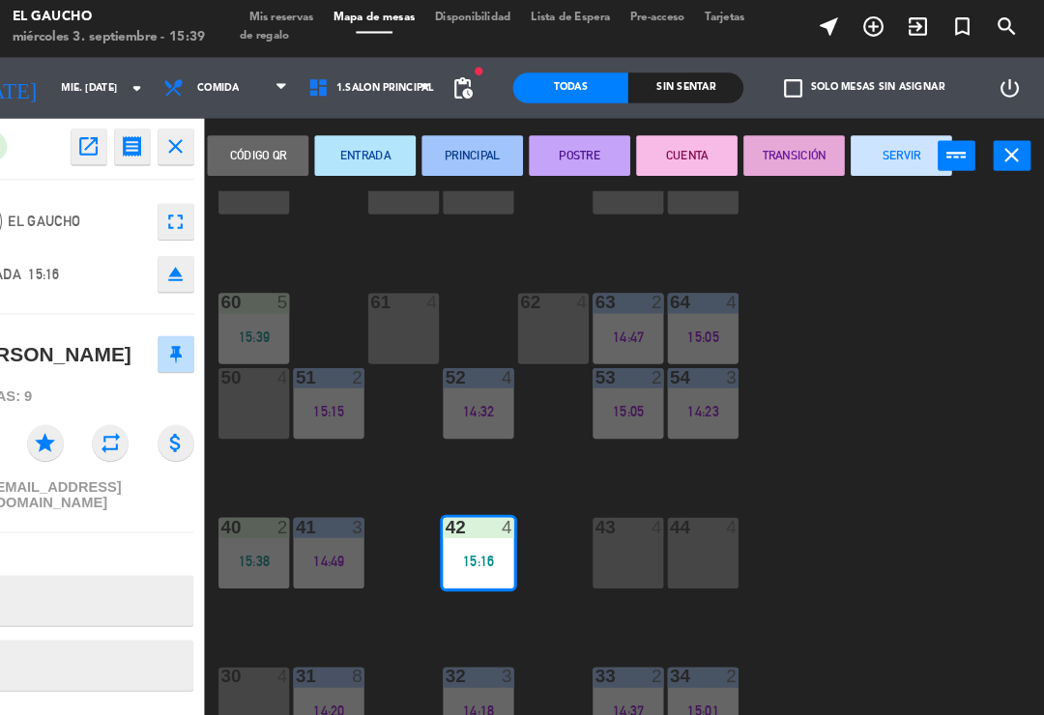
click at [449, 156] on button "PRINCIPAL" at bounding box center [497, 151] width 97 height 39
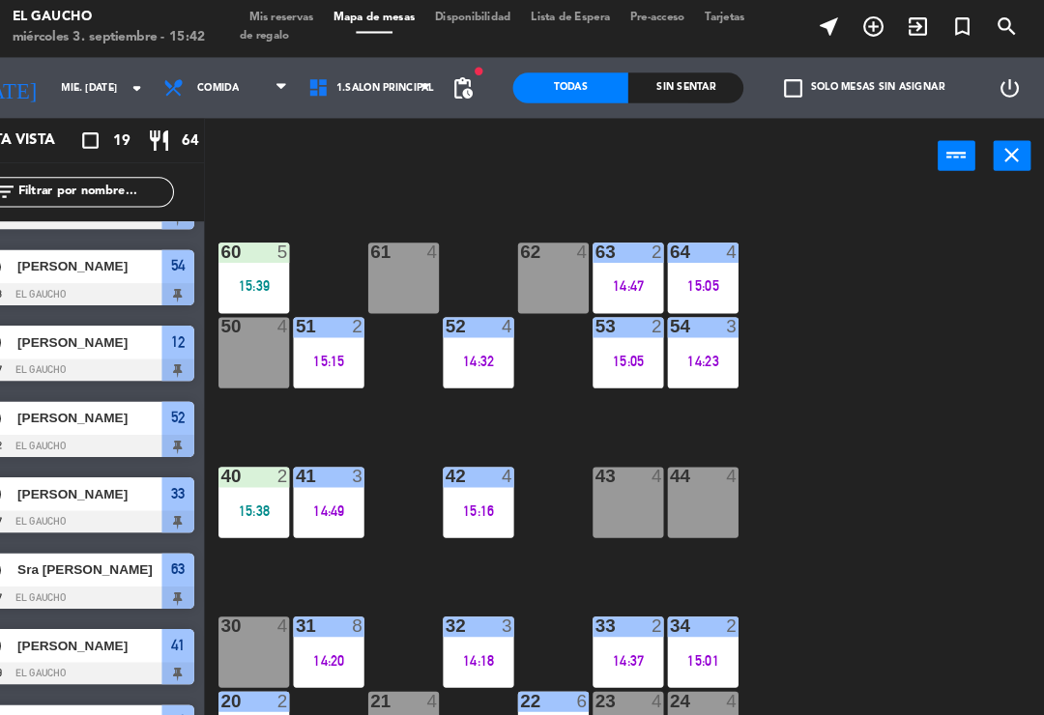
scroll to position [273, 0]
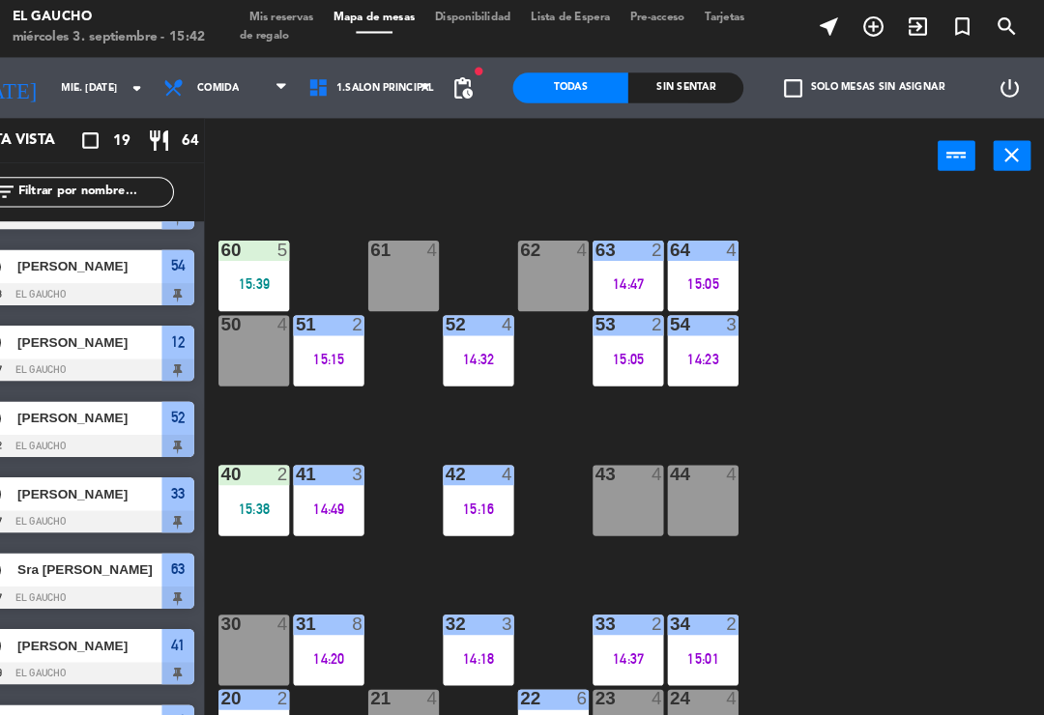
click at [541, 259] on div "62 4" at bounding box center [575, 267] width 68 height 68
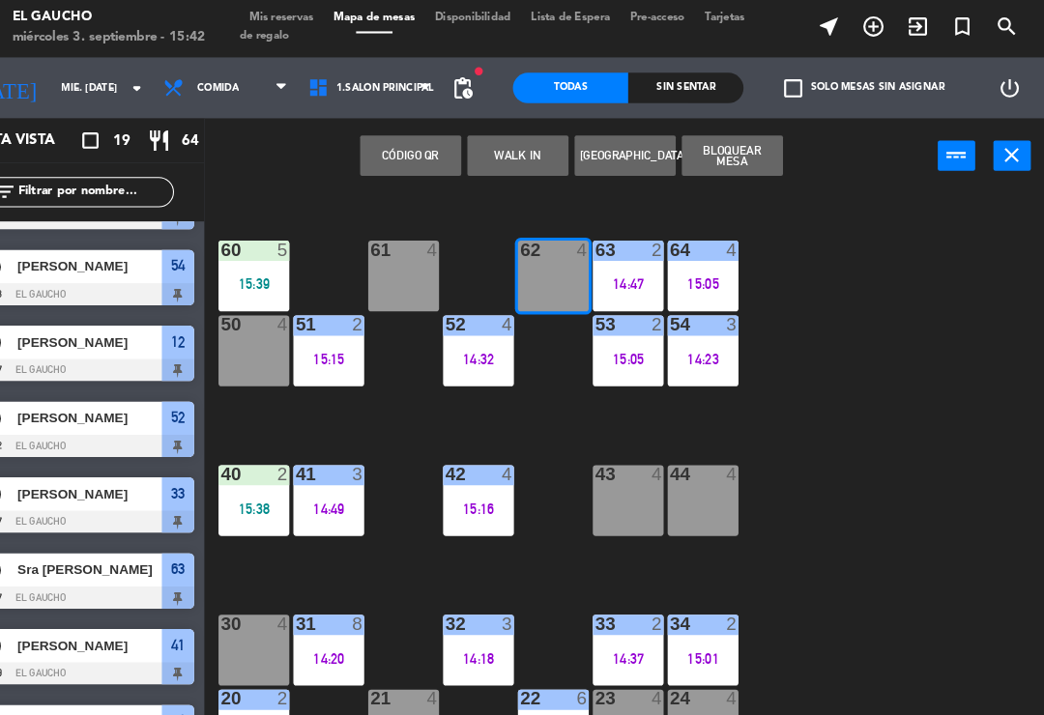
click at [493, 157] on button "WALK IN" at bounding box center [541, 151] width 97 height 39
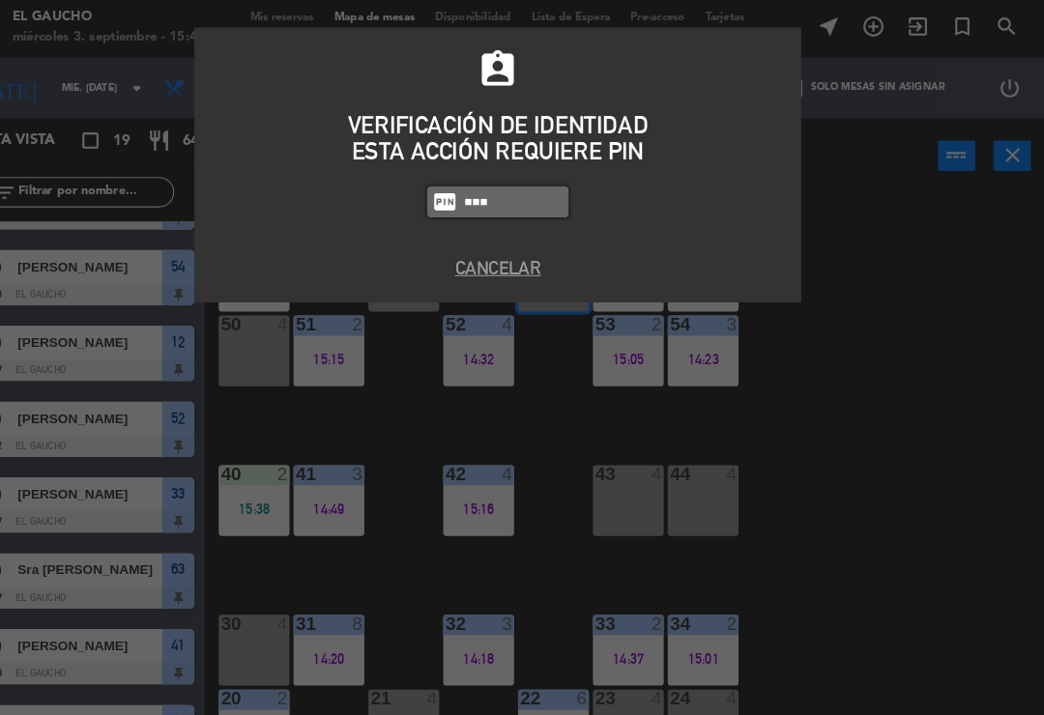
type input "3124"
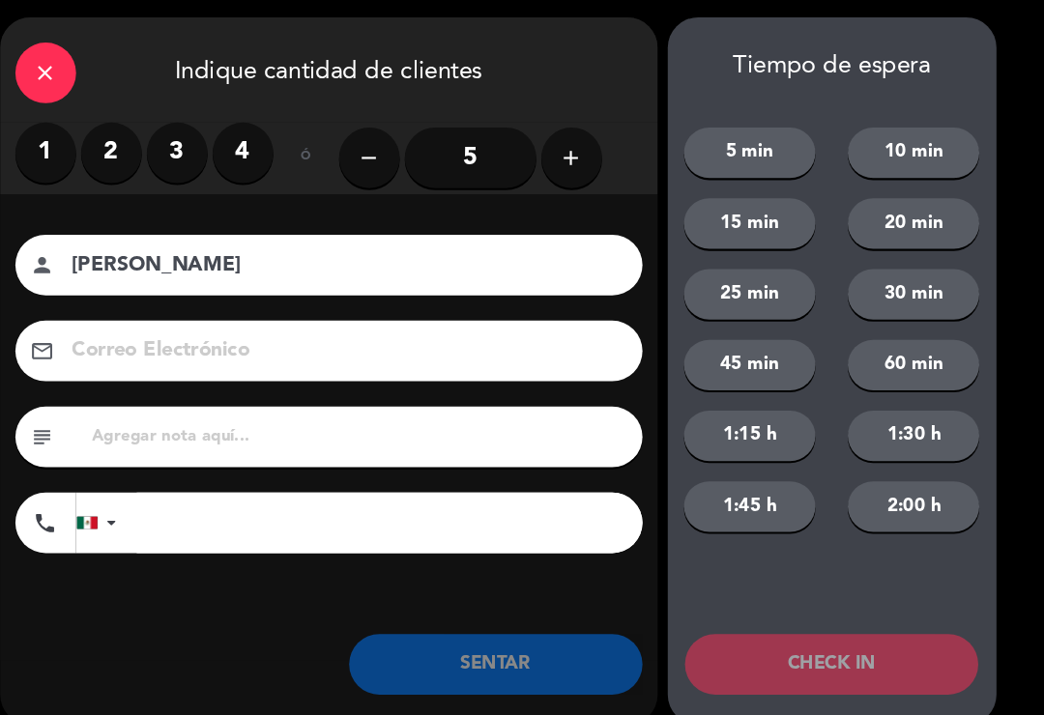
type input "[PERSON_NAME]"
click at [124, 143] on label "2" at bounding box center [153, 149] width 58 height 58
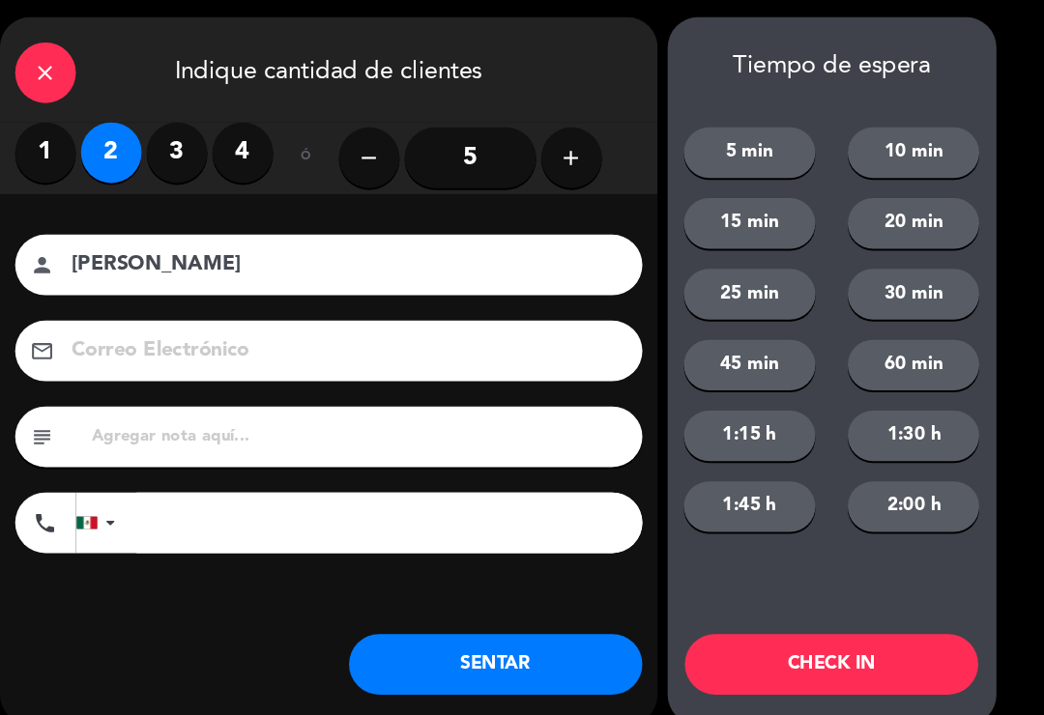
click at [320, 348] on input at bounding box center [374, 339] width 522 height 34
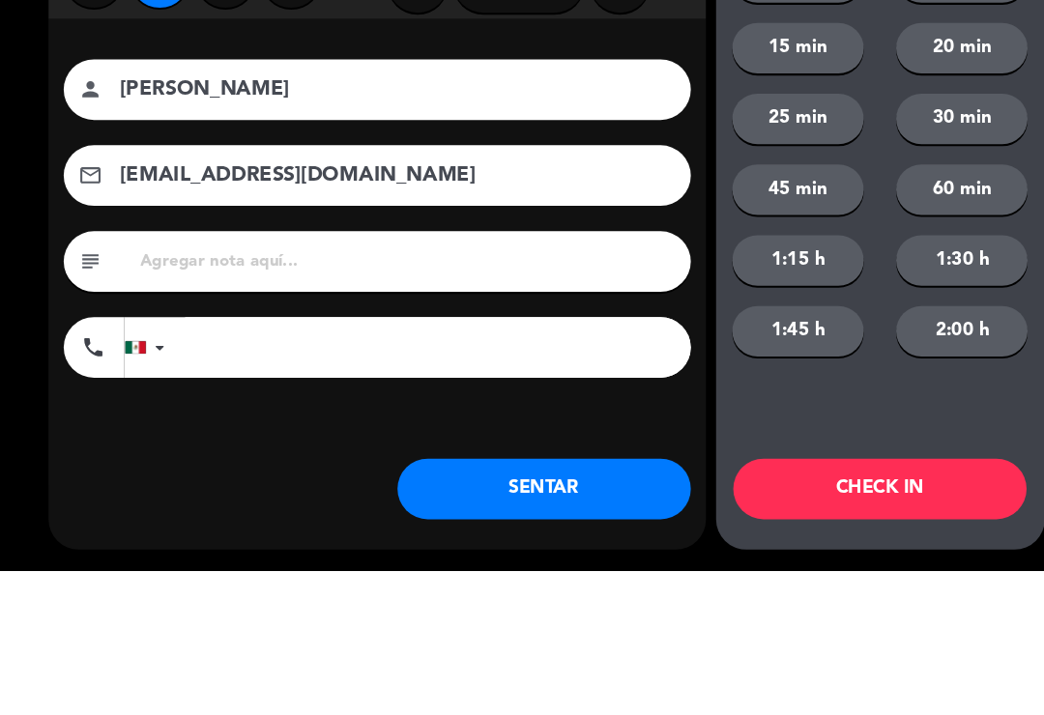
scroll to position [3, 0]
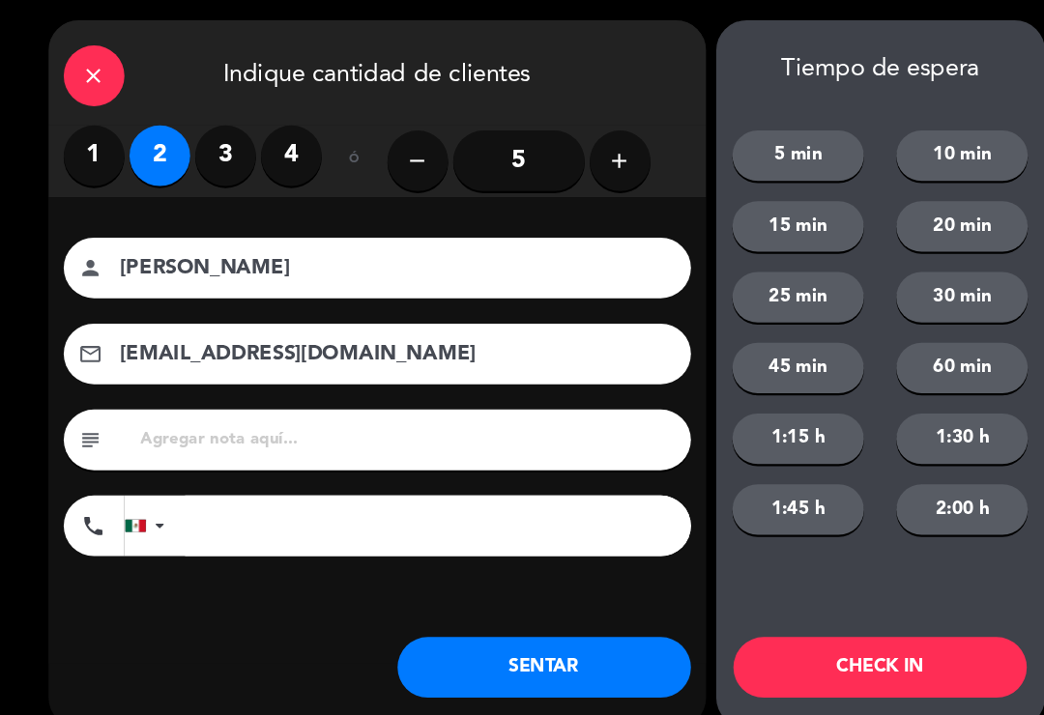
type input "[EMAIL_ADDRESS][DOMAIN_NAME]"
click at [498, 635] on button "SENTAR" at bounding box center [520, 638] width 280 height 58
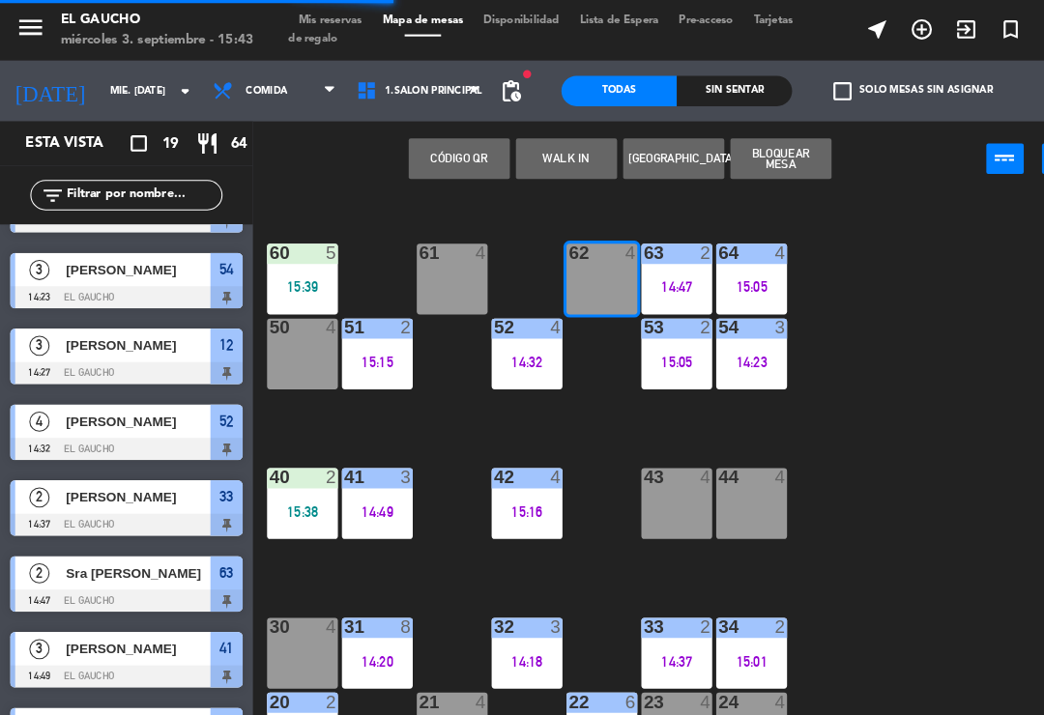
scroll to position [0, 0]
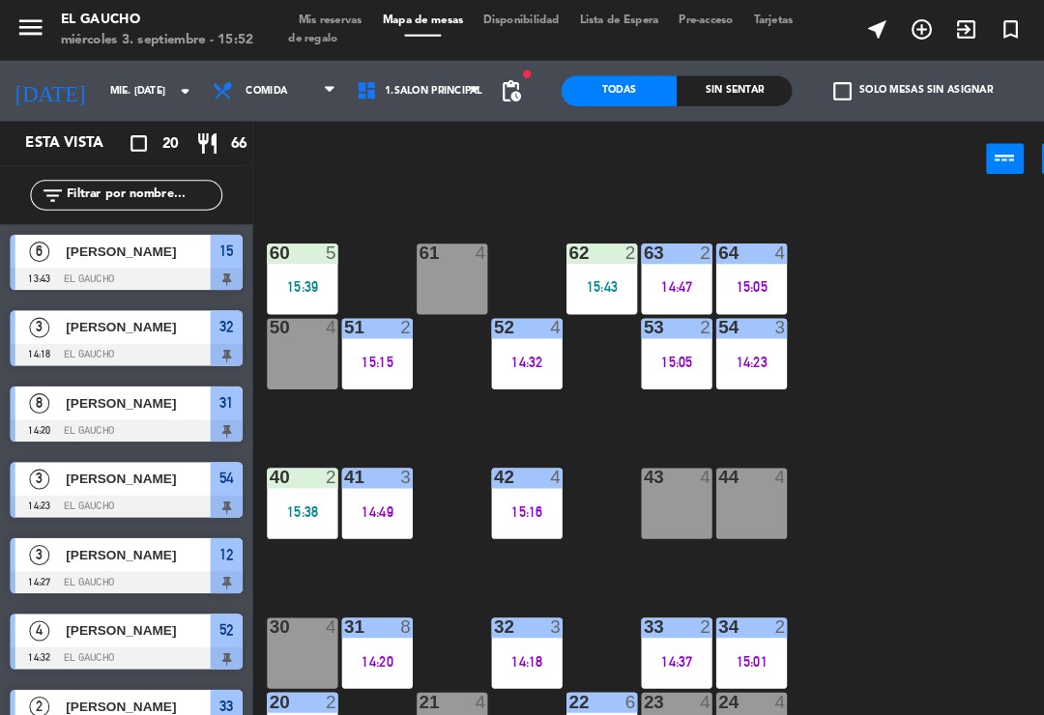
click at [428, 263] on div "61 4" at bounding box center [432, 267] width 68 height 68
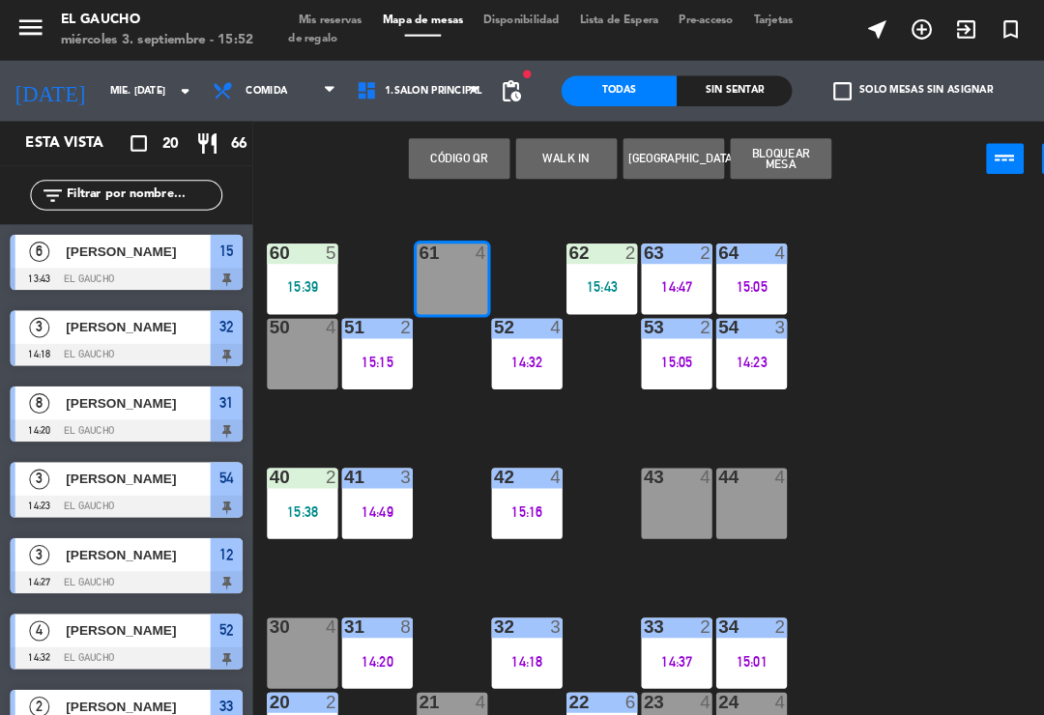
click at [543, 148] on button "WALK IN" at bounding box center [541, 151] width 97 height 39
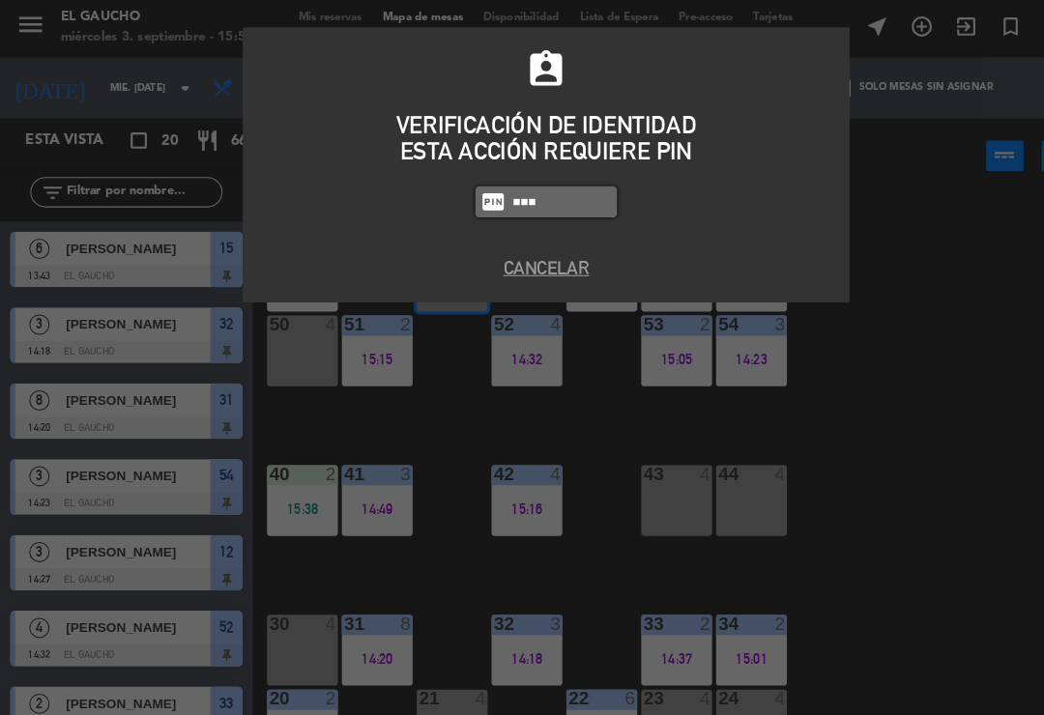
type input "3124"
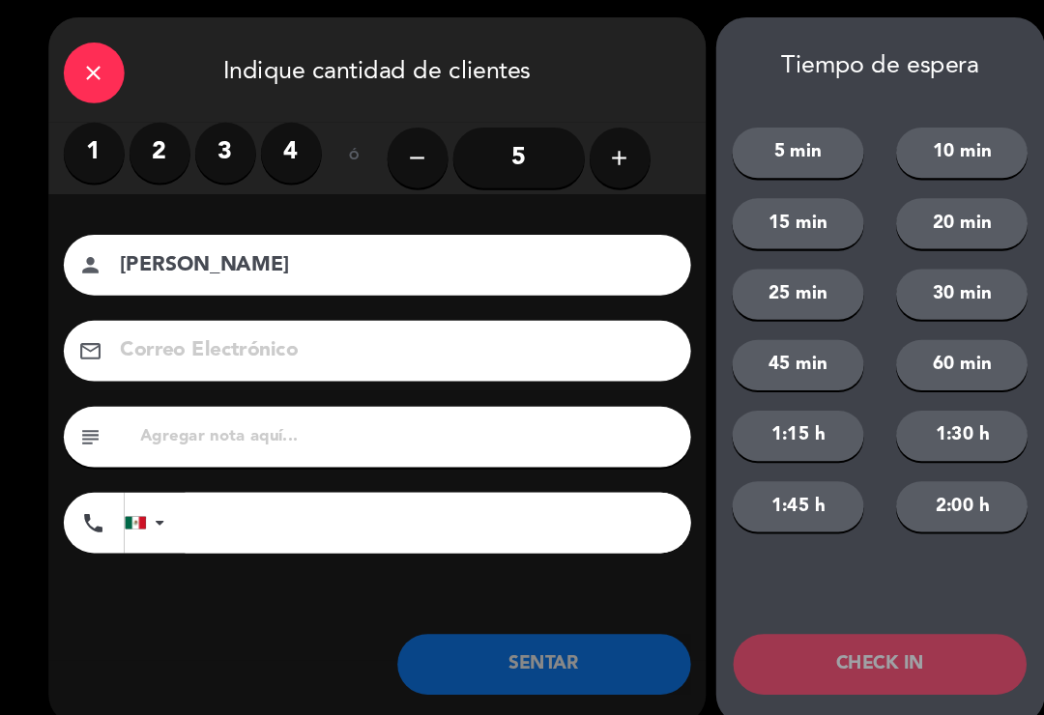
type input "[PERSON_NAME]"
click at [144, 145] on label "2" at bounding box center [153, 149] width 58 height 58
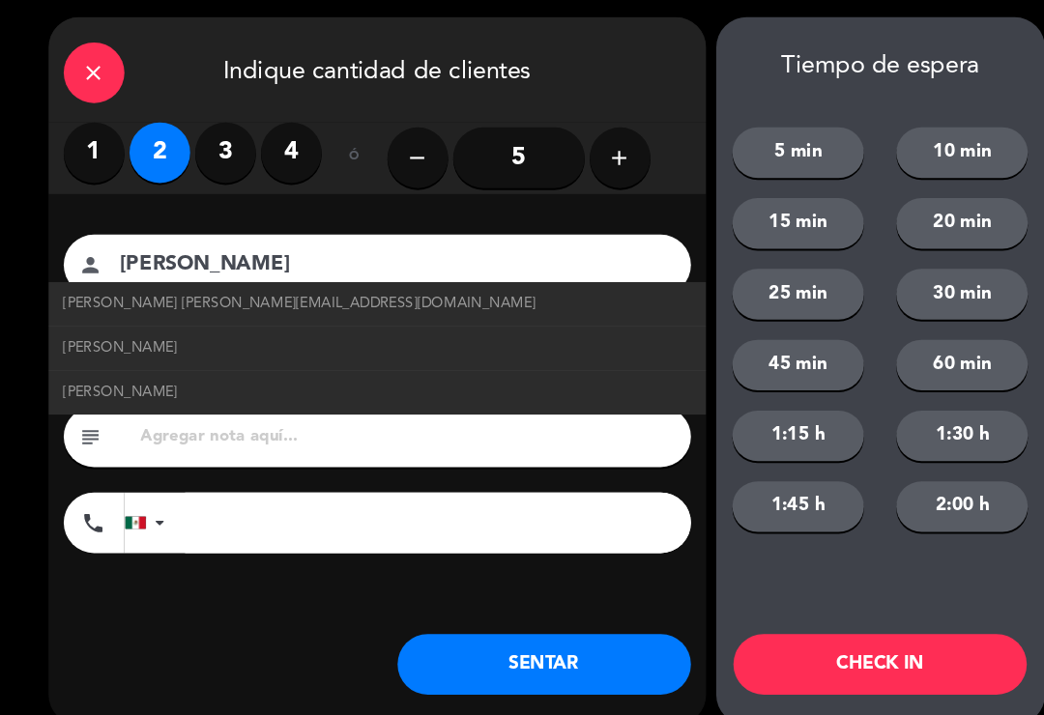
click at [269, 298] on span "[PERSON_NAME] [PERSON_NAME][EMAIL_ADDRESS][DOMAIN_NAME]" at bounding box center [286, 293] width 451 height 22
type input "[EMAIL_ADDRESS][DOMAIN_NAME]"
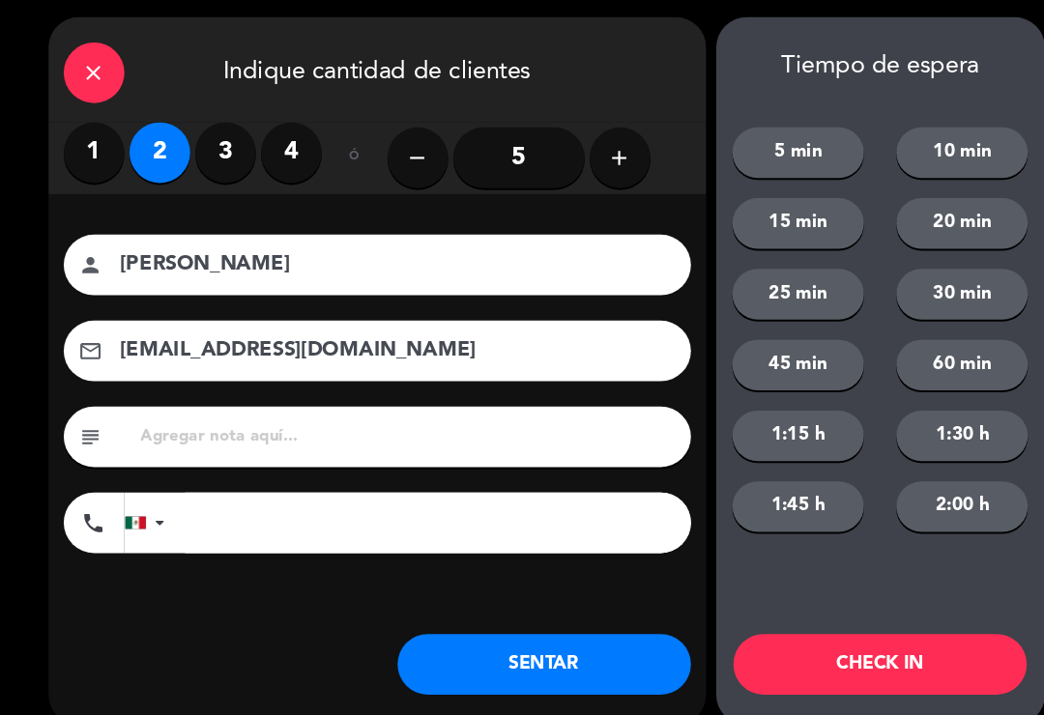
click at [518, 633] on button "SENTAR" at bounding box center [520, 638] width 280 height 58
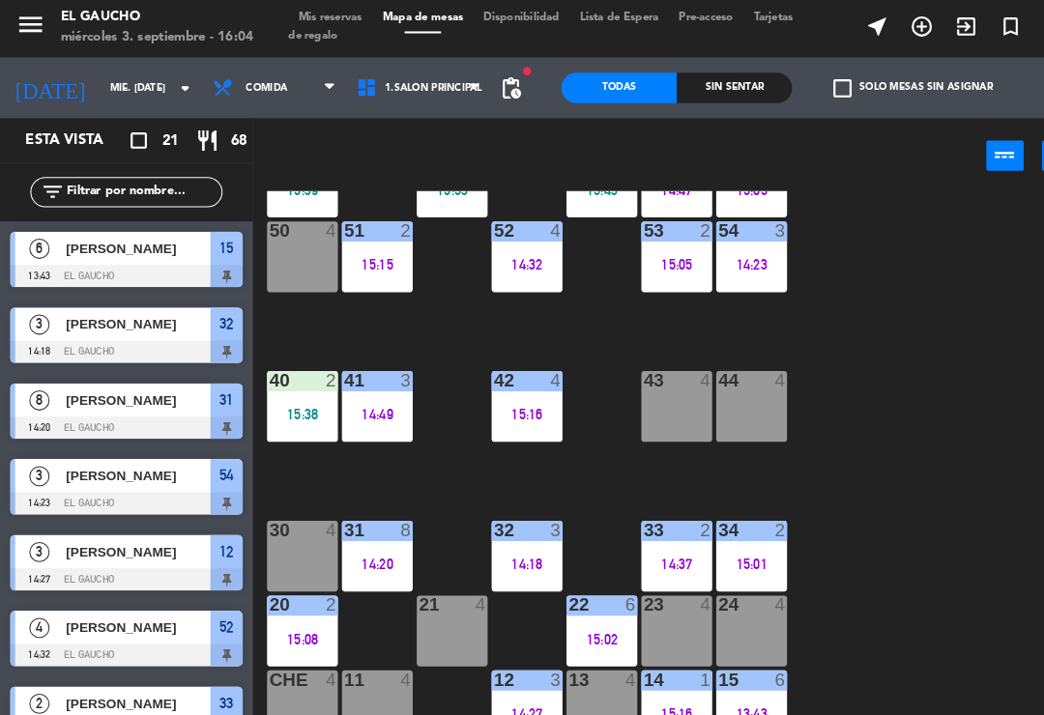
scroll to position [362, 0]
click at [740, 528] on div "34 2 15:01" at bounding box center [718, 535] width 68 height 68
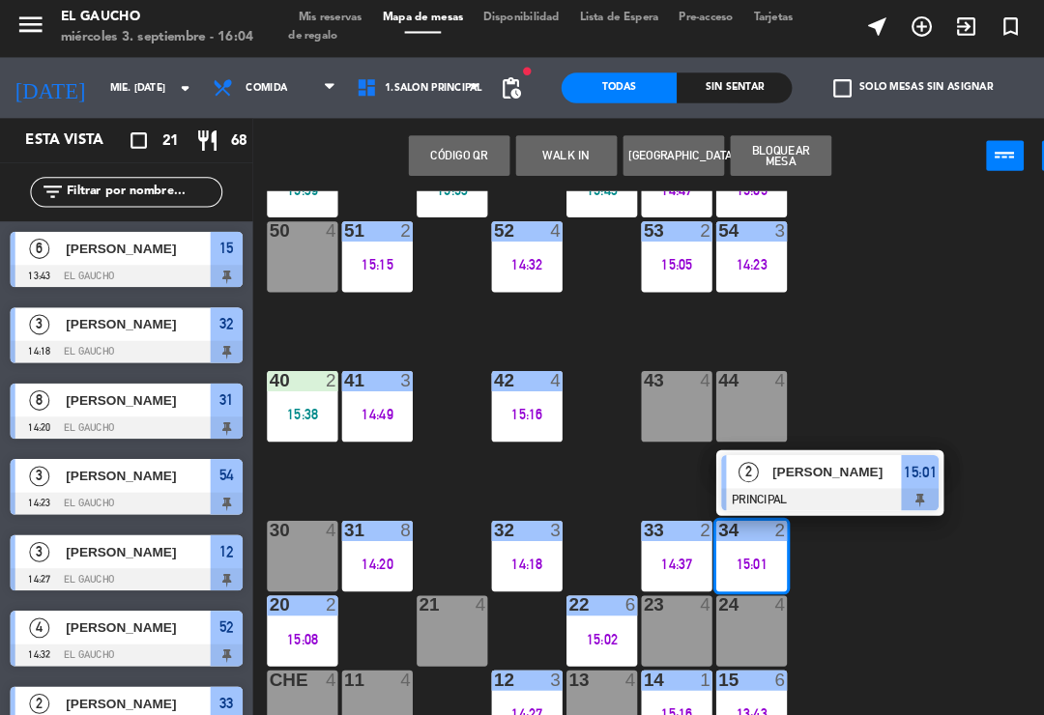
click at [800, 463] on div "[PERSON_NAME]" at bounding box center [799, 454] width 126 height 32
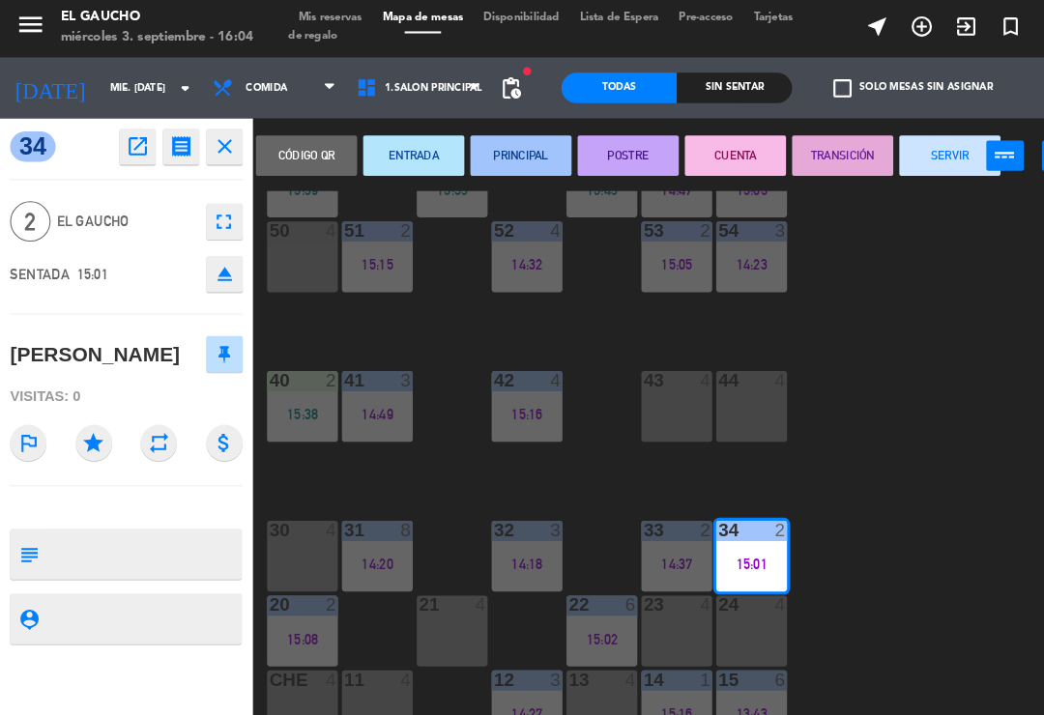
click at [909, 160] on button "SERVIR" at bounding box center [907, 151] width 97 height 39
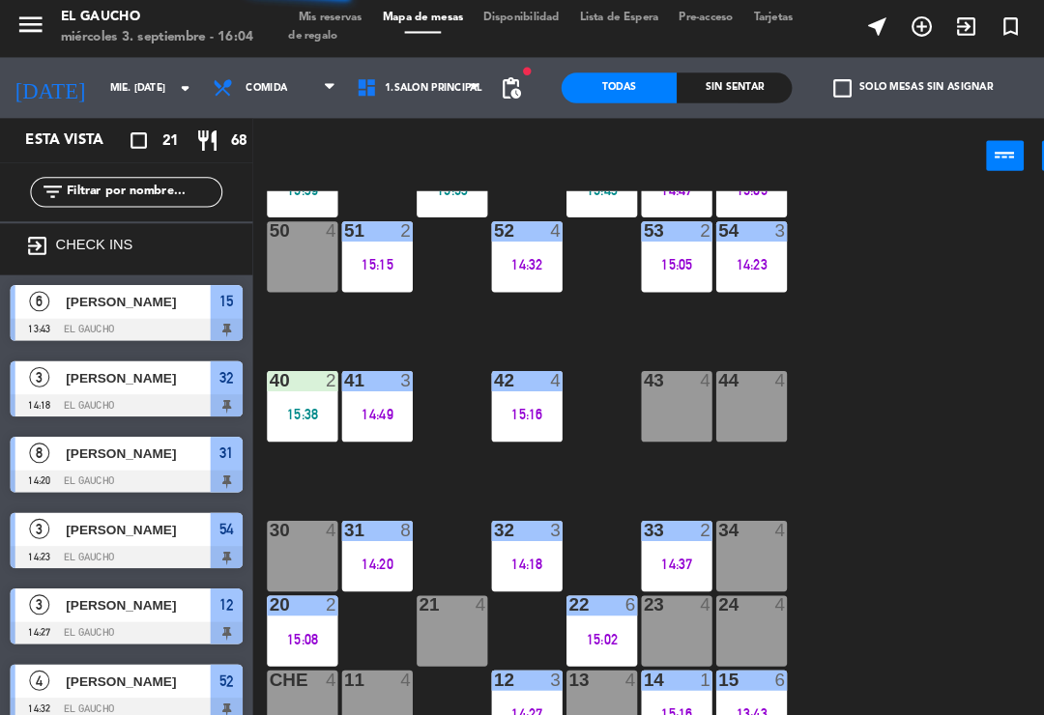
click at [742, 542] on div "34 4" at bounding box center [718, 535] width 68 height 68
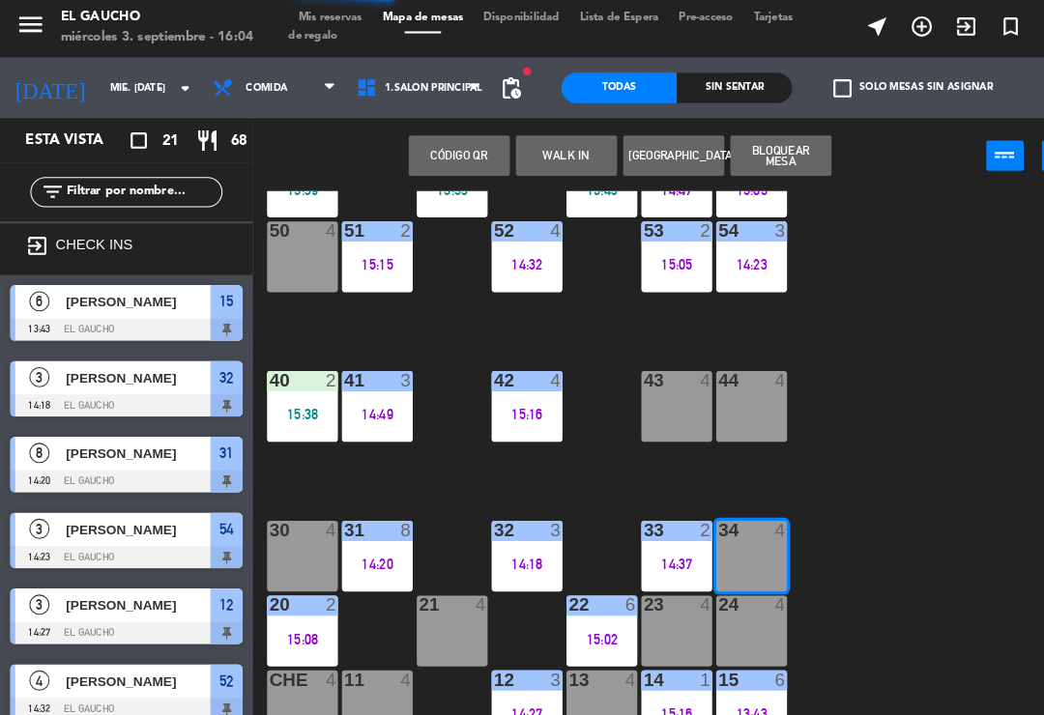
click at [542, 154] on button "WALK IN" at bounding box center [541, 151] width 97 height 39
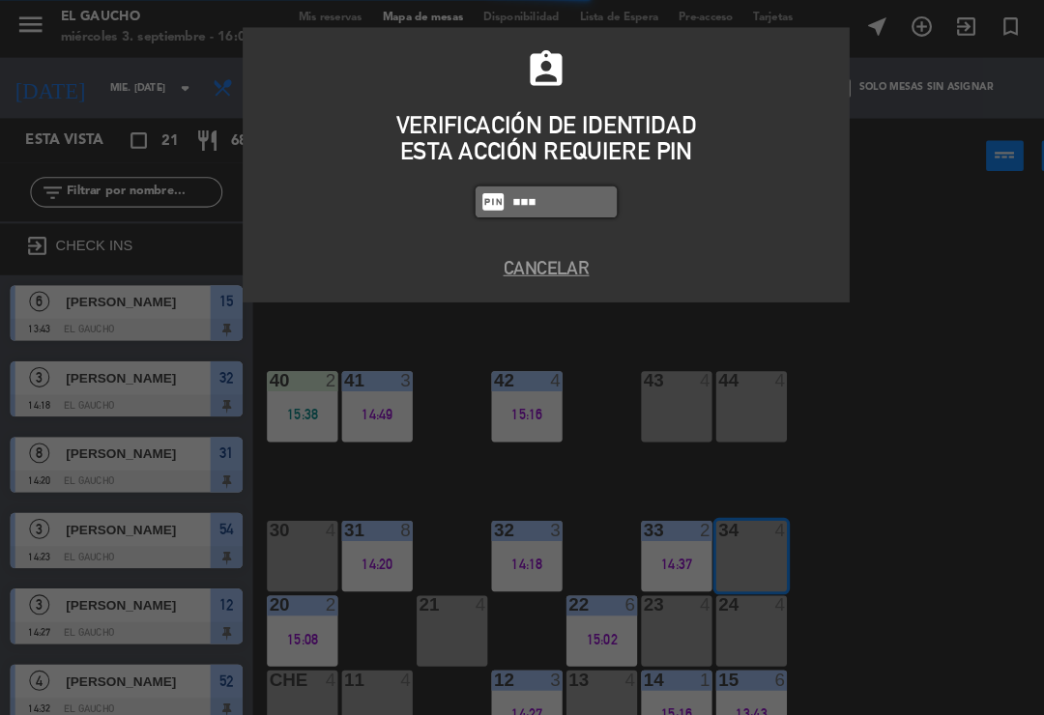
type input "3124"
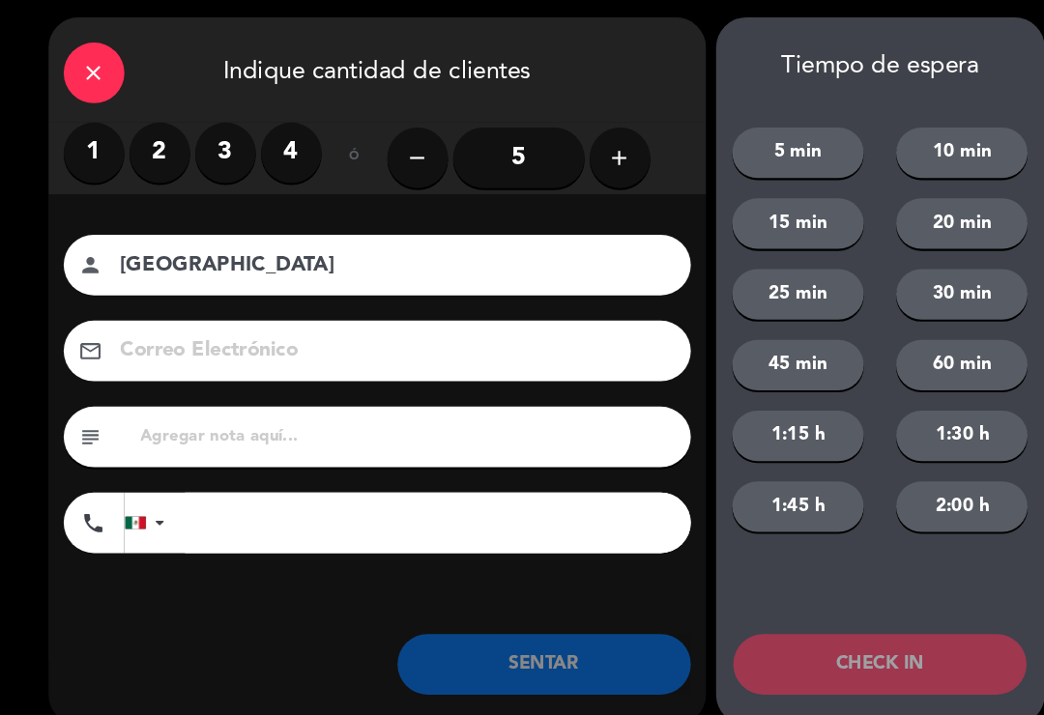
type input "[GEOGRAPHIC_DATA]"
click at [226, 154] on label "3" at bounding box center [216, 149] width 58 height 58
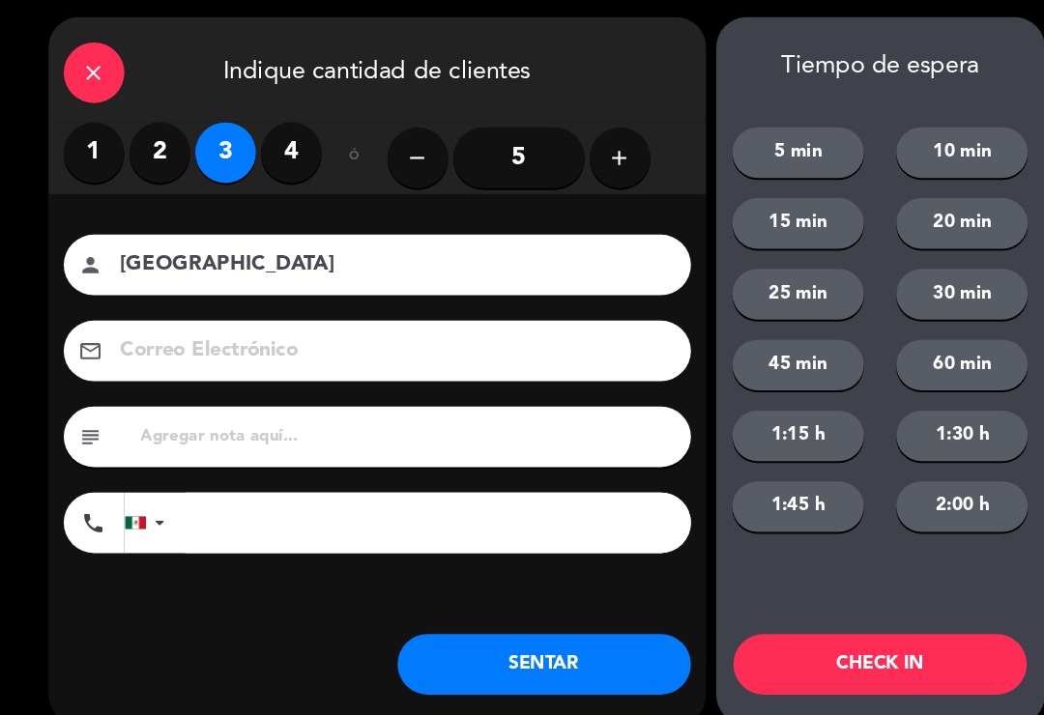
click at [508, 650] on button "SENTAR" at bounding box center [520, 638] width 280 height 58
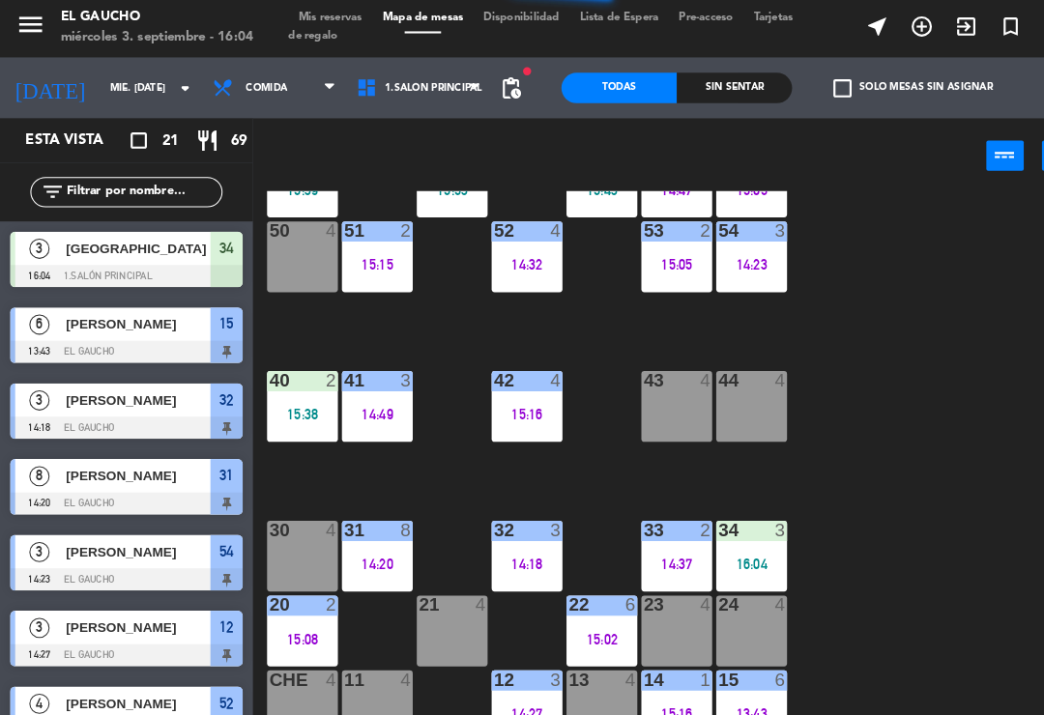
click at [647, 602] on div "23 4" at bounding box center [647, 606] width 68 height 68
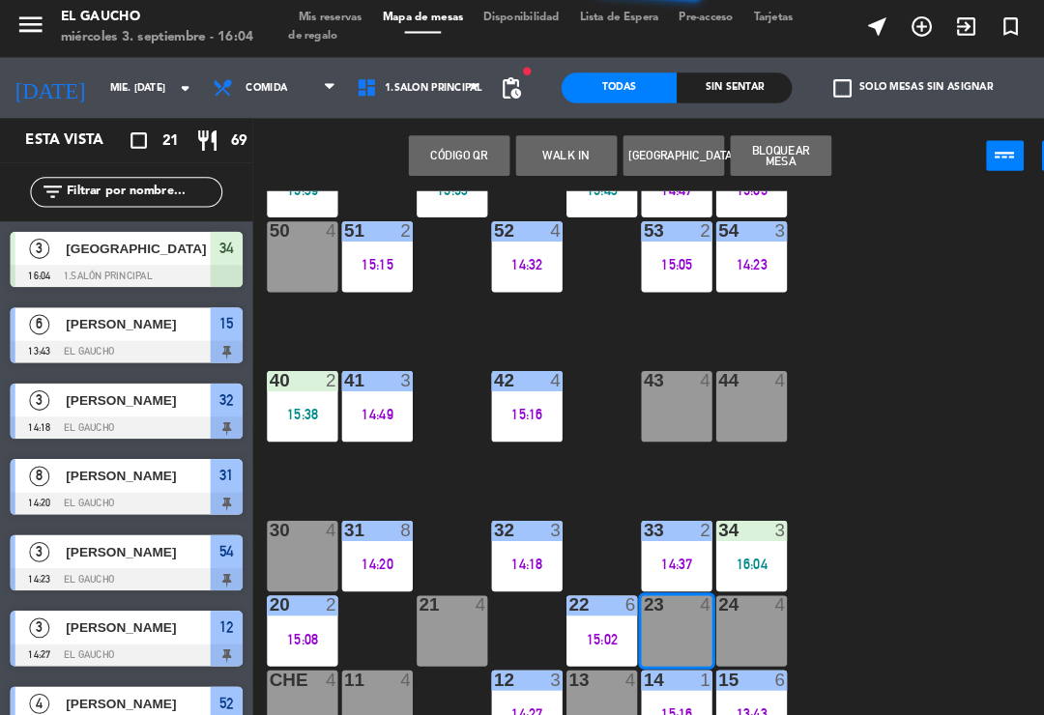
click at [527, 158] on button "WALK IN" at bounding box center [541, 151] width 97 height 39
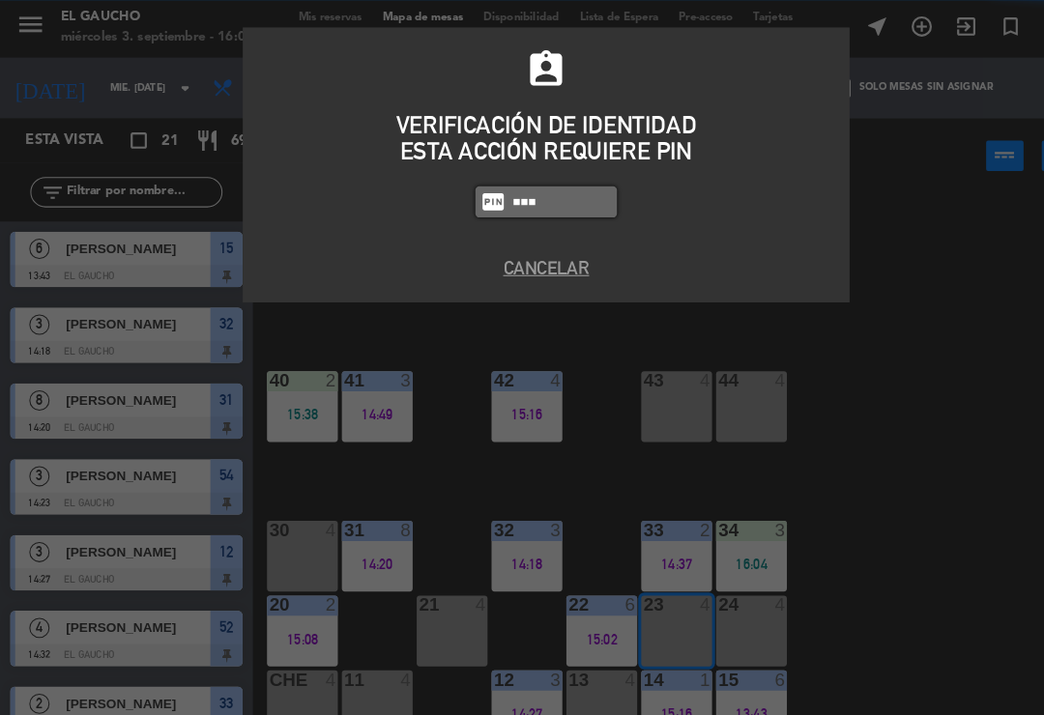
type input "3124"
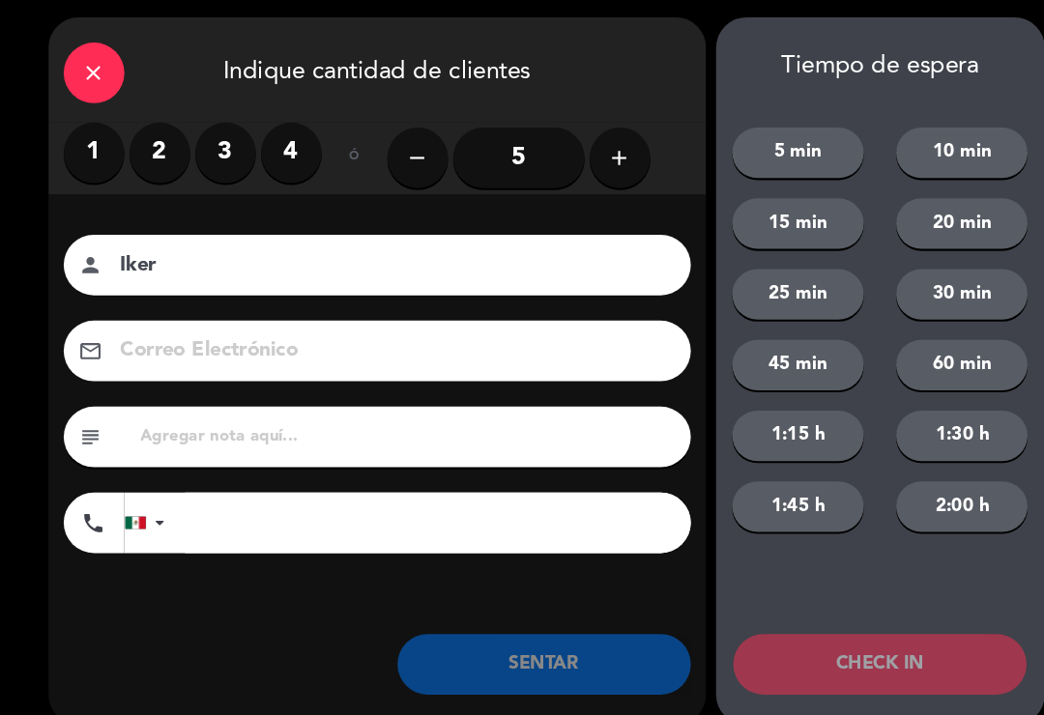
type input "Iker"
click at [215, 143] on label "3" at bounding box center [216, 149] width 58 height 58
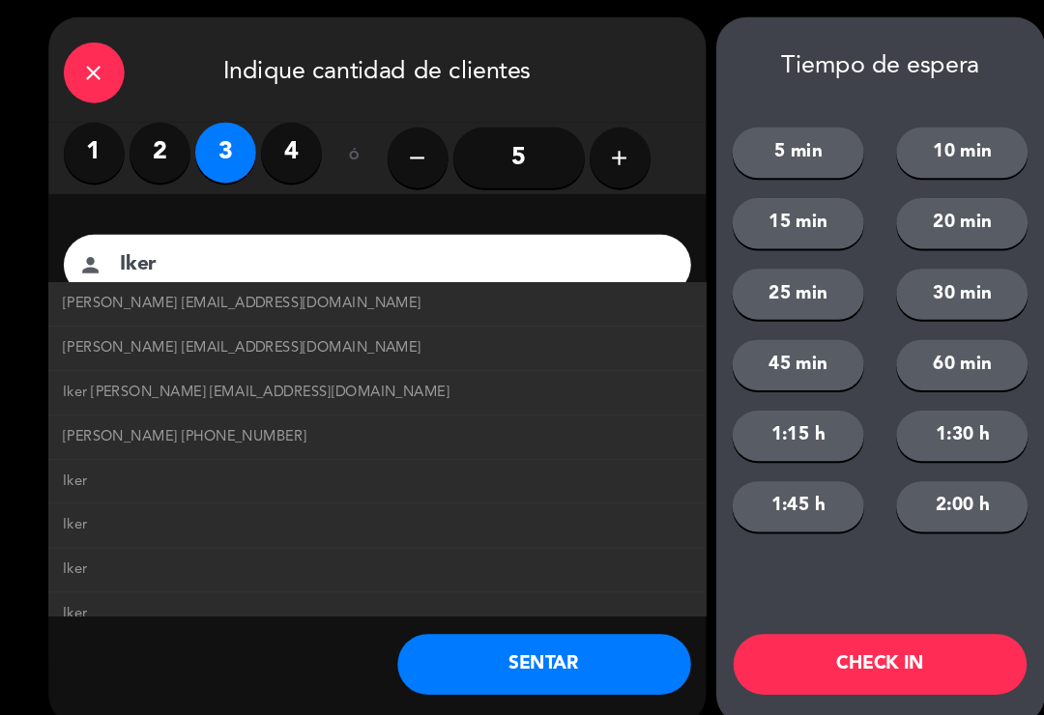
click at [483, 645] on button "SENTAR" at bounding box center [520, 638] width 280 height 58
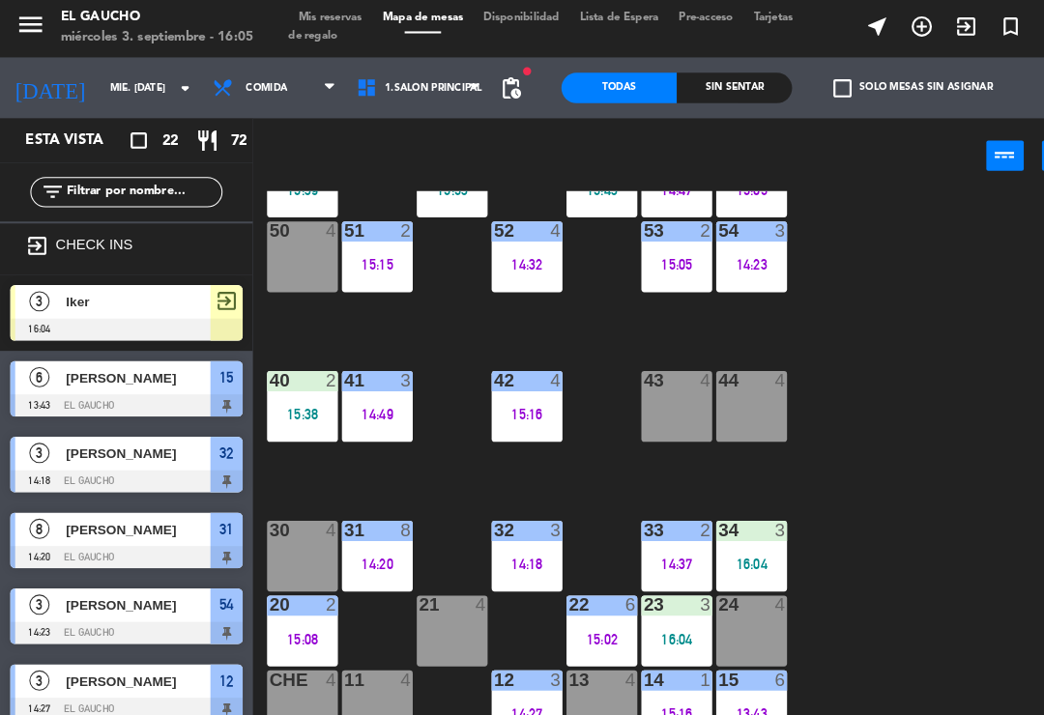
click at [571, 677] on div "13 4" at bounding box center [575, 678] width 68 height 68
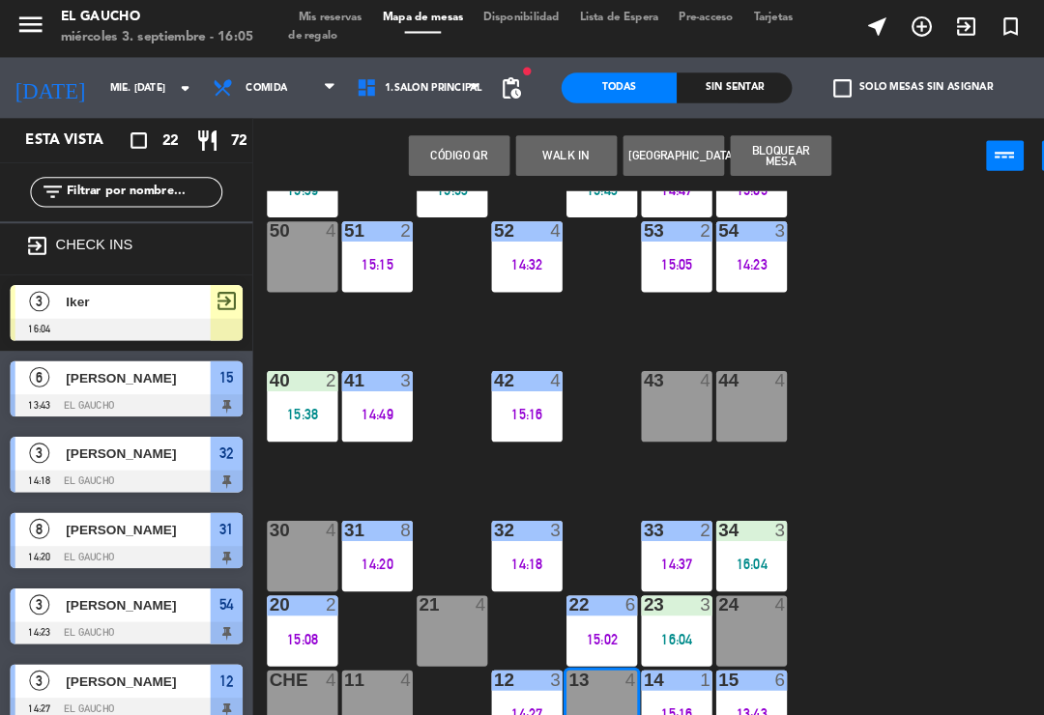
click at [561, 154] on button "WALK IN" at bounding box center [541, 151] width 97 height 39
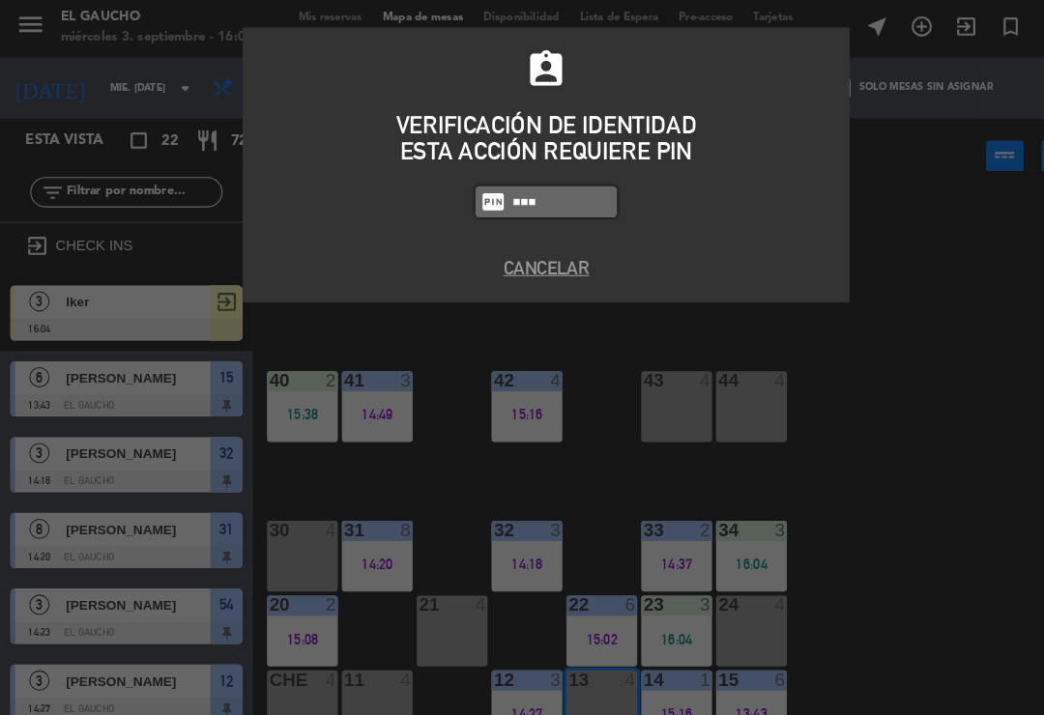
type input "3124"
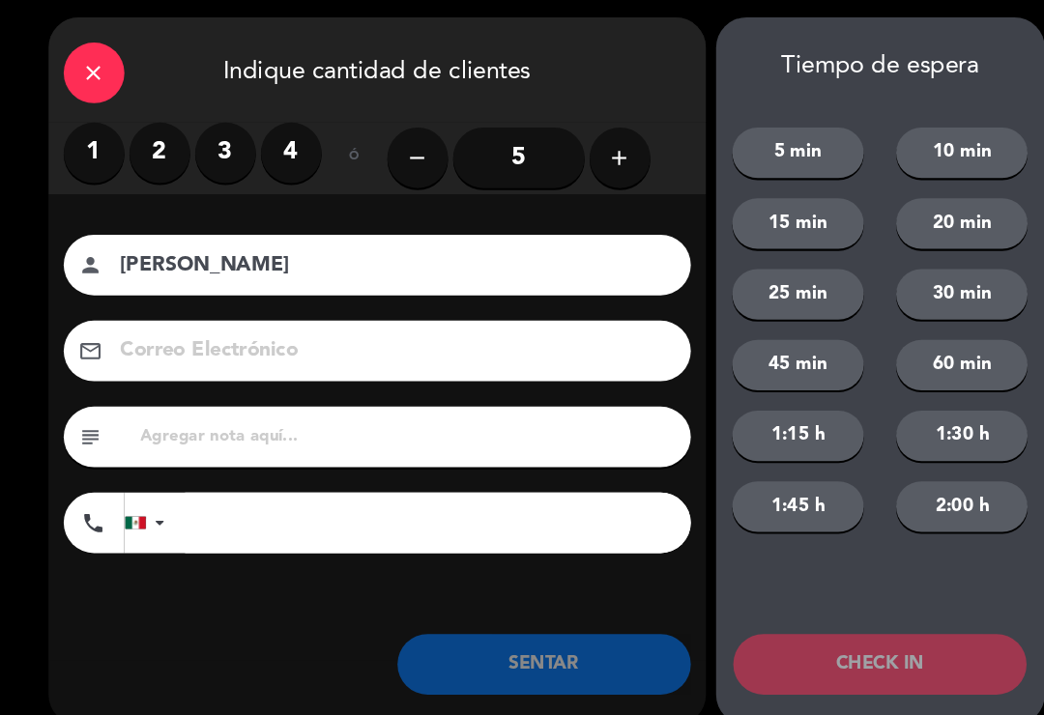
type input "[PERSON_NAME]"
click at [155, 141] on label "2" at bounding box center [153, 149] width 58 height 58
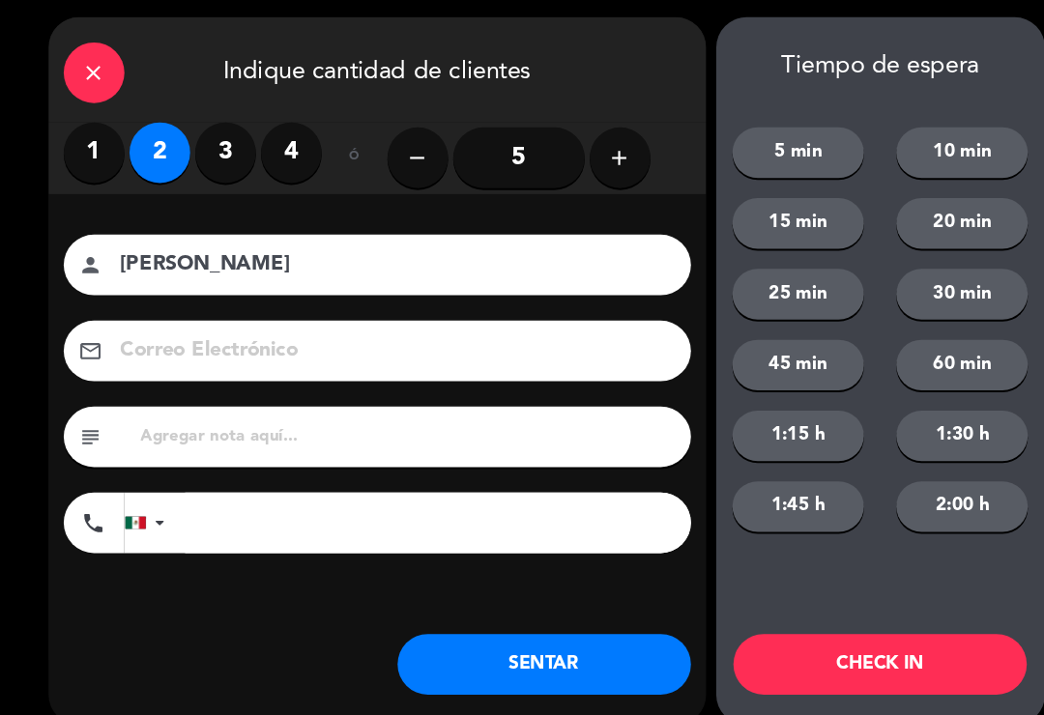
click at [333, 339] on input at bounding box center [374, 339] width 522 height 34
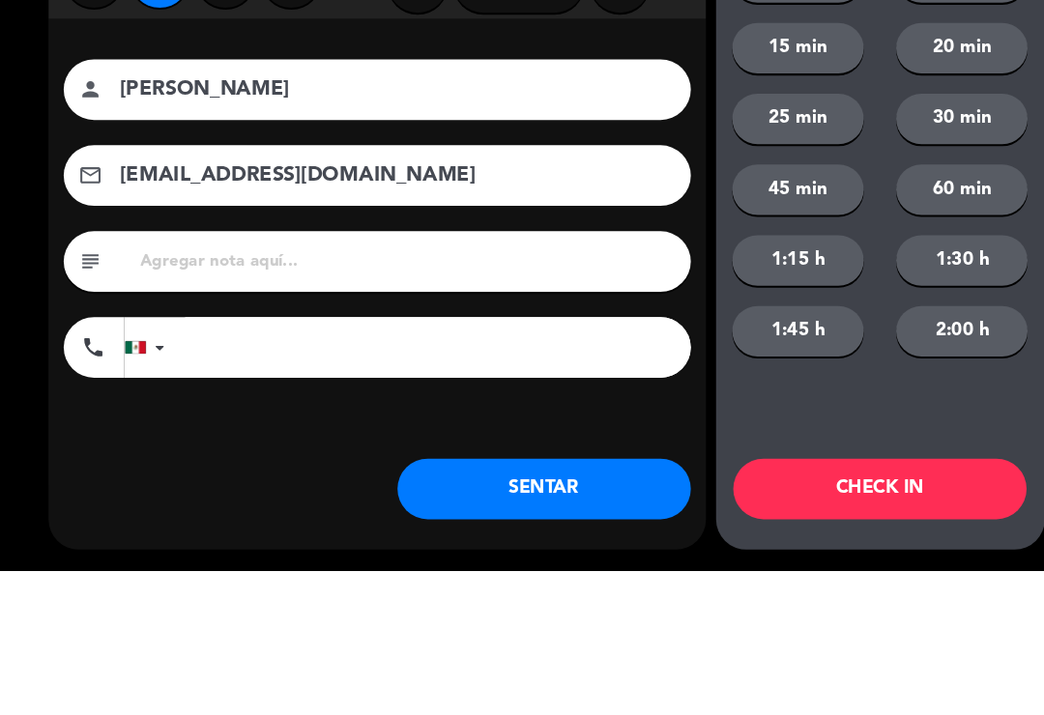
scroll to position [3, 0]
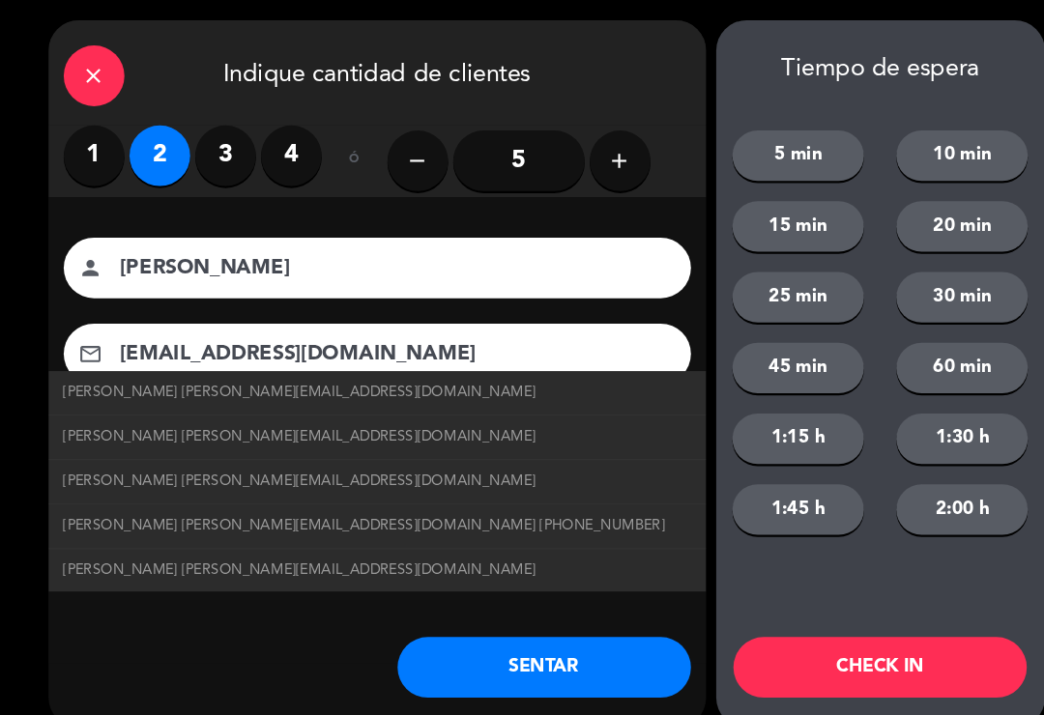
type input "[EMAIL_ADDRESS][DOMAIN_NAME]"
click at [290, 377] on span "[PERSON_NAME] [PERSON_NAME][EMAIL_ADDRESS][DOMAIN_NAME]" at bounding box center [286, 375] width 451 height 22
type input "[PERSON_NAME]"
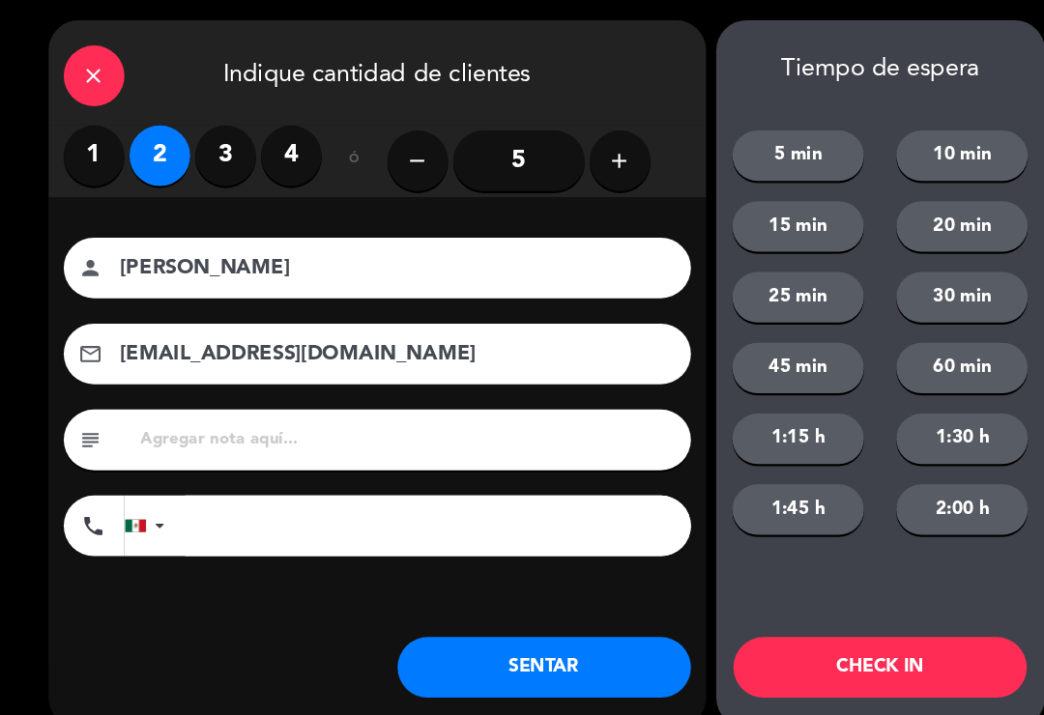
click at [542, 649] on button "SENTAR" at bounding box center [520, 638] width 280 height 58
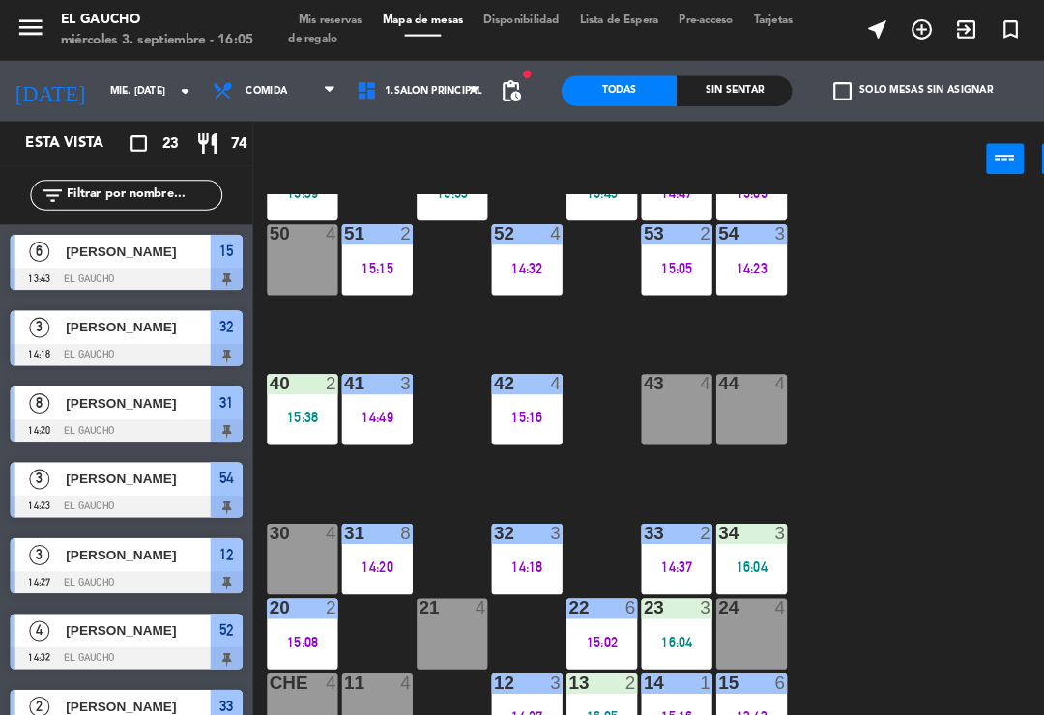
click at [358, 258] on div "15:15" at bounding box center [361, 256] width 68 height 14
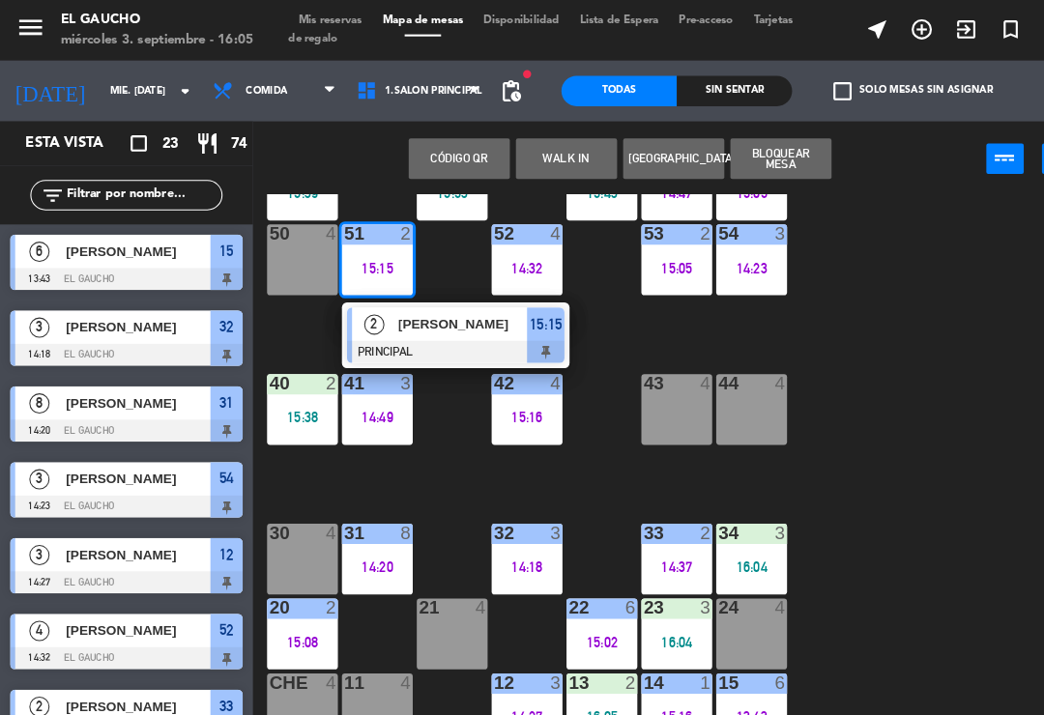
click at [424, 321] on div "[PERSON_NAME]" at bounding box center [442, 310] width 126 height 32
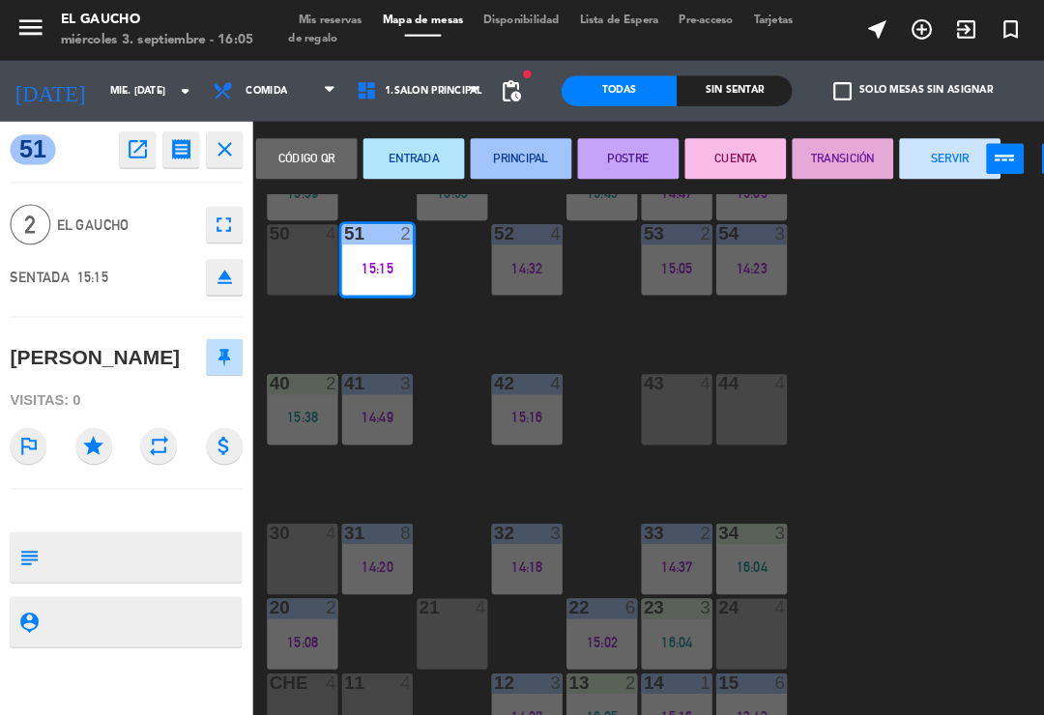
click at [900, 160] on button "SERVIR" at bounding box center [907, 151] width 97 height 39
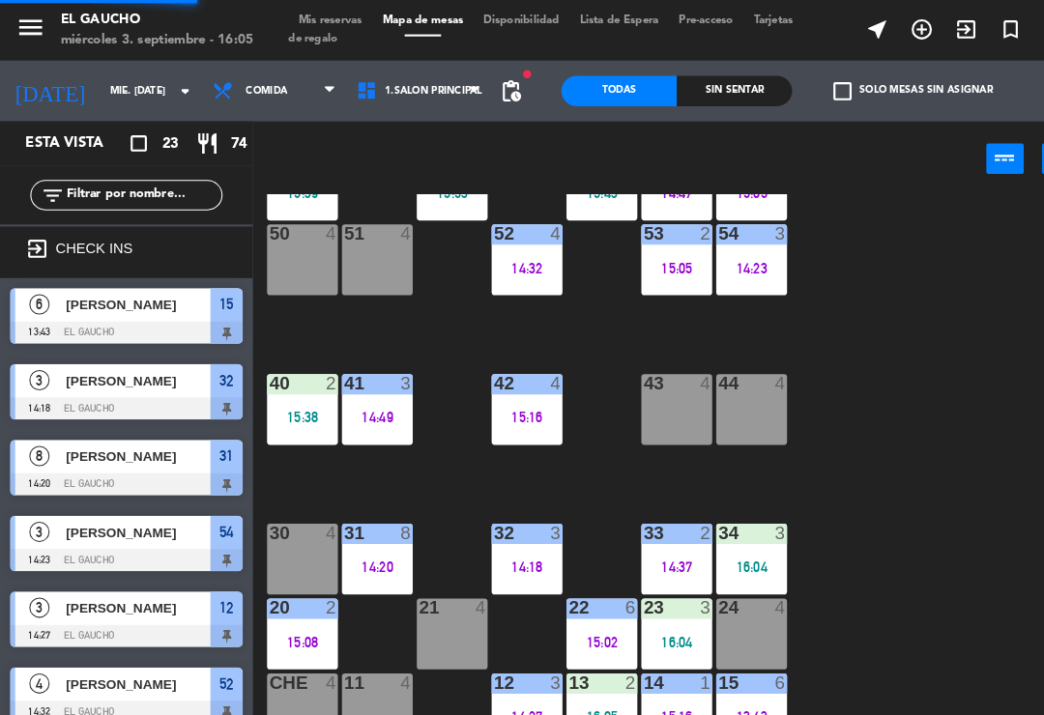
scroll to position [0, 0]
click at [368, 258] on div "51 4" at bounding box center [361, 249] width 68 height 68
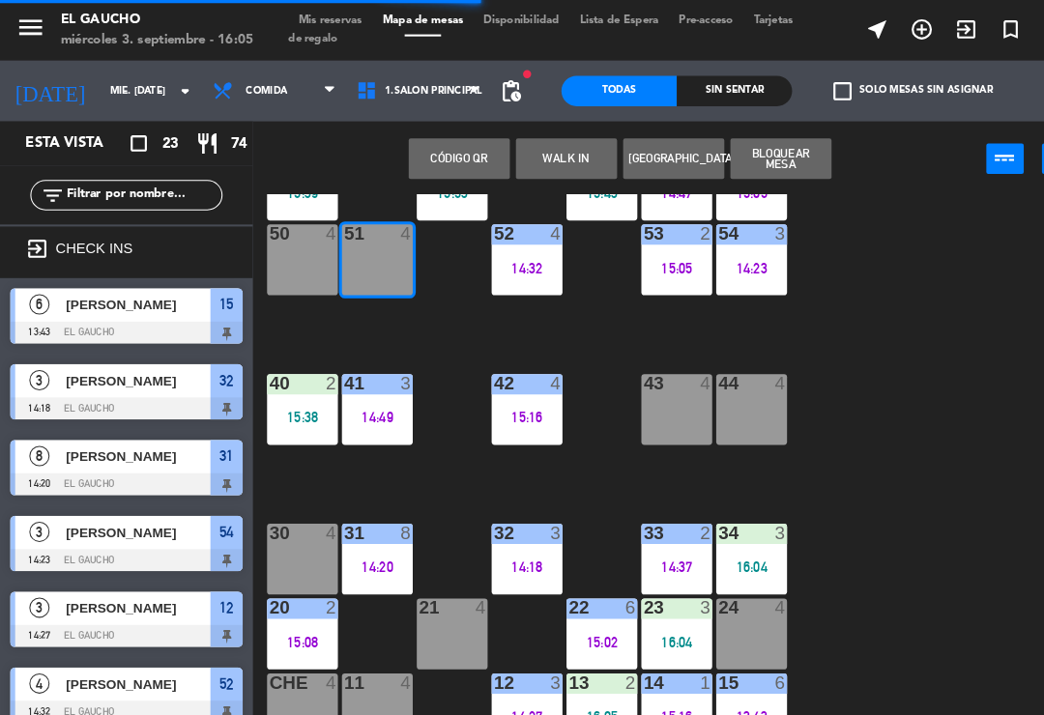
click at [538, 156] on button "WALK IN" at bounding box center [541, 151] width 97 height 39
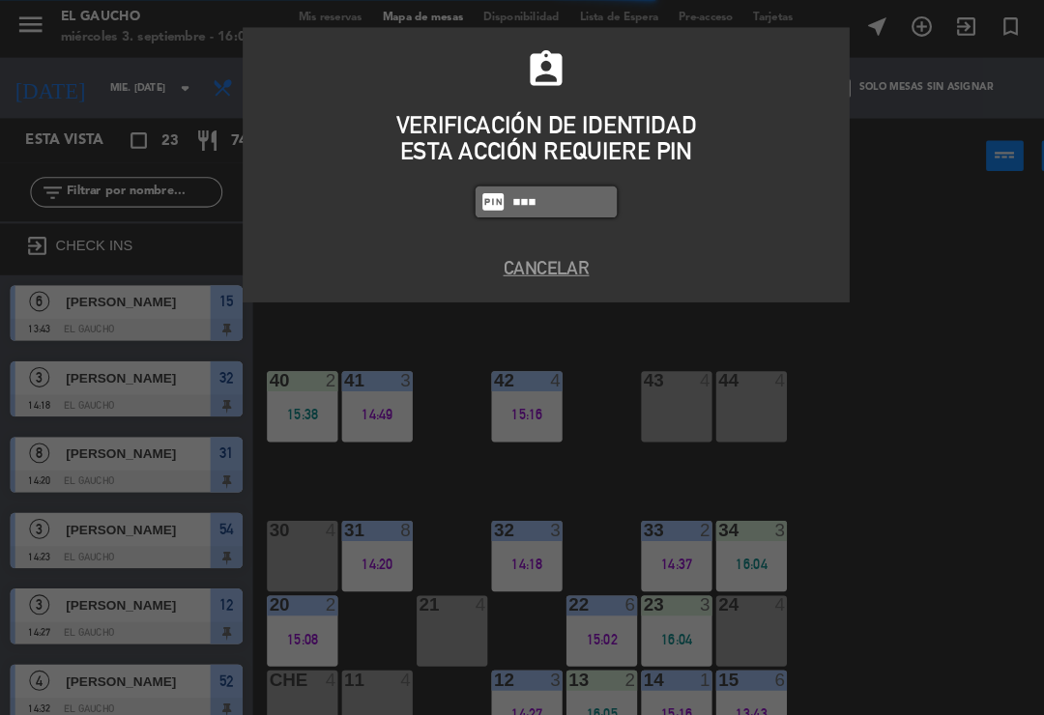
type input "3124"
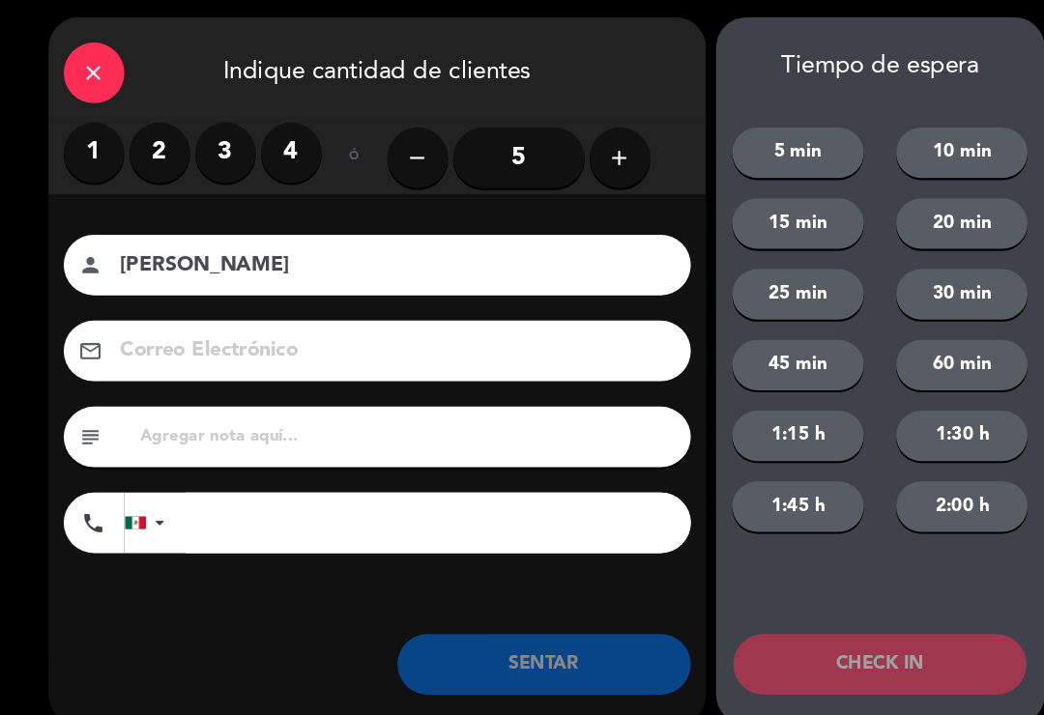
type input "[PERSON_NAME]"
click at [160, 144] on label "2" at bounding box center [153, 149] width 58 height 58
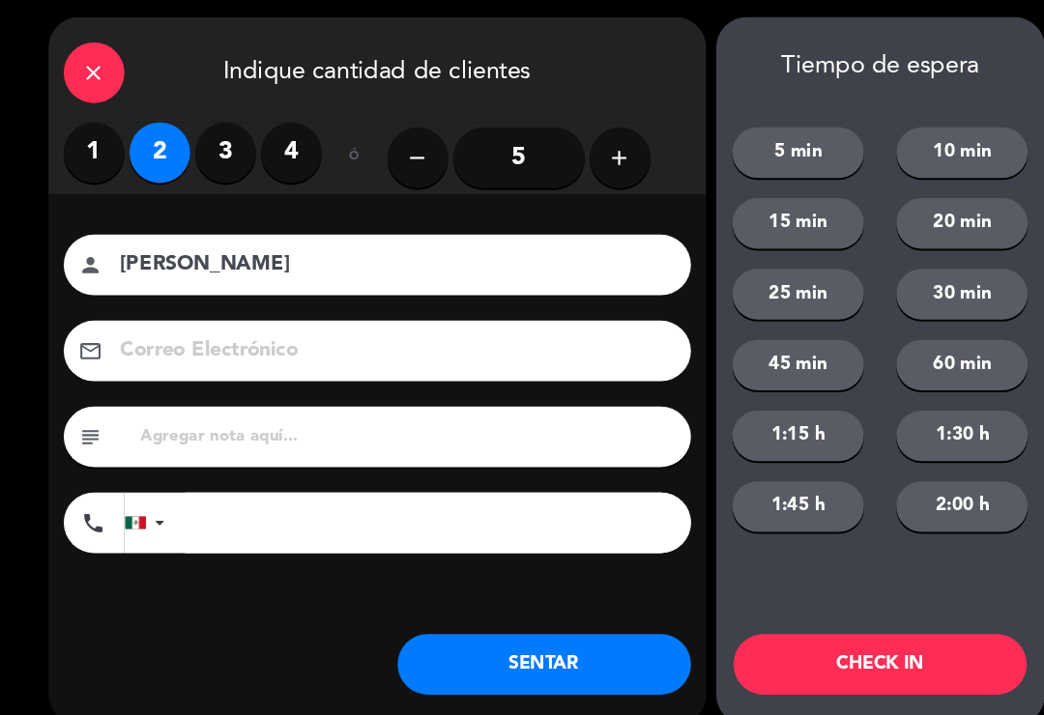
click at [529, 652] on button "SENTAR" at bounding box center [520, 638] width 280 height 58
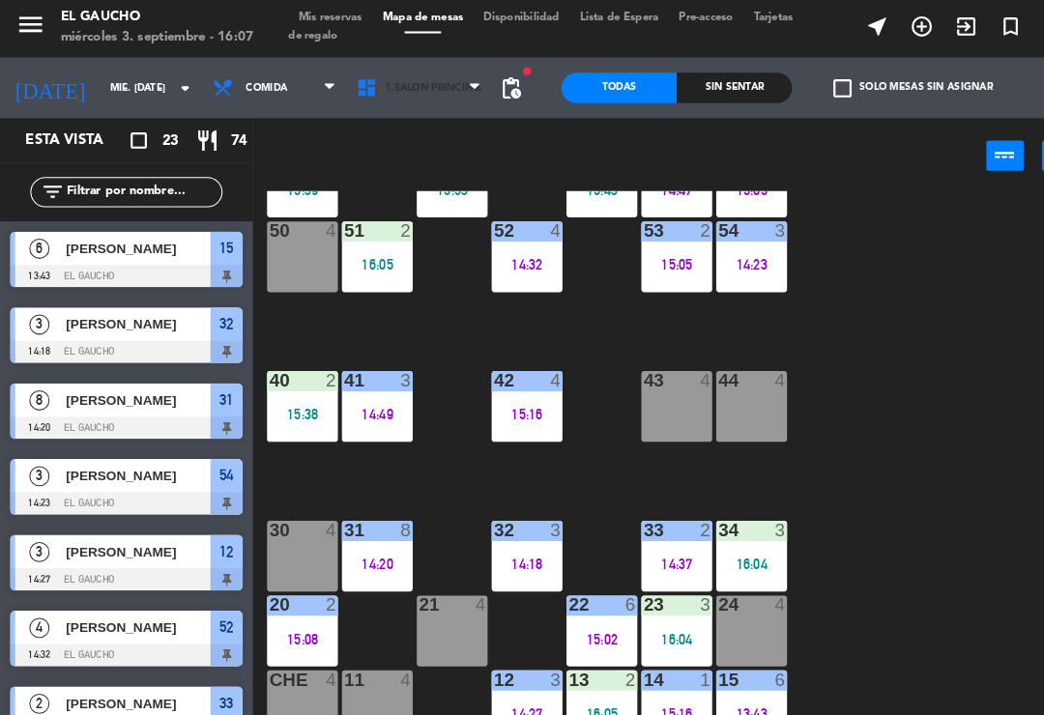
click at [416, 85] on span "1.Salón Principal" at bounding box center [414, 87] width 93 height 11
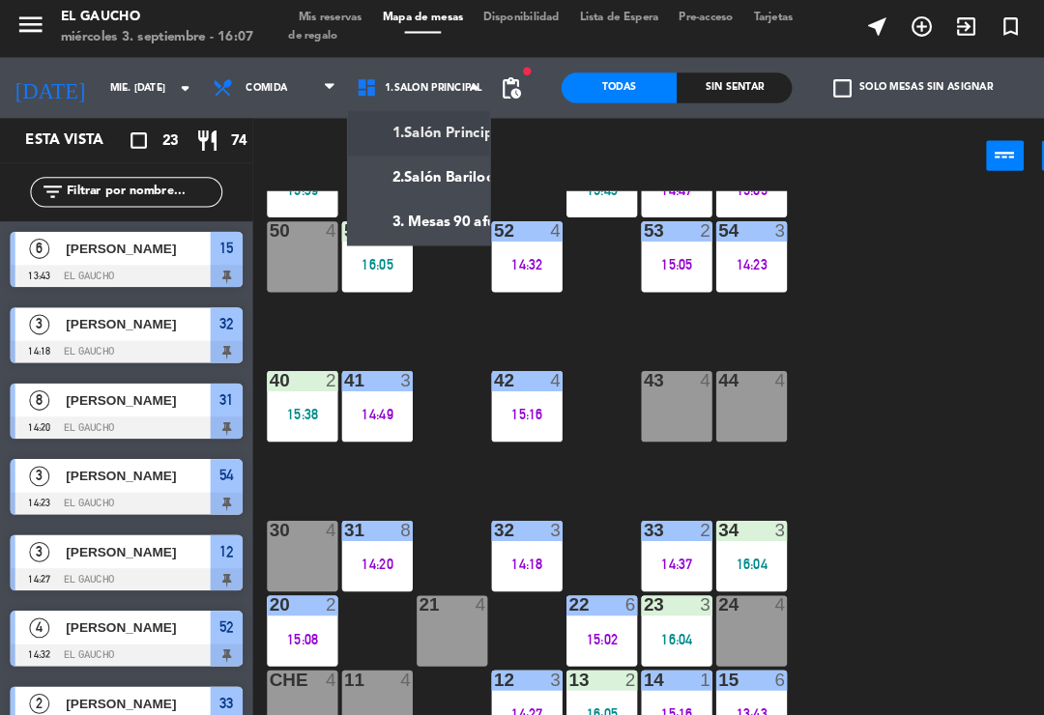
scroll to position [304, 0]
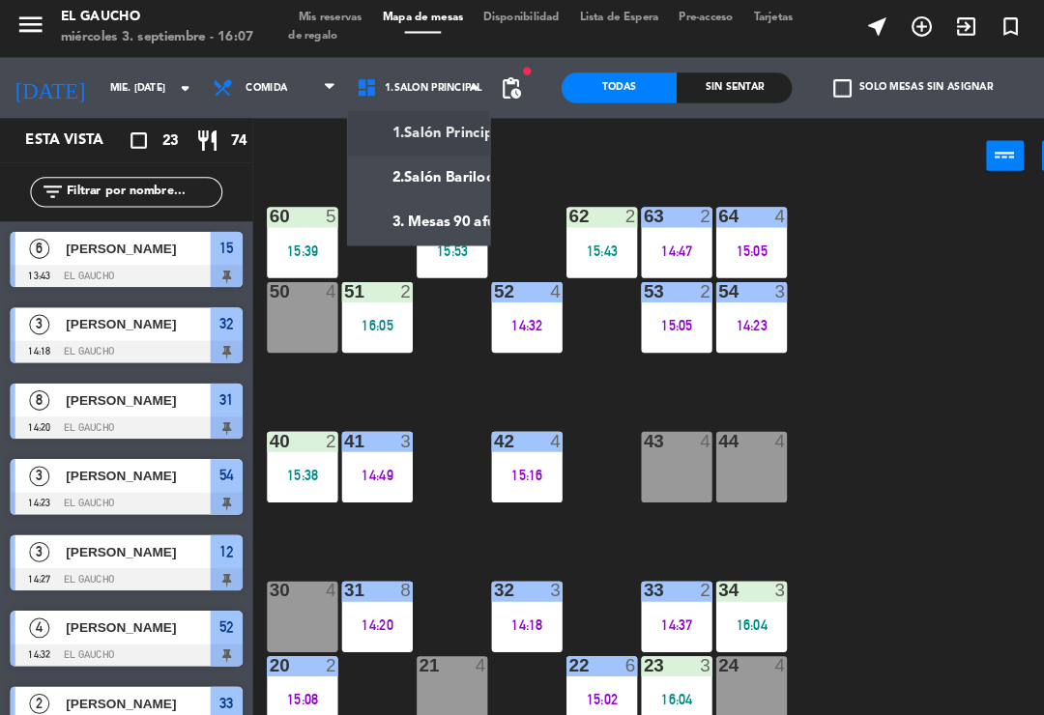
click at [592, 402] on div "84 4 80 4 83 4 82 4 81 4 70 4 71 4 72 4 73 4 74 4 63 2 14:47 62 2 15:43 61 2 15…" at bounding box center [648, 449] width 792 height 527
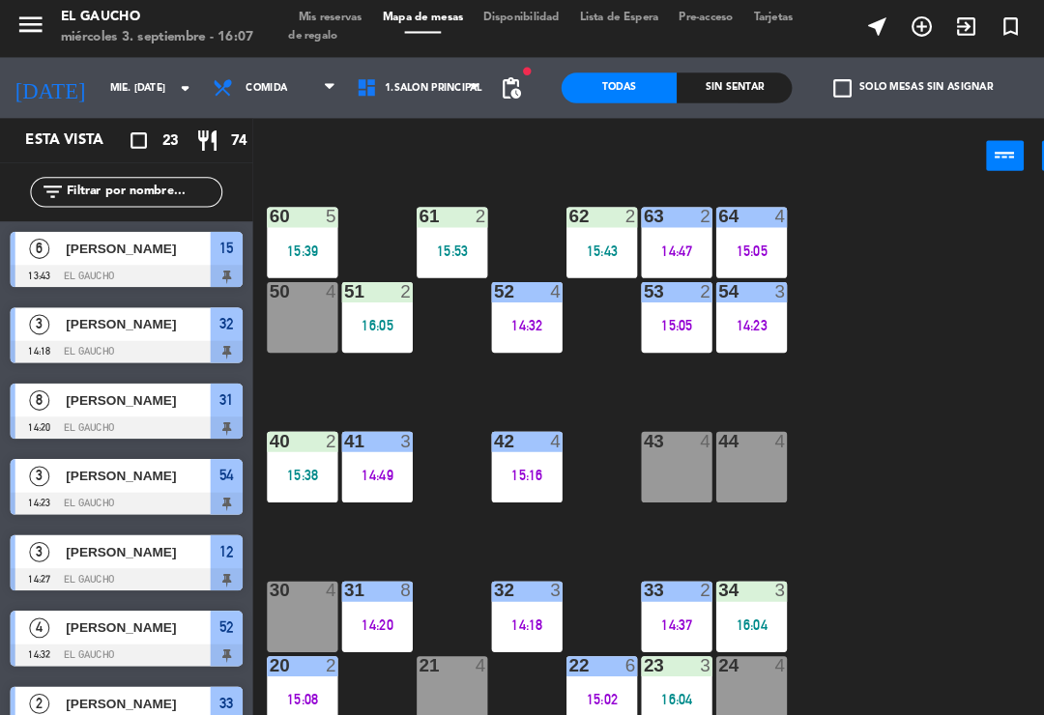
click at [583, 257] on div "62 2 15:43" at bounding box center [575, 235] width 68 height 68
click at [799, 375] on div "84 4 80 4 83 4 82 4 81 4 70 4 71 4 72 4 73 4 74 4 63 2 14:47 62 2 15:43 61 2 15…" at bounding box center [648, 449] width 792 height 527
click at [431, 85] on span "1.Salón Principal" at bounding box center [414, 87] width 93 height 11
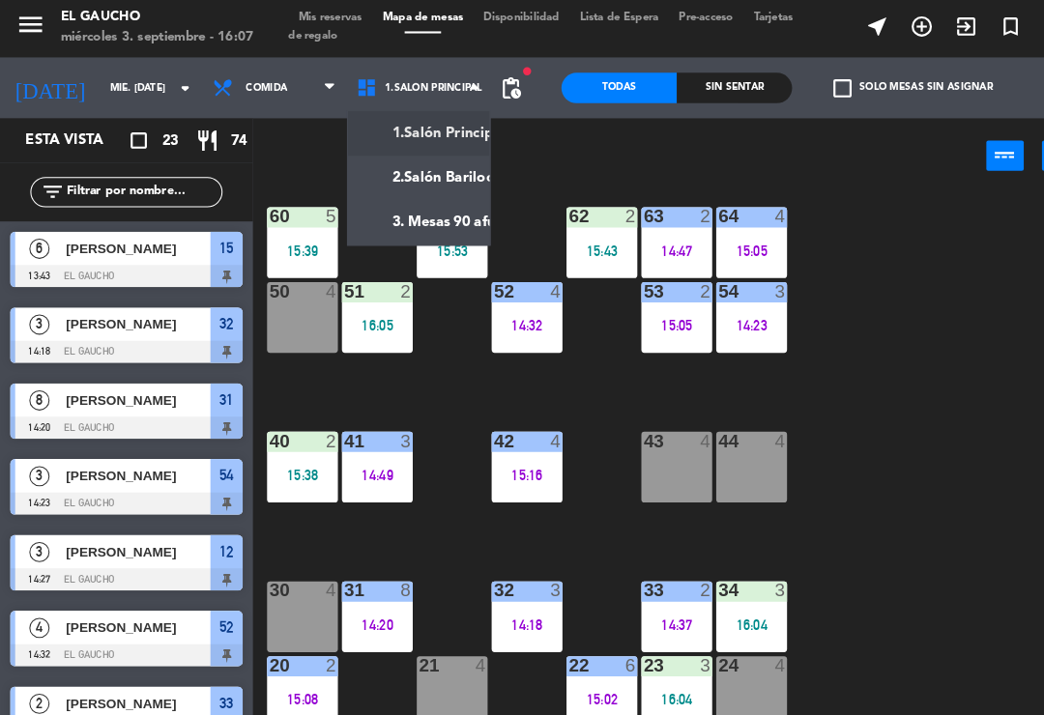
click at [453, 218] on ng-component "menu El Gaucho miércoles 3. septiembre - 16:07 Mis reservas Mapa de mesas Dispo…" at bounding box center [522, 356] width 1044 height 712
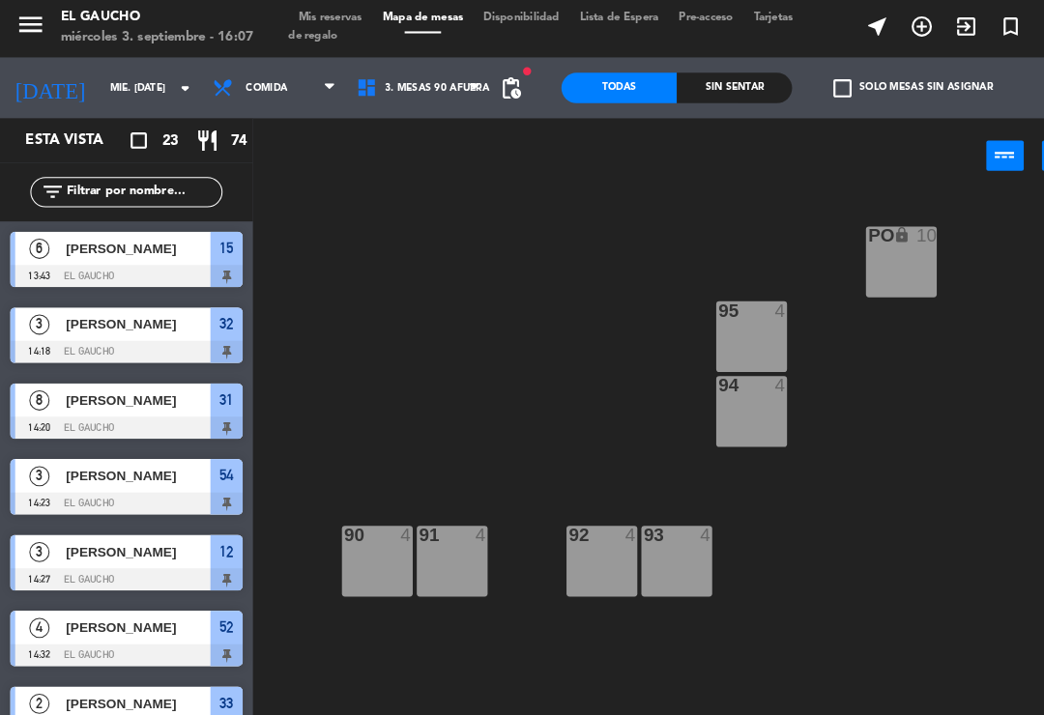
click at [641, 556] on div "93 4" at bounding box center [647, 539] width 68 height 68
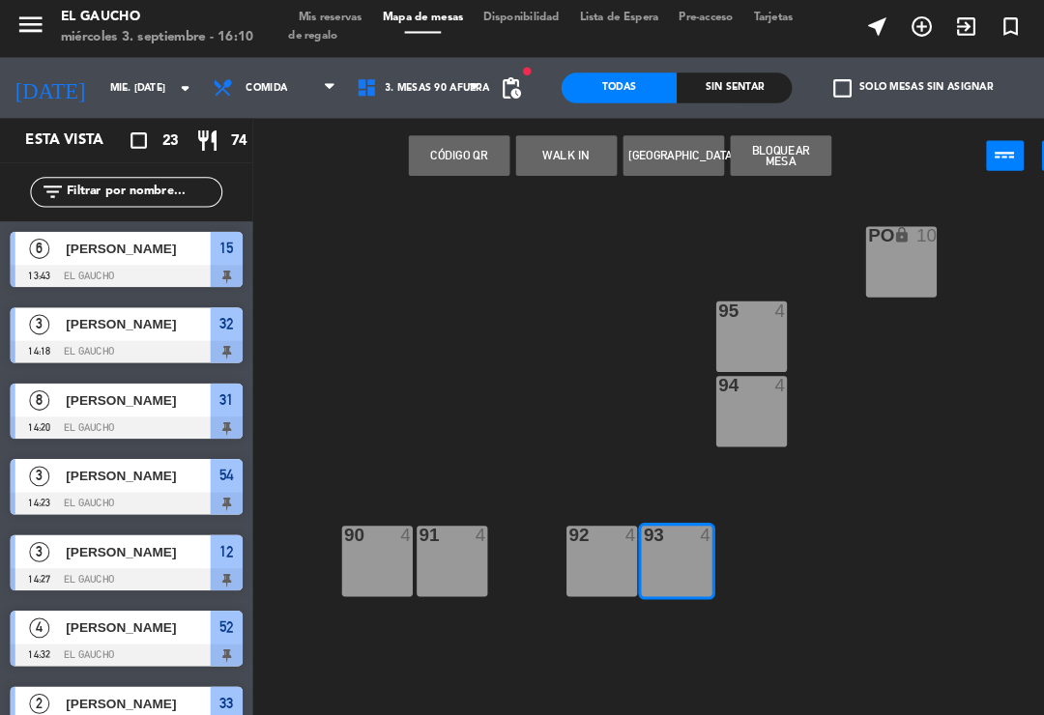
click at [548, 151] on button "WALK IN" at bounding box center [541, 151] width 97 height 39
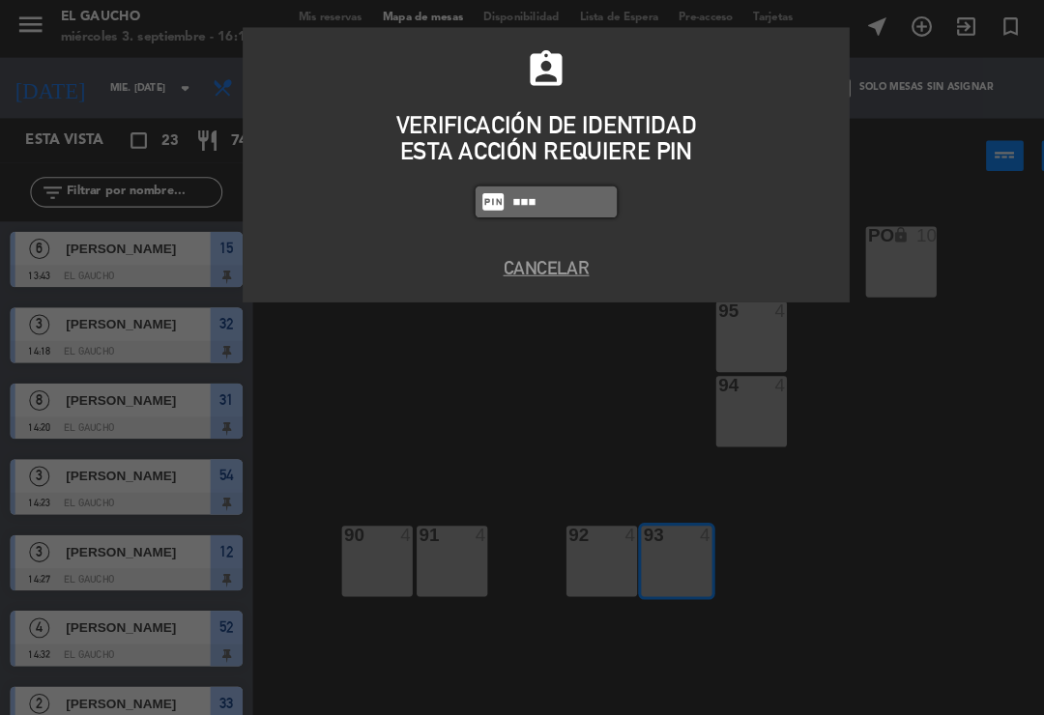
type input "3124"
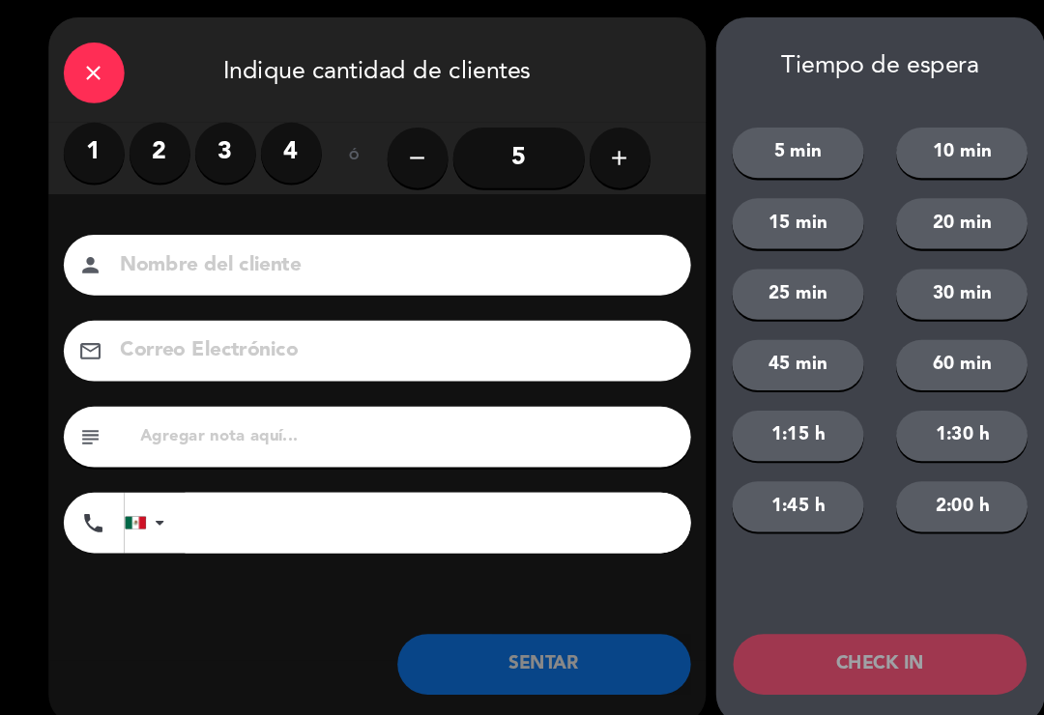
click at [510, 138] on input "5" at bounding box center [496, 154] width 126 height 58
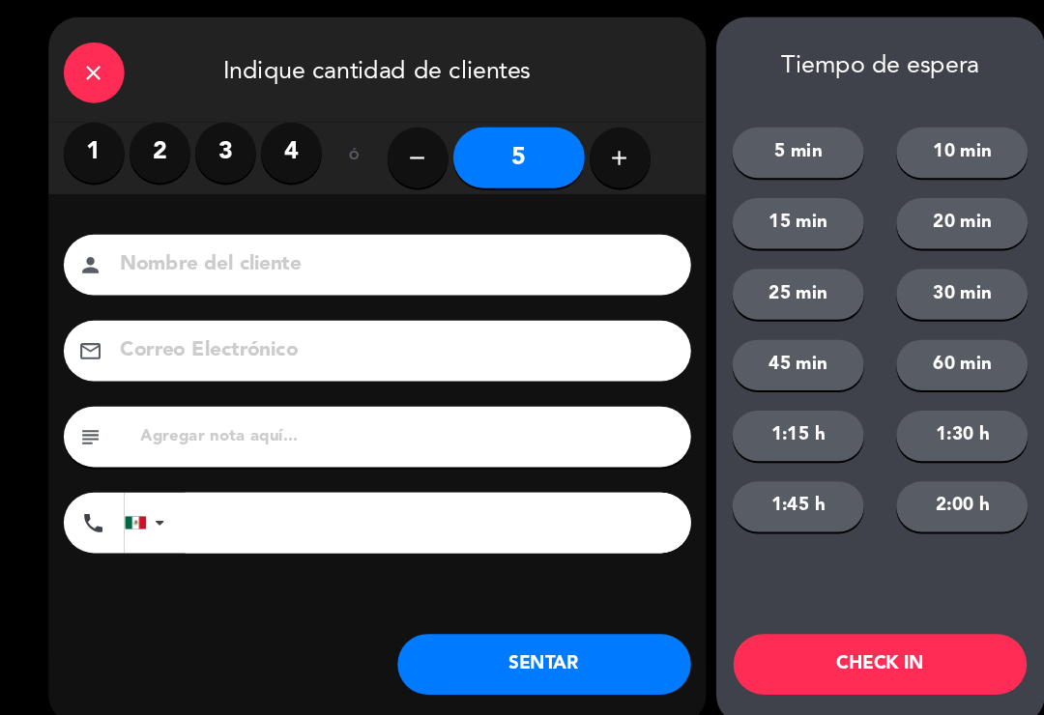
click at [504, 675] on div "close Indique cantidad de clientes 1 2 3 4 ó remove 5 add Nombre del cliente pe…" at bounding box center [360, 357] width 628 height 677
click at [513, 663] on button "SENTAR" at bounding box center [520, 638] width 280 height 58
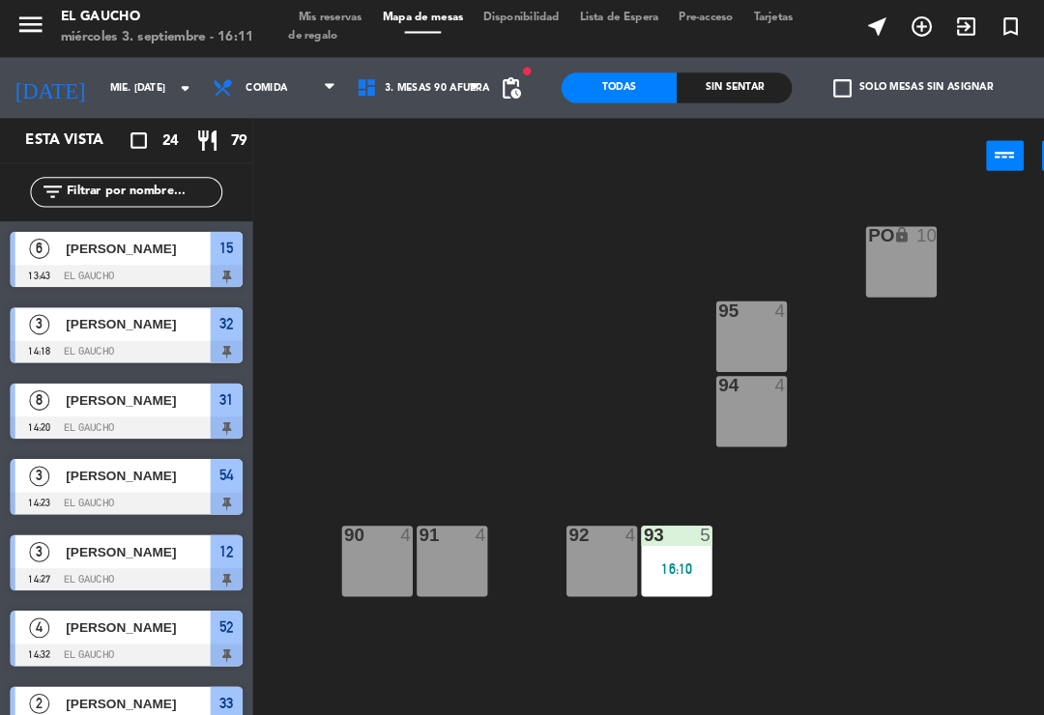
click at [557, 536] on div "92 4" at bounding box center [575, 539] width 68 height 68
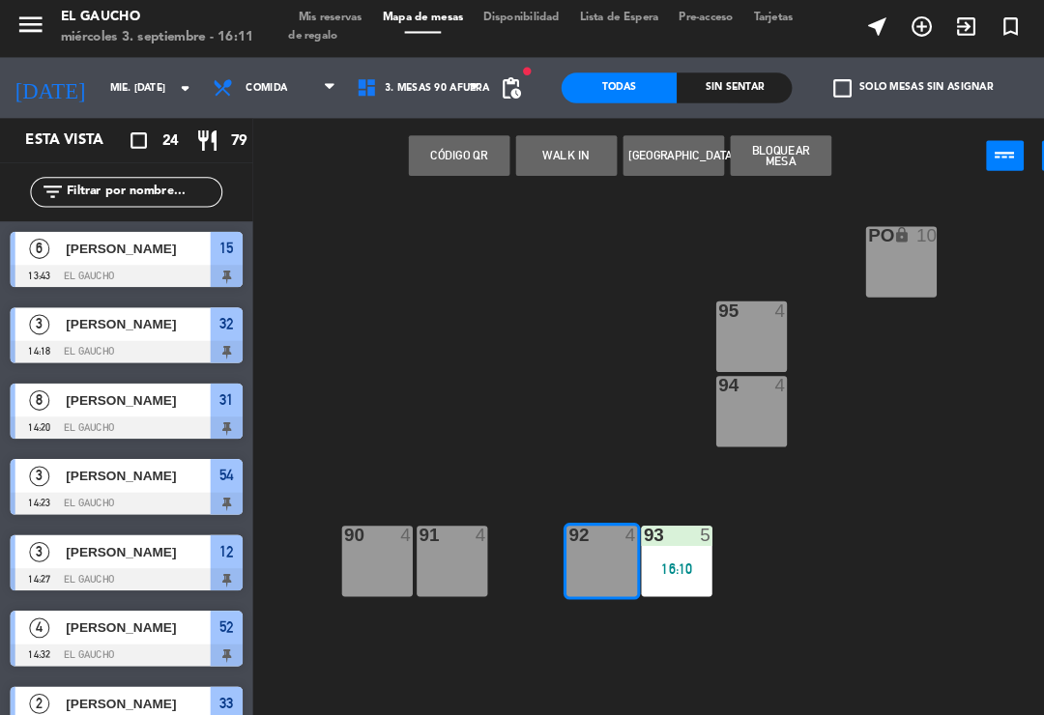
click at [529, 152] on button "WALK IN" at bounding box center [541, 151] width 97 height 39
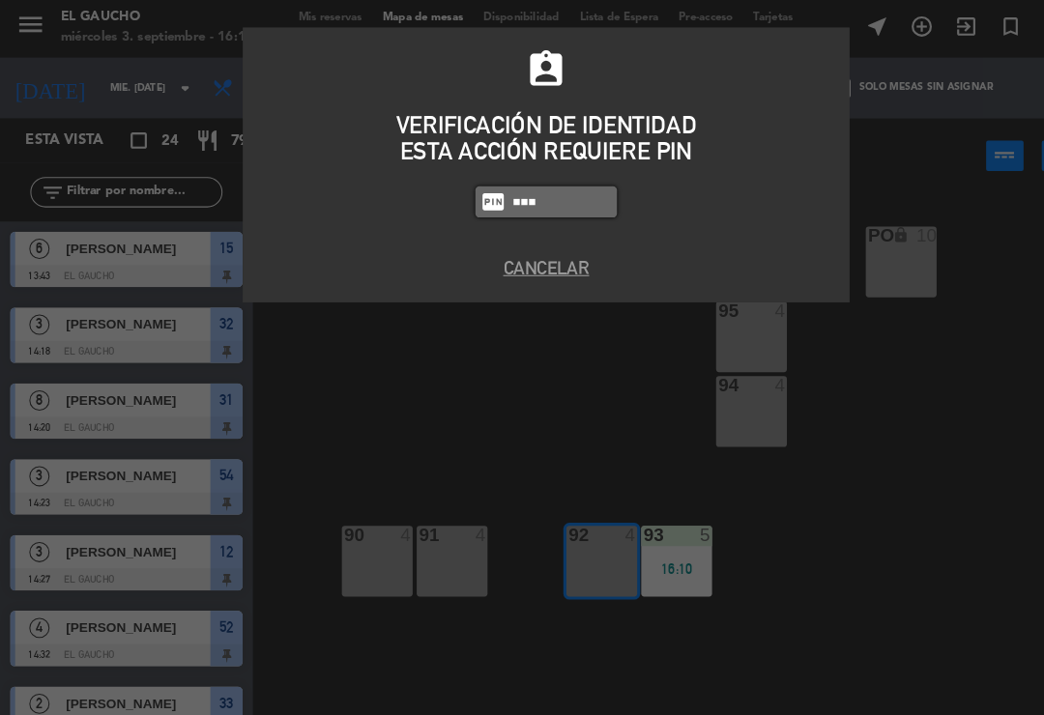
type input "3124"
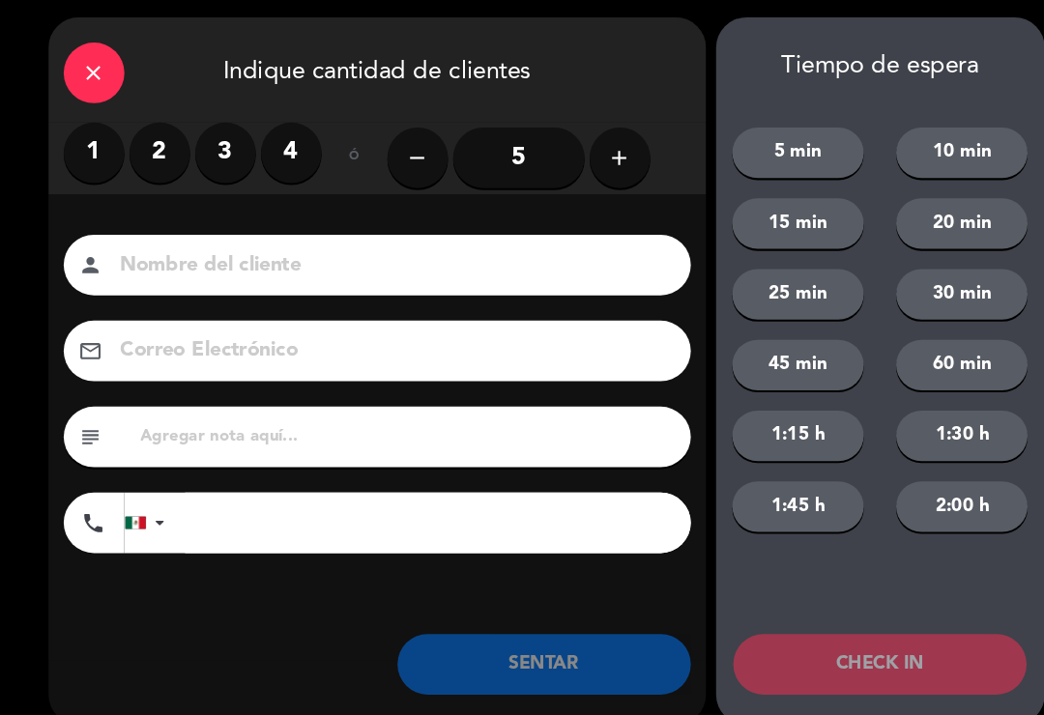
click at [151, 152] on label "2" at bounding box center [153, 149] width 58 height 58
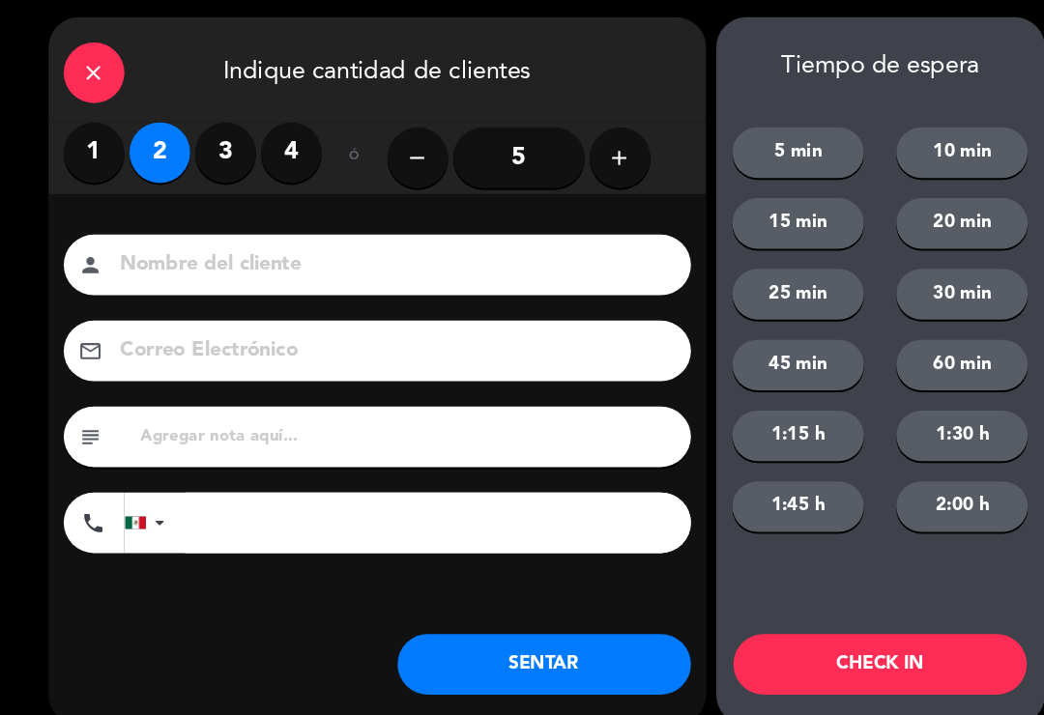
click at [547, 637] on button "SENTAR" at bounding box center [520, 638] width 280 height 58
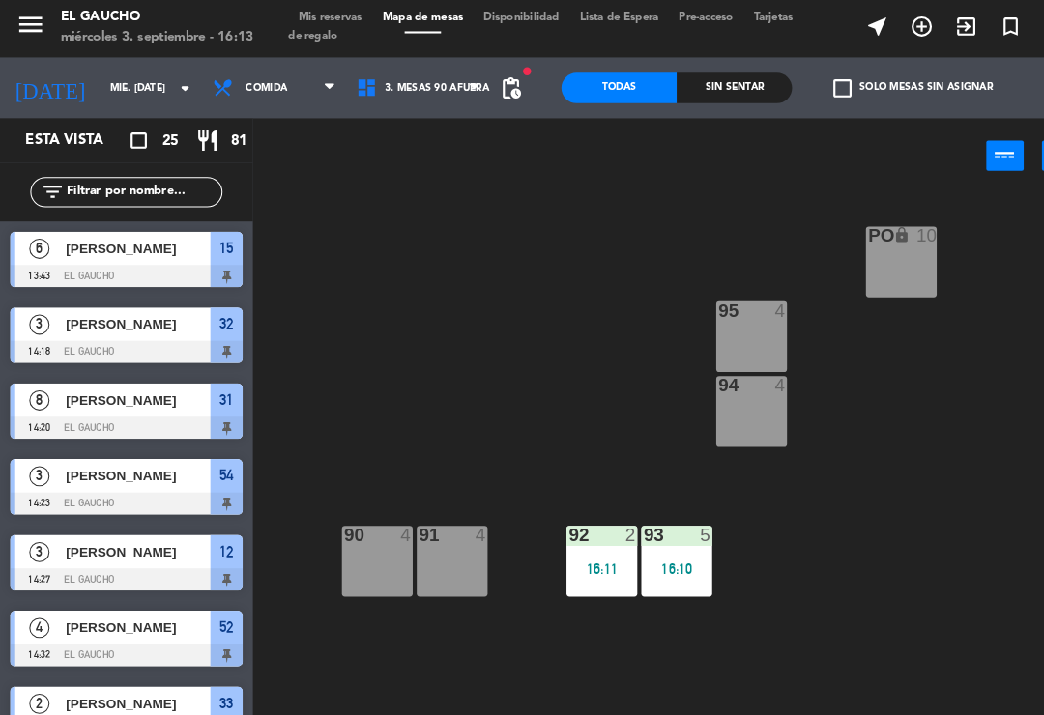
click at [592, 540] on div "16:11" at bounding box center [575, 547] width 68 height 14
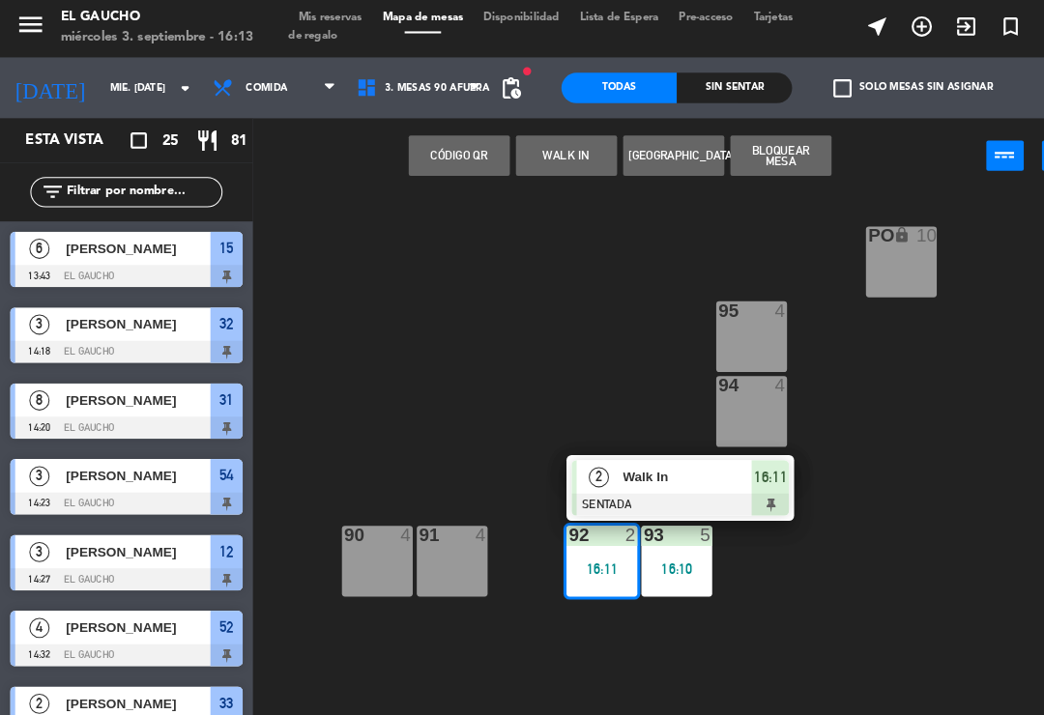
click at [654, 475] on div at bounding box center [650, 485] width 208 height 21
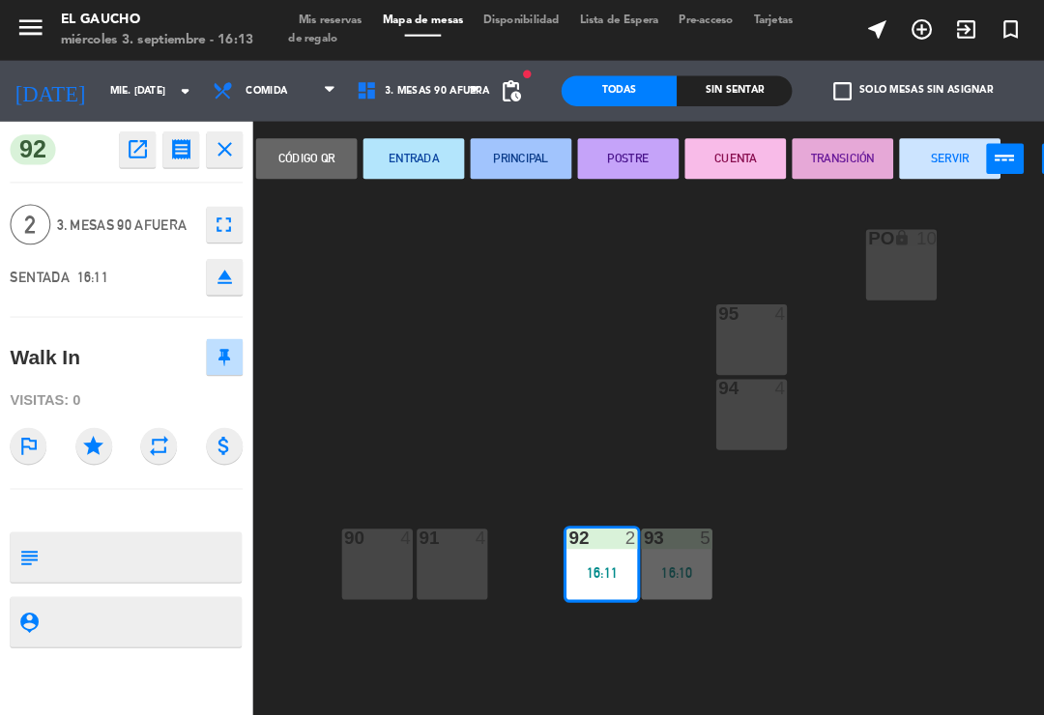
click at [499, 156] on button "PRINCIPAL" at bounding box center [497, 151] width 97 height 39
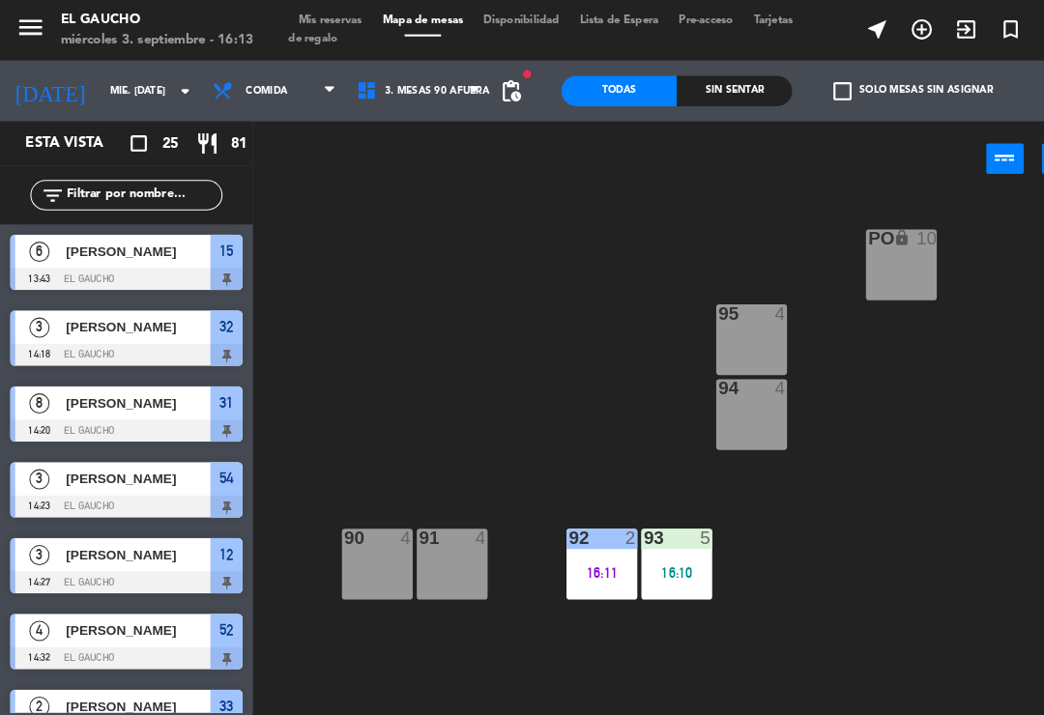
scroll to position [570, 0]
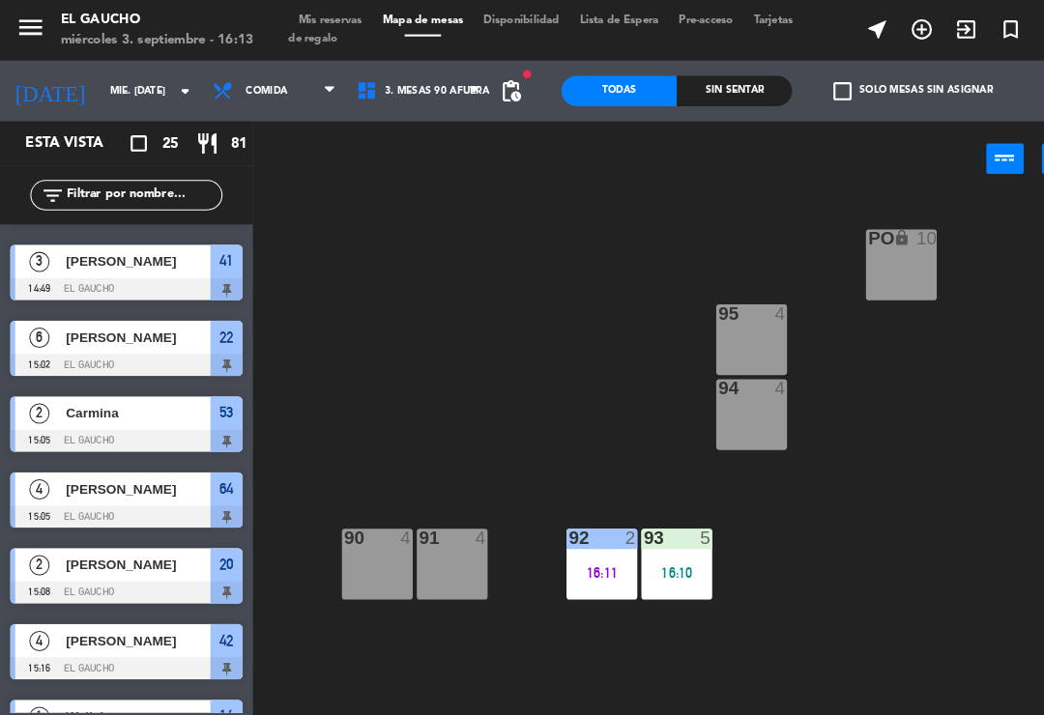
click at [636, 571] on div "93 5 16:10" at bounding box center [647, 539] width 68 height 68
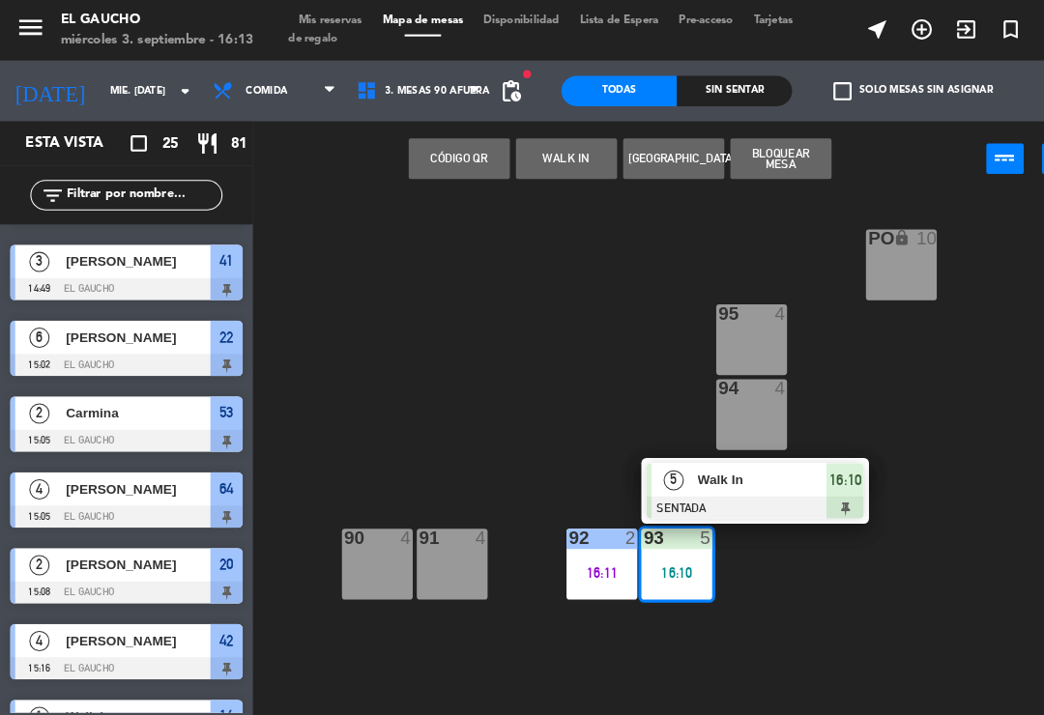
click at [689, 484] on div at bounding box center [722, 485] width 208 height 21
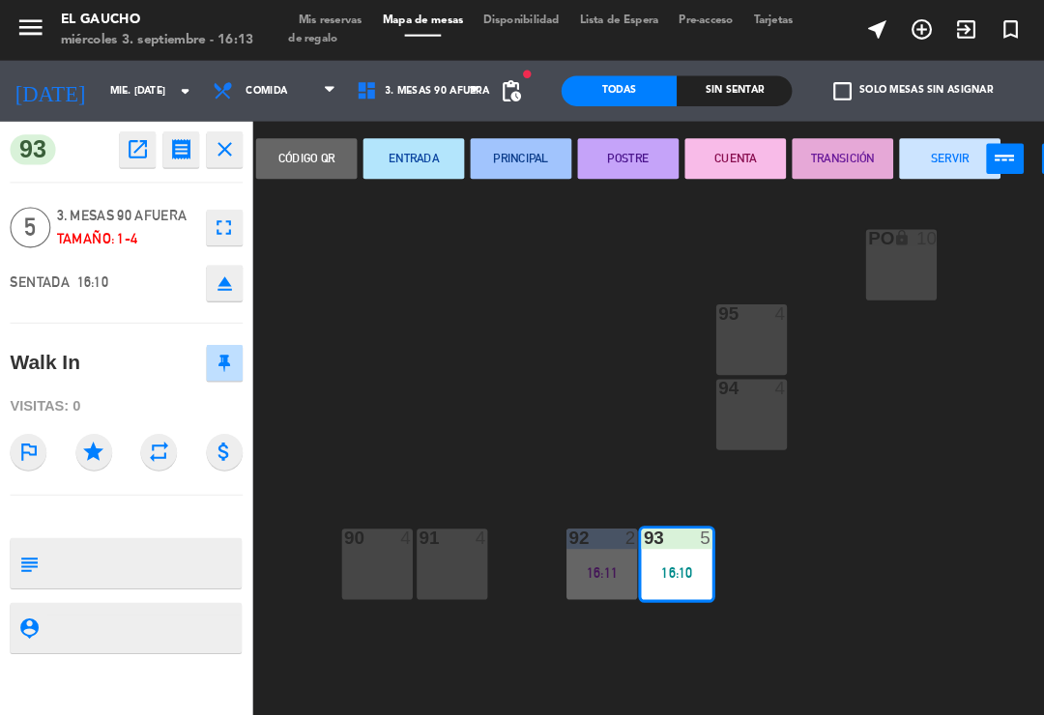
click at [480, 144] on button "PRINCIPAL" at bounding box center [497, 151] width 97 height 39
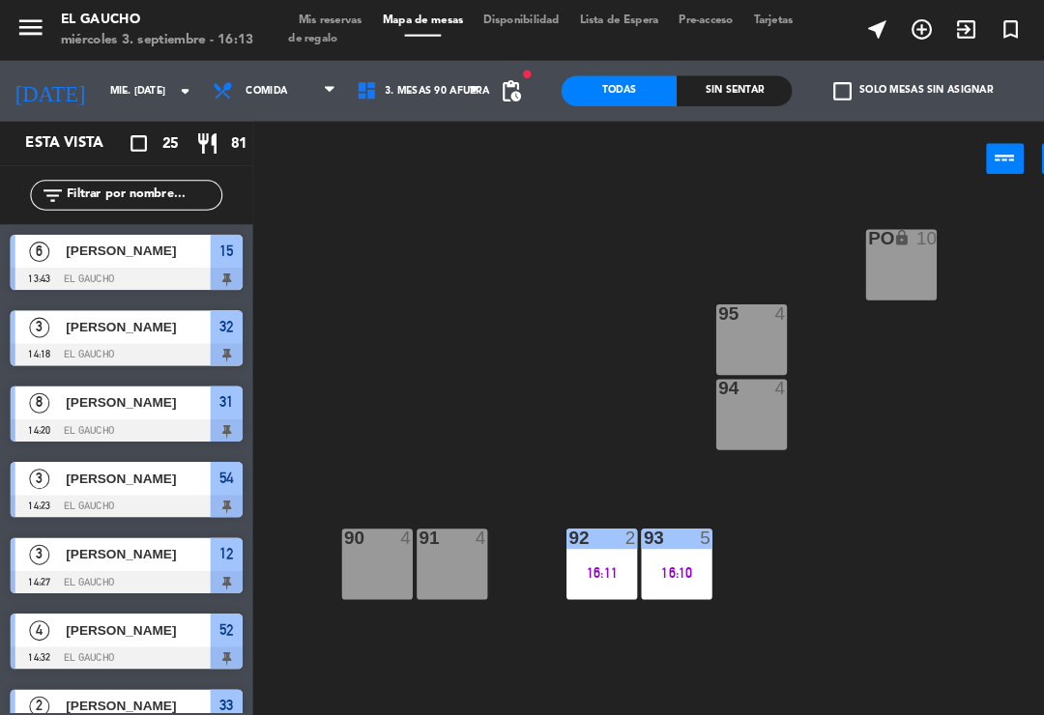
scroll to position [498, 0]
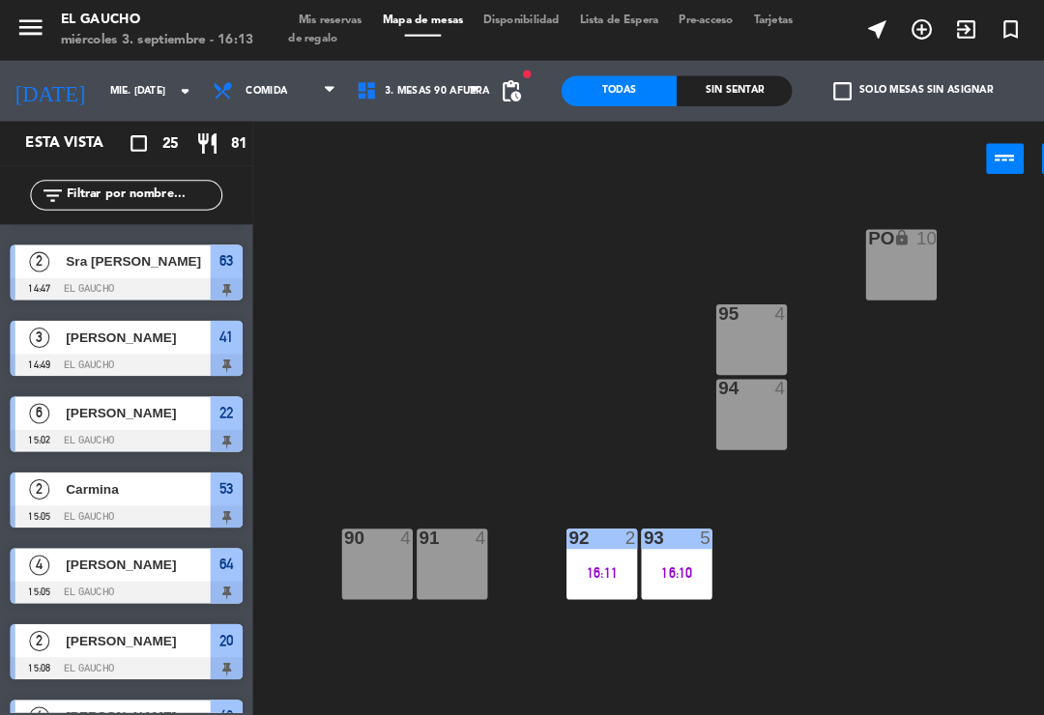
click at [66, 406] on div "[PERSON_NAME]" at bounding box center [131, 395] width 140 height 32
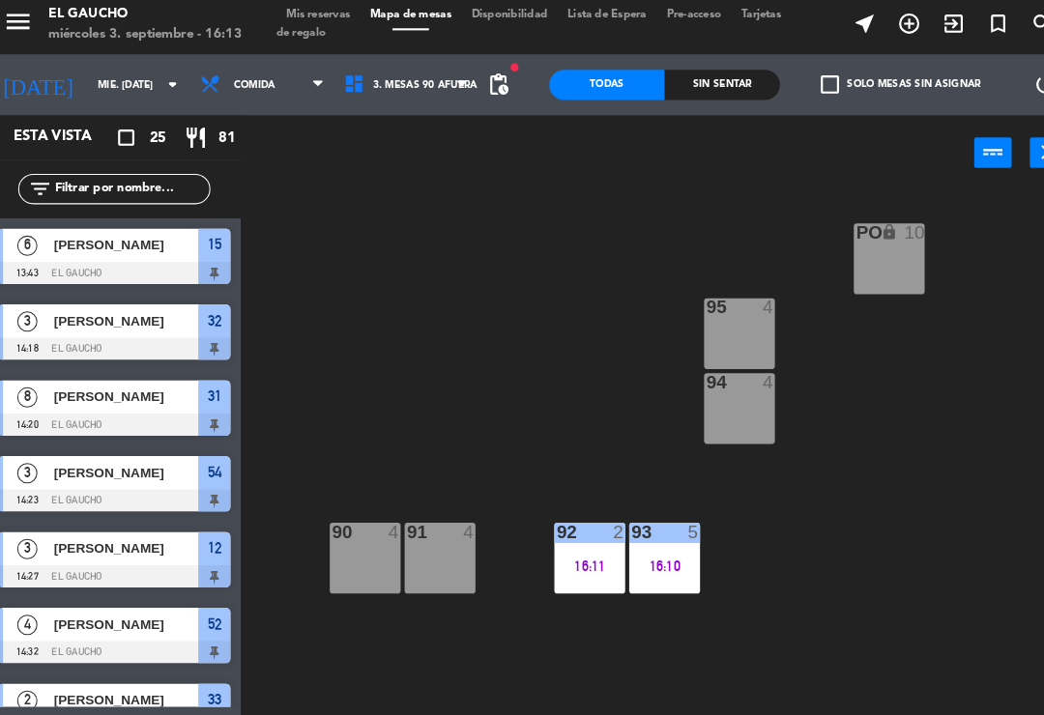
scroll to position [0, 0]
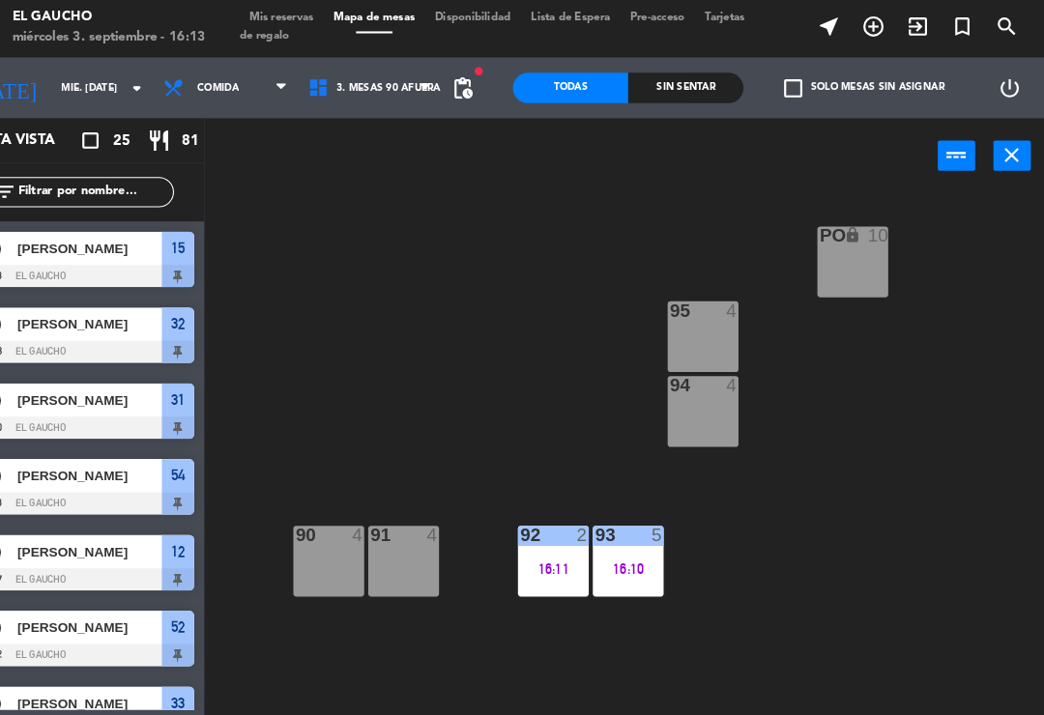
click at [326, 363] on div "PO lock 10 95 4 94 4 93 5 16:10 92 2 16:11 91 4 90 4" at bounding box center [648, 449] width 792 height 527
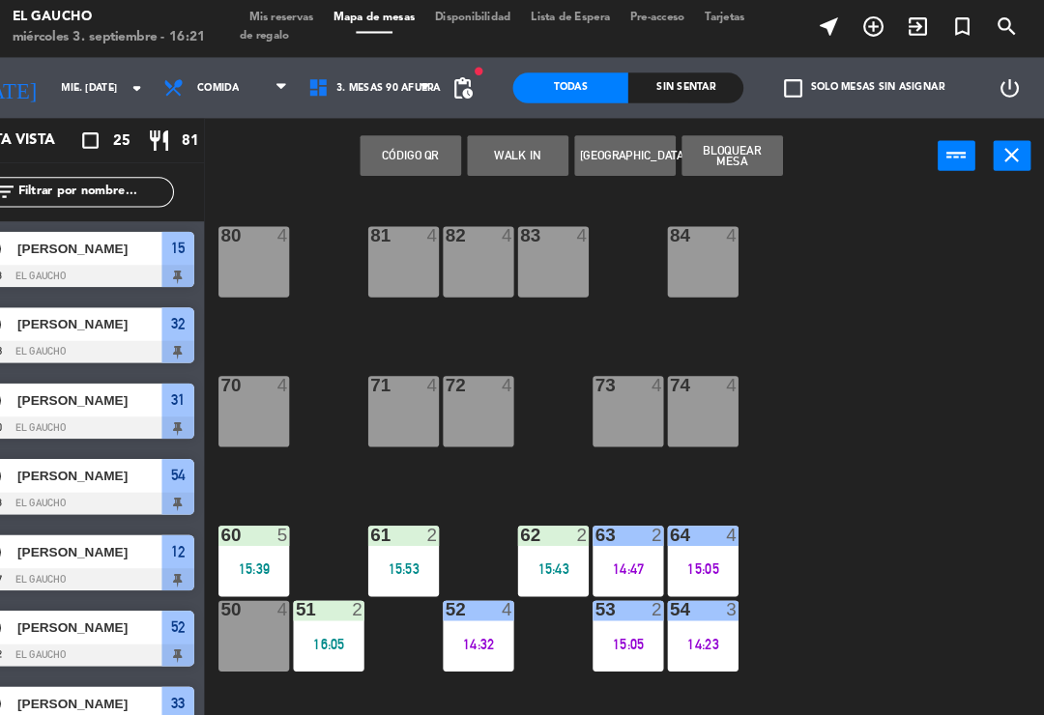
click at [684, 530] on div "64 4 15:05" at bounding box center [718, 539] width 68 height 68
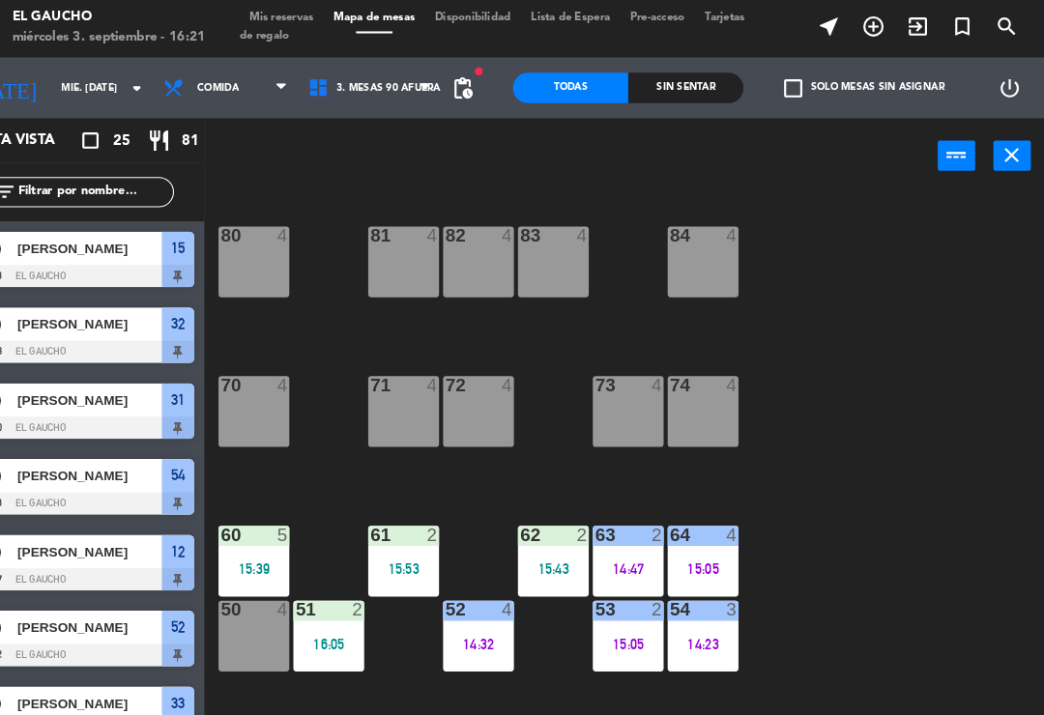
click at [786, 602] on div "84 4 80 4 83 4 82 4 81 4 70 4 71 4 72 4 73 4 74 4 63 2 14:47 62 2 15:43 61 2 15…" at bounding box center [648, 449] width 792 height 527
click at [706, 540] on div "15:05" at bounding box center [718, 547] width 68 height 14
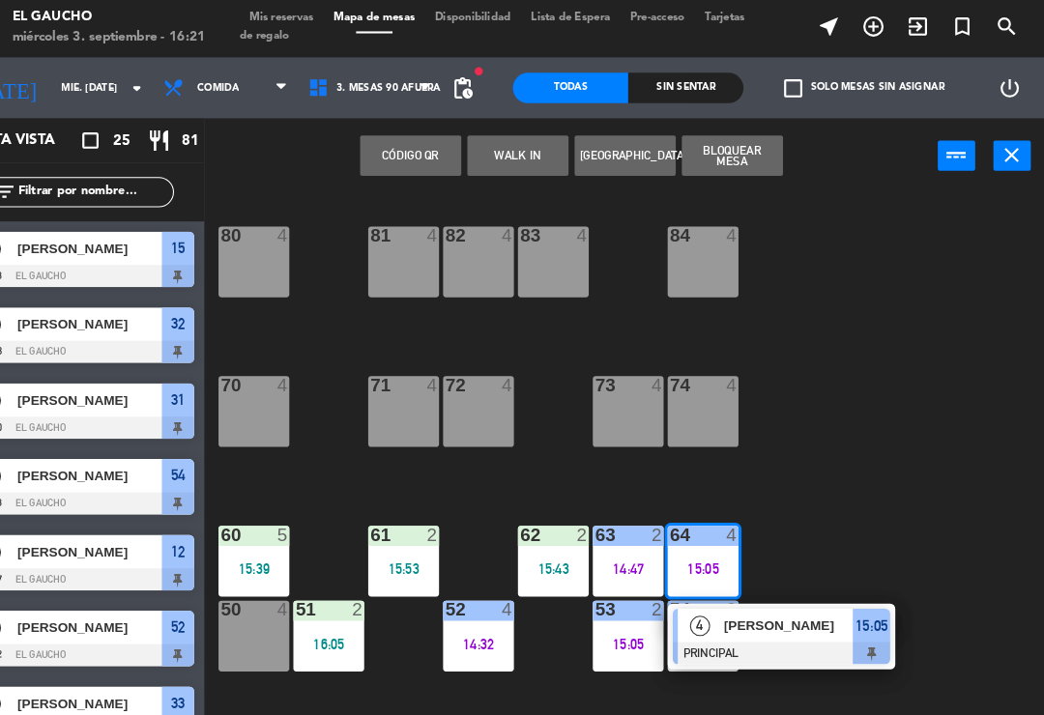
click at [754, 606] on span "[PERSON_NAME]" at bounding box center [800, 601] width 124 height 20
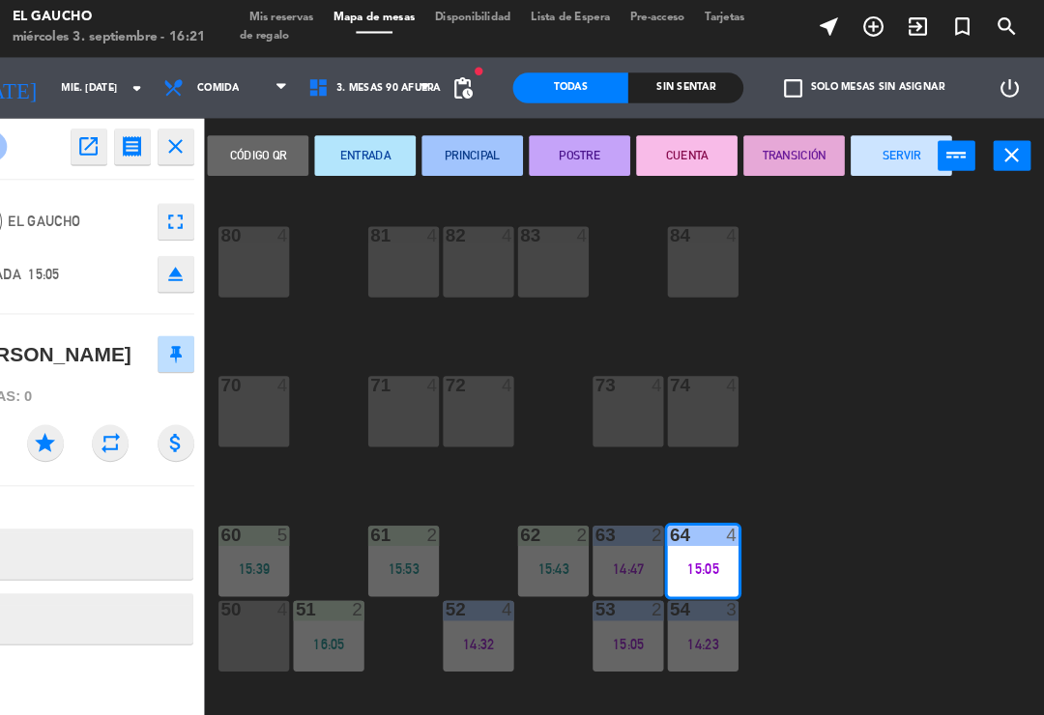
click at [859, 138] on button "SERVIR" at bounding box center [907, 151] width 97 height 39
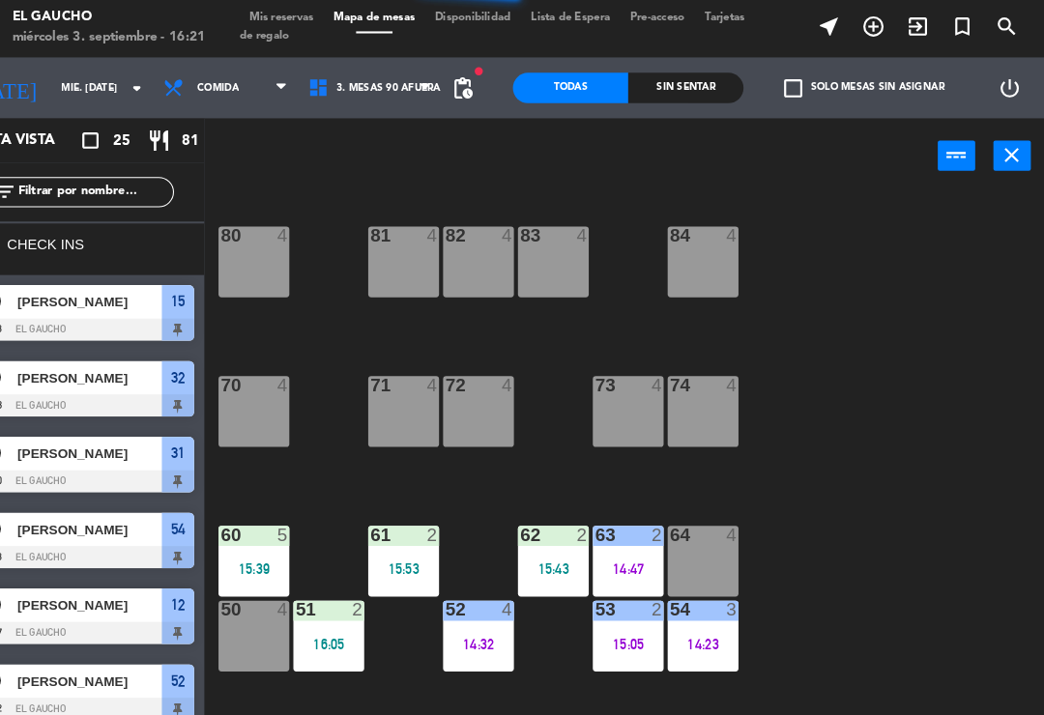
click at [470, 621] on div "14:32" at bounding box center [504, 619] width 68 height 14
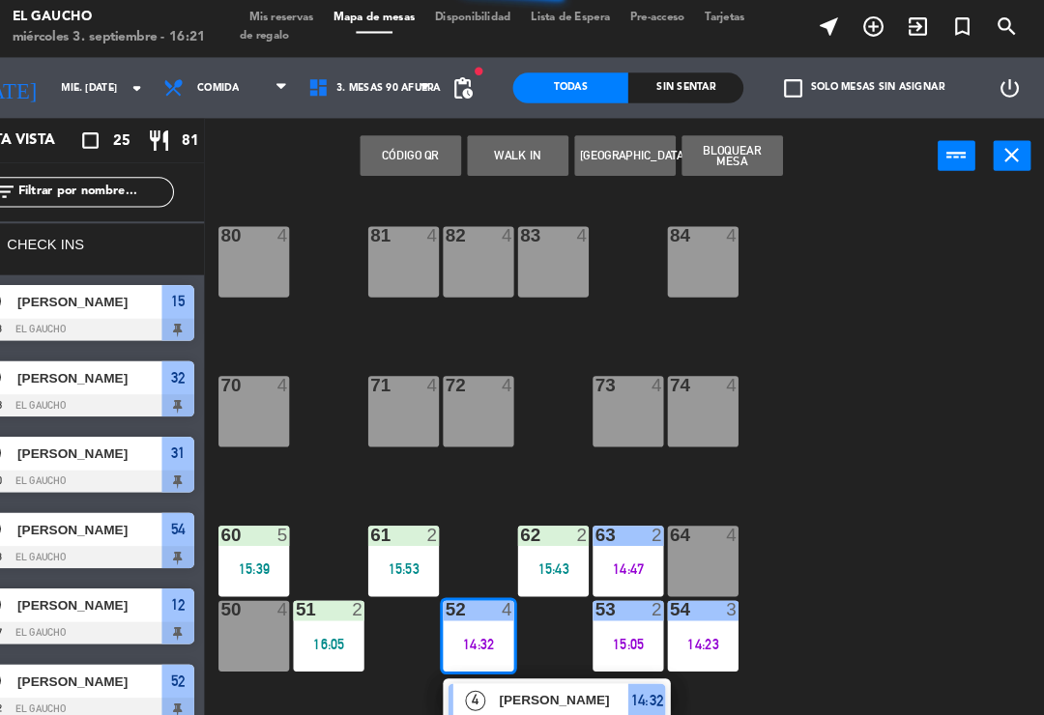
click at [524, 674] on span "[PERSON_NAME]" at bounding box center [586, 672] width 124 height 20
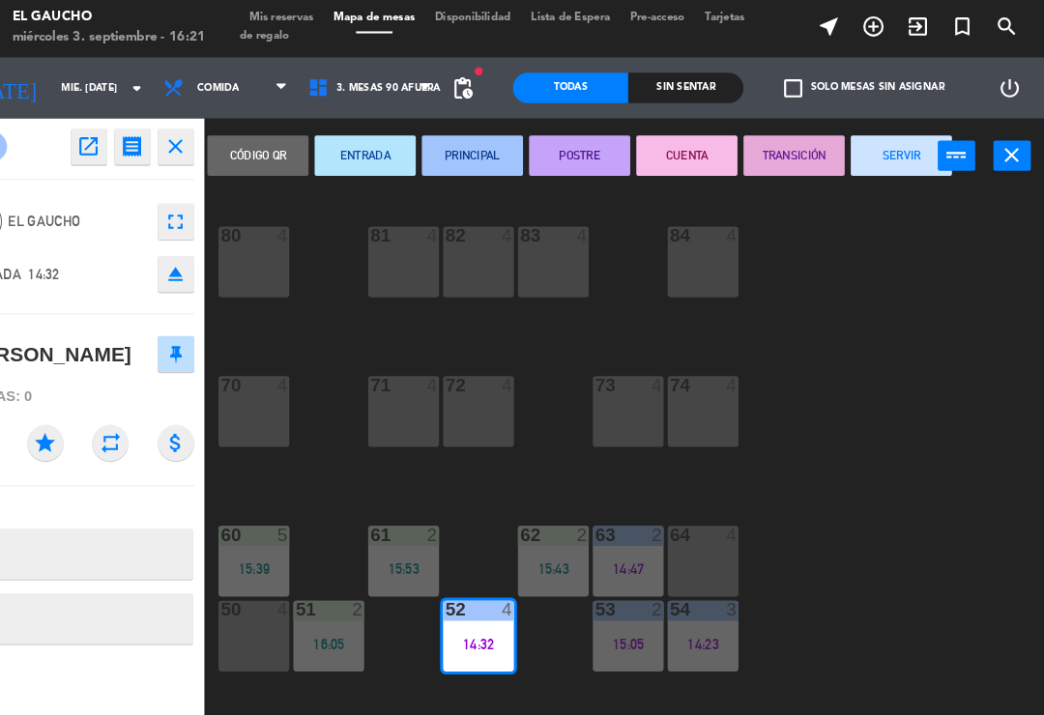
click at [859, 151] on button "SERVIR" at bounding box center [907, 151] width 97 height 39
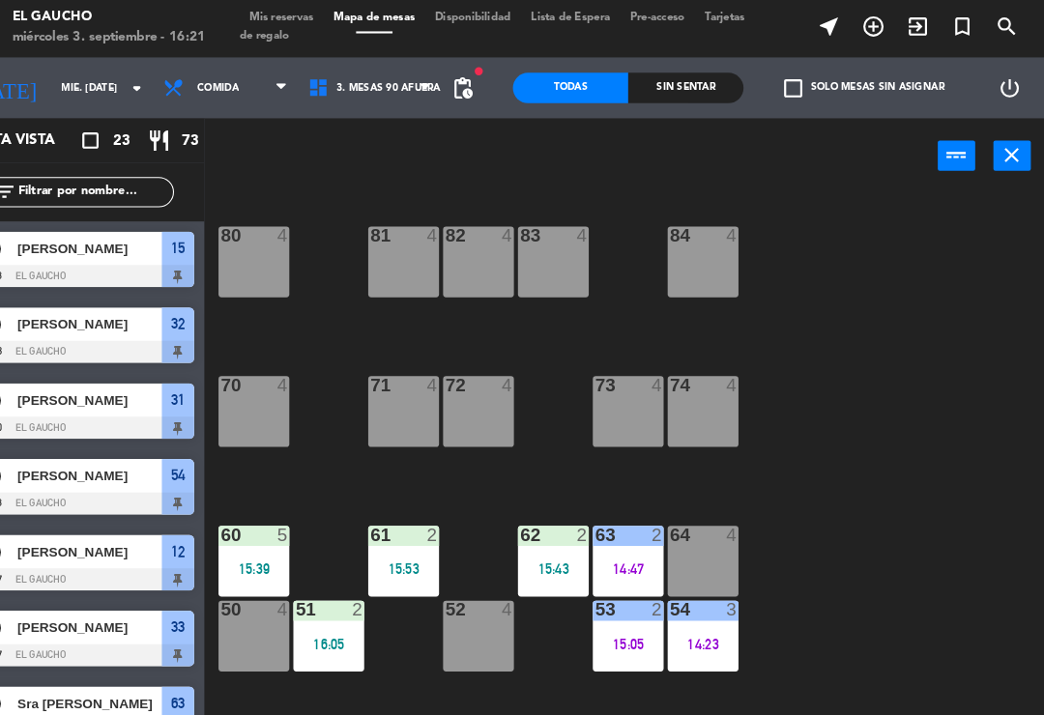
click at [259, 550] on div "15:39" at bounding box center [289, 547] width 68 height 14
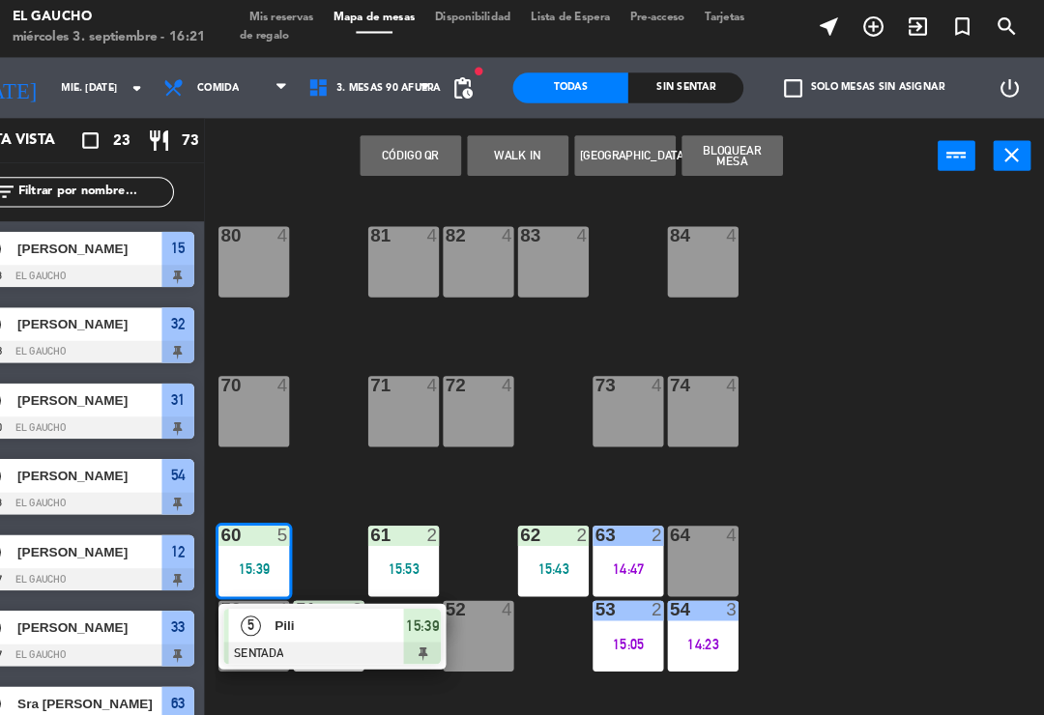
click at [298, 620] on div at bounding box center [364, 627] width 208 height 21
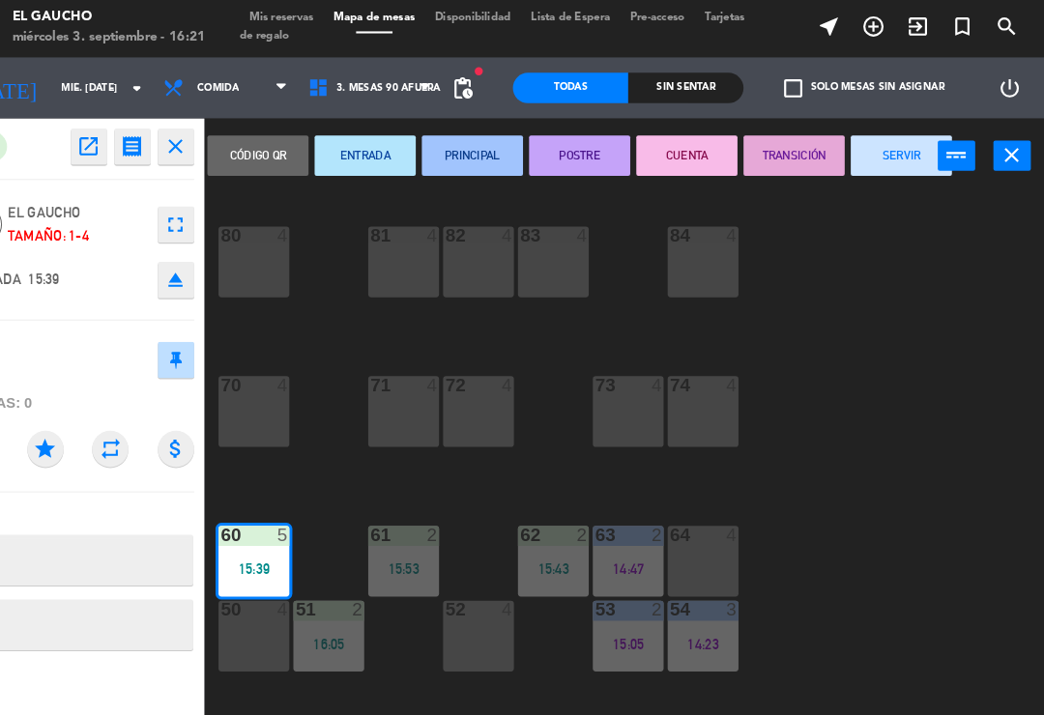
click at [464, 153] on button "PRINCIPAL" at bounding box center [497, 151] width 97 height 39
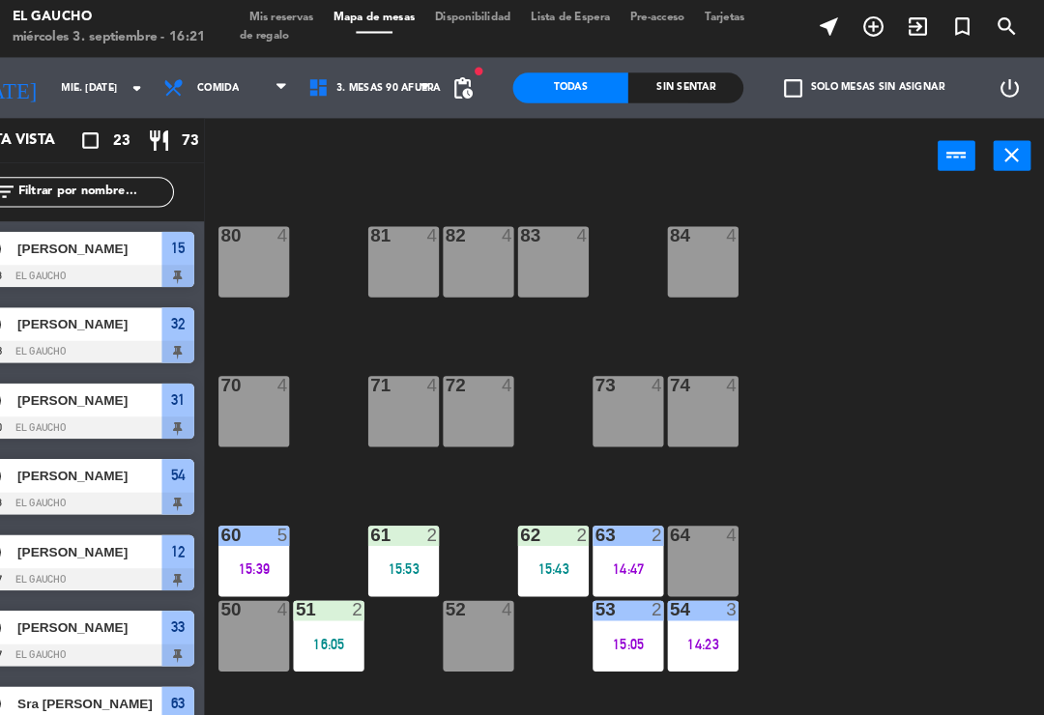
click at [398, 545] on div "15:53" at bounding box center [432, 547] width 68 height 14
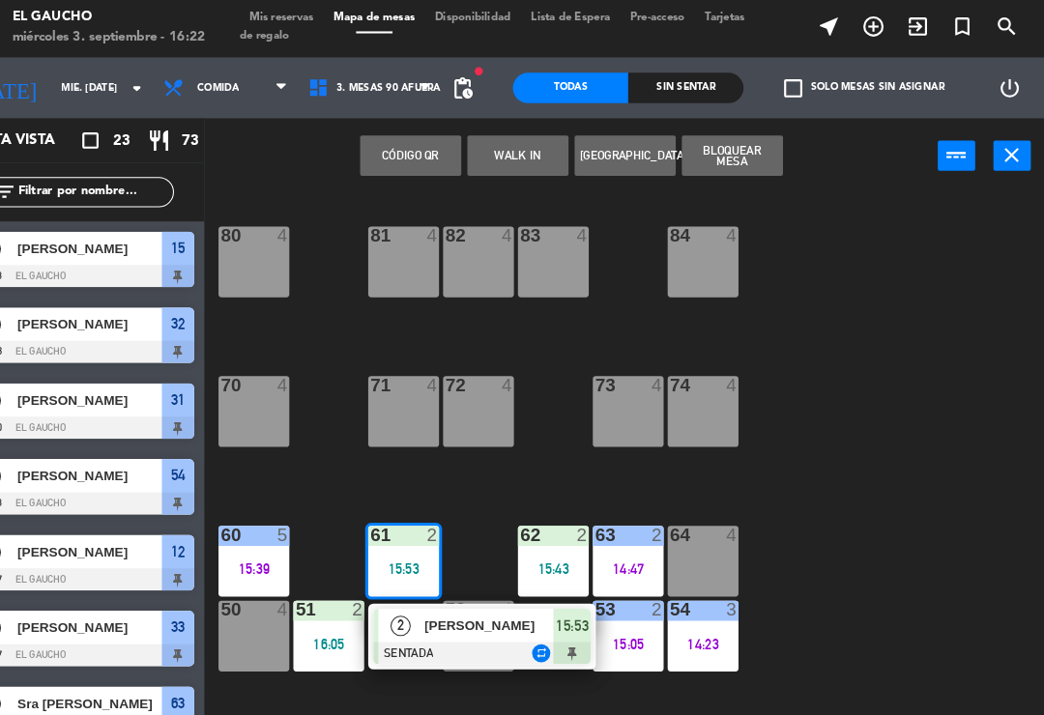
click at [425, 617] on div at bounding box center [507, 627] width 208 height 21
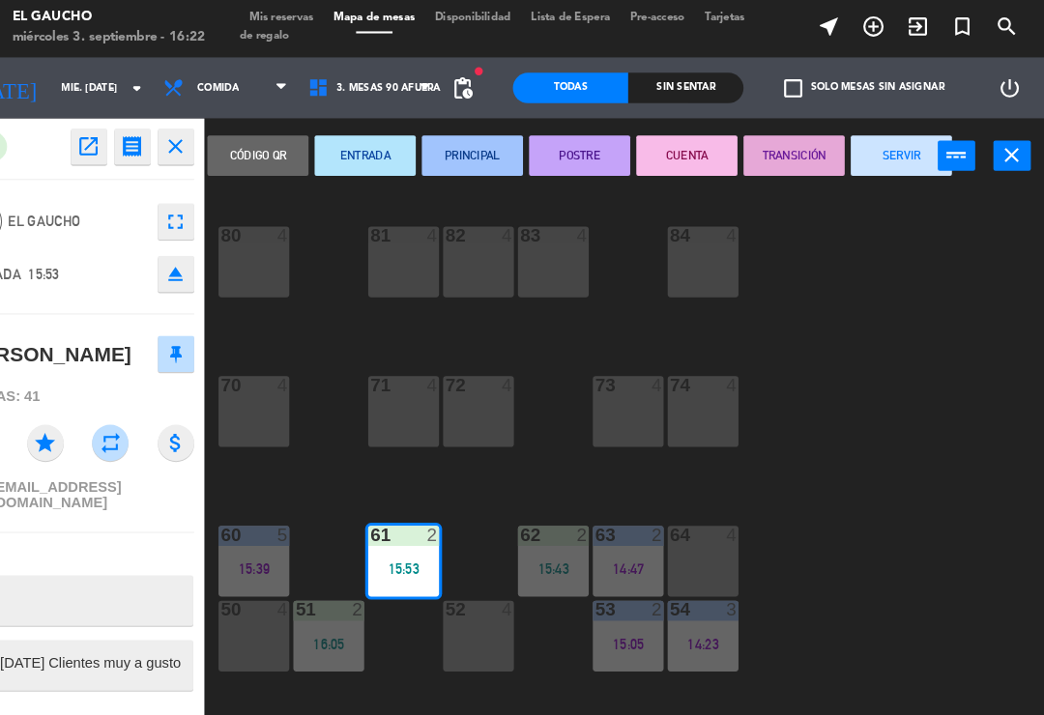
click at [449, 149] on button "PRINCIPAL" at bounding box center [497, 151] width 97 height 39
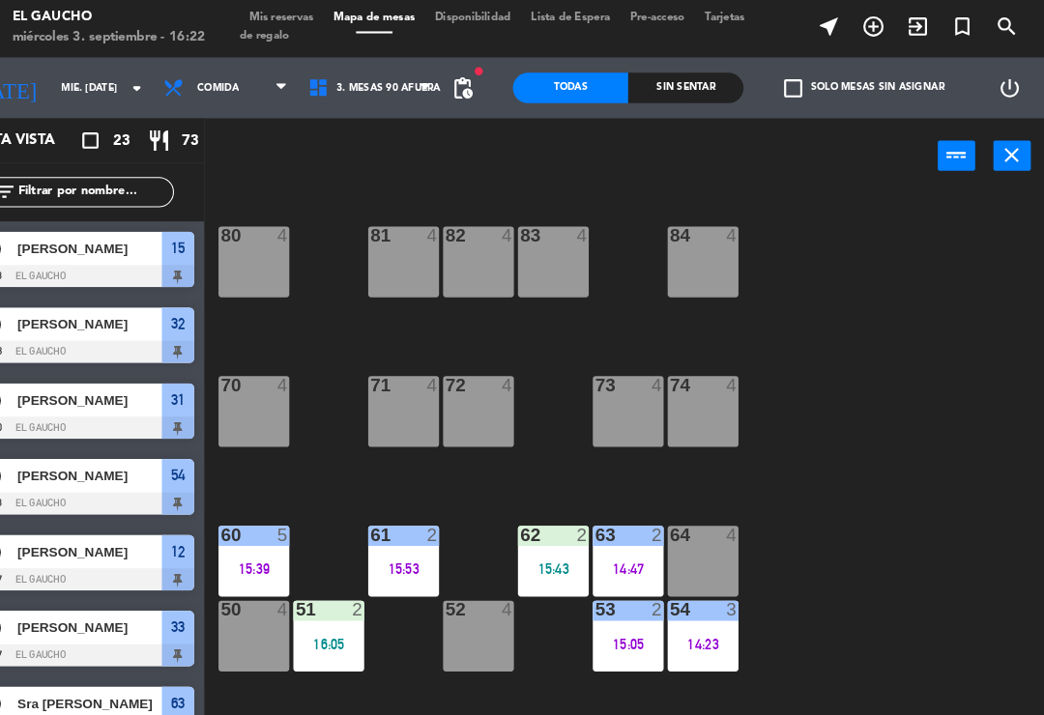
scroll to position [84, 0]
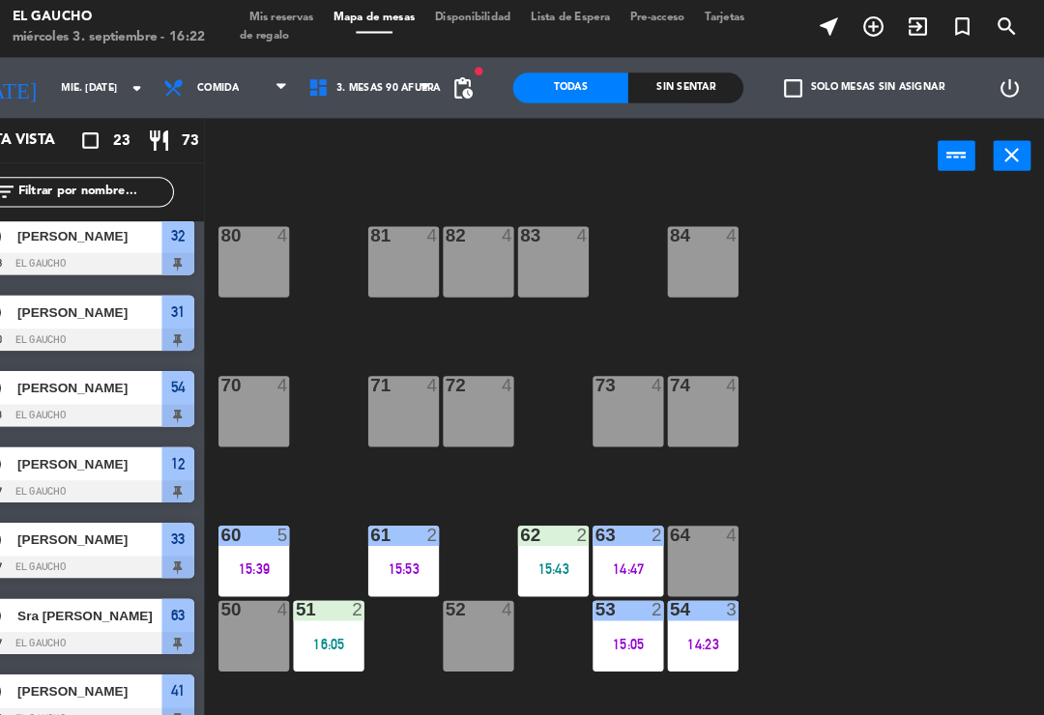
click at [541, 548] on div "15:43" at bounding box center [575, 547] width 68 height 14
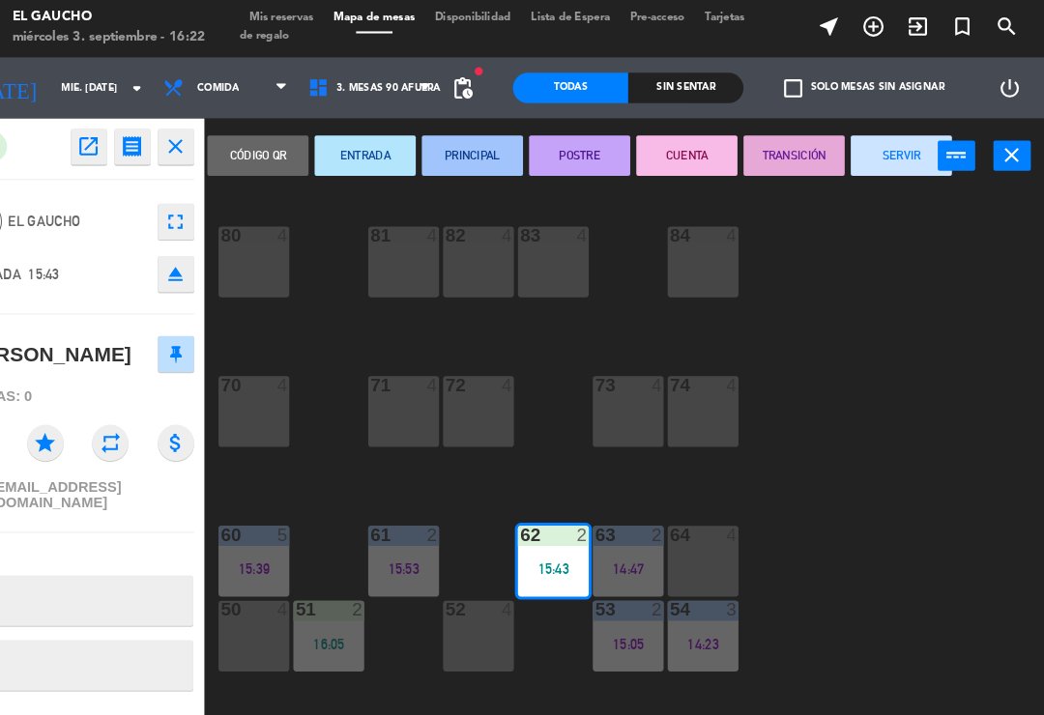
click at [450, 145] on button "PRINCIPAL" at bounding box center [497, 151] width 97 height 39
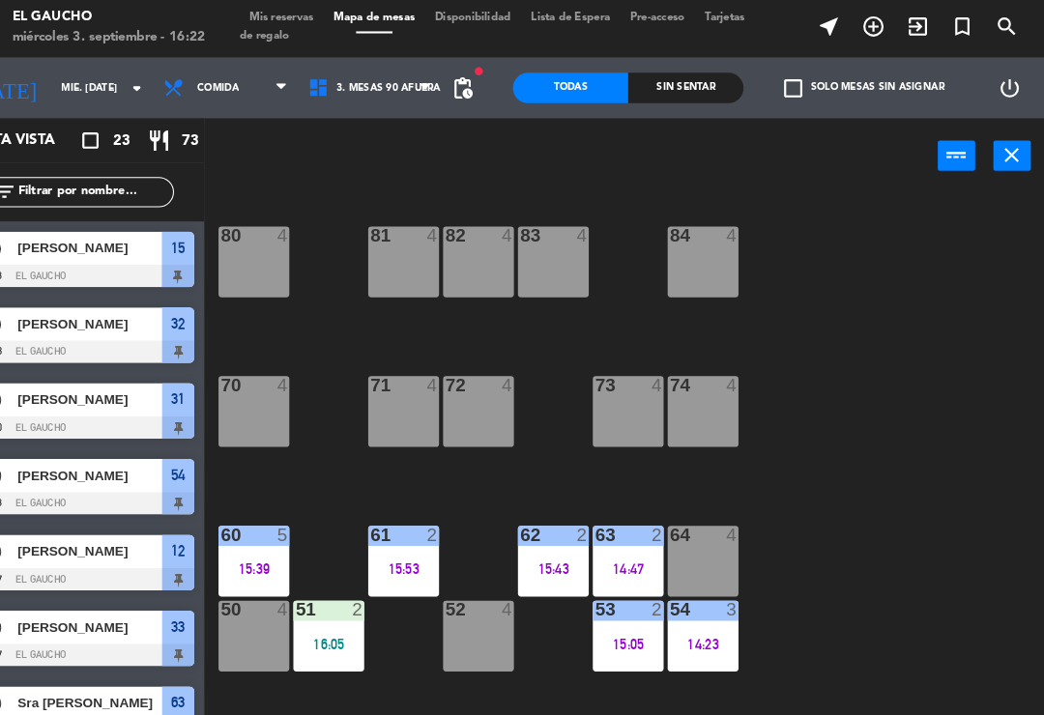
scroll to position [12, 0]
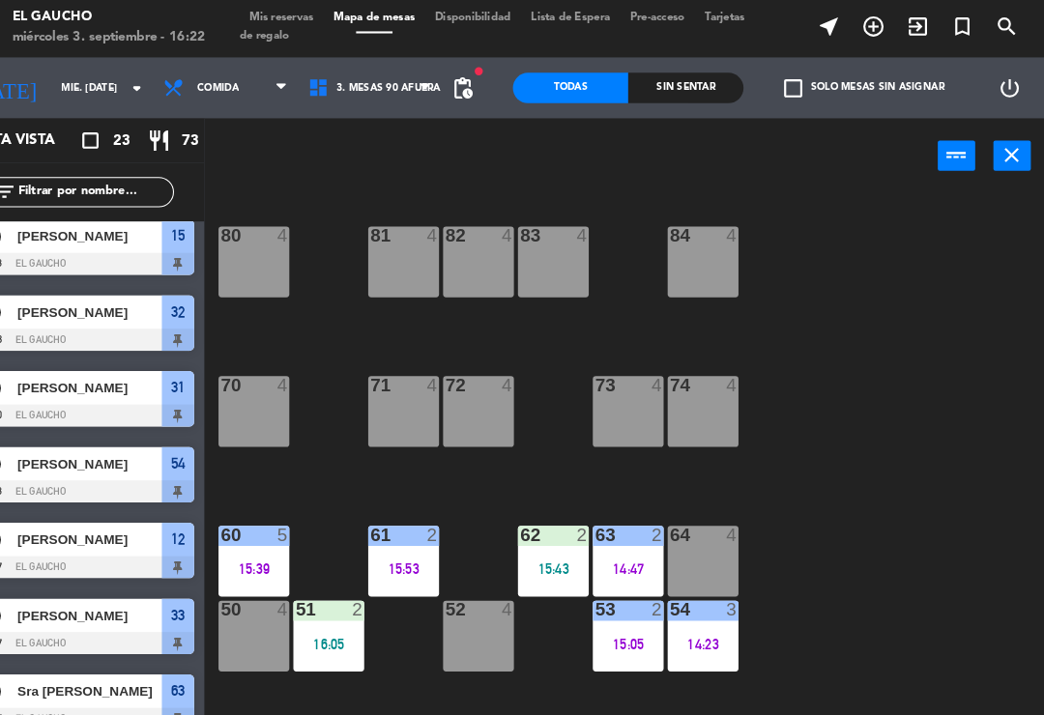
click at [327, 624] on div "51 2 16:05" at bounding box center [361, 611] width 68 height 68
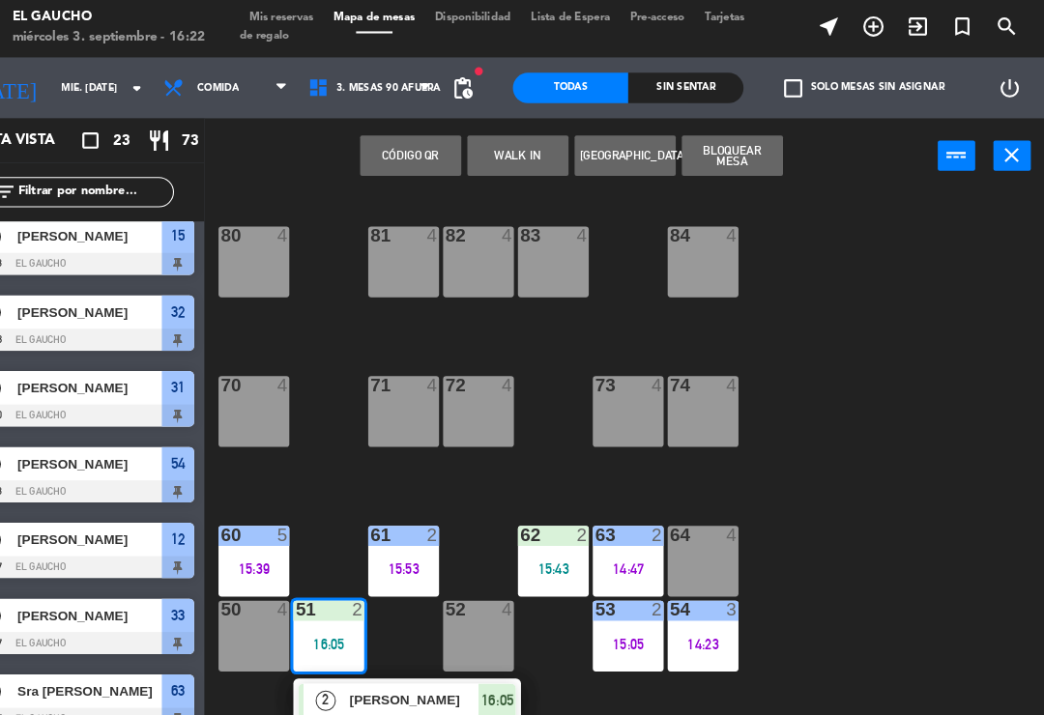
click at [367, 692] on div at bounding box center [436, 698] width 208 height 21
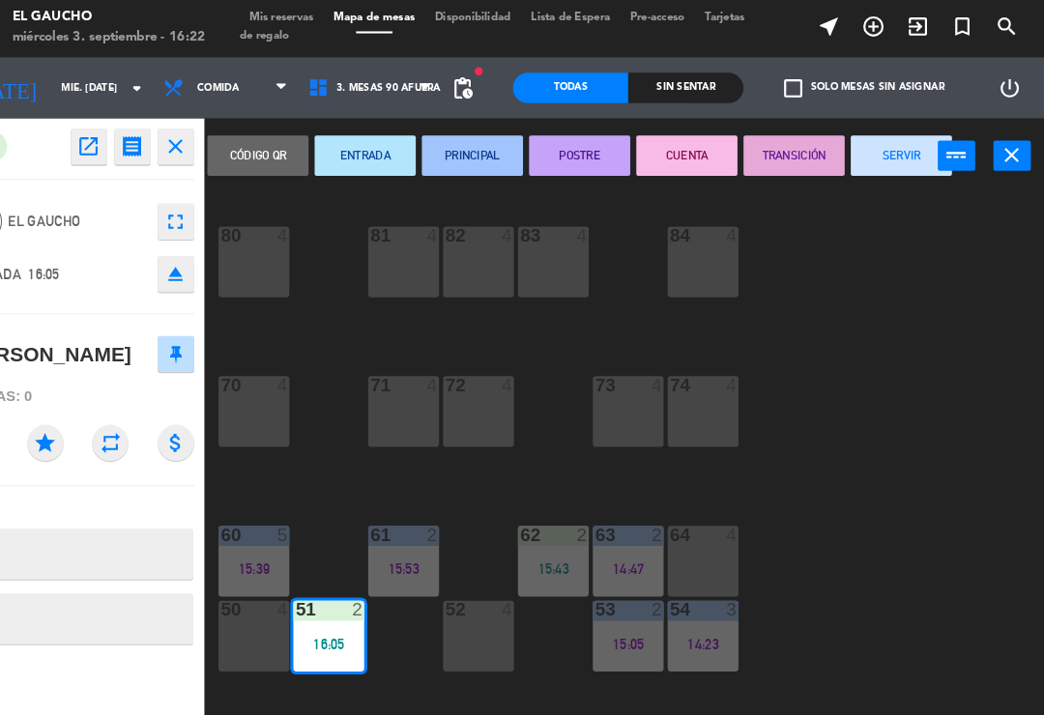
click at [449, 150] on button "PRINCIPAL" at bounding box center [497, 151] width 97 height 39
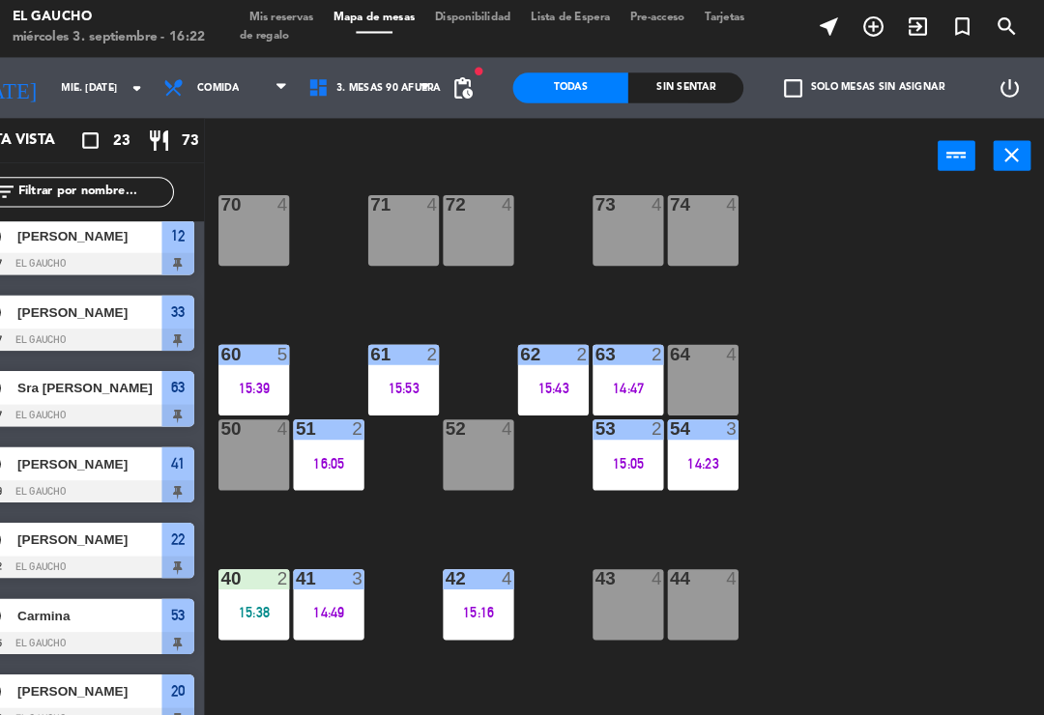
scroll to position [170, 0]
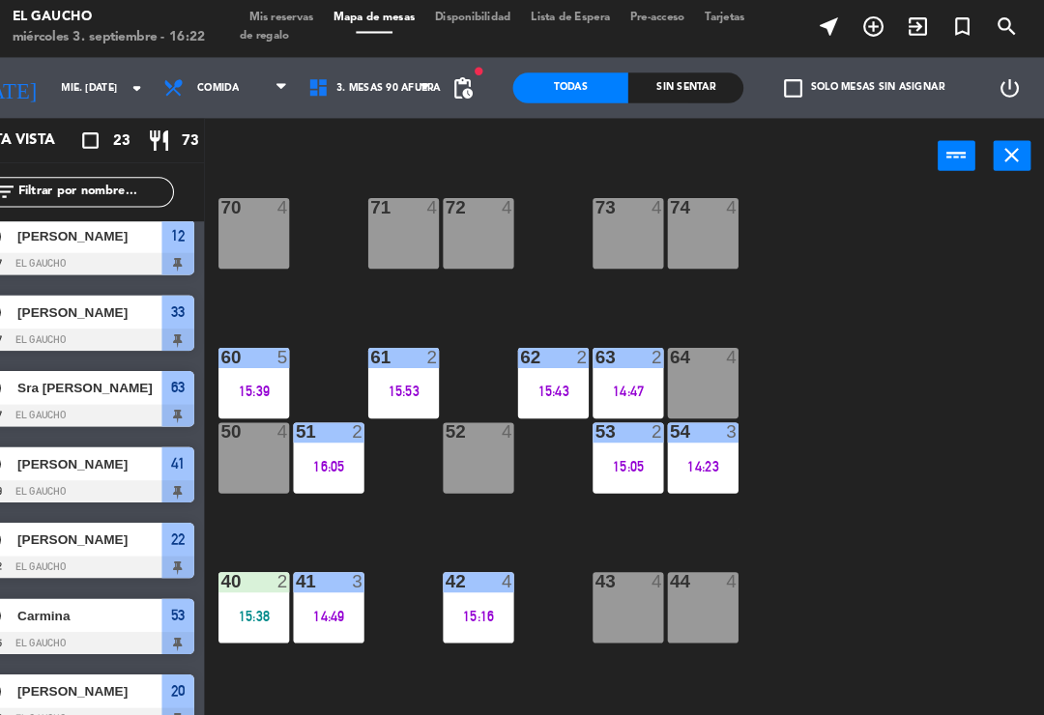
click at [686, 447] on div "14:23" at bounding box center [718, 449] width 68 height 14
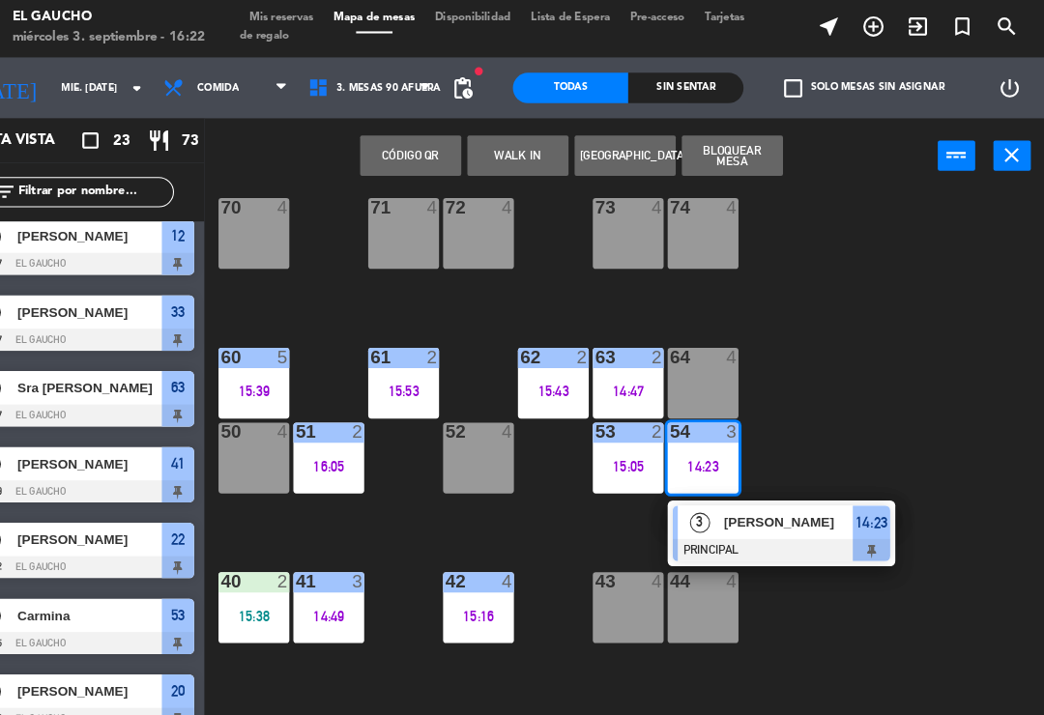
click at [749, 518] on div at bounding box center [793, 528] width 208 height 21
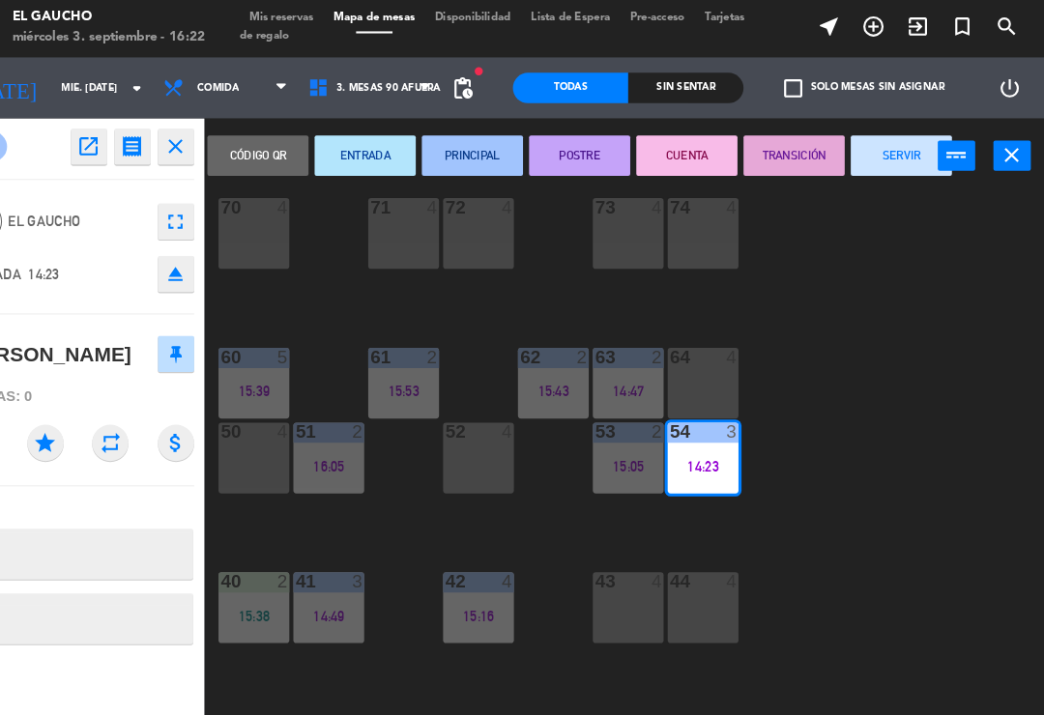
click at [757, 158] on button "TRANSICIÓN" at bounding box center [805, 151] width 97 height 39
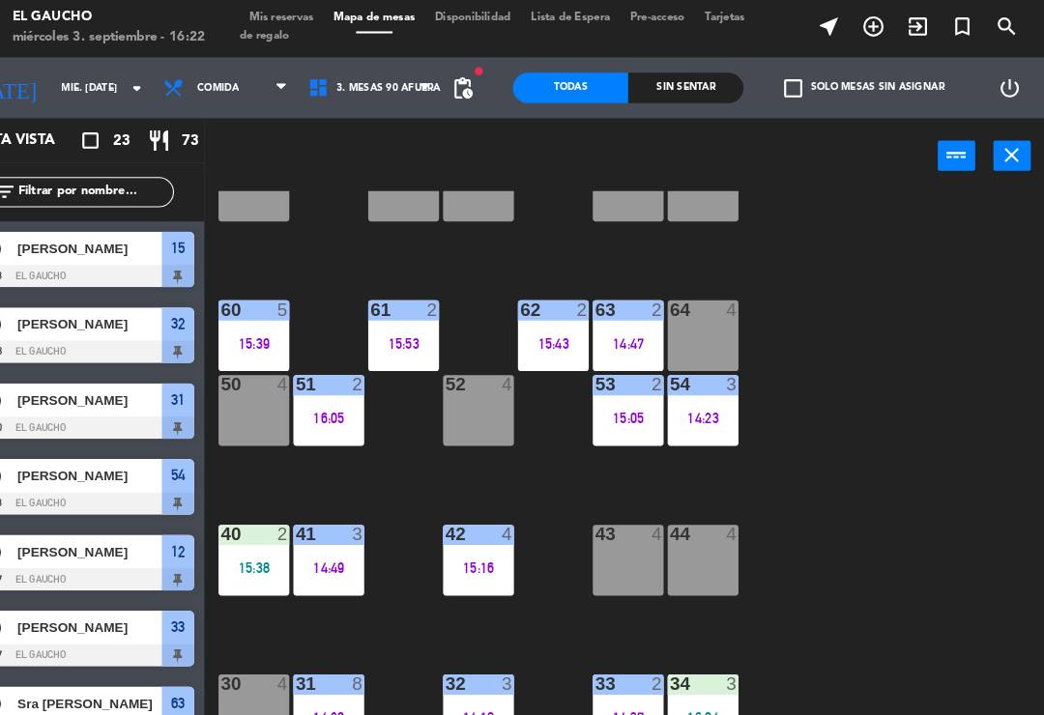
scroll to position [219, 0]
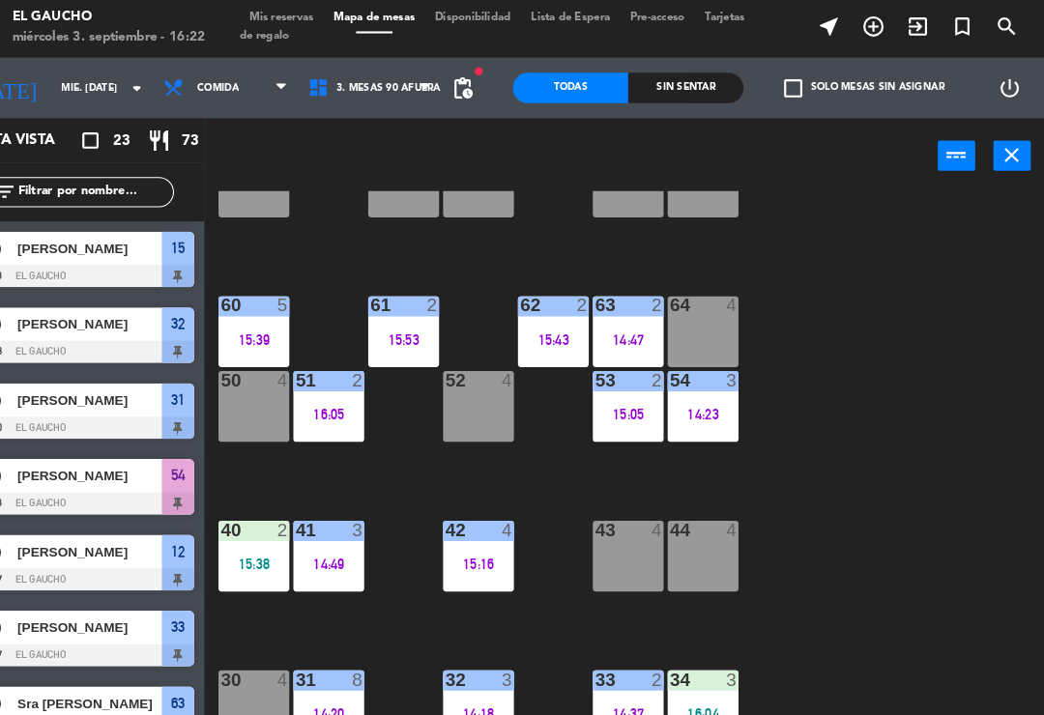
click at [327, 529] on div "41 3 14:49" at bounding box center [361, 535] width 68 height 68
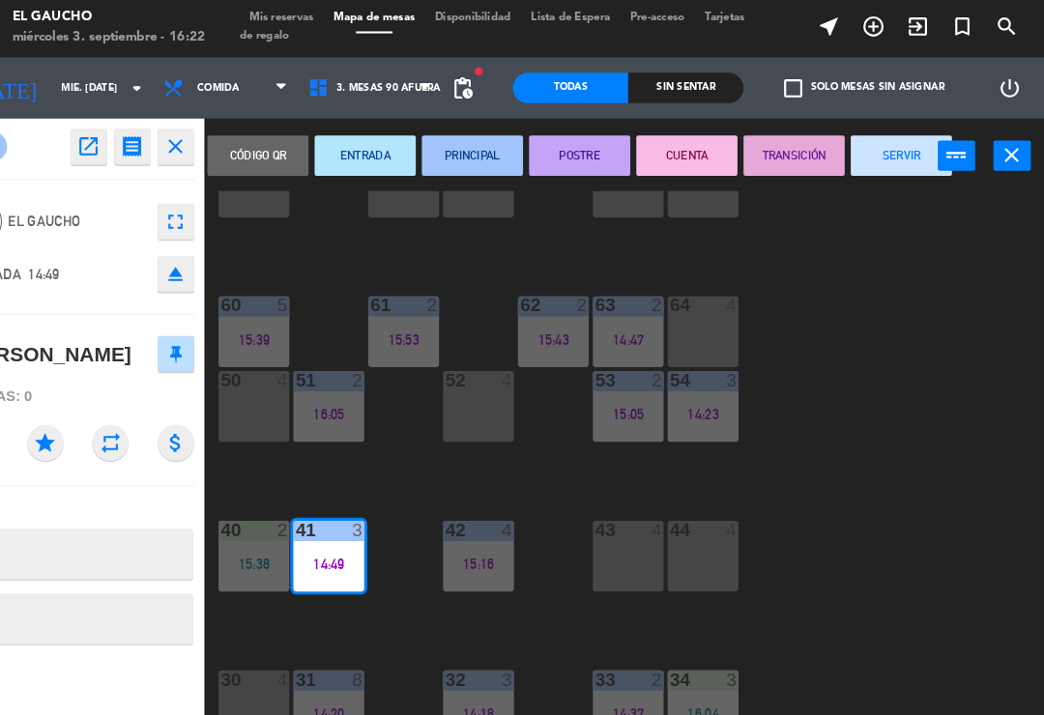
click at [863, 150] on button "SERVIR" at bounding box center [907, 151] width 97 height 39
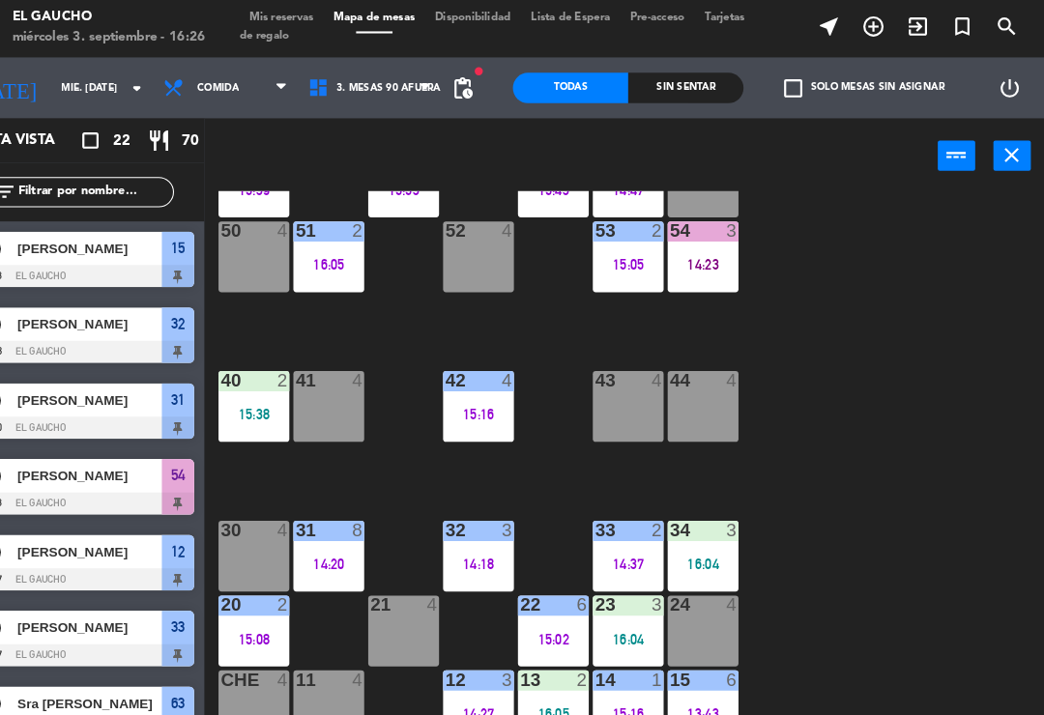
scroll to position [362, 0]
click at [398, 599] on div "21 4" at bounding box center [432, 606] width 68 height 68
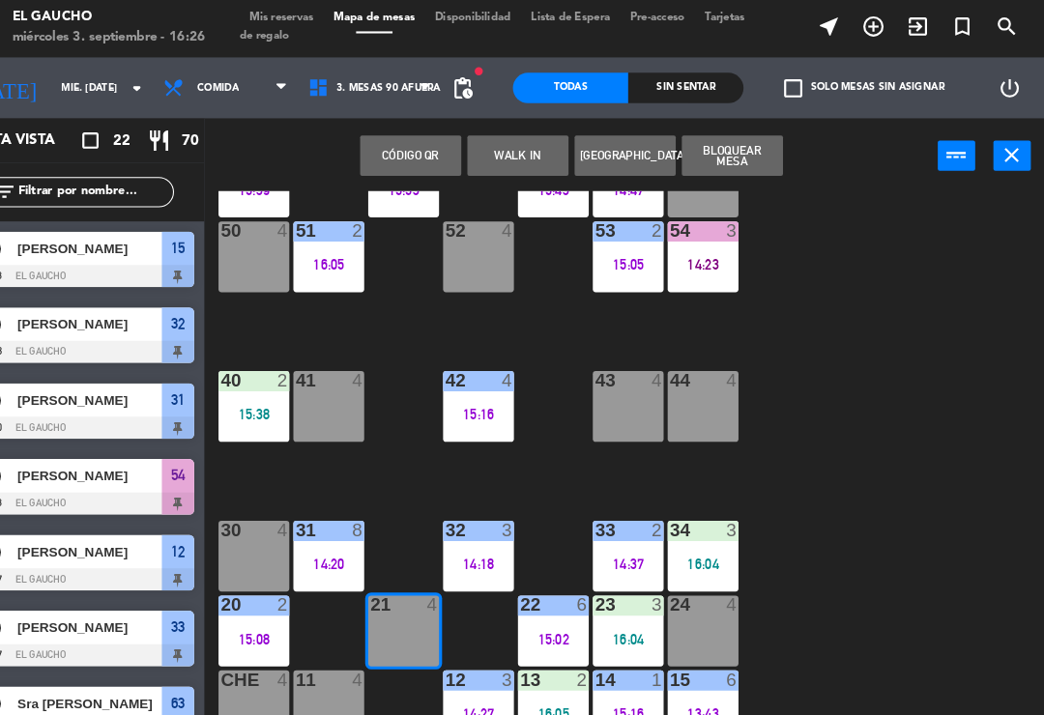
click at [493, 148] on button "WALK IN" at bounding box center [541, 151] width 97 height 39
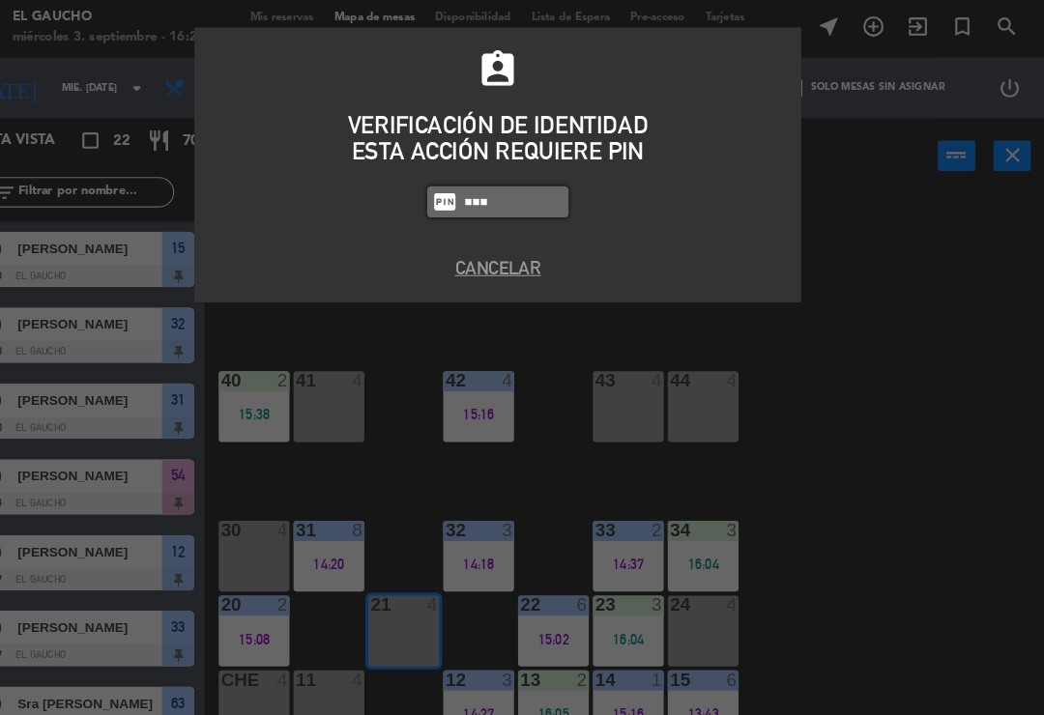
type input "3124"
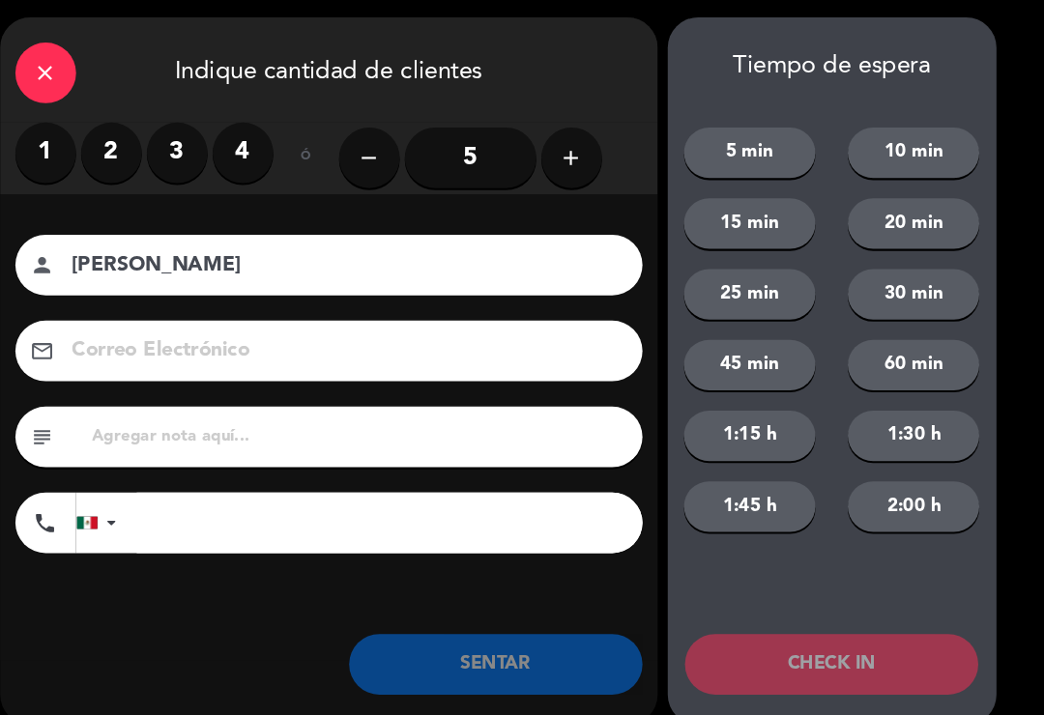
type input "[PERSON_NAME]"
click at [61, 146] on label "1" at bounding box center [90, 149] width 58 height 58
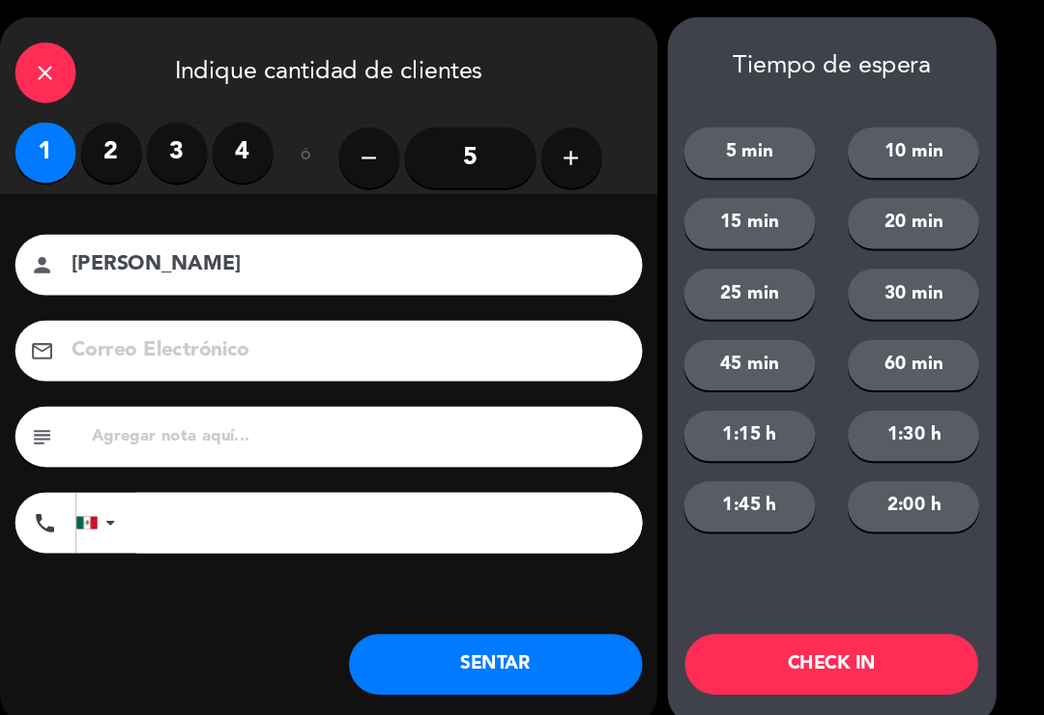
click at [218, 328] on input at bounding box center [374, 339] width 522 height 34
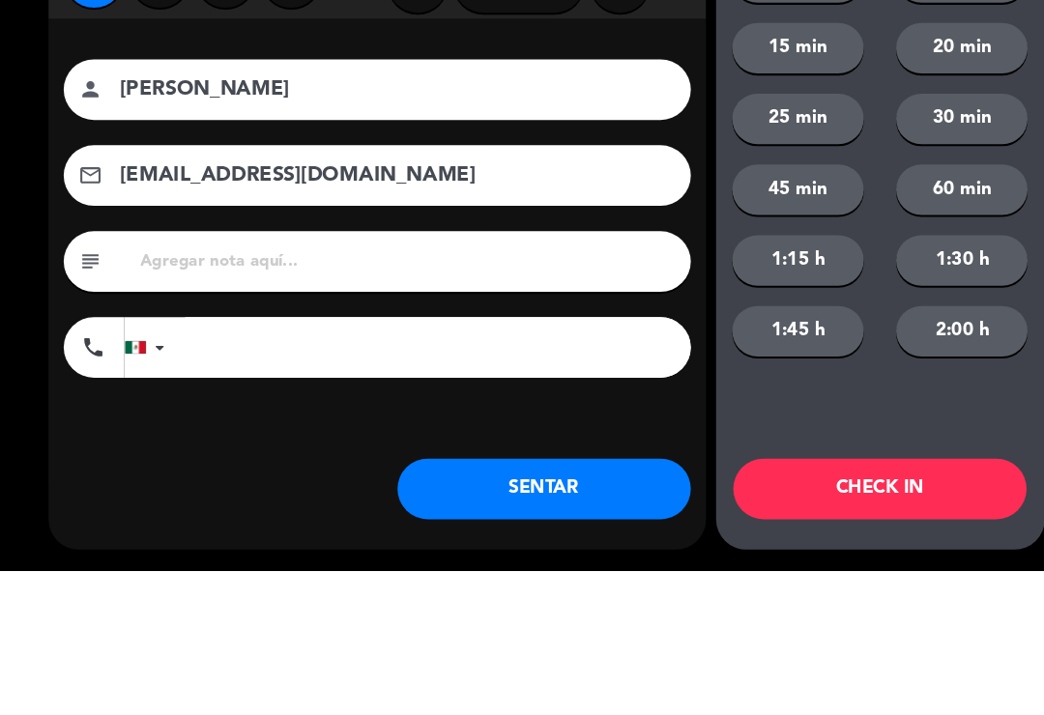
scroll to position [3, 0]
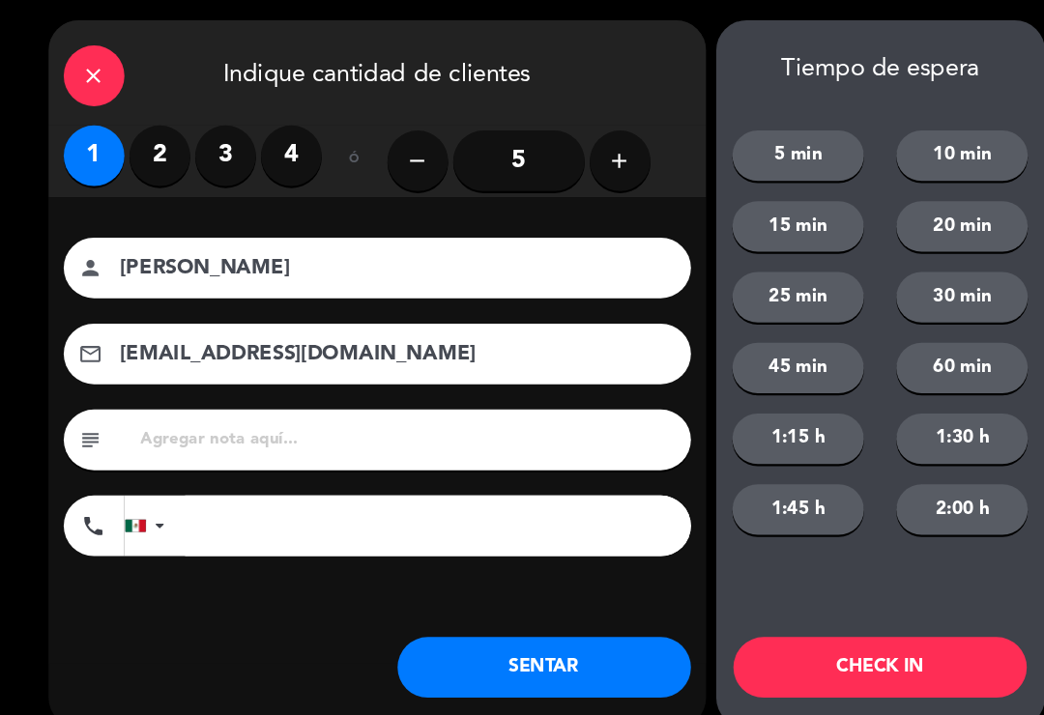
type input "[EMAIL_ADDRESS][DOMAIN_NAME]"
click at [536, 643] on button "SENTAR" at bounding box center [520, 638] width 280 height 58
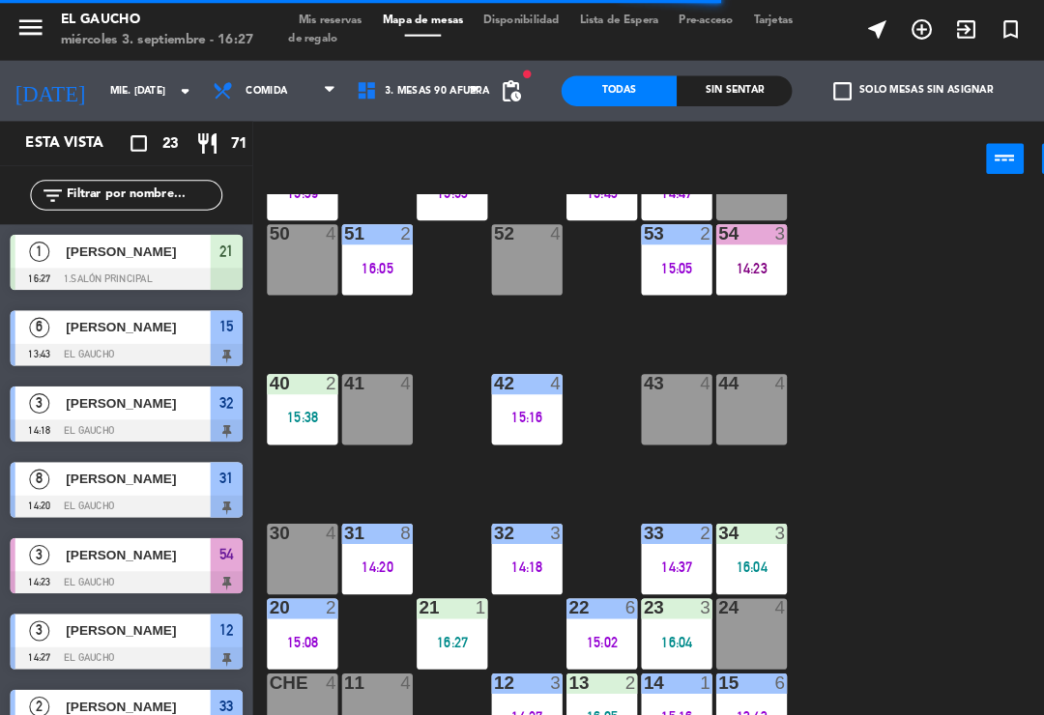
click at [366, 535] on div "14:20" at bounding box center [361, 542] width 68 height 14
click at [823, 495] on div "84 4 80 4 83 4 82 4 81 4 70 4 71 4 72 4 73 4 74 4 63 2 14:47 62 2 15:43 61 2 15…" at bounding box center [648, 449] width 792 height 527
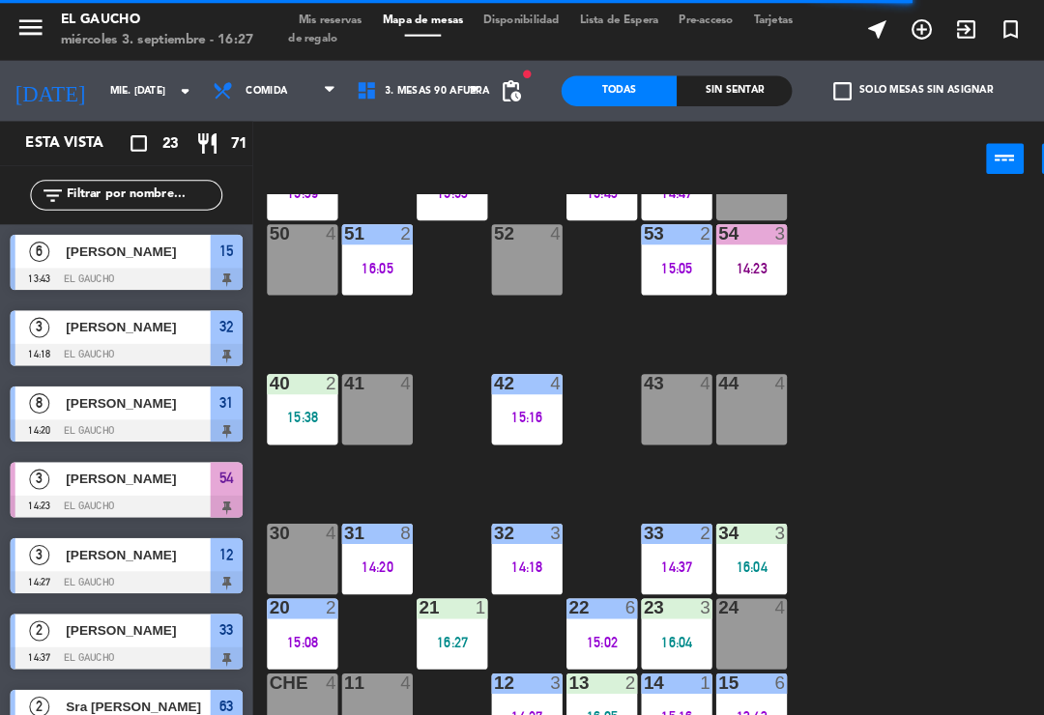
click at [279, 599] on div "20 2 15:08" at bounding box center [289, 606] width 68 height 68
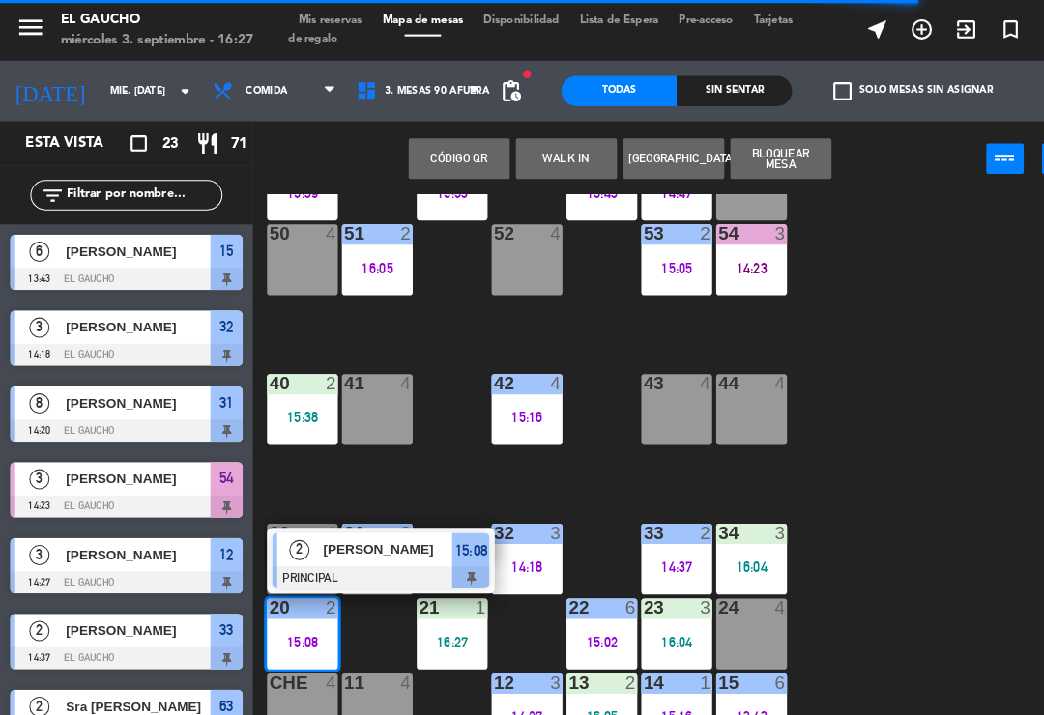
click at [362, 531] on span "[PERSON_NAME]" at bounding box center [371, 525] width 124 height 20
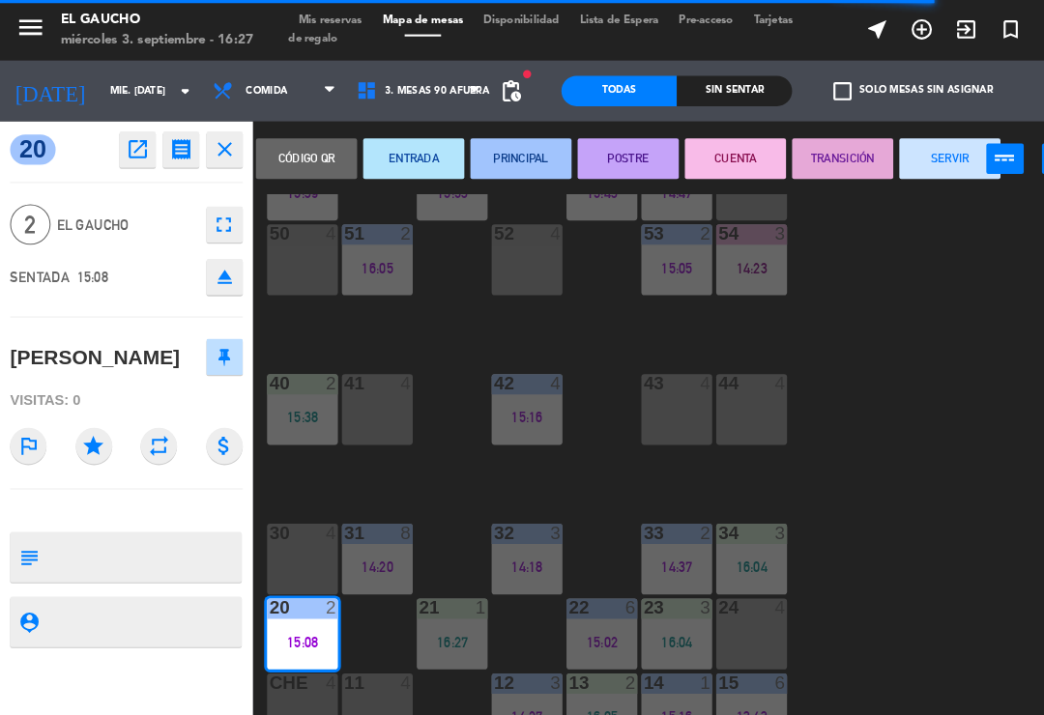
click at [888, 164] on button "SERVIR" at bounding box center [907, 151] width 97 height 39
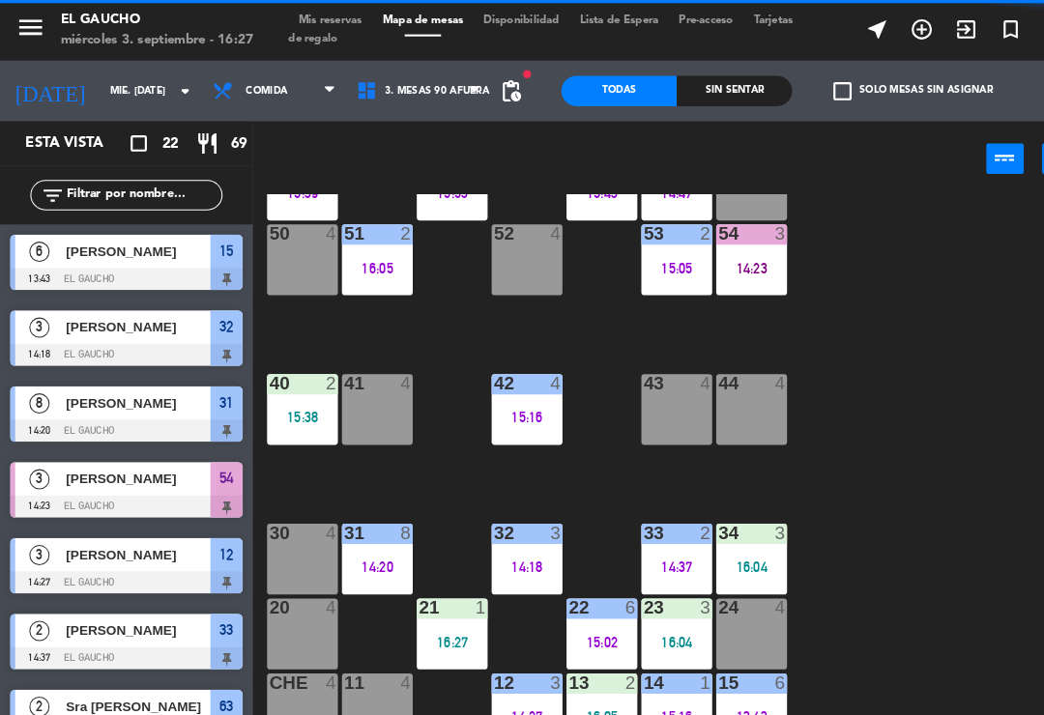
click at [643, 668] on div "14 1 15:16" at bounding box center [647, 678] width 68 height 68
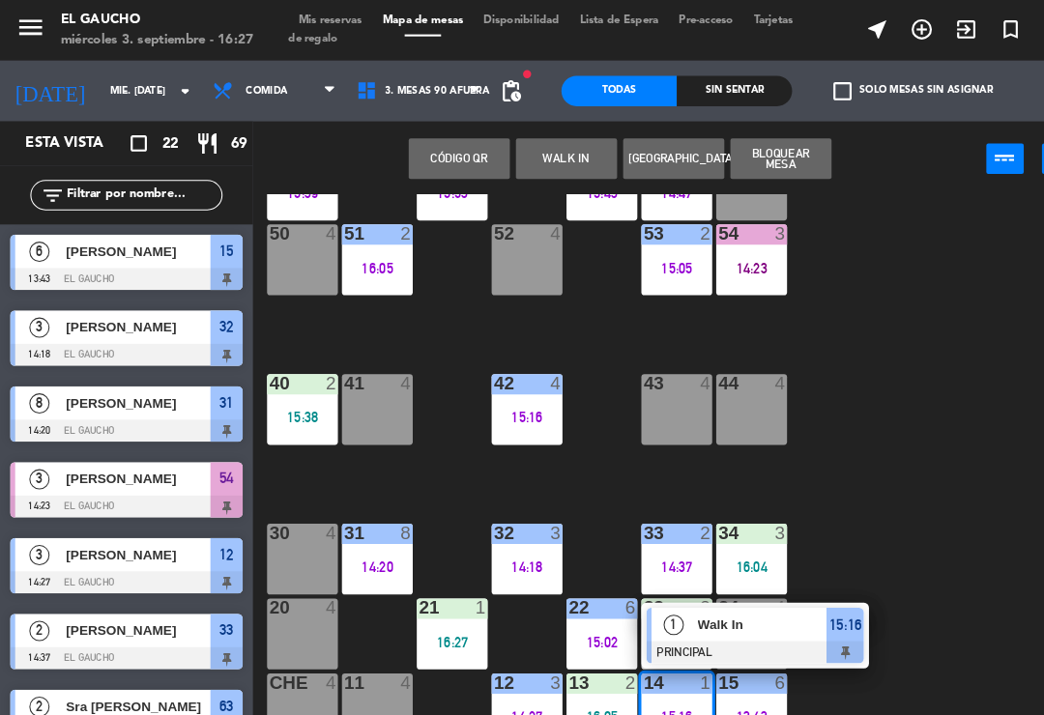
click at [745, 619] on div at bounding box center [722, 623] width 208 height 21
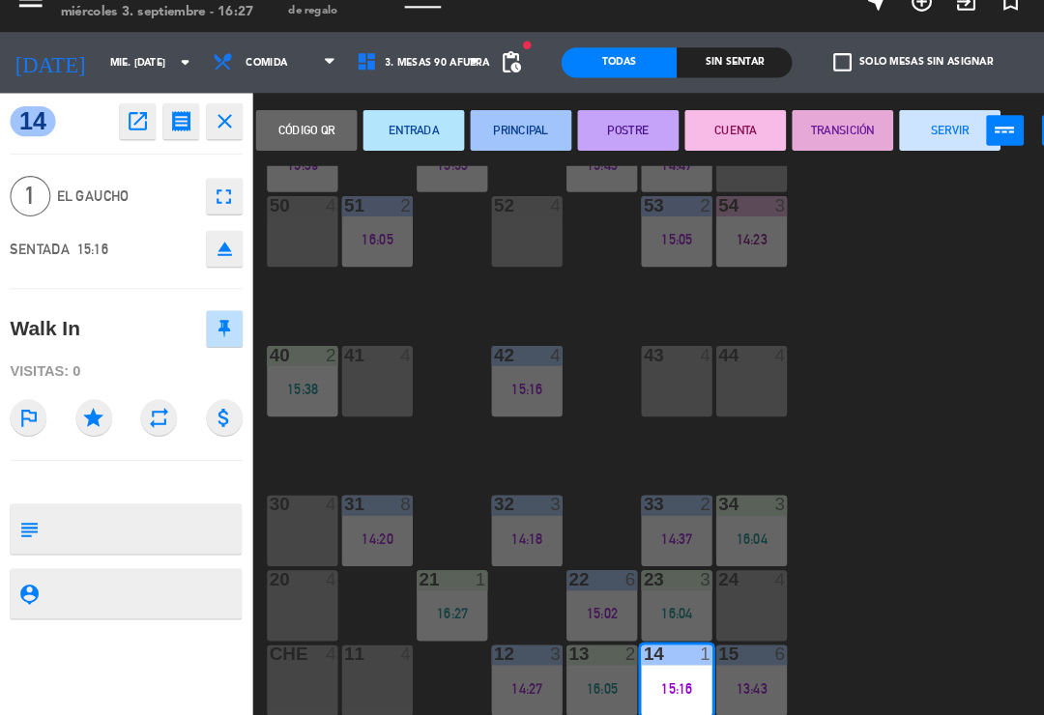
click at [895, 133] on button "SERVIR" at bounding box center [907, 151] width 97 height 39
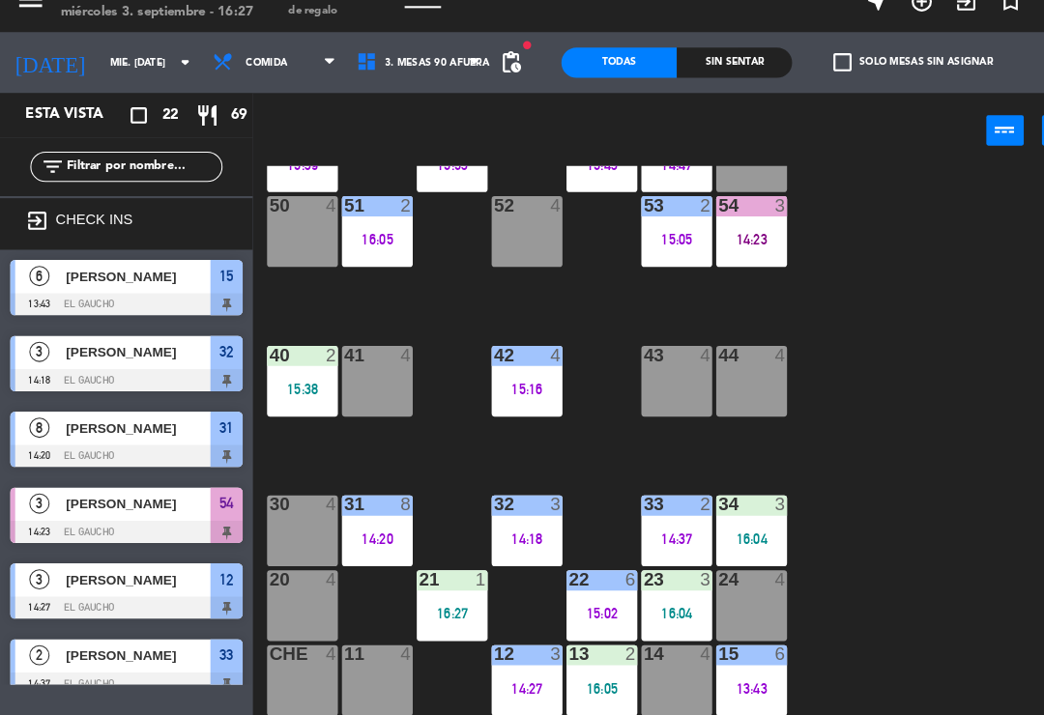
click at [726, 678] on div "13:43" at bounding box center [718, 685] width 68 height 14
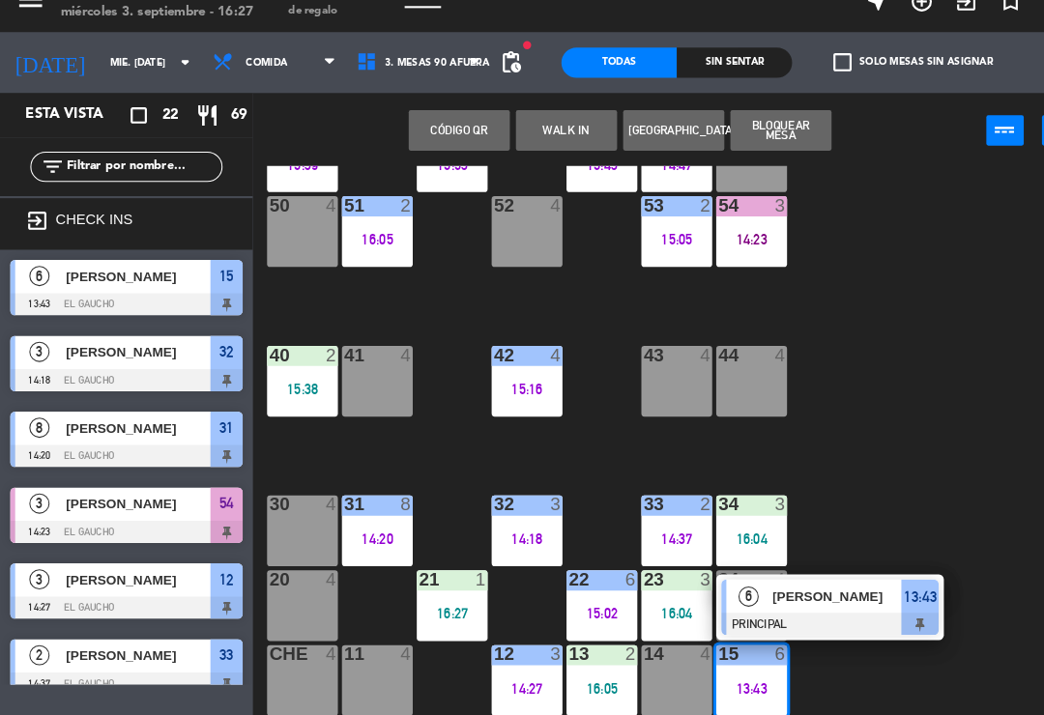
click at [819, 583] on div "[PERSON_NAME]" at bounding box center [799, 597] width 126 height 32
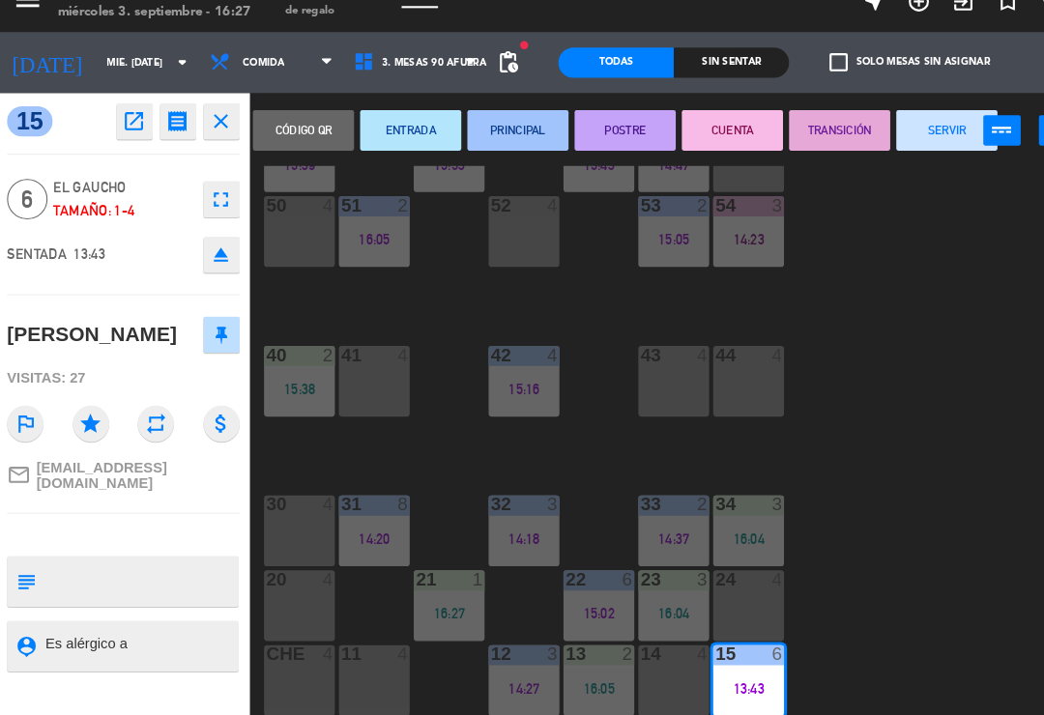
click at [904, 132] on button "SERVIR" at bounding box center [907, 151] width 97 height 39
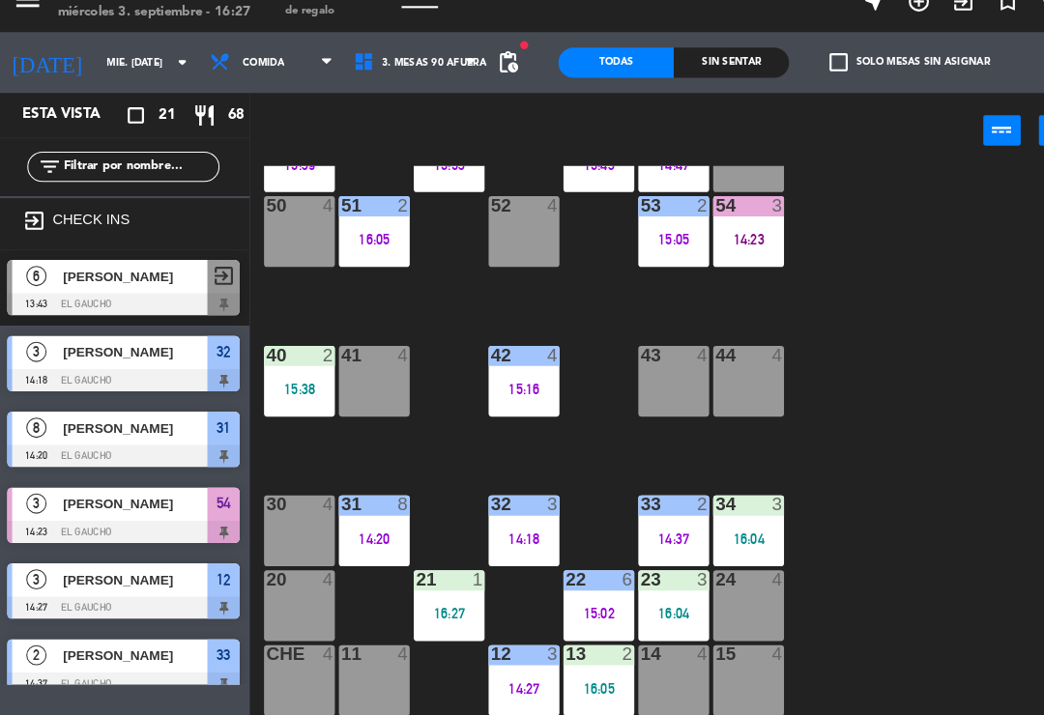
click at [644, 674] on div "14 4" at bounding box center [647, 678] width 68 height 68
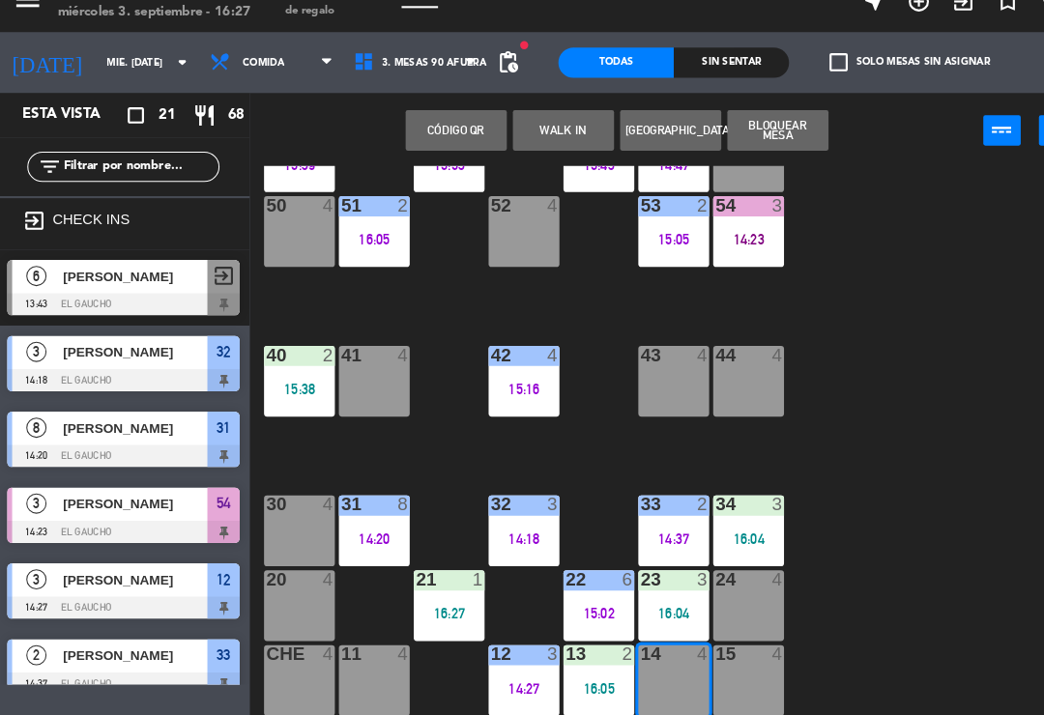
click at [541, 134] on button "WALK IN" at bounding box center [541, 151] width 97 height 39
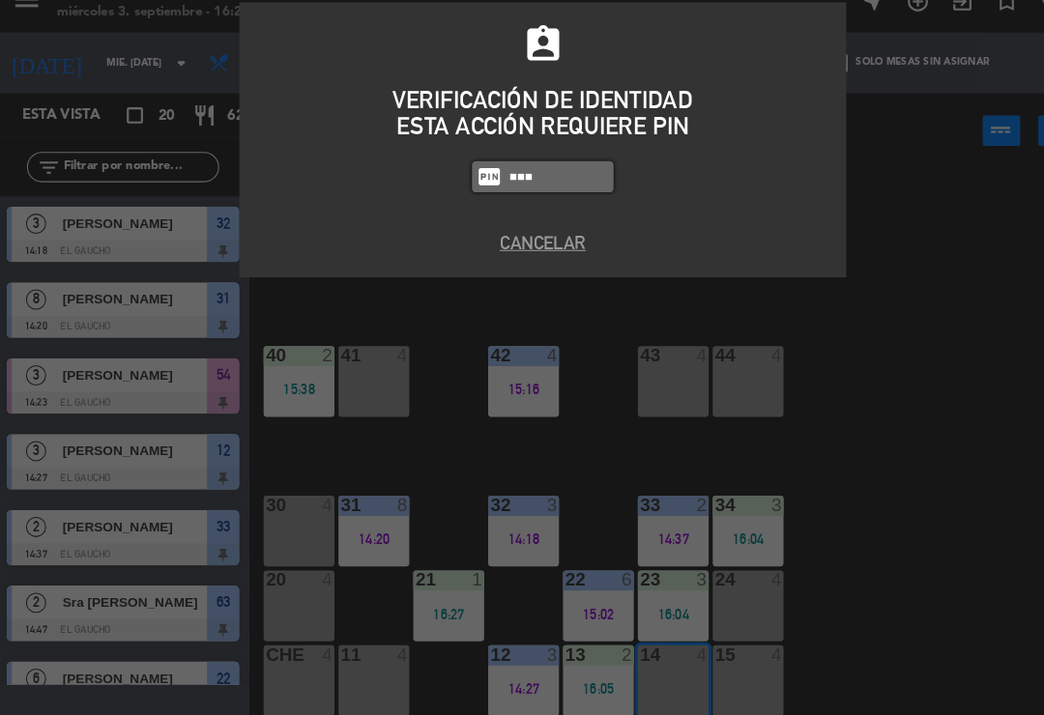
type input "3124"
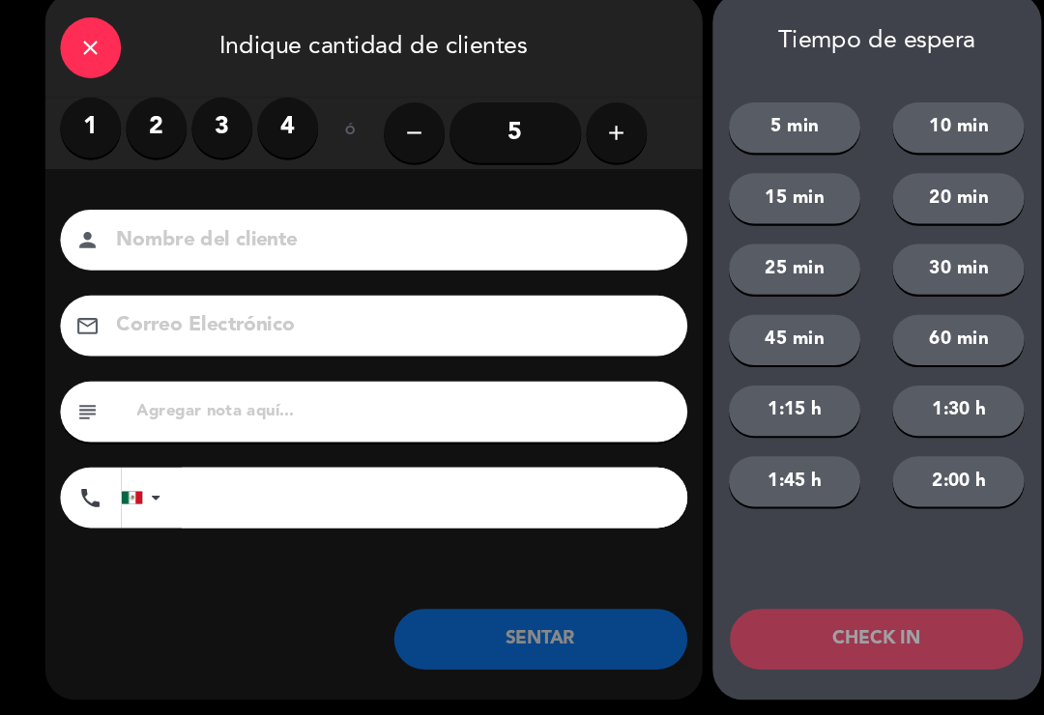
type input "S"
click at [151, 120] on label "2" at bounding box center [153, 149] width 58 height 58
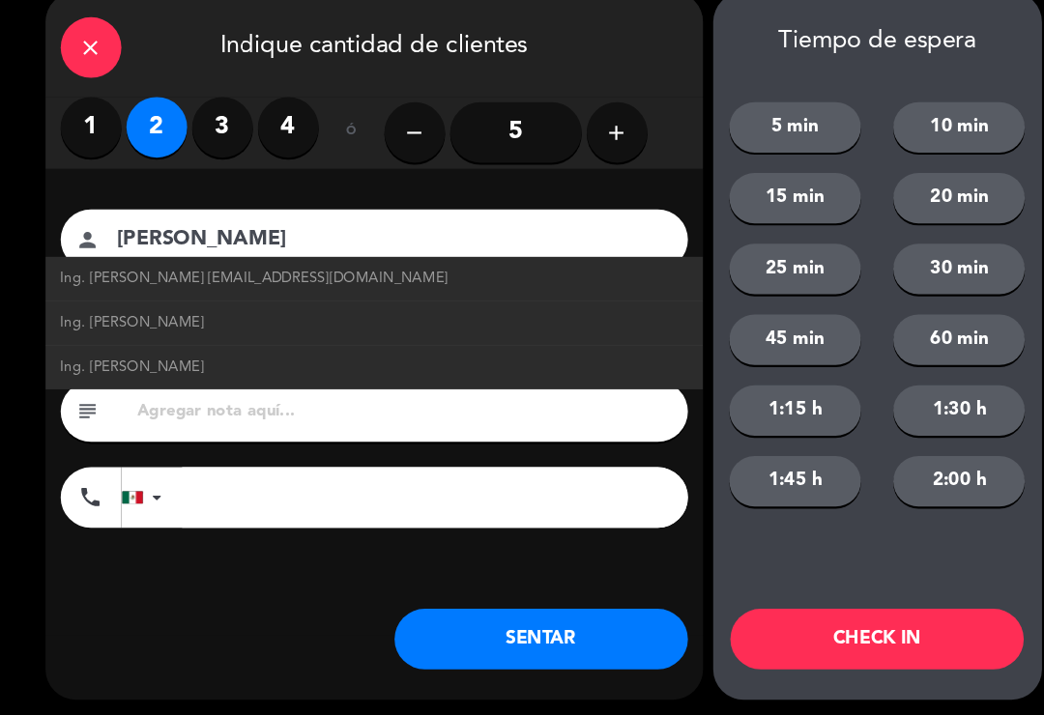
click at [306, 282] on span "Ing. [PERSON_NAME] [EMAIL_ADDRESS][DOMAIN_NAME]" at bounding box center [246, 293] width 370 height 22
type input "Ing. [PERSON_NAME]"
type input "[EMAIL_ADDRESS][DOMAIN_NAME]"
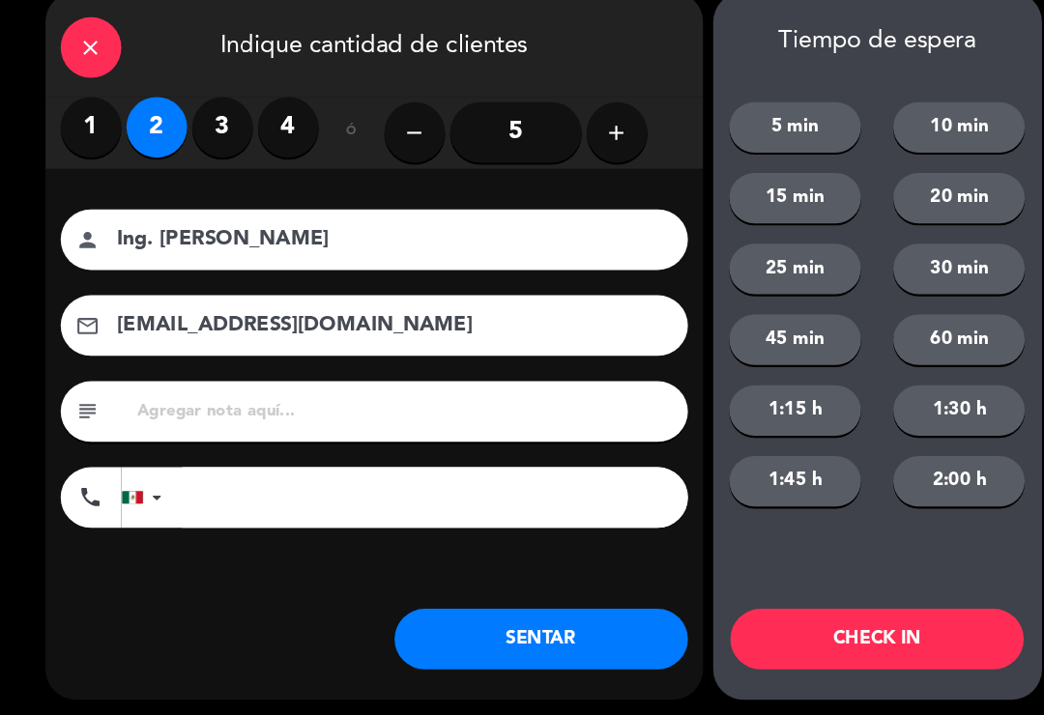
click at [488, 621] on button "SENTAR" at bounding box center [520, 638] width 280 height 58
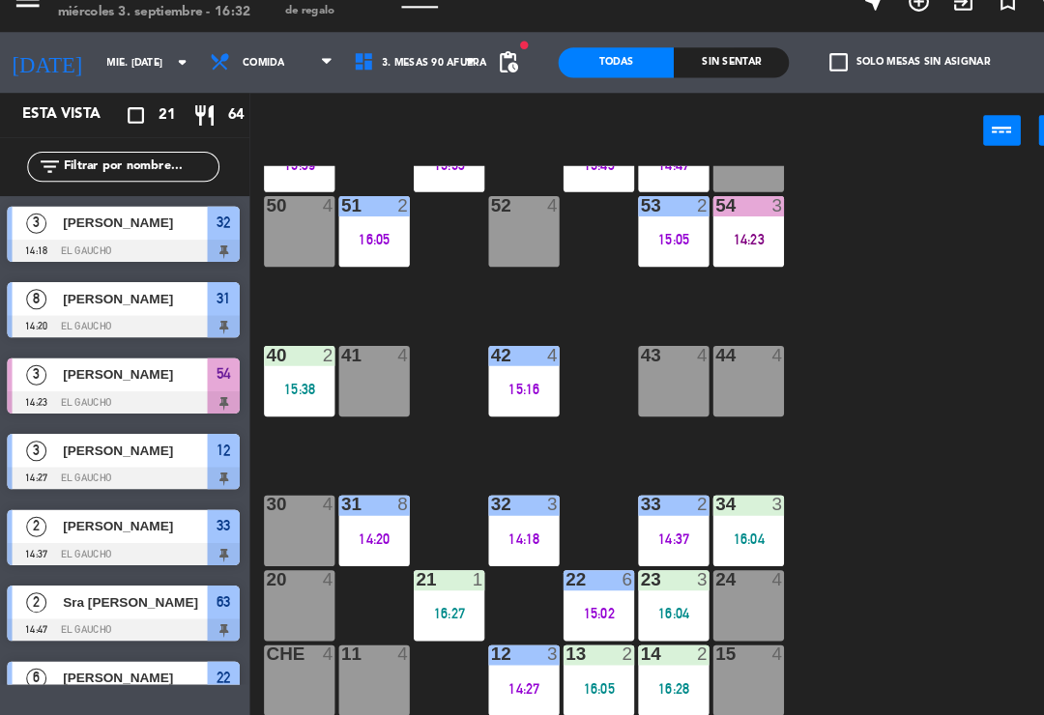
click at [719, 249] on div "14:23" at bounding box center [718, 256] width 68 height 14
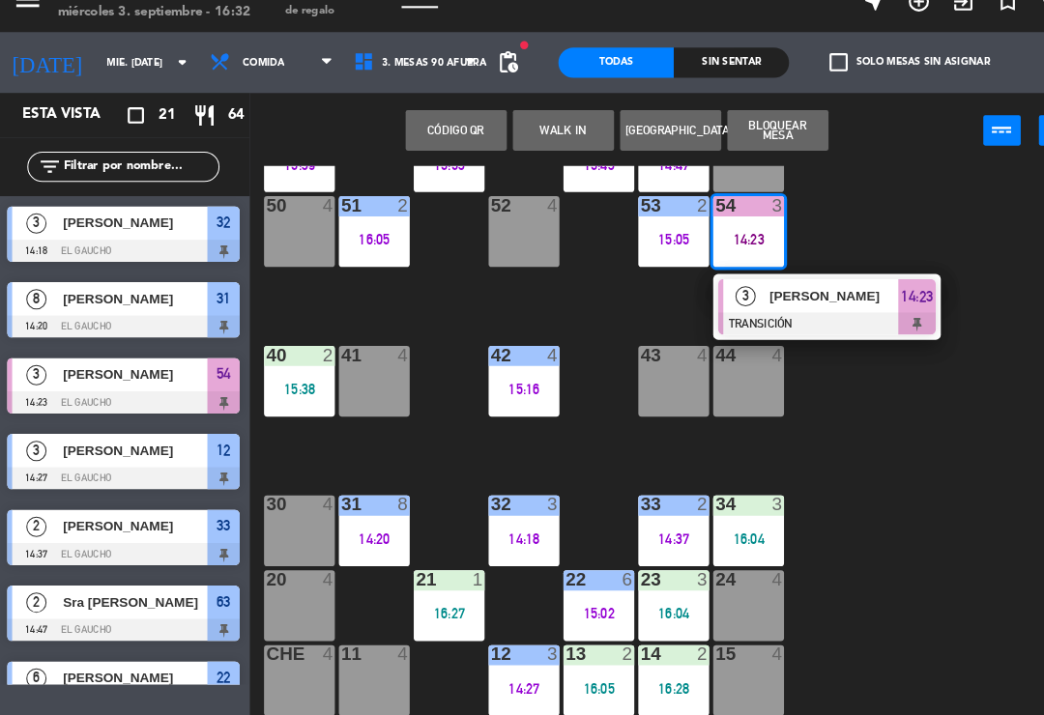
click at [786, 300] on span "[PERSON_NAME]" at bounding box center [800, 310] width 124 height 20
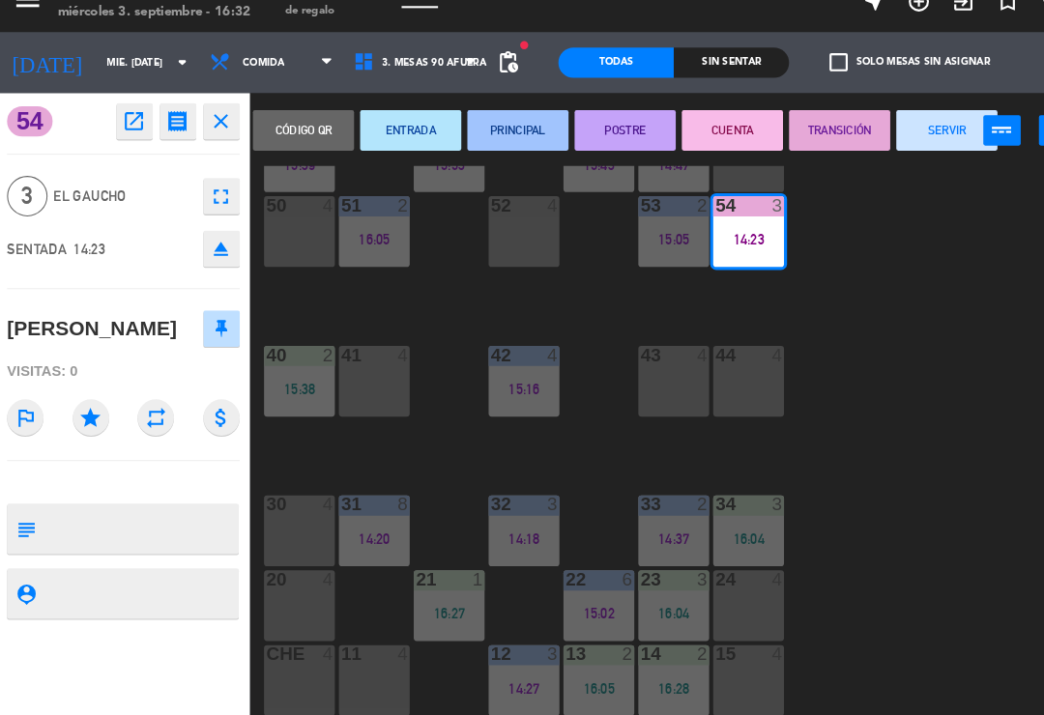
click at [882, 132] on button "SERVIR" at bounding box center [907, 151] width 97 height 39
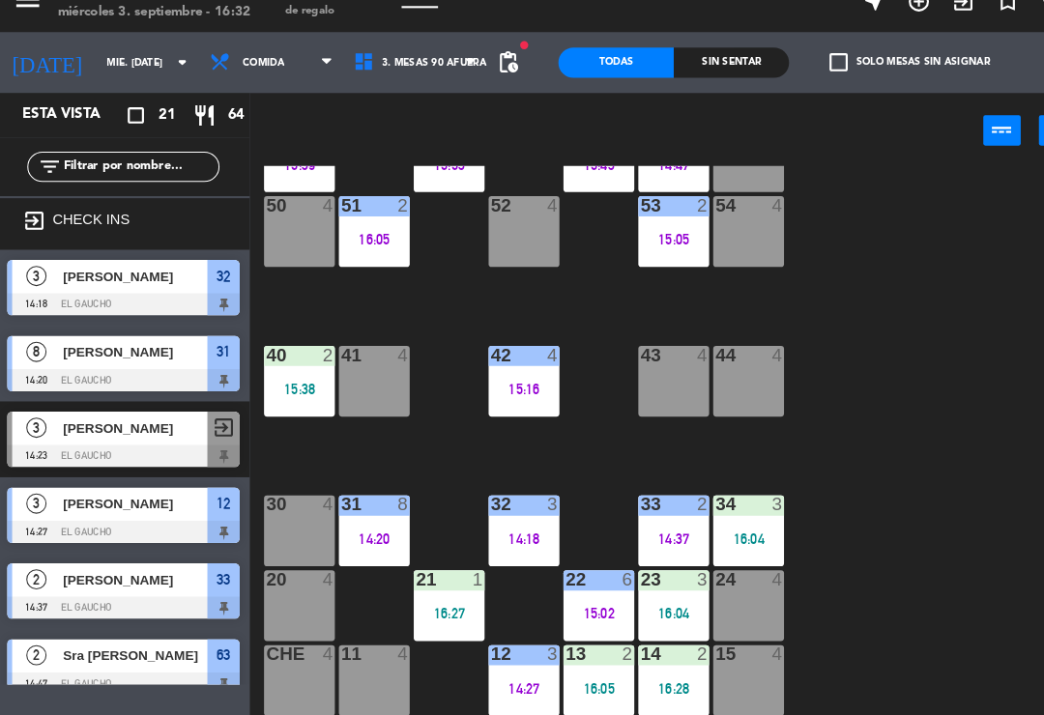
click at [565, 648] on div "13 2 16:05" at bounding box center [575, 678] width 68 height 68
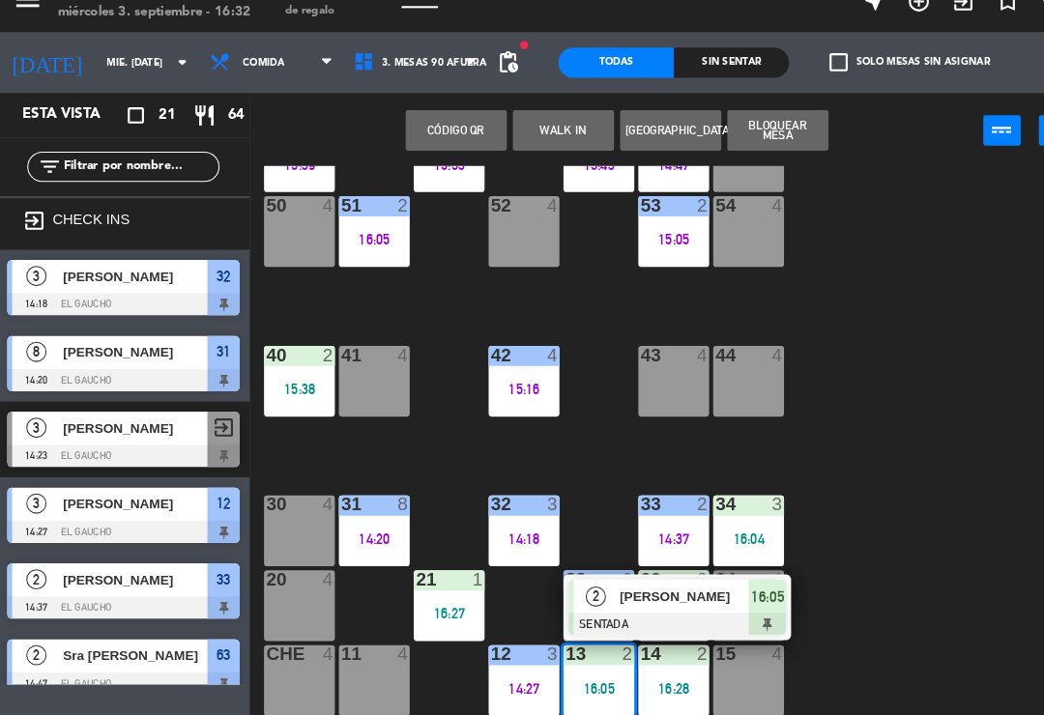
click at [620, 587] on span "[PERSON_NAME]" at bounding box center [657, 597] width 124 height 20
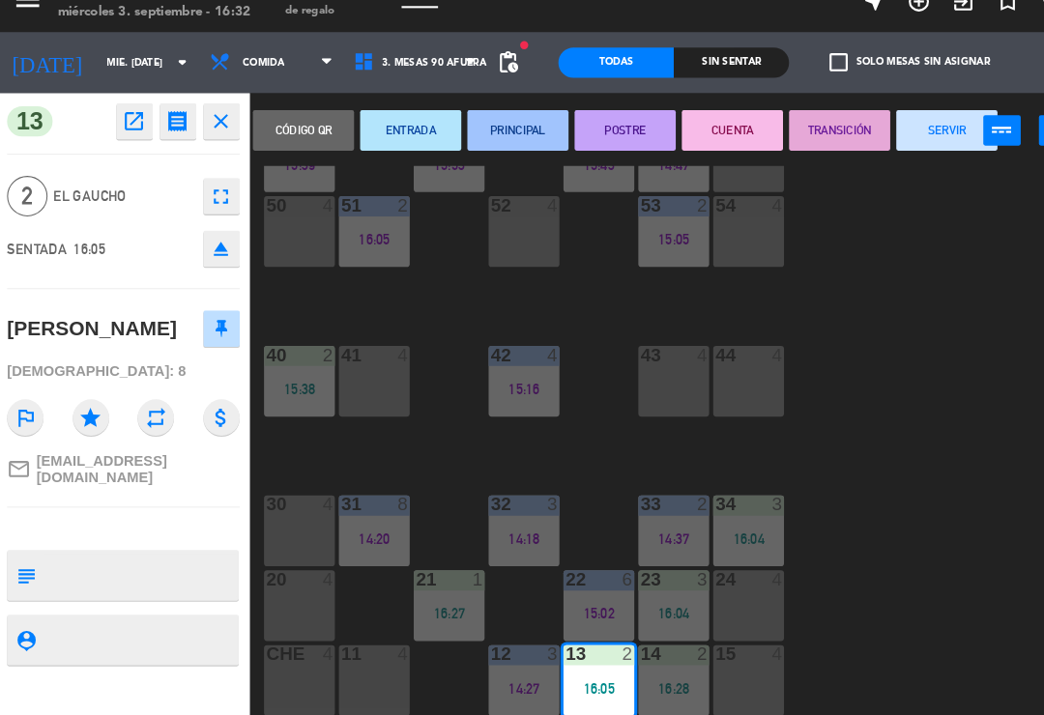
click at [500, 132] on button "PRINCIPAL" at bounding box center [497, 151] width 97 height 39
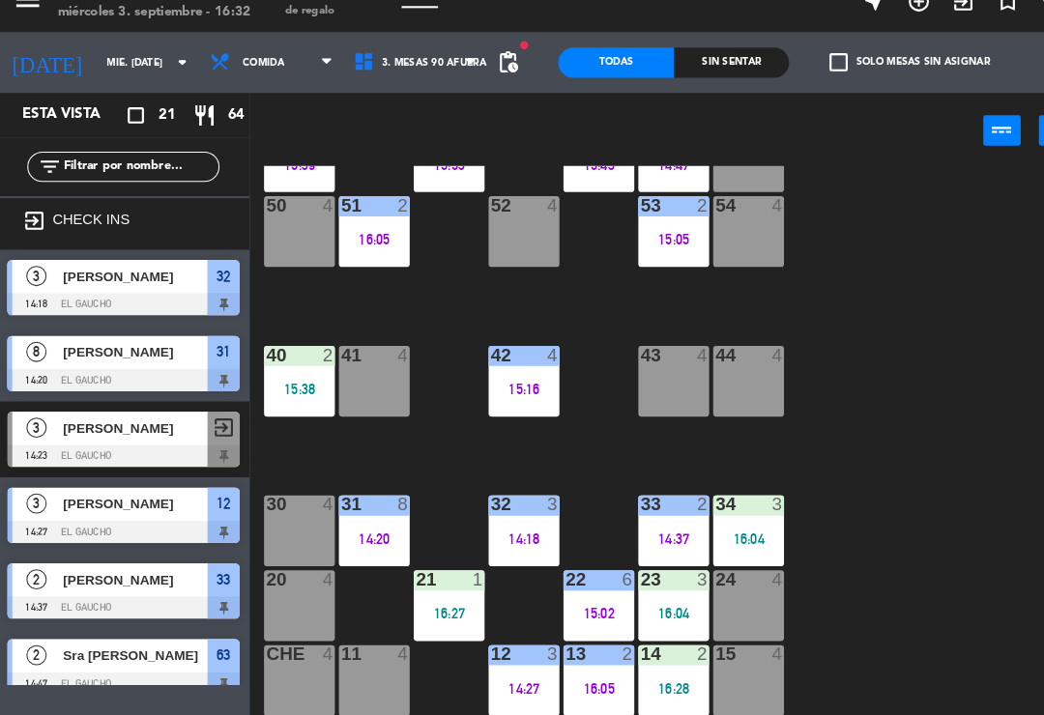
scroll to position [196, 0]
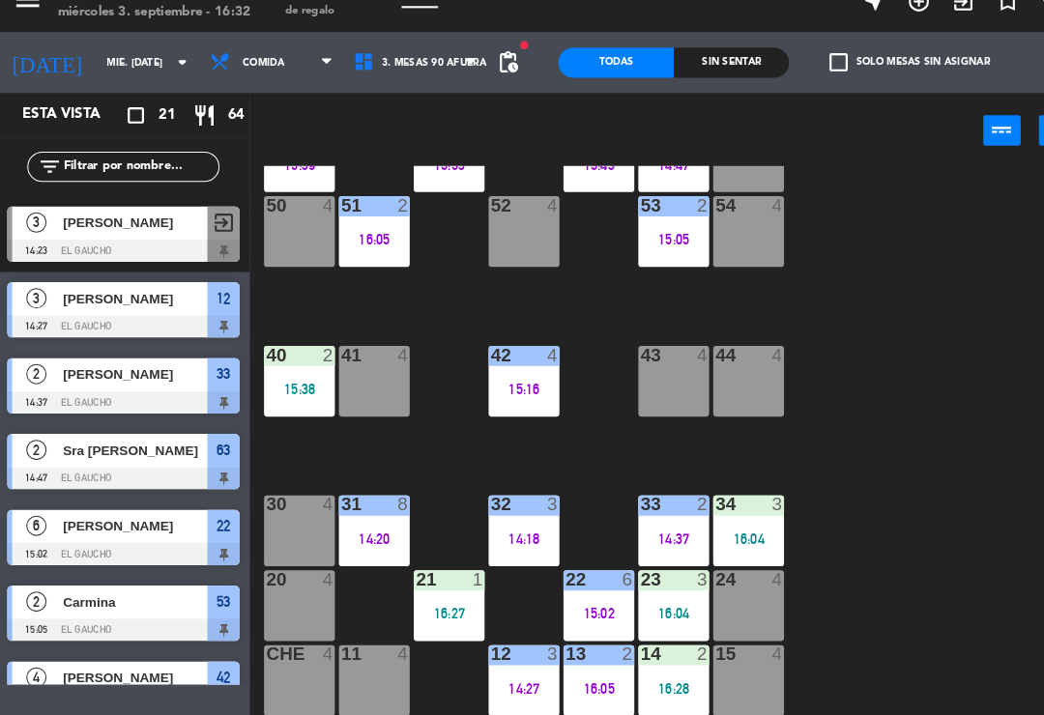
click at [559, 607] on div "15:02" at bounding box center [575, 614] width 68 height 14
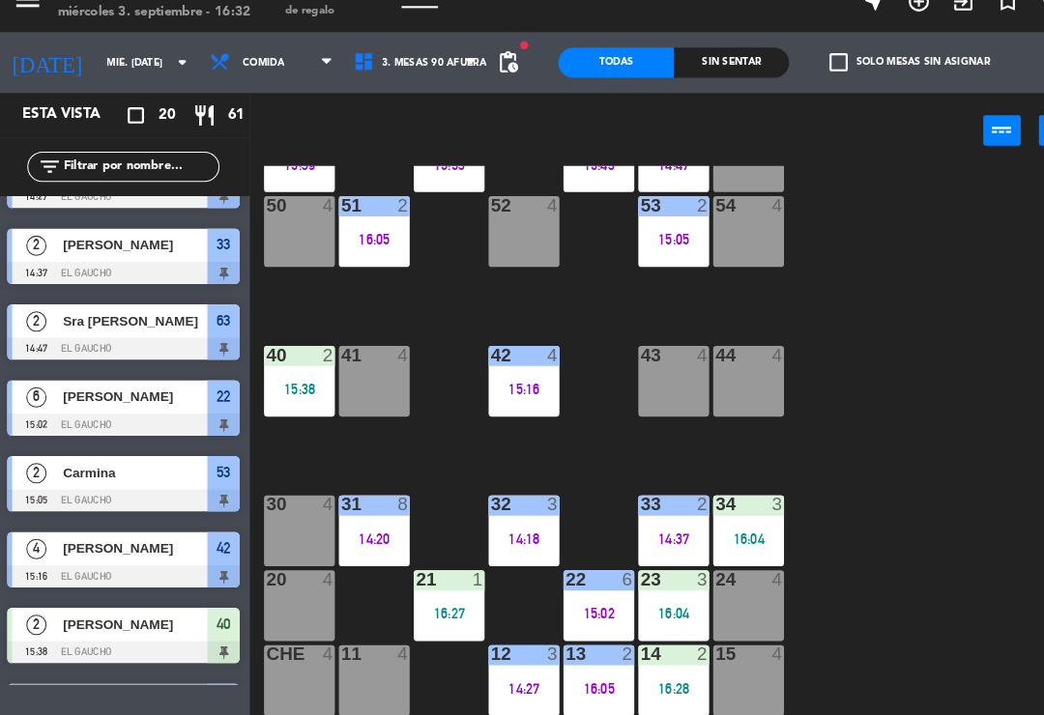
click at [496, 678] on div "14:27" at bounding box center [504, 685] width 68 height 14
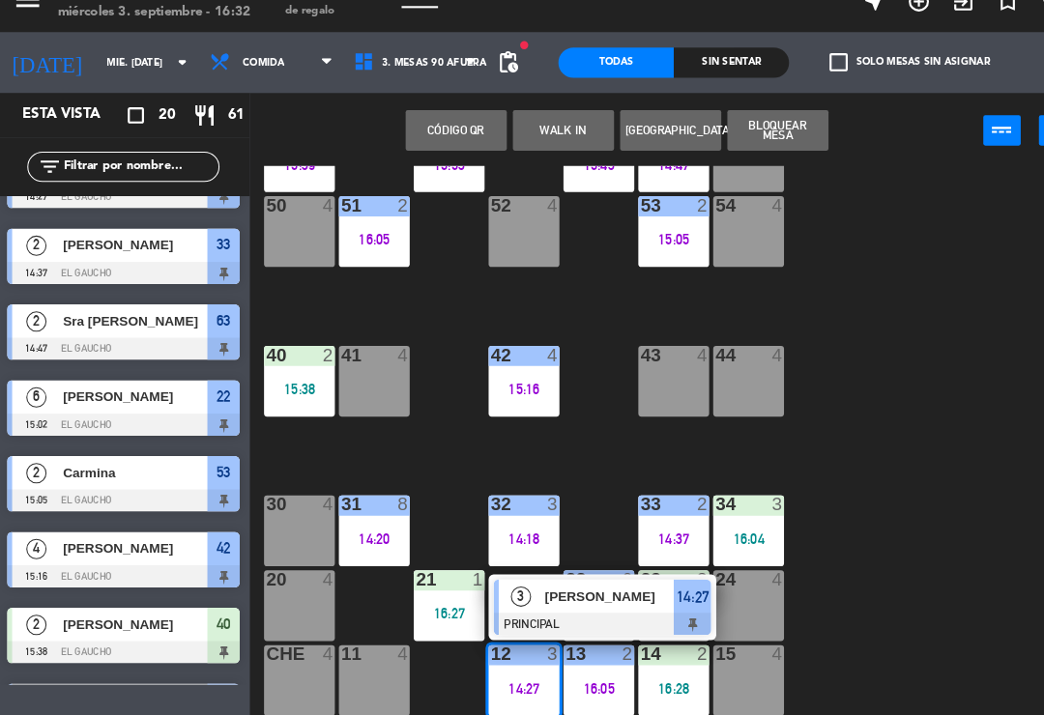
click at [548, 587] on span "[PERSON_NAME]" at bounding box center [586, 597] width 124 height 20
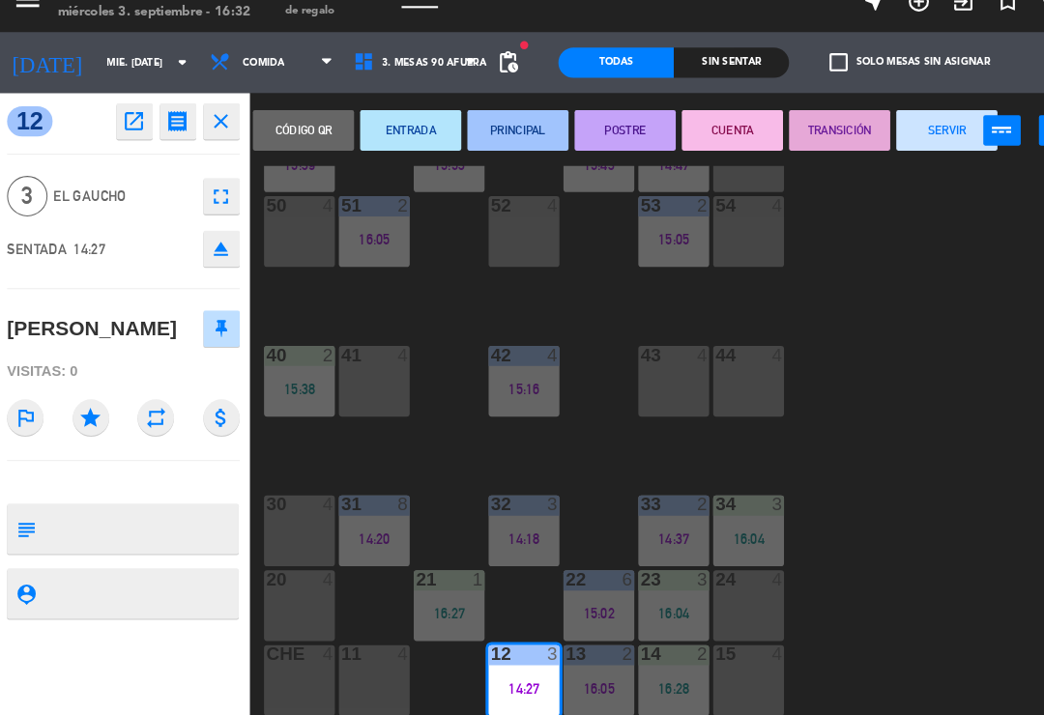
click at [789, 132] on button "TRANSICIÓN" at bounding box center [805, 151] width 97 height 39
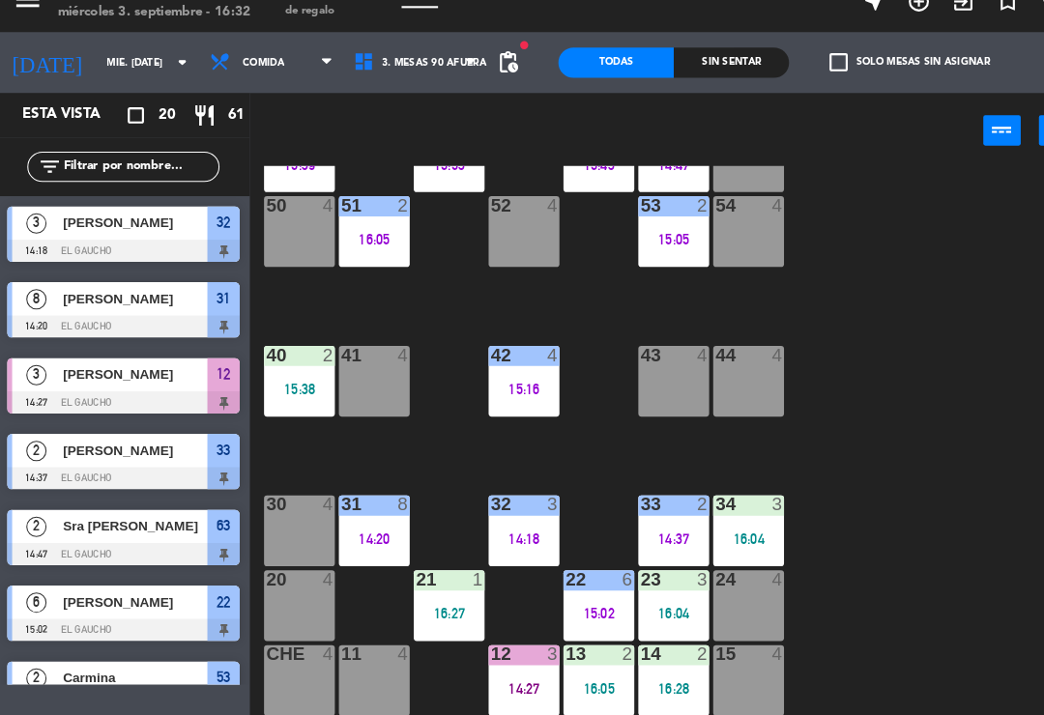
click at [637, 678] on div "16:28" at bounding box center [647, 685] width 68 height 14
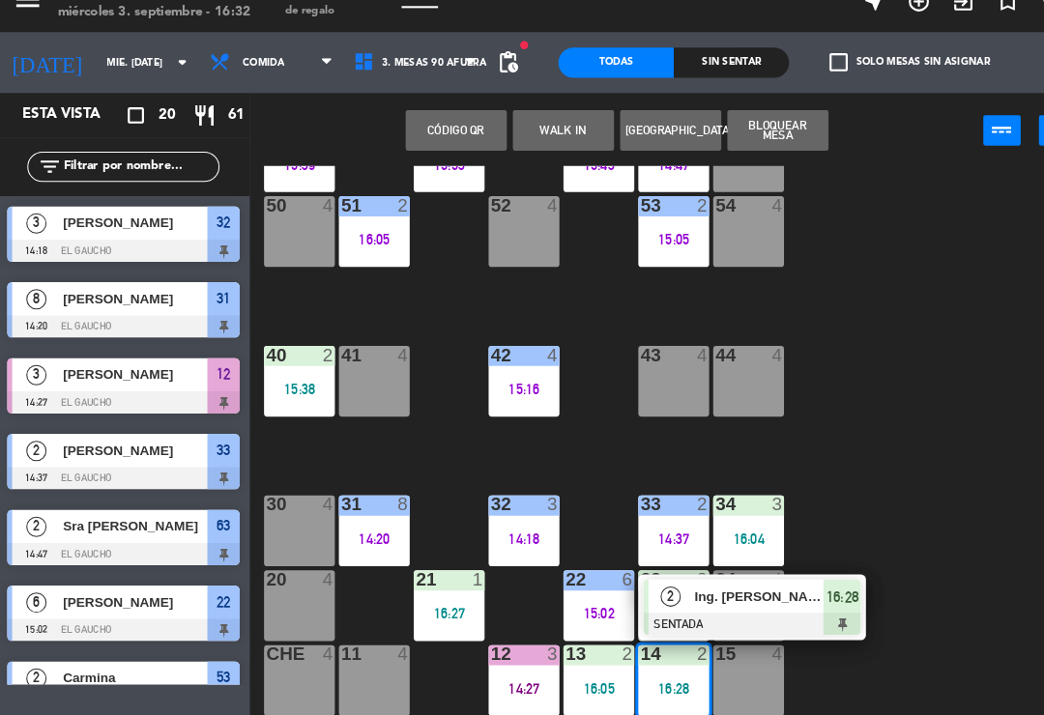
click at [705, 613] on div at bounding box center [722, 623] width 208 height 21
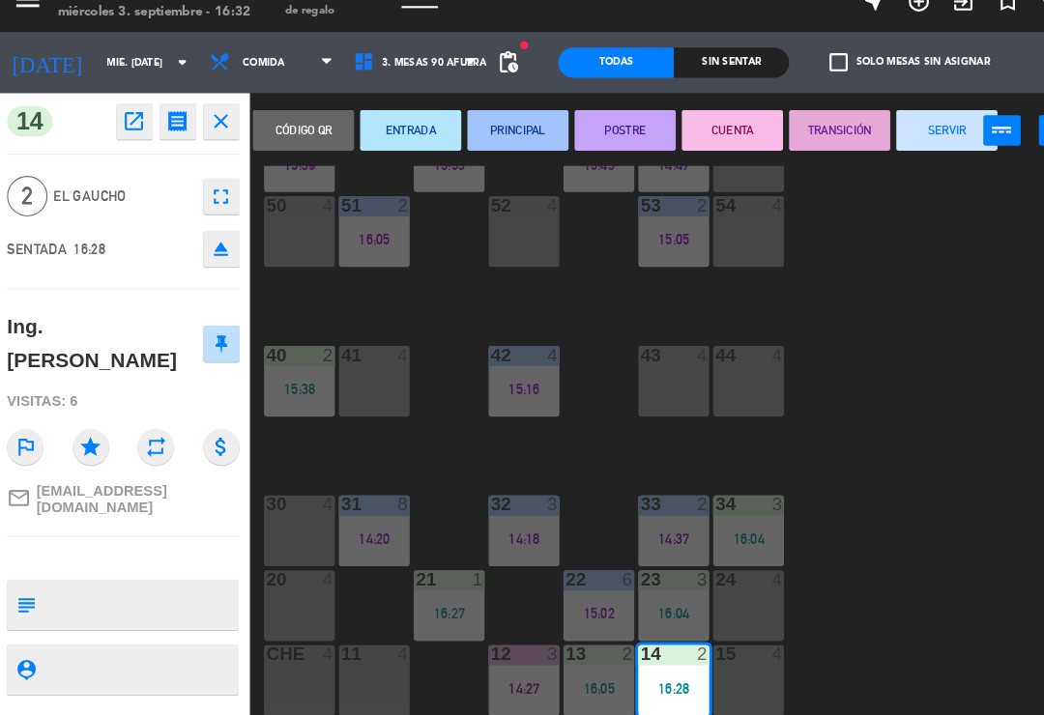
click at [480, 132] on button "PRINCIPAL" at bounding box center [497, 151] width 97 height 39
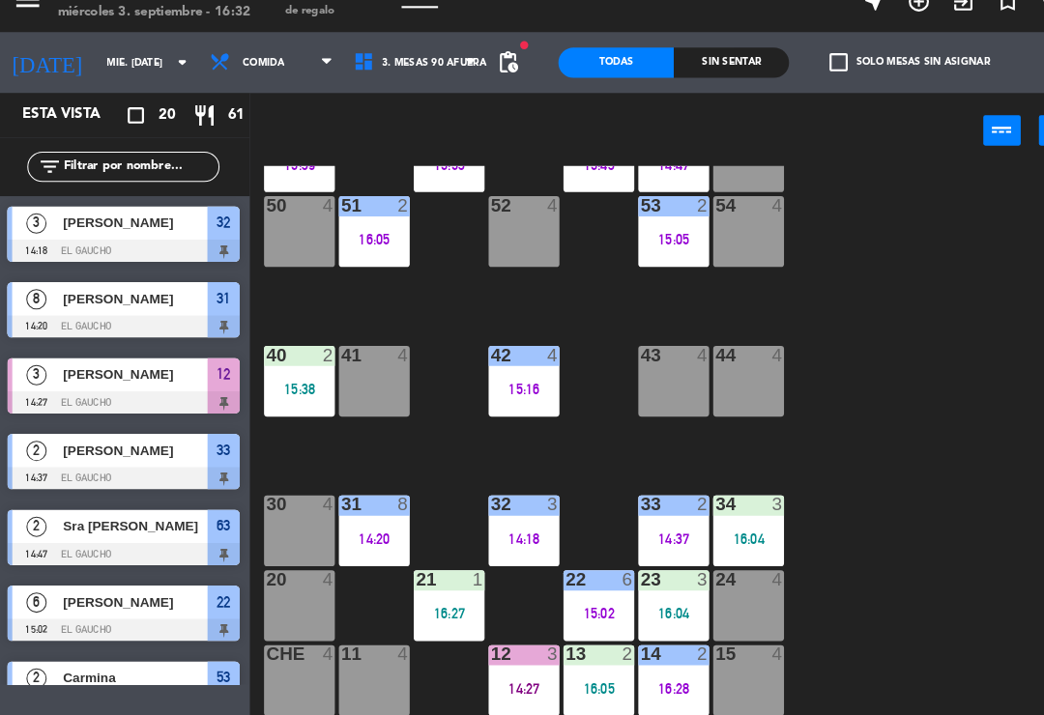
scroll to position [444, 0]
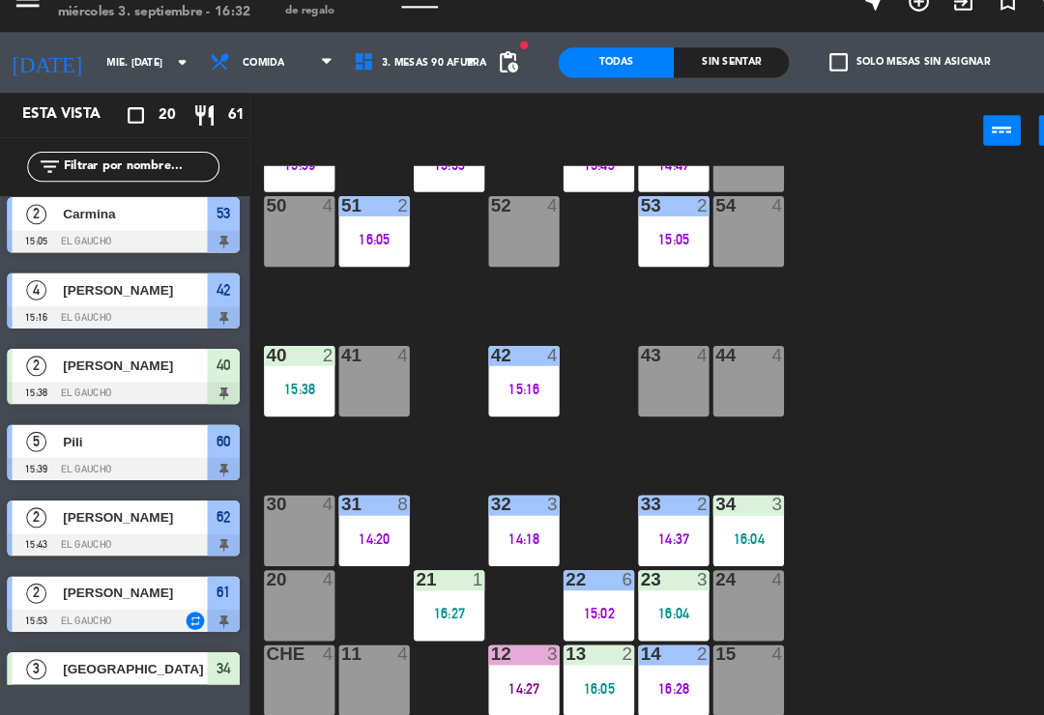
click at [640, 607] on div "16:04" at bounding box center [647, 614] width 68 height 14
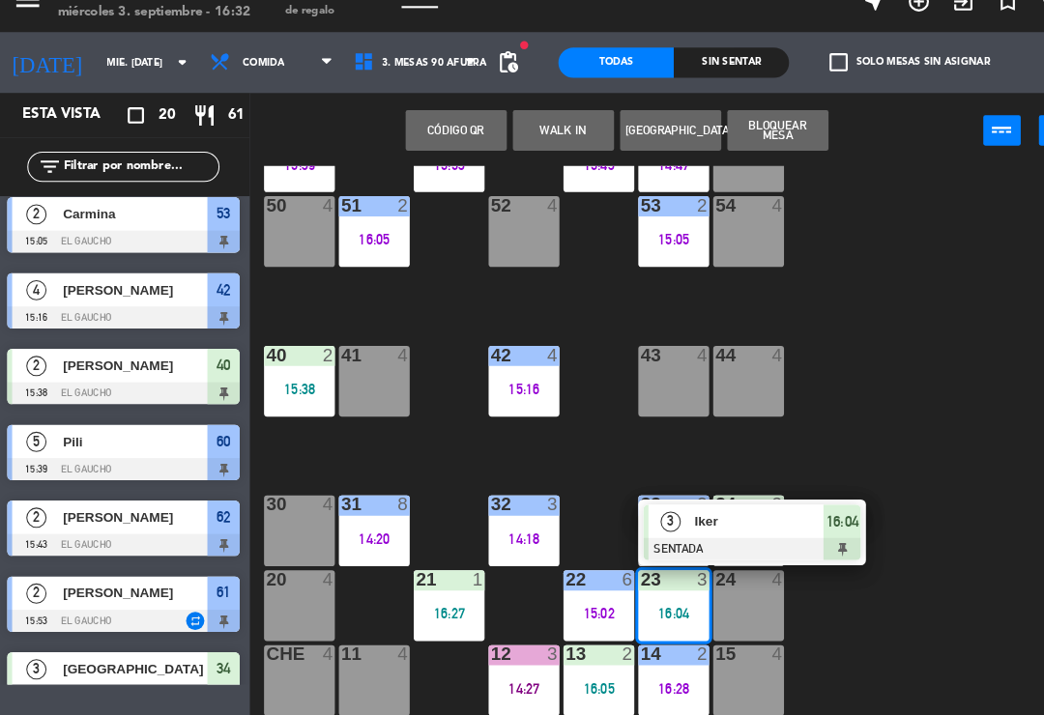
click at [697, 515] on span "Iker" at bounding box center [729, 525] width 124 height 20
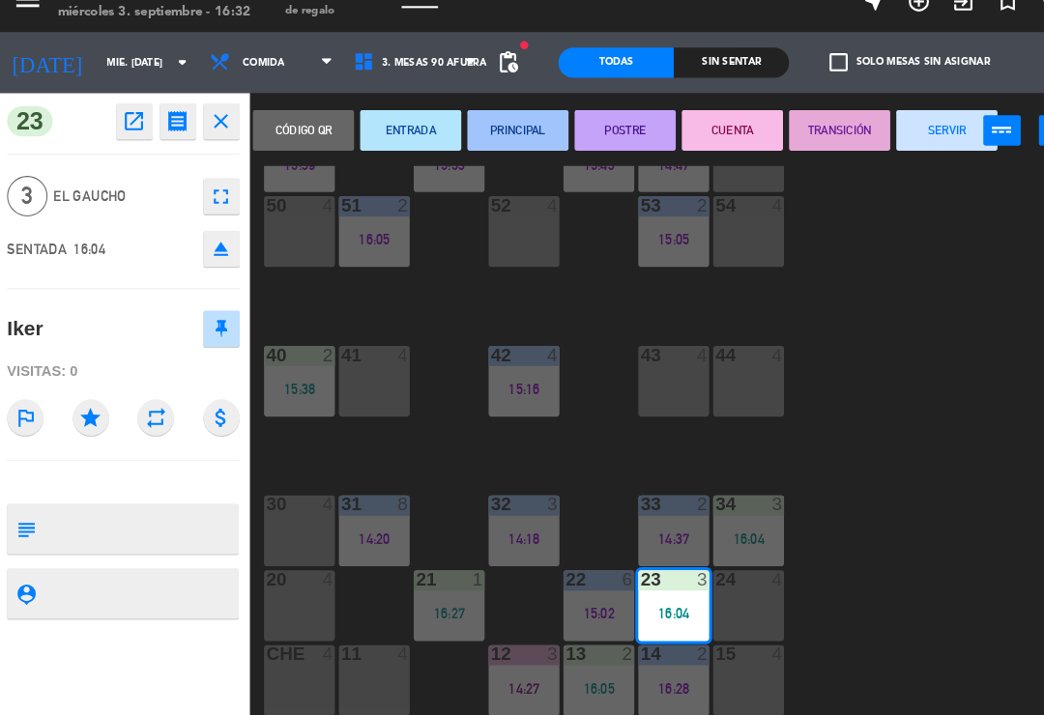
click at [489, 132] on button "PRINCIPAL" at bounding box center [497, 151] width 97 height 39
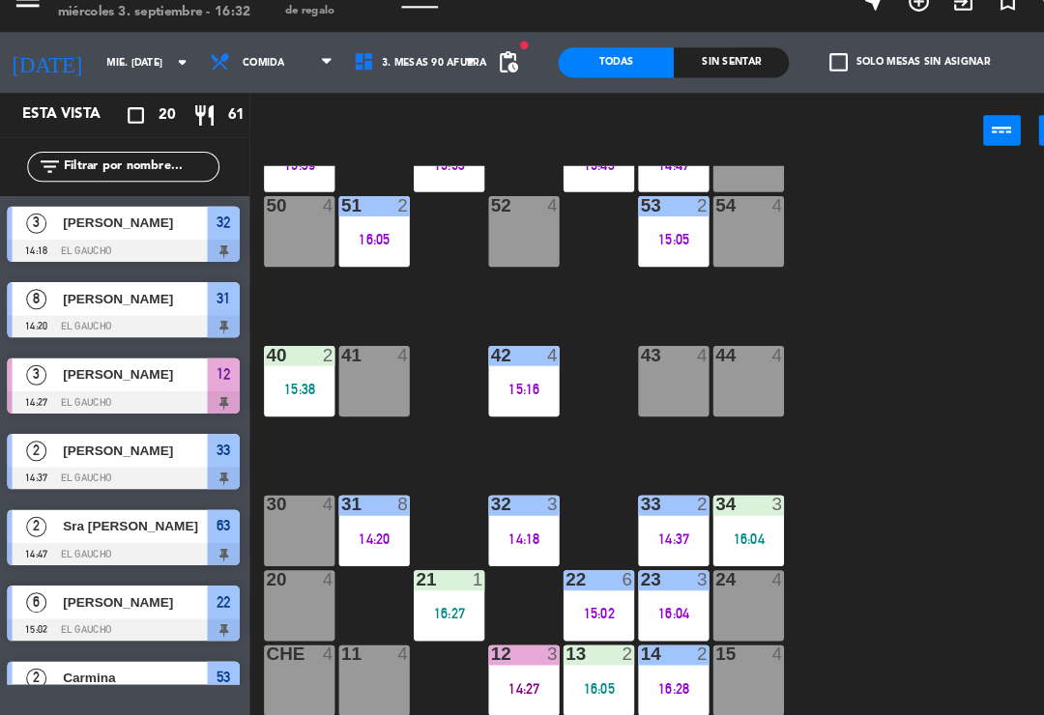
scroll to position [9, 0]
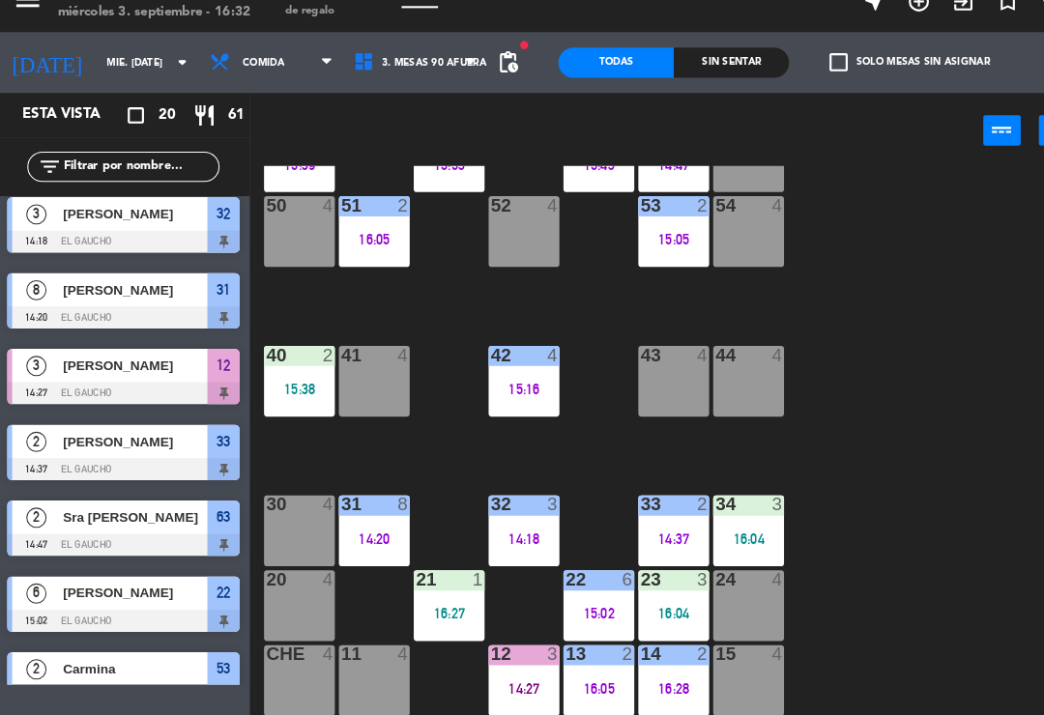
click at [569, 572] on div "22 6 15:02" at bounding box center [575, 606] width 68 height 68
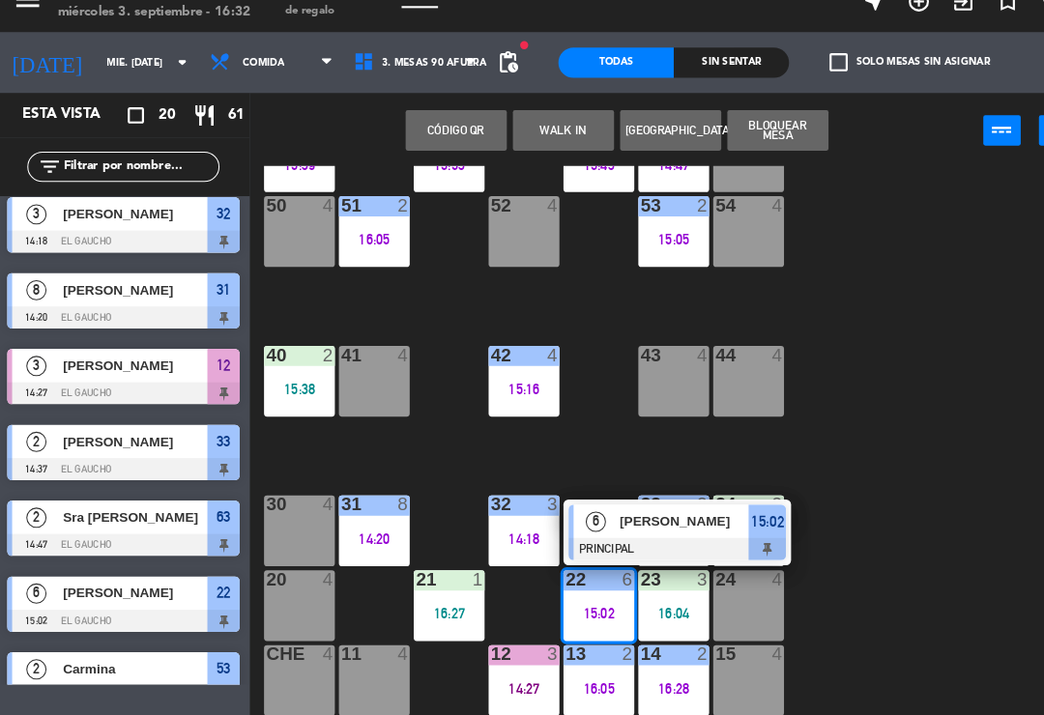
click at [593, 510] on div "[PERSON_NAME]" at bounding box center [656, 525] width 126 height 32
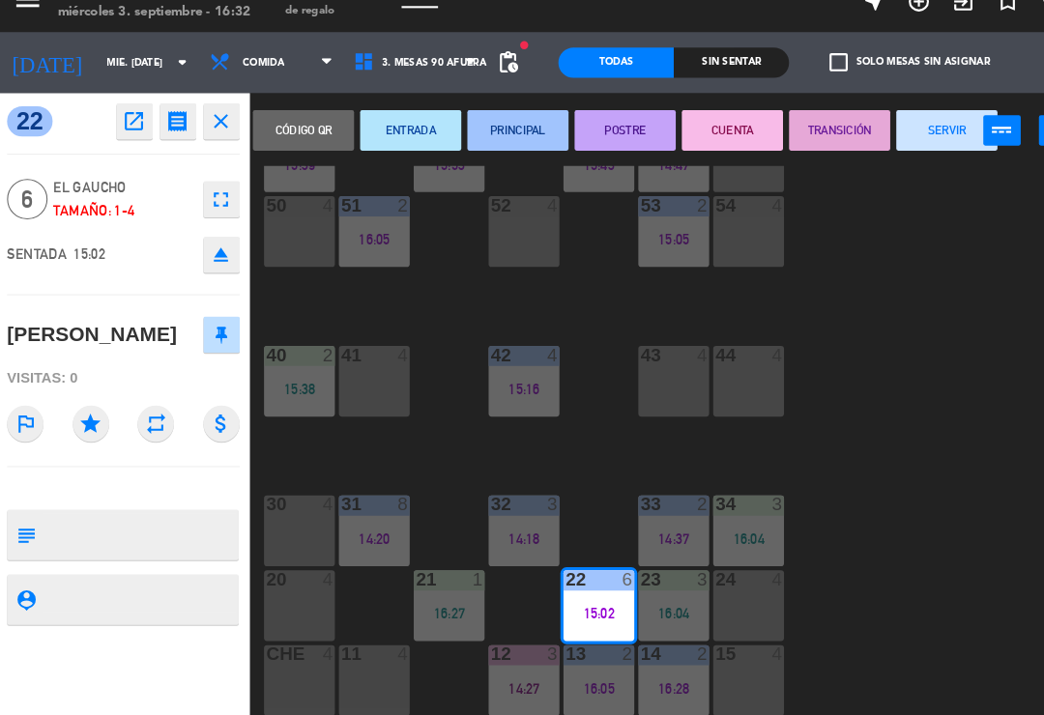
click at [884, 132] on button "SERVIR" at bounding box center [907, 151] width 97 height 39
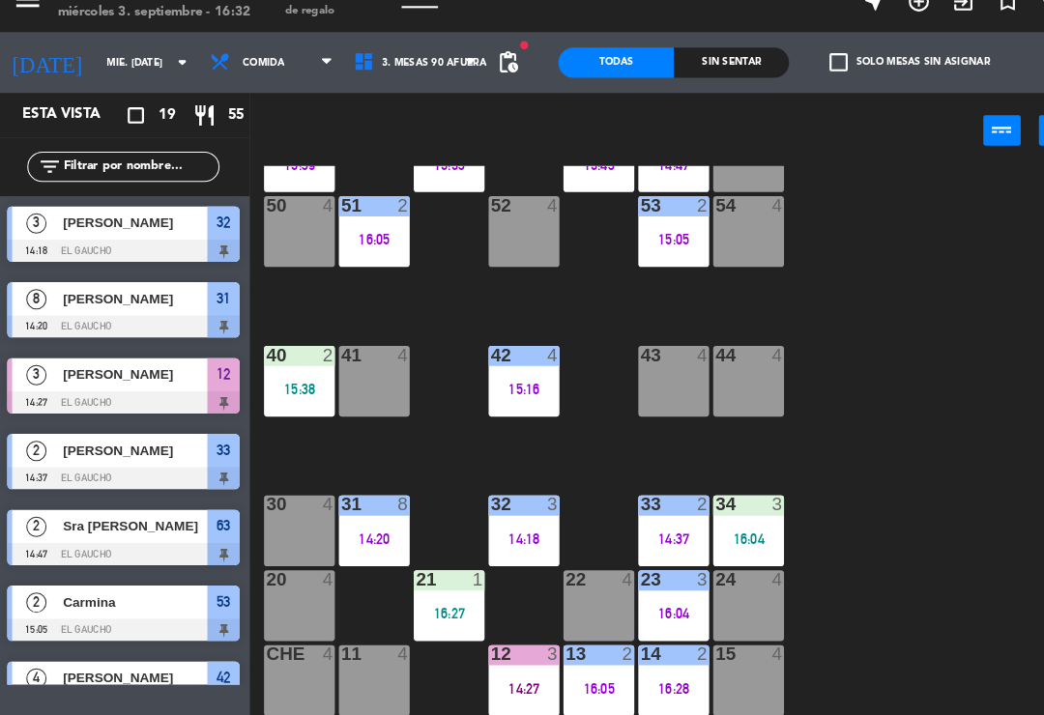
click at [365, 535] on div "14:20" at bounding box center [361, 542] width 68 height 14
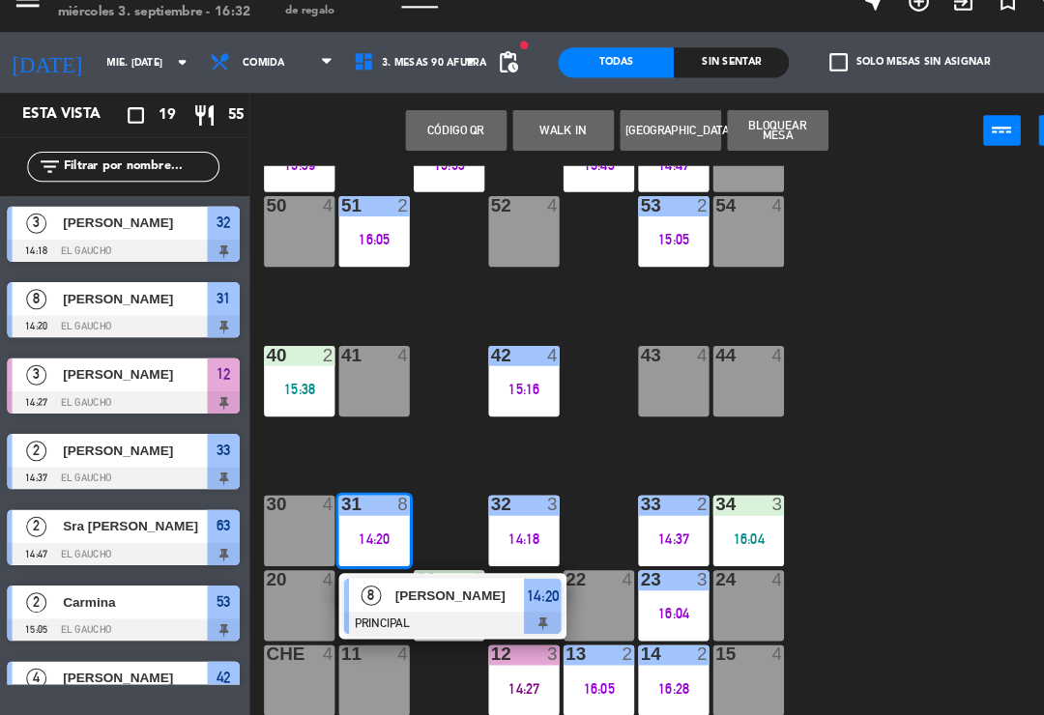
click at [414, 612] on div at bounding box center [436, 622] width 208 height 21
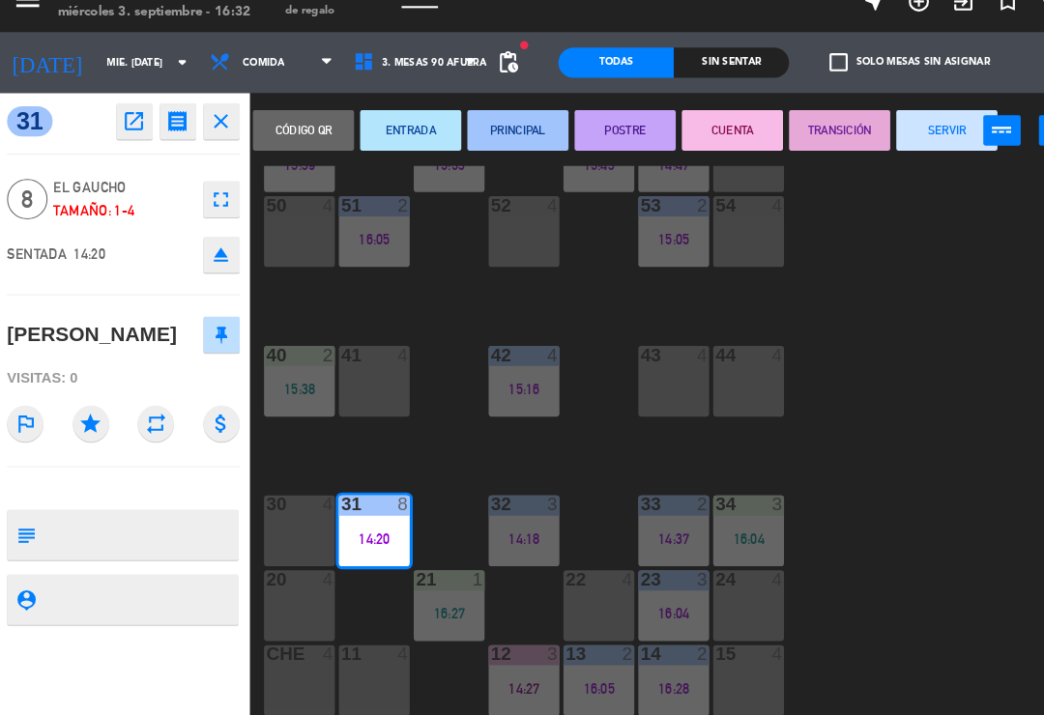
click at [699, 132] on button "CUENTA" at bounding box center [702, 151] width 97 height 39
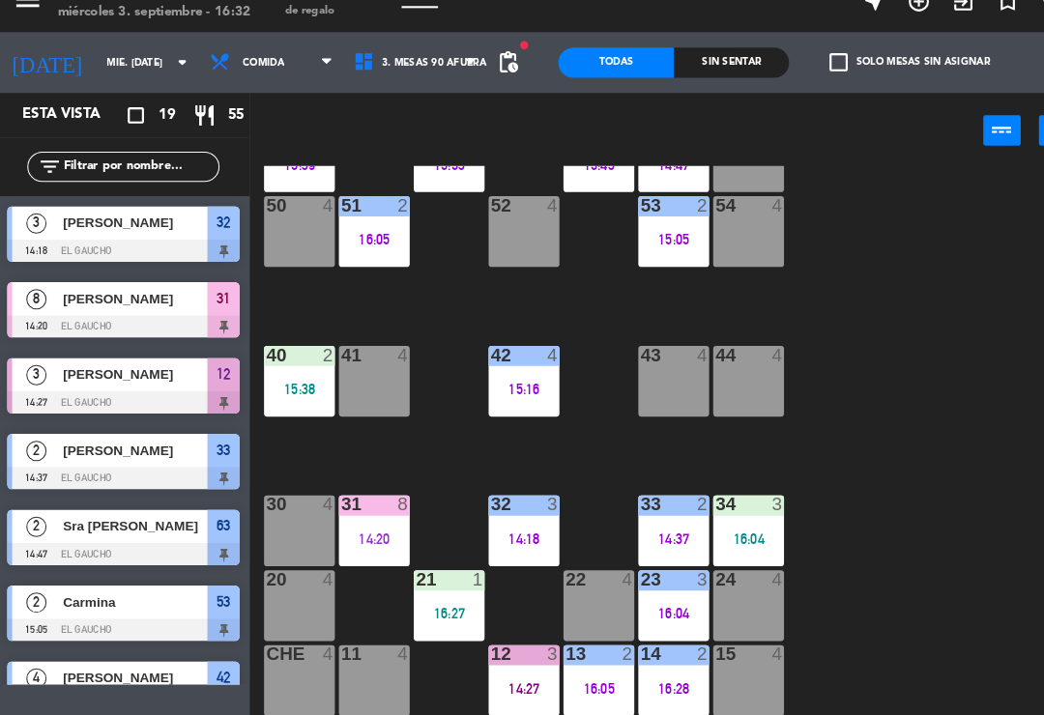
click at [647, 501] on div "33 2 14:37" at bounding box center [647, 535] width 68 height 68
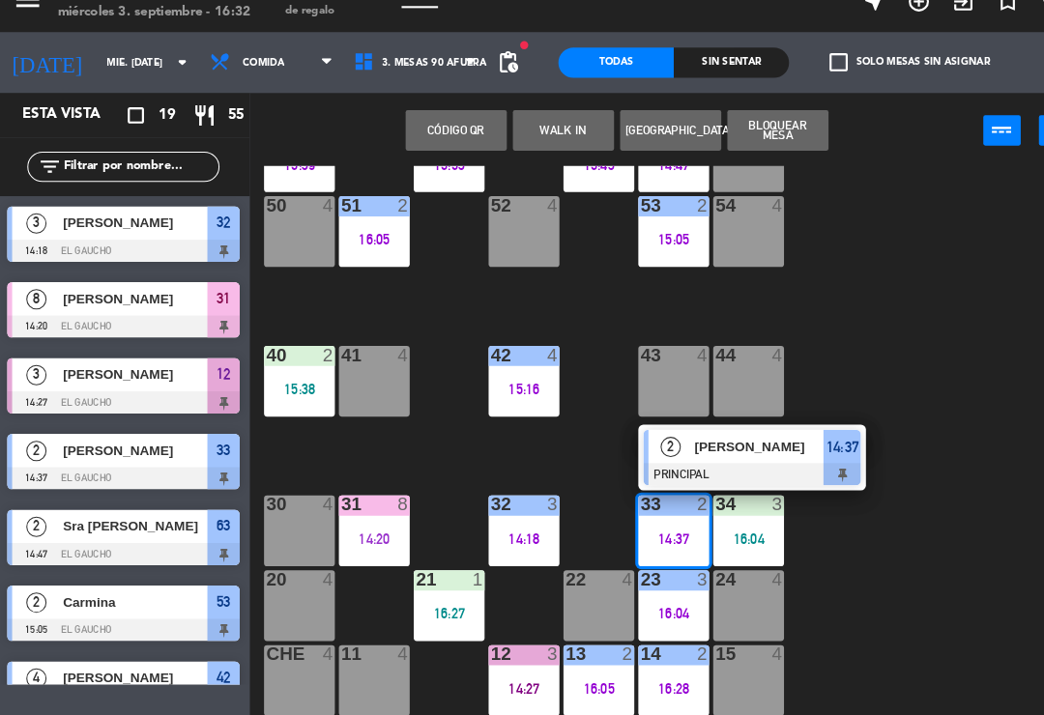
click at [746, 444] on span "[PERSON_NAME]" at bounding box center [729, 454] width 124 height 20
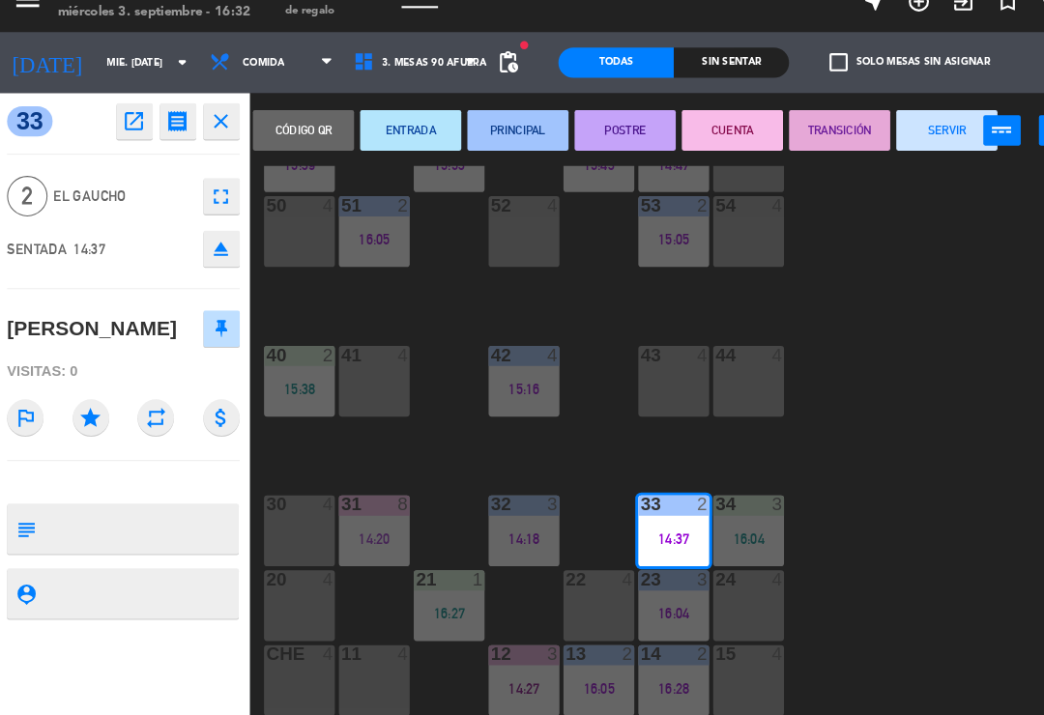
click at [894, 132] on button "SERVIR" at bounding box center [907, 151] width 97 height 39
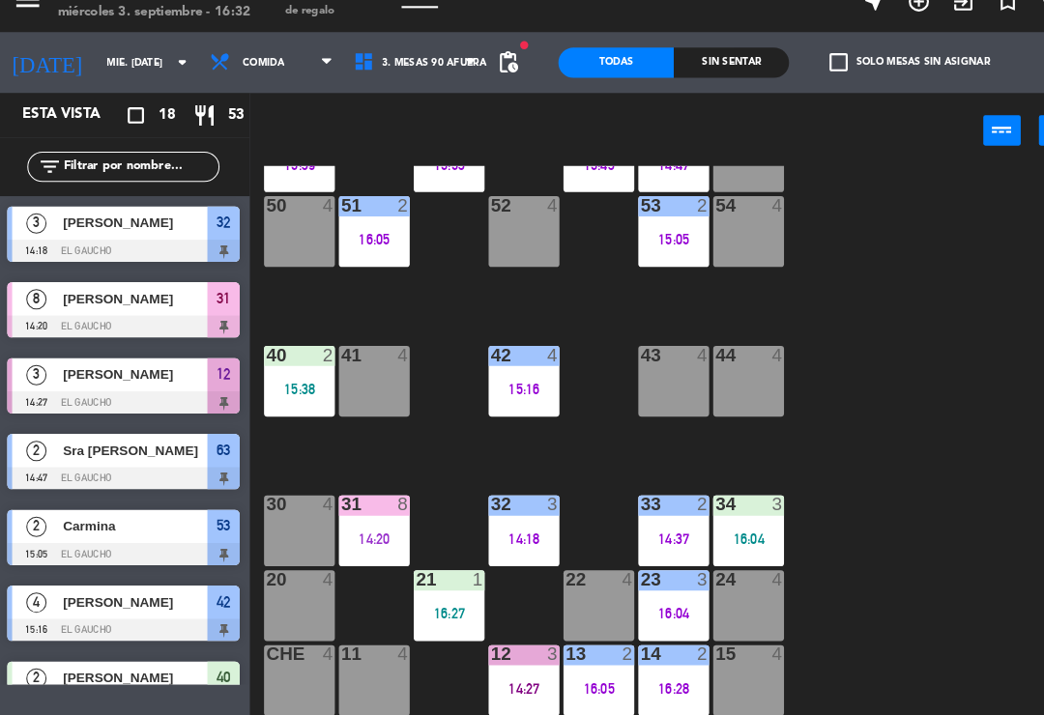
click at [503, 535] on div "14:18" at bounding box center [504, 542] width 68 height 14
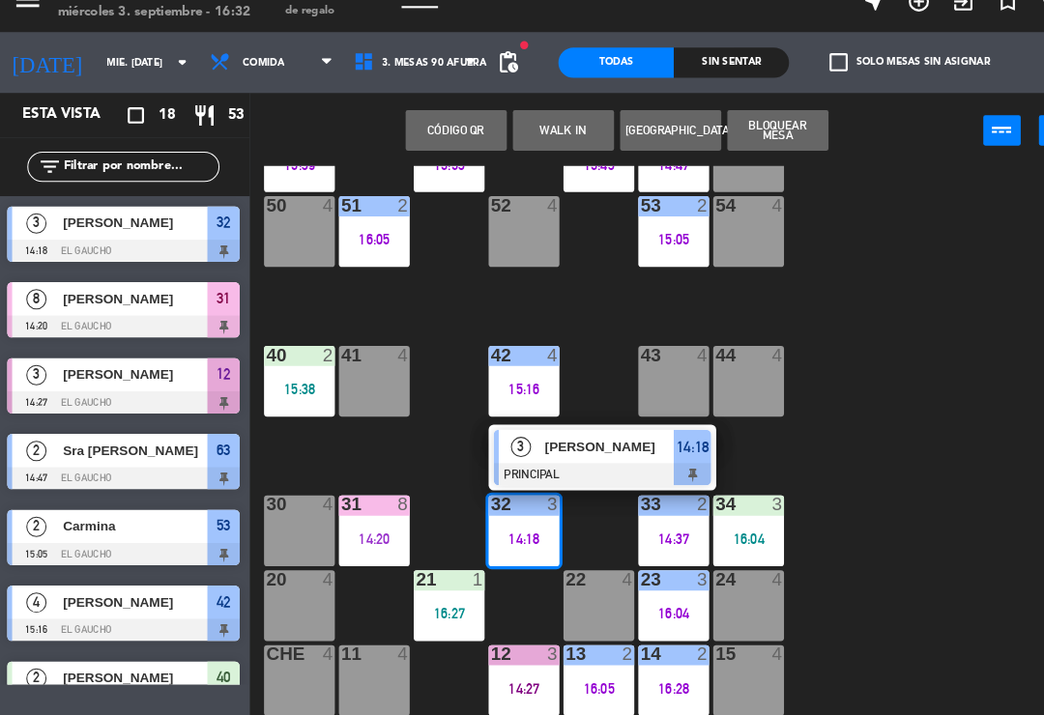
click at [577, 441] on div "[PERSON_NAME]" at bounding box center [585, 454] width 126 height 32
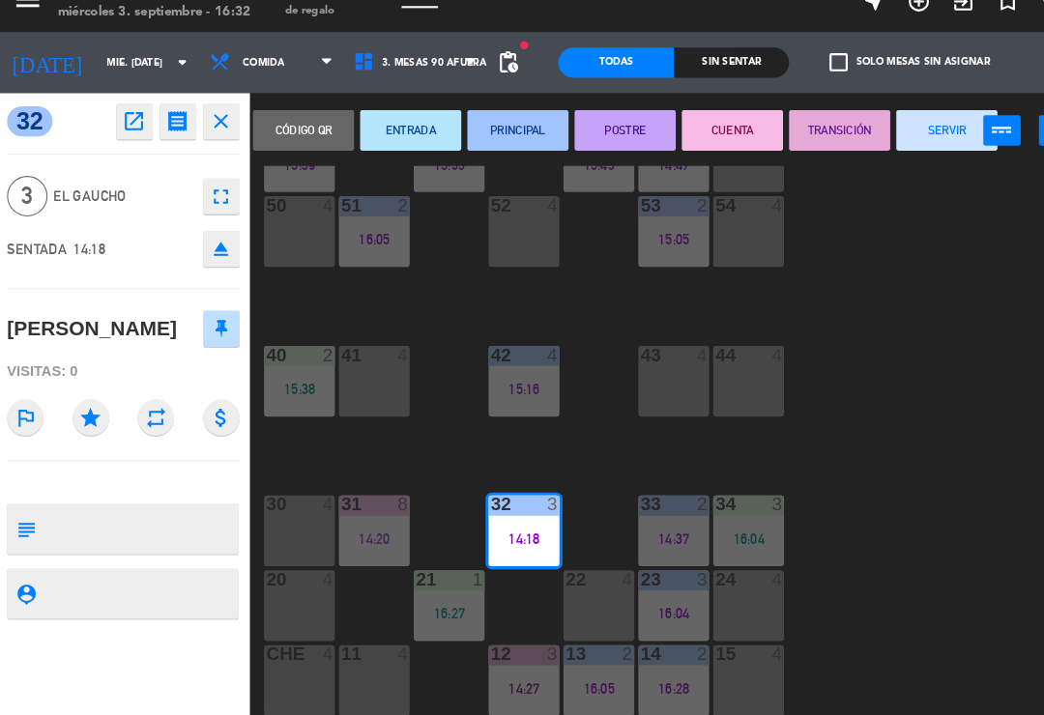
click at [701, 132] on button "CUENTA" at bounding box center [702, 151] width 97 height 39
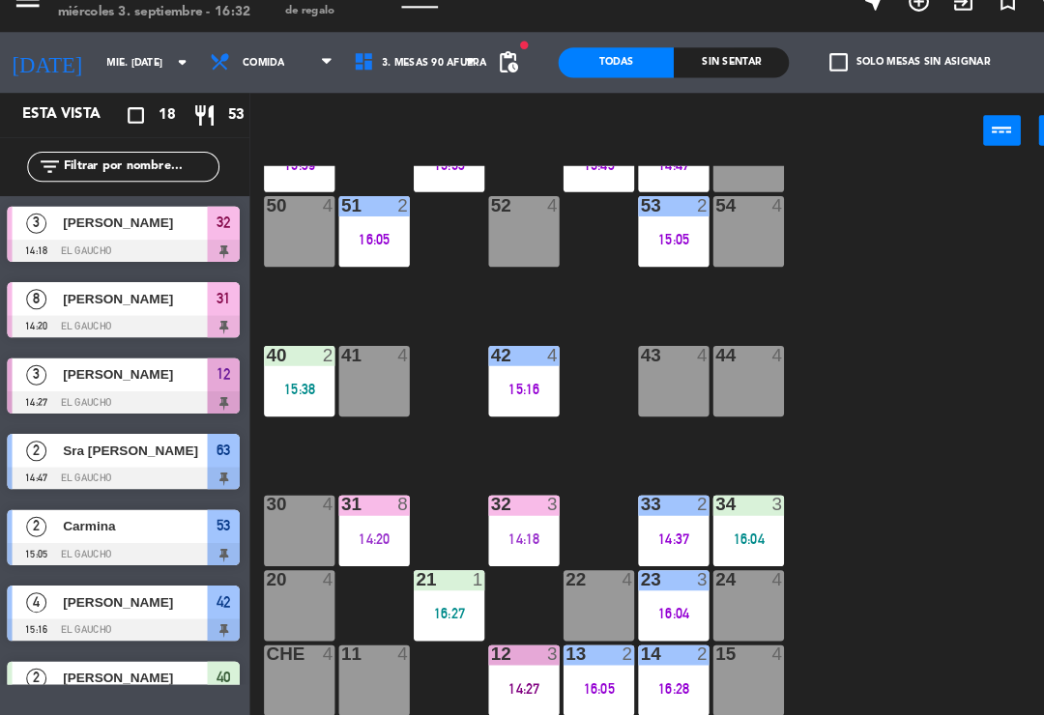
click at [727, 502] on div "34 3 16:04" at bounding box center [718, 535] width 68 height 68
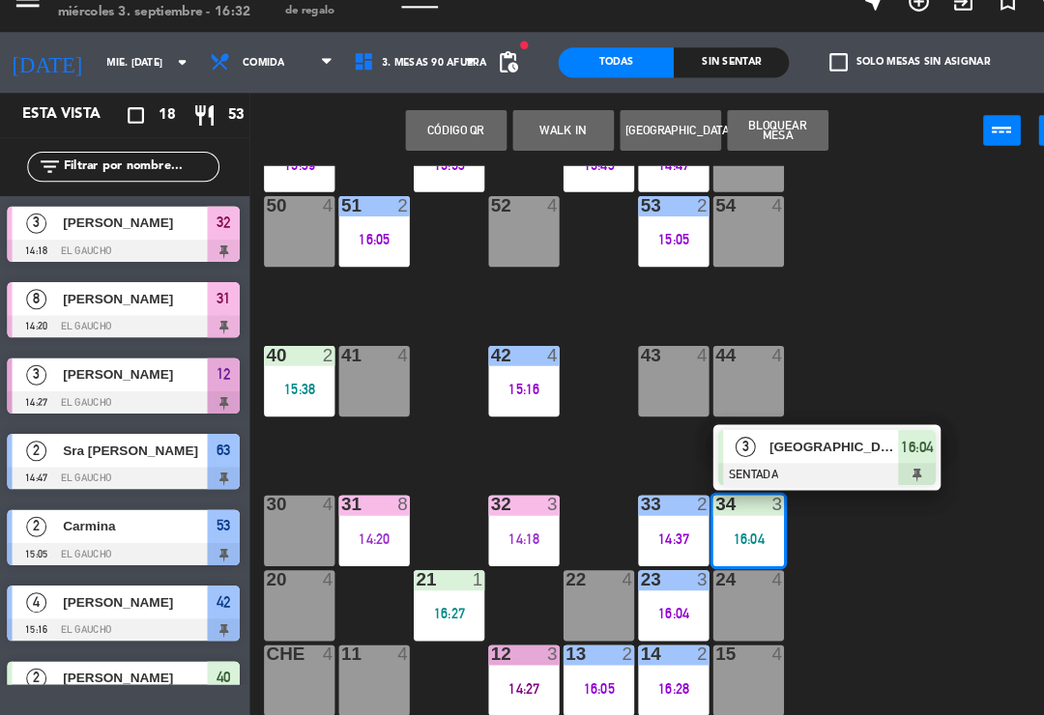
click at [805, 470] on div at bounding box center [793, 480] width 208 height 21
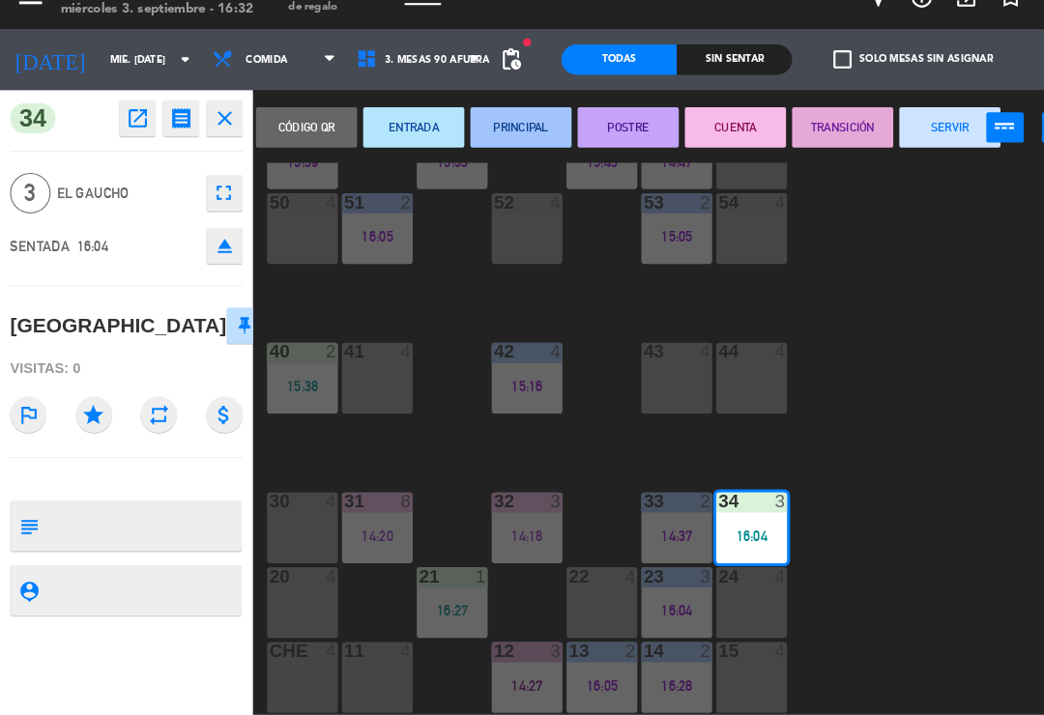
click at [493, 132] on button "PRINCIPAL" at bounding box center [497, 151] width 97 height 39
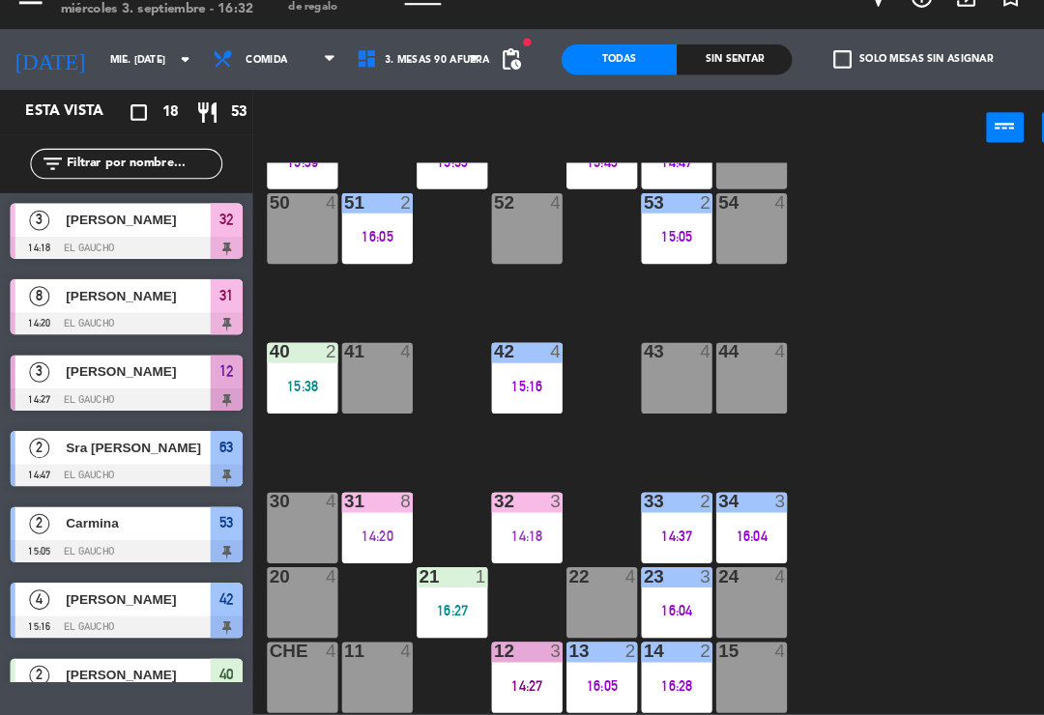
scroll to position [0, 0]
click at [297, 436] on div "84 4 80 4 83 4 82 4 81 4 70 4 71 4 72 4 73 4 74 4 63 2 14:47 62 2 15:43 61 2 15…" at bounding box center [648, 449] width 792 height 527
click at [293, 385] on div "40 2 15:38" at bounding box center [289, 392] width 68 height 68
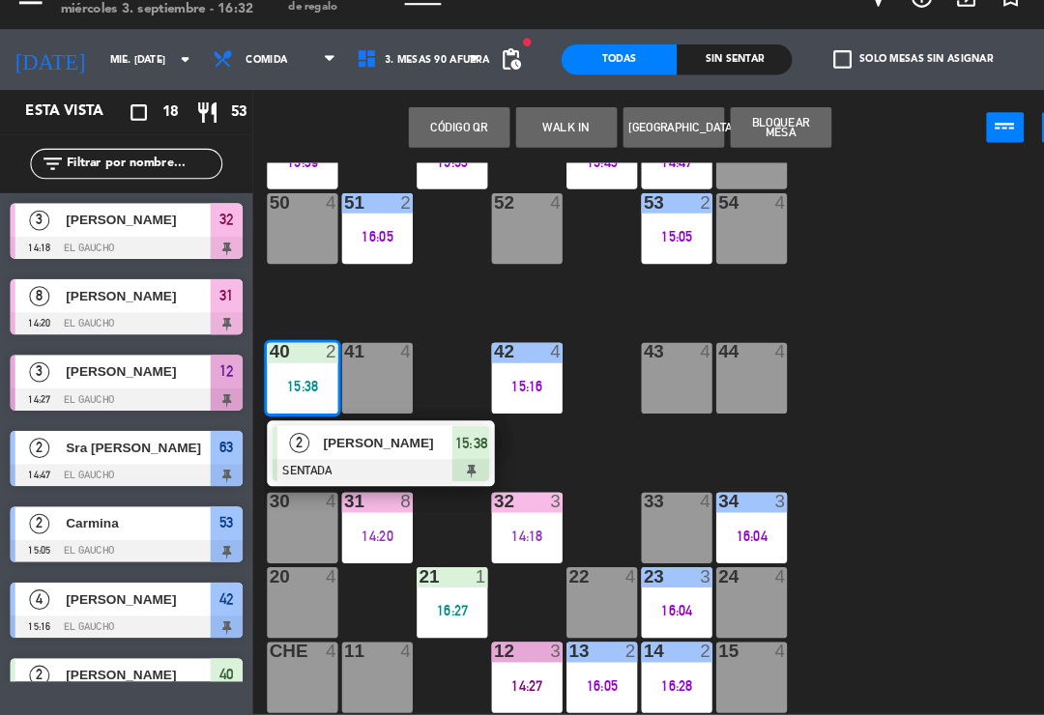
click at [309, 469] on div at bounding box center [364, 479] width 208 height 21
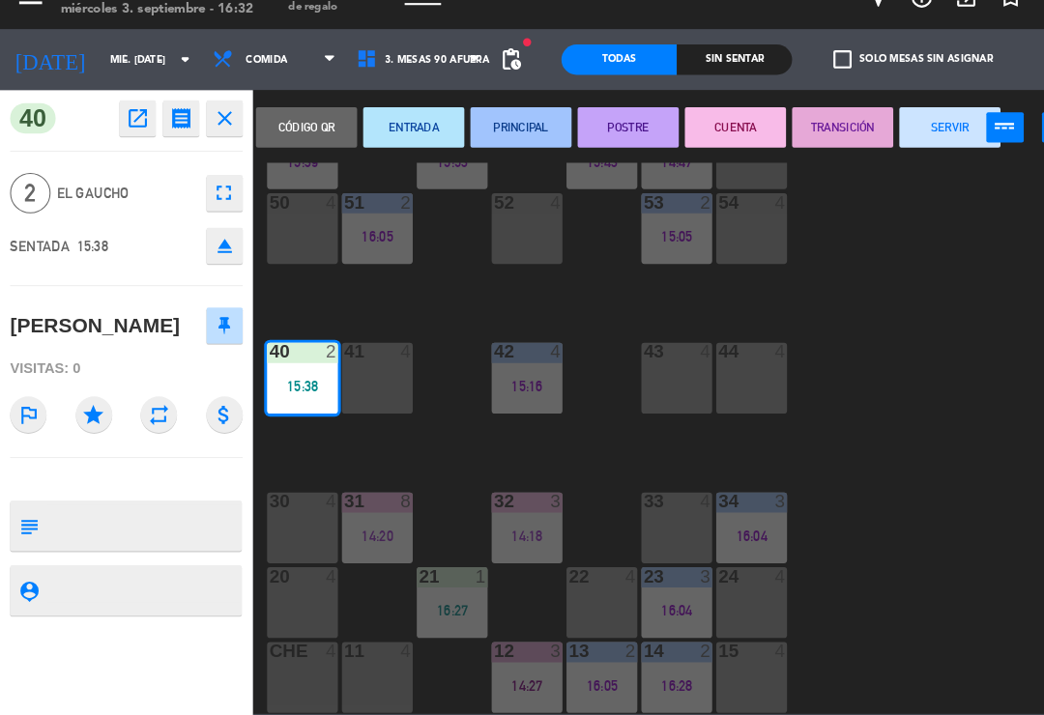
click at [505, 132] on button "PRINCIPAL" at bounding box center [497, 151] width 97 height 39
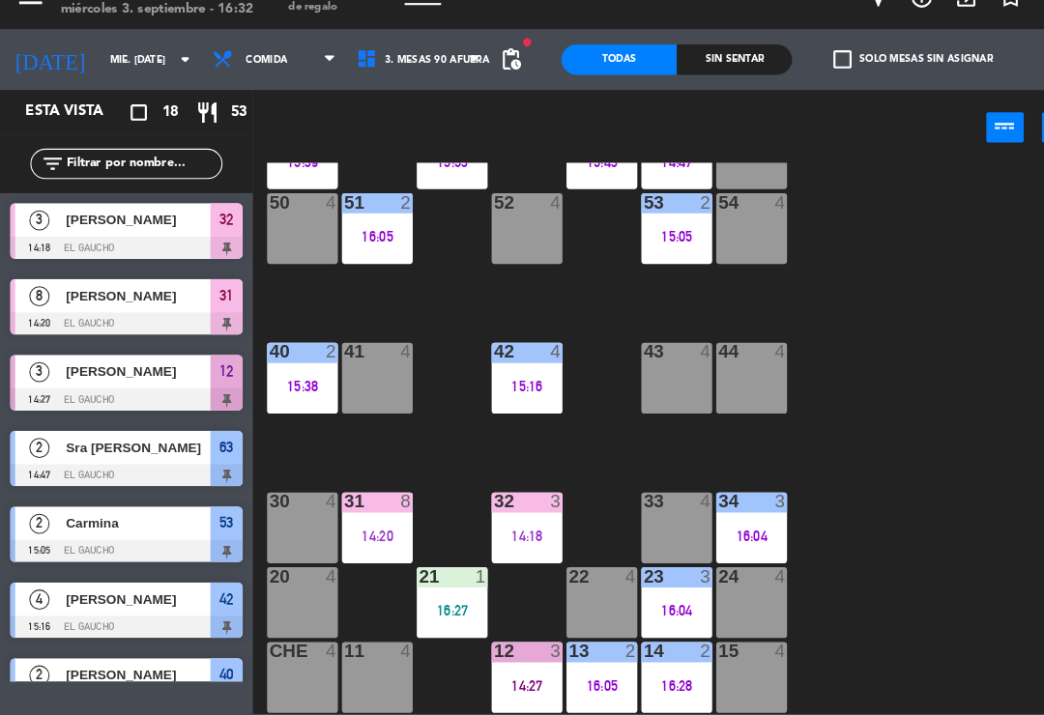
click at [490, 392] on div "15:16" at bounding box center [504, 399] width 68 height 14
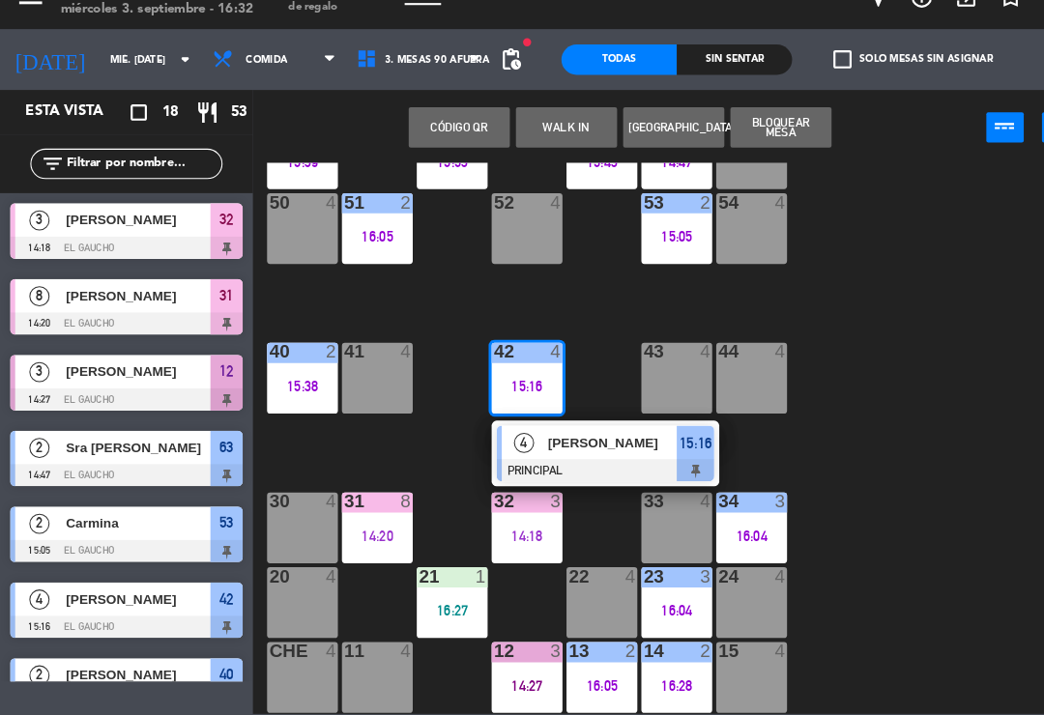
click at [542, 443] on span "[PERSON_NAME]" at bounding box center [586, 453] width 124 height 20
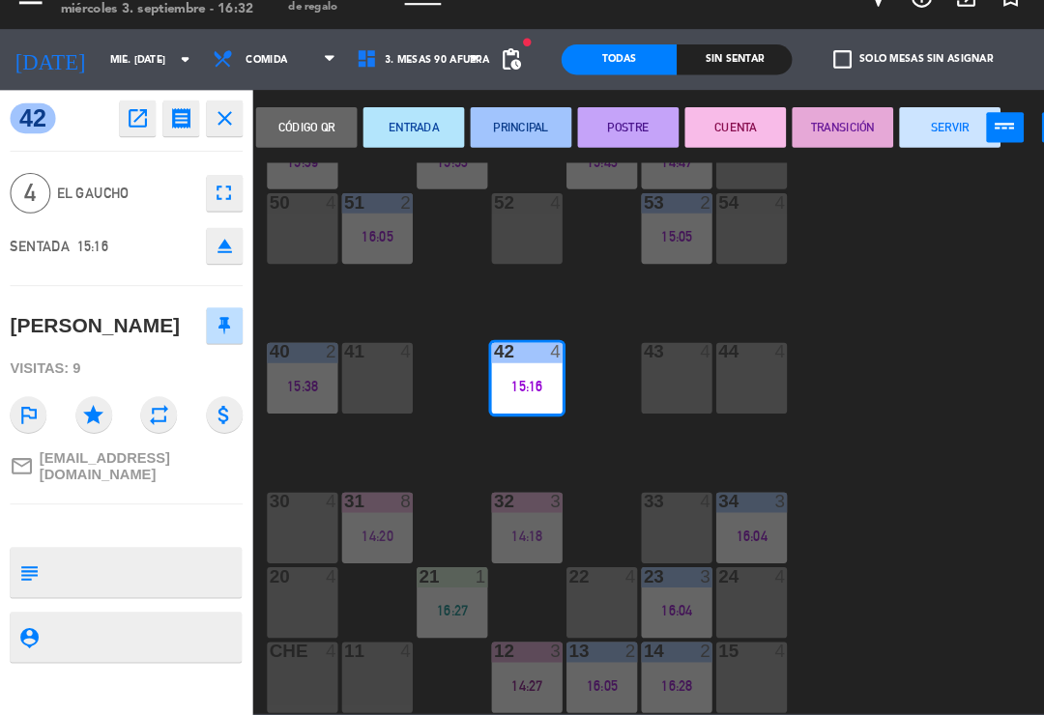
click at [879, 132] on button "SERVIR" at bounding box center [907, 151] width 97 height 39
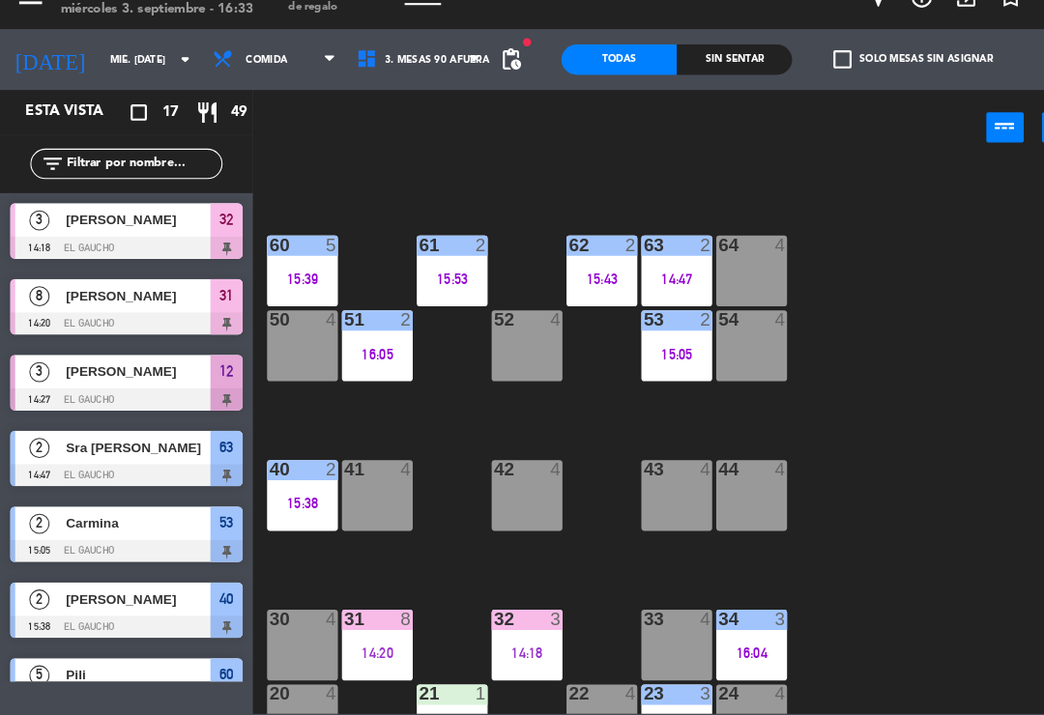
scroll to position [253, 0]
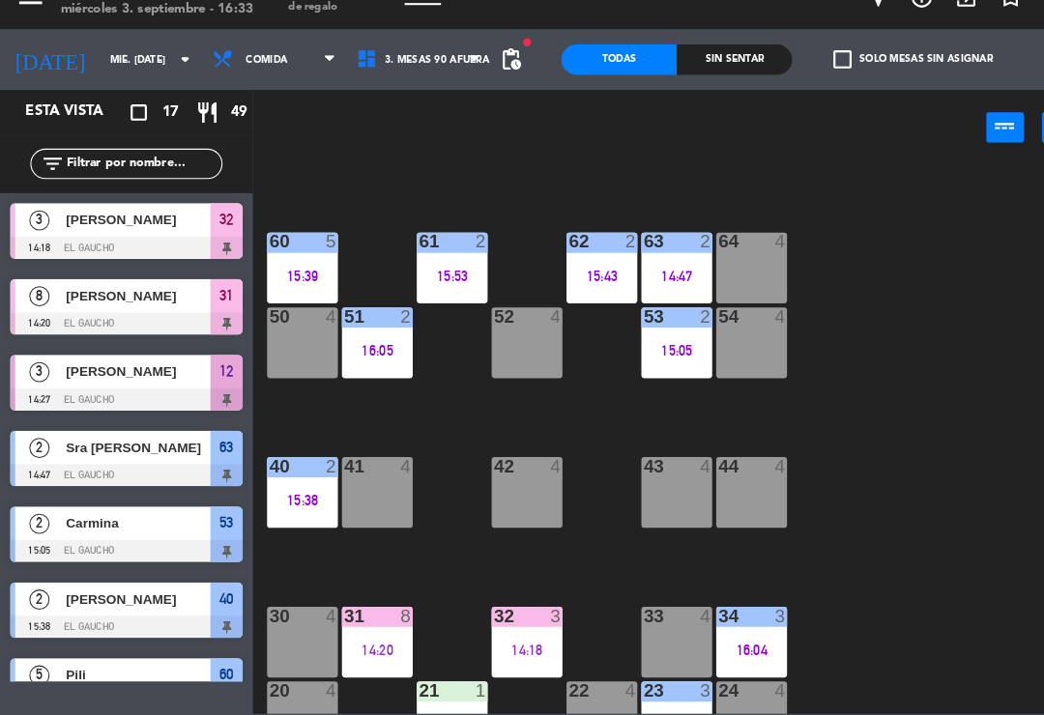
click at [577, 274] on div "62 2 15:43" at bounding box center [575, 286] width 68 height 68
click at [583, 420] on div "84 4 80 4 83 4 82 4 81 4 70 4 71 4 72 4 73 4 74 4 63 2 14:47 62 2 15:43 61 2 15…" at bounding box center [648, 449] width 792 height 527
click at [654, 359] on div "15:05" at bounding box center [647, 366] width 68 height 14
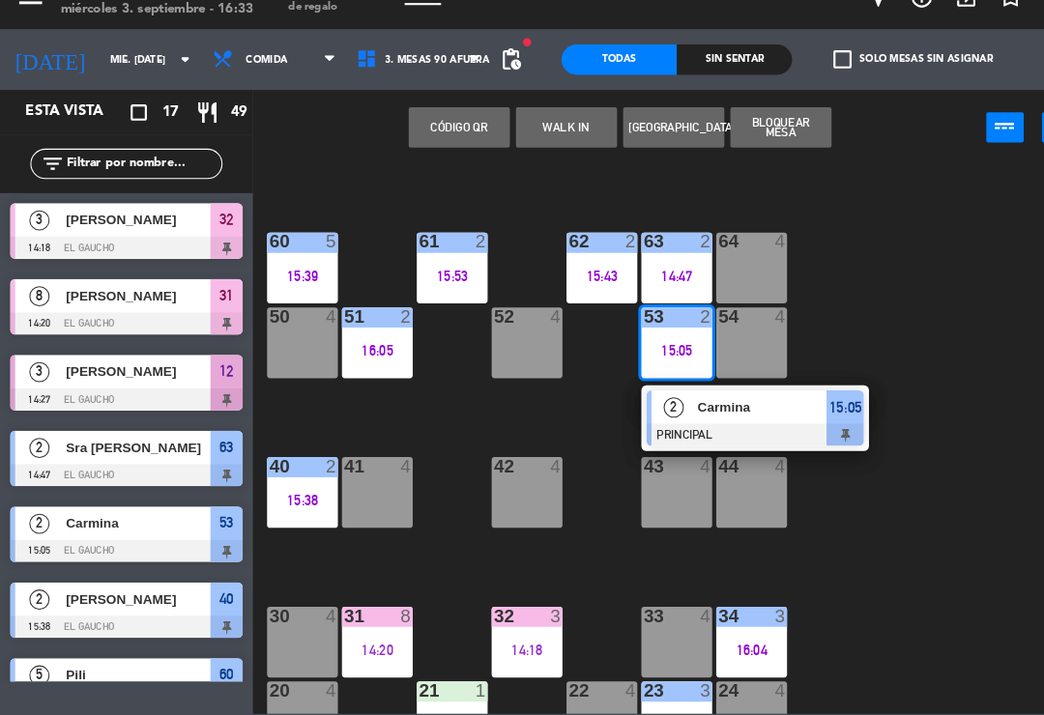
click at [582, 448] on div "84 4 80 4 83 4 82 4 81 4 70 4 71 4 72 4 73 4 74 4 63 2 14:47 62 2 15:43 61 2 15…" at bounding box center [648, 449] width 792 height 527
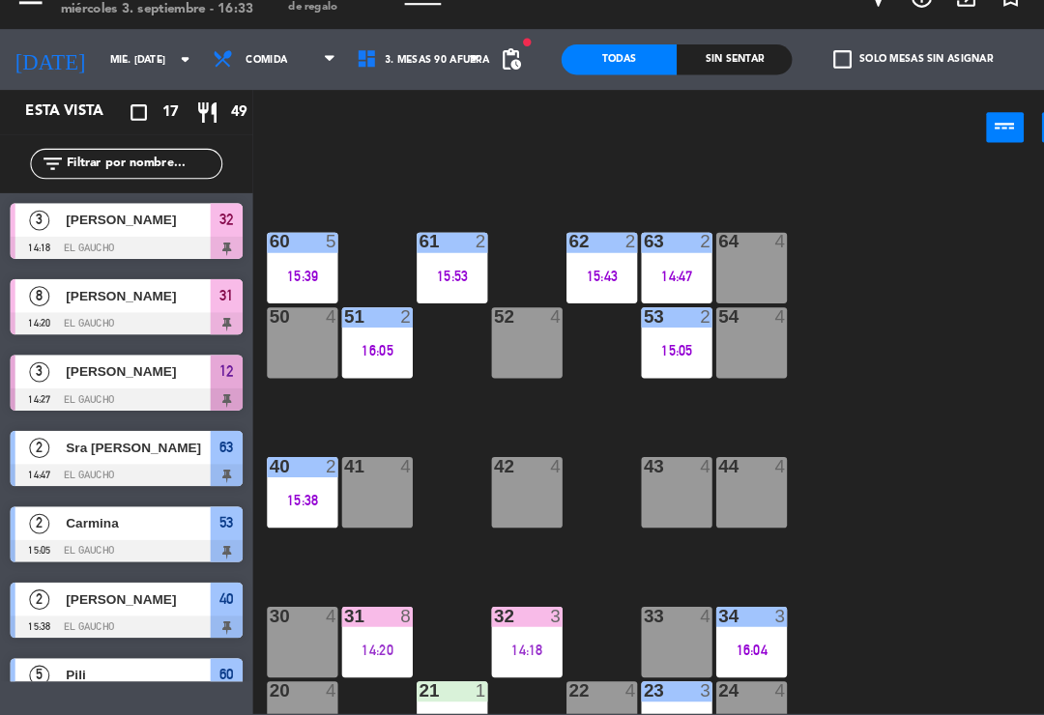
click at [304, 487] on div "40 2 15:38" at bounding box center [289, 501] width 68 height 68
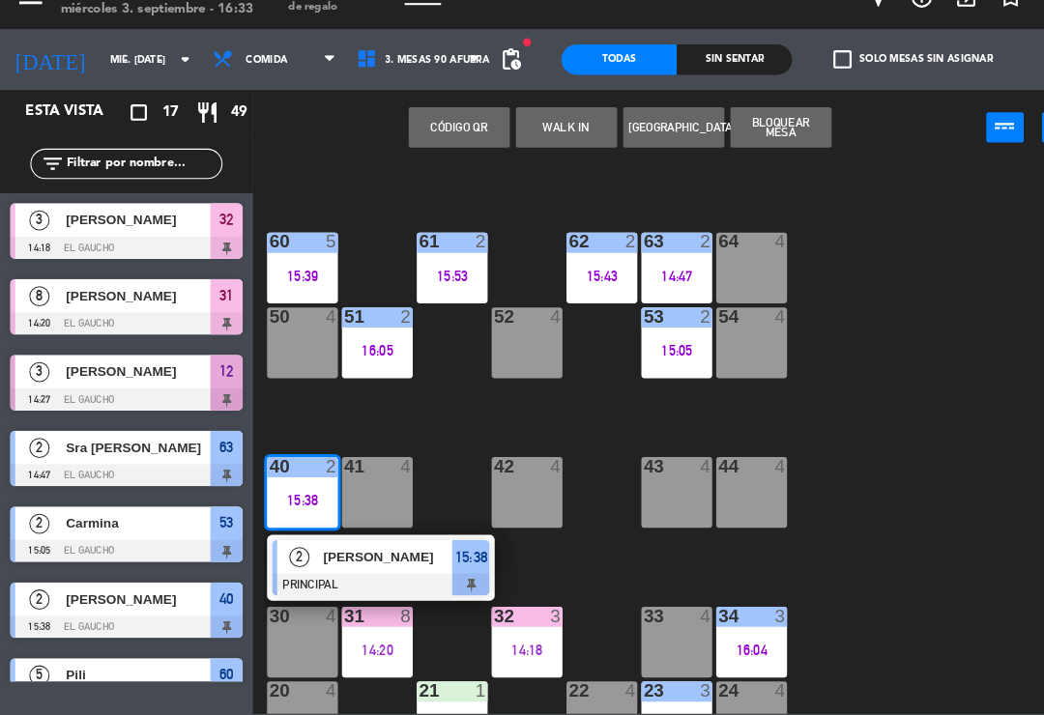
click at [365, 546] on div "[PERSON_NAME]" at bounding box center [370, 562] width 126 height 32
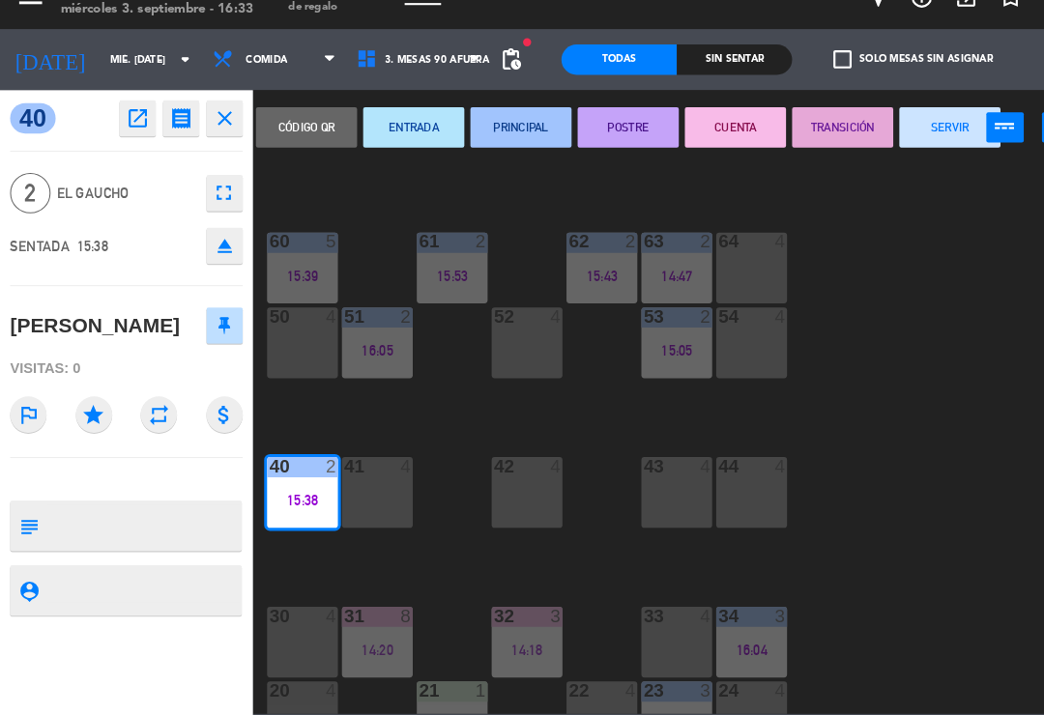
click at [904, 132] on button "SERVIR" at bounding box center [907, 151] width 97 height 39
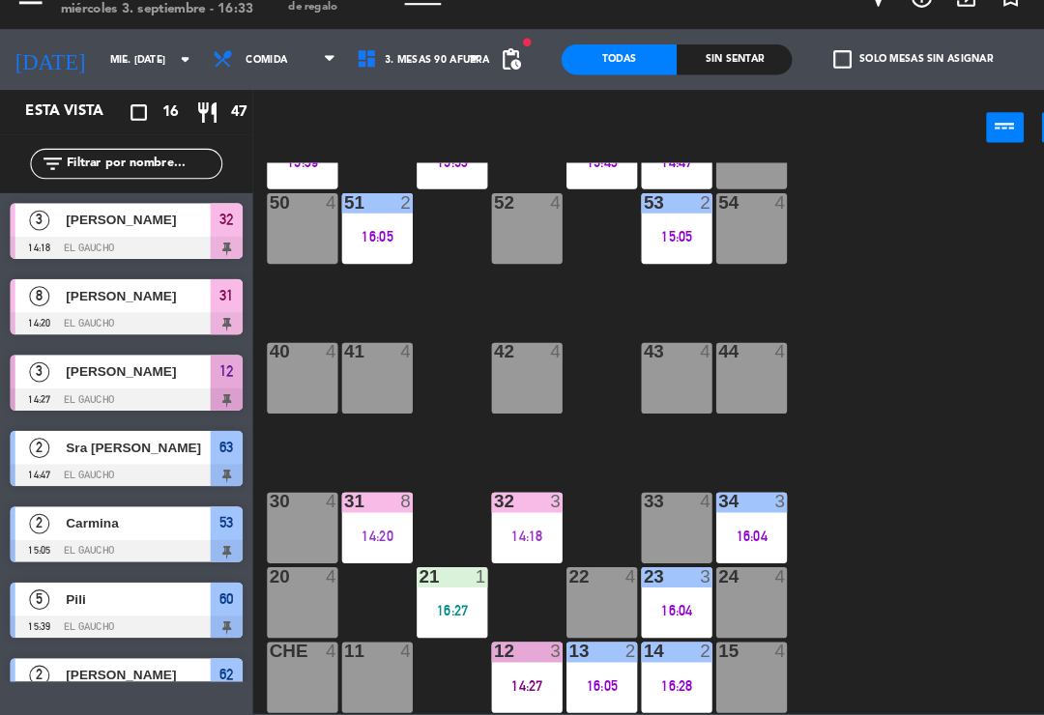
scroll to position [362, 0]
click at [883, 463] on div "84 4 80 4 83 4 82 4 81 4 70 4 71 4 72 4 73 4 74 4 63 2 14:47 62 2 15:43 61 2 15…" at bounding box center [648, 449] width 792 height 527
click at [427, 572] on div "21 1" at bounding box center [432, 581] width 68 height 19
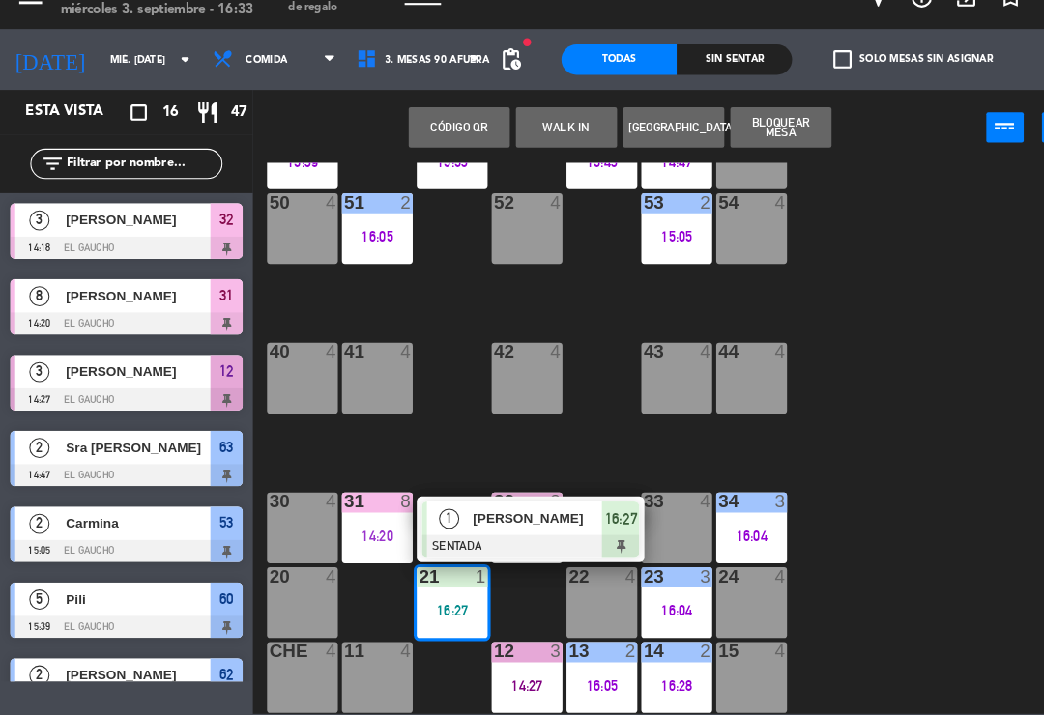
click at [447, 509] on div "1" at bounding box center [429, 525] width 42 height 32
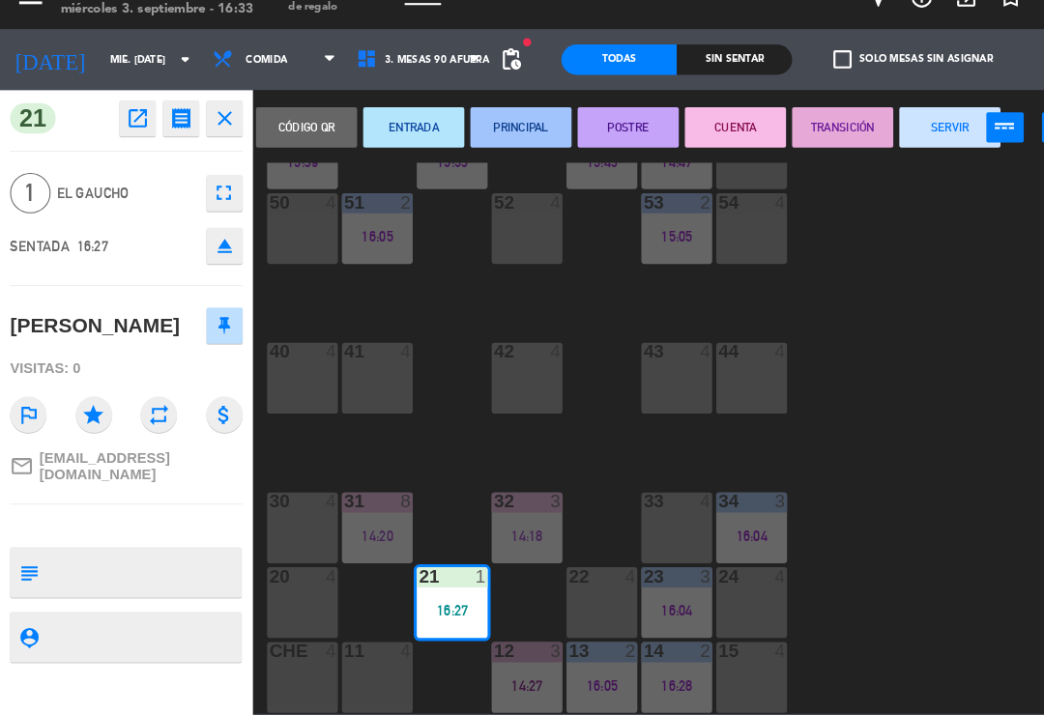
click at [495, 132] on button "PRINCIPAL" at bounding box center [497, 151] width 97 height 39
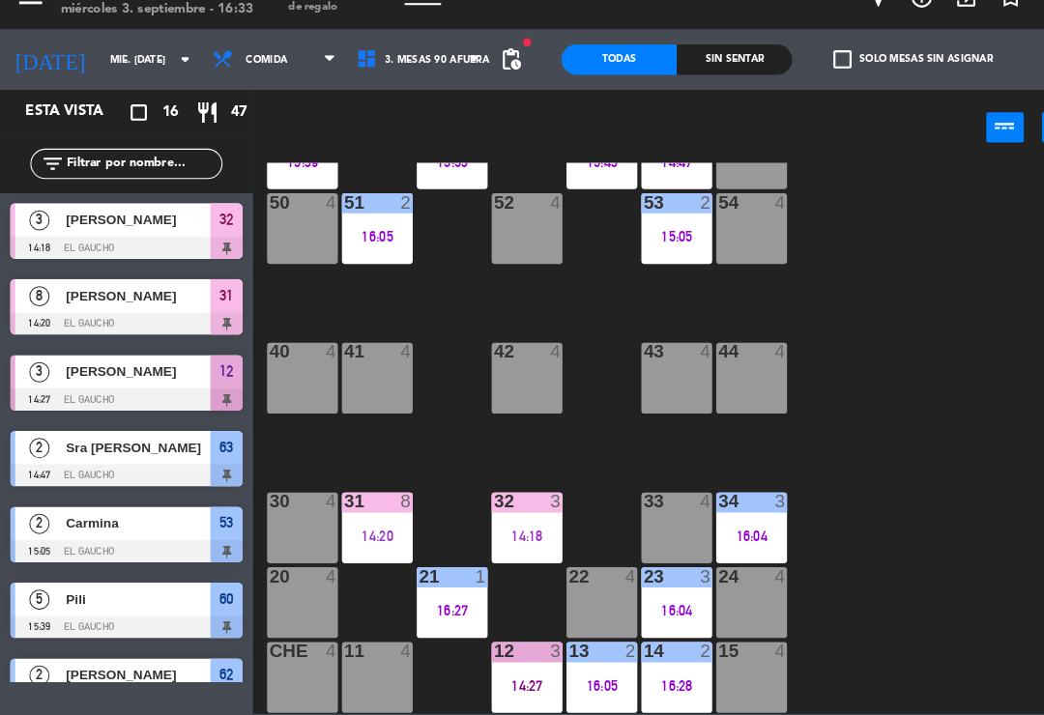
scroll to position [270, 0]
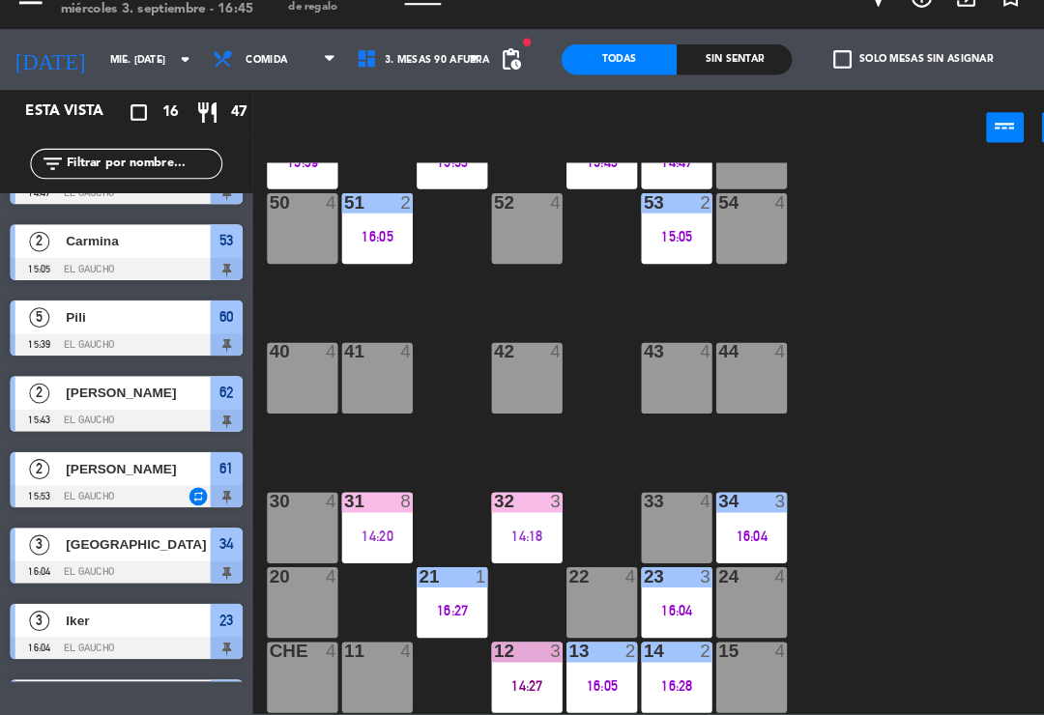
click at [346, 501] on div "31 8 14:20" at bounding box center [361, 535] width 68 height 68
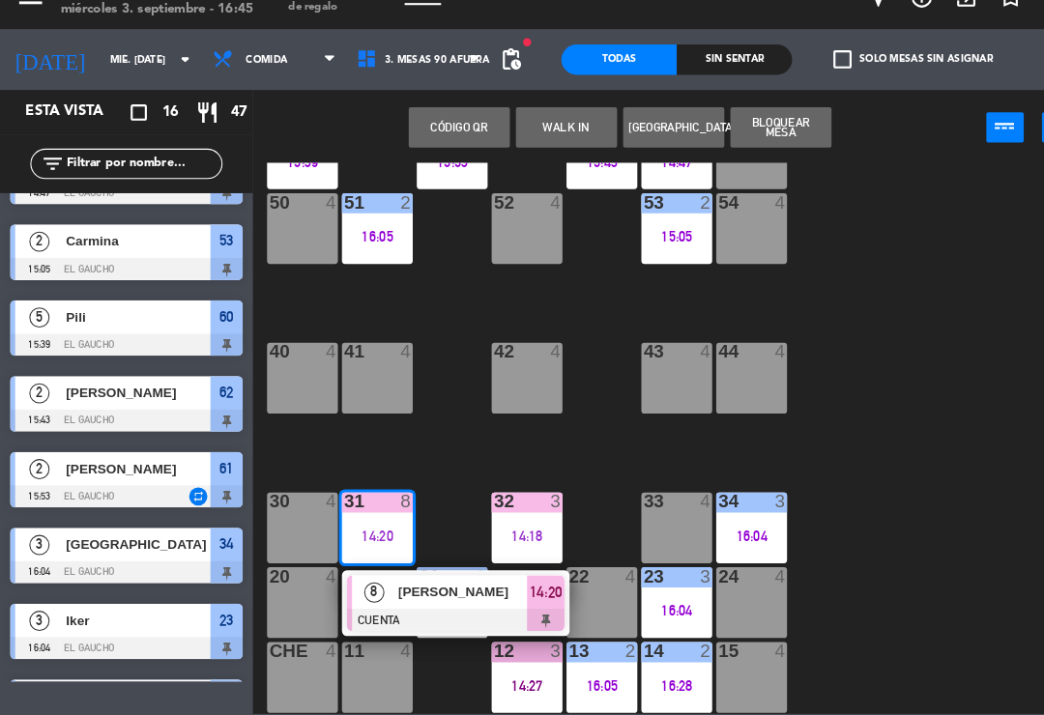
click at [449, 586] on span "[PERSON_NAME]" at bounding box center [443, 596] width 124 height 20
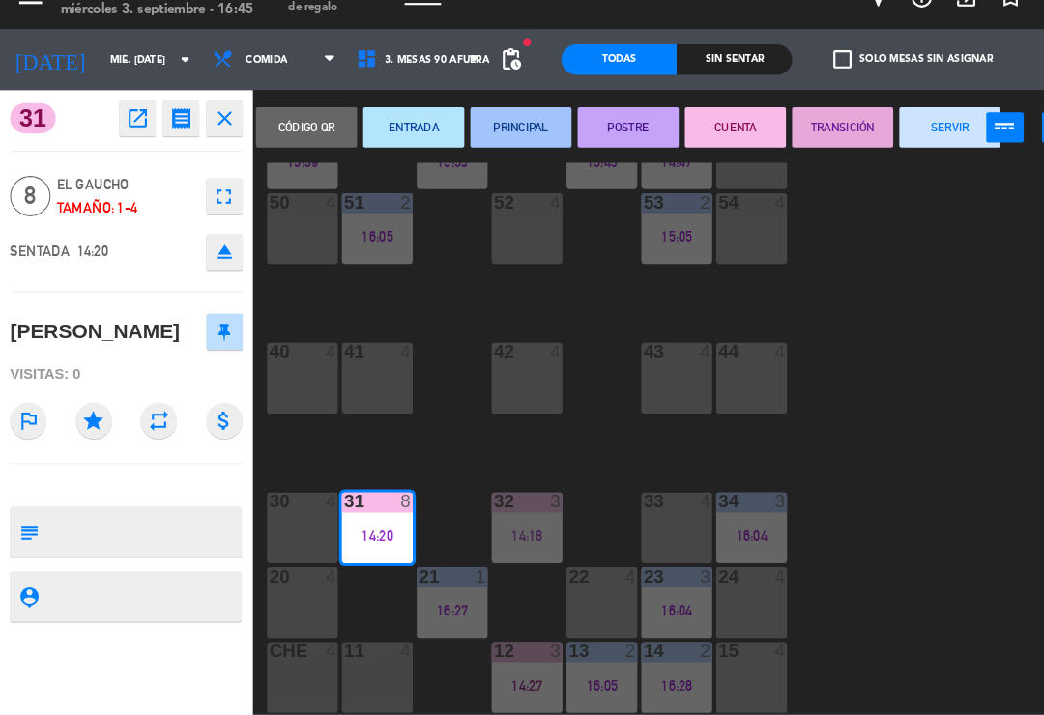
click at [899, 133] on button "SERVIR" at bounding box center [907, 151] width 97 height 39
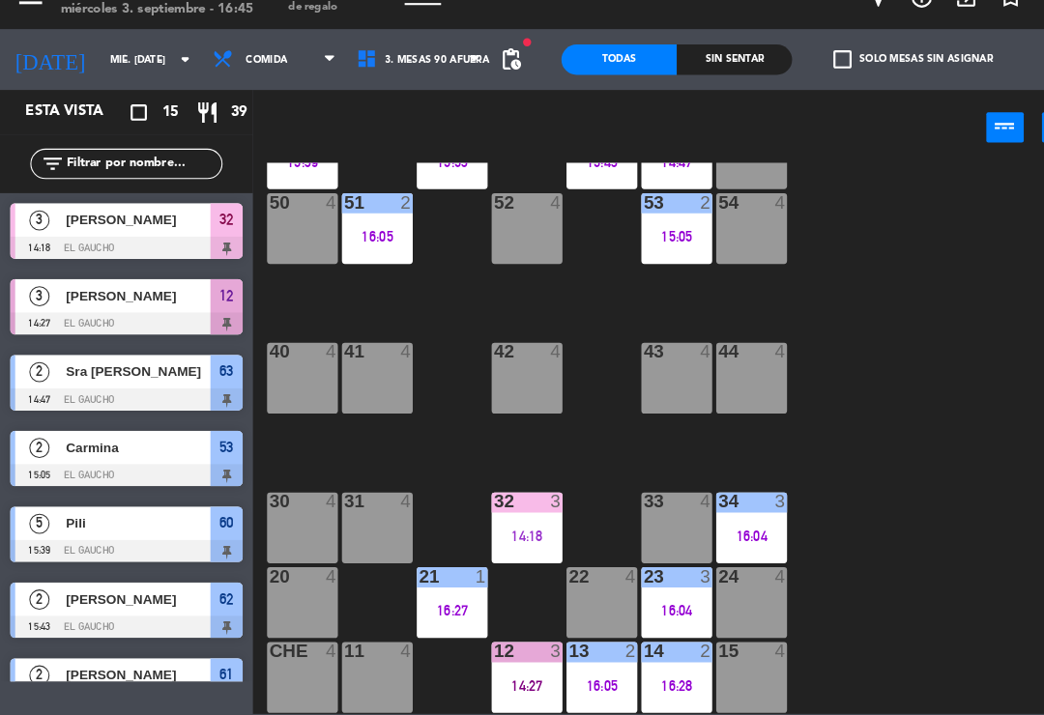
click at [452, 607] on div "16:27" at bounding box center [432, 614] width 68 height 14
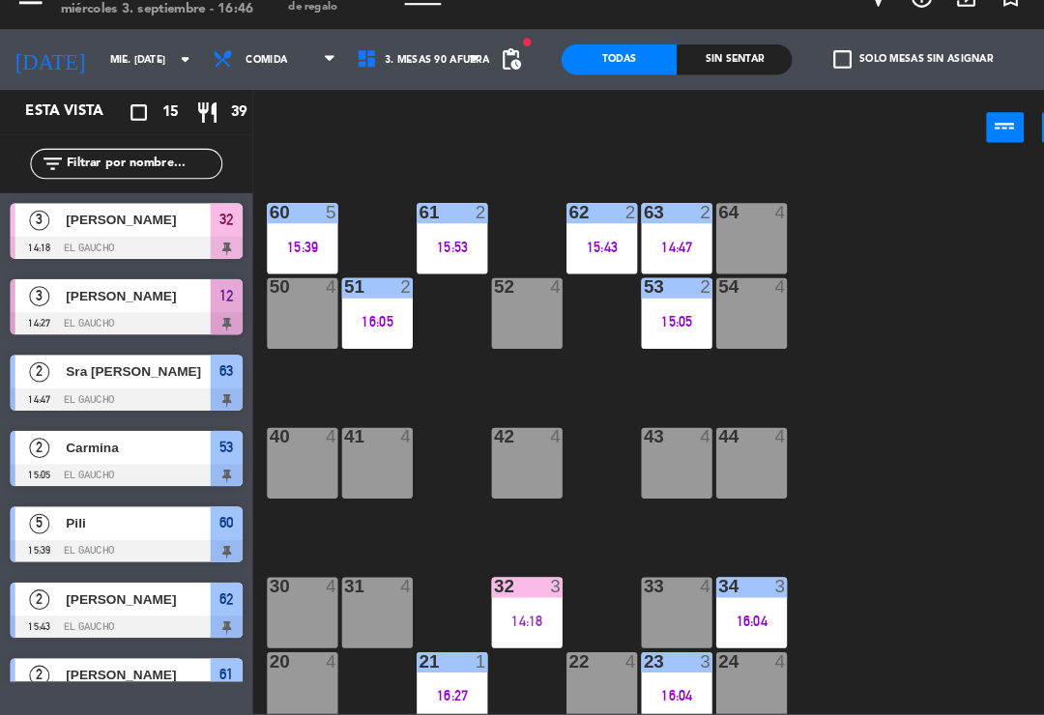
scroll to position [275, 0]
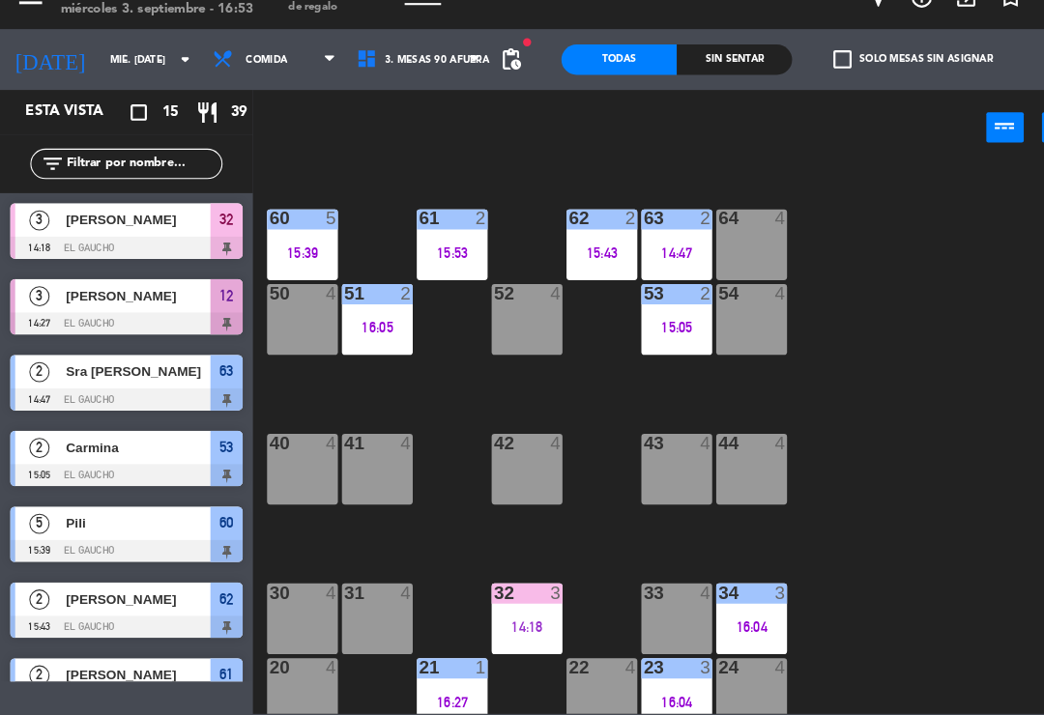
click at [491, 302] on div "52 4" at bounding box center [504, 336] width 68 height 68
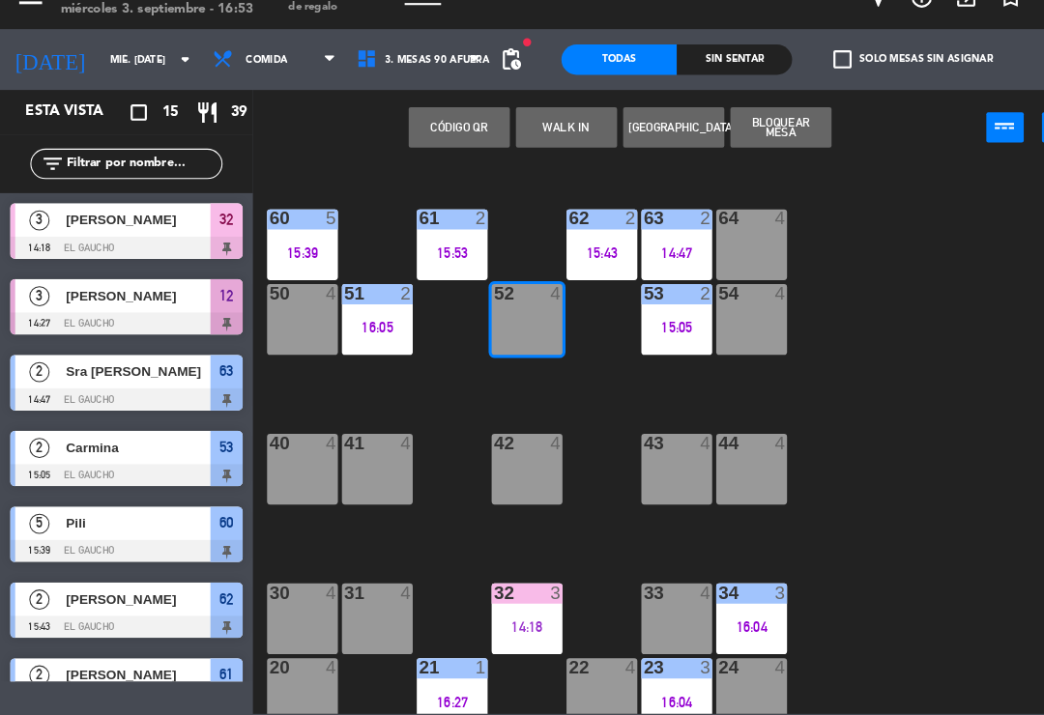
click at [542, 132] on button "WALK IN" at bounding box center [541, 151] width 97 height 39
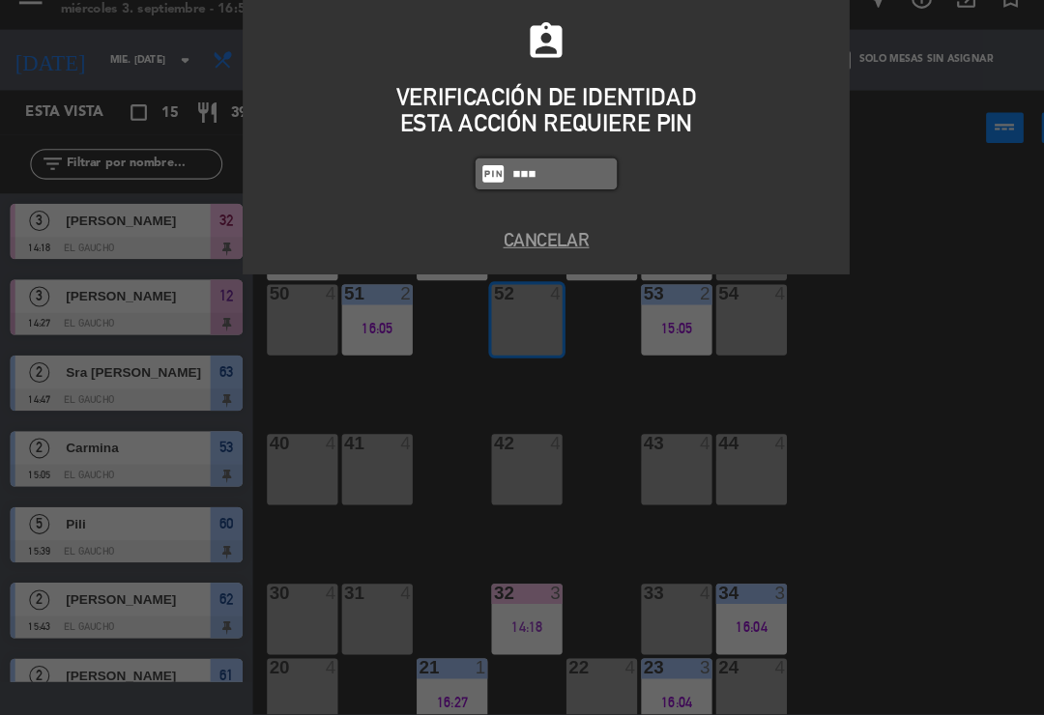
type input "3124"
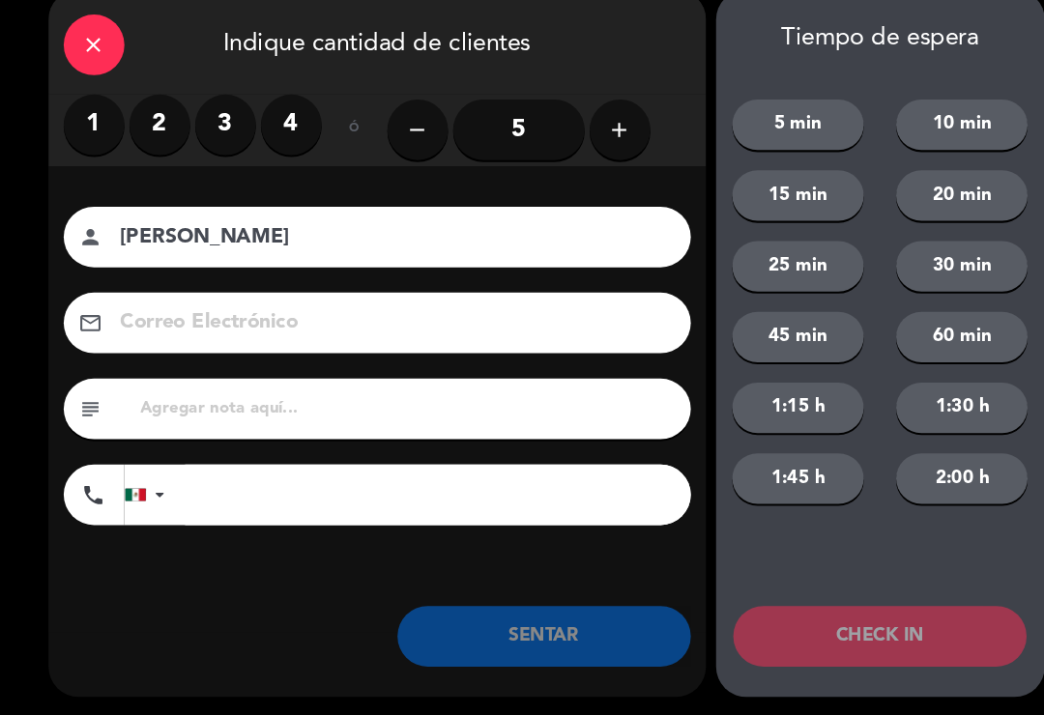
type input "[PERSON_NAME]"
click at [503, 125] on input "5" at bounding box center [496, 154] width 126 height 58
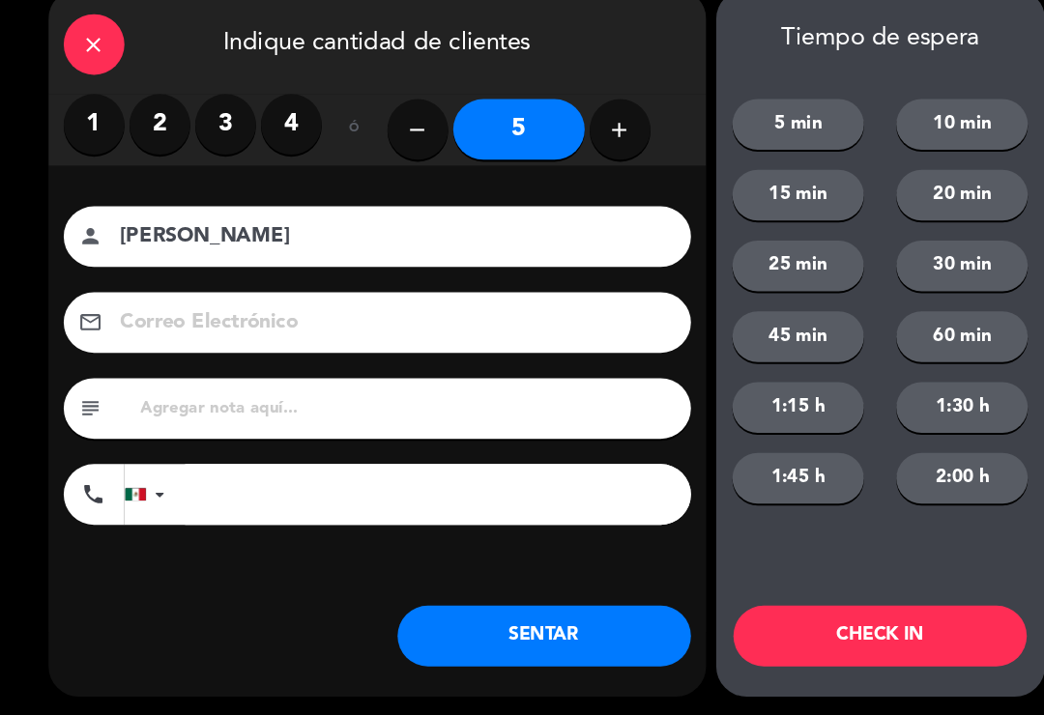
click at [536, 614] on button "SENTAR" at bounding box center [520, 638] width 280 height 58
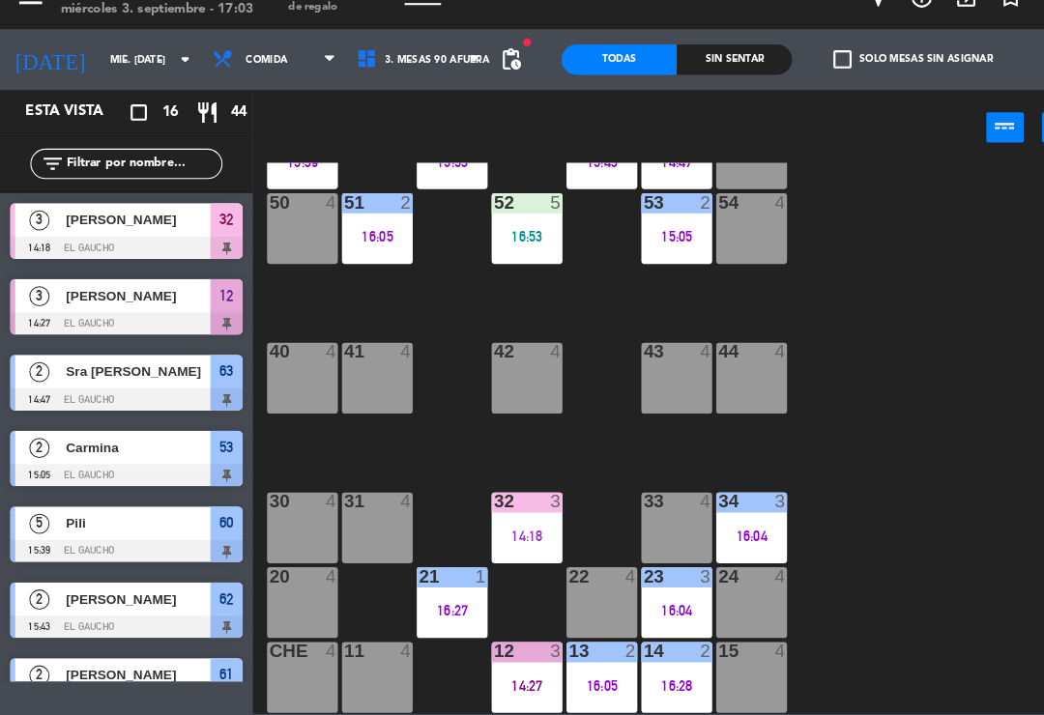
scroll to position [362, 0]
click at [517, 535] on div "14:18" at bounding box center [504, 542] width 68 height 14
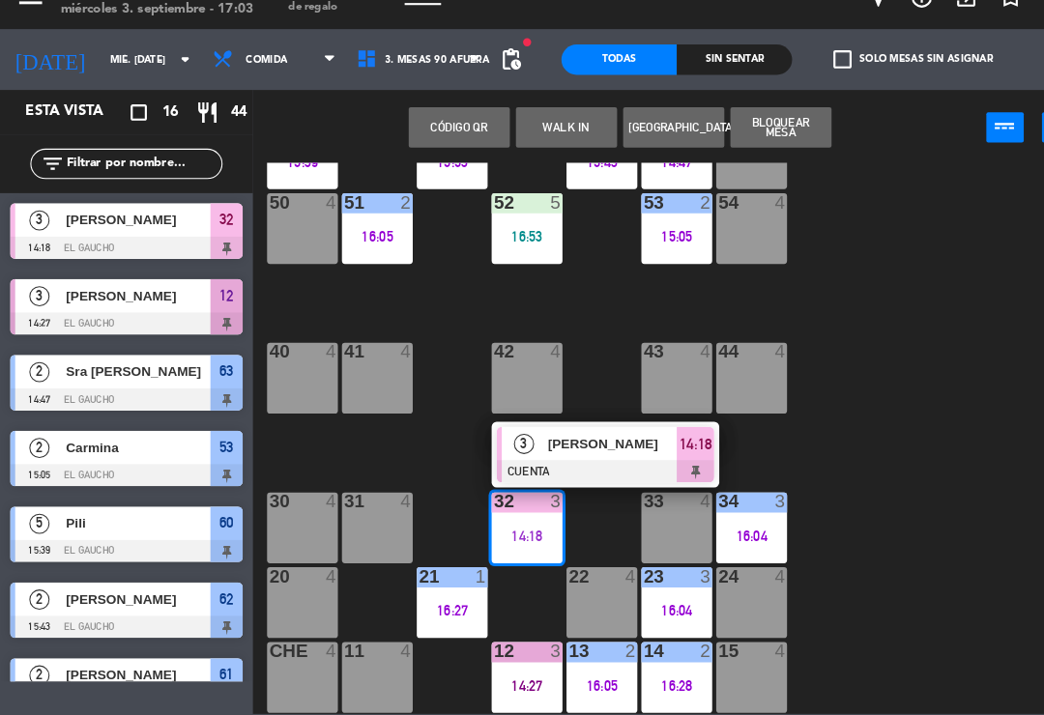
click at [525, 444] on span "[PERSON_NAME]" at bounding box center [586, 454] width 124 height 20
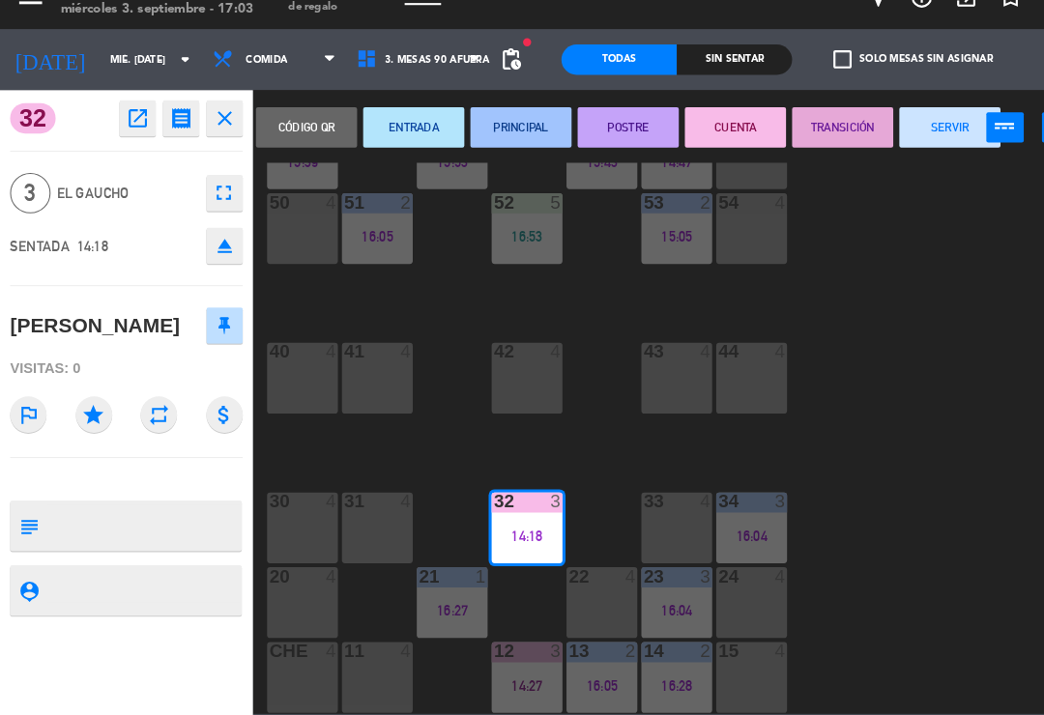
click at [906, 132] on button "SERVIR" at bounding box center [907, 151] width 97 height 39
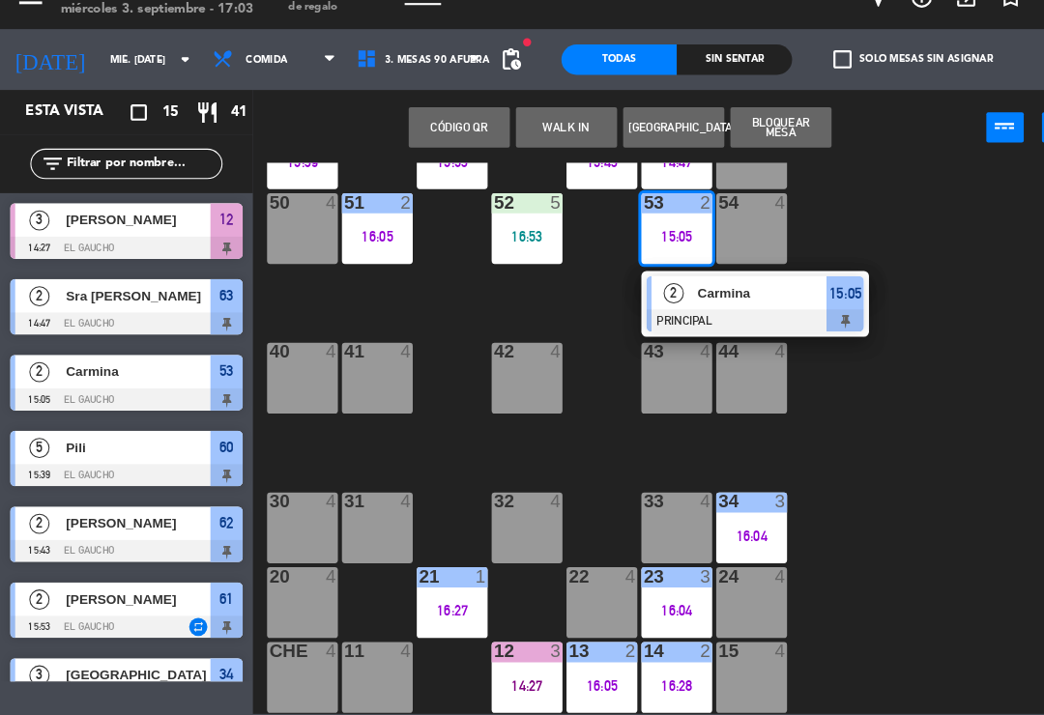
click at [677, 294] on div "Carmina" at bounding box center [728, 310] width 126 height 32
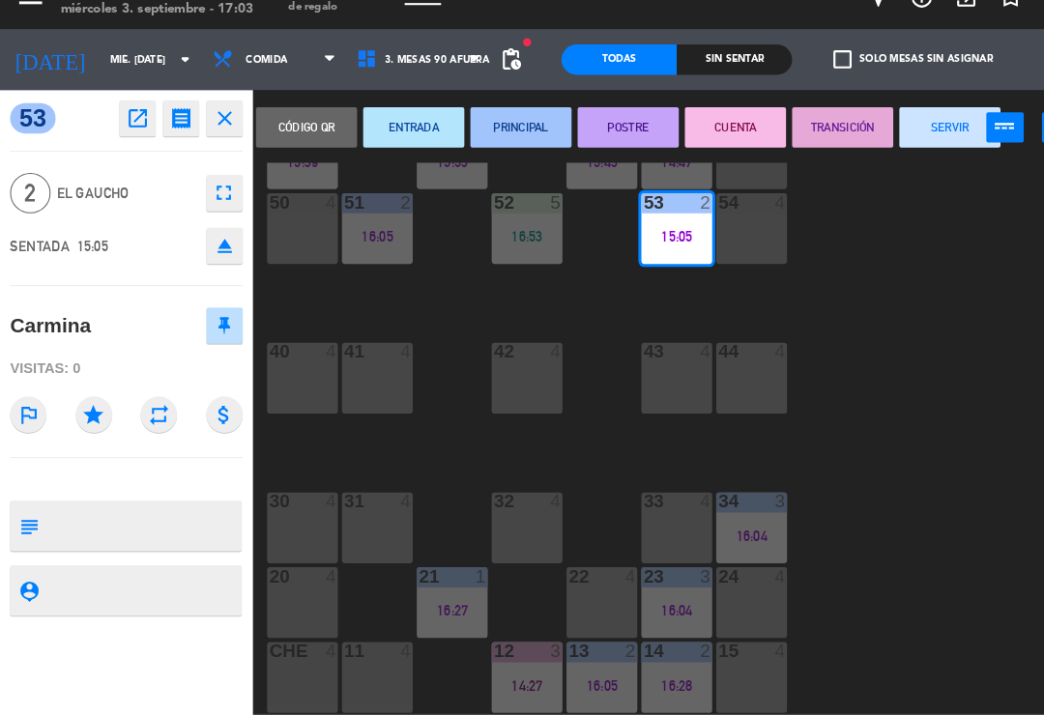
click at [902, 133] on button "SERVIR" at bounding box center [907, 151] width 97 height 39
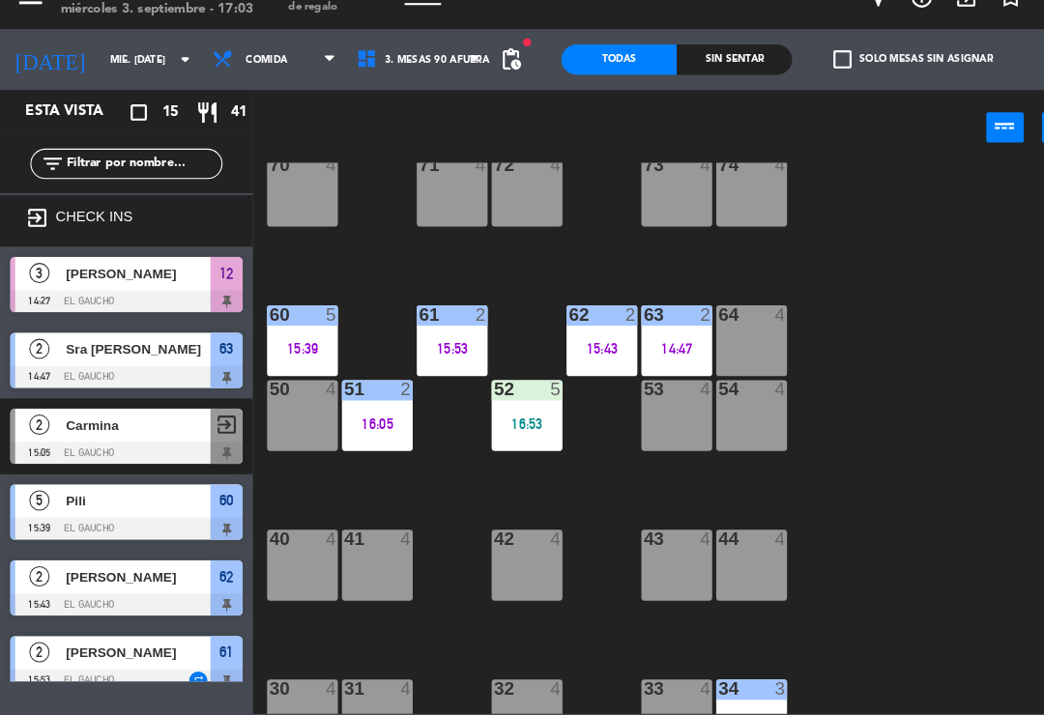
scroll to position [146, 0]
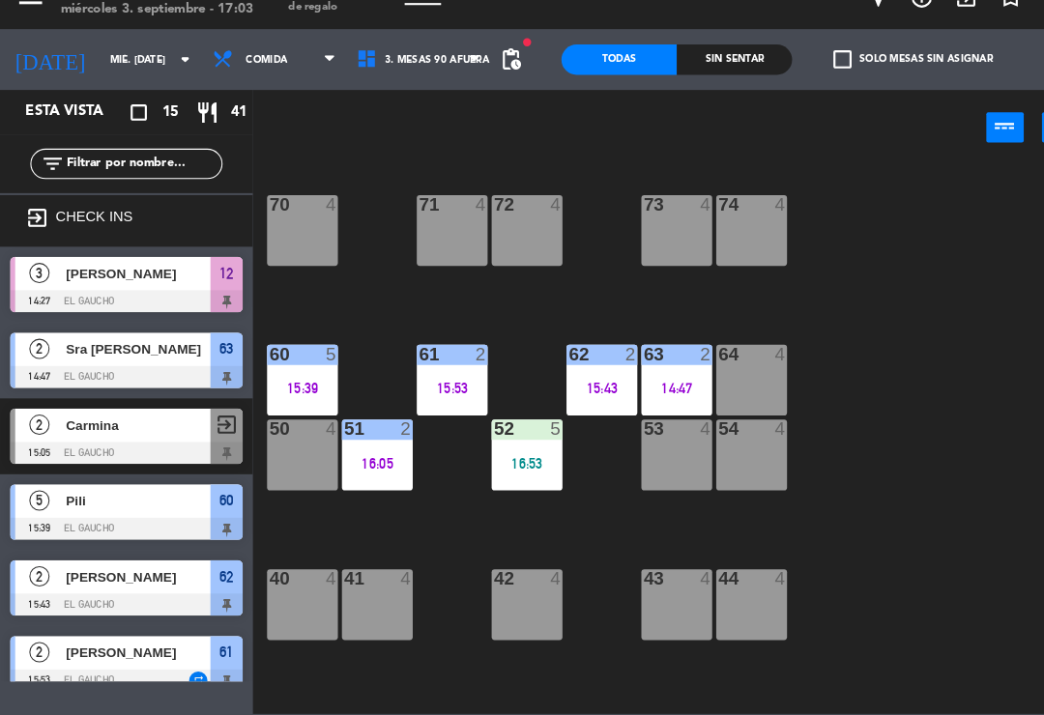
click at [429, 360] on div "61 2 15:53" at bounding box center [432, 394] width 68 height 68
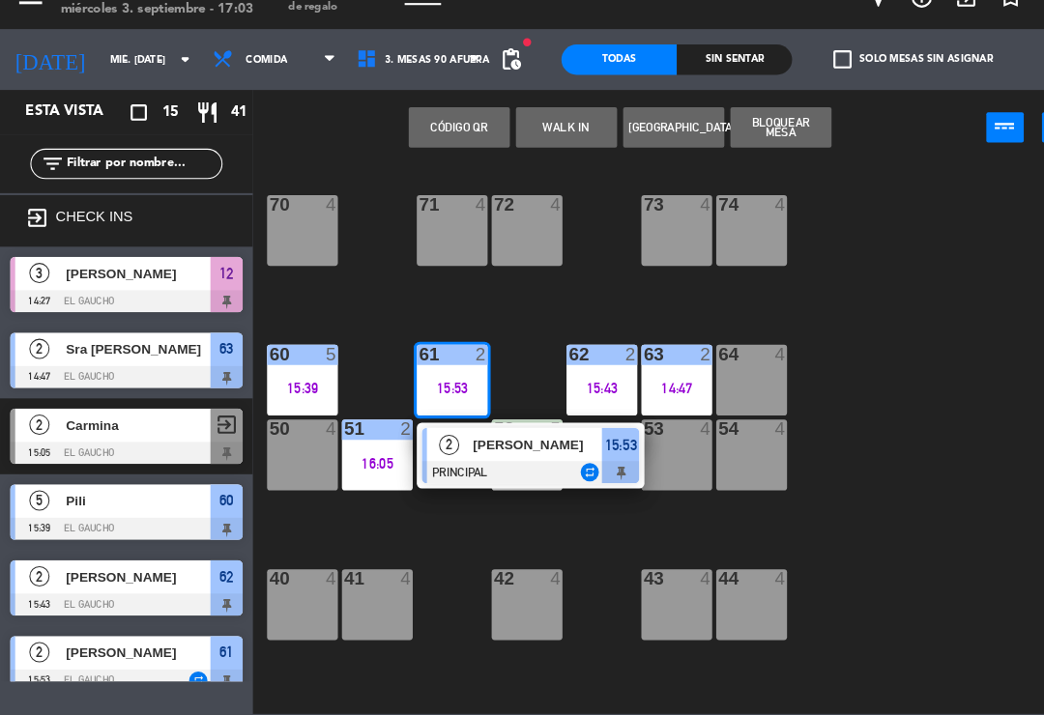
click at [451, 471] on div at bounding box center [507, 481] width 208 height 21
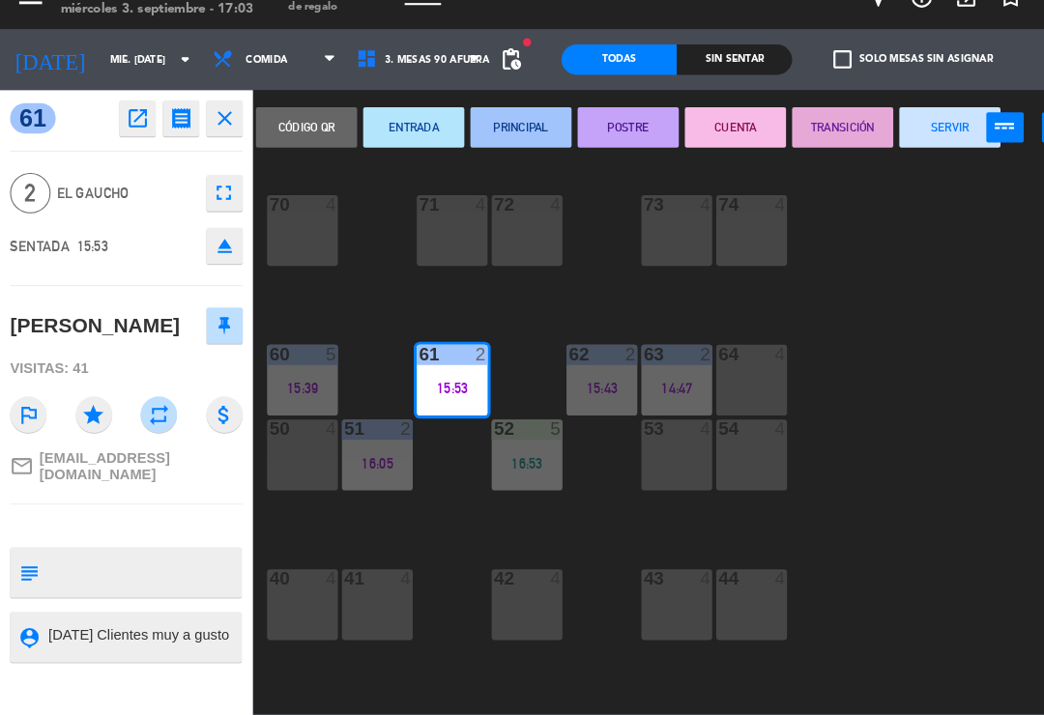
click at [893, 132] on button "SERVIR" at bounding box center [907, 151] width 97 height 39
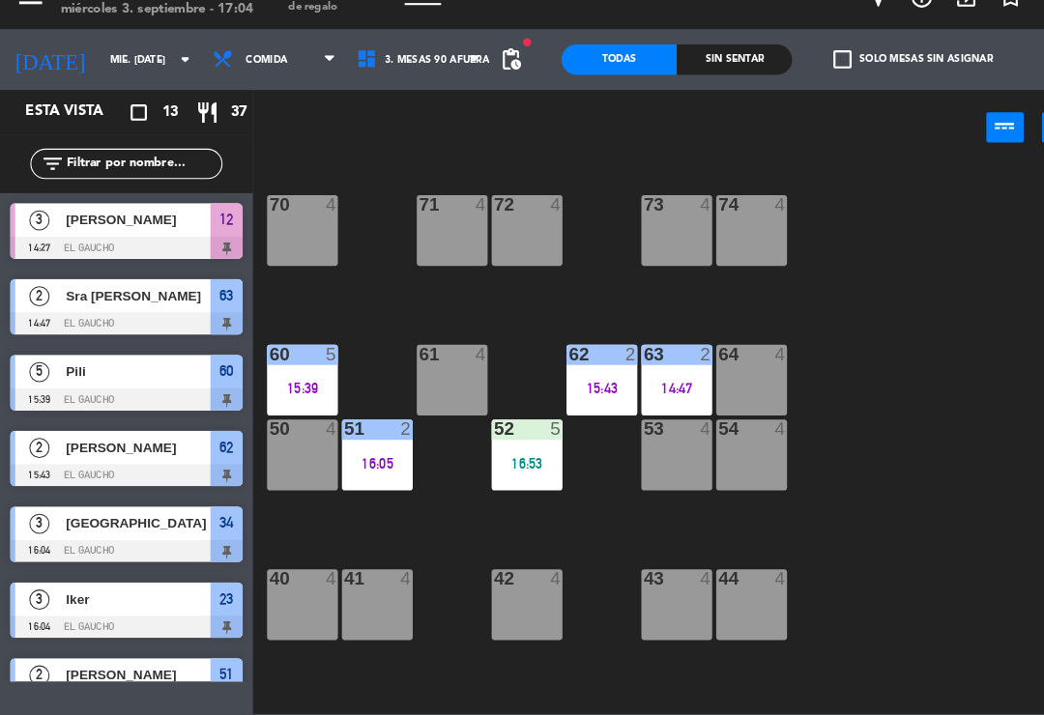
click at [371, 582] on div "41 4" at bounding box center [361, 608] width 68 height 68
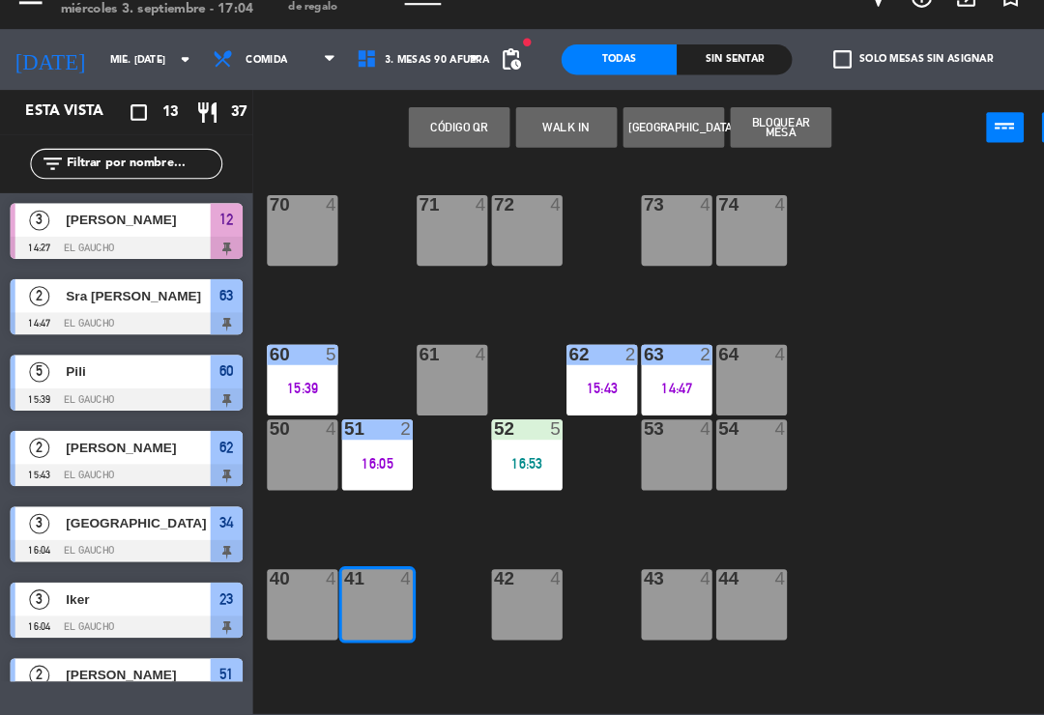
click at [542, 132] on button "WALK IN" at bounding box center [541, 151] width 97 height 39
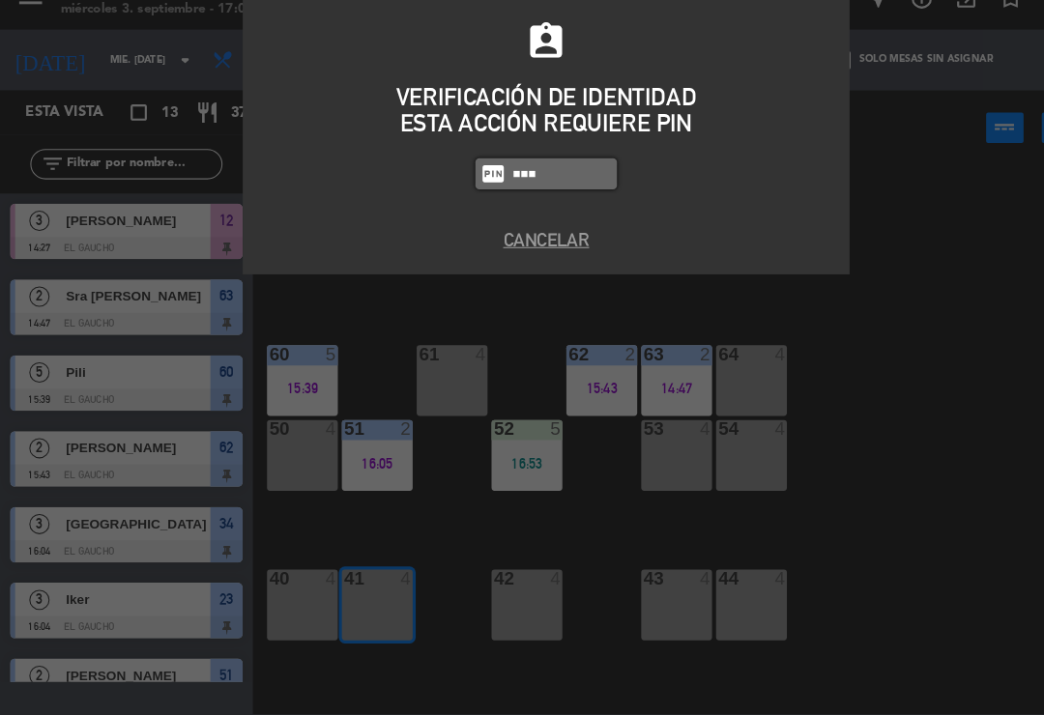
type input "3124"
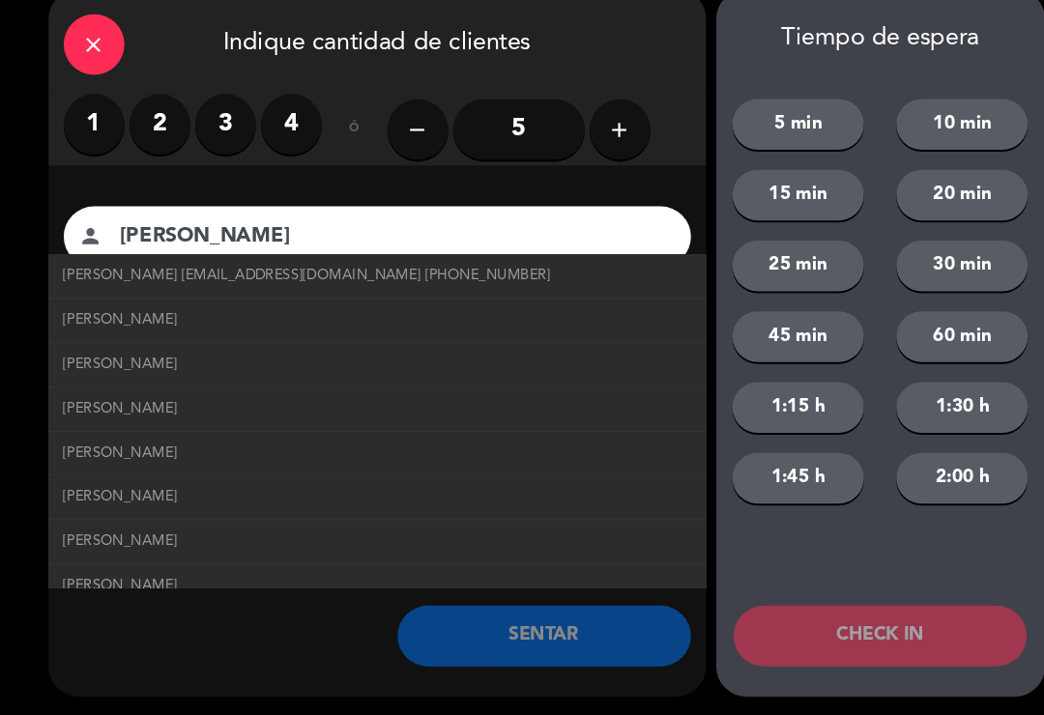
type input "[PERSON_NAME]"
click at [199, 282] on span "[PERSON_NAME] [EMAIL_ADDRESS][DOMAIN_NAME] [PHONE_NUMBER]" at bounding box center [294, 293] width 466 height 22
type input "[EMAIL_ADDRESS][DOMAIN_NAME]"
type input "[PHONE_NUMBER]"
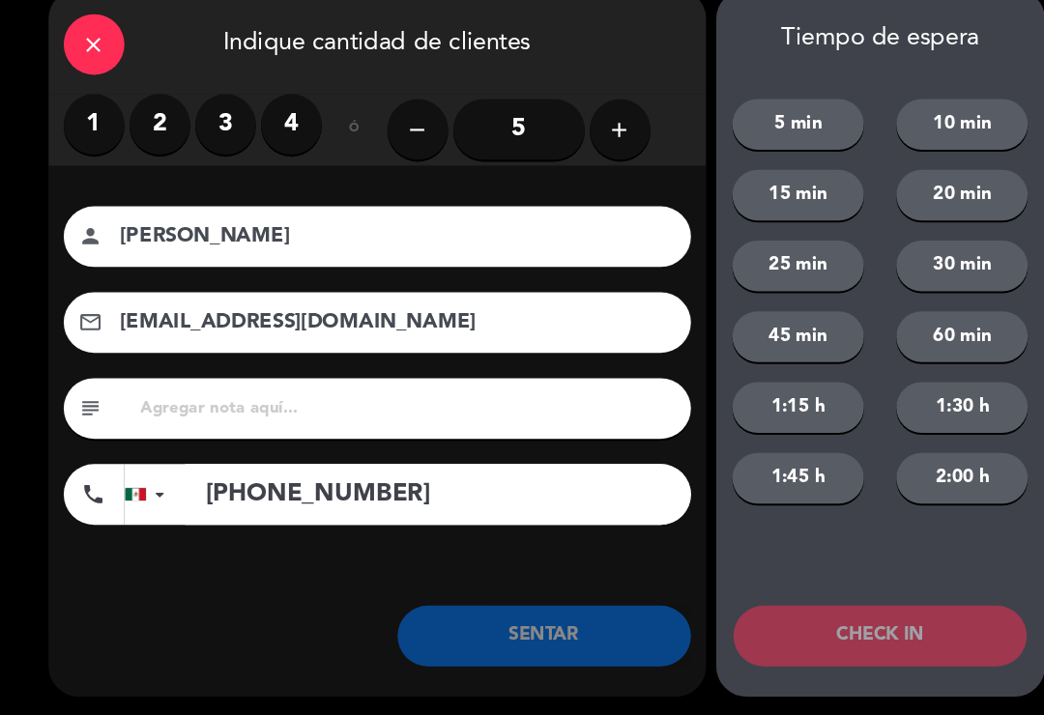
click at [157, 130] on label "2" at bounding box center [153, 149] width 58 height 58
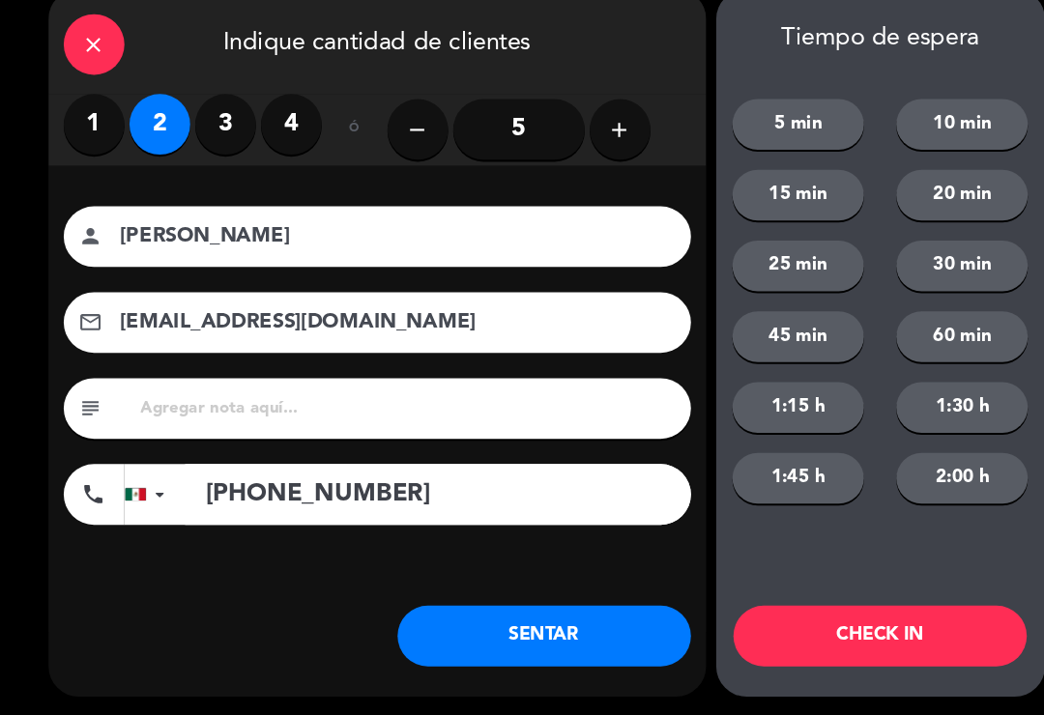
click at [478, 609] on button "SENTAR" at bounding box center [520, 638] width 280 height 58
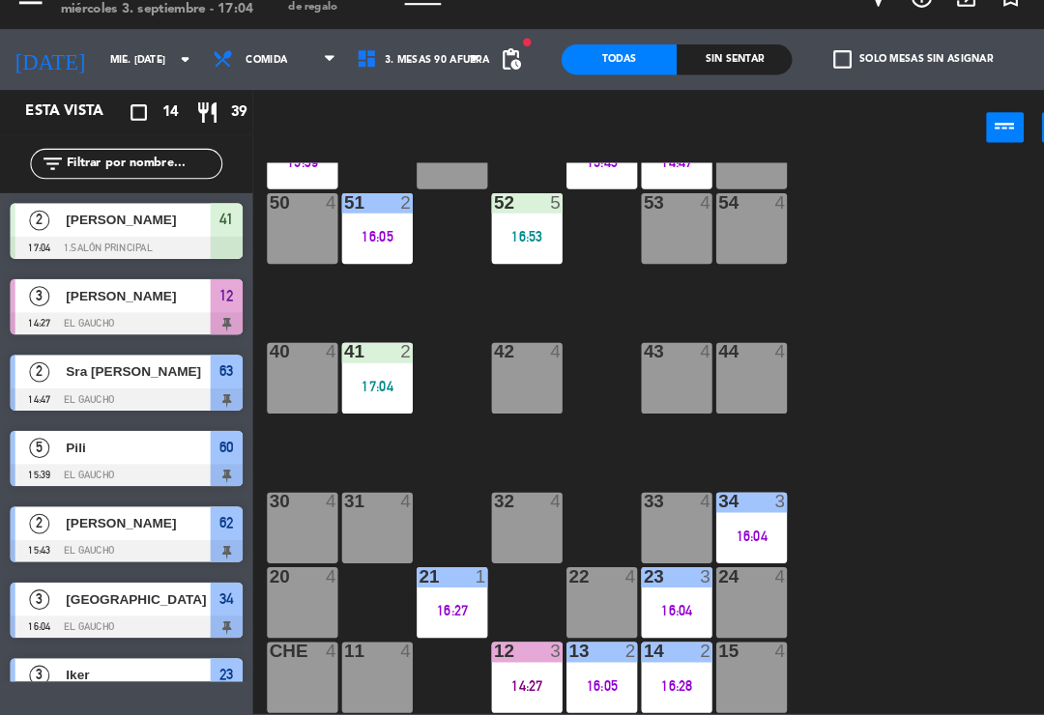
scroll to position [362, 0]
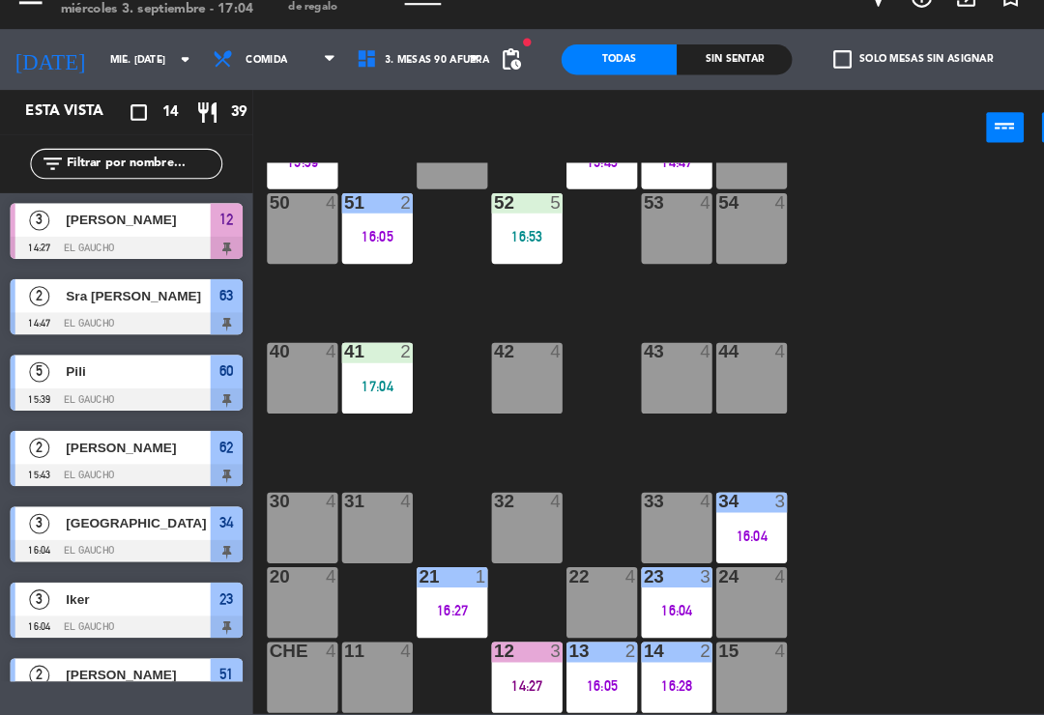
click at [572, 678] on div "16:05" at bounding box center [575, 685] width 68 height 14
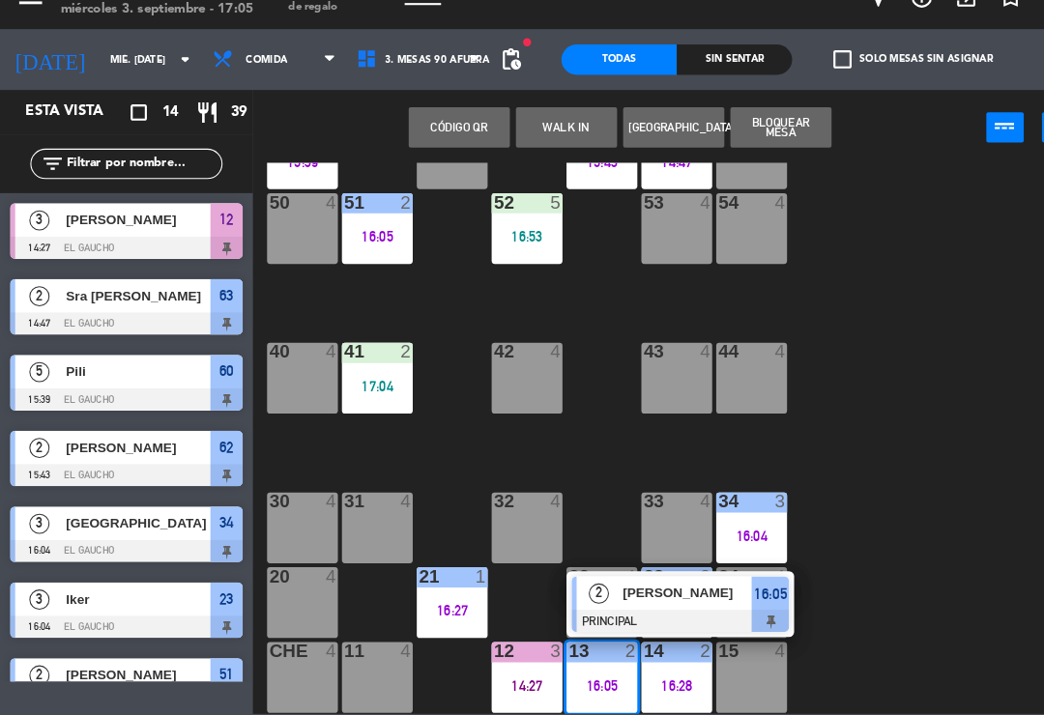
click at [613, 587] on span "[PERSON_NAME]" at bounding box center [657, 597] width 124 height 20
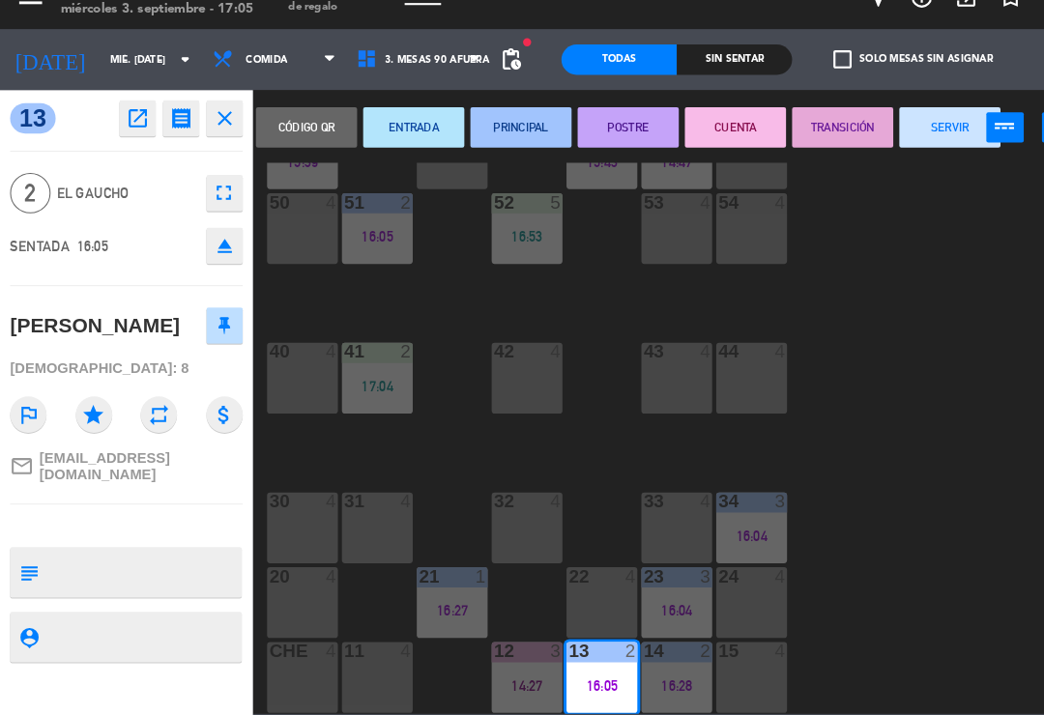
click at [909, 132] on button "SERVIR" at bounding box center [907, 151] width 97 height 39
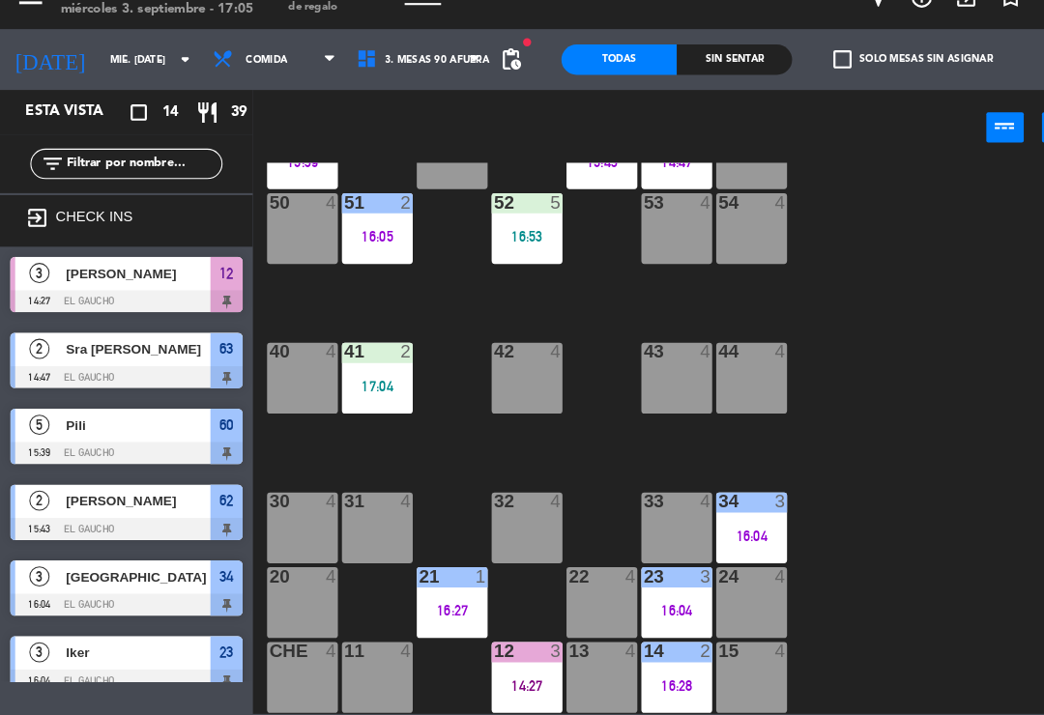
scroll to position [0, 0]
click at [642, 678] on div "16:28" at bounding box center [647, 685] width 68 height 14
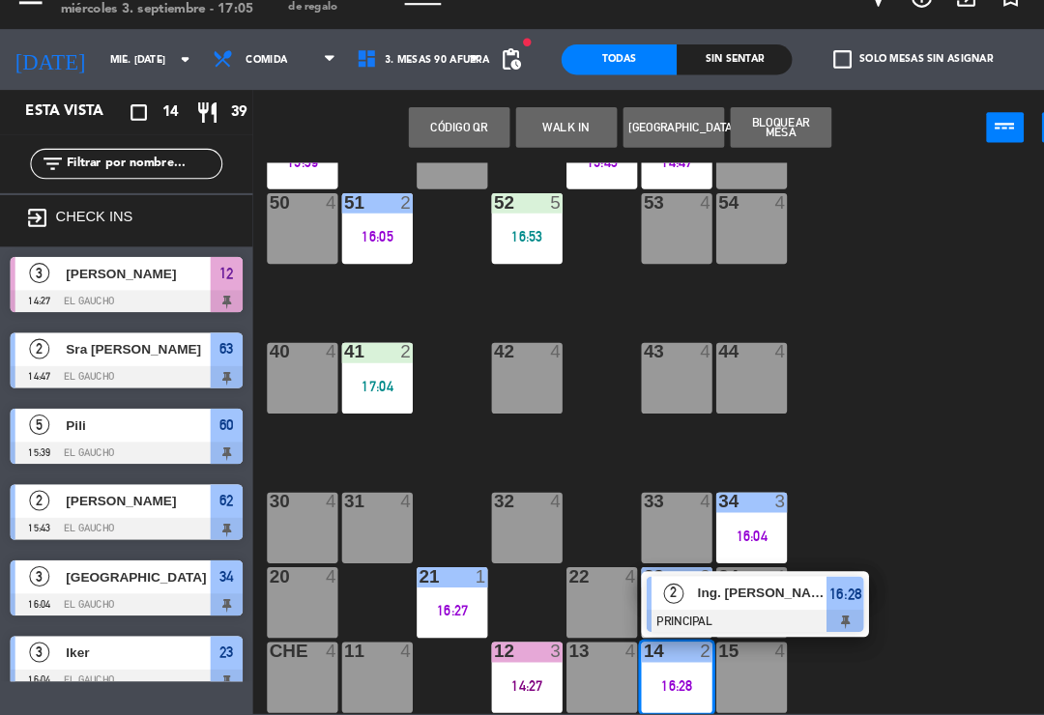
click at [712, 613] on div at bounding box center [722, 623] width 208 height 21
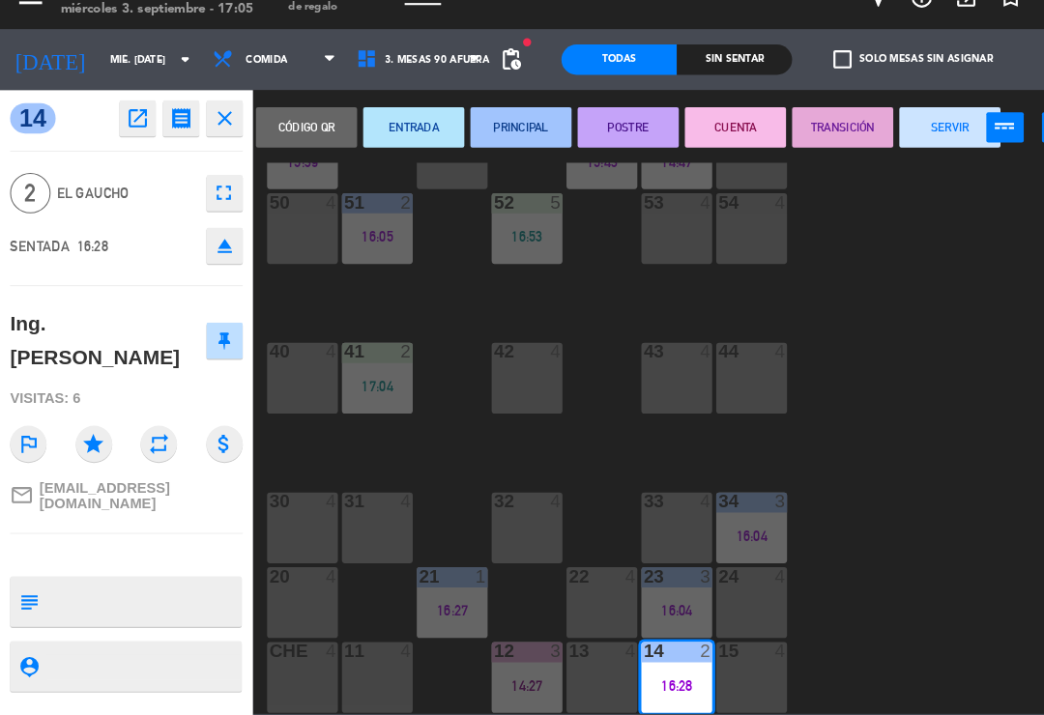
click at [899, 132] on button "SERVIR" at bounding box center [907, 151] width 97 height 39
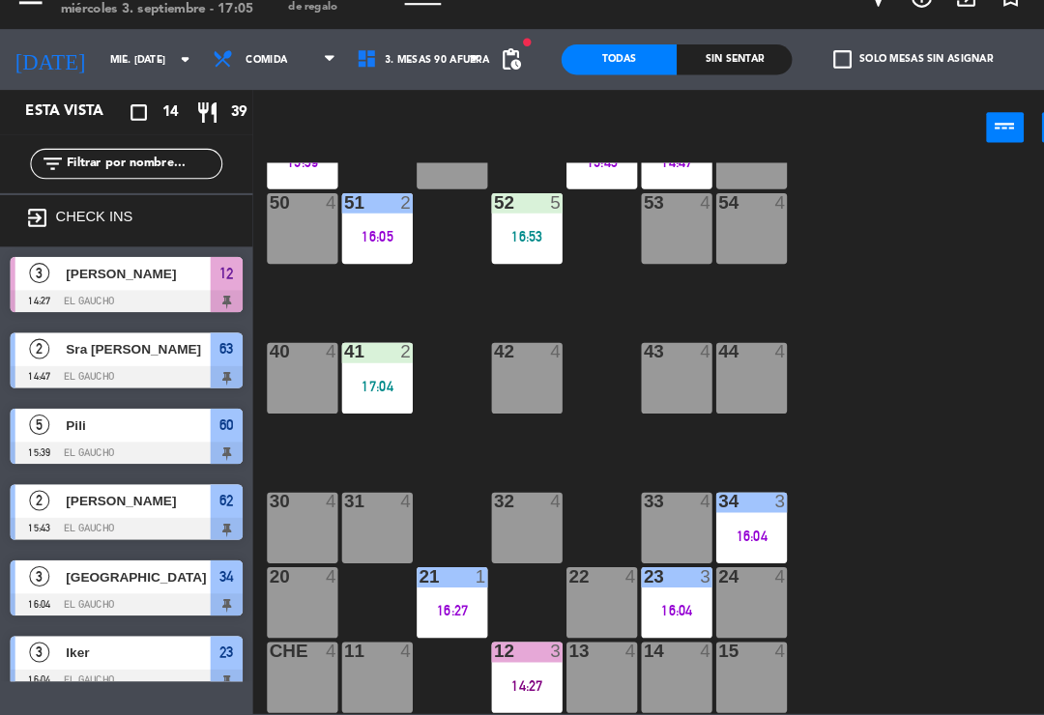
scroll to position [163, 0]
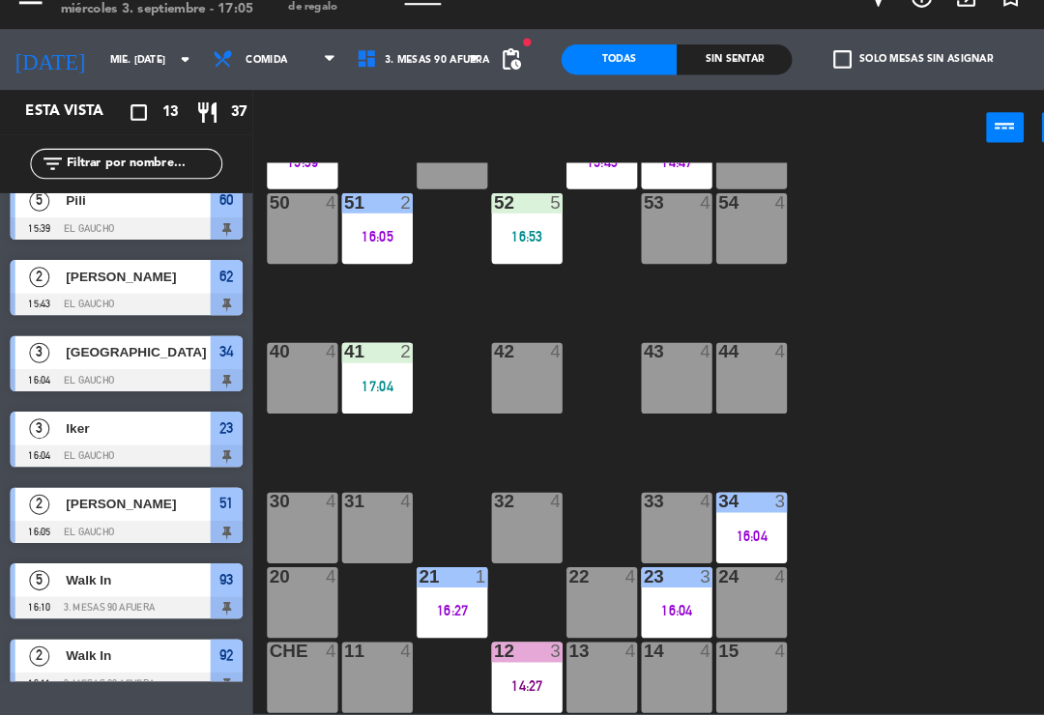
click at [662, 572] on div "23 3 16:04" at bounding box center [647, 606] width 68 height 68
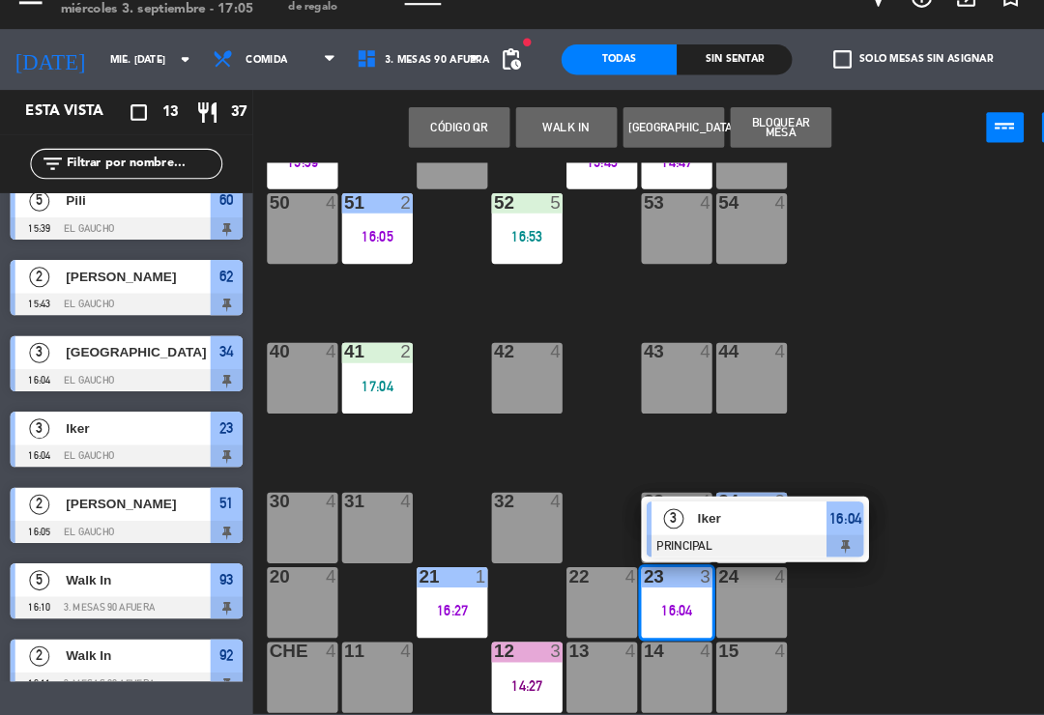
click at [689, 509] on div "Iker" at bounding box center [728, 525] width 126 height 32
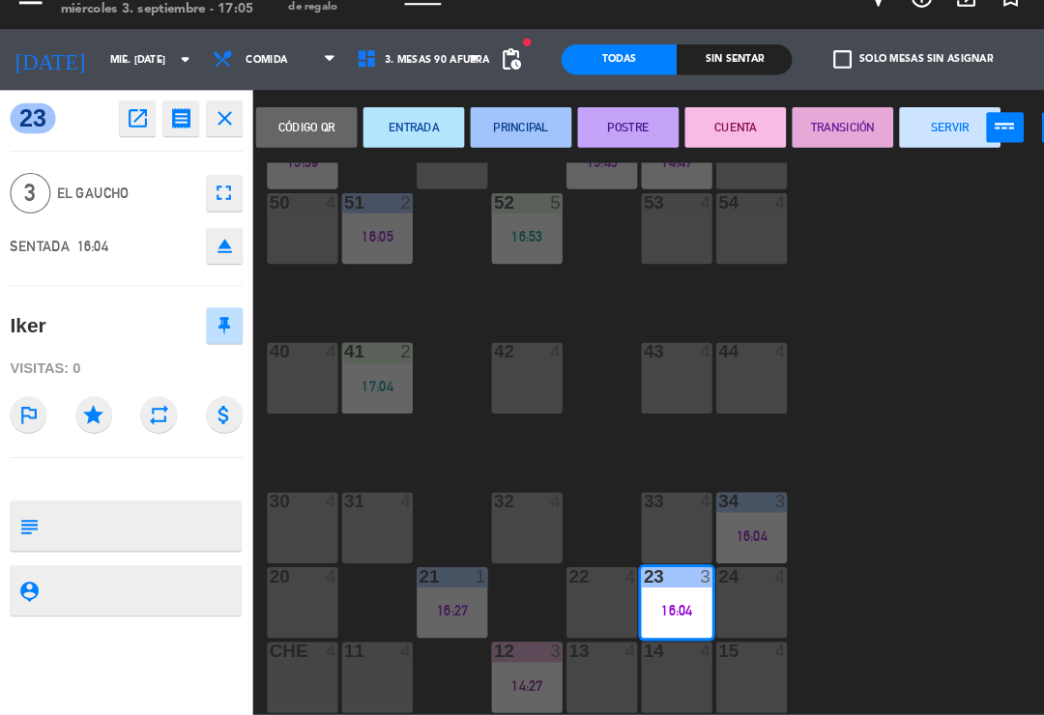
click at [711, 132] on button "CUENTA" at bounding box center [702, 151] width 97 height 39
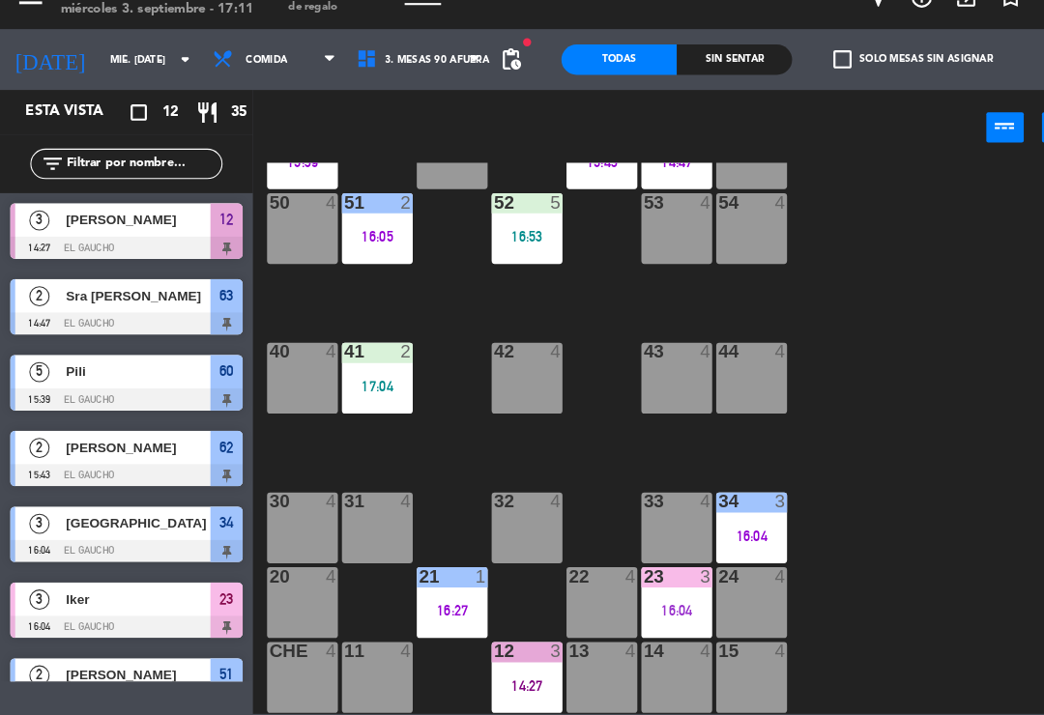
click at [649, 648] on div "14 4" at bounding box center [647, 678] width 68 height 68
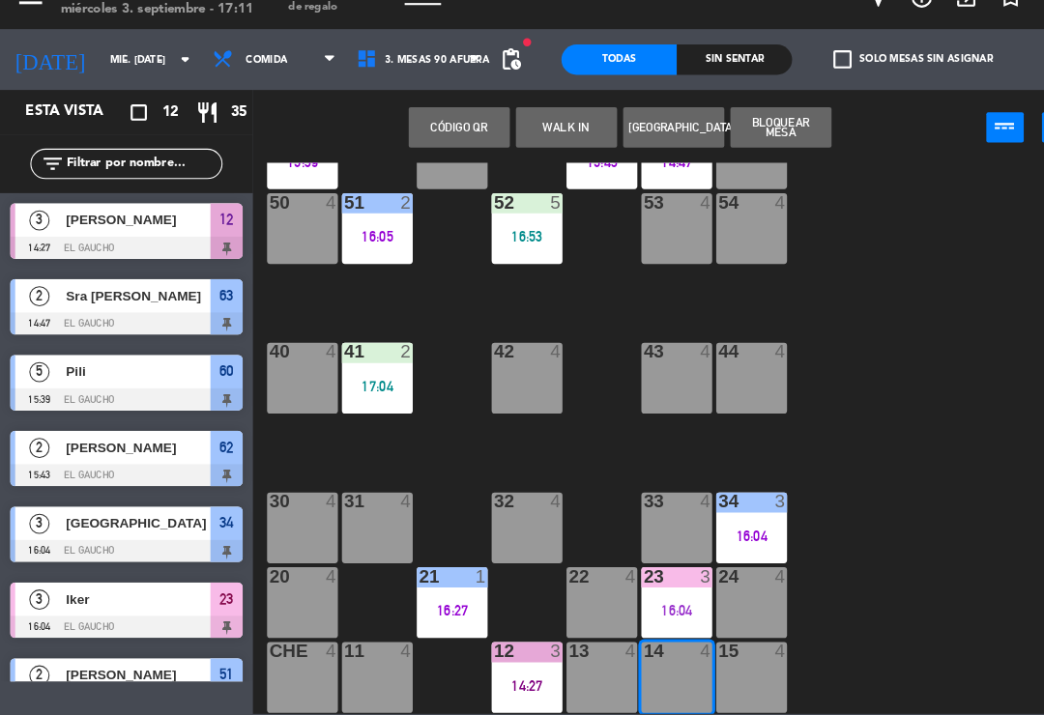
click at [531, 132] on button "WALK IN" at bounding box center [541, 151] width 97 height 39
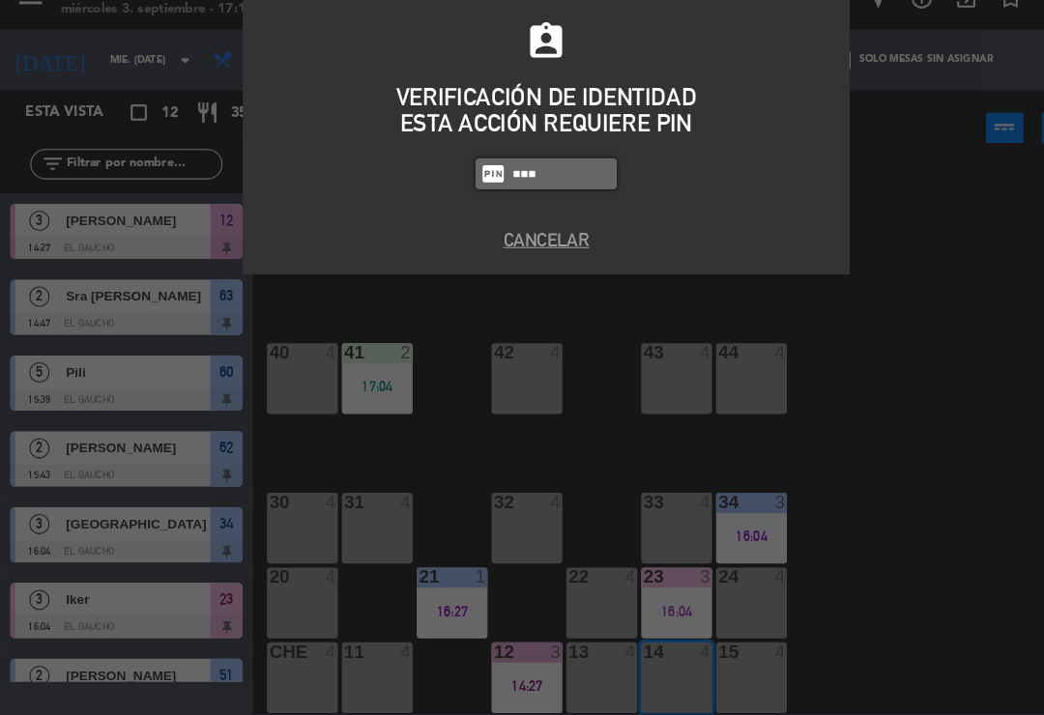
type input "3124"
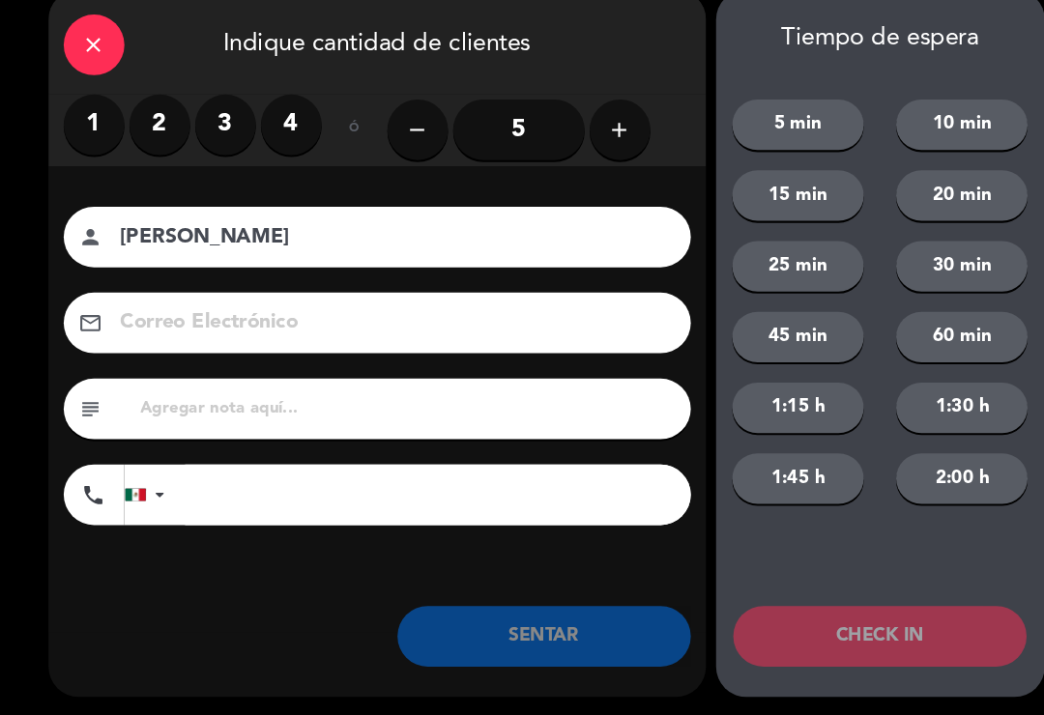
click at [159, 130] on label "2" at bounding box center [153, 149] width 58 height 58
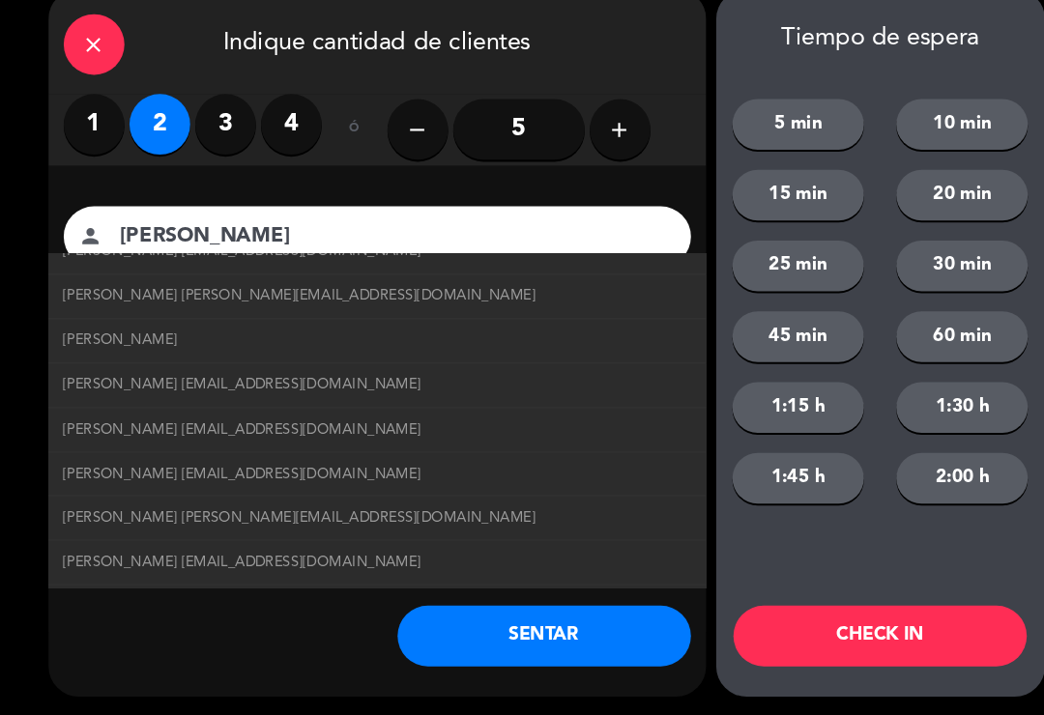
scroll to position [236, 0]
click at [274, 386] on span "[PERSON_NAME] [EMAIL_ADDRESS][DOMAIN_NAME]" at bounding box center [232, 397] width 342 height 22
type input "[PERSON_NAME]"
type input "[EMAIL_ADDRESS][DOMAIN_NAME]"
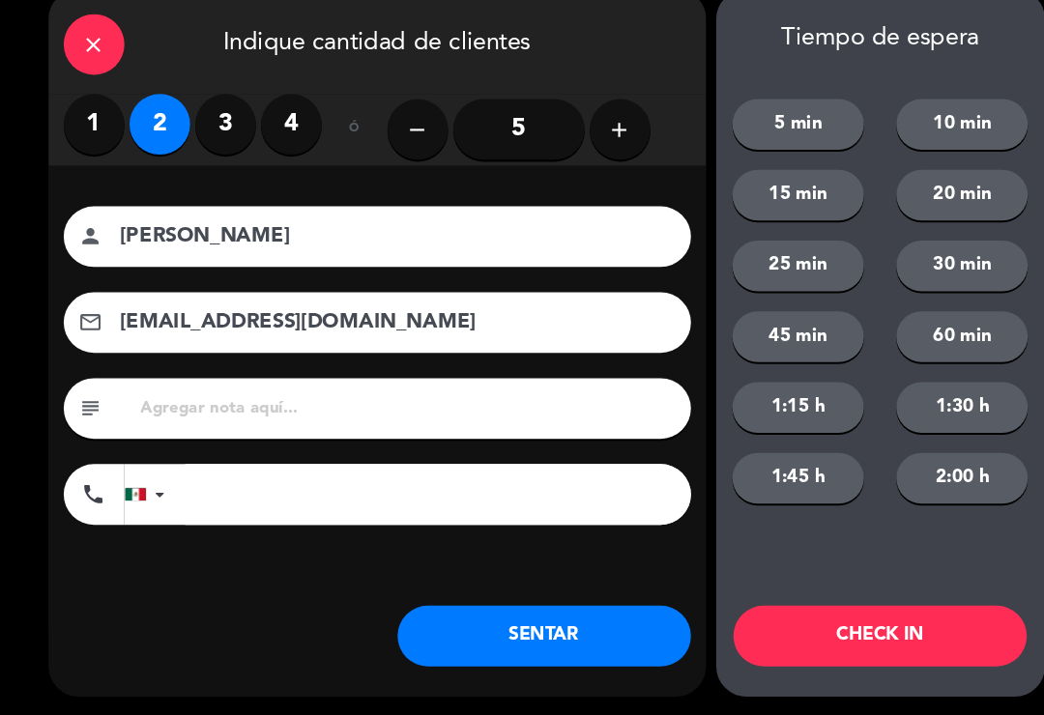
click at [521, 617] on button "SENTAR" at bounding box center [520, 638] width 280 height 58
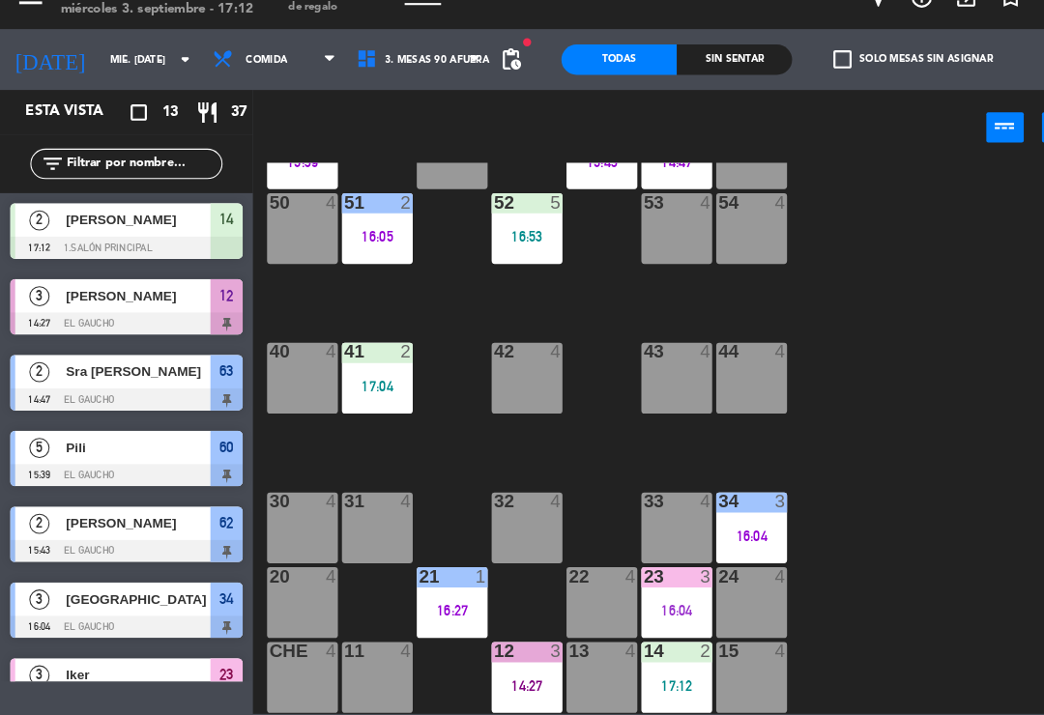
click at [726, 224] on div "54 4" at bounding box center [718, 249] width 68 height 68
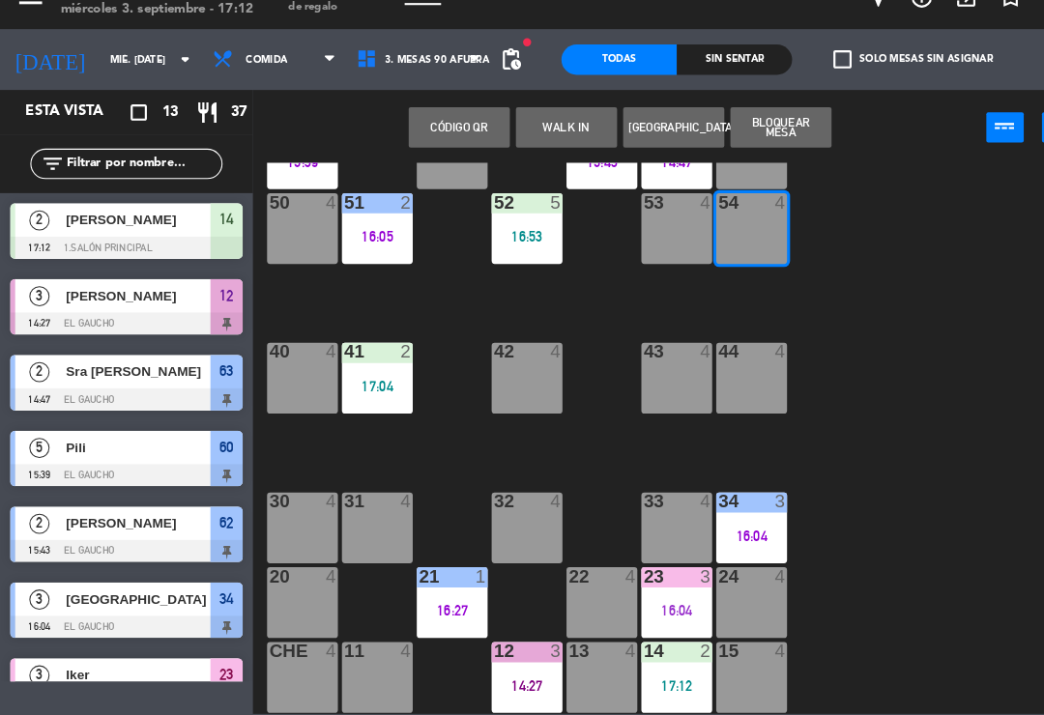
click at [546, 132] on button "WALK IN" at bounding box center [541, 151] width 97 height 39
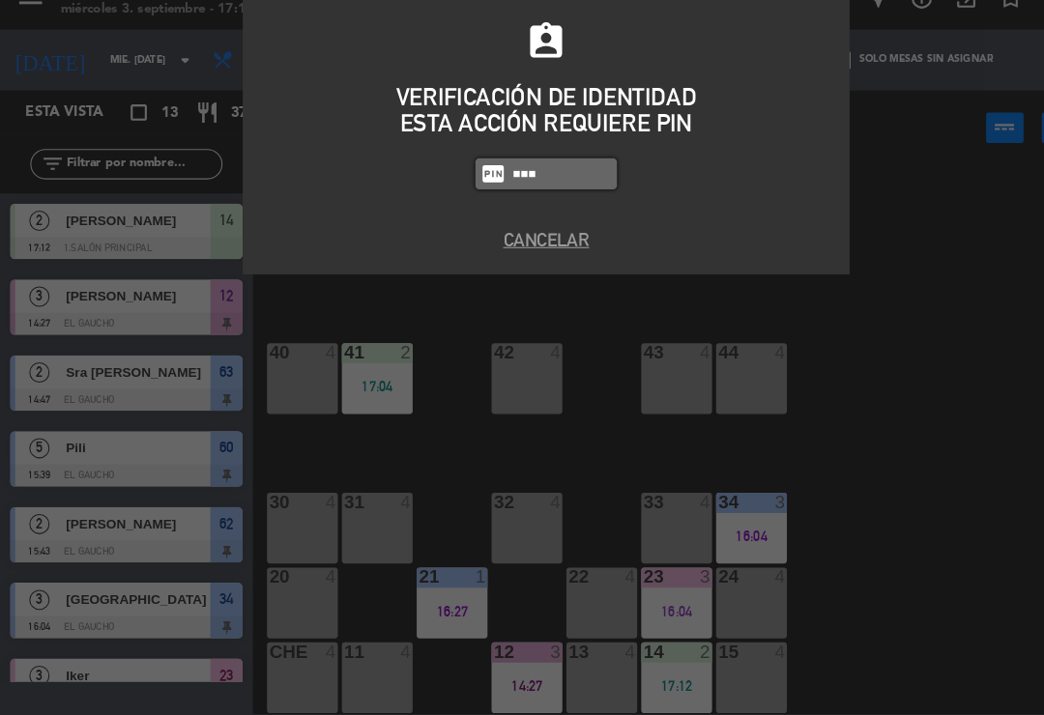
type input "3124"
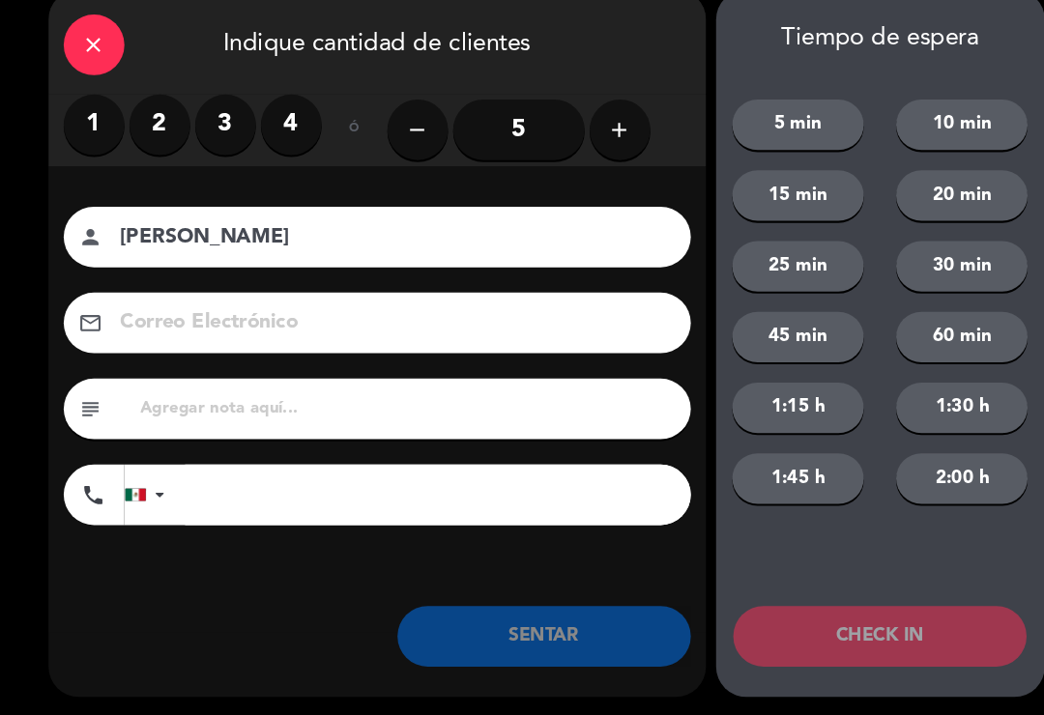
type input "[PERSON_NAME]"
click at [148, 120] on label "2" at bounding box center [153, 149] width 58 height 58
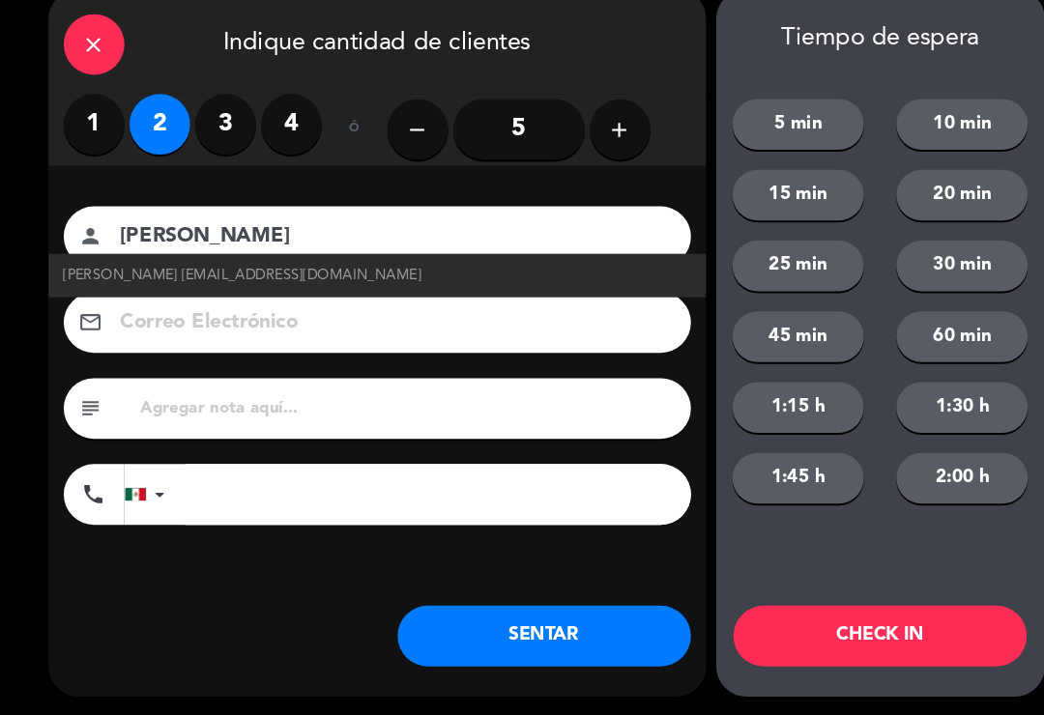
click at [140, 282] on span "[PERSON_NAME] [EMAIL_ADDRESS][DOMAIN_NAME]" at bounding box center [232, 293] width 342 height 22
type input "[EMAIL_ADDRESS][DOMAIN_NAME]"
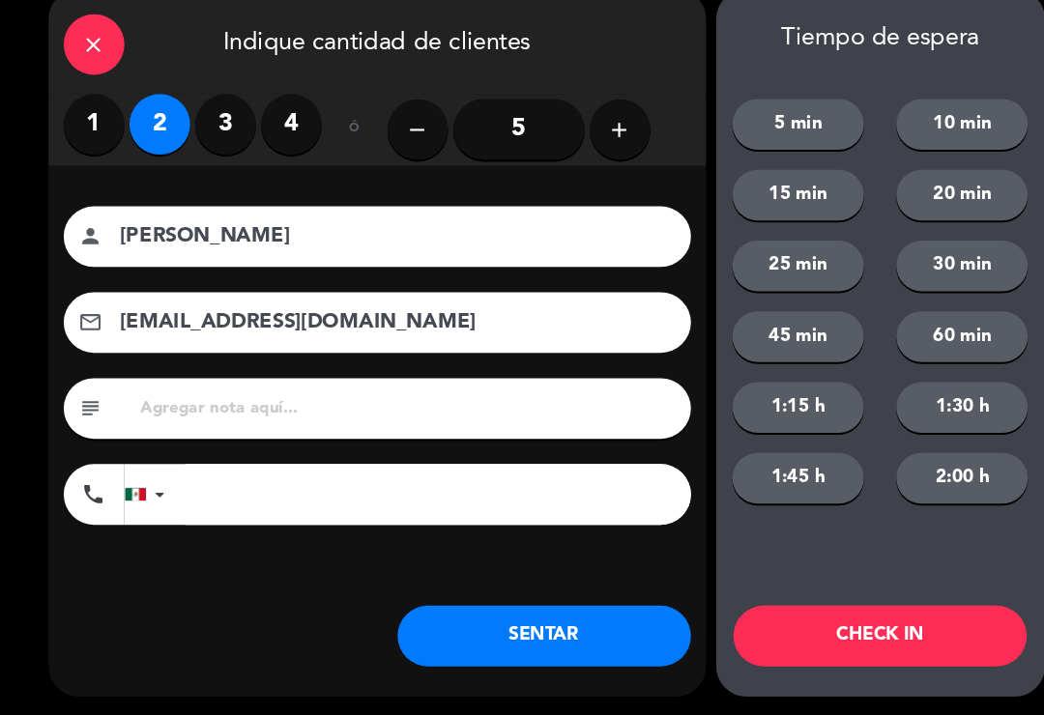
click at [468, 609] on button "SENTAR" at bounding box center [520, 638] width 280 height 58
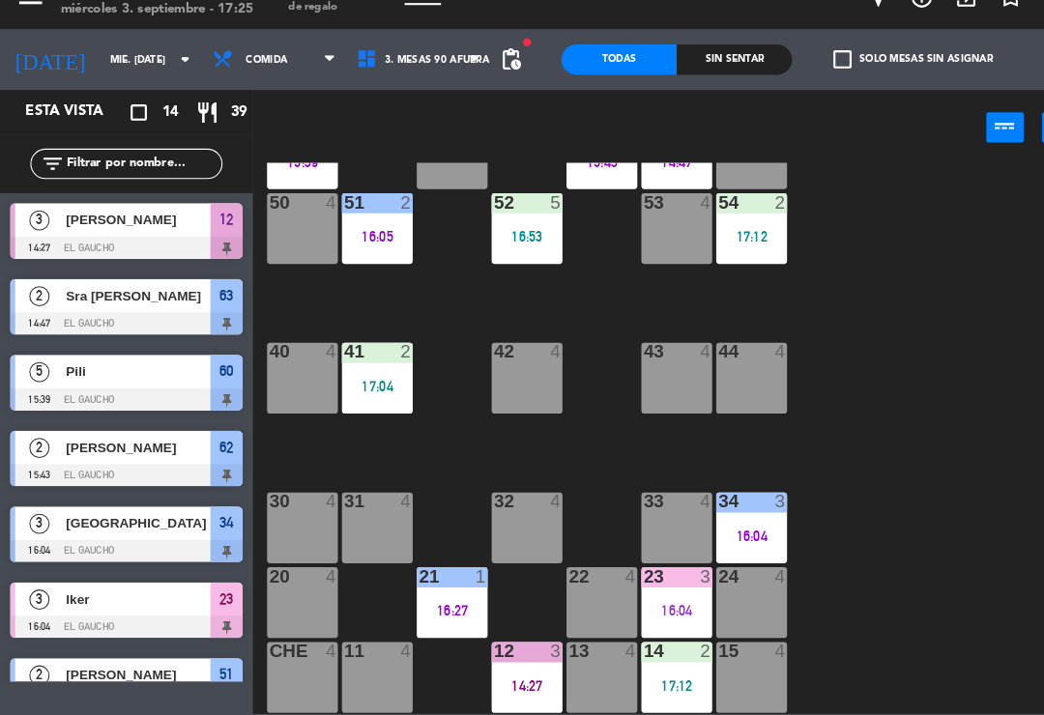
click at [720, 501] on div "34 3 16:04" at bounding box center [718, 535] width 68 height 68
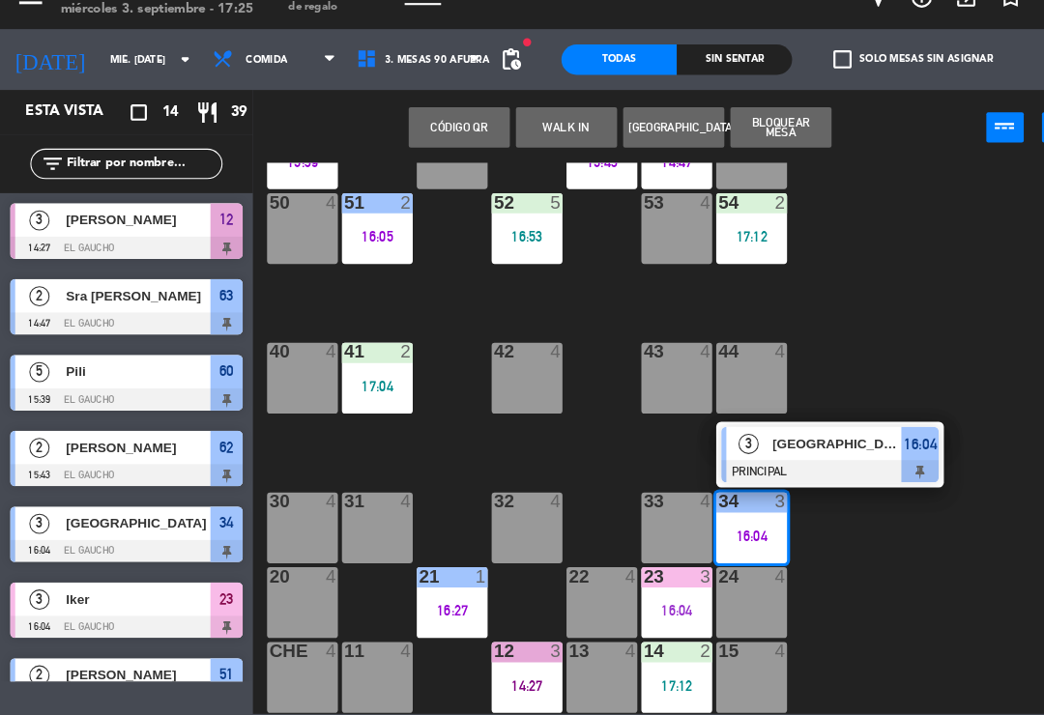
click at [810, 444] on span "[GEOGRAPHIC_DATA]" at bounding box center [800, 454] width 124 height 20
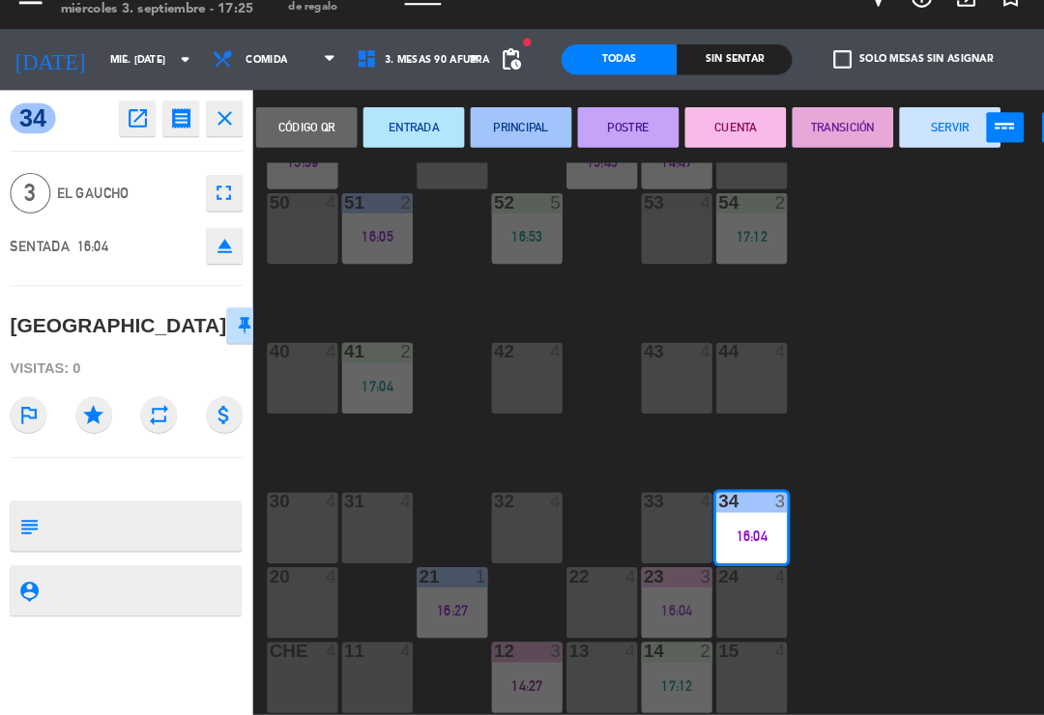
click at [904, 132] on button "SERVIR" at bounding box center [907, 151] width 97 height 39
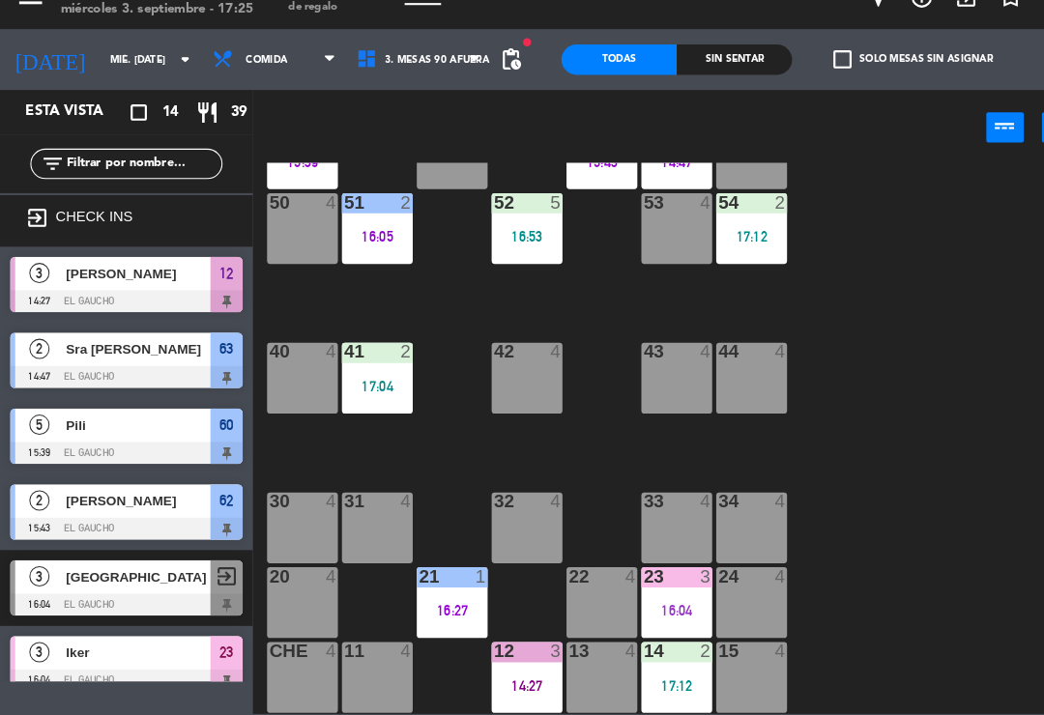
click at [505, 644] on div "12 3 14:27" at bounding box center [504, 678] width 68 height 68
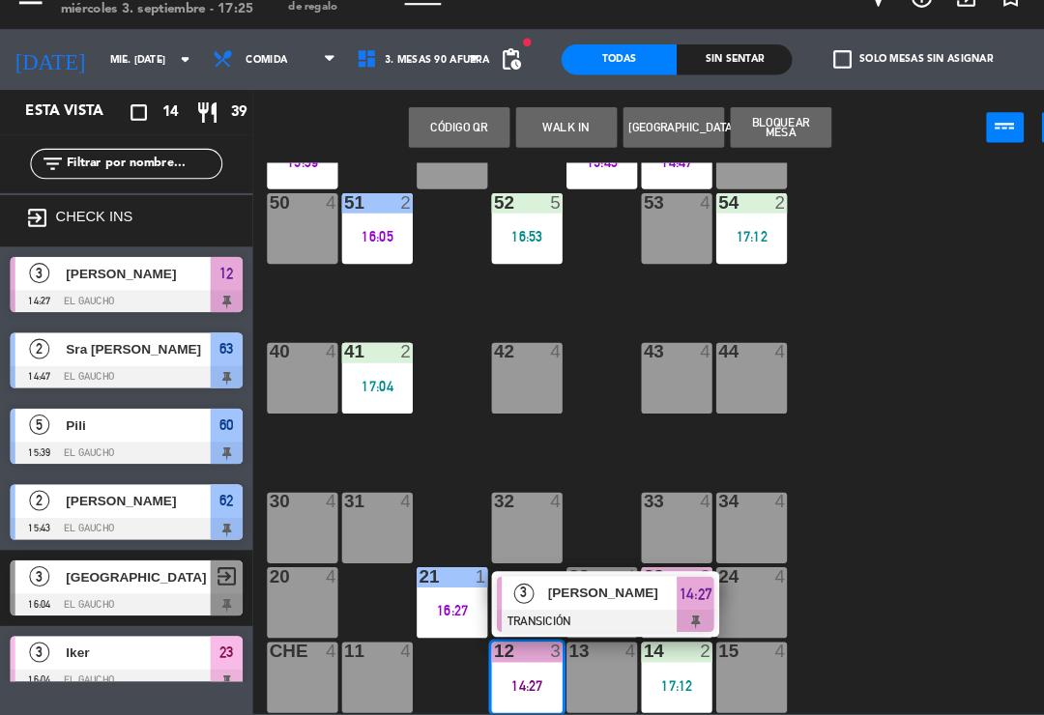
click at [579, 587] on span "[PERSON_NAME]" at bounding box center [586, 597] width 124 height 20
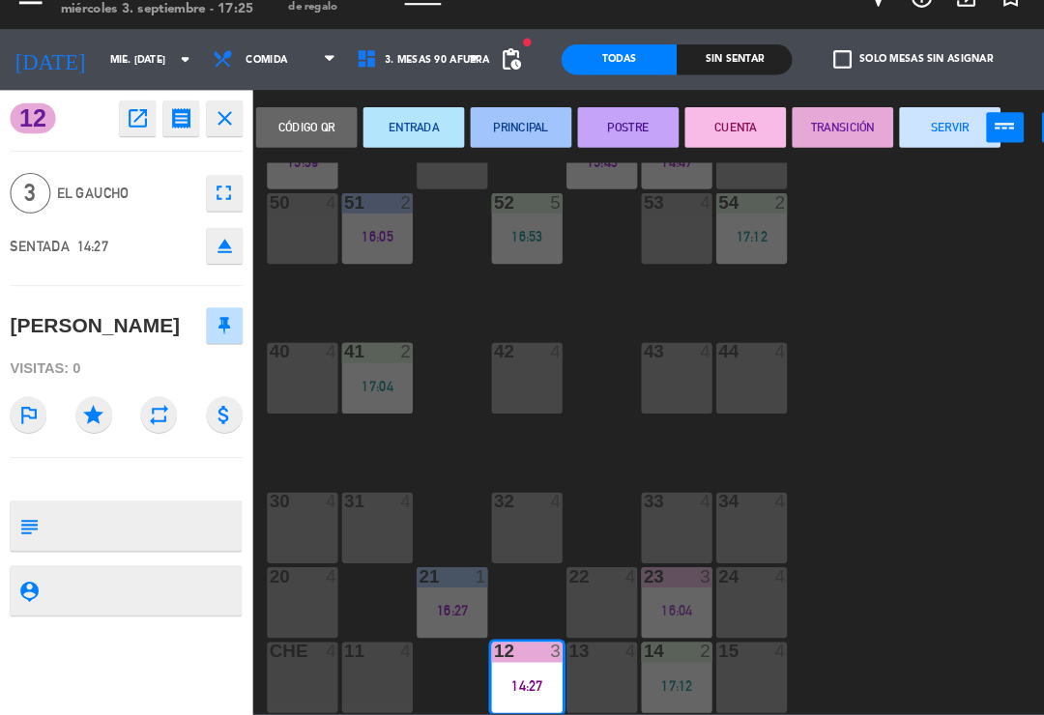
click at [892, 132] on button "SERVIR" at bounding box center [907, 151] width 97 height 39
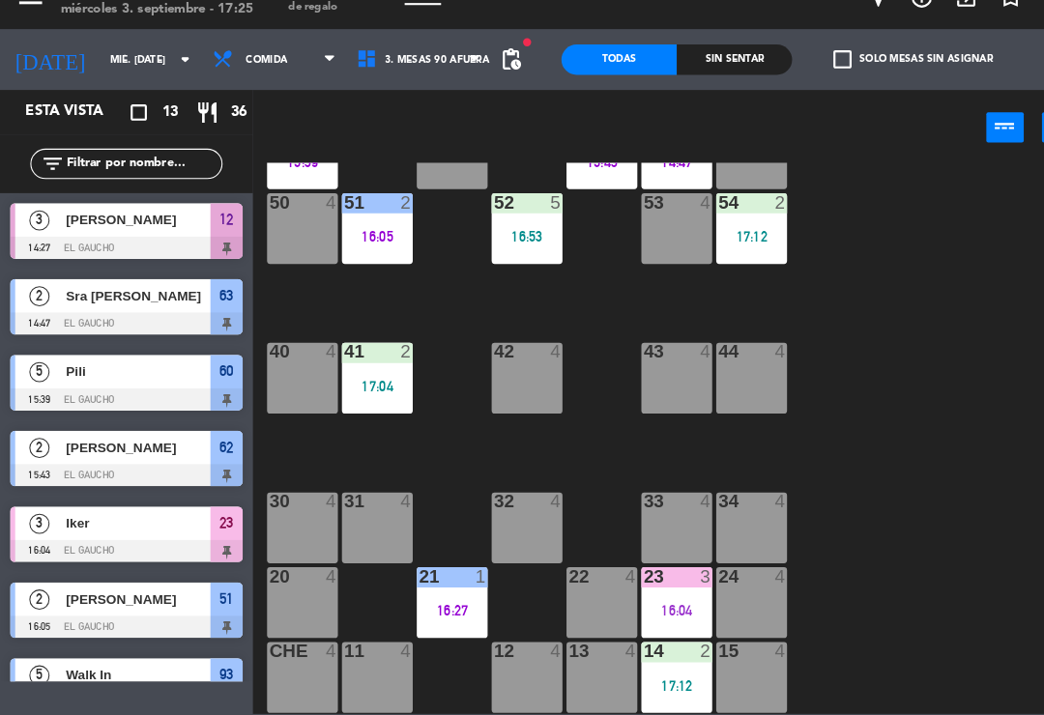
click at [498, 501] on div "32 4" at bounding box center [504, 535] width 68 height 68
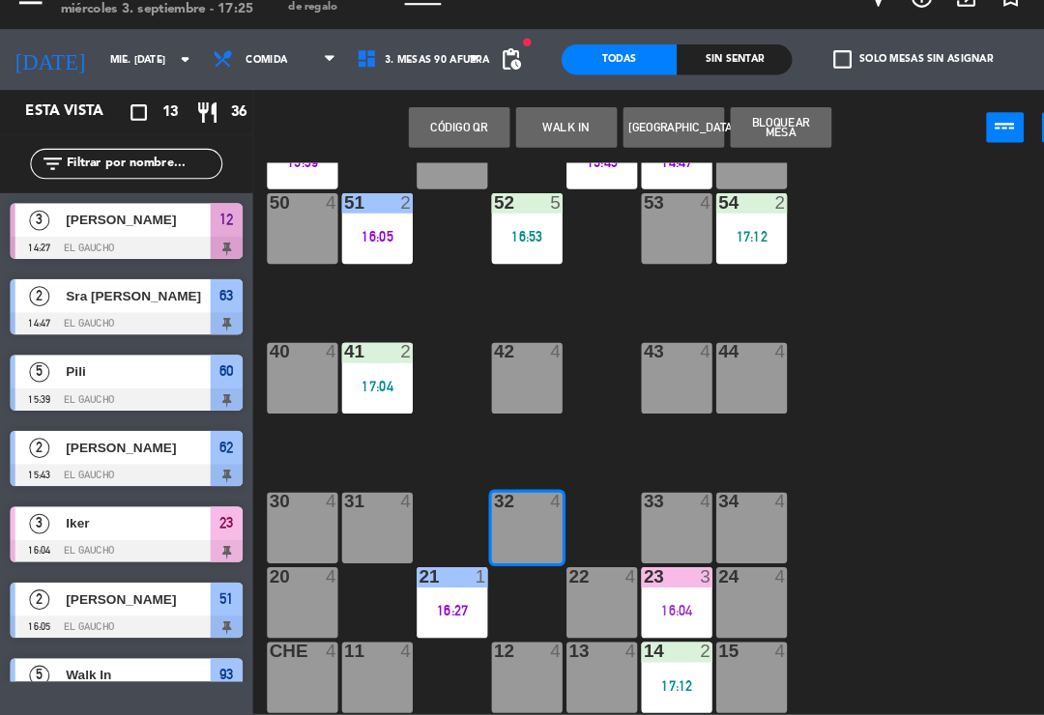
click at [535, 132] on button "WALK IN" at bounding box center [541, 151] width 97 height 39
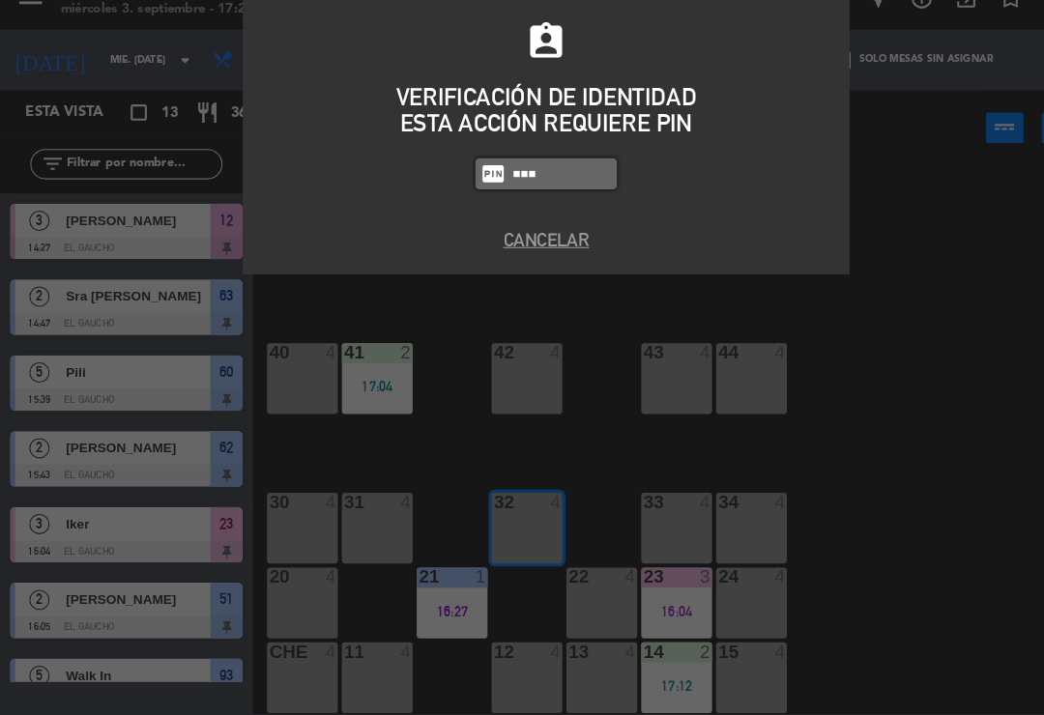
type input "3124"
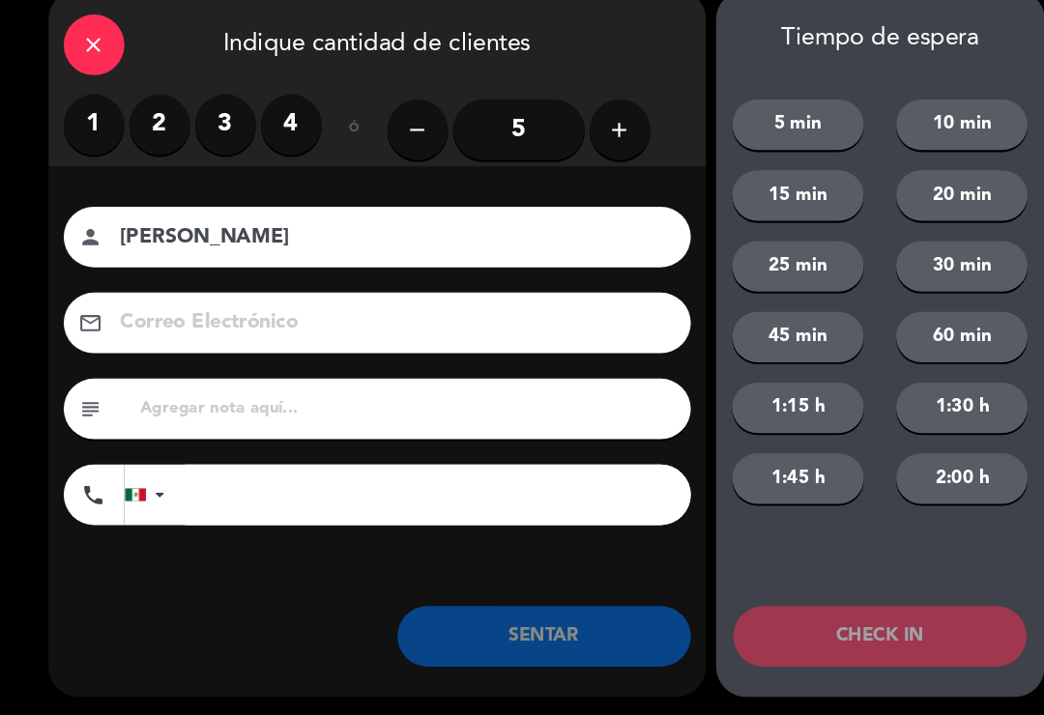
click at [194, 240] on input "[PERSON_NAME]" at bounding box center [374, 257] width 522 height 34
type input "[PERSON_NAME]"
click at [107, 43] on div "close" at bounding box center [90, 72] width 58 height 58
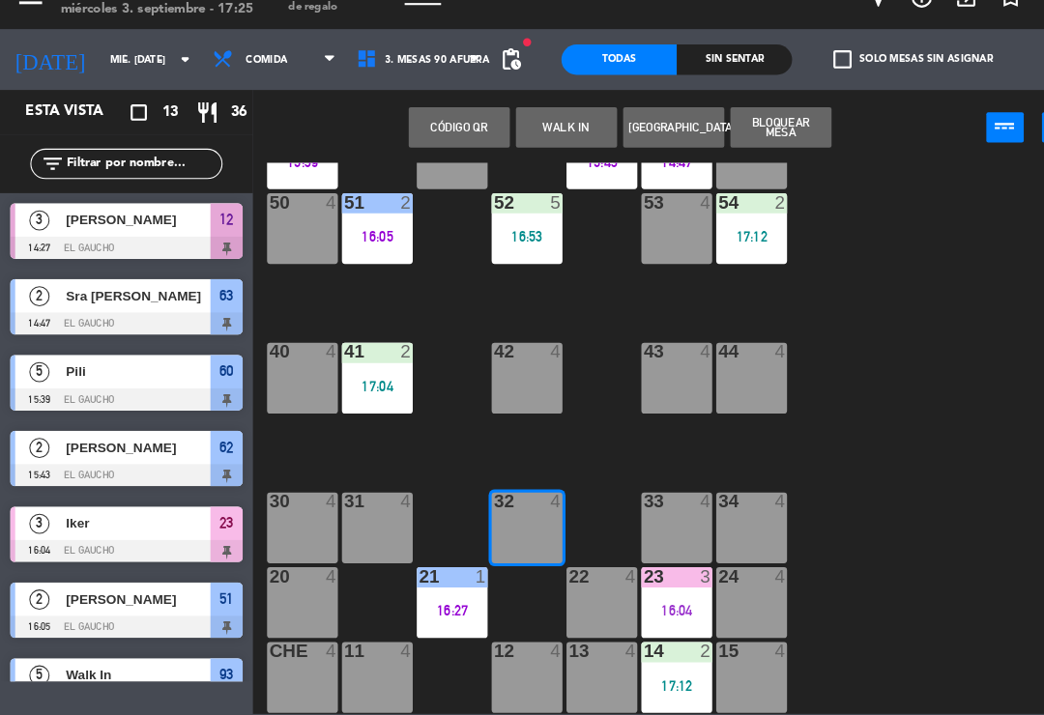
click at [536, 132] on button "WALK IN" at bounding box center [541, 151] width 97 height 39
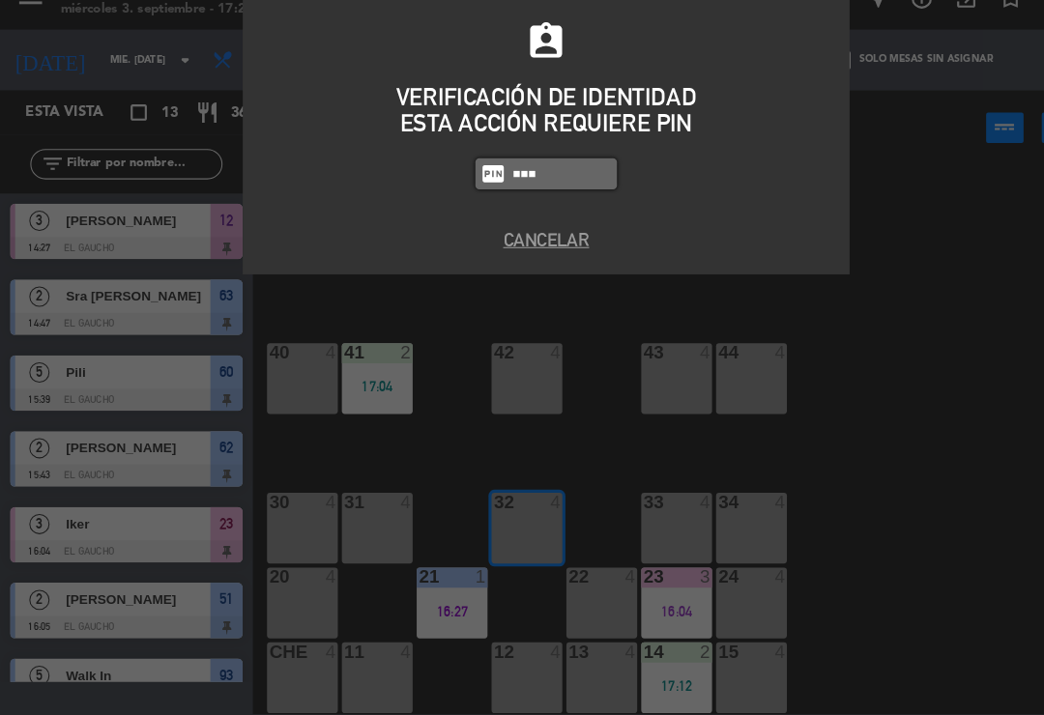
type input "3124"
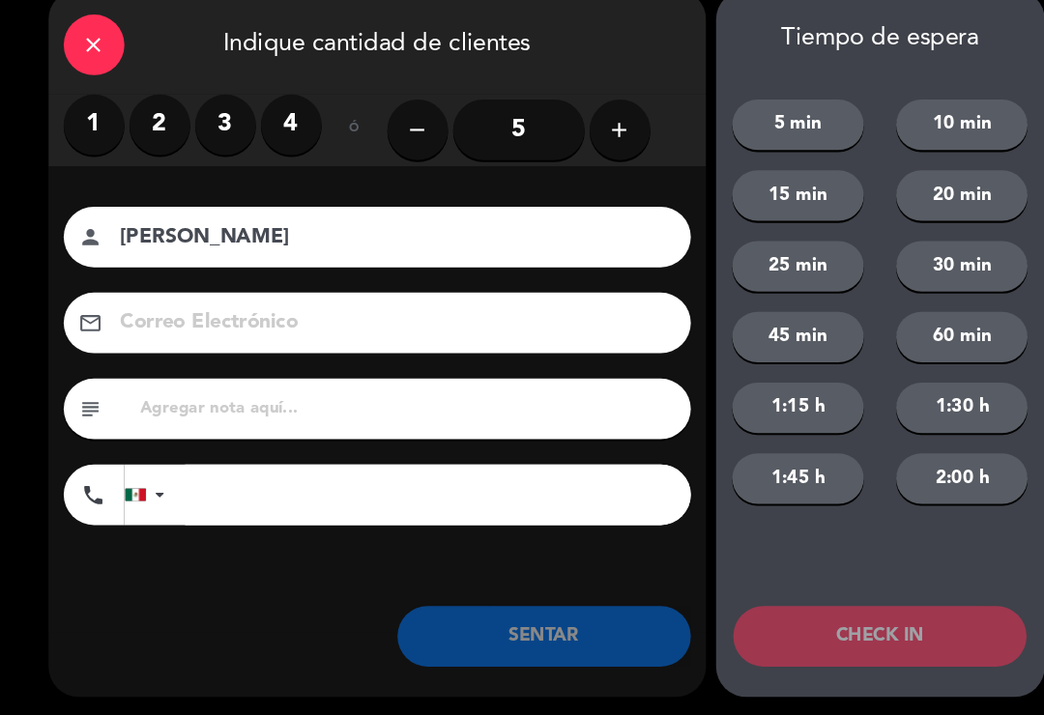
type input "[PERSON_NAME]"
click at [161, 120] on label "2" at bounding box center [153, 149] width 58 height 58
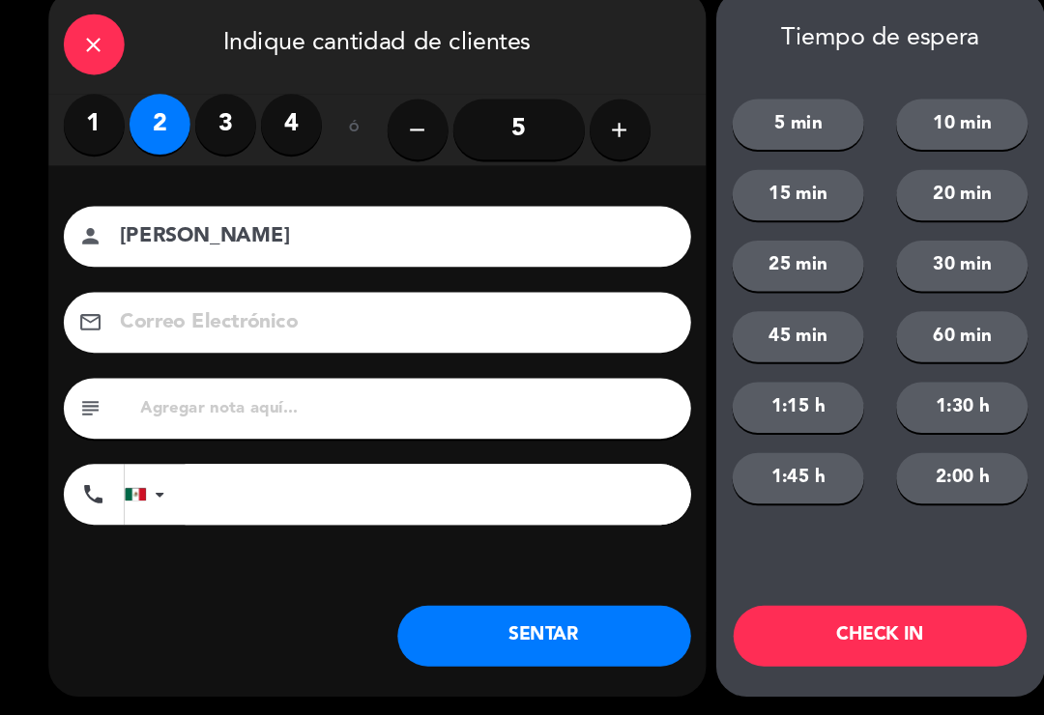
click at [209, 120] on label "3" at bounding box center [216, 149] width 58 height 58
click at [179, 322] on input at bounding box center [374, 339] width 522 height 34
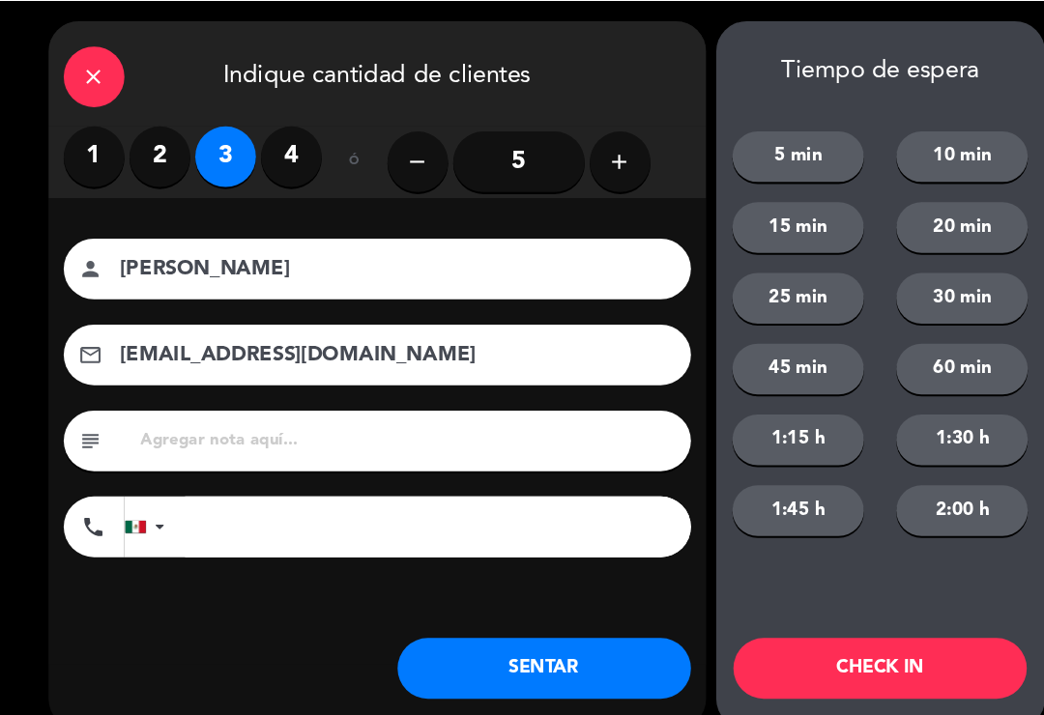
type input "[EMAIL_ADDRESS][DOMAIN_NAME]"
click at [522, 615] on button "SENTAR" at bounding box center [520, 638] width 280 height 58
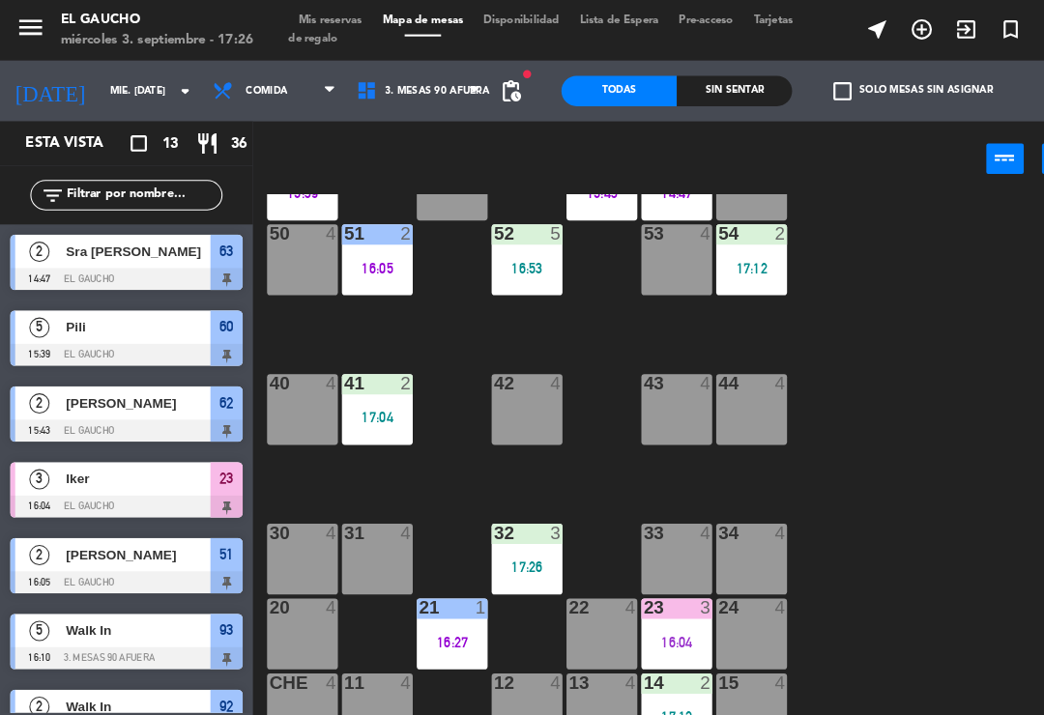
click at [703, 515] on div at bounding box center [719, 509] width 32 height 17
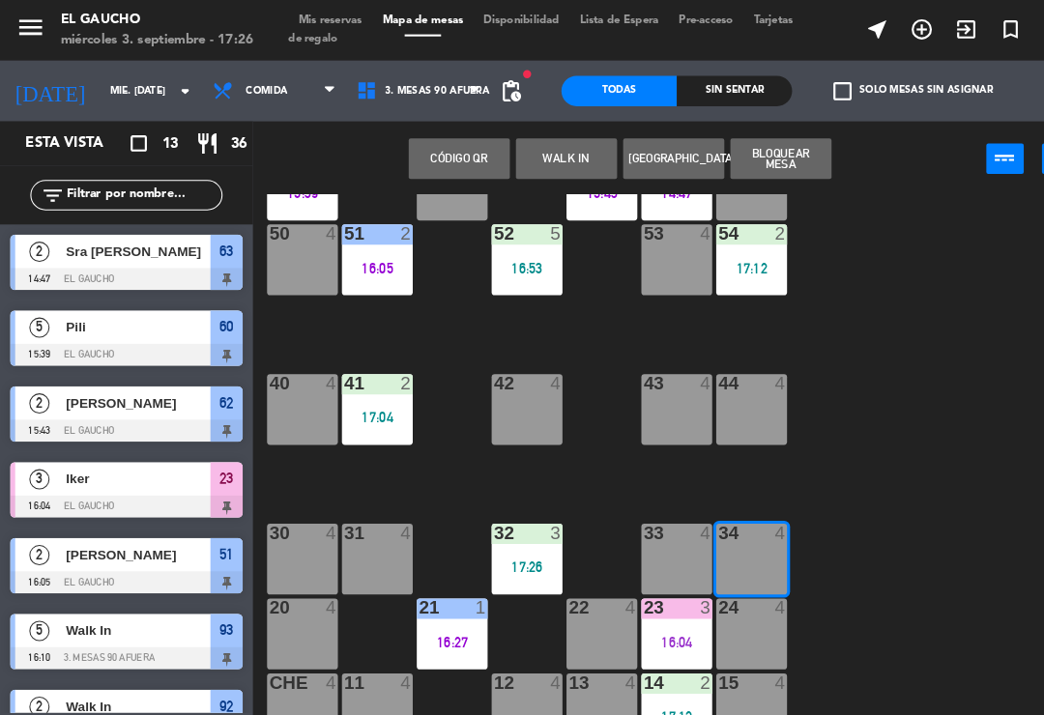
click at [547, 115] on div "Todas Sin sentar" at bounding box center [646, 87] width 220 height 58
click at [534, 126] on div "Código qr WALK IN Crear Reserva Bloquear Mesa power_input close" at bounding box center [592, 152] width 701 height 73
click at [520, 118] on div "Código qr WALK IN Crear Reserva Bloquear Mesa power_input close" at bounding box center [592, 152] width 701 height 73
click at [540, 118] on div "Código qr WALK IN Crear Reserva Bloquear Mesa power_input close" at bounding box center [592, 152] width 701 height 73
click at [534, 119] on div "Código qr WALK IN Crear Reserva Bloquear Mesa power_input close" at bounding box center [592, 152] width 701 height 73
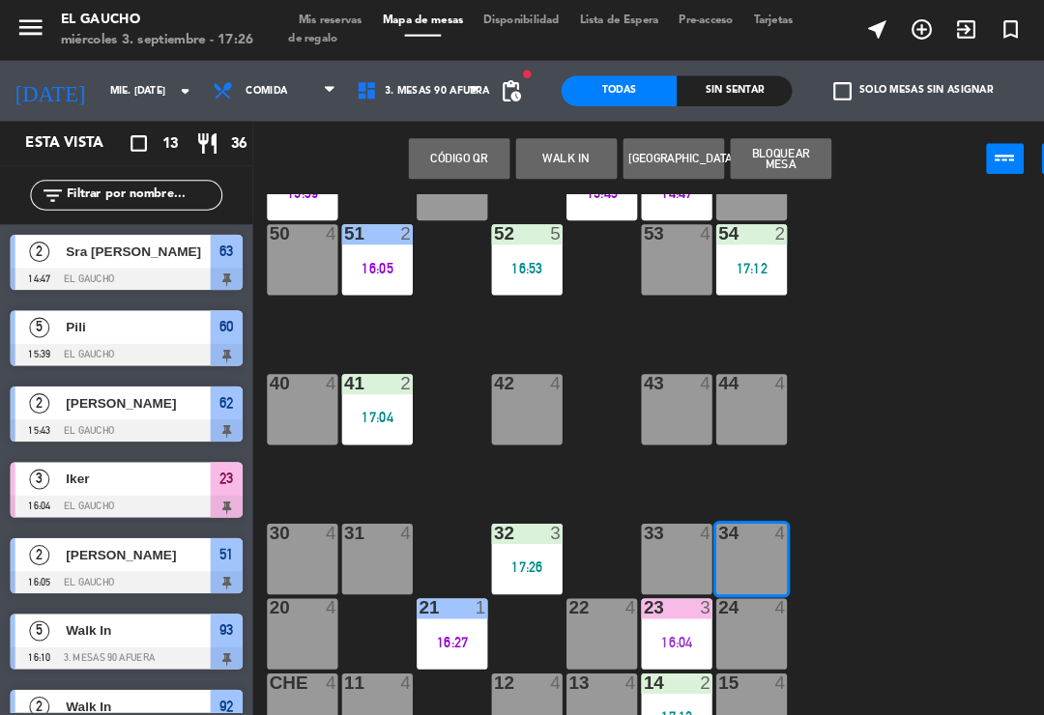
click at [530, 106] on div "Todas Sin sentar check_box_outline_blank Solo mesas sin asignar power_settings_…" at bounding box center [790, 87] width 536 height 58
click at [533, 132] on button "WALK IN" at bounding box center [541, 151] width 97 height 39
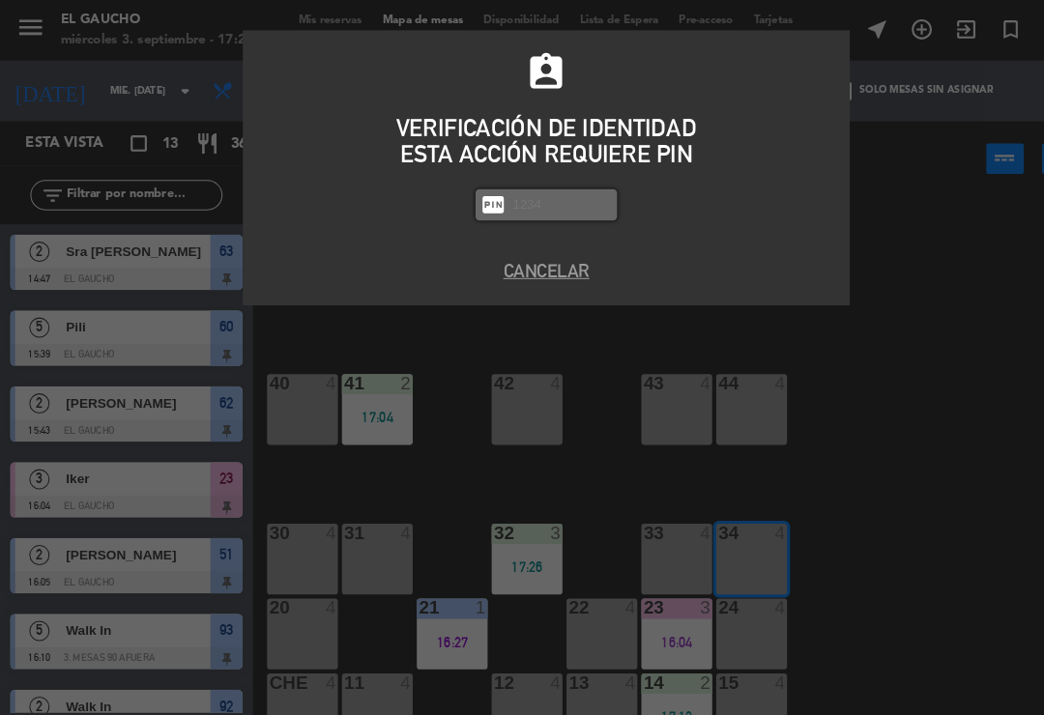
scroll to position [0, 0]
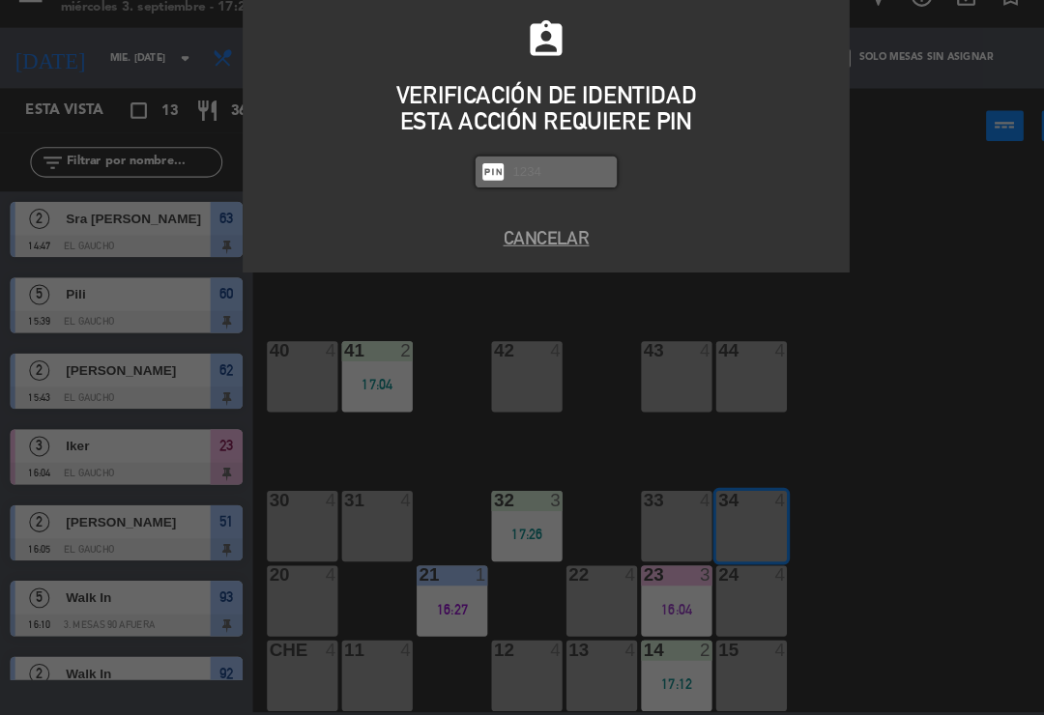
click at [529, 135] on div "ESTA ACCIÓN REQUIERE PIN" at bounding box center [521, 147] width 551 height 25
click at [509, 185] on input "text" at bounding box center [536, 196] width 97 height 22
type input "3124"
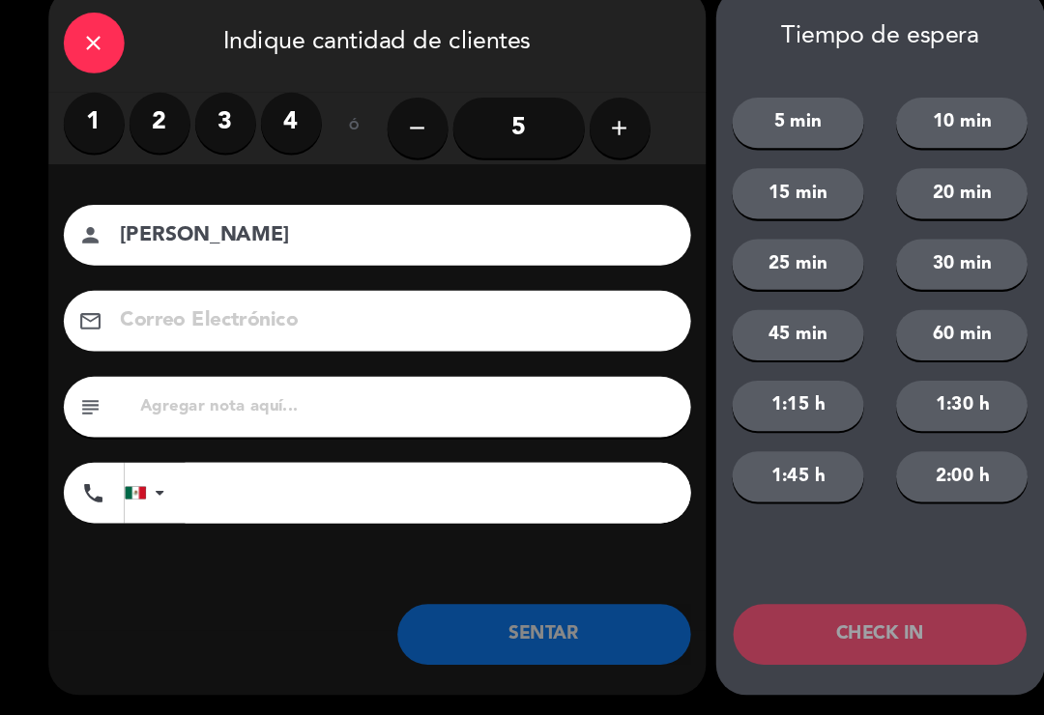
type input "[PERSON_NAME]"
click at [143, 125] on label "2" at bounding box center [153, 149] width 58 height 58
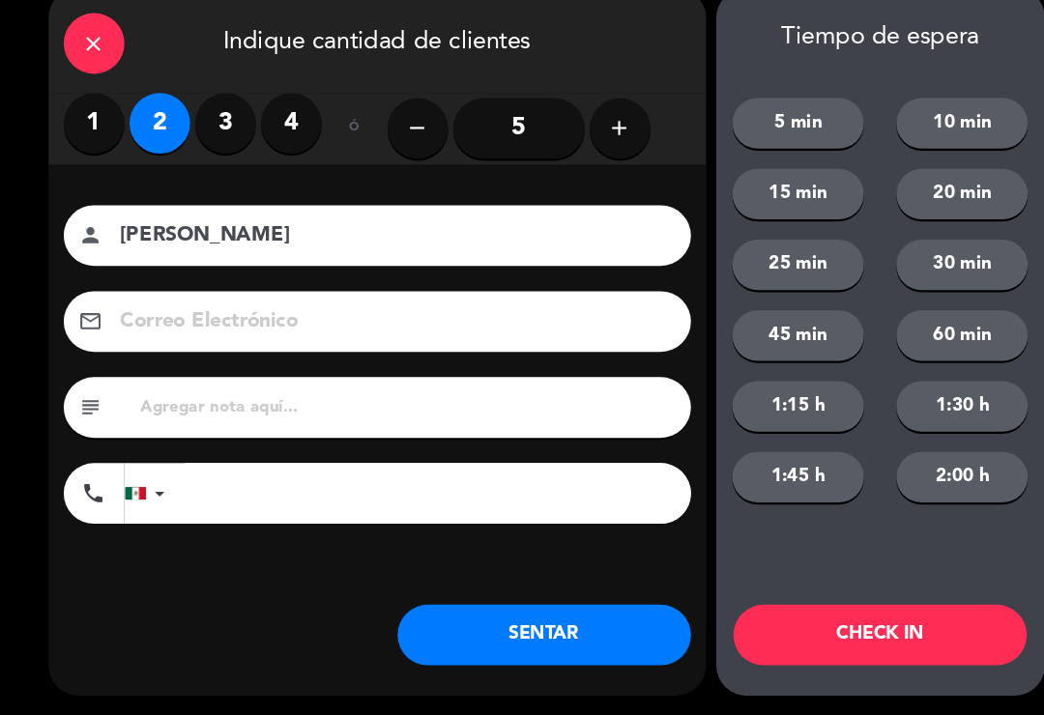
click at [498, 627] on button "SENTAR" at bounding box center [520, 638] width 280 height 58
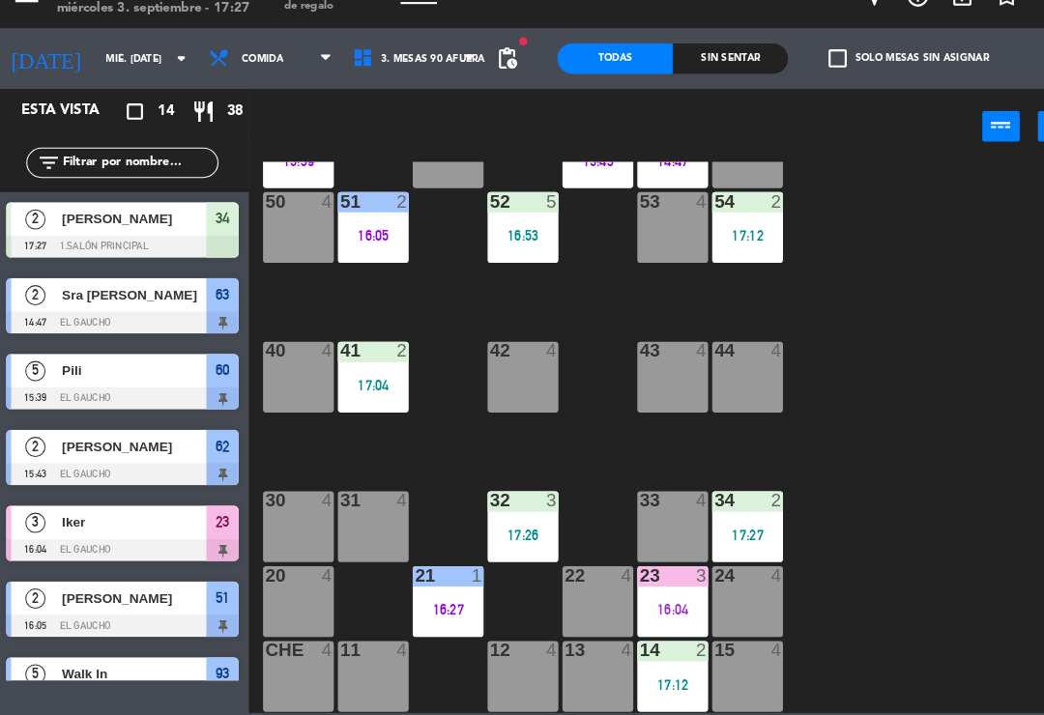
click at [400, 82] on span "3. Mesas 90 afuera" at bounding box center [418, 87] width 100 height 11
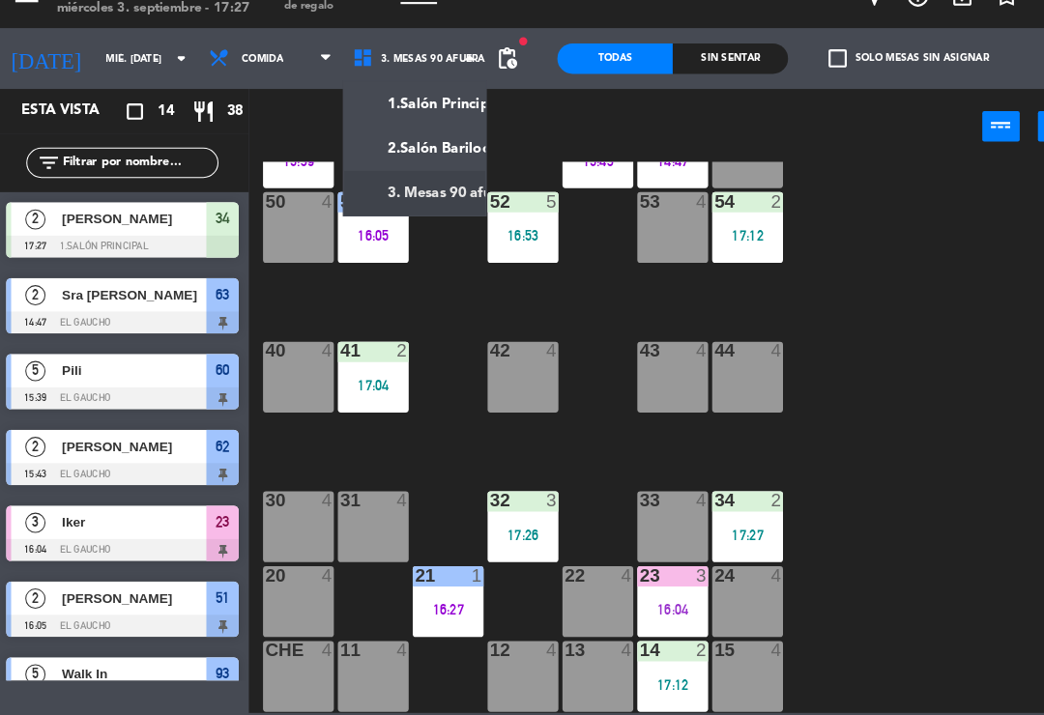
click at [396, 196] on ng-component "menu El Gaucho miércoles 3. septiembre - 17:27 Mis reservas Mapa de mesas Dispo…" at bounding box center [522, 356] width 1044 height 712
